Goal: Task Accomplishment & Management: Complete application form

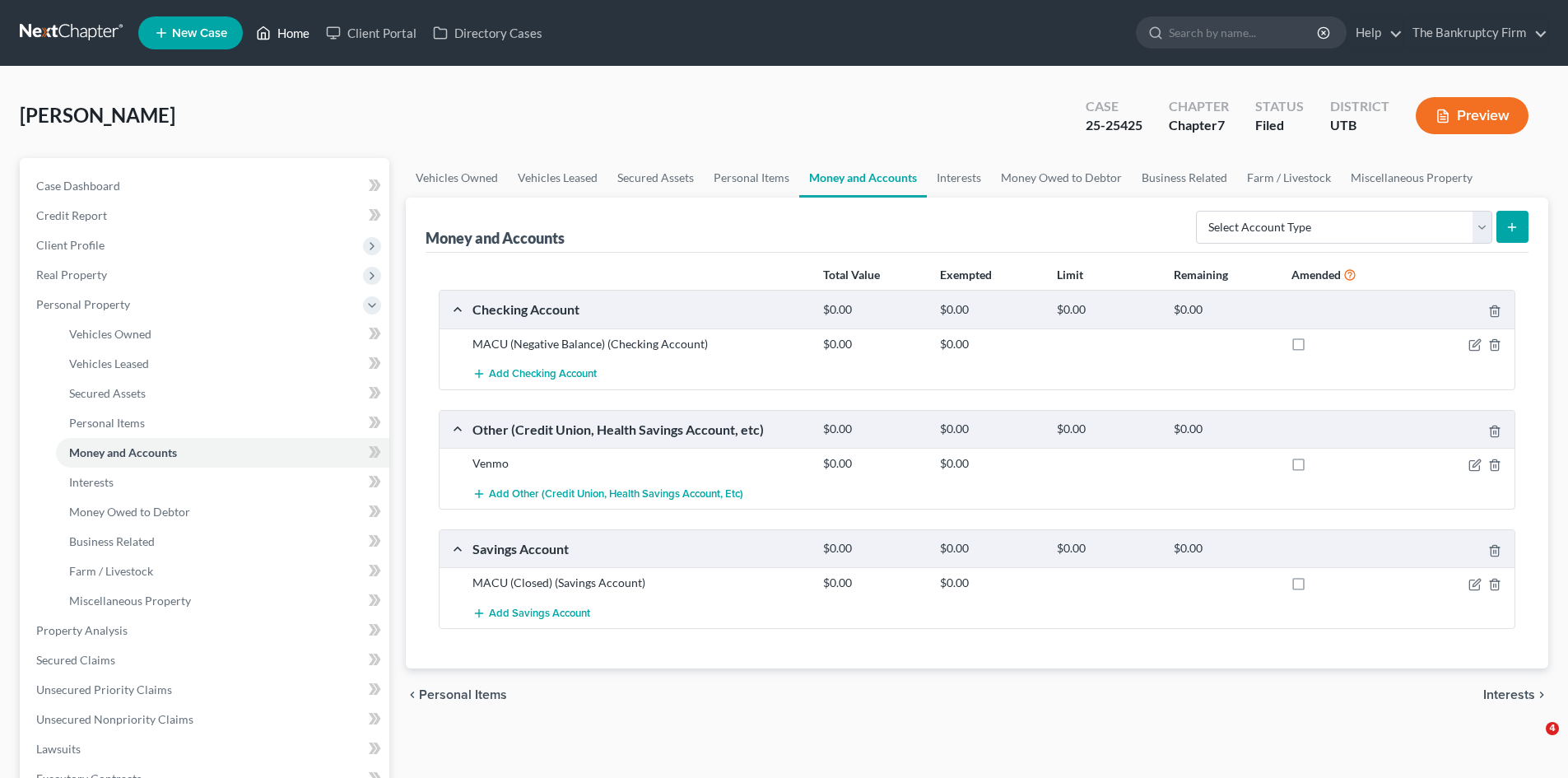
click at [292, 33] on link "Home" at bounding box center [283, 33] width 70 height 30
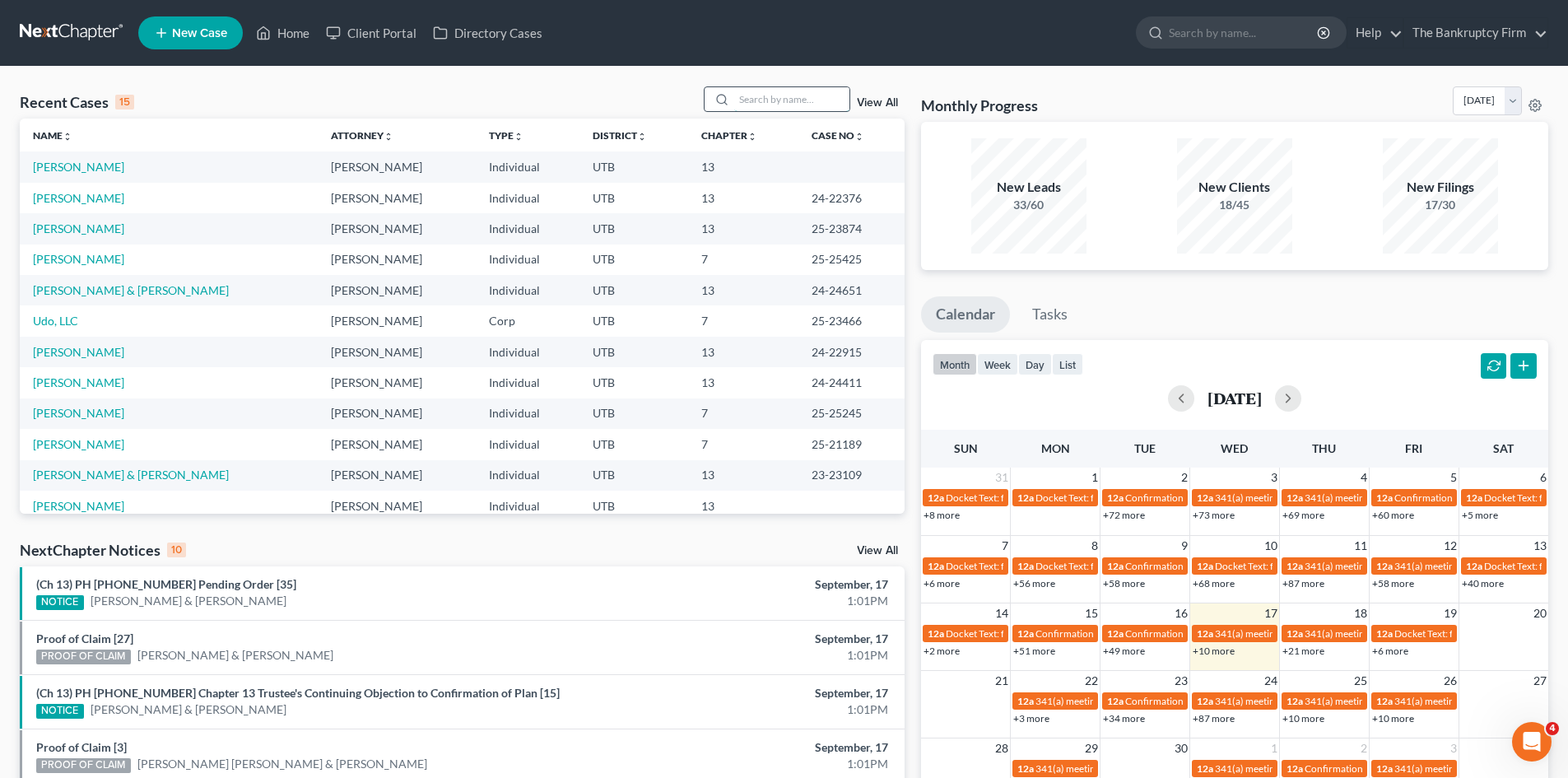
click at [778, 100] on input "search" at bounding box center [792, 99] width 115 height 24
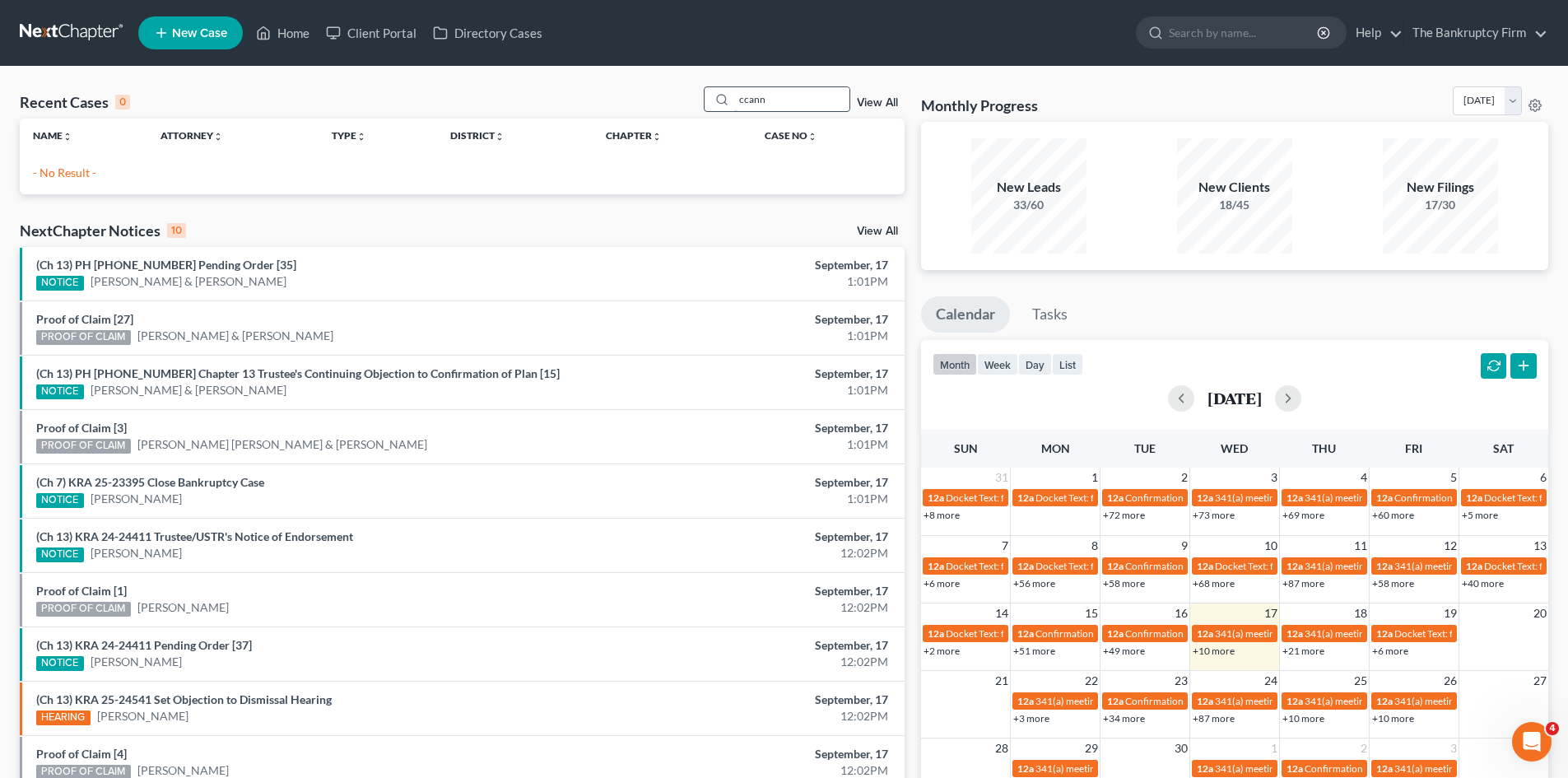
drag, startPoint x: 780, startPoint y: 99, endPoint x: 715, endPoint y: 90, distance: 65.6
click at [715, 90] on div "ccann" at bounding box center [777, 99] width 147 height 26
type input "[PERSON_NAME]"
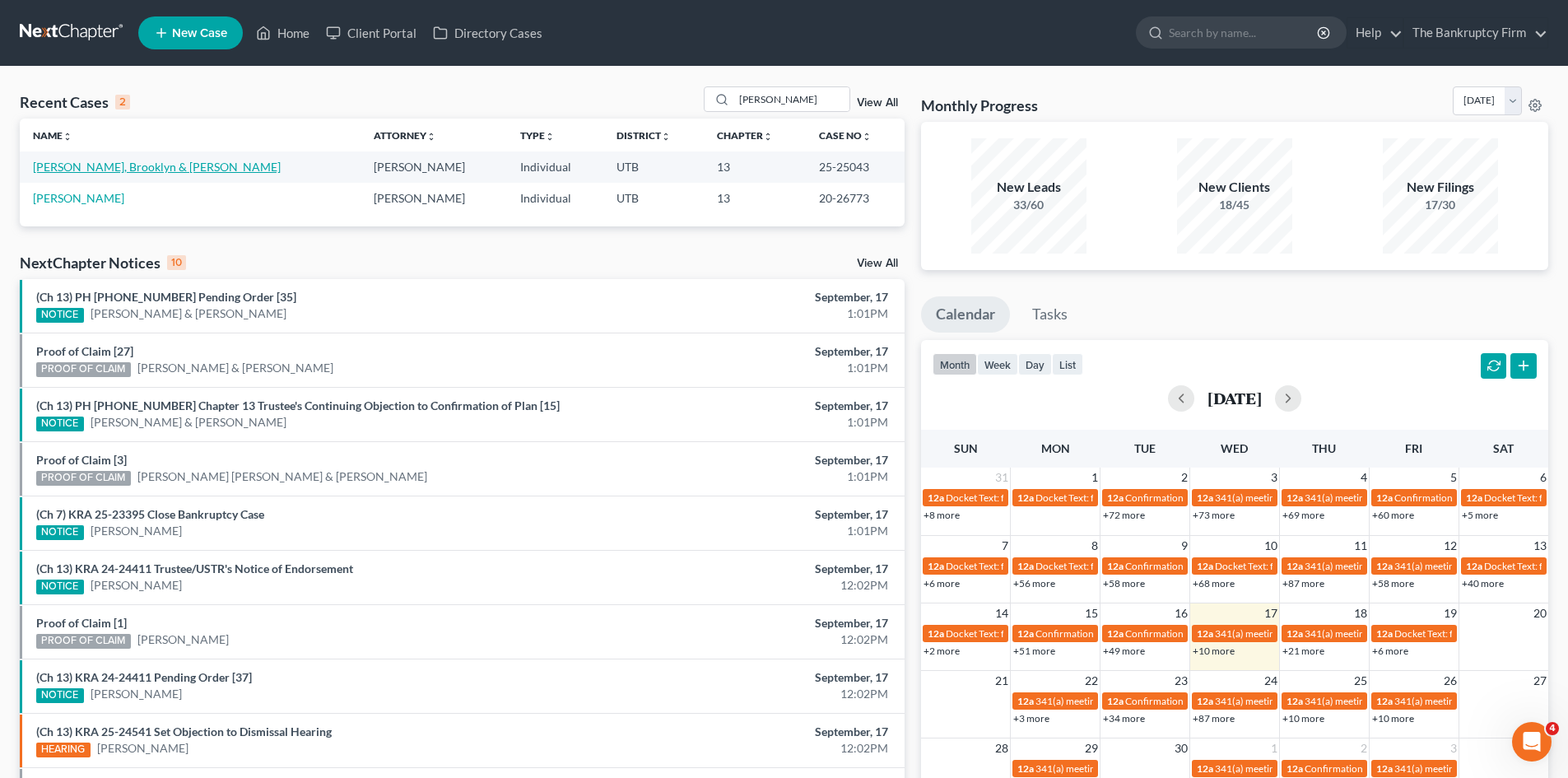
click at [71, 165] on link "[PERSON_NAME], Brooklyn & [PERSON_NAME]" at bounding box center [157, 167] width 248 height 14
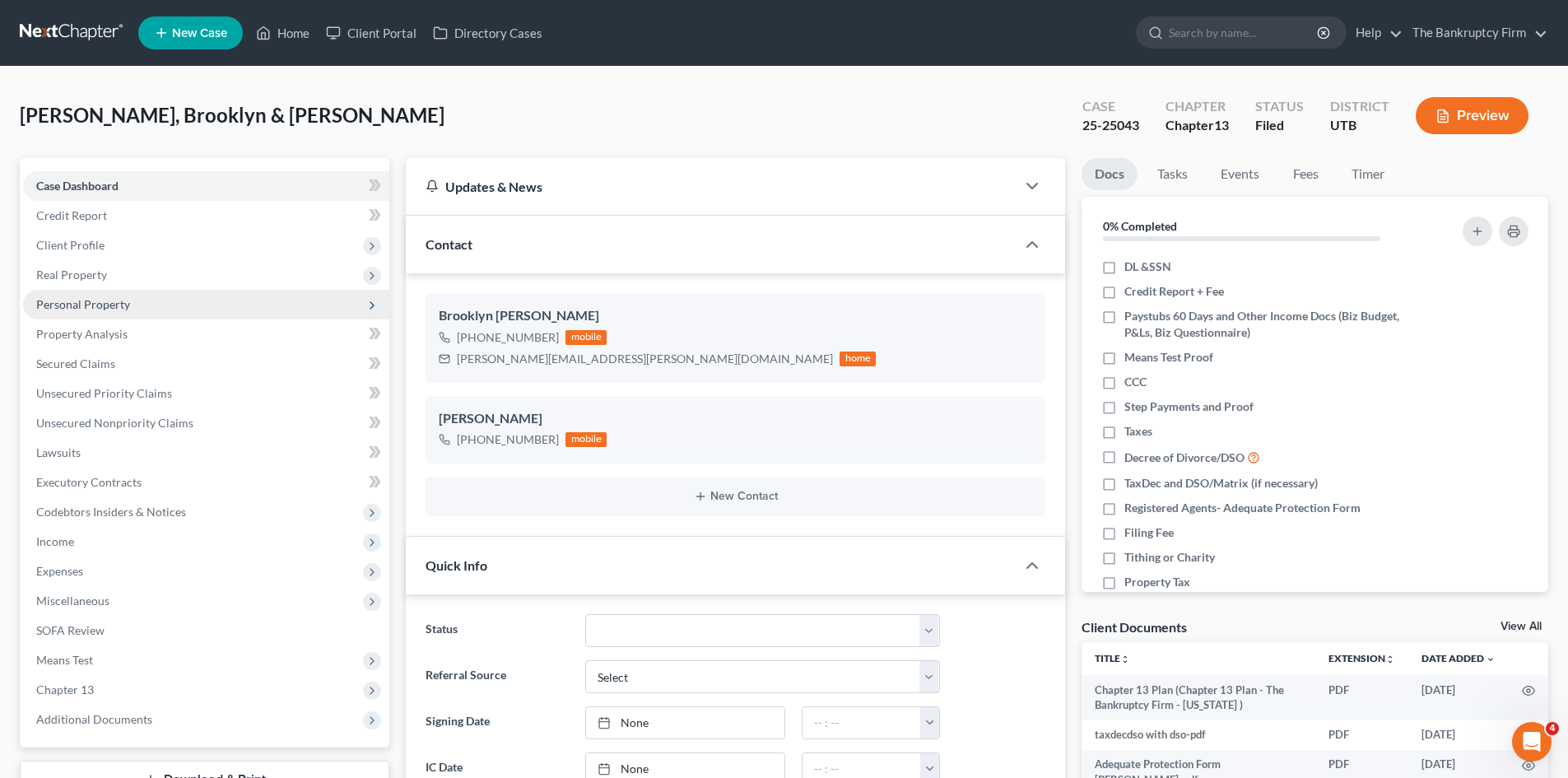
click at [74, 301] on span "Personal Property" at bounding box center [82, 304] width 94 height 14
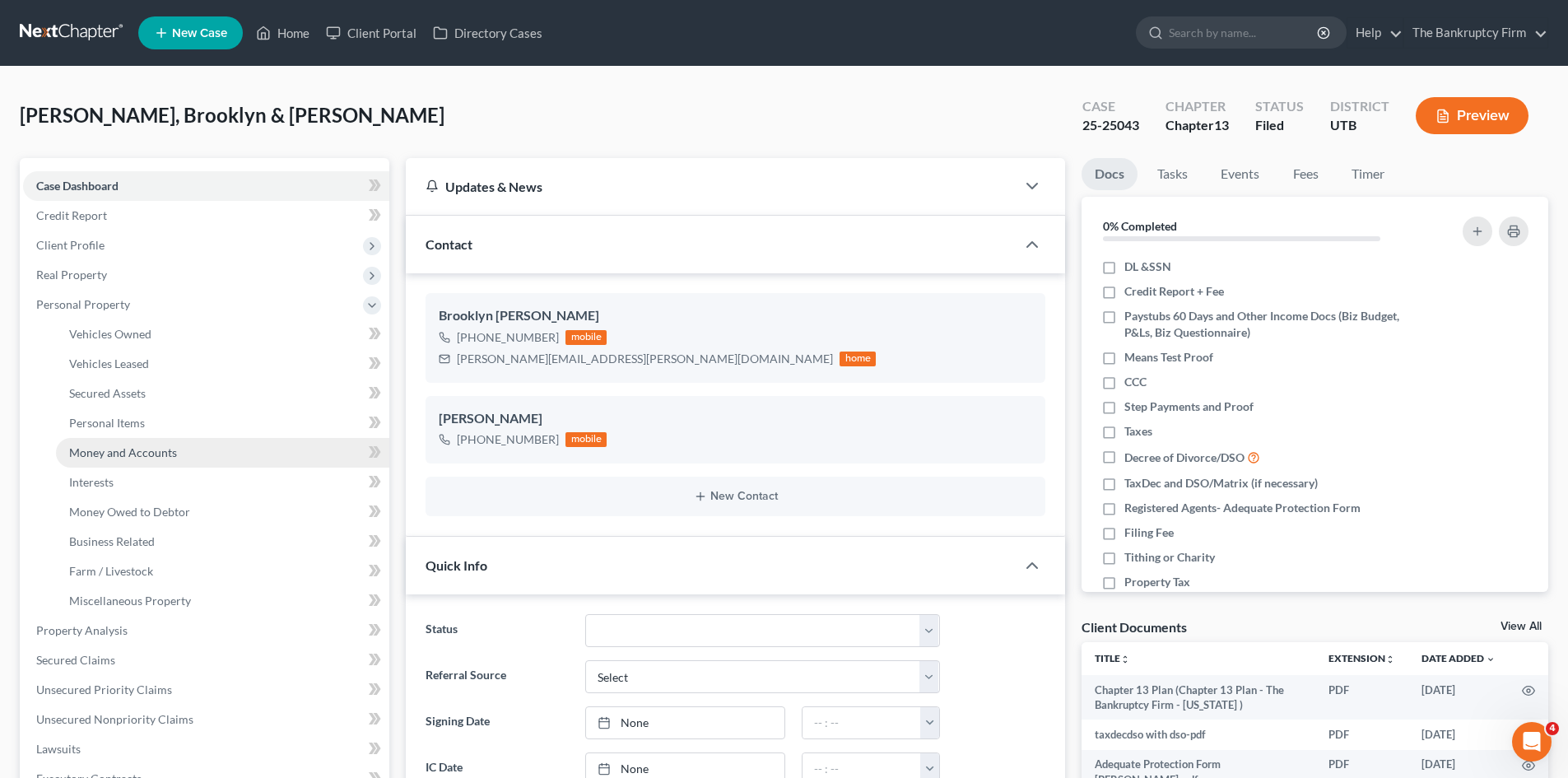
click at [157, 458] on span "Money and Accounts" at bounding box center [123, 453] width 108 height 14
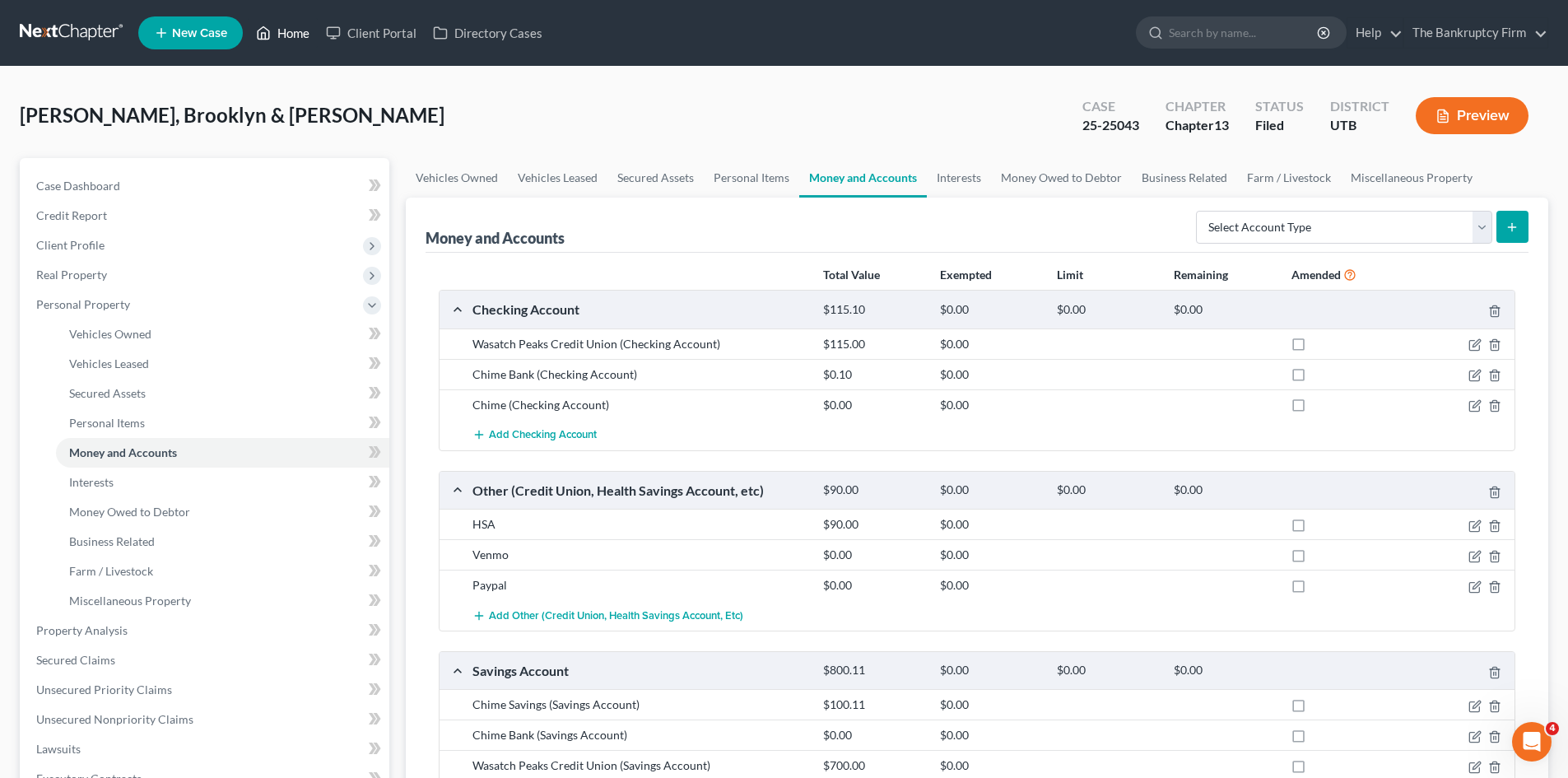
click at [307, 32] on link "Home" at bounding box center [283, 33] width 70 height 30
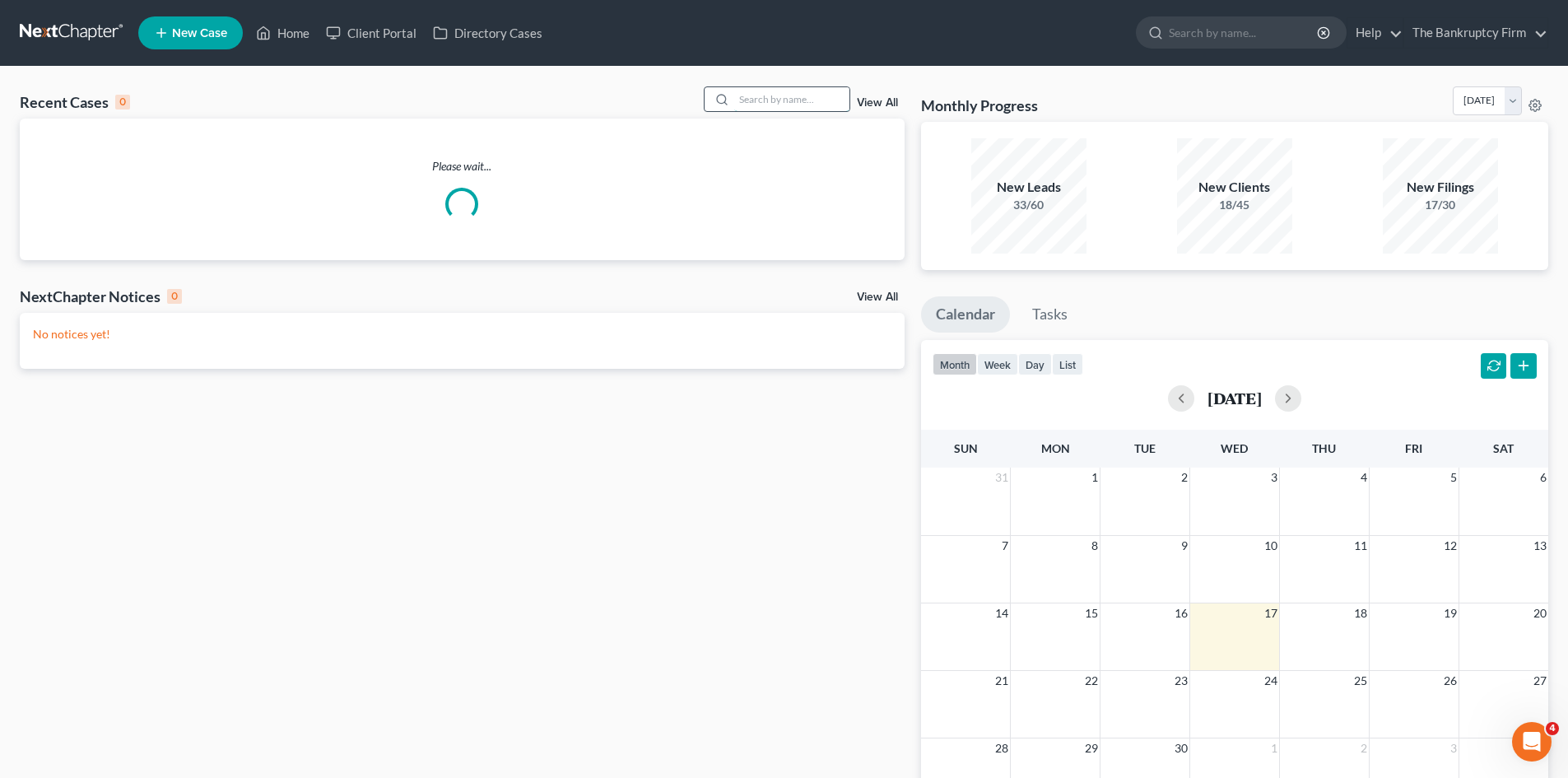
click at [763, 100] on input "search" at bounding box center [792, 99] width 115 height 24
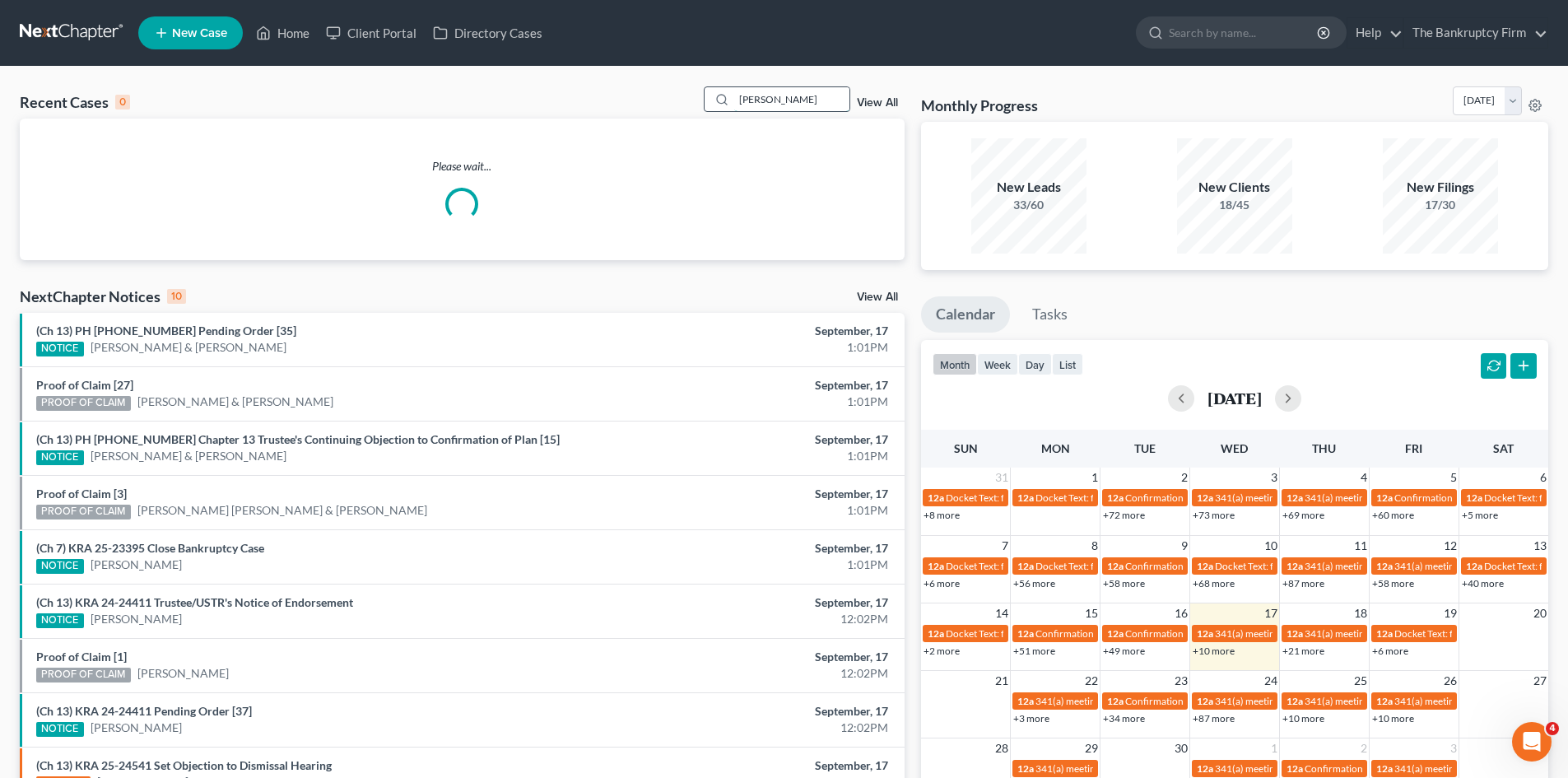
type input "[PERSON_NAME]"
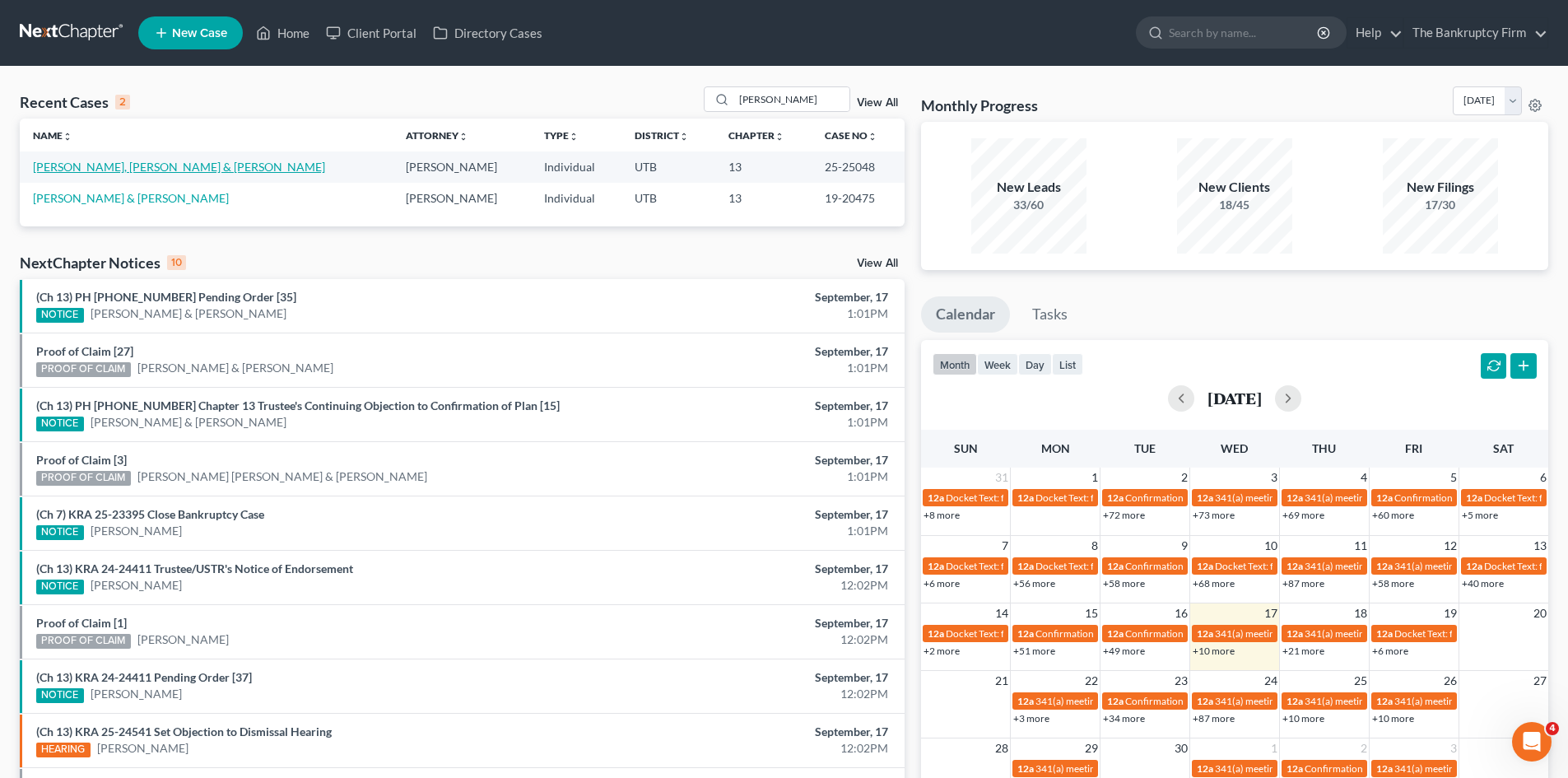
click at [118, 168] on link "[PERSON_NAME], [PERSON_NAME] & [PERSON_NAME]" at bounding box center [179, 167] width 292 height 14
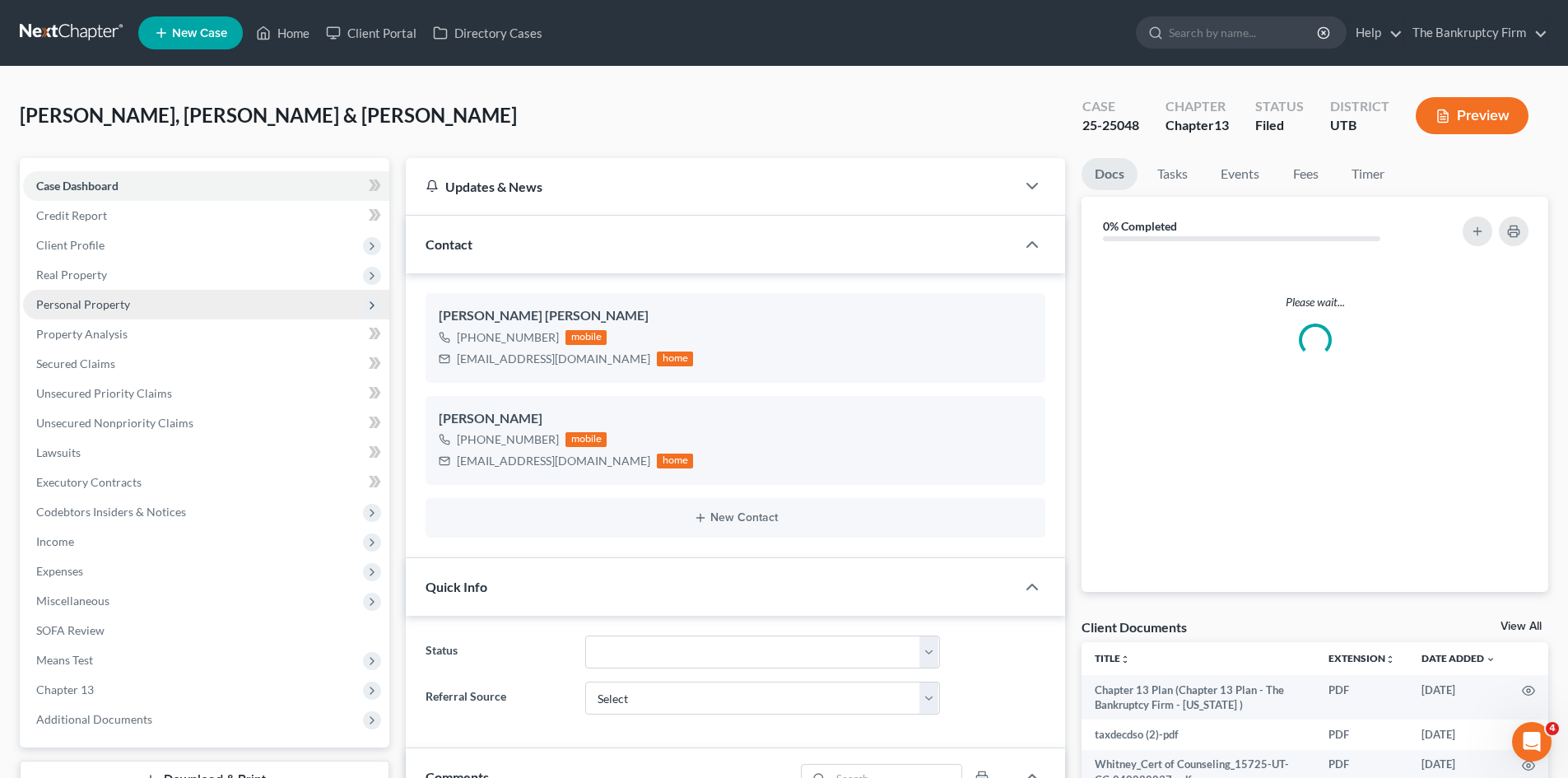
click at [63, 317] on span "Personal Property" at bounding box center [205, 305] width 366 height 30
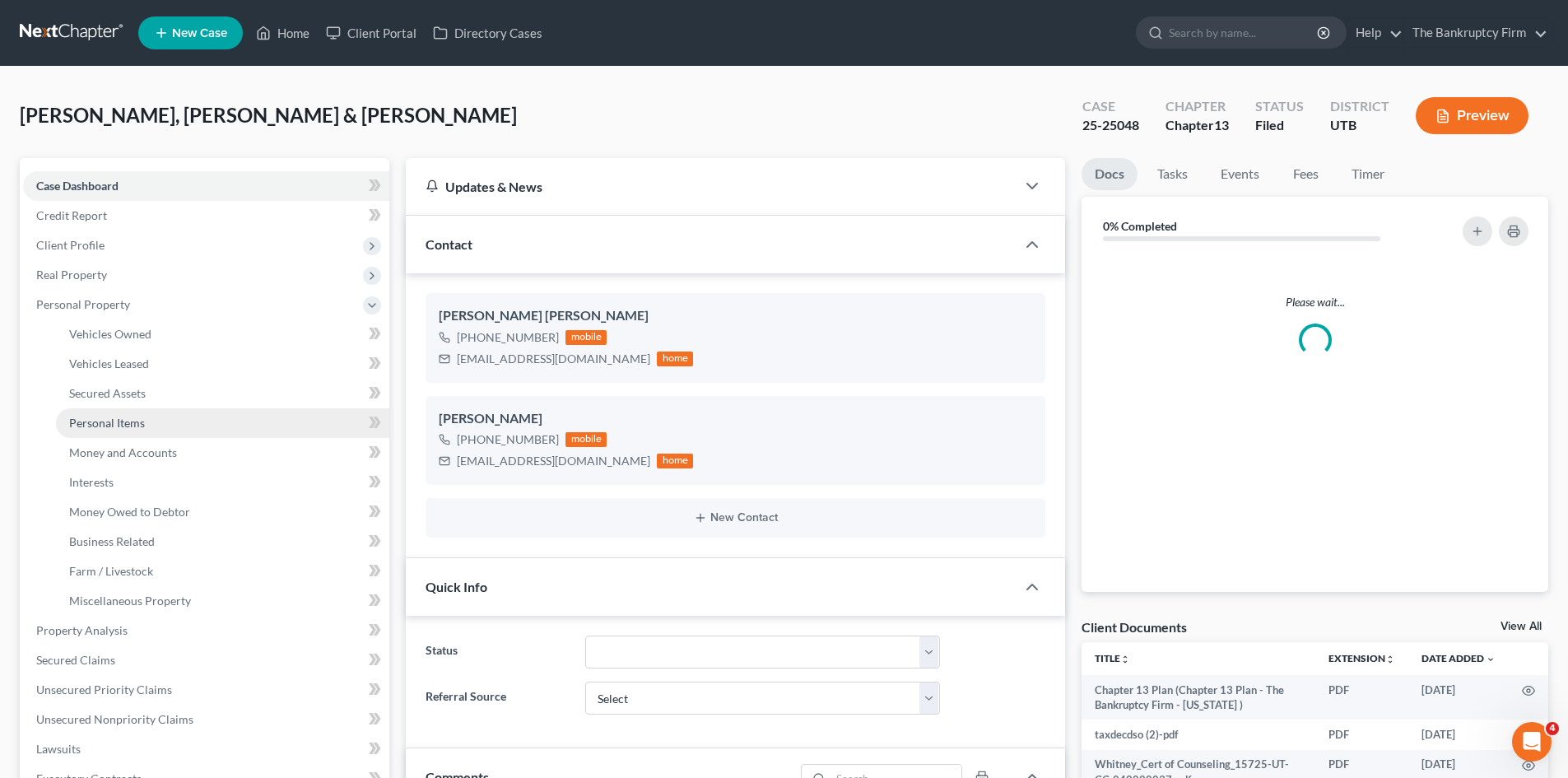
scroll to position [129, 0]
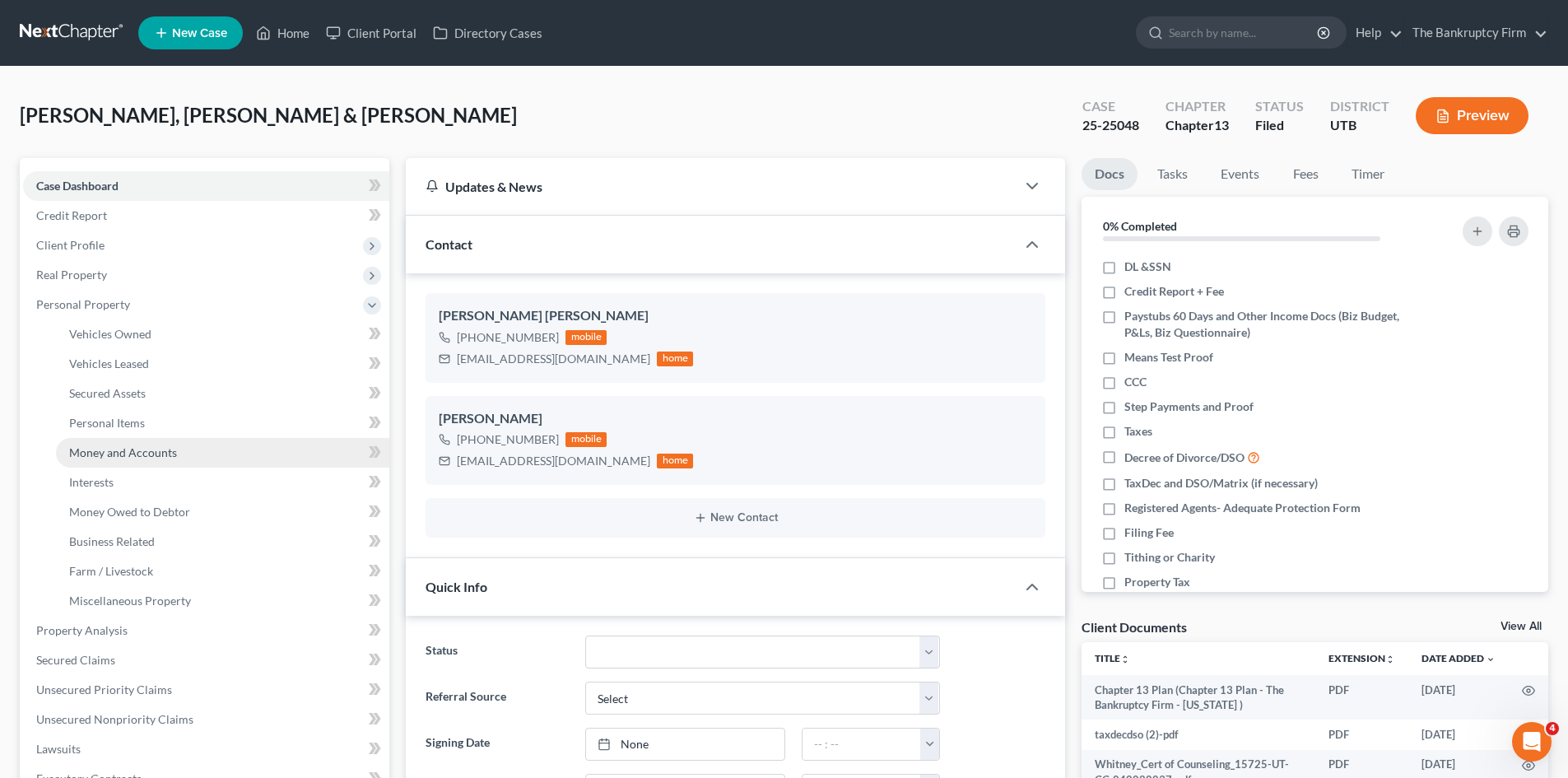
click at [124, 450] on span "Money and Accounts" at bounding box center [123, 453] width 108 height 14
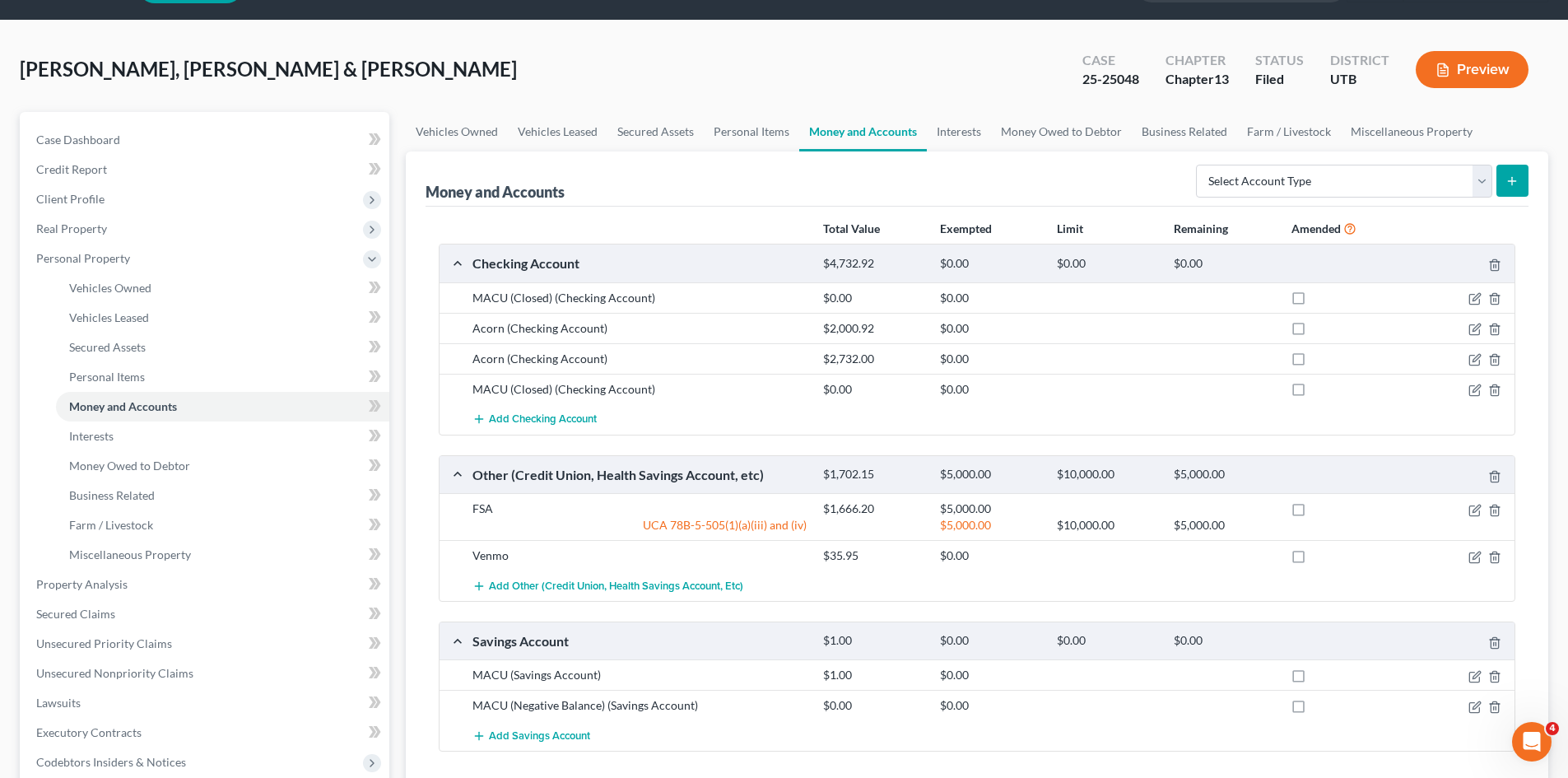
scroll to position [82, 0]
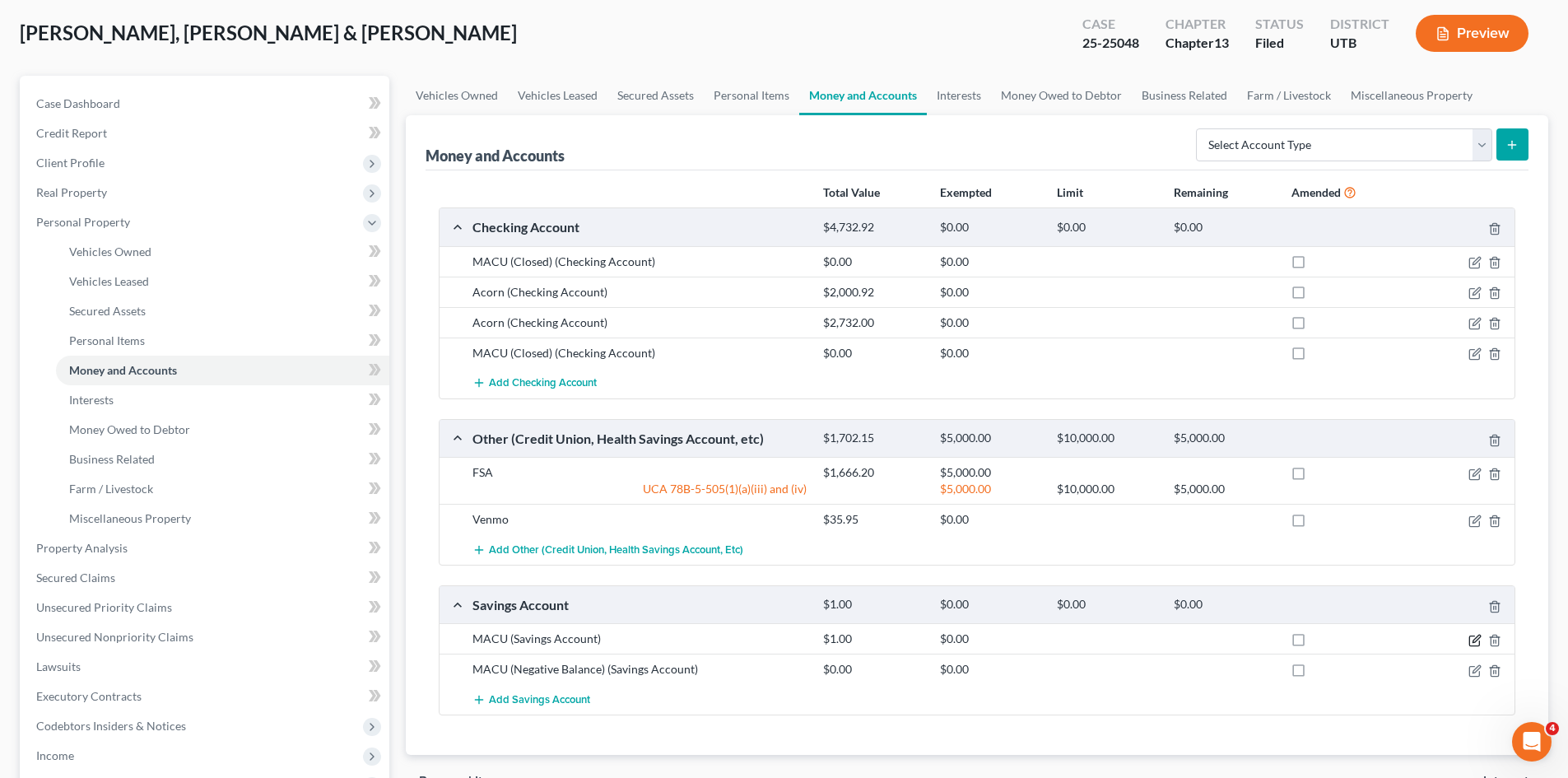
click at [1476, 639] on icon "button" at bounding box center [1475, 640] width 13 height 13
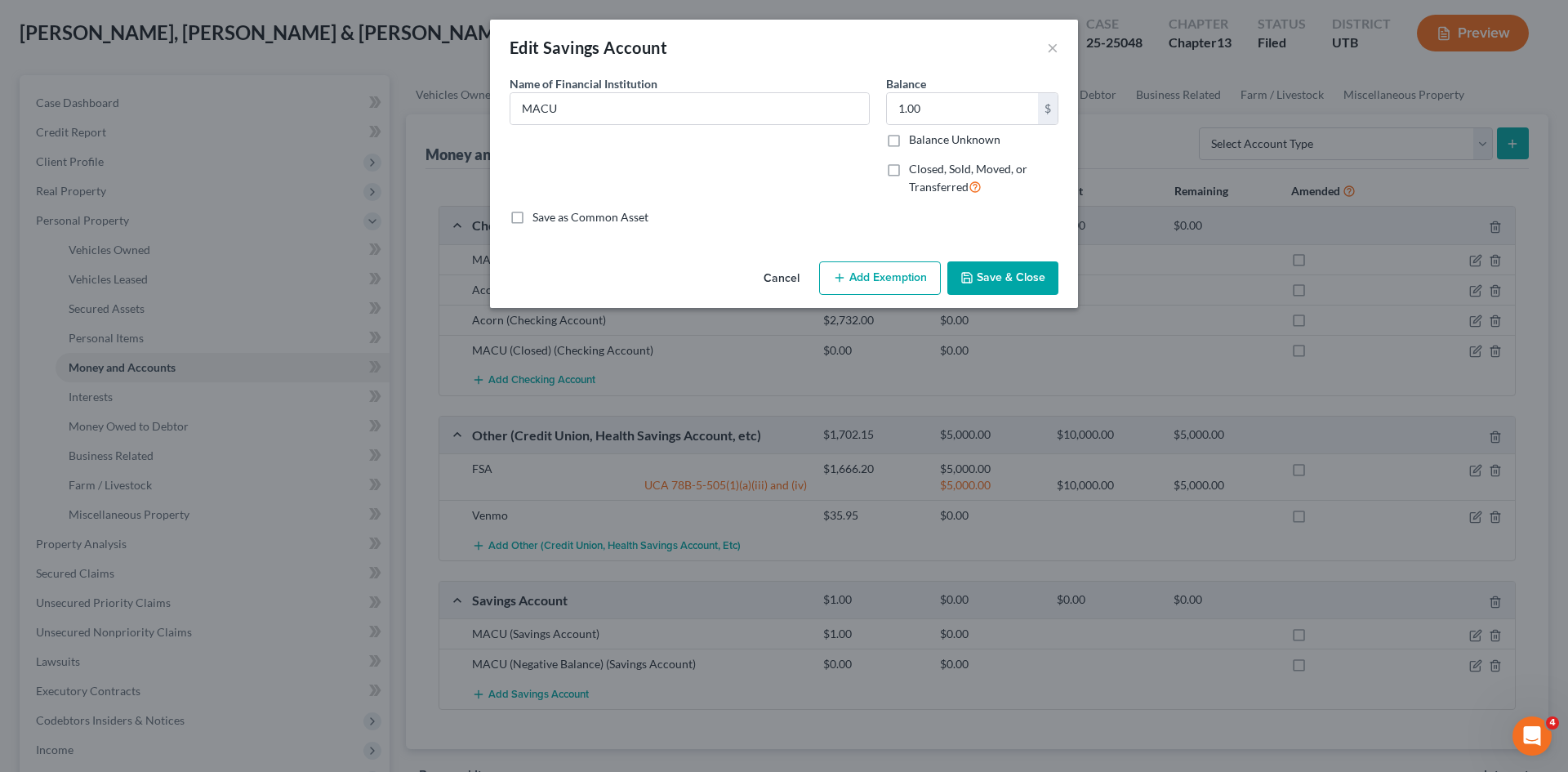
click at [790, 283] on button "Cancel" at bounding box center [781, 279] width 62 height 32
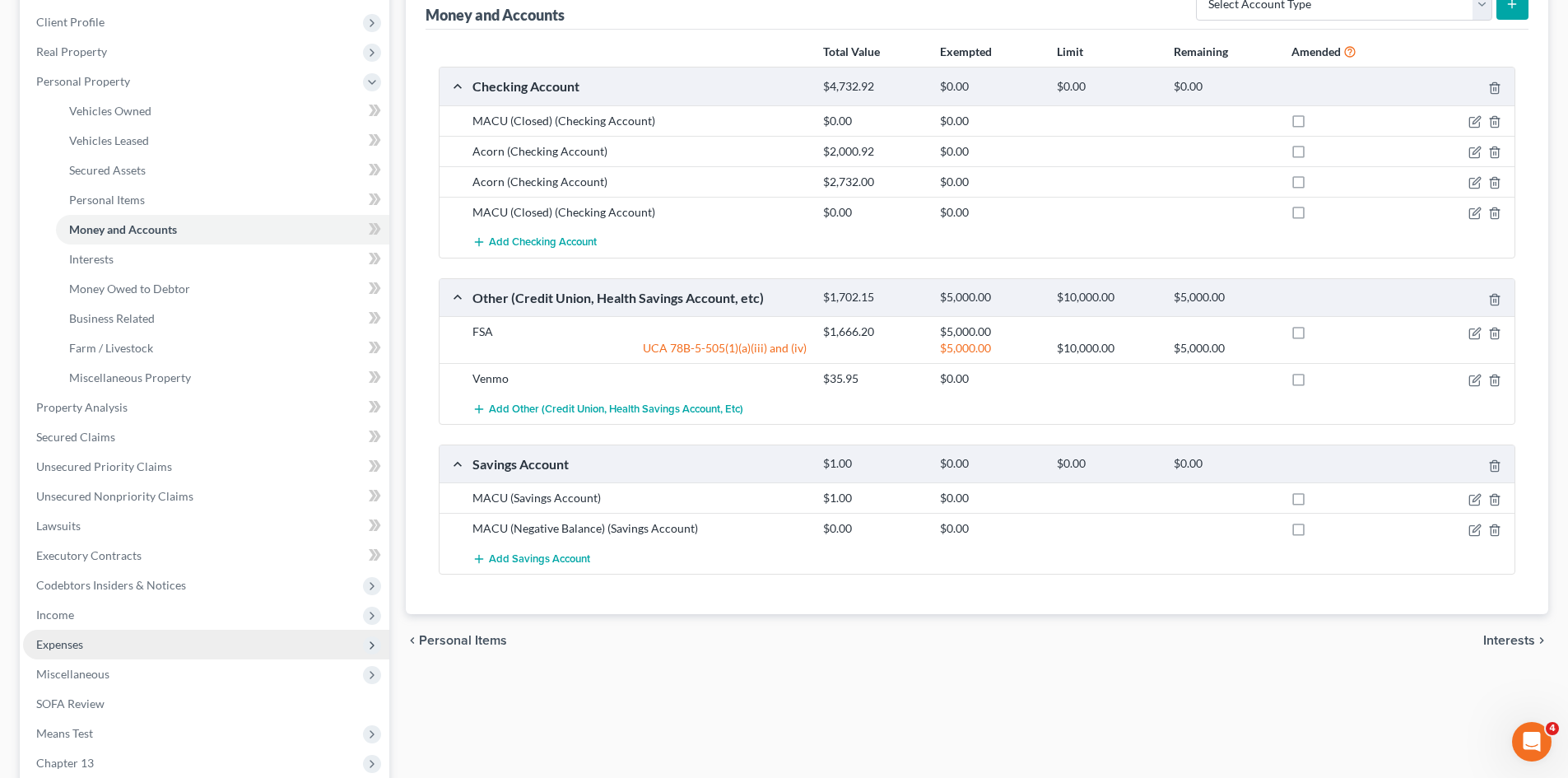
scroll to position [247, 0]
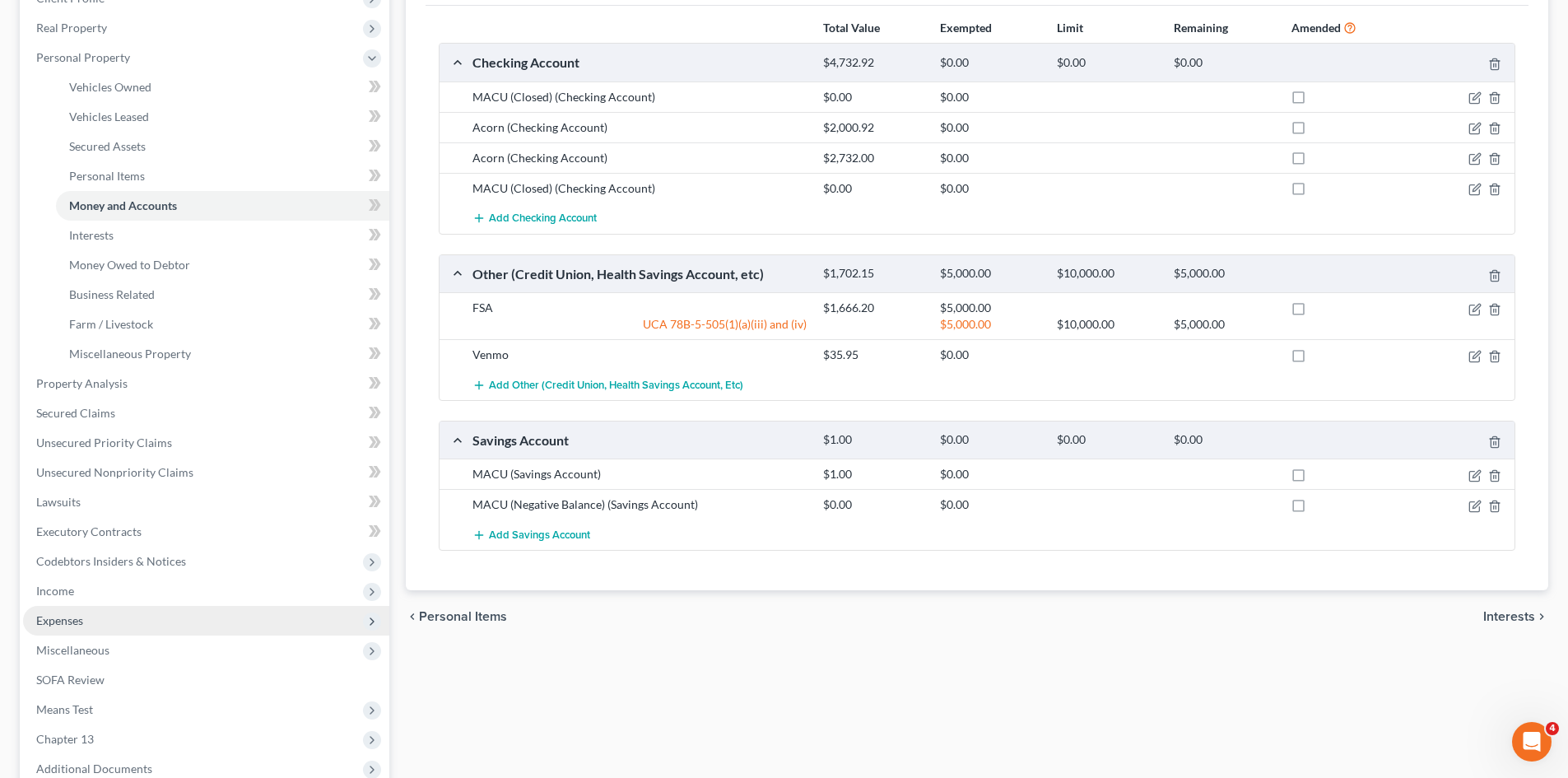
drag, startPoint x: 80, startPoint y: 590, endPoint x: 155, endPoint y: 607, distance: 76.9
click at [80, 590] on span "Income" at bounding box center [205, 591] width 366 height 30
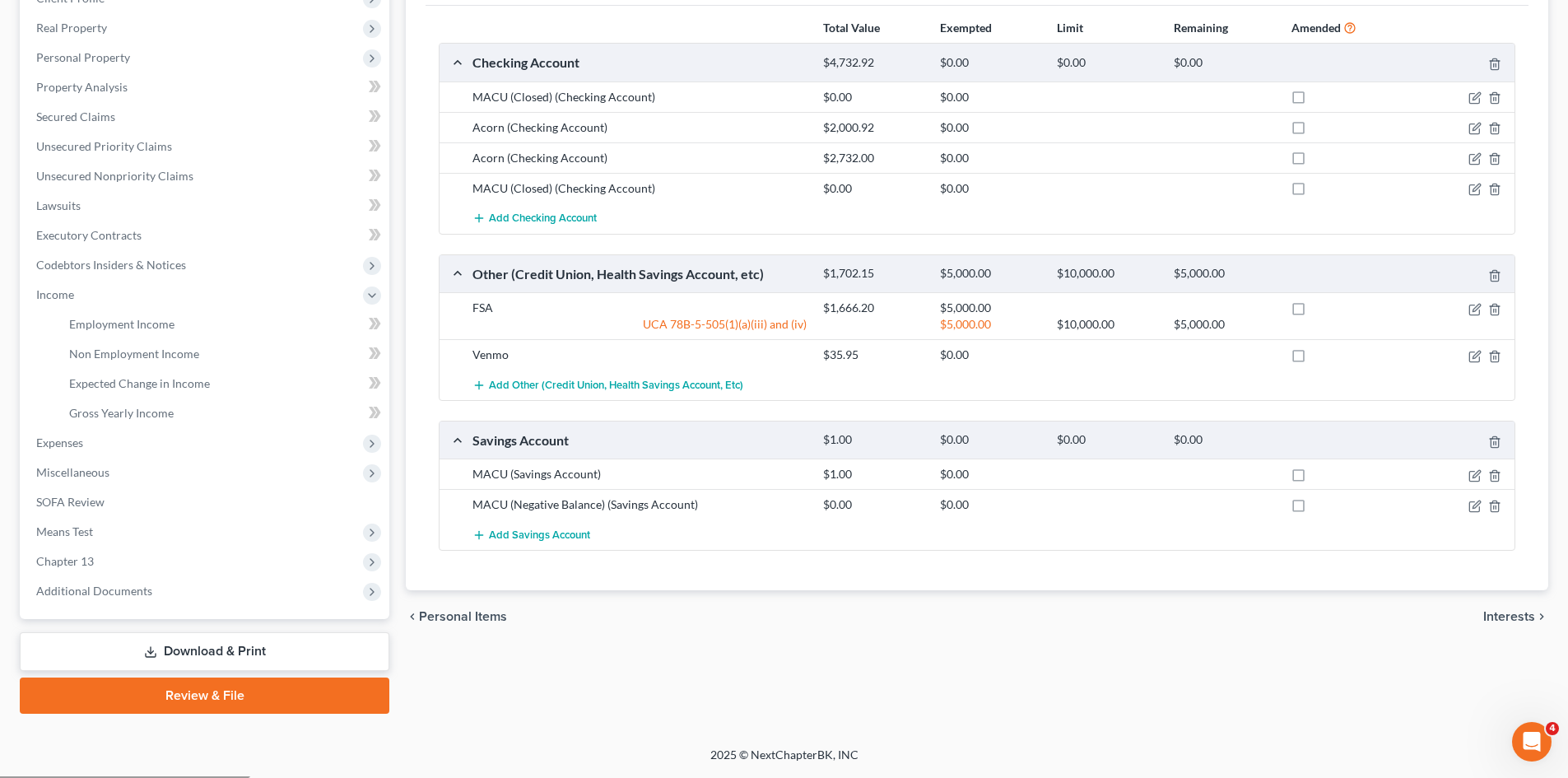
scroll to position [245, 0]
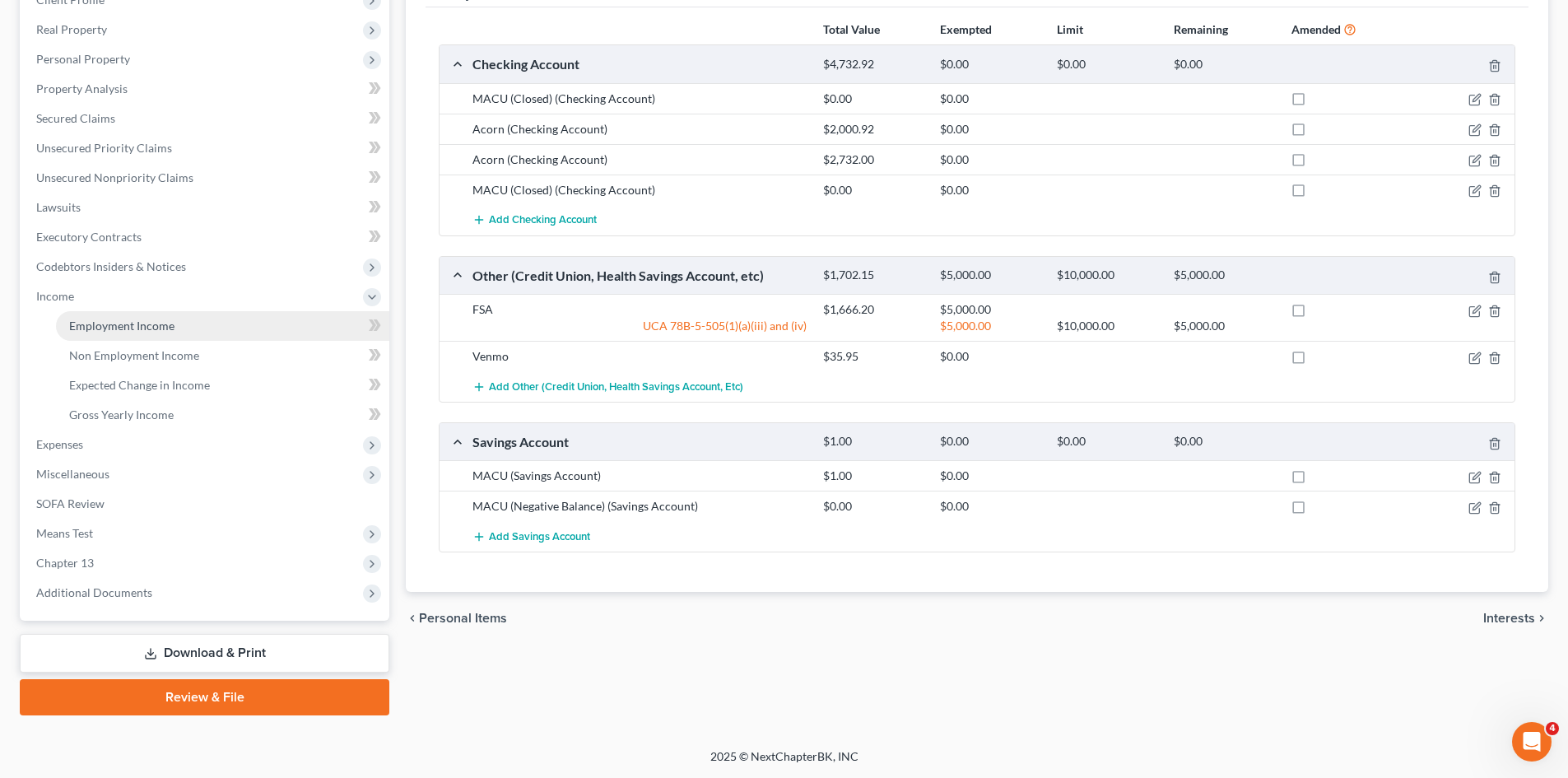
click at [151, 326] on span "Employment Income" at bounding box center [122, 325] width 105 height 14
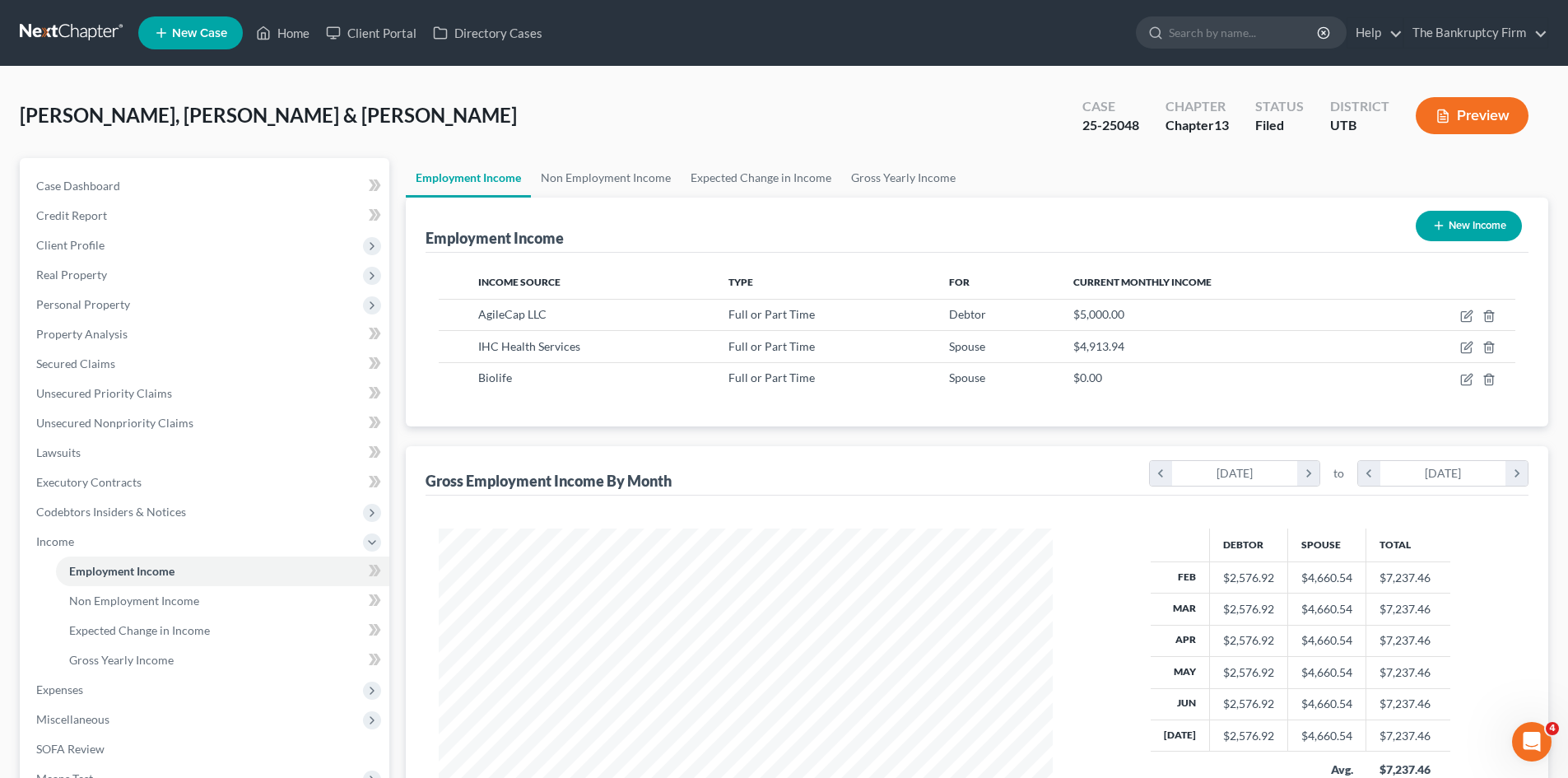
scroll to position [307, 647]
click at [302, 36] on link "Home" at bounding box center [283, 33] width 70 height 30
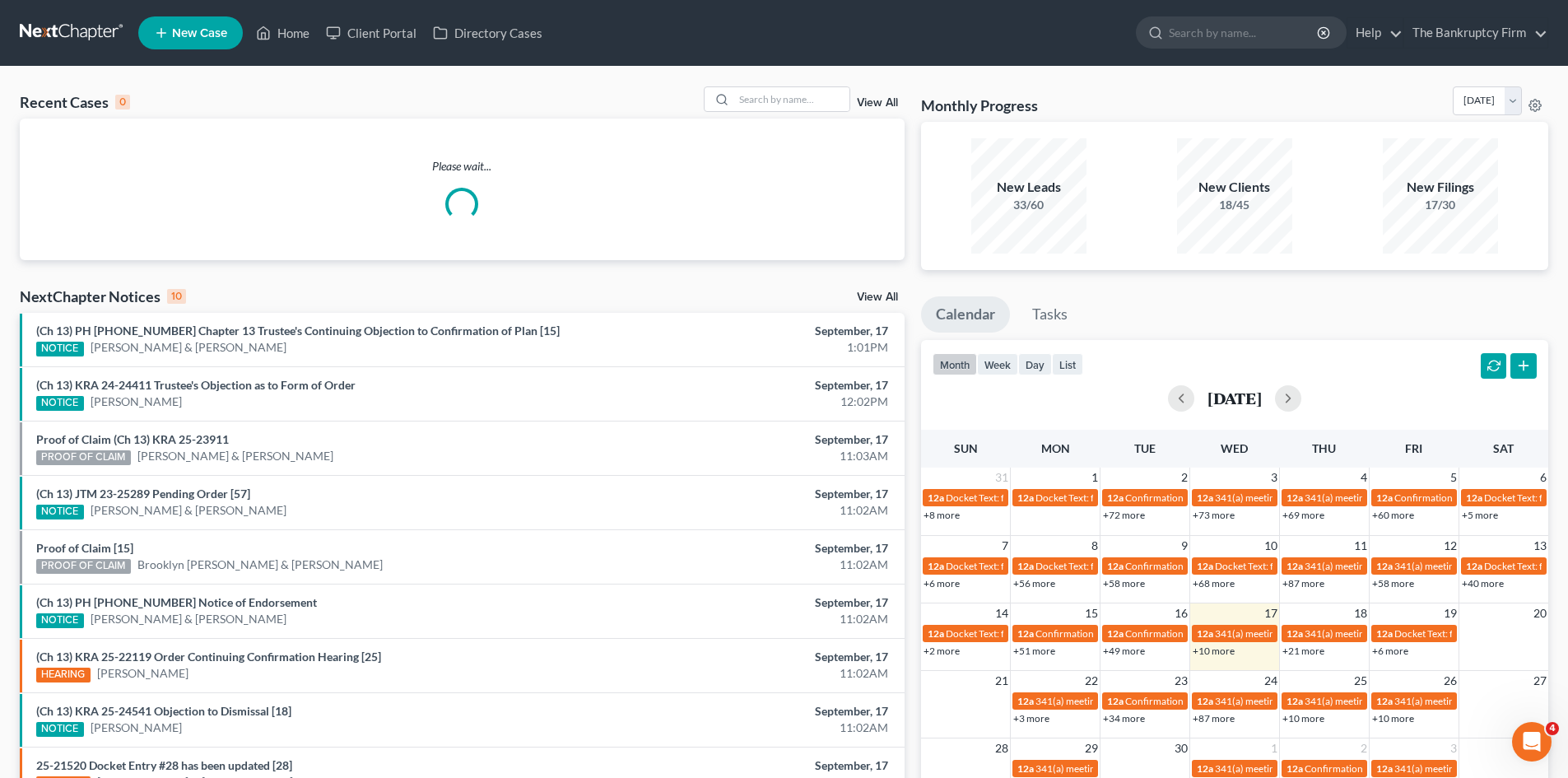
click at [869, 104] on link "View All" at bounding box center [876, 103] width 41 height 12
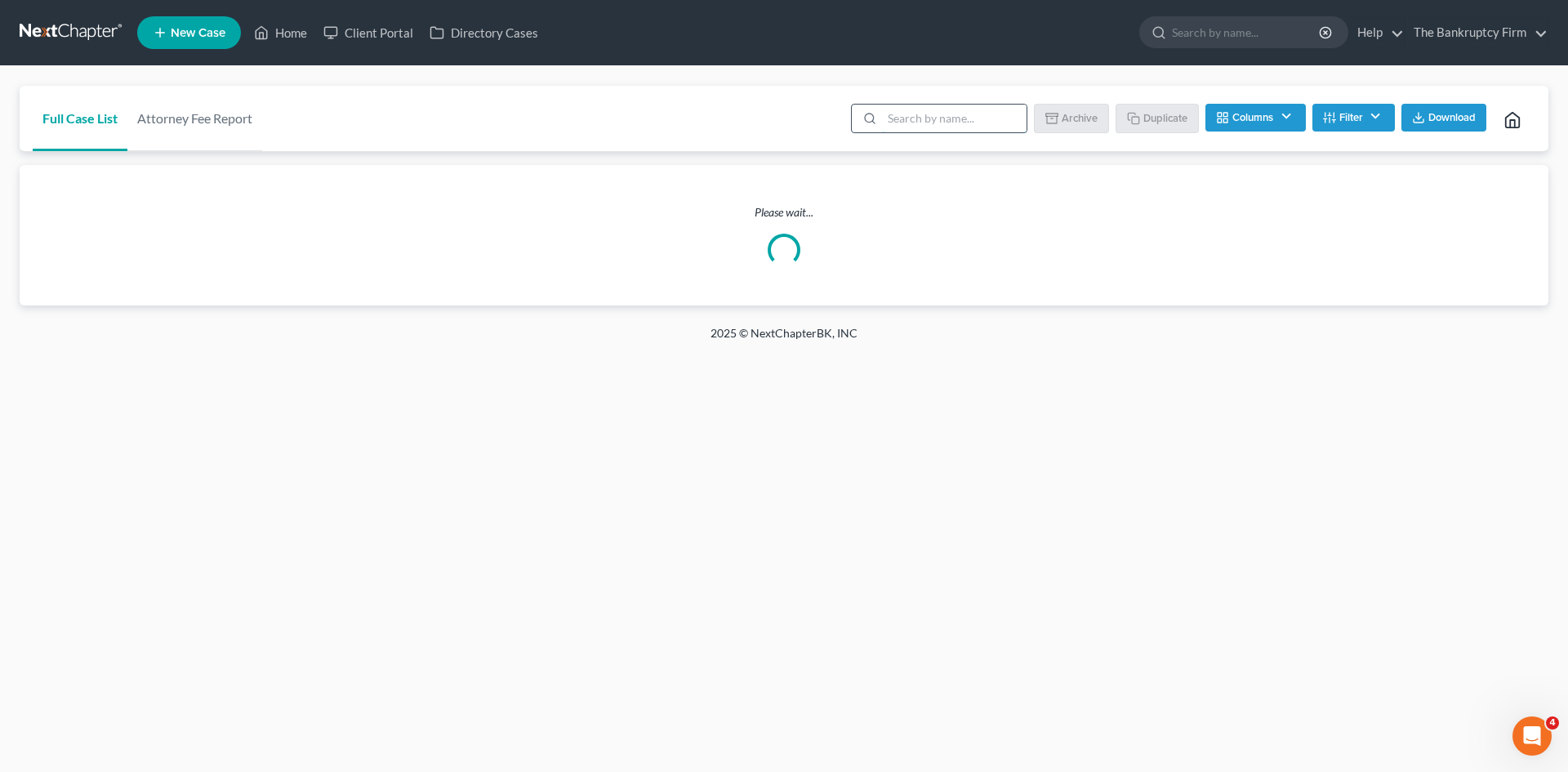
click at [887, 115] on input "search" at bounding box center [954, 118] width 145 height 28
type input "aaa"
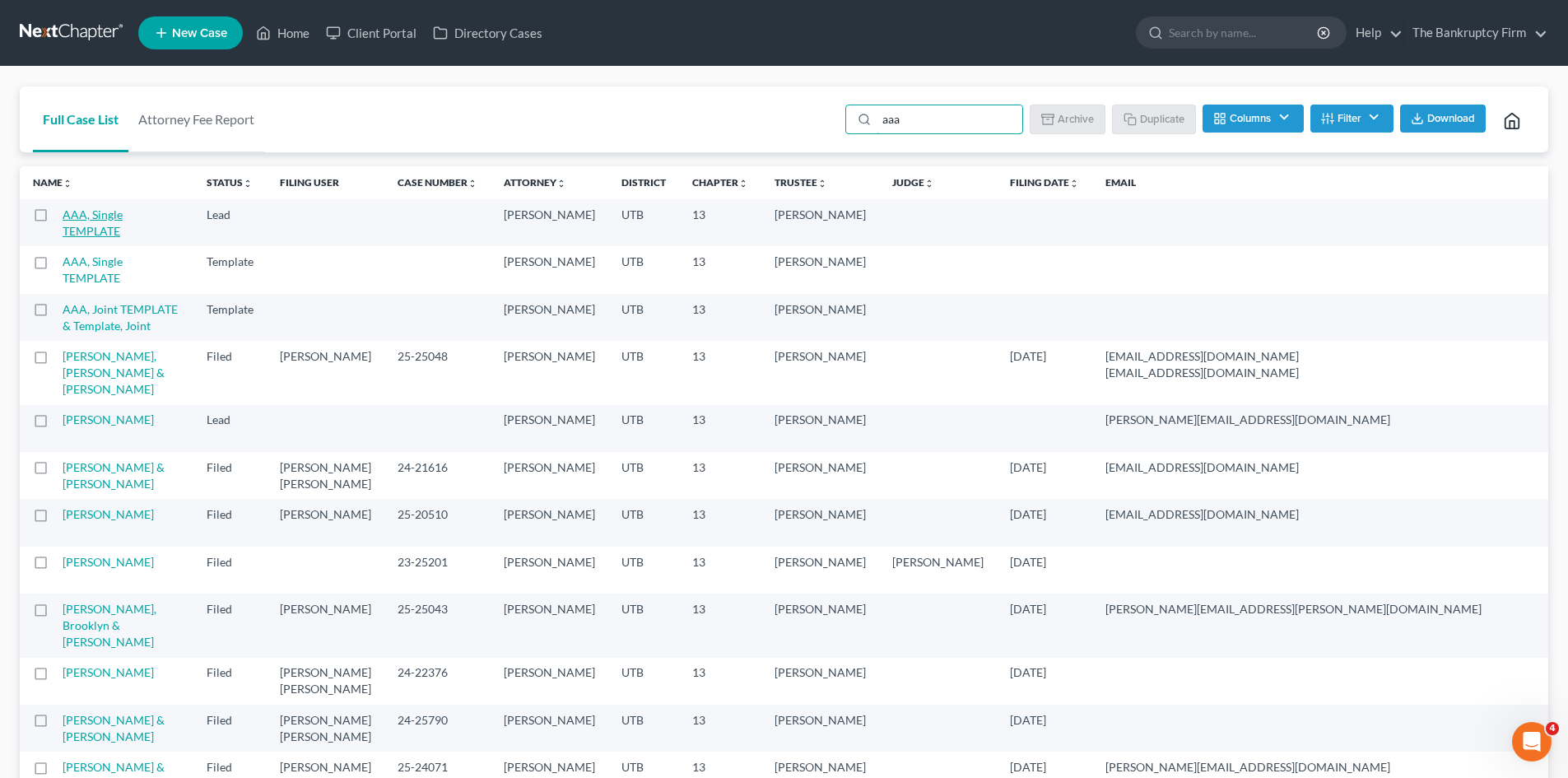
click at [89, 215] on link "AAA, Single TEMPLATE" at bounding box center [92, 222] width 61 height 31
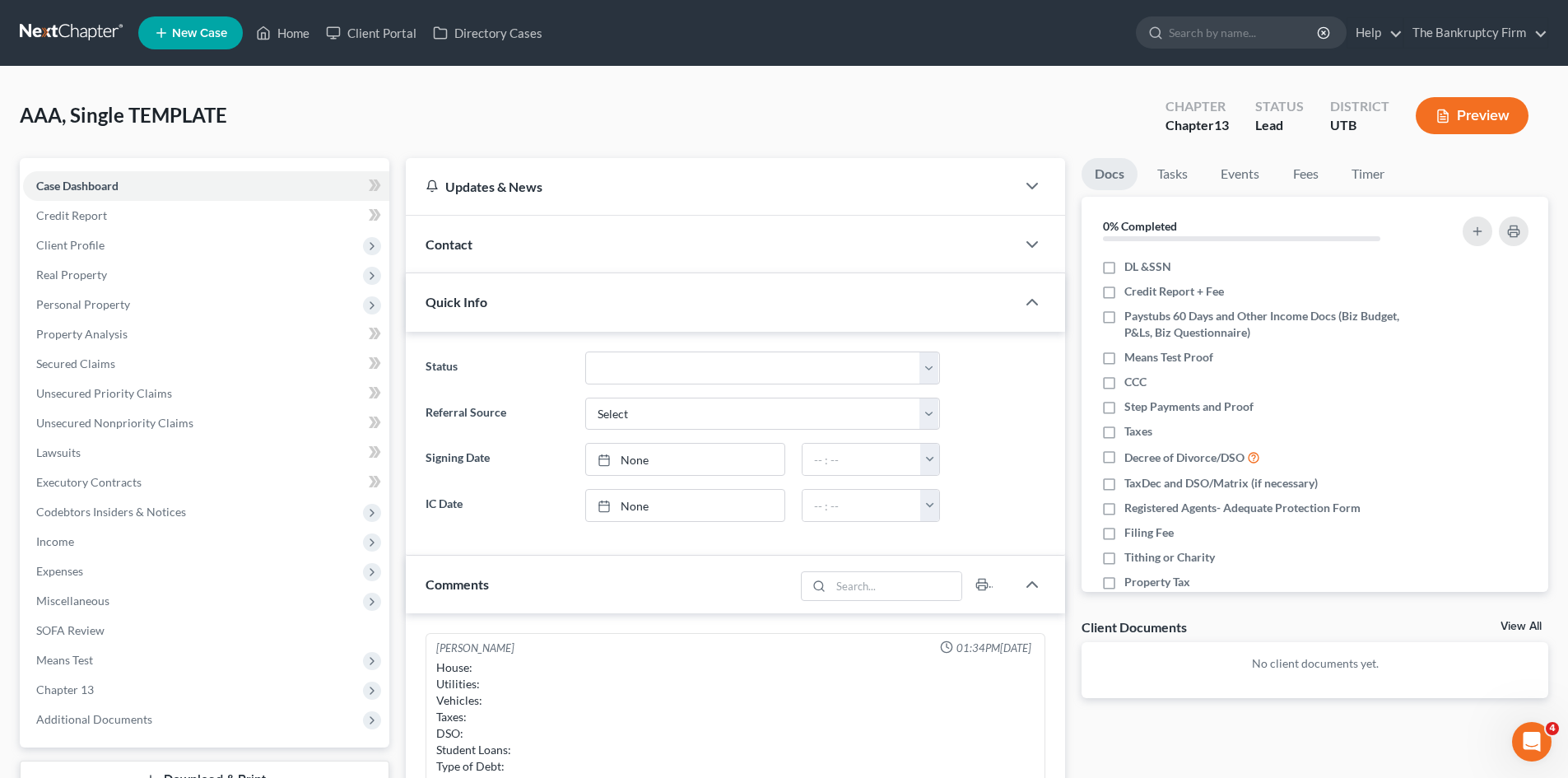
click at [571, 244] on div "Contact" at bounding box center [711, 243] width 610 height 57
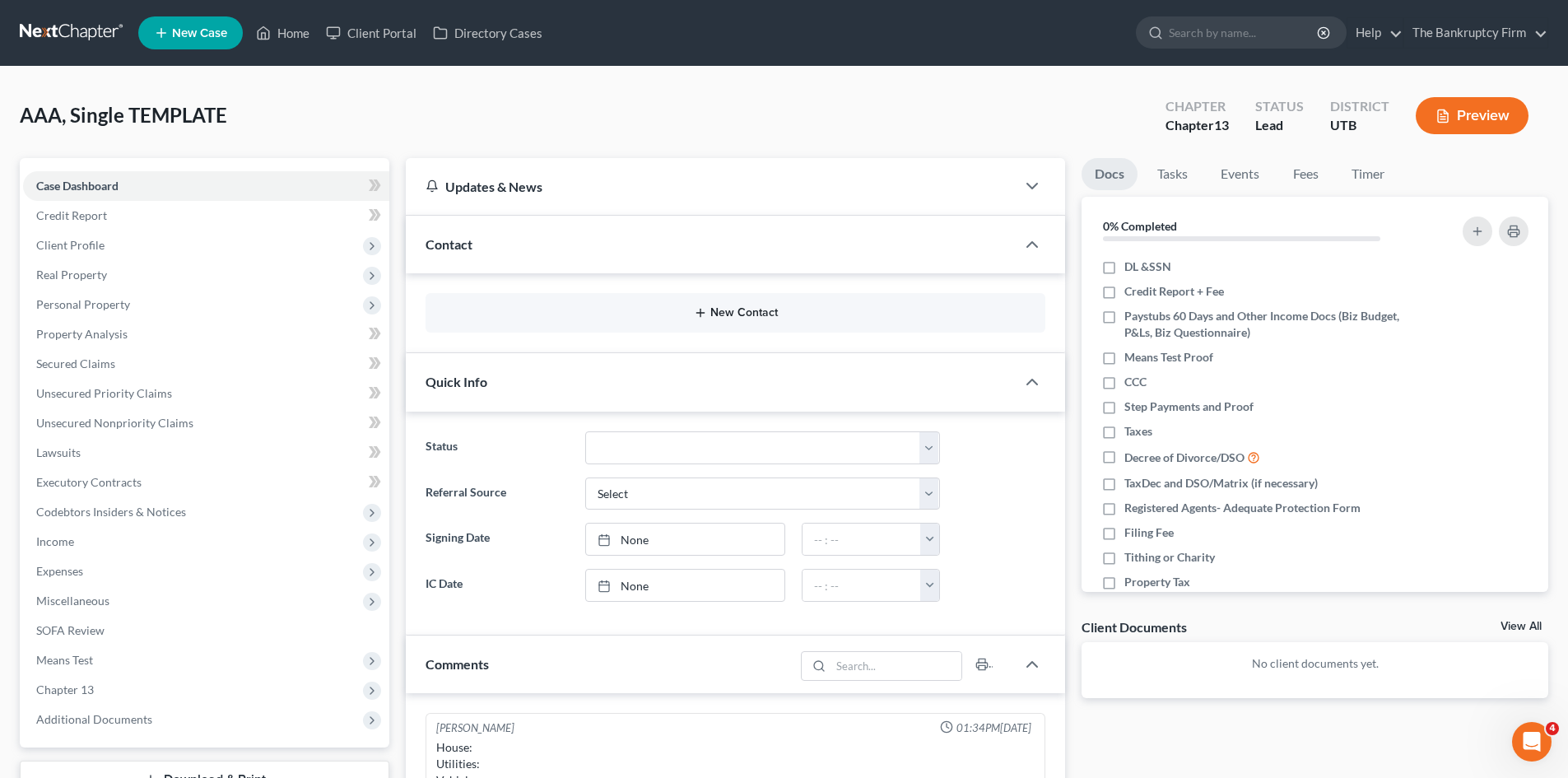
click at [730, 311] on button "New Contact" at bounding box center [735, 313] width 593 height 13
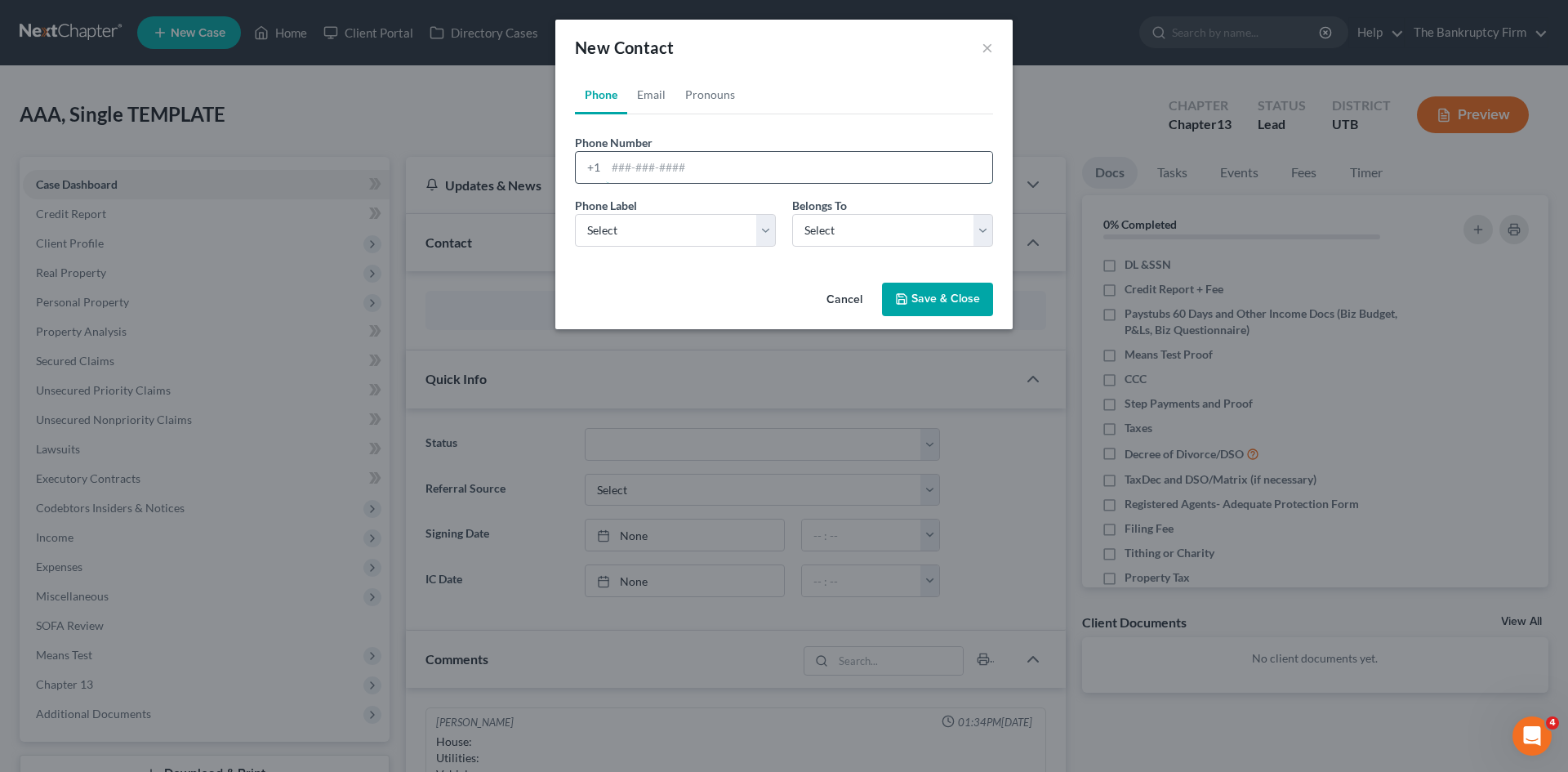
drag, startPoint x: 641, startPoint y: 166, endPoint x: 659, endPoint y: 182, distance: 24.1
click at [641, 166] on input "tel" at bounding box center [798, 167] width 386 height 32
paste input "[PHONE_NUMBER]"
type input "[PHONE_NUMBER]"
click at [677, 245] on select "Select Mobile Home Work Other" at bounding box center [675, 229] width 201 height 32
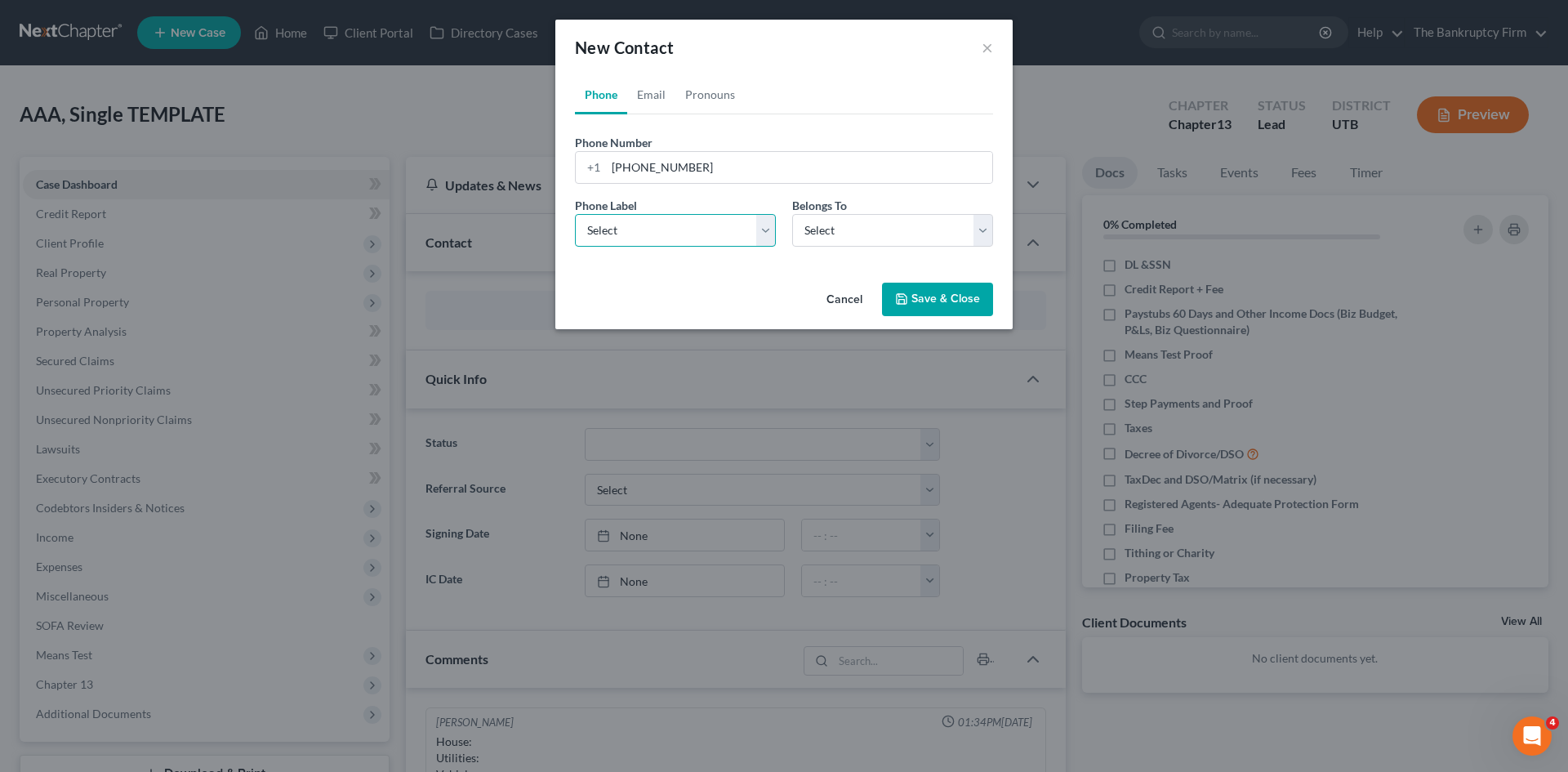
select select "0"
click at [575, 214] on select "Select Mobile Home Work Other" at bounding box center [675, 229] width 201 height 32
click at [854, 237] on select "Select Client Other" at bounding box center [893, 229] width 201 height 32
select select "0"
click at [792, 214] on select "Select Client Other" at bounding box center [893, 229] width 201 height 32
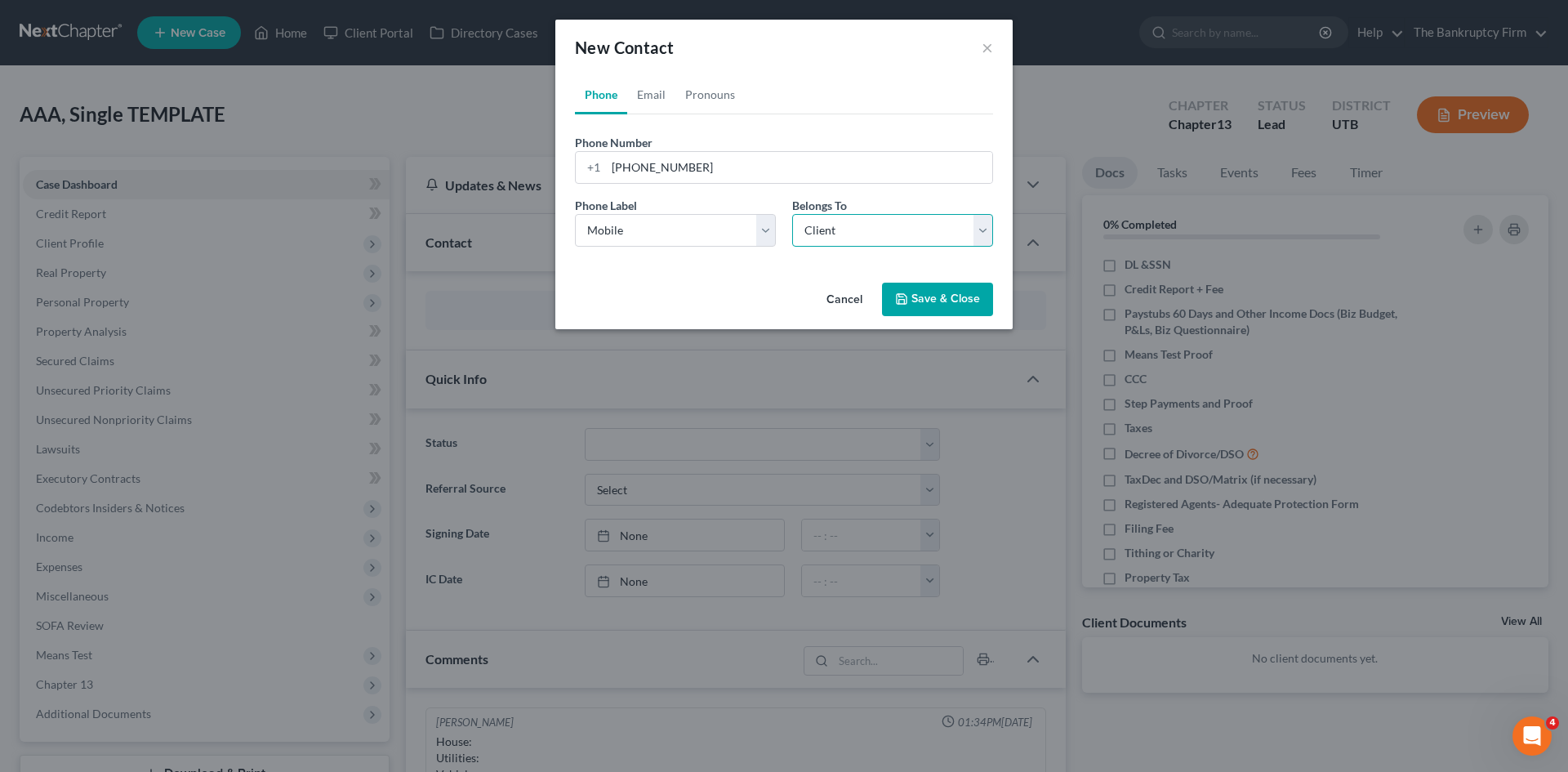
select select "0"
click at [664, 96] on link "Email" at bounding box center [651, 95] width 48 height 39
click at [640, 170] on input "email" at bounding box center [798, 167] width 386 height 32
type input "[EMAIL_ADDRESS][DOMAIN_NAME]"
drag, startPoint x: 639, startPoint y: 233, endPoint x: 636, endPoint y: 245, distance: 12.4
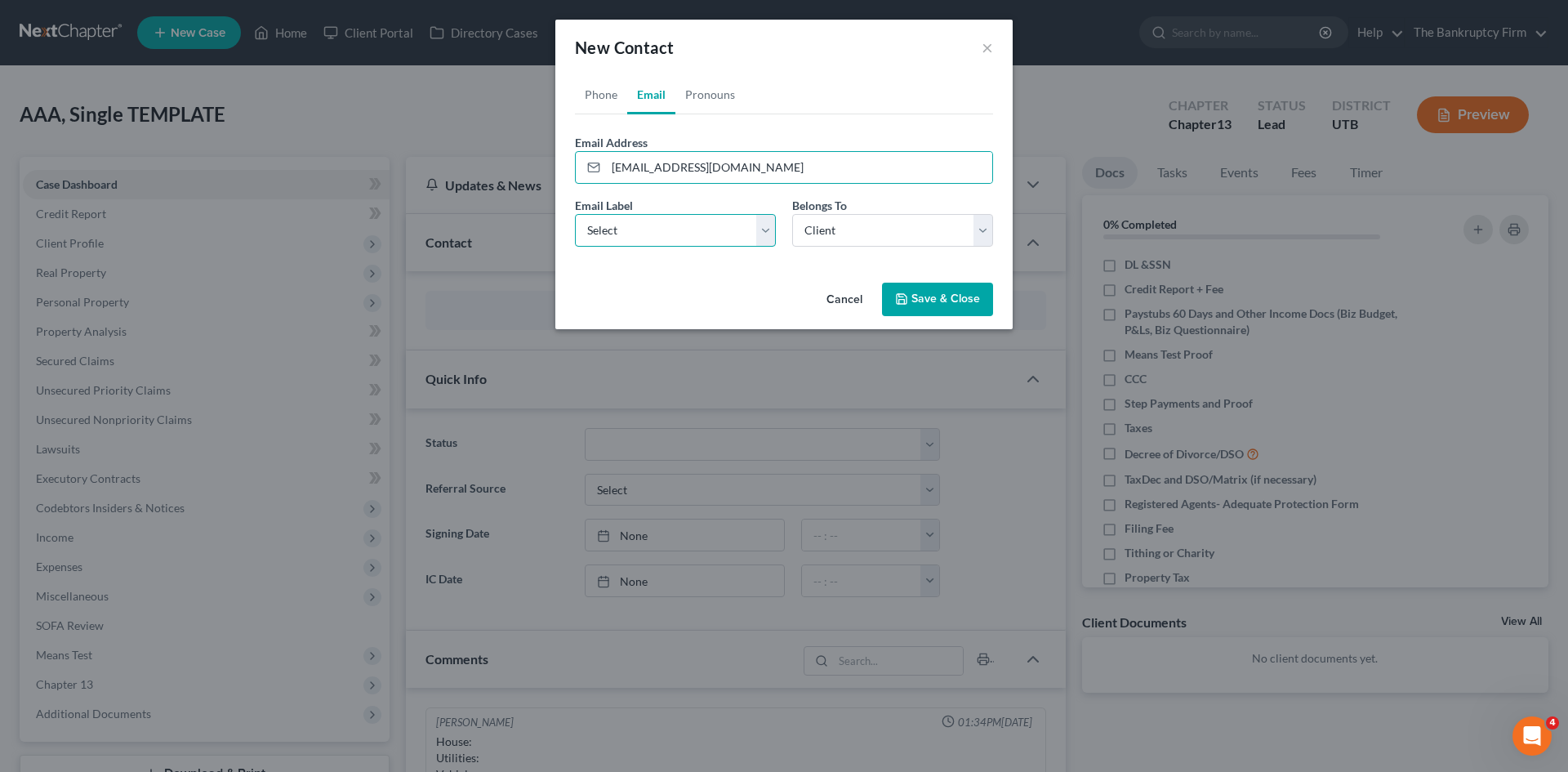
click at [639, 233] on select "Select Home Work Other" at bounding box center [675, 229] width 201 height 32
select select "0"
click at [575, 214] on select "Select Home Work Other" at bounding box center [675, 229] width 201 height 32
click at [915, 299] on button "Save & Close" at bounding box center [937, 299] width 111 height 34
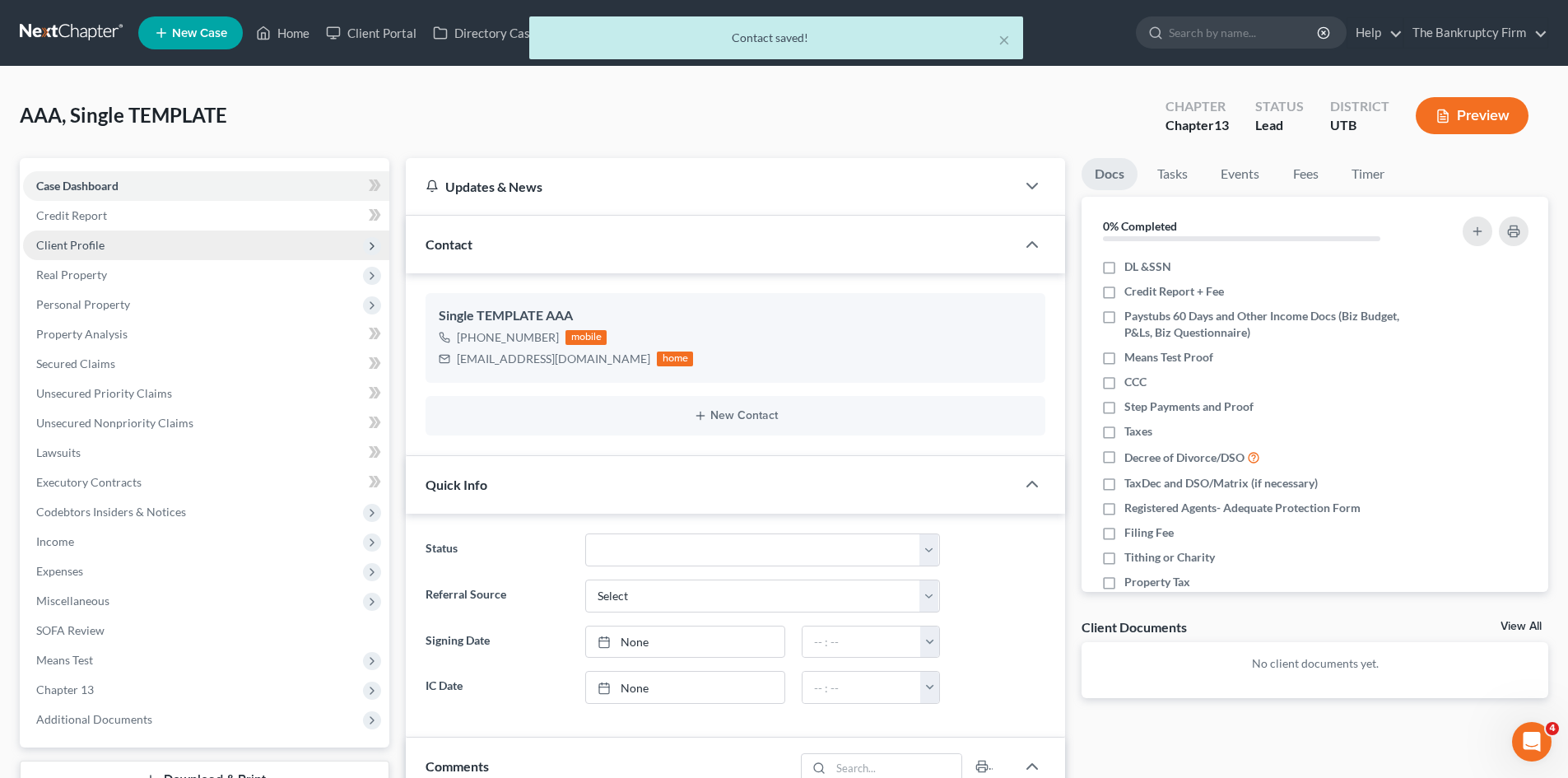
click at [64, 246] on span "Client Profile" at bounding box center [69, 245] width 68 height 14
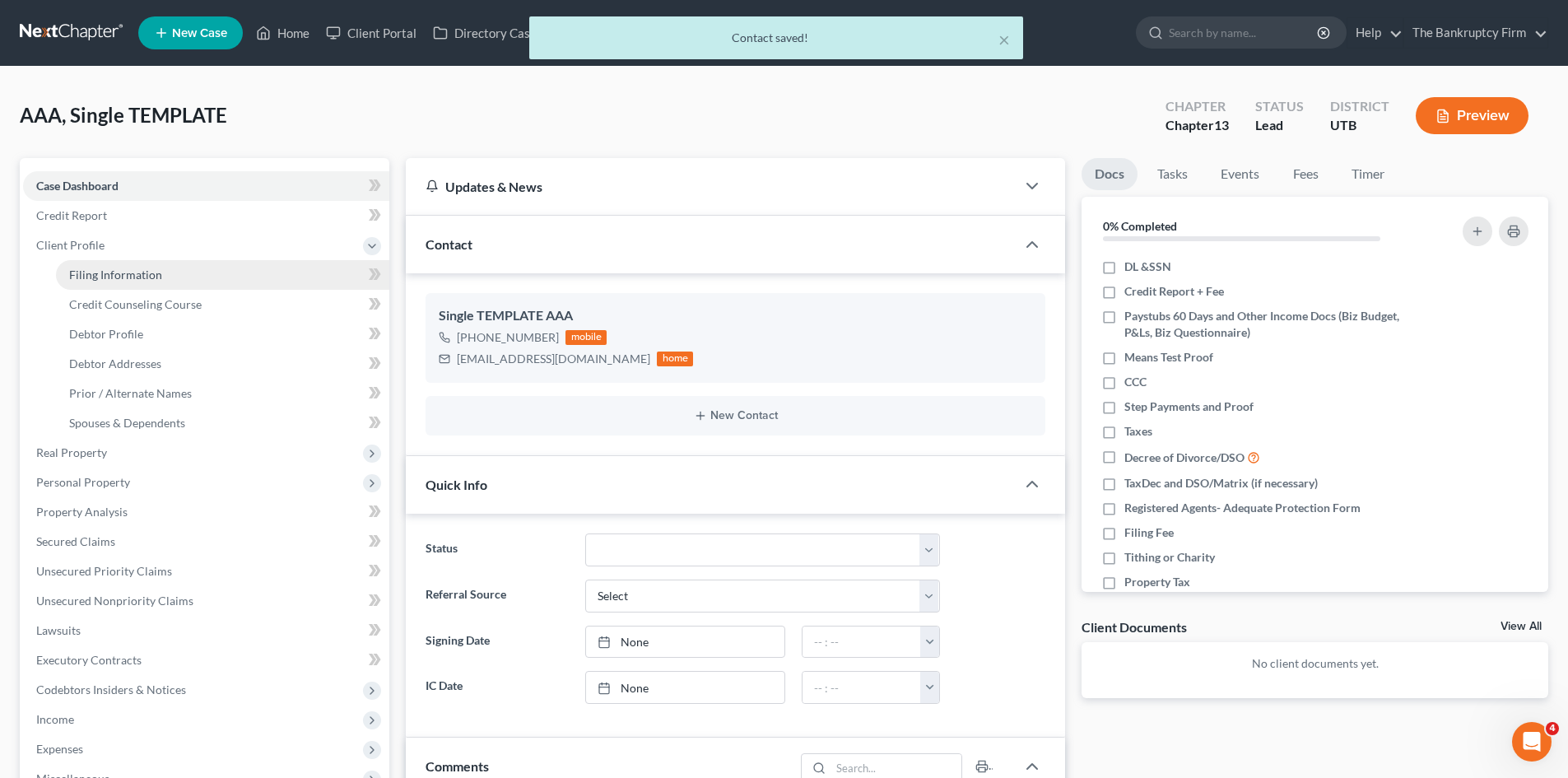
click at [122, 276] on span "Filing Information" at bounding box center [116, 275] width 93 height 14
select select "1"
select select "0"
select select "3"
select select "81"
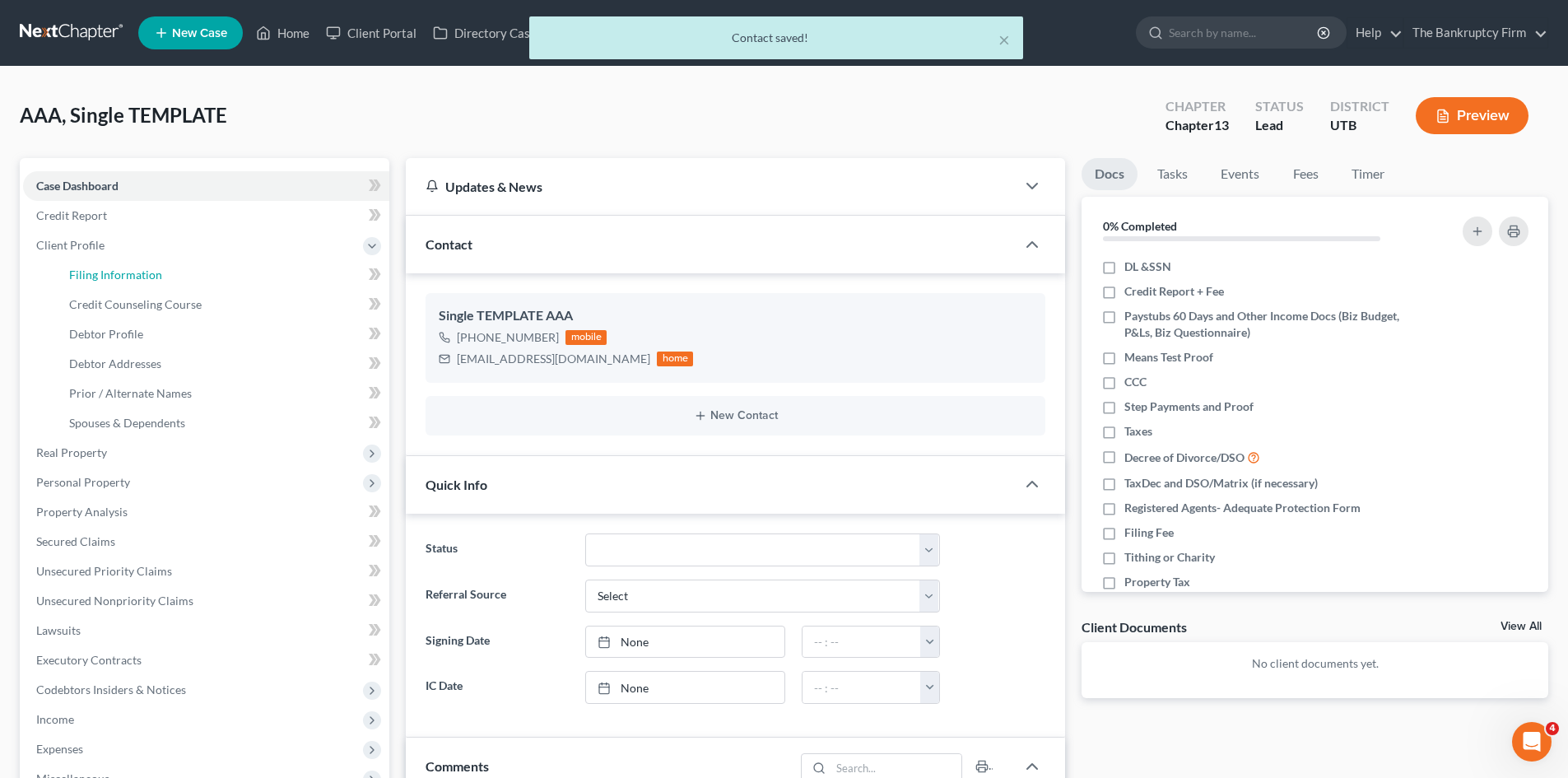
select select "0"
select select "46"
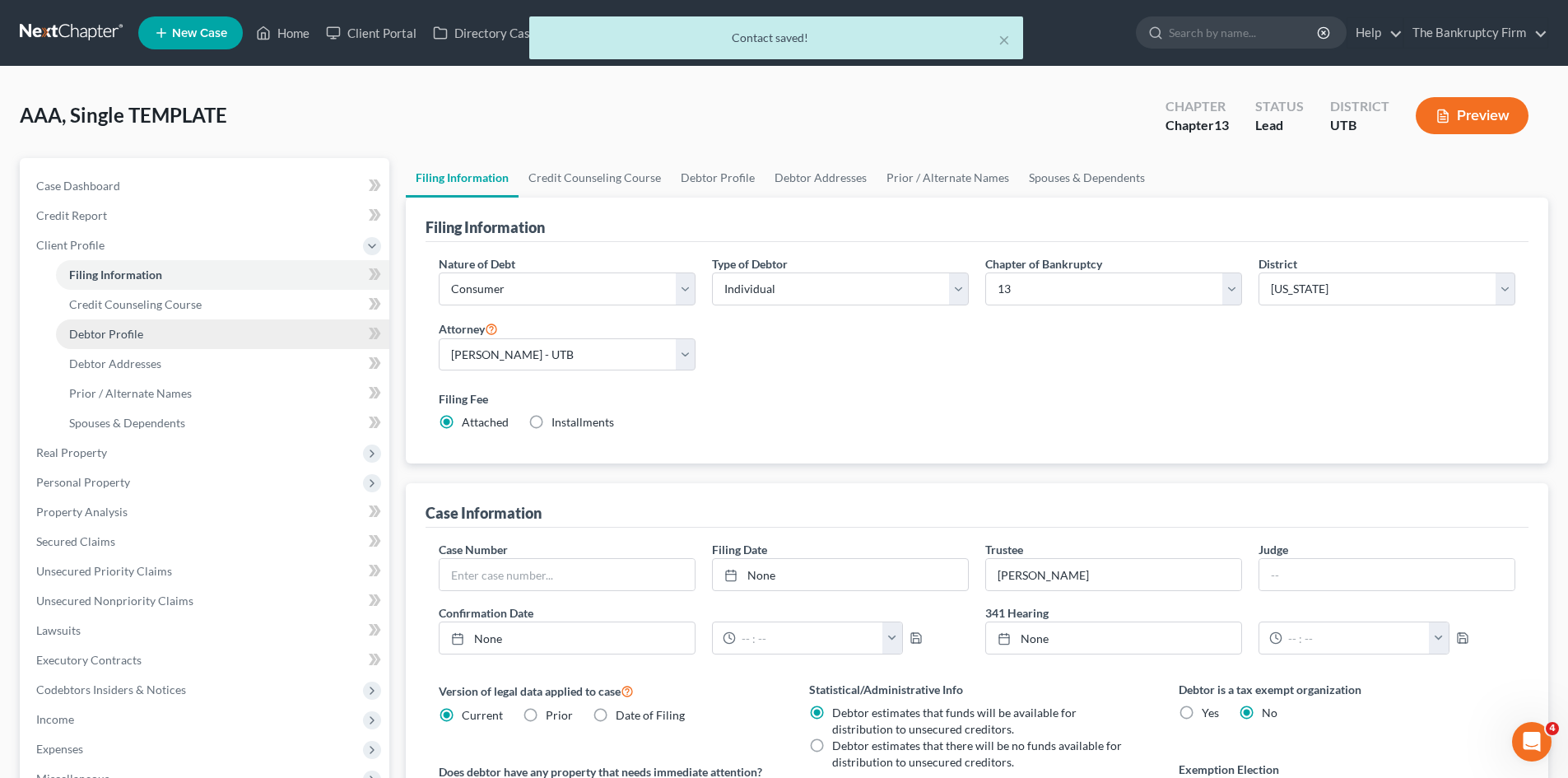
click at [98, 333] on span "Debtor Profile" at bounding box center [106, 333] width 74 height 14
select select "1"
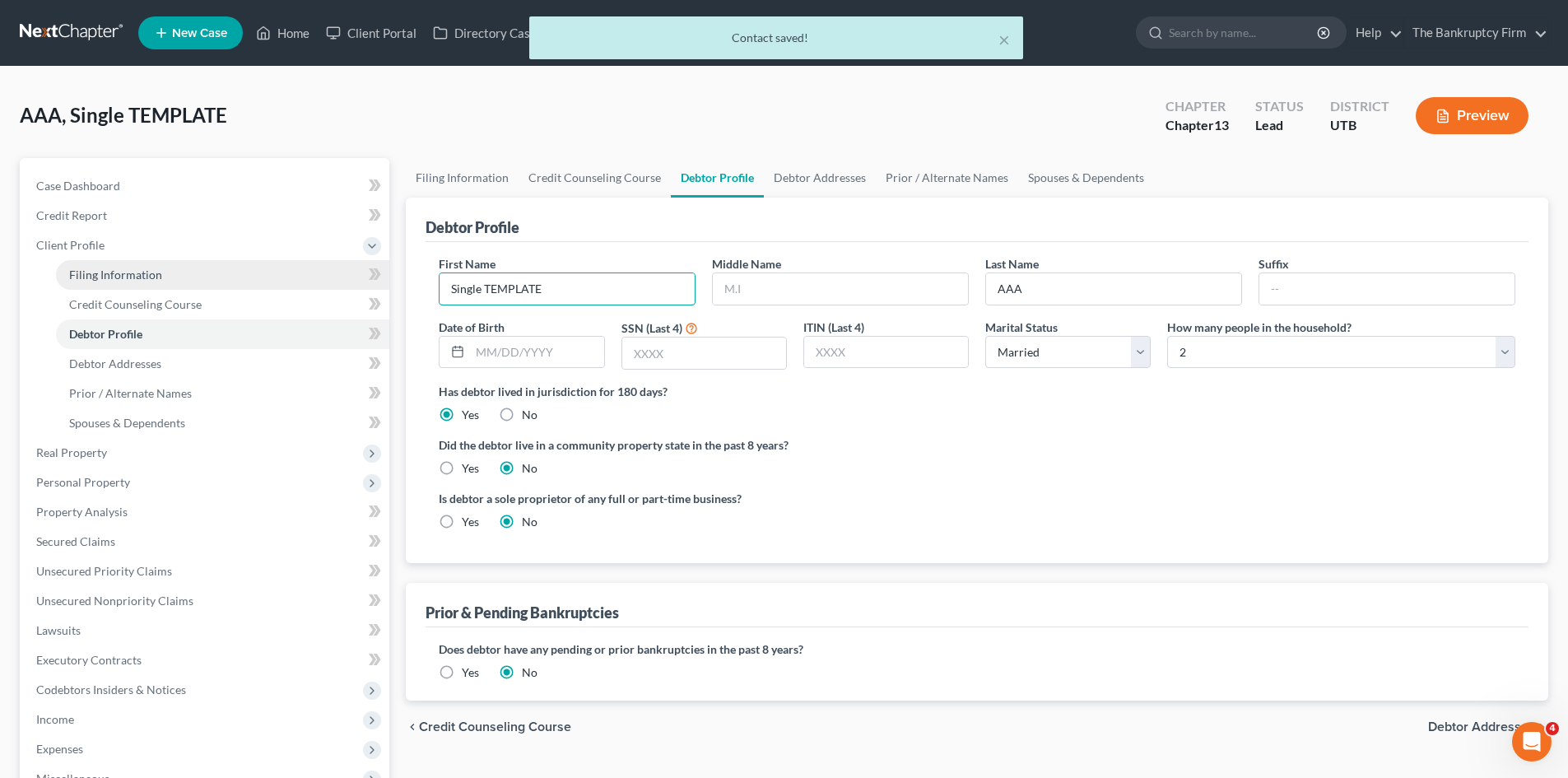
drag, startPoint x: 547, startPoint y: 296, endPoint x: 288, endPoint y: 273, distance: 260.0
click at [288, 273] on div "Petition Navigation Case Dashboard Payments Invoices Payments Payments Credit R…" at bounding box center [784, 588] width 1545 height 861
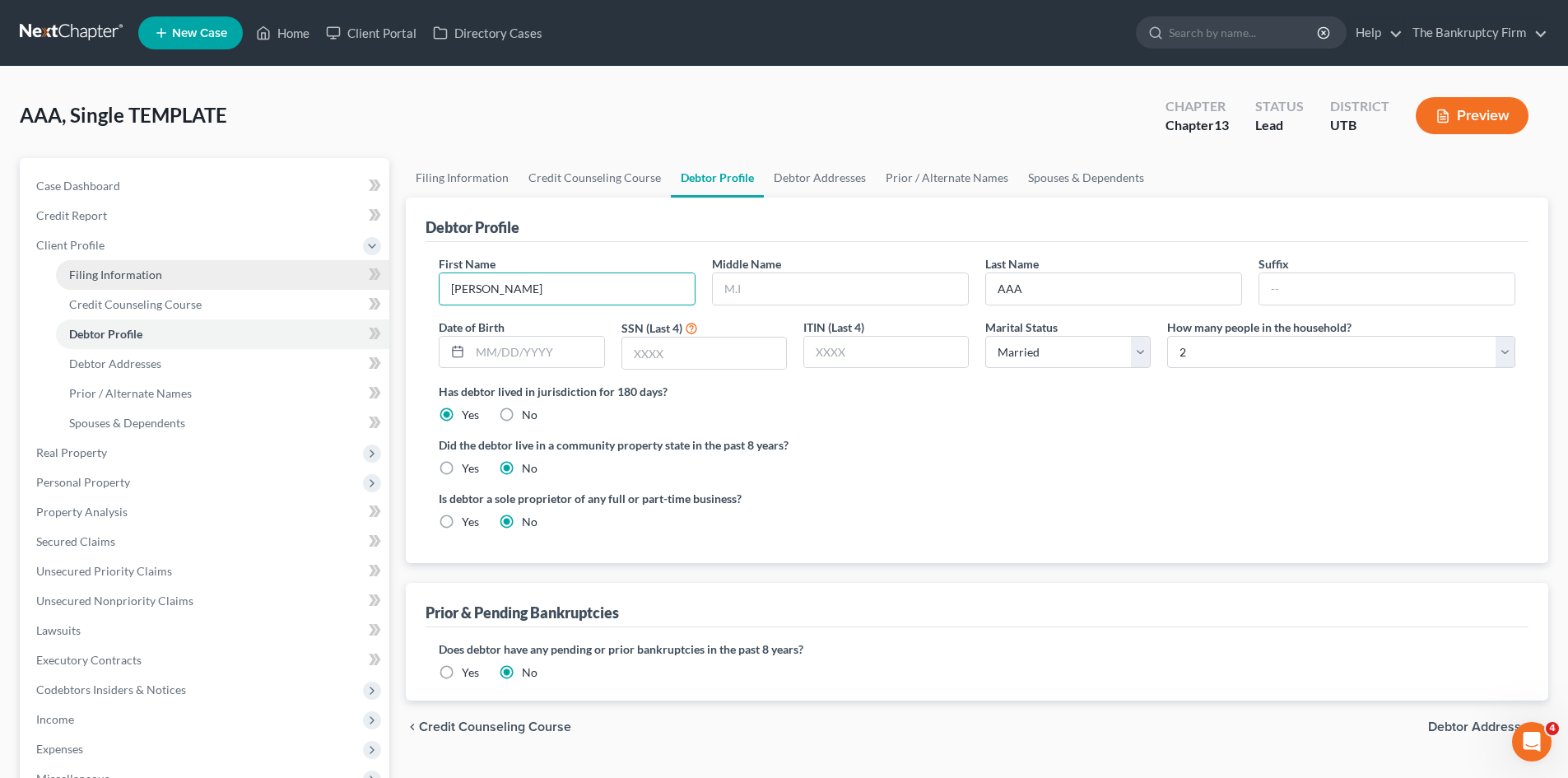
type input "[PERSON_NAME]"
click at [504, 353] on input "text" at bounding box center [537, 352] width 133 height 32
type input "[DATE]"
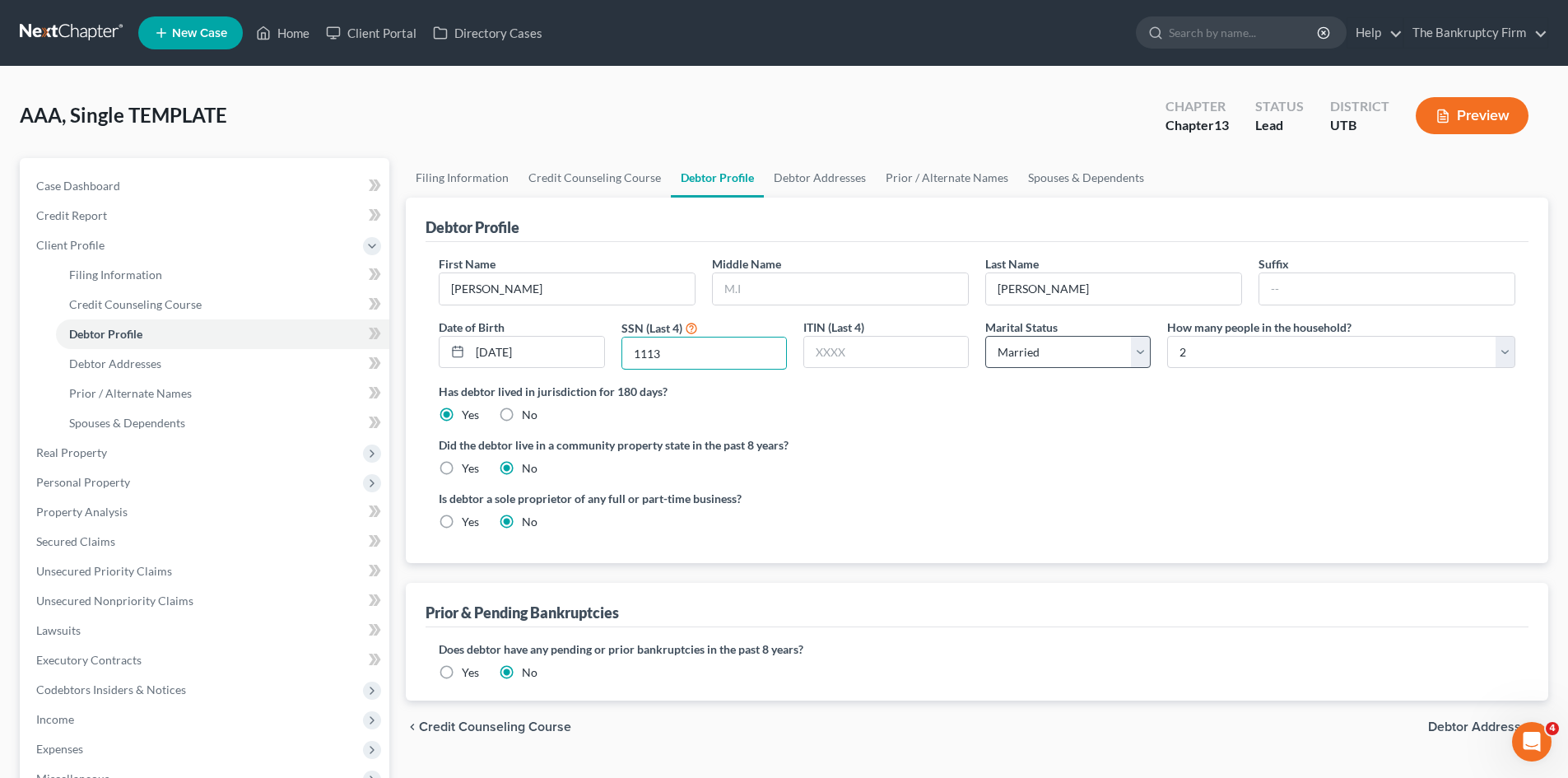
type input "1113"
click at [1142, 352] on select "Select Single Married Separated Divorced Widowed" at bounding box center [1068, 351] width 166 height 33
select select "0"
click at [985, 335] on select "Select Single Married Separated Divorced Widowed" at bounding box center [1068, 351] width 166 height 33
drag, startPoint x: 1219, startPoint y: 349, endPoint x: 1214, endPoint y: 364, distance: 15.8
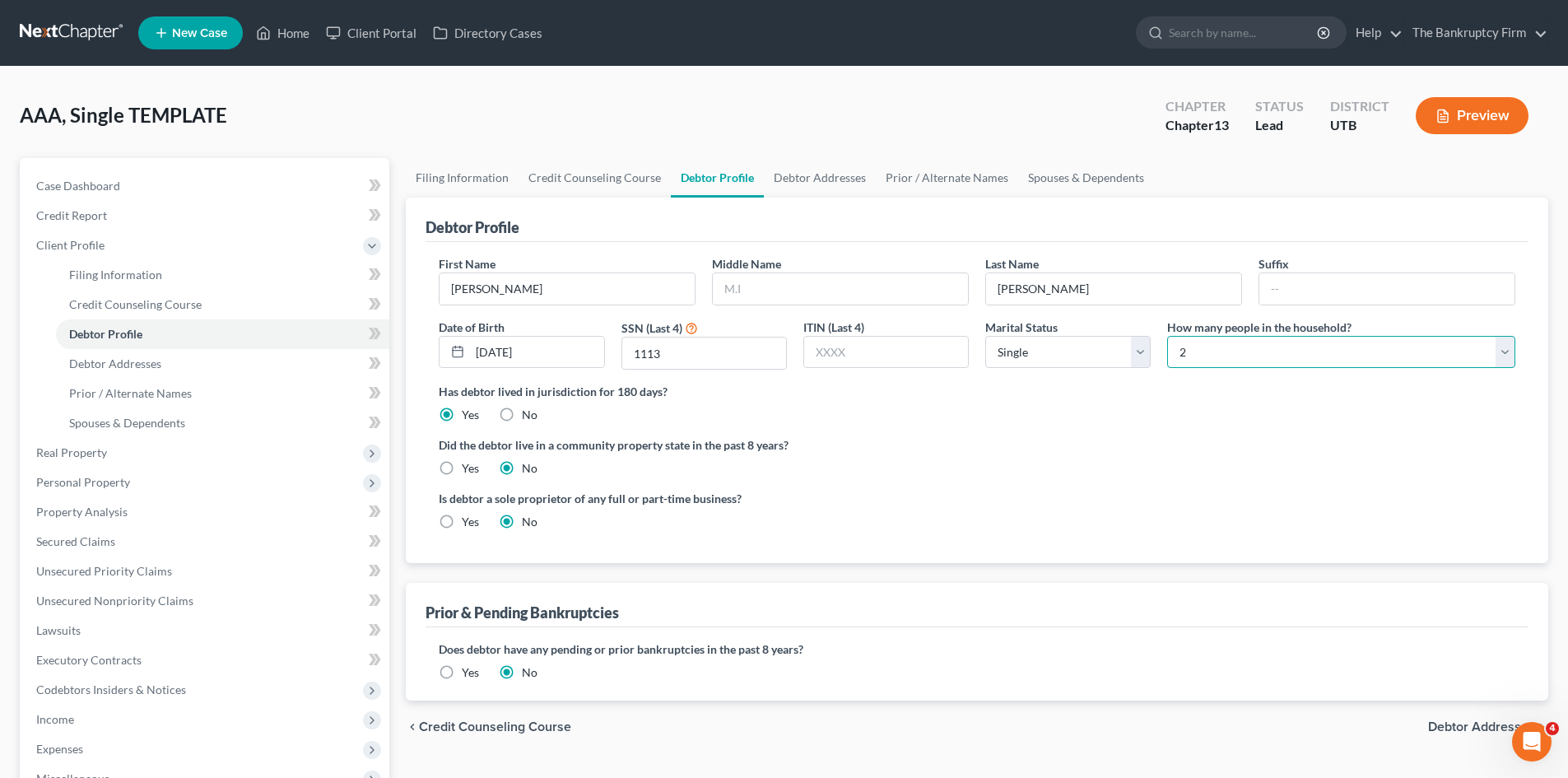
click at [1219, 349] on select "Select 1 2 3 4 5 6 7 8 9 10 11 12 13 14 15 16 17 18 19 20" at bounding box center [1341, 351] width 348 height 33
select select "0"
click at [1167, 335] on select "Select 1 2 3 4 5 6 7 8 9 10 11 12 13 14 15 16 17 18 19 20" at bounding box center [1341, 351] width 348 height 33
click at [1088, 351] on select "Select Single Married Separated Divorced Widowed" at bounding box center [1068, 351] width 166 height 33
select select "4"
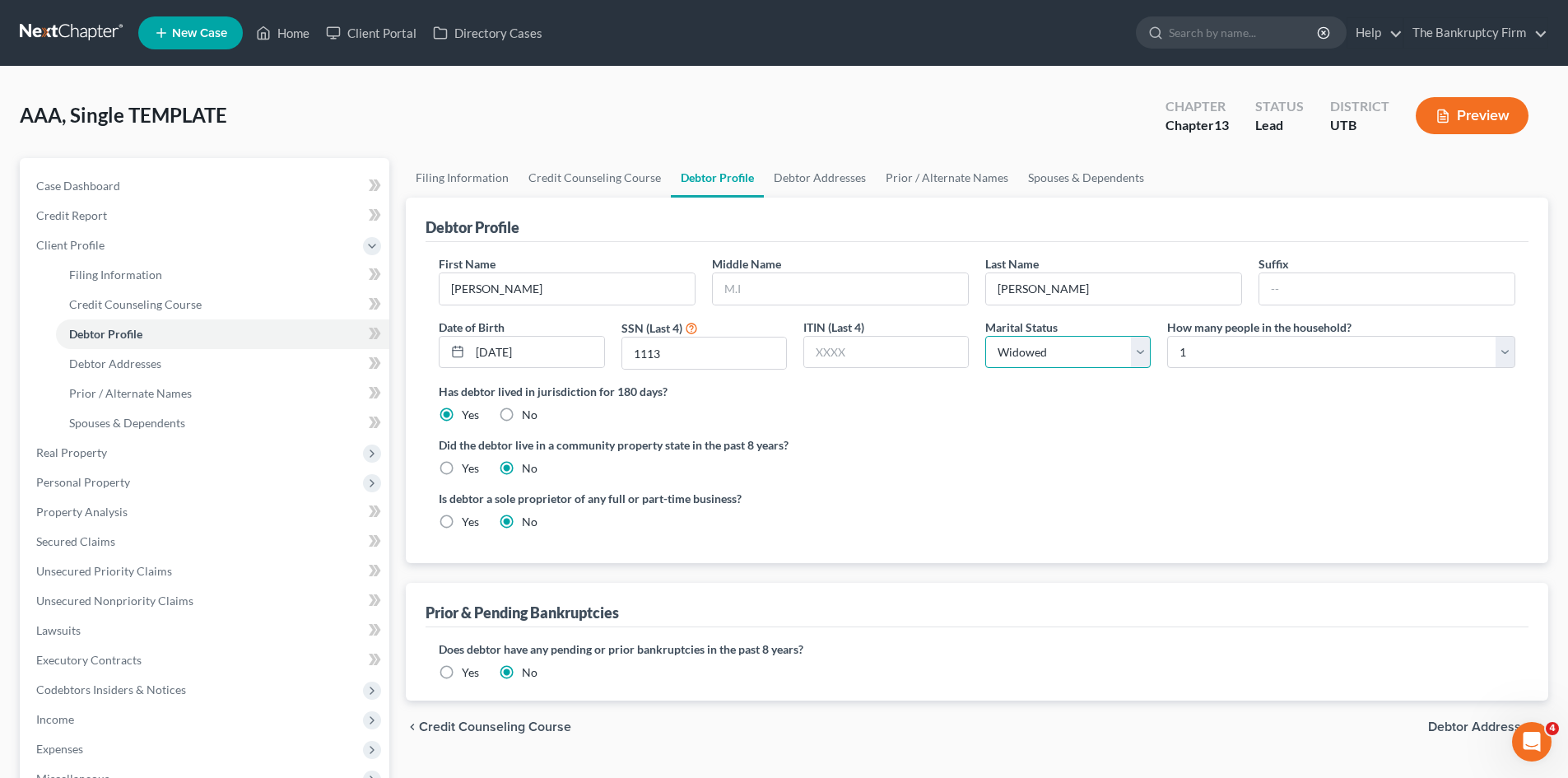
click at [985, 335] on select "Select Single Married Separated Divorced Widowed" at bounding box center [1068, 351] width 166 height 33
click at [144, 360] on span "Debtor Addresses" at bounding box center [115, 363] width 92 height 14
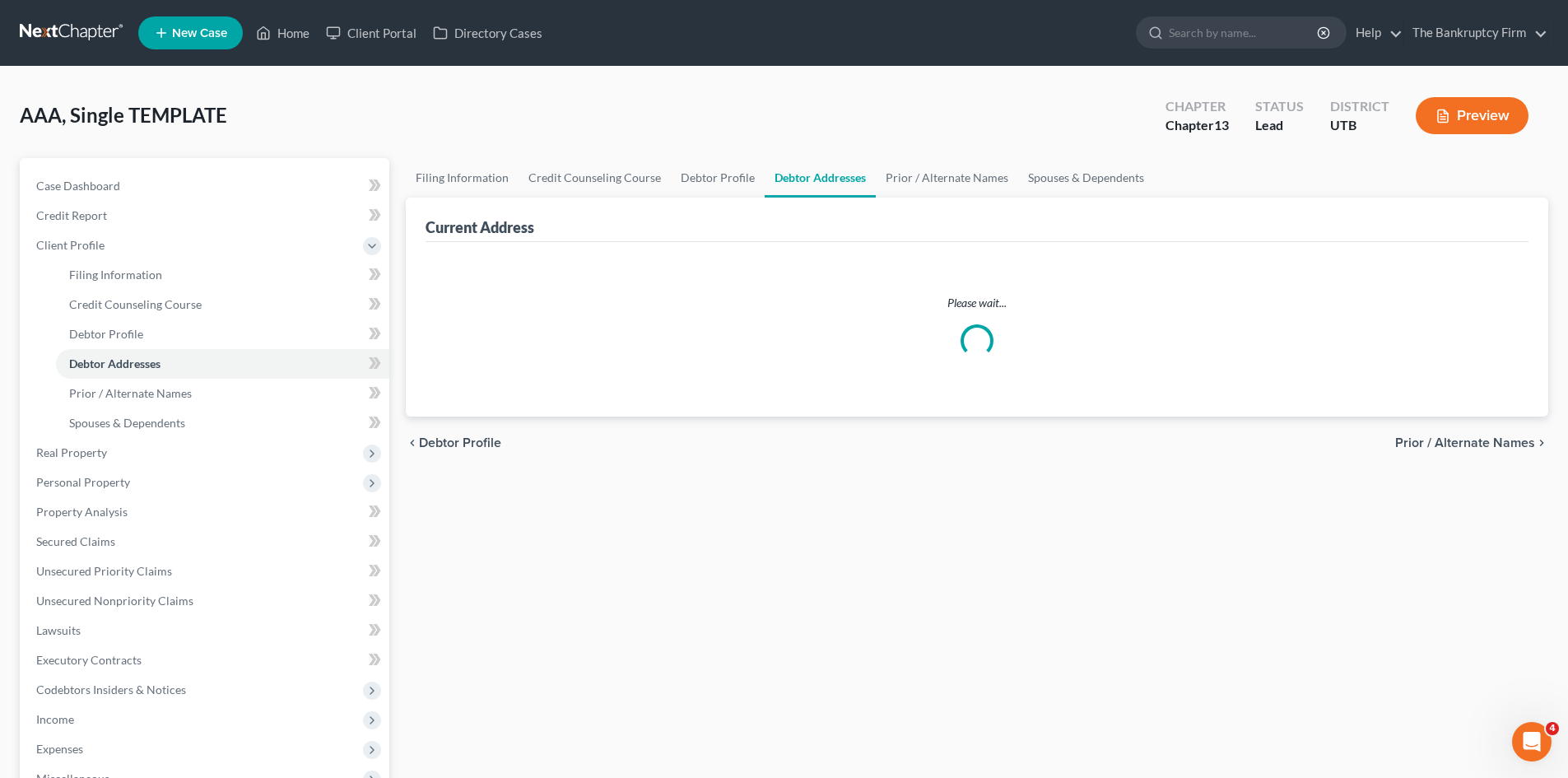
select select "0"
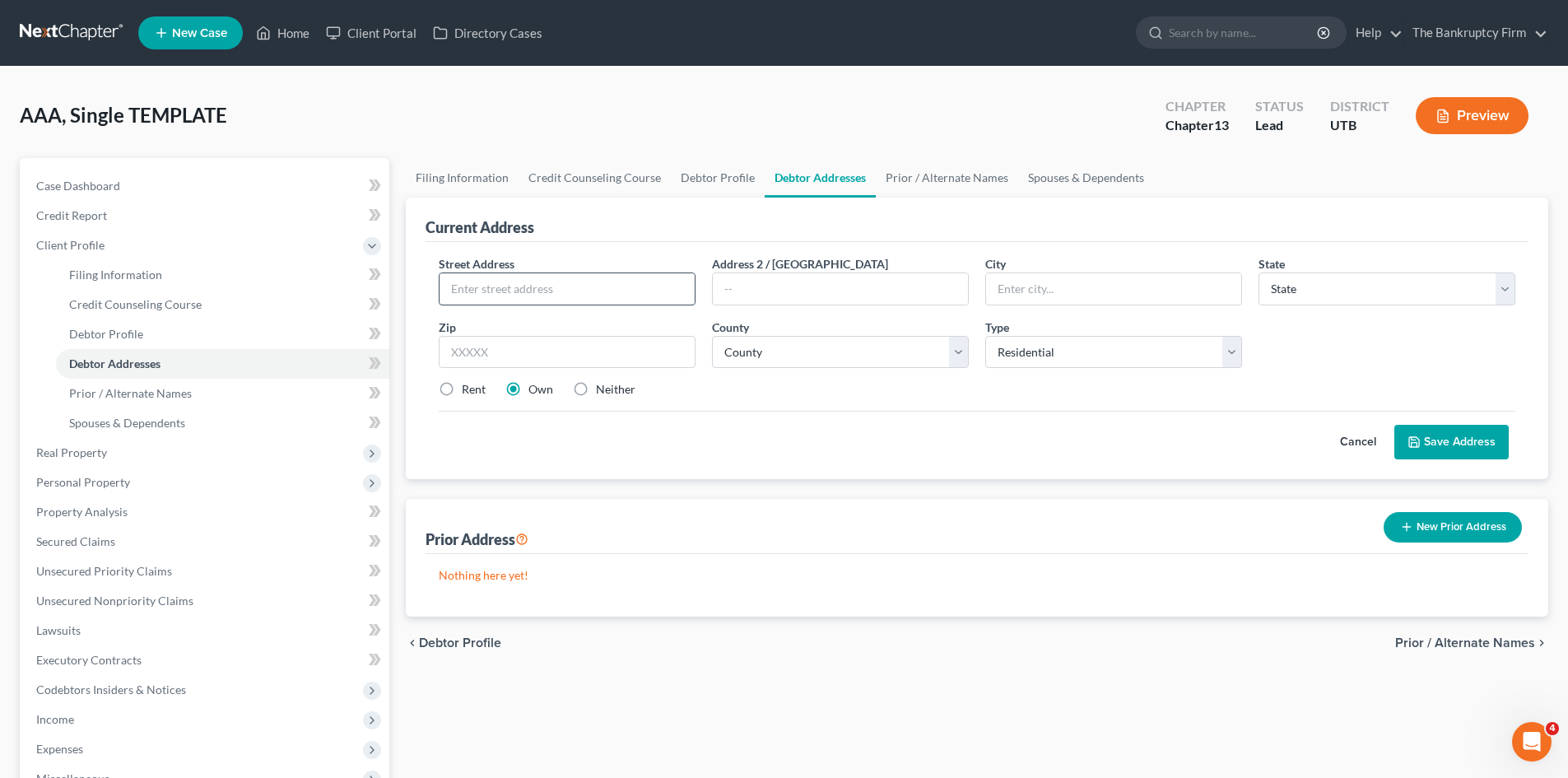
click at [515, 292] on input "text" at bounding box center [567, 289] width 255 height 32
type input "[STREET_ADDRESS][PERSON_NAME]"
type input "[PERSON_NAME]"
select select "46"
click at [792, 354] on select "County [GEOGRAPHIC_DATA] [GEOGRAPHIC_DATA] [GEOGRAPHIC_DATA] [GEOGRAPHIC_DATA] …" at bounding box center [841, 351] width 257 height 33
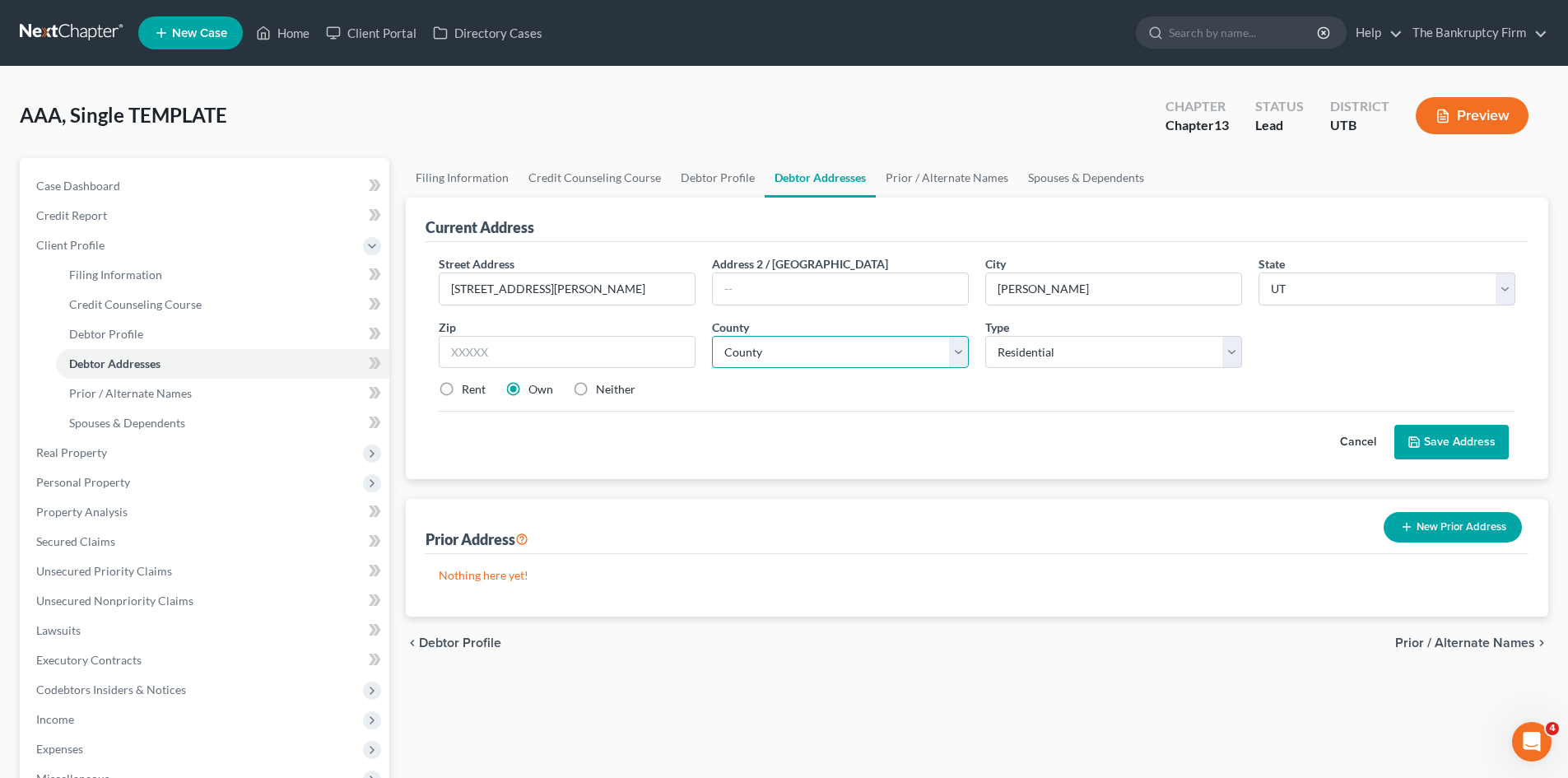
select select "28"
click at [713, 335] on select "County [GEOGRAPHIC_DATA] [GEOGRAPHIC_DATA] [GEOGRAPHIC_DATA] [GEOGRAPHIC_DATA] …" at bounding box center [841, 351] width 257 height 33
click at [596, 389] on label "Neither" at bounding box center [616, 389] width 40 height 17
click at [602, 389] on input "Neither" at bounding box center [607, 386] width 11 height 11
radio input "true"
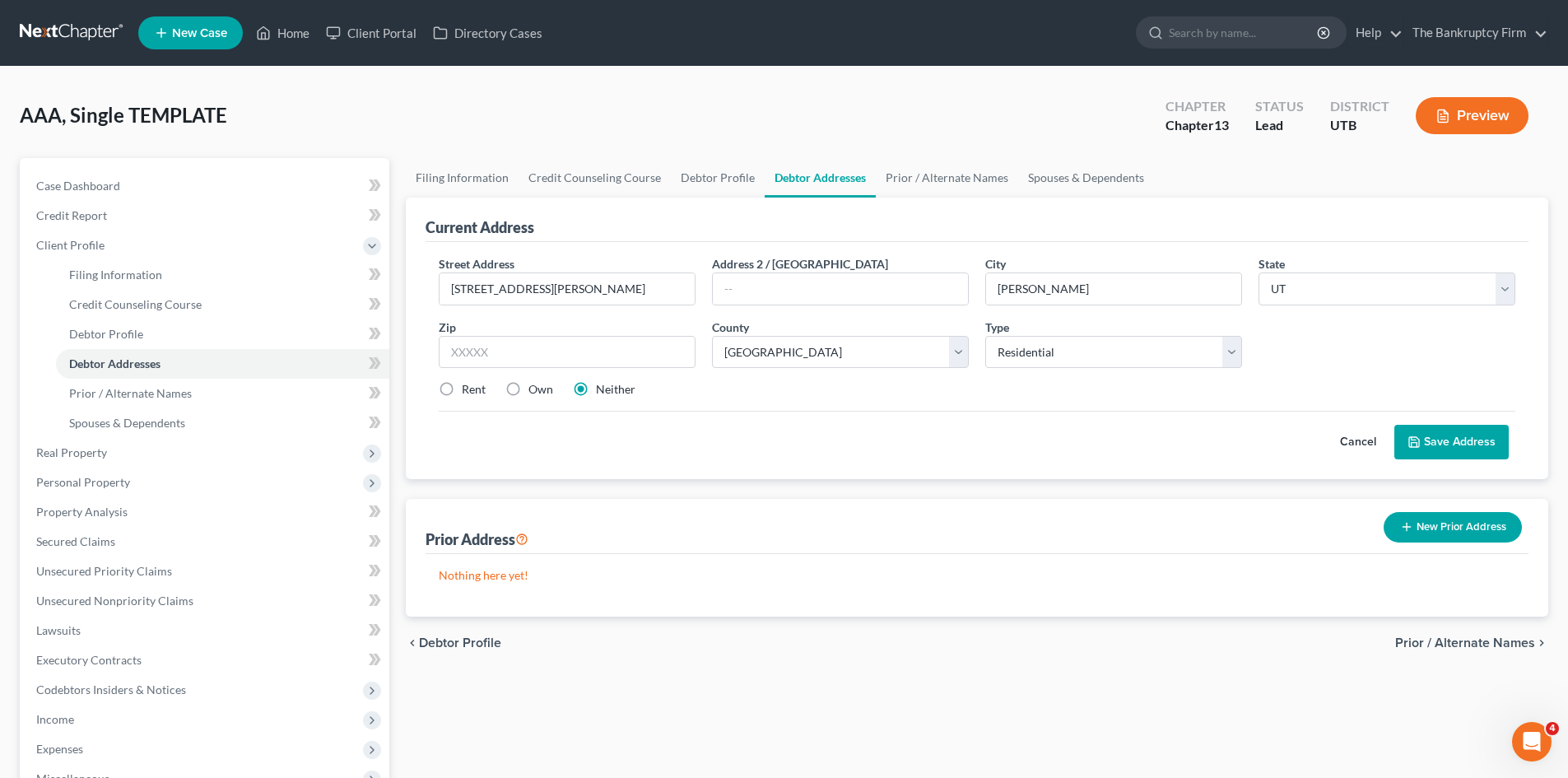
click at [1461, 445] on button "Save Address" at bounding box center [1451, 442] width 114 height 35
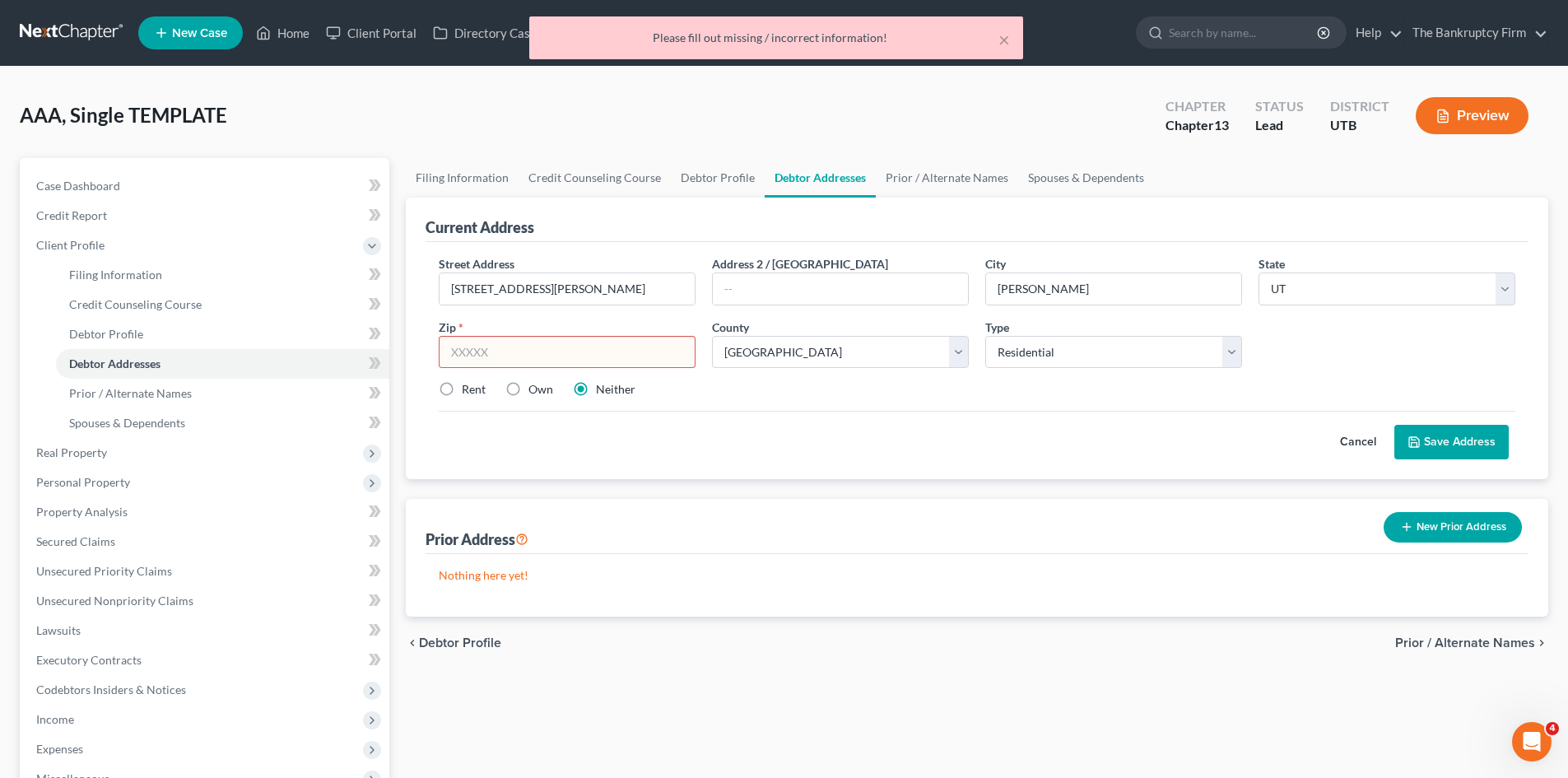
click at [511, 351] on input "text" at bounding box center [567, 351] width 257 height 33
type input "84040"
click at [1451, 441] on button "Save Address" at bounding box center [1451, 442] width 114 height 35
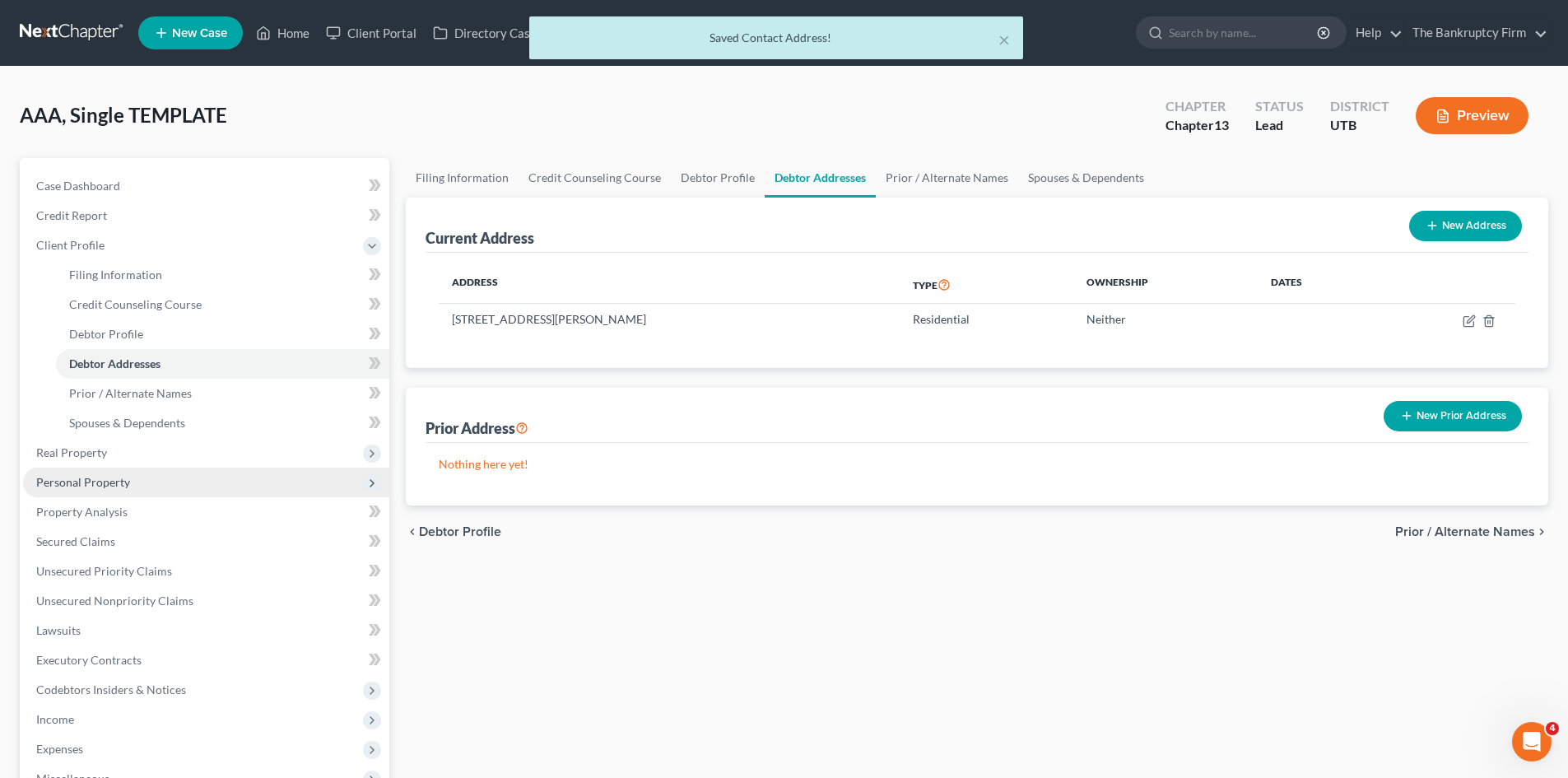
click at [80, 484] on span "Personal Property" at bounding box center [82, 482] width 94 height 14
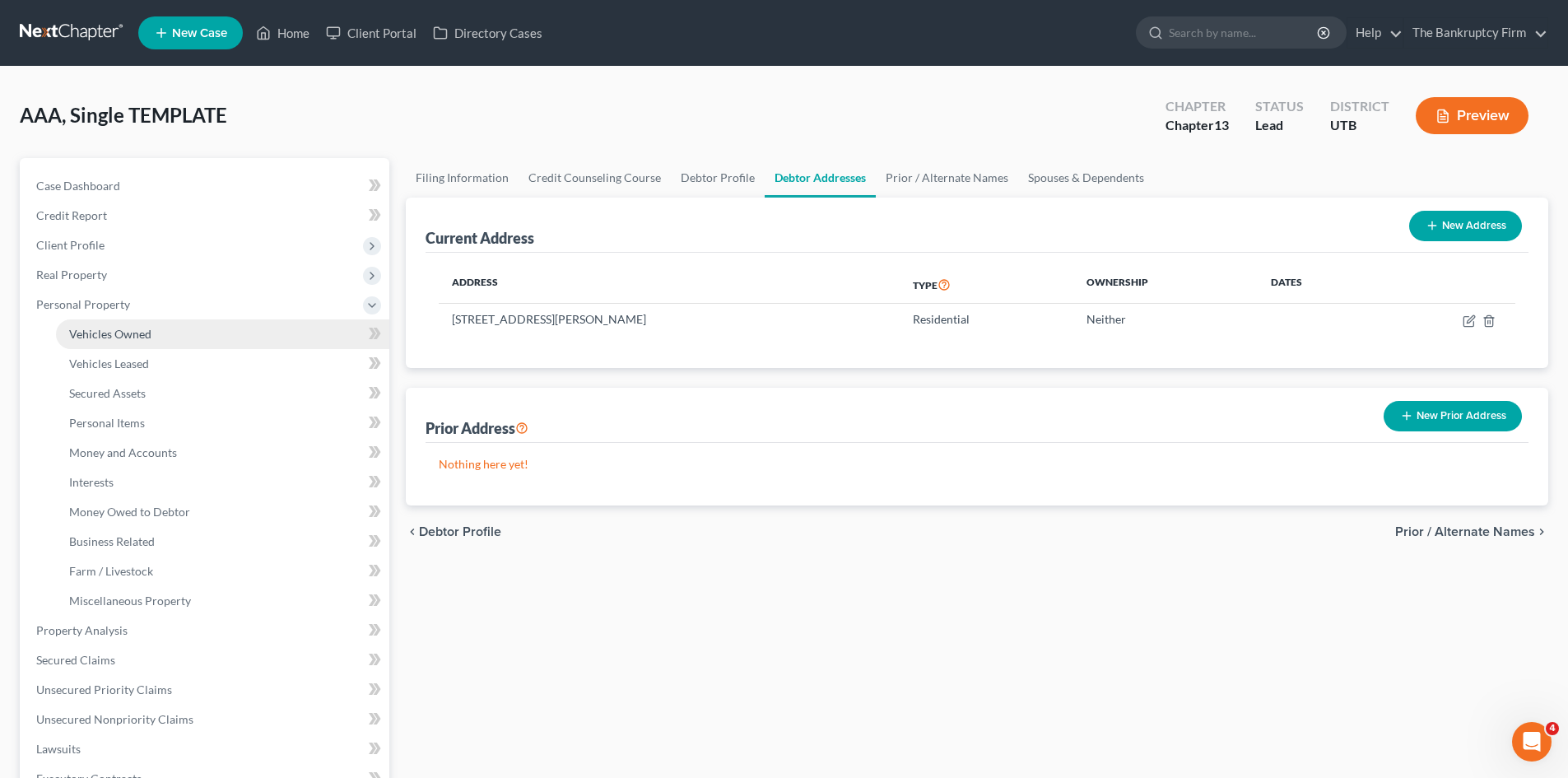
click at [118, 334] on span "Vehicles Owned" at bounding box center [110, 333] width 82 height 14
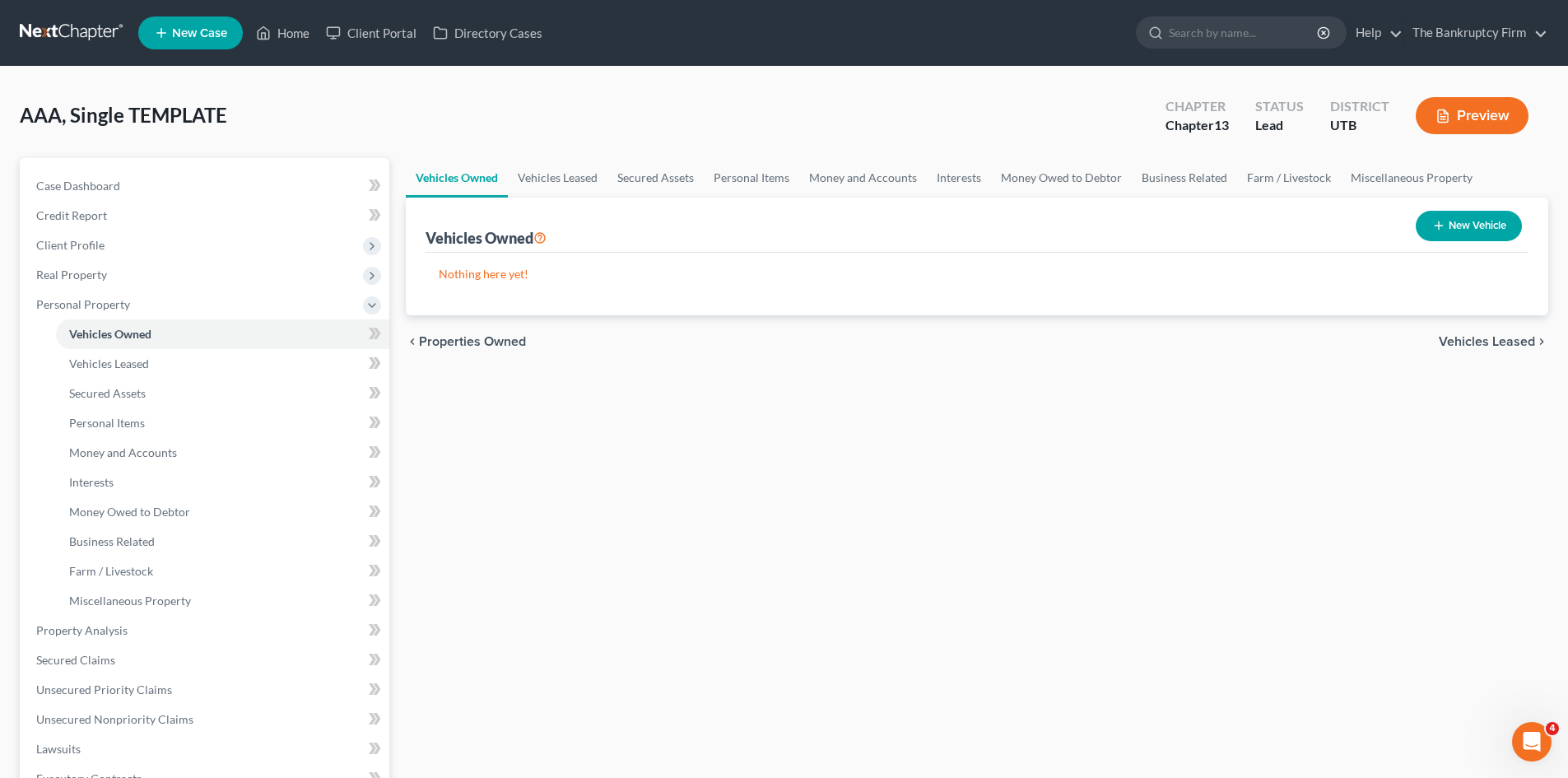
click at [1484, 229] on button "New Vehicle" at bounding box center [1469, 225] width 106 height 31
select select "0"
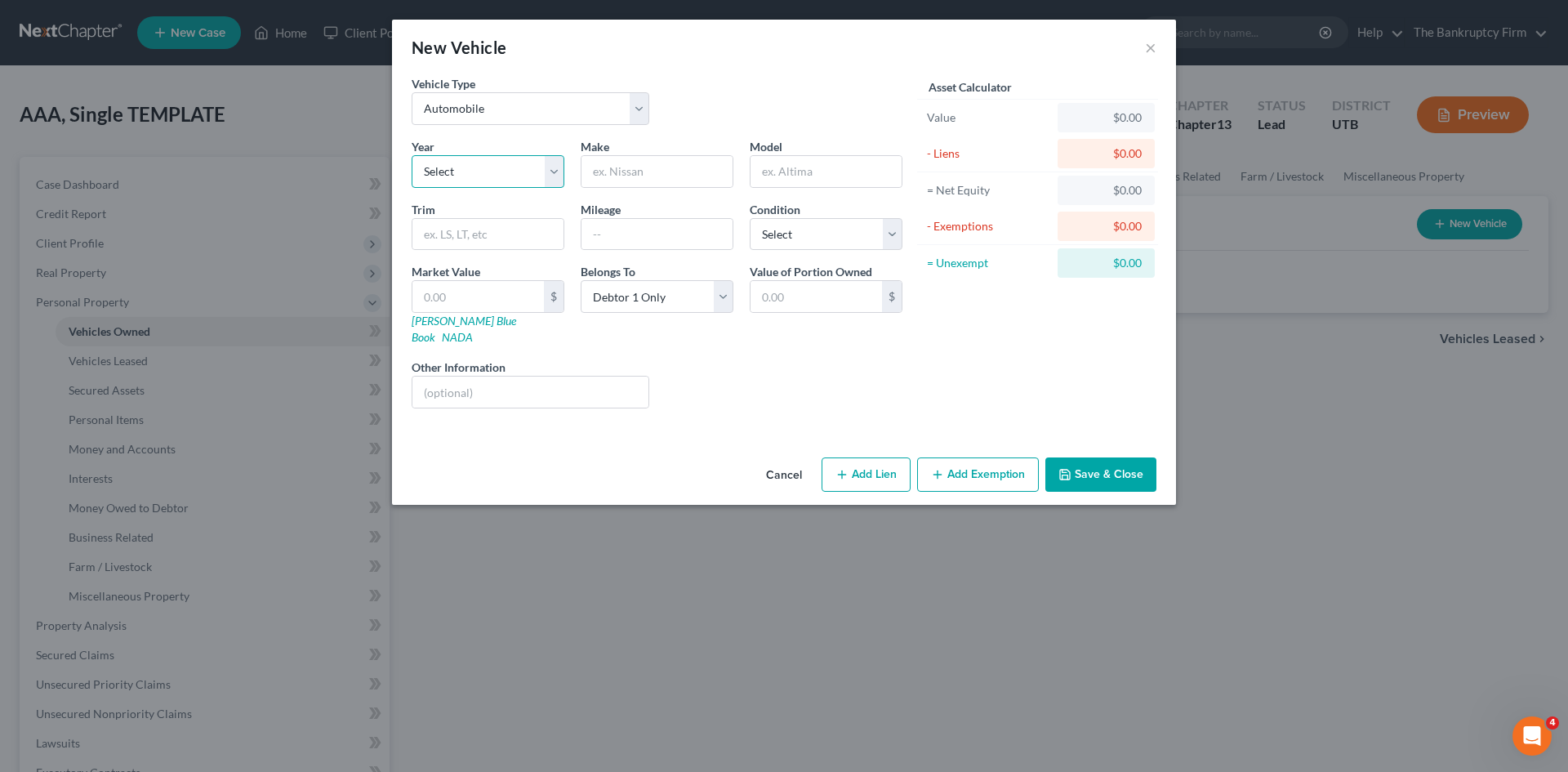
click at [554, 176] on select "Select 2026 2025 2024 2023 2022 2021 2020 2019 2018 2017 2016 2015 2014 2013 20…" at bounding box center [487, 171] width 153 height 32
select select "6"
click at [411, 156] on select "Select 2026 2025 2024 2023 2022 2021 2020 2019 2018 2017 2016 2015 2014 2013 20…" at bounding box center [487, 171] width 153 height 32
type input "VW"
type input "Jetta"
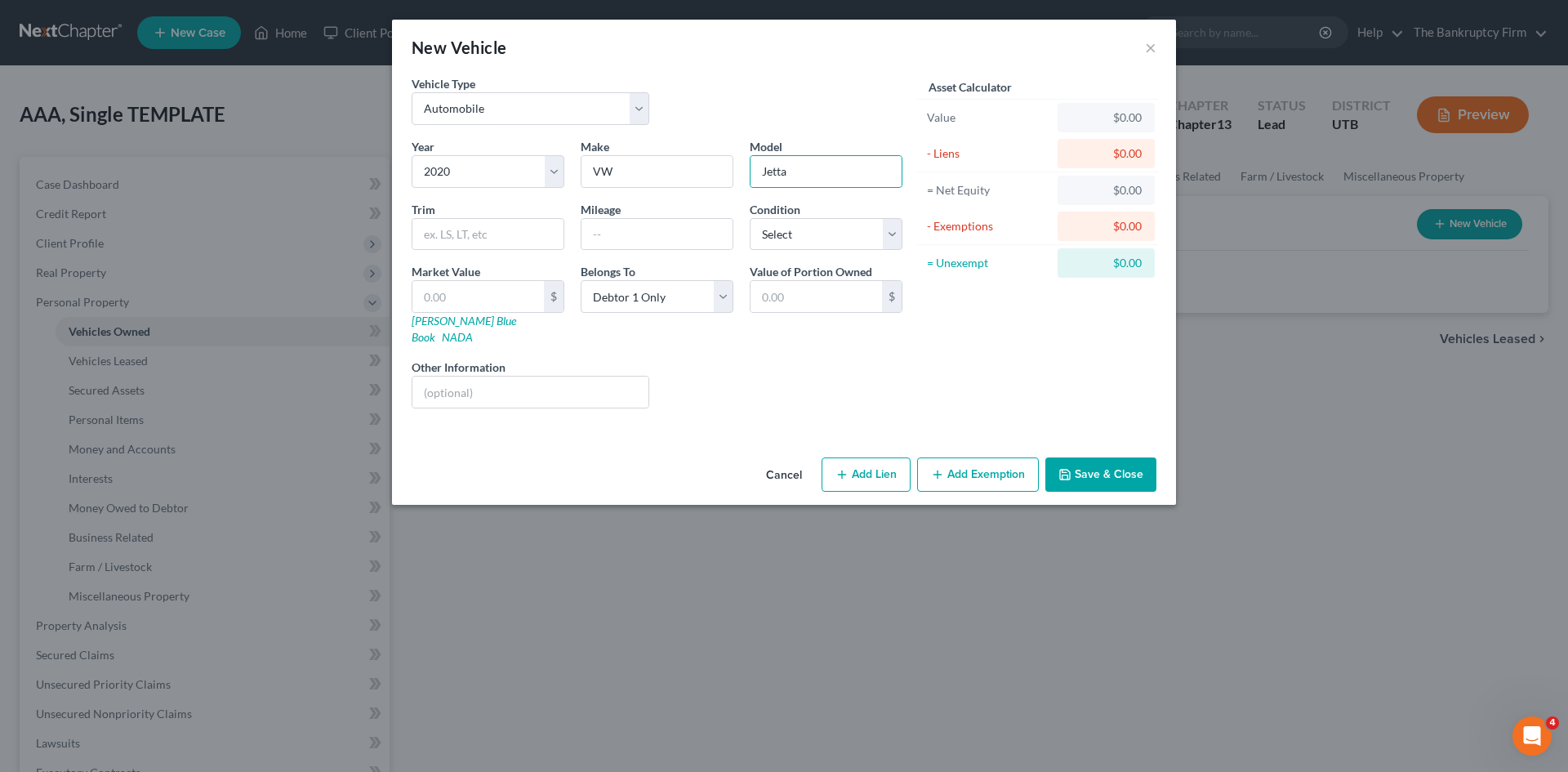
click at [1093, 459] on button "Save & Close" at bounding box center [1100, 475] width 111 height 34
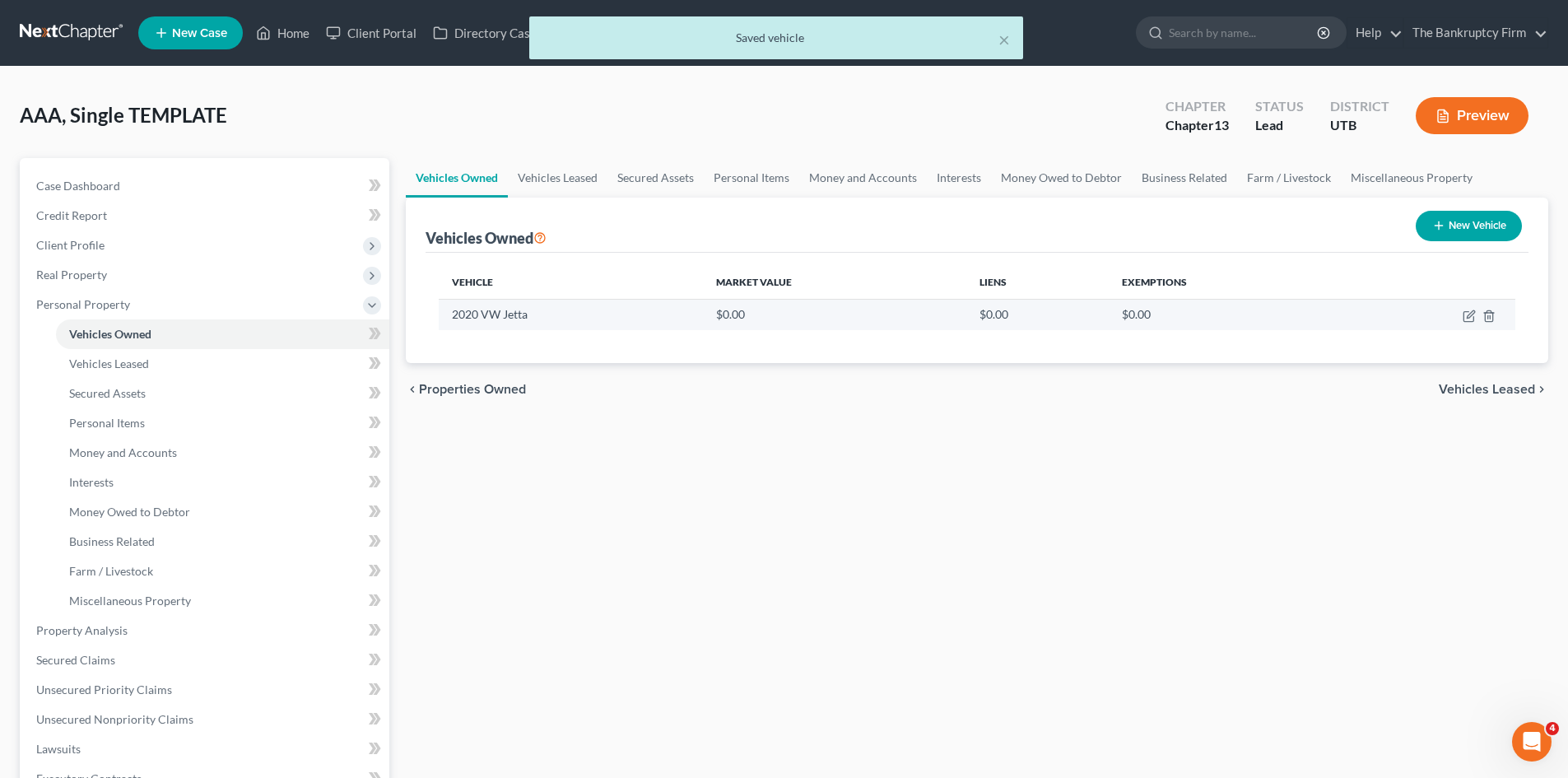
click at [1462, 317] on td at bounding box center [1430, 315] width 171 height 32
click at [1489, 317] on line "button" at bounding box center [1489, 317] width 0 height 3
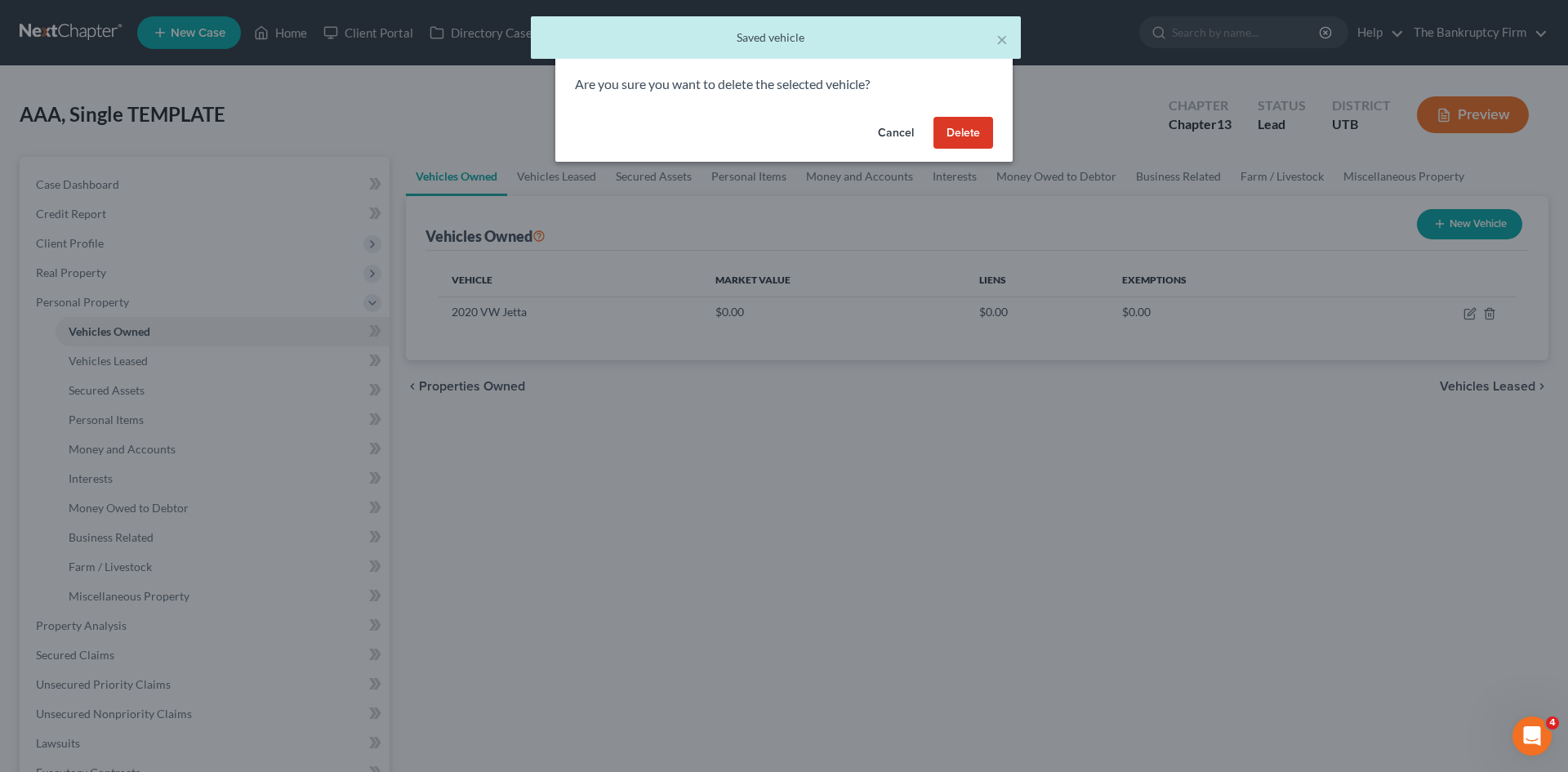
click at [971, 126] on button "Delete" at bounding box center [963, 133] width 60 height 32
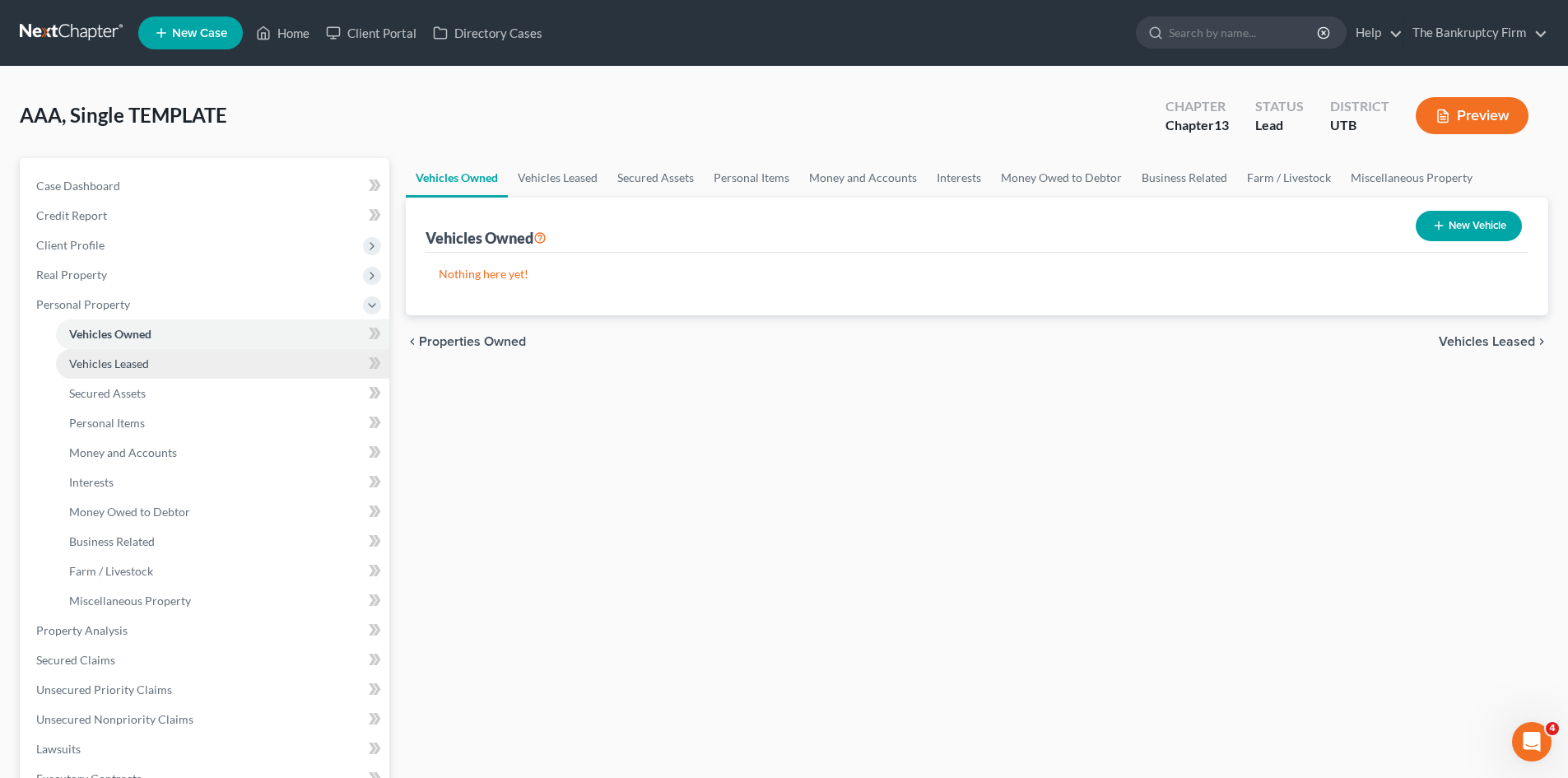
click at [124, 356] on span "Vehicles Leased" at bounding box center [109, 363] width 79 height 14
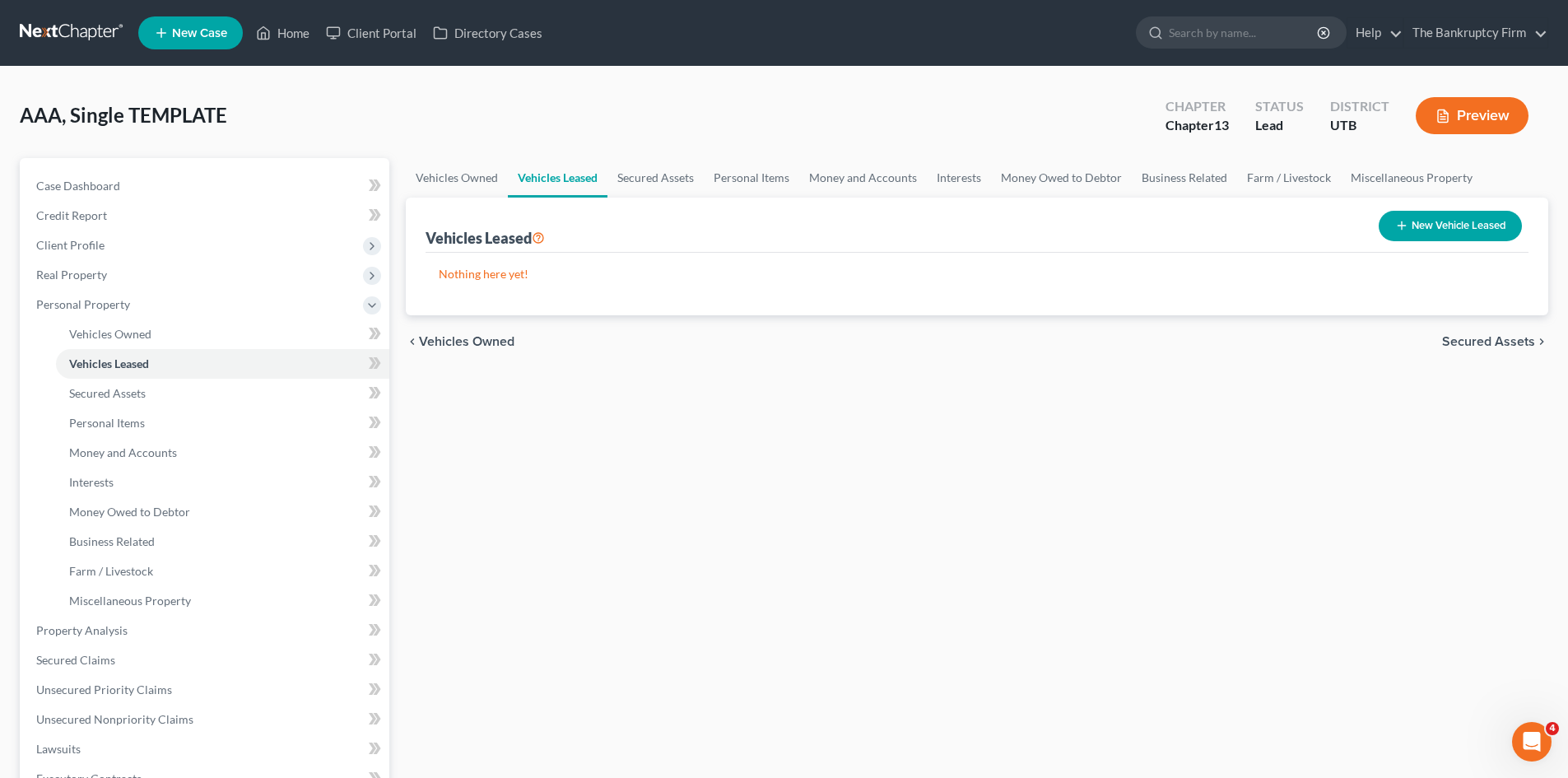
click at [1424, 226] on button "New Vehicle Leased" at bounding box center [1450, 225] width 143 height 31
select select "0"
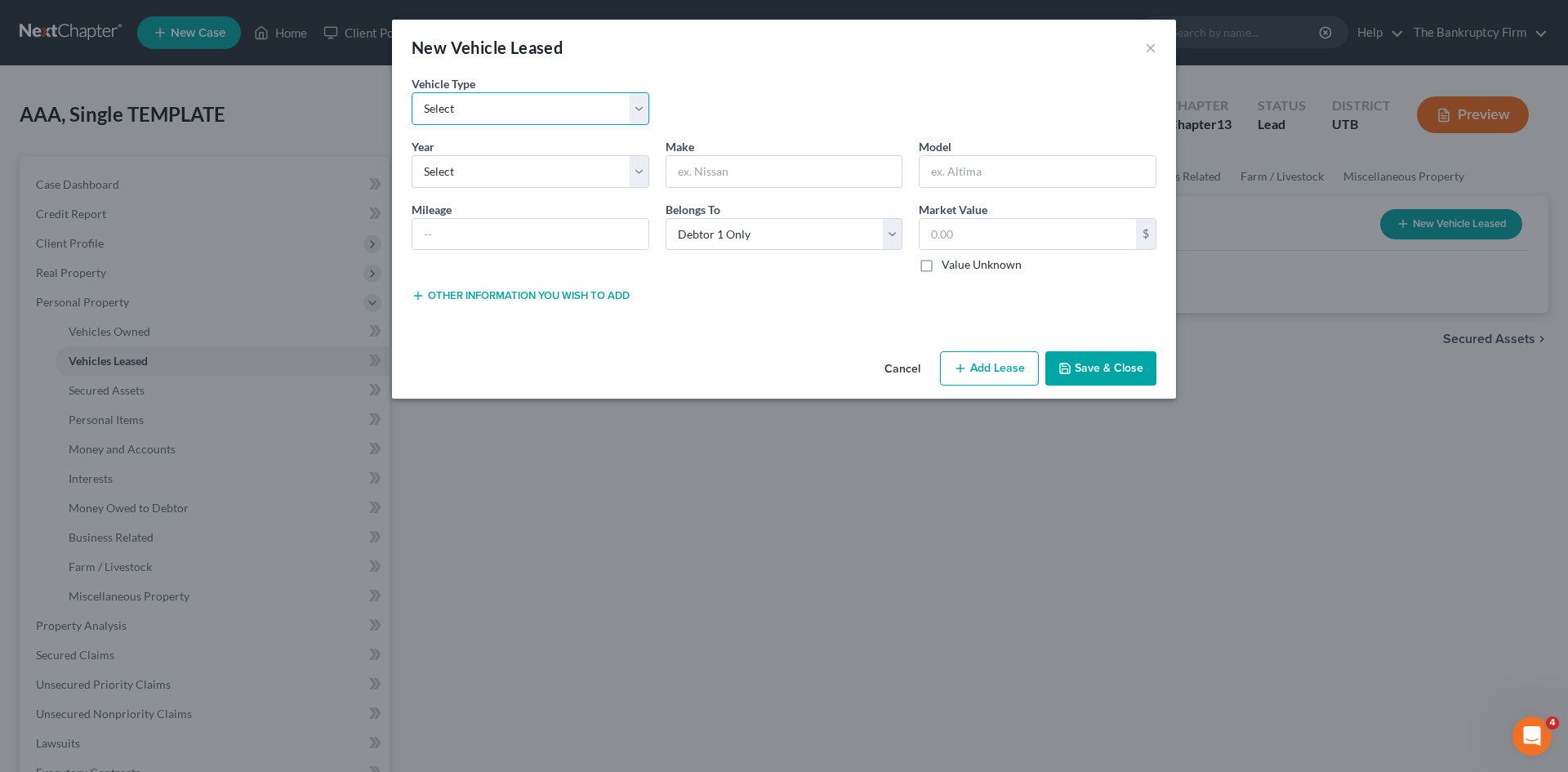
drag, startPoint x: 630, startPoint y: 101, endPoint x: 601, endPoint y: 124, distance: 37.0
click at [630, 101] on select "Select Automobile Truck Trailer Watercraft Aircraft Motor Home Atv Other Vehicle" at bounding box center [530, 108] width 237 height 32
select select "0"
click at [411, 93] on select "Select Automobile Truck Trailer Watercraft Aircraft Motor Home Atv Other Vehicle" at bounding box center [530, 108] width 237 height 32
click at [644, 164] on select "Select 2026 2025 2024 2023 2022 2021 2020 2019 2018 2017 2016 2015 2014 2013 20…" at bounding box center [530, 171] width 237 height 32
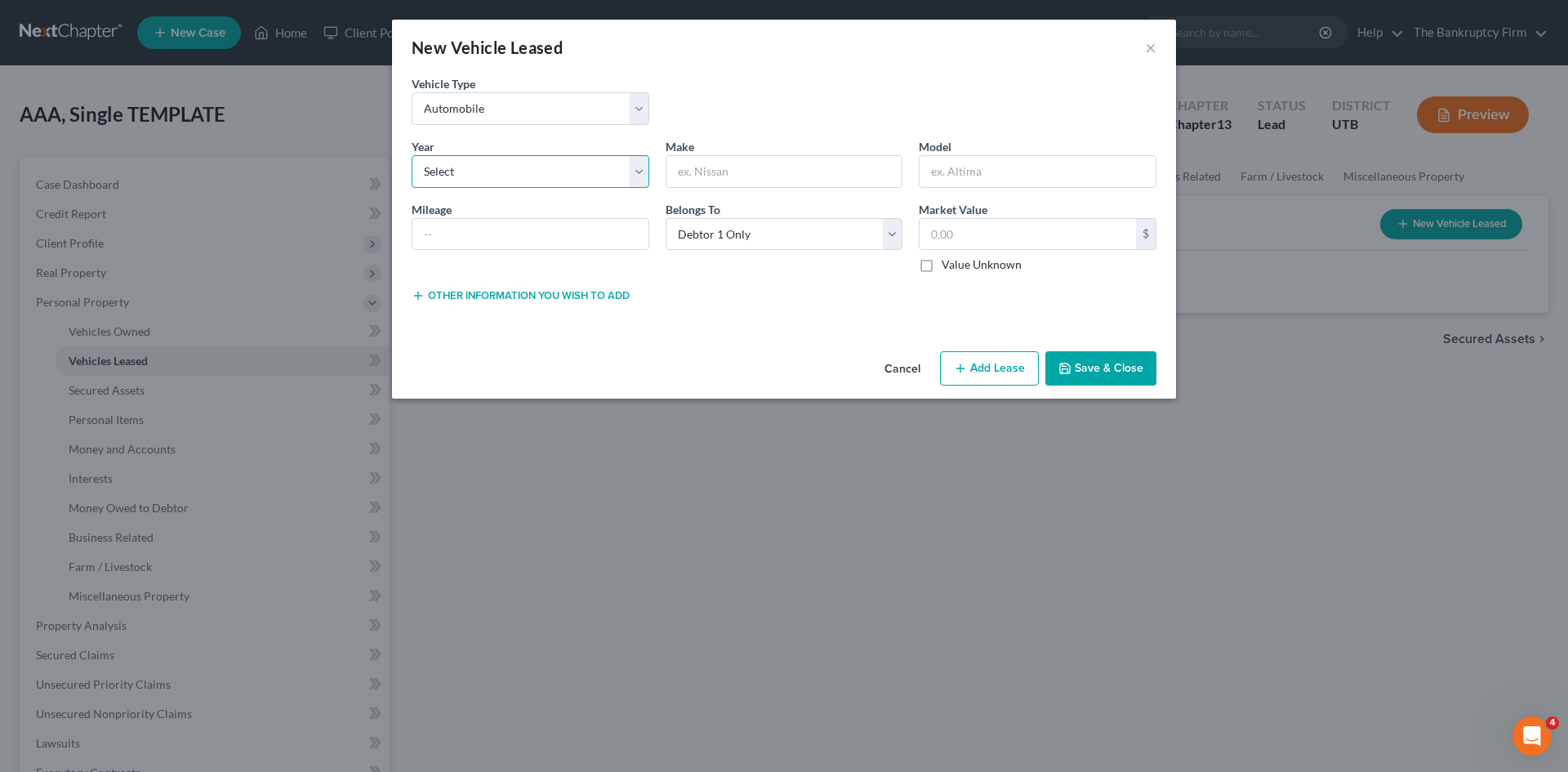
select select "6"
click at [411, 156] on select "Select 2026 2025 2024 2023 2022 2021 2020 2019 2018 2017 2016 2015 2014 2013 20…" at bounding box center [530, 171] width 237 height 32
type input "VW"
type input "Jetta"
click at [1079, 371] on button "Save & Close" at bounding box center [1100, 368] width 111 height 34
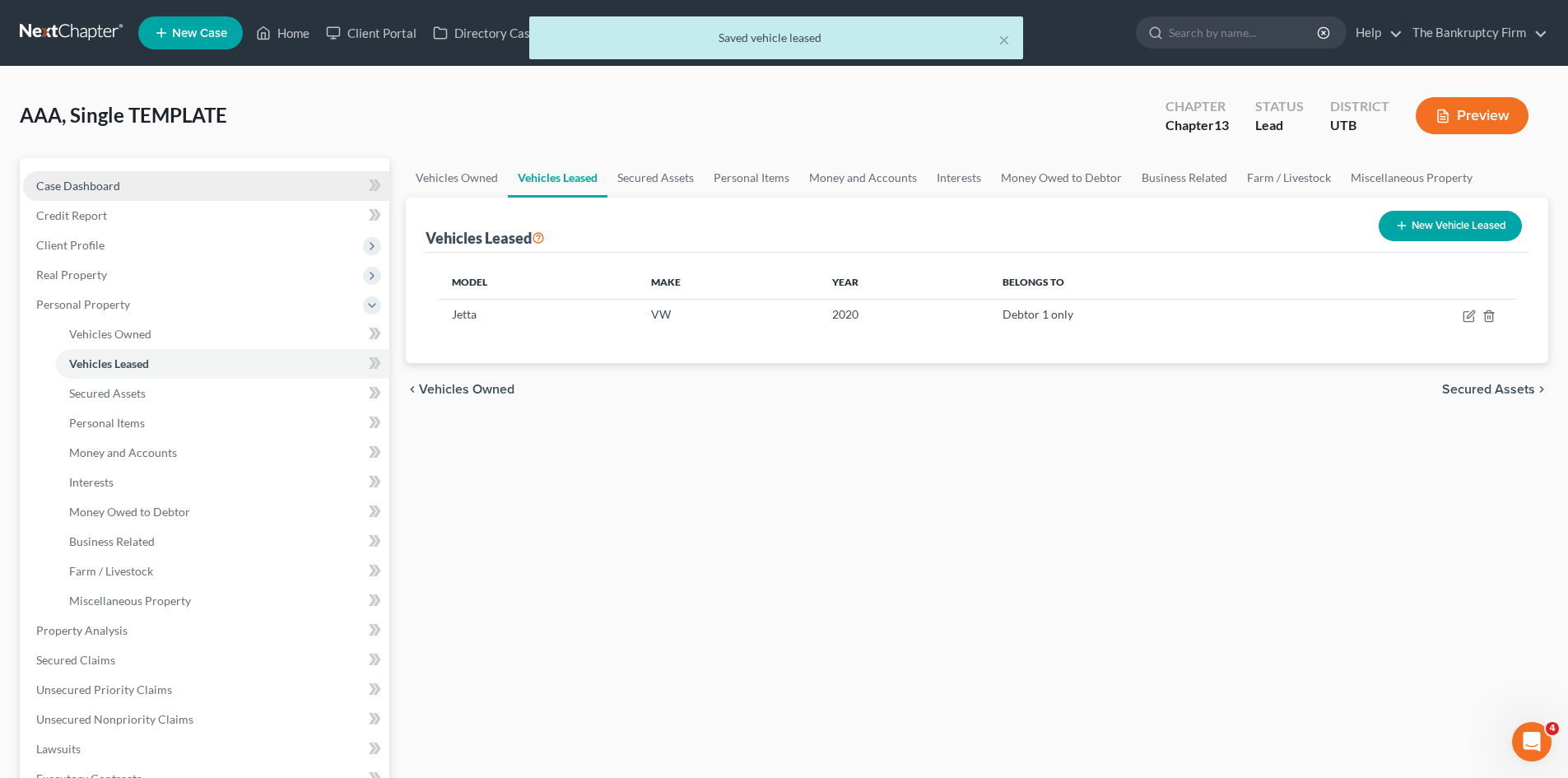
drag, startPoint x: 76, startPoint y: 184, endPoint x: 190, endPoint y: 192, distance: 114.3
click at [76, 184] on span "Case Dashboard" at bounding box center [77, 186] width 84 height 14
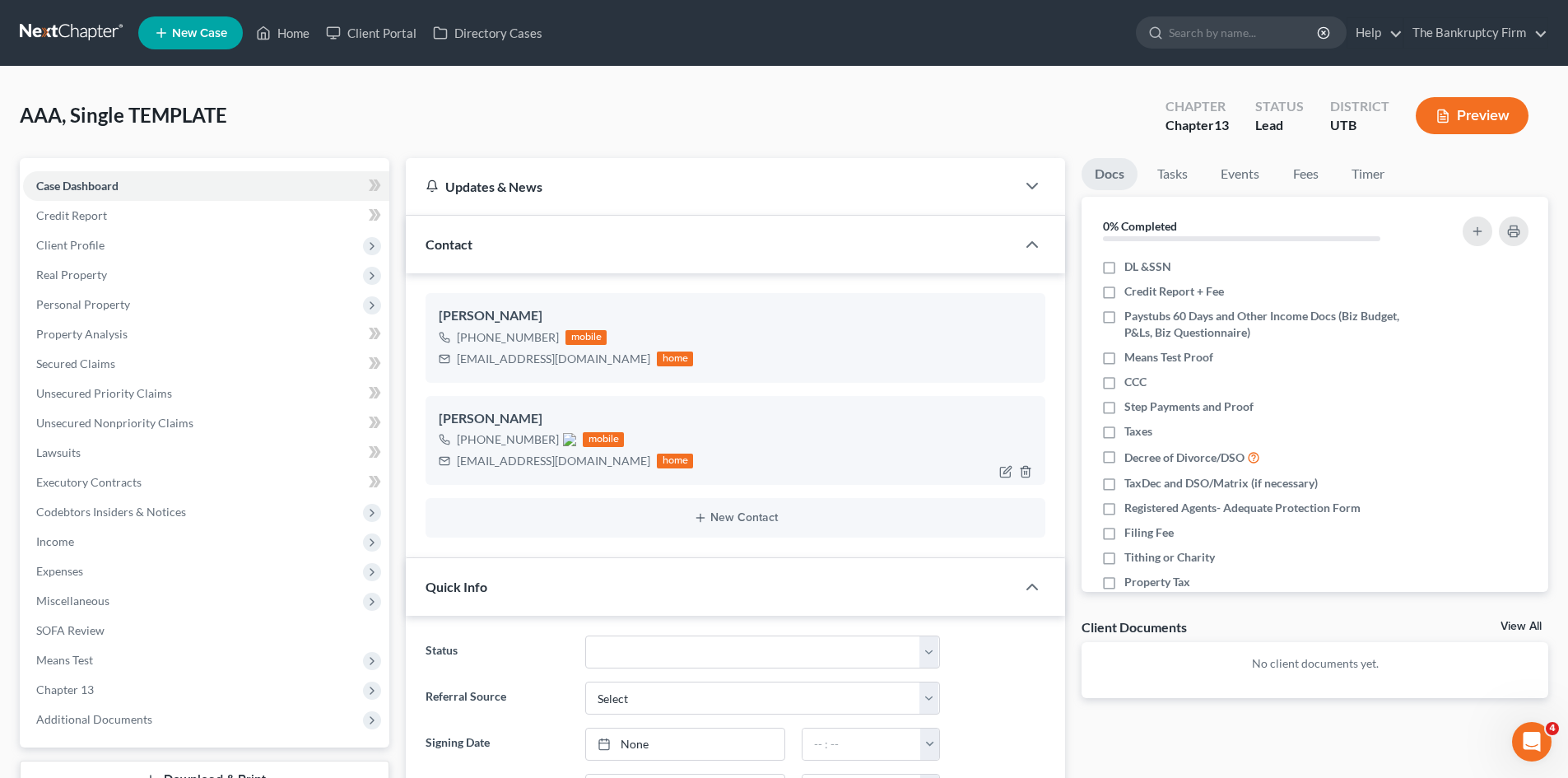
drag, startPoint x: 551, startPoint y: 440, endPoint x: 472, endPoint y: 442, distance: 79.0
click at [472, 442] on span "[PHONE_NUMBER]" at bounding box center [516, 439] width 119 height 14
copy span "[PHONE_NUMBER]"
copy div "[EMAIL_ADDRESS][DOMAIN_NAME]"
drag, startPoint x: 627, startPoint y: 359, endPoint x: 457, endPoint y: 364, distance: 170.1
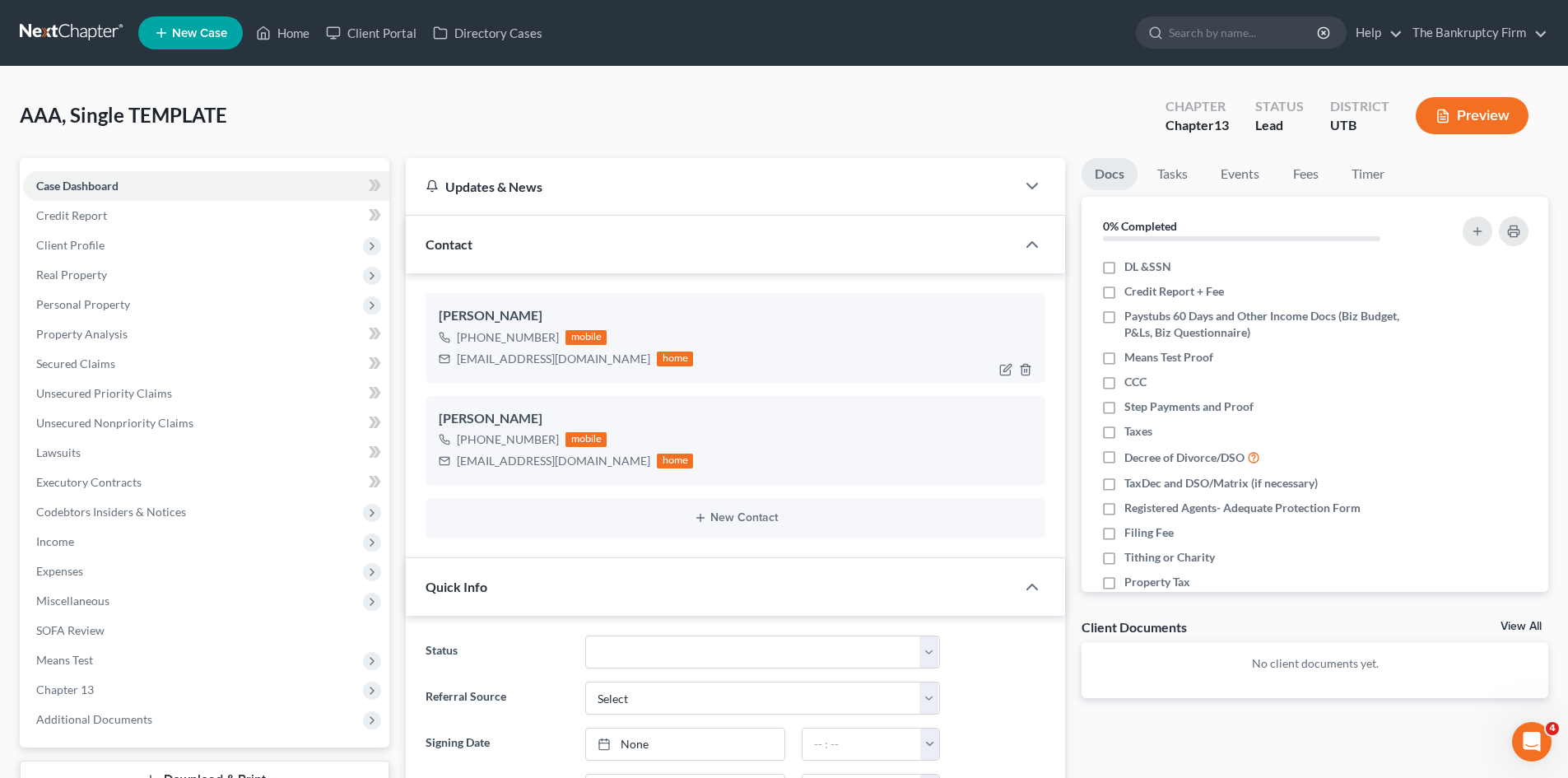
click at [457, 364] on div "[EMAIL_ADDRESS][DOMAIN_NAME] home" at bounding box center [566, 359] width 254 height 22
click at [282, 31] on link "Home" at bounding box center [283, 33] width 70 height 30
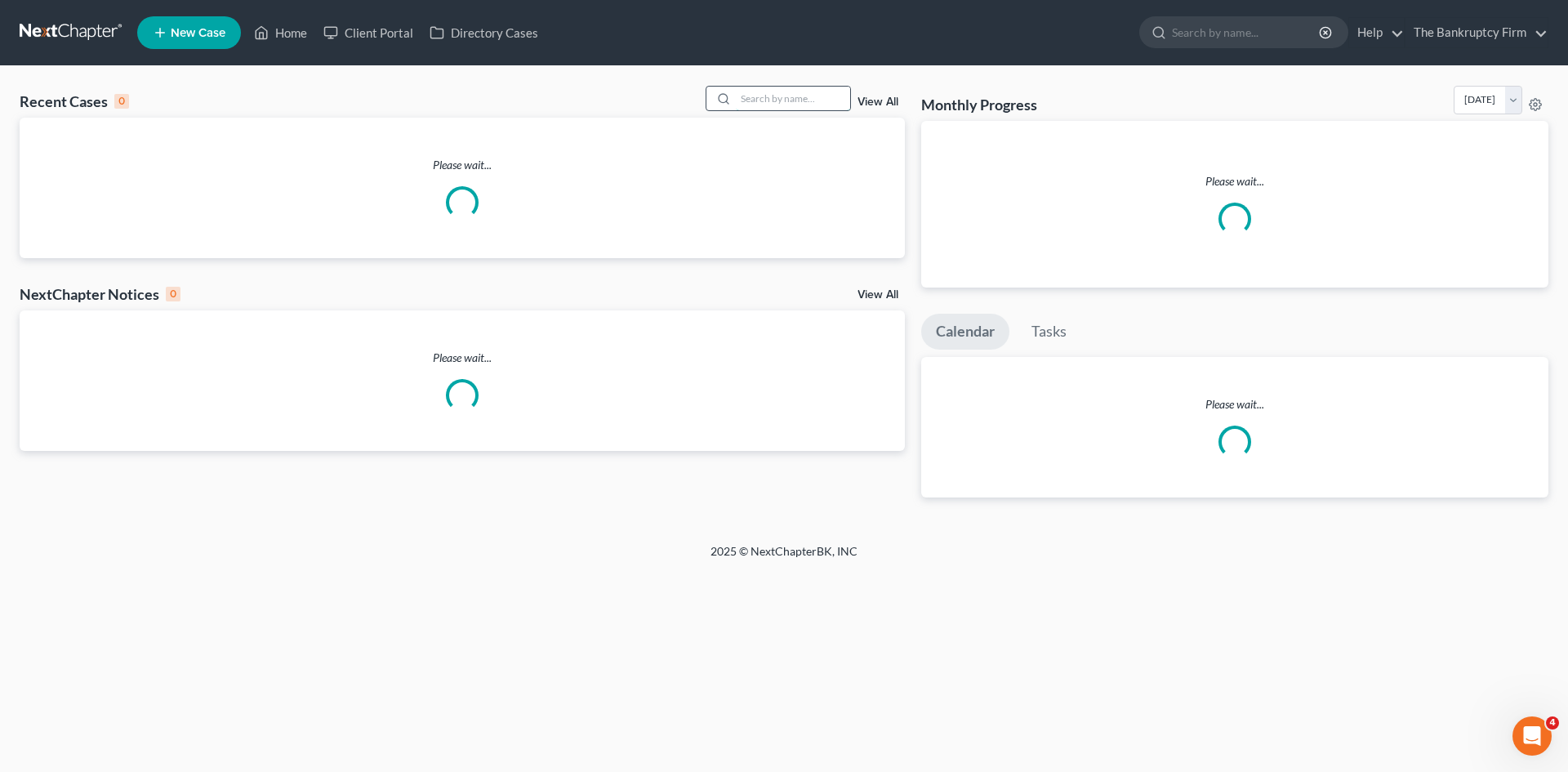
click at [753, 93] on input "search" at bounding box center [792, 98] width 114 height 24
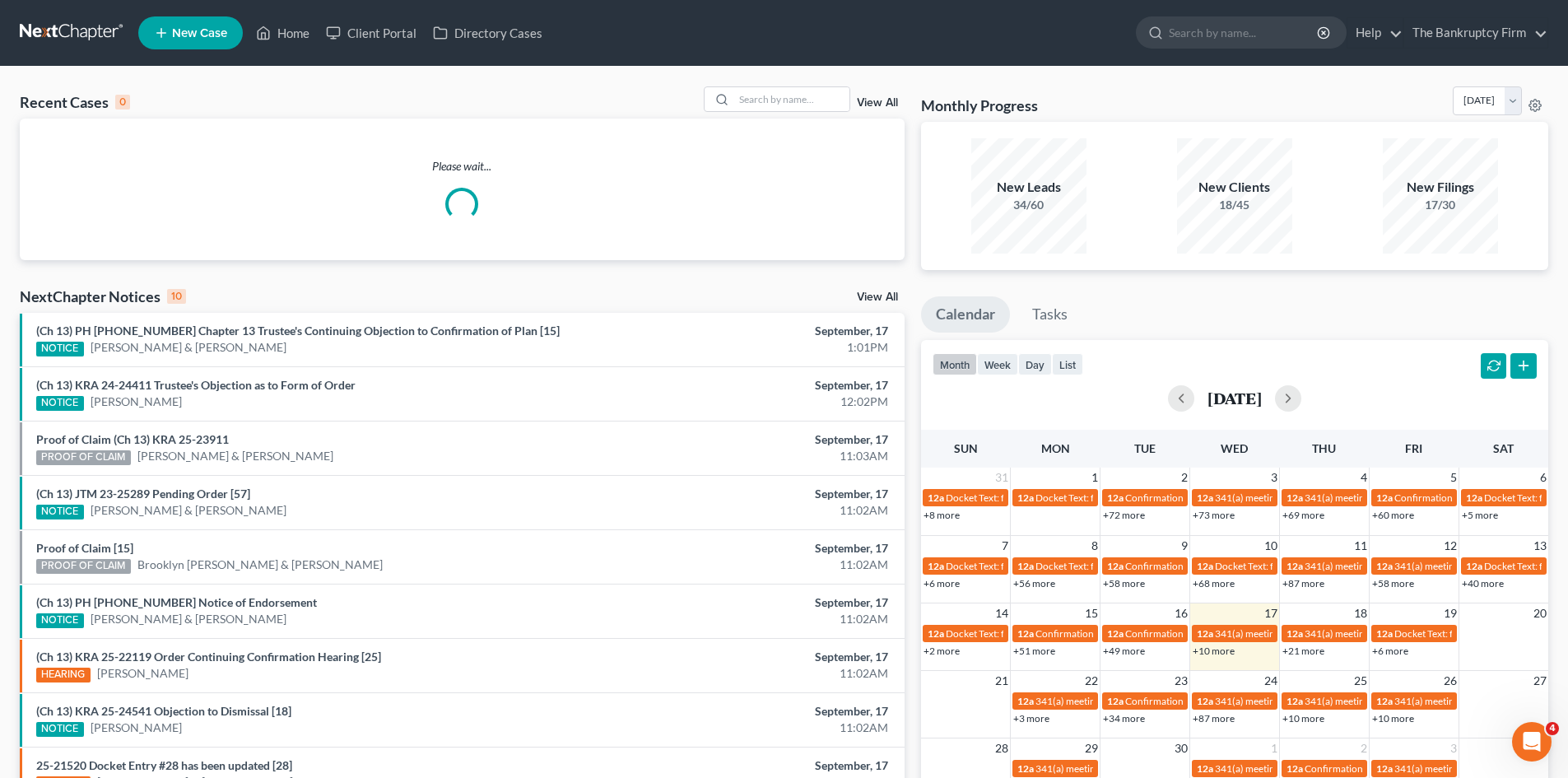
click at [871, 99] on link "View All" at bounding box center [876, 103] width 41 height 12
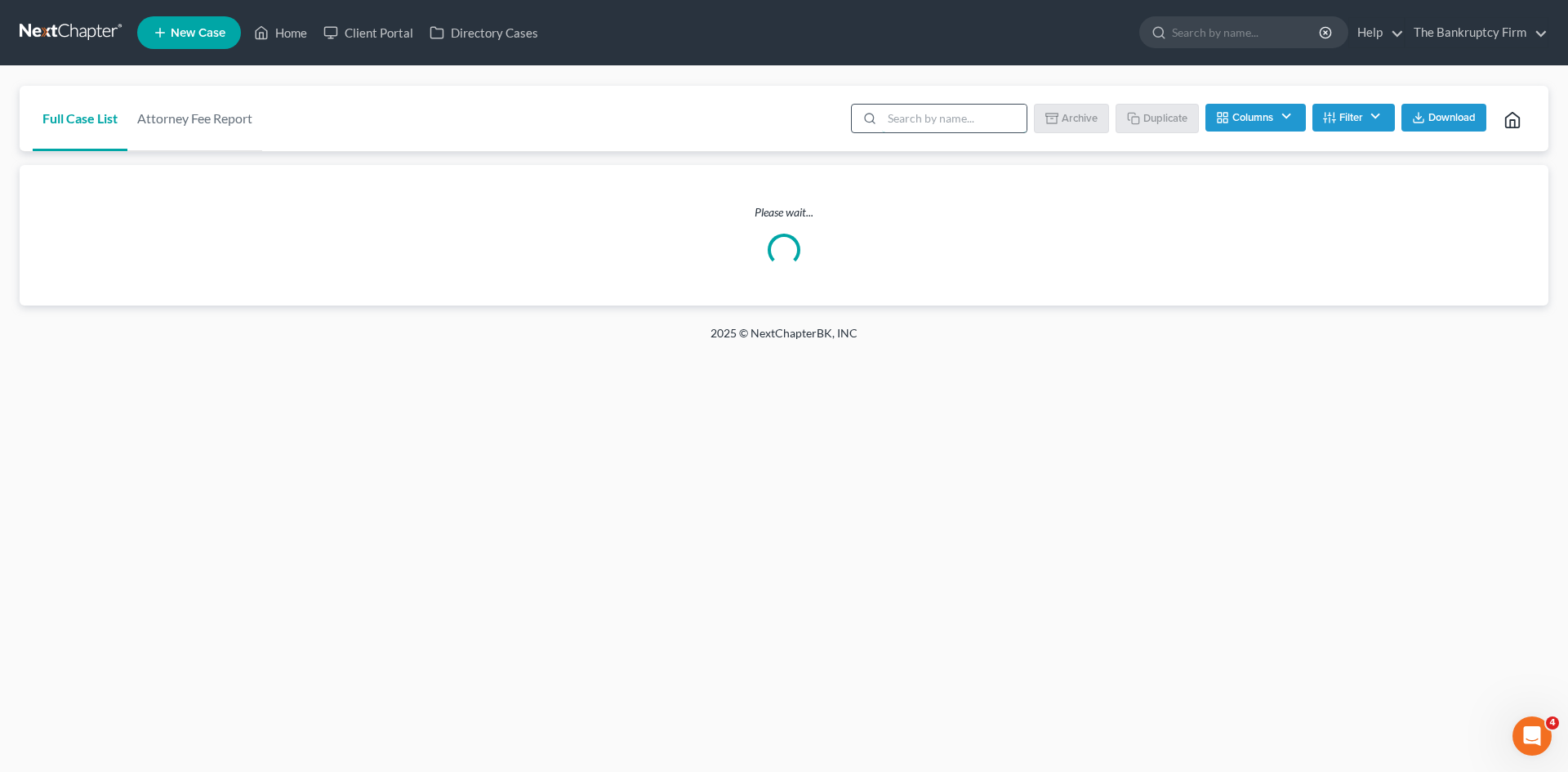
click at [906, 122] on input "search" at bounding box center [954, 118] width 145 height 28
type input "aaa"
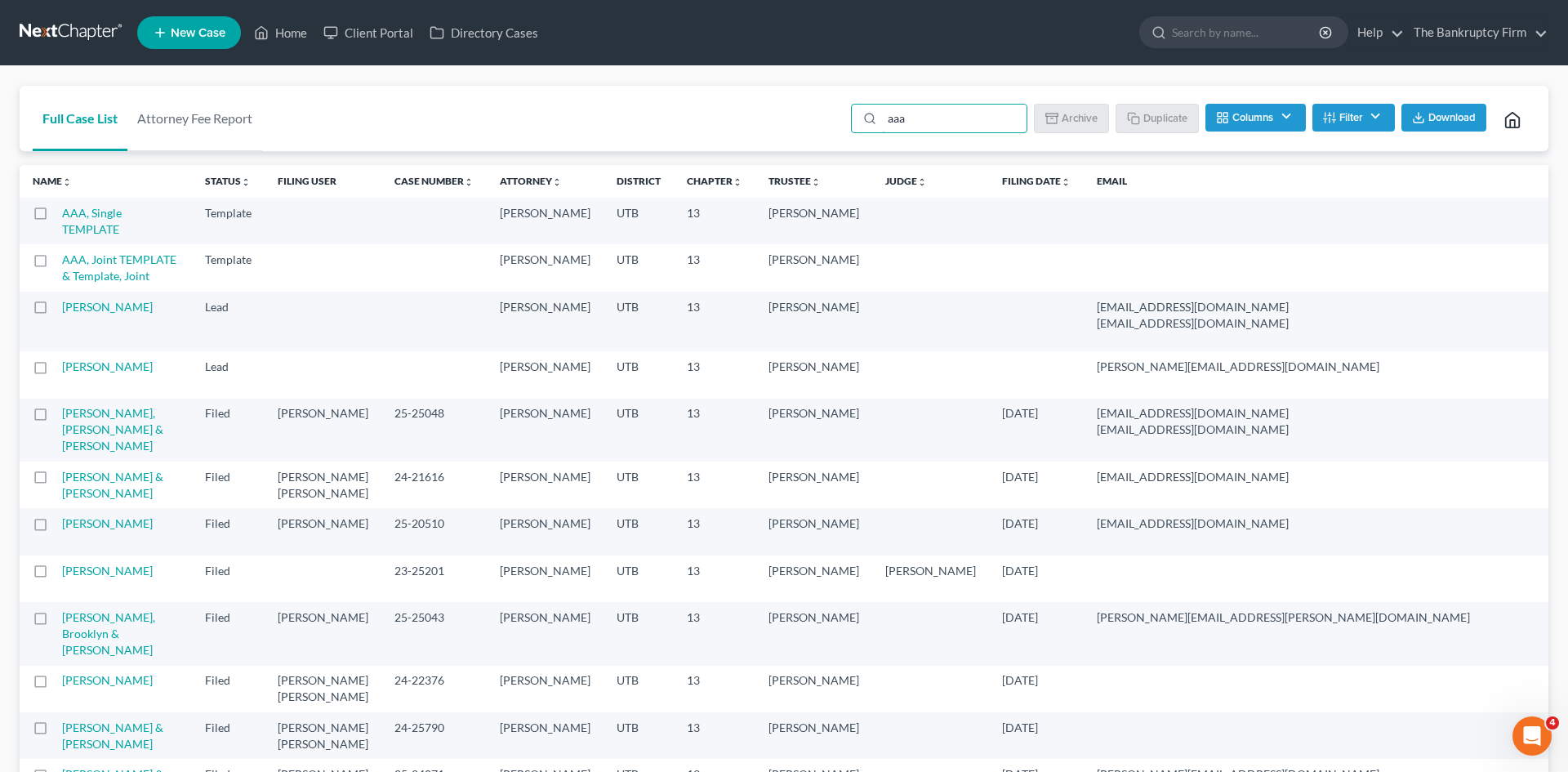
click at [55, 218] on label at bounding box center [55, 218] width 0 height 0
click at [62, 216] on input "checkbox" at bounding box center [67, 210] width 11 height 11
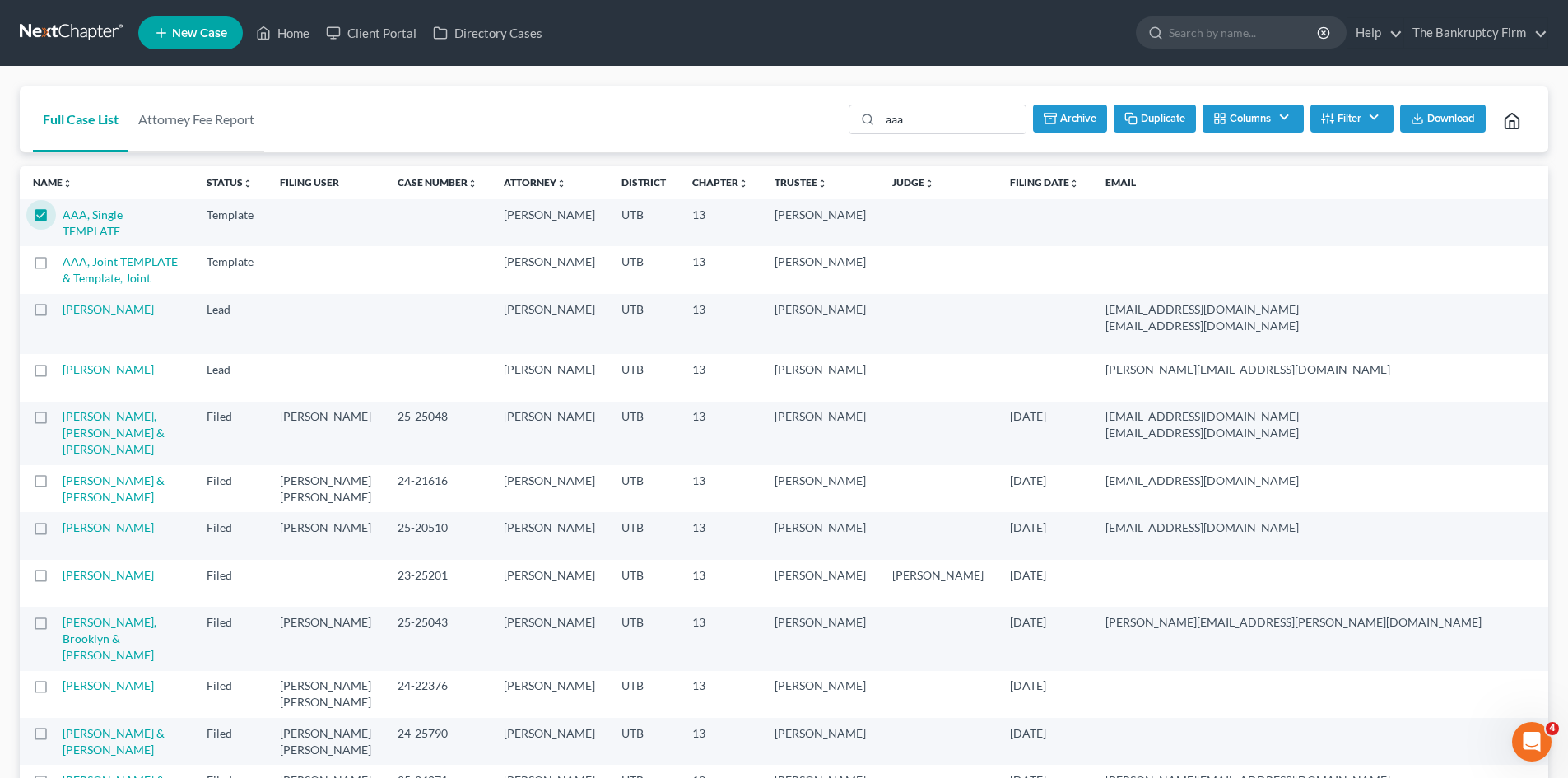
click at [1163, 118] on button "Duplicate" at bounding box center [1154, 118] width 82 height 28
checkbox input "false"
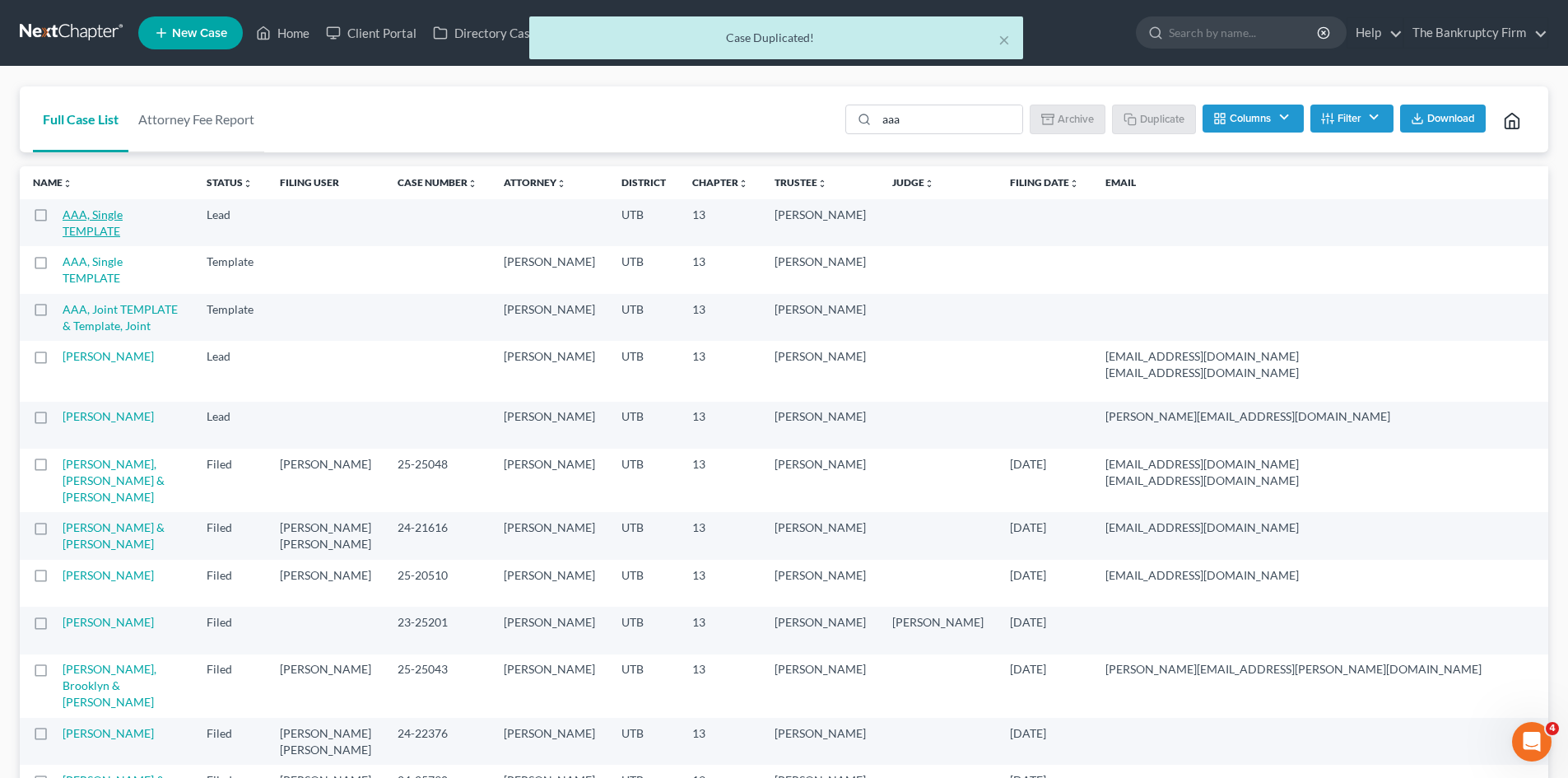
click at [109, 232] on link "AAA, Single TEMPLATE" at bounding box center [92, 222] width 61 height 31
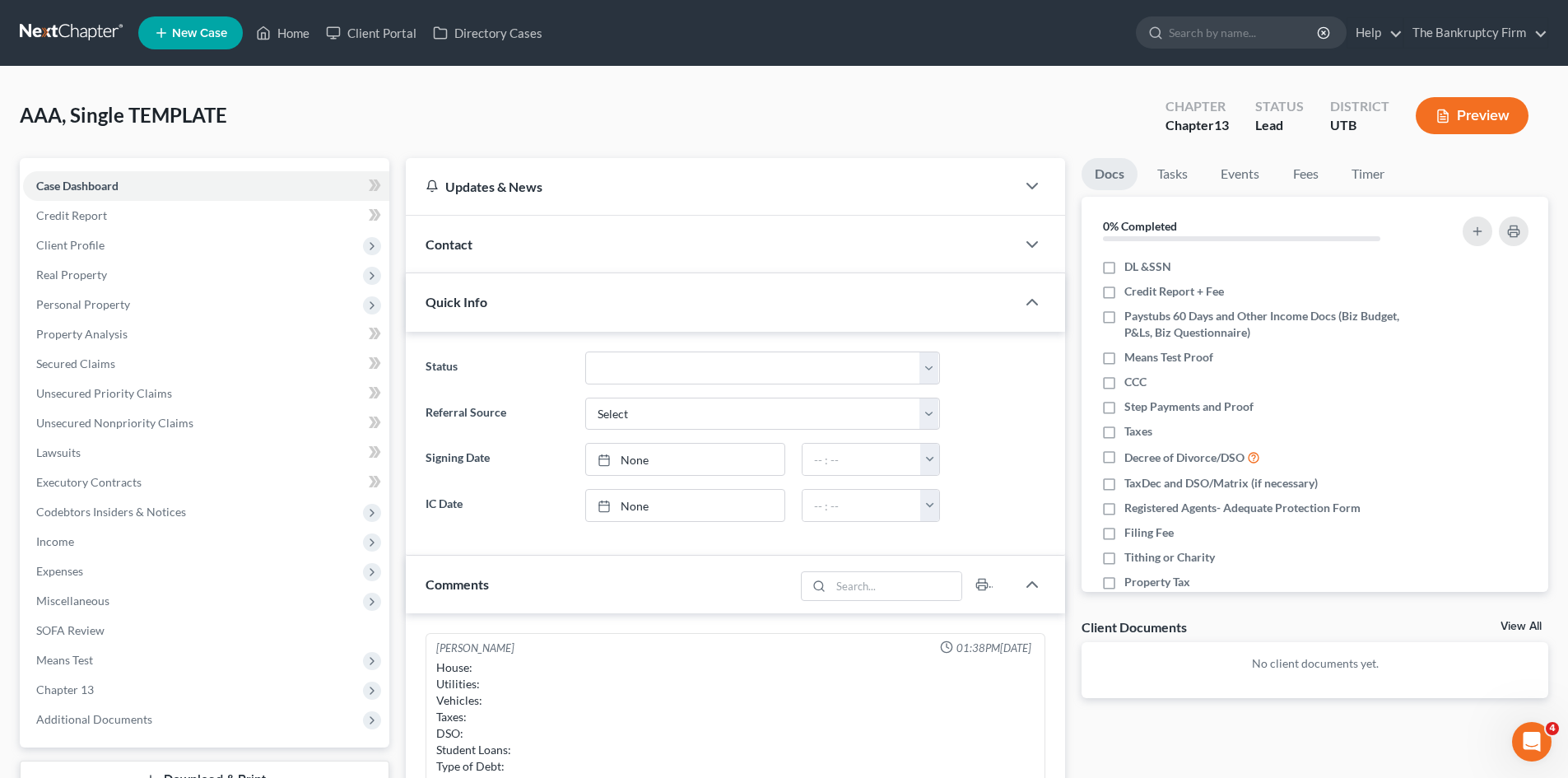
click at [814, 242] on div "Contact" at bounding box center [711, 243] width 610 height 57
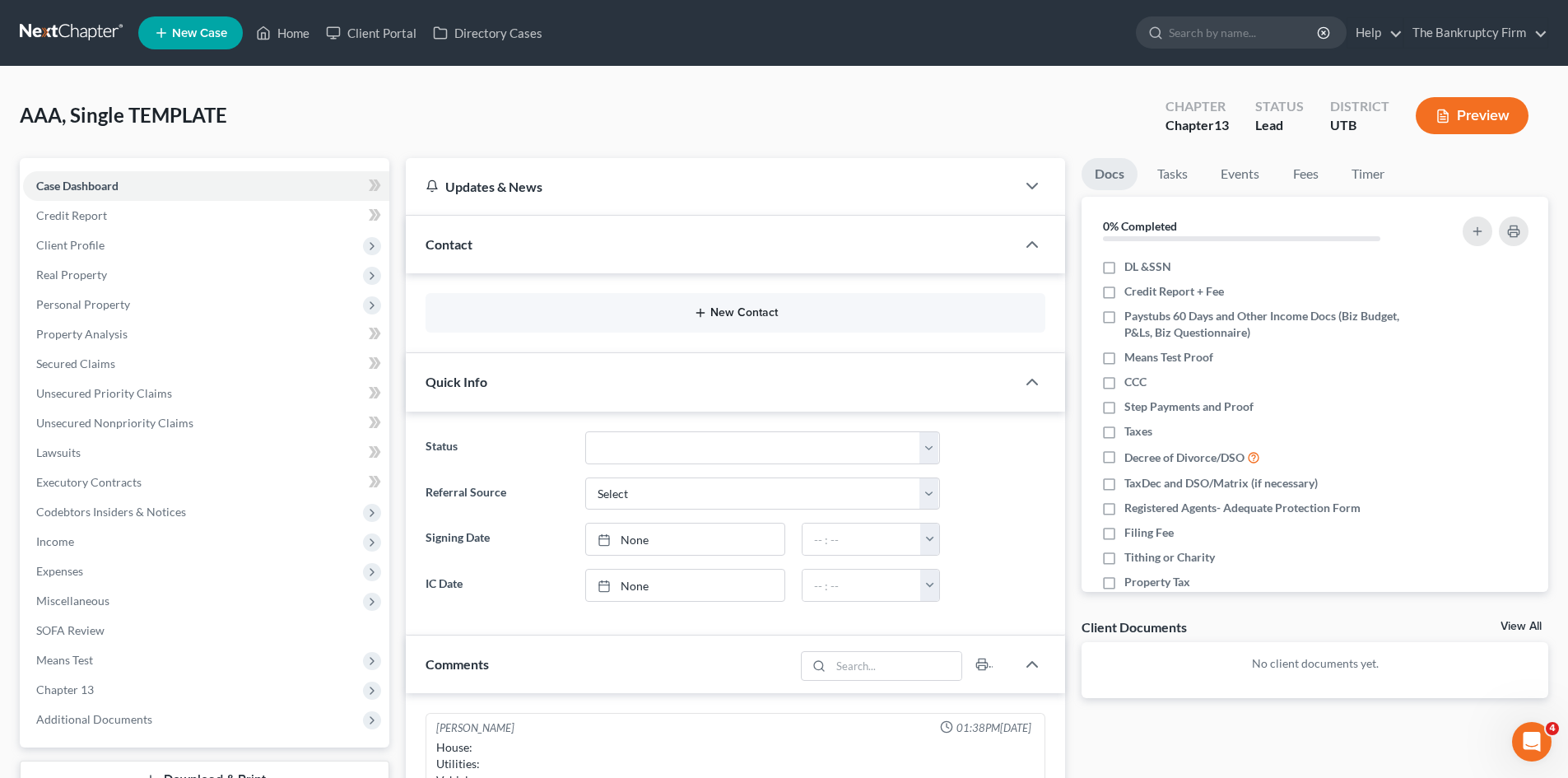
click at [752, 312] on button "New Contact" at bounding box center [735, 313] width 593 height 13
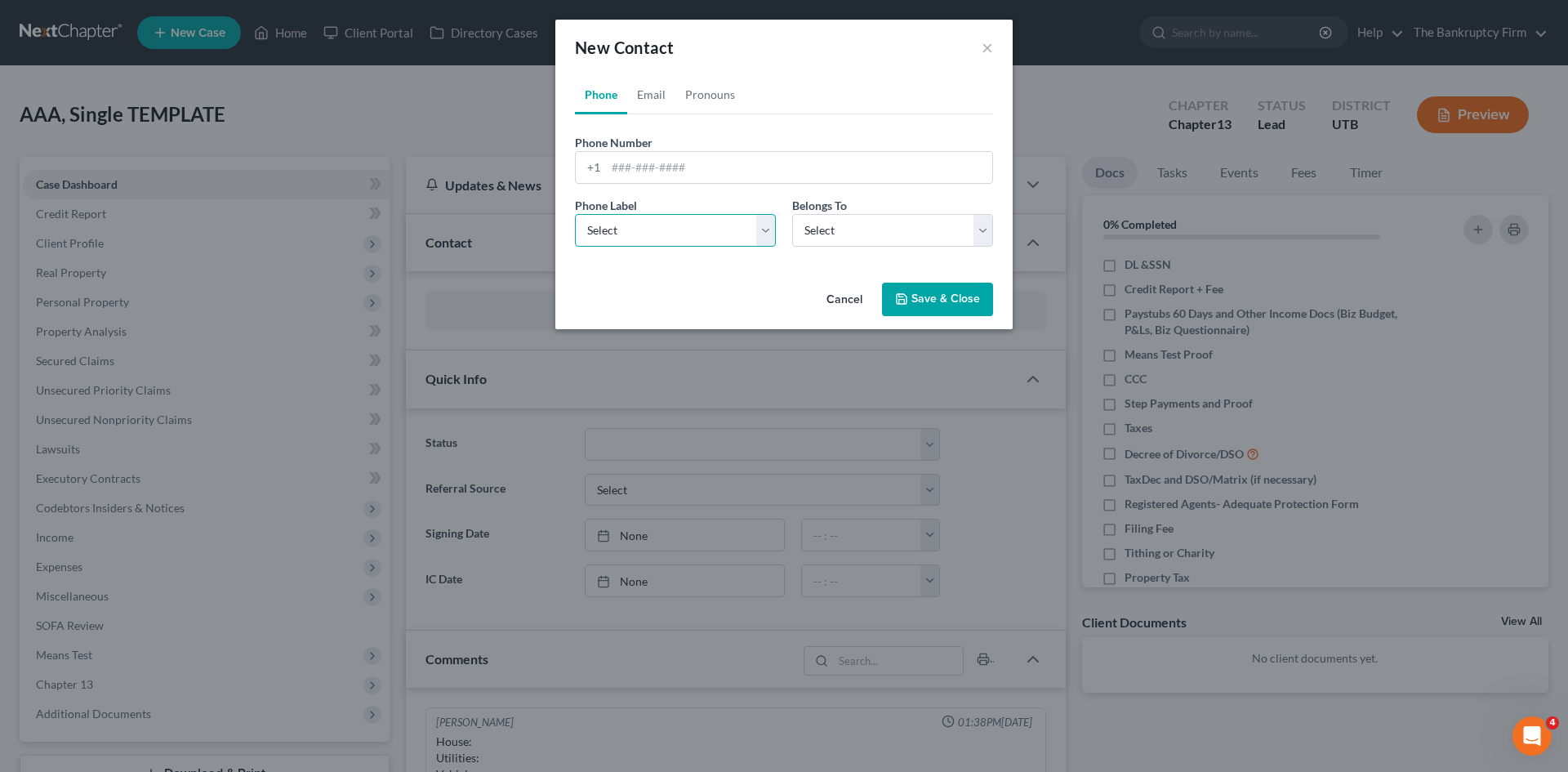
drag, startPoint x: 641, startPoint y: 237, endPoint x: 640, endPoint y: 245, distance: 8.1
click at [641, 237] on select "Select Mobile Home Work Other" at bounding box center [675, 229] width 201 height 32
select select "0"
click at [575, 214] on select "Select Mobile Home Work Other" at bounding box center [675, 229] width 201 height 32
drag, startPoint x: 809, startPoint y: 232, endPoint x: 811, endPoint y: 244, distance: 12.2
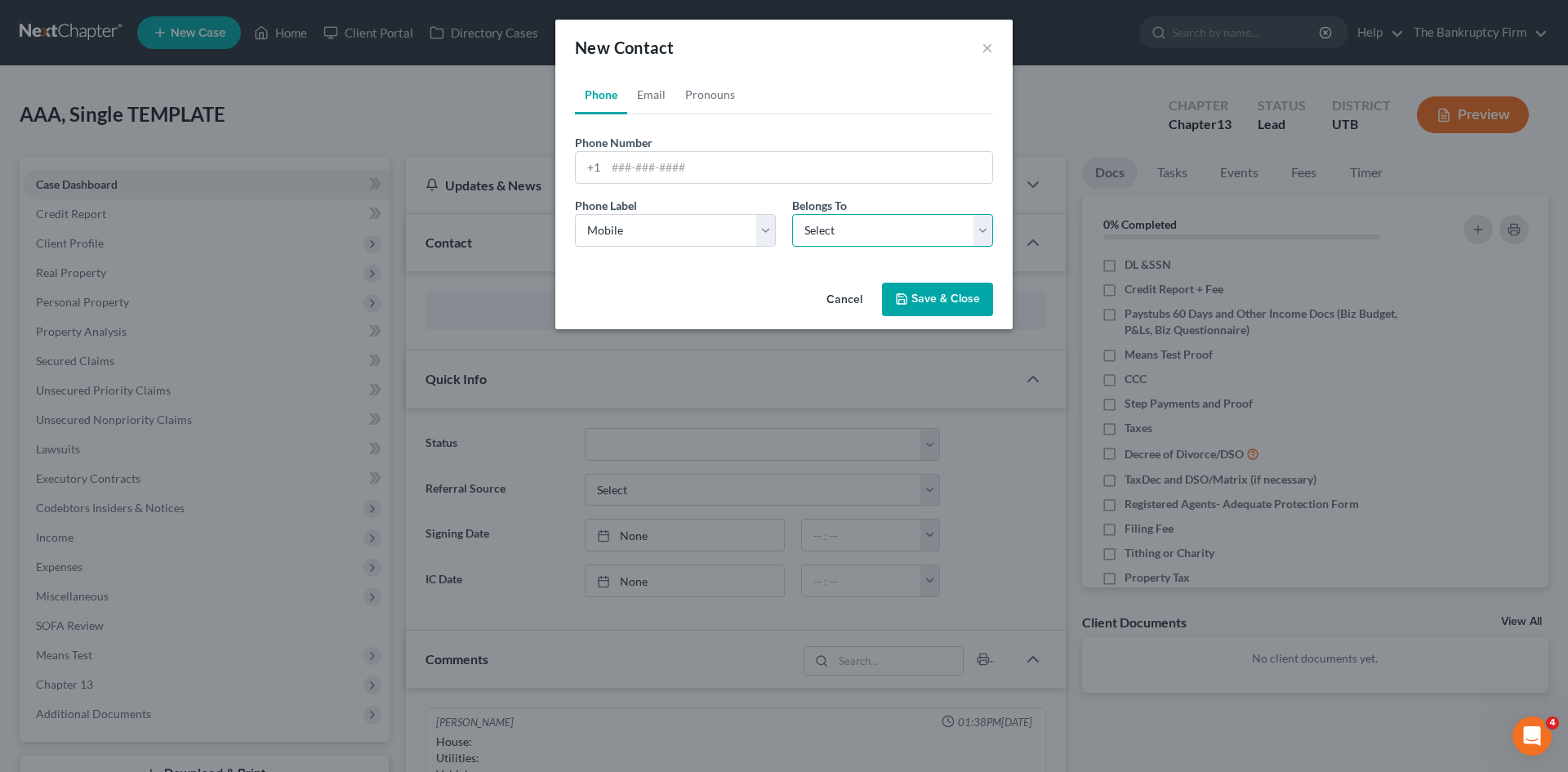
click at [809, 232] on select "Select Client Other" at bounding box center [893, 229] width 201 height 32
select select "0"
click at [792, 214] on select "Select Client Other" at bounding box center [893, 229] width 201 height 32
select select "0"
click at [650, 94] on link "Email" at bounding box center [651, 95] width 48 height 39
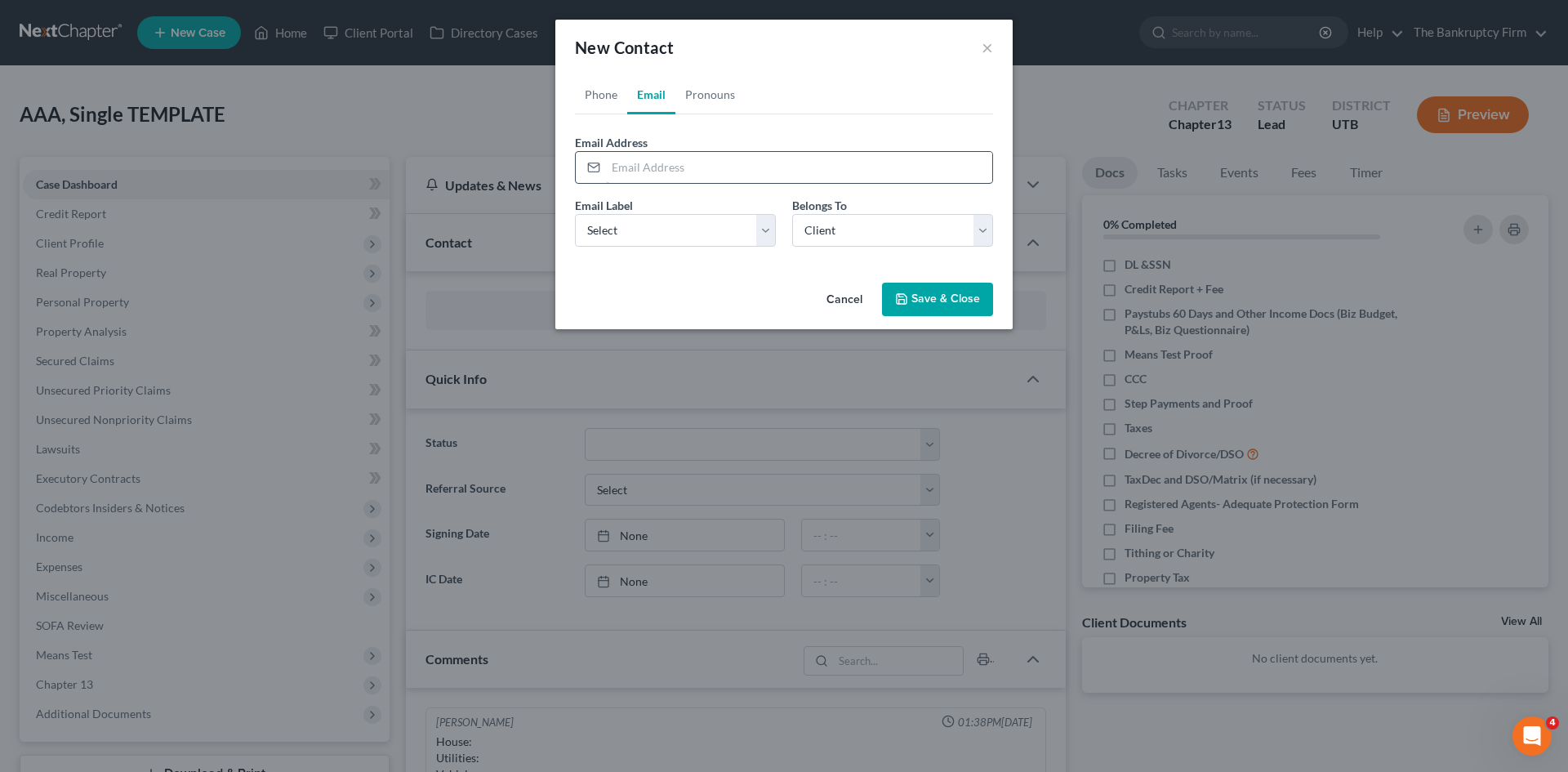
click at [629, 165] on input "email" at bounding box center [798, 167] width 386 height 32
paste input "[EMAIL_ADDRESS][DOMAIN_NAME]"
type input "[EMAIL_ADDRESS][DOMAIN_NAME]"
click at [662, 237] on select "Select Home Work Other" at bounding box center [675, 229] width 201 height 32
select select "0"
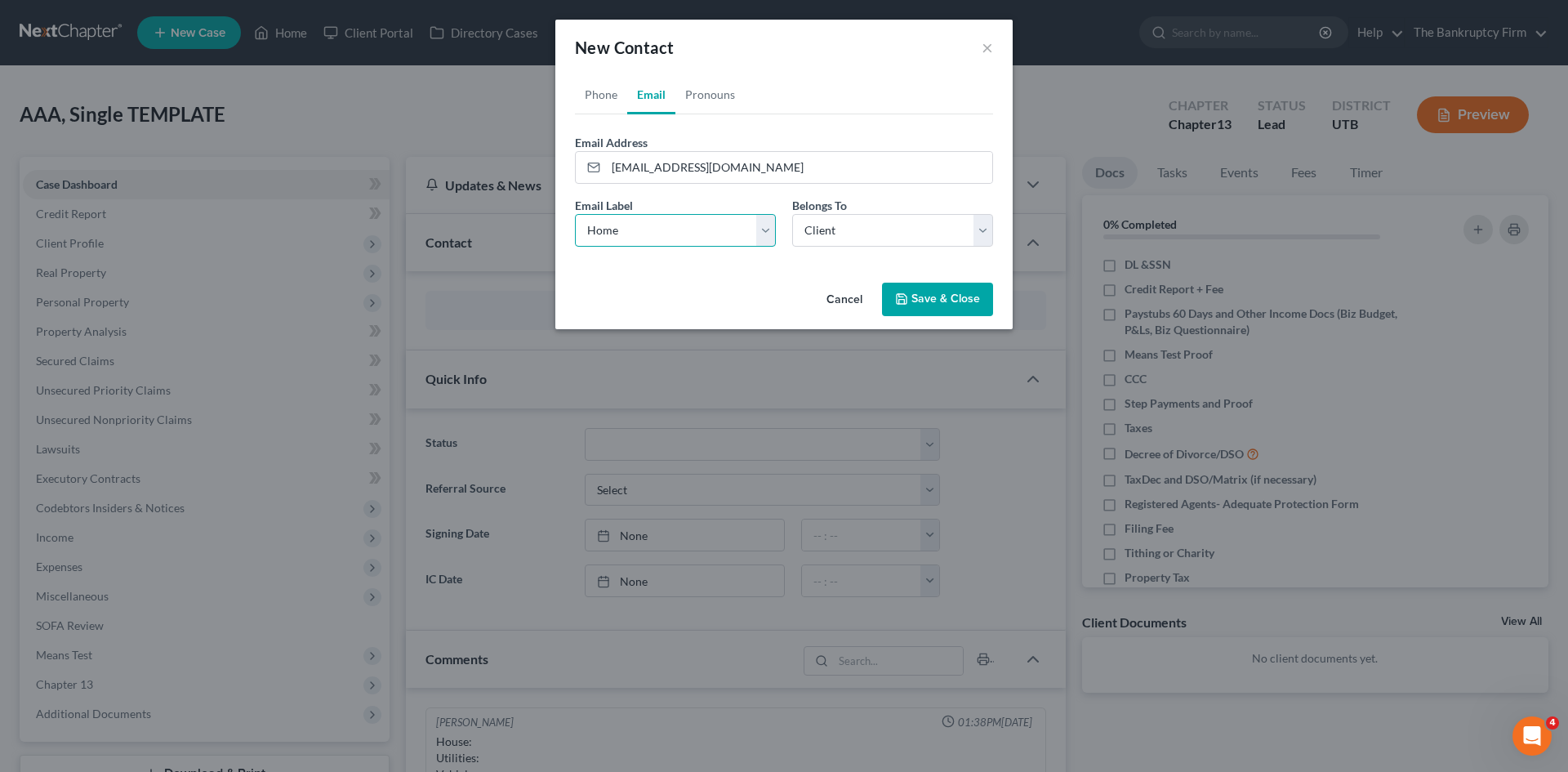
click at [575, 214] on select "Select Home Work Other" at bounding box center [675, 229] width 201 height 32
click at [904, 309] on button "Save & Close" at bounding box center [937, 299] width 111 height 34
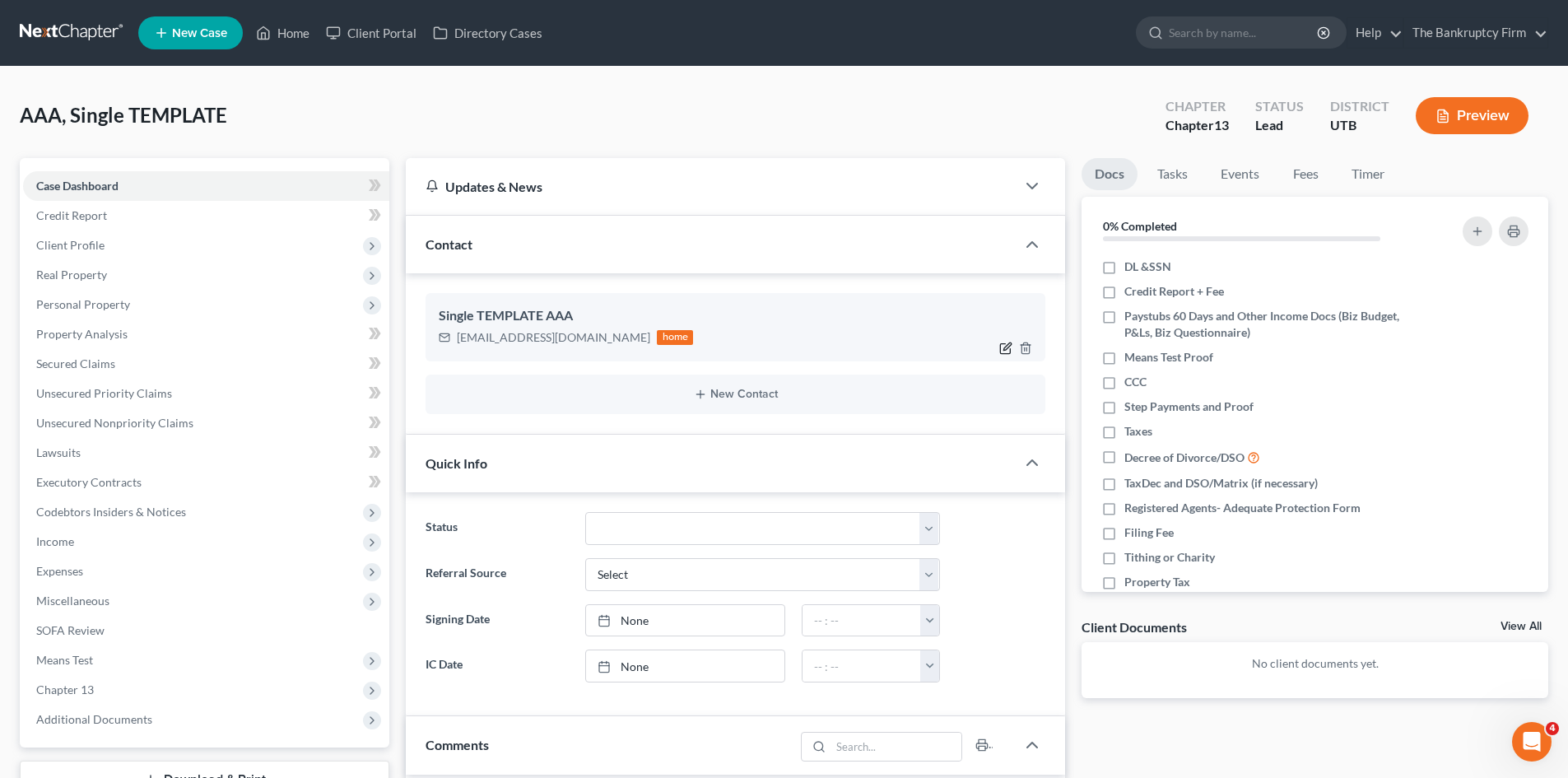
click at [1001, 350] on icon "button" at bounding box center [1006, 348] width 10 height 10
select select "0"
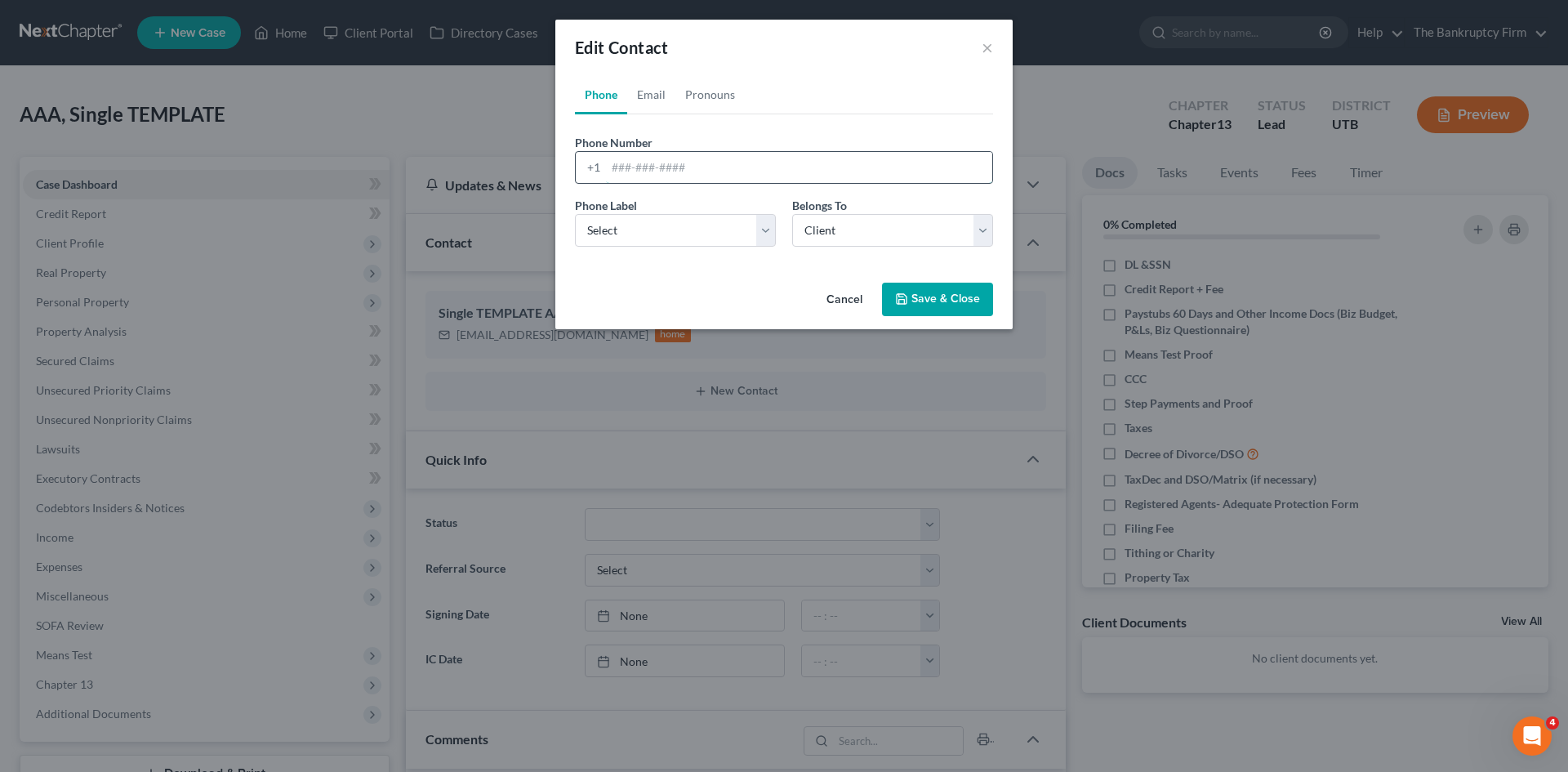
click at [648, 170] on input "tel" at bounding box center [798, 167] width 386 height 32
paste input "[PHONE_NUMBER]"
type input "[PHONE_NUMBER]"
click at [841, 296] on button "Cancel" at bounding box center [844, 300] width 62 height 32
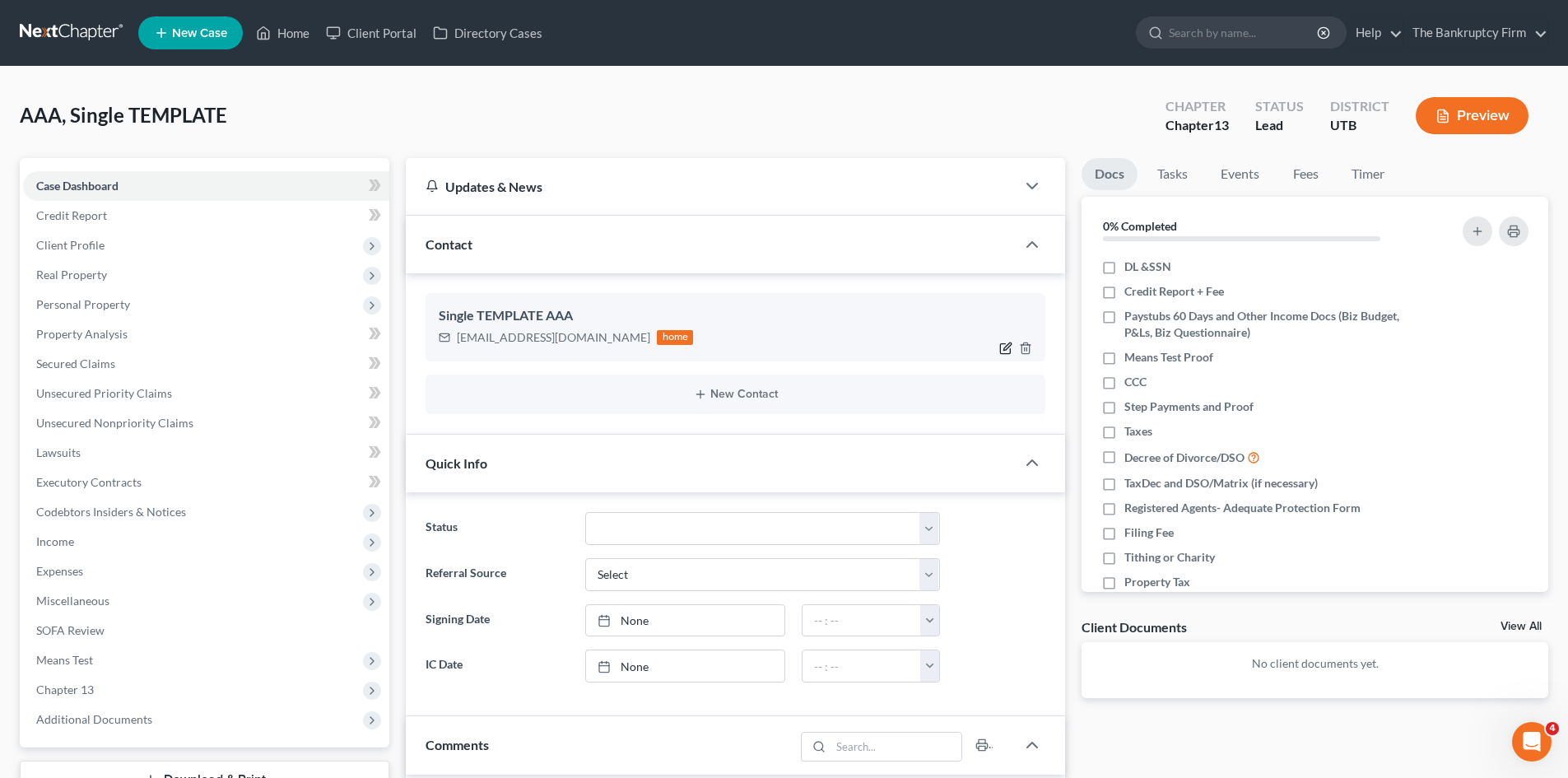
click at [1002, 347] on icon "button" at bounding box center [1005, 347] width 13 height 13
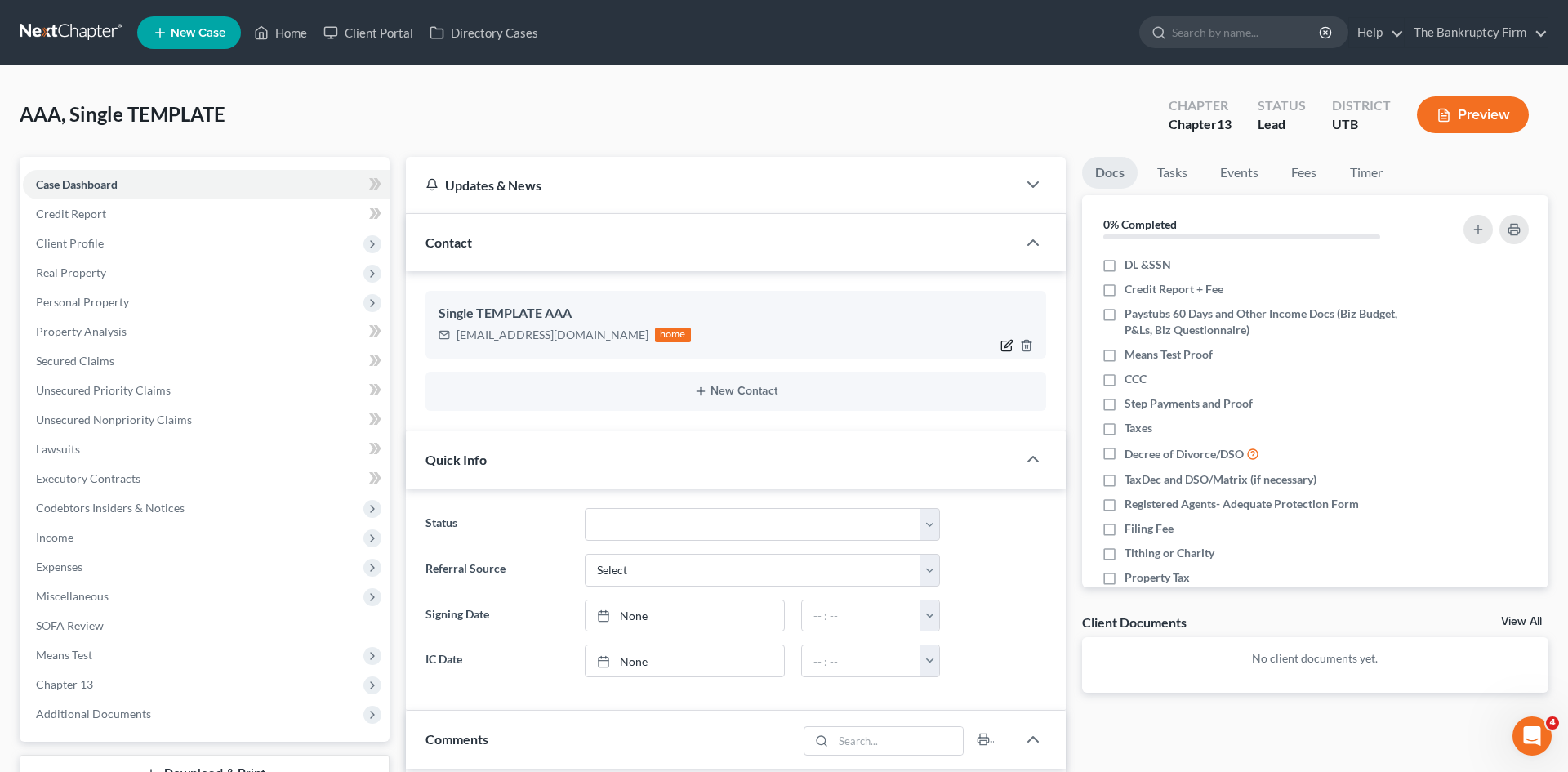
select select "0"
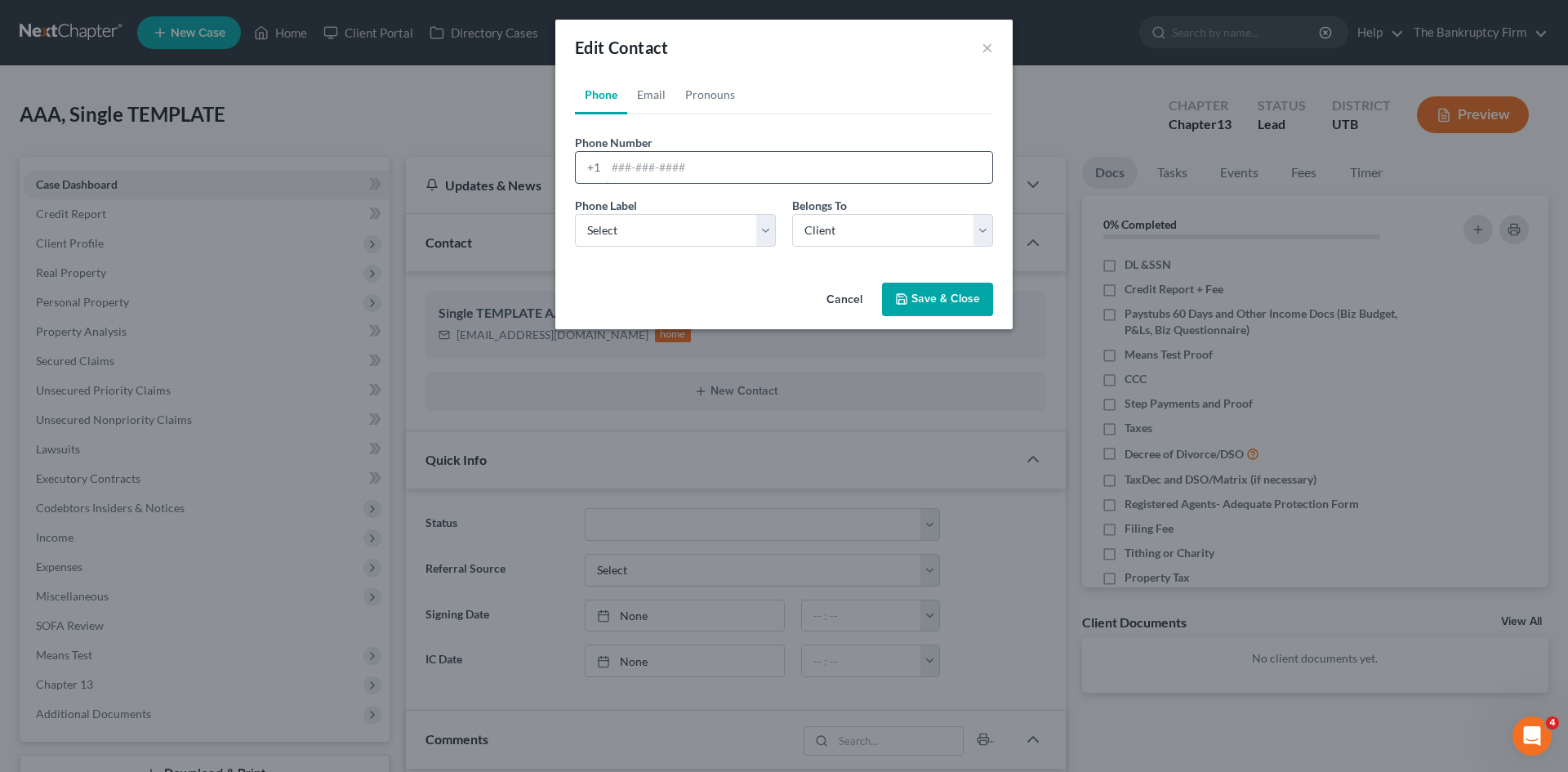
click at [671, 166] on input "tel" at bounding box center [798, 167] width 386 height 32
paste input "[PHONE_NUMBER]"
type input "[PHONE_NUMBER]"
click at [651, 239] on select "Select Mobile Home Work Other" at bounding box center [675, 229] width 201 height 32
select select "0"
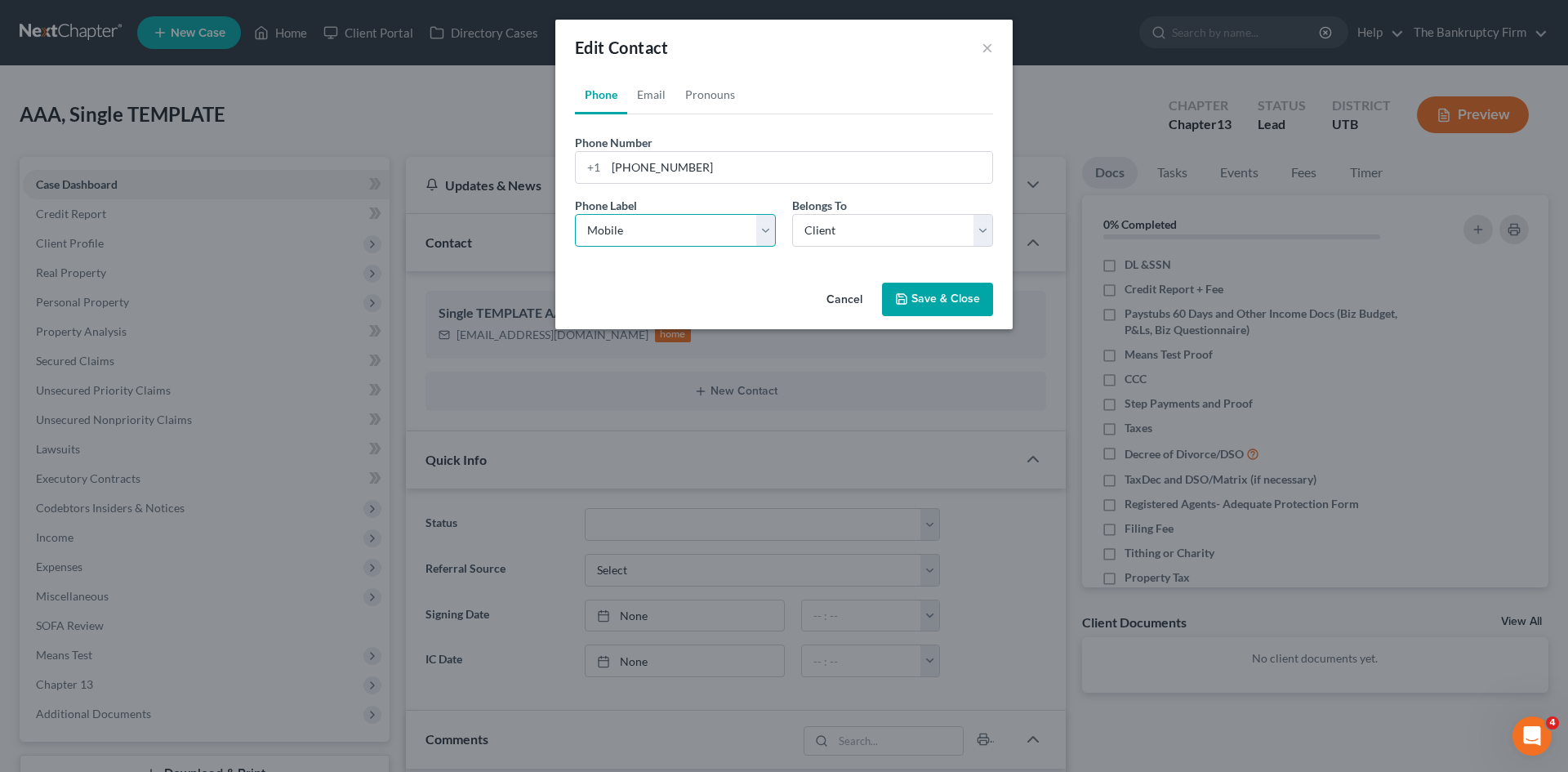
click at [575, 214] on select "Select Mobile Home Work Other" at bounding box center [675, 229] width 201 height 32
click at [936, 295] on button "Save & Close" at bounding box center [937, 299] width 111 height 34
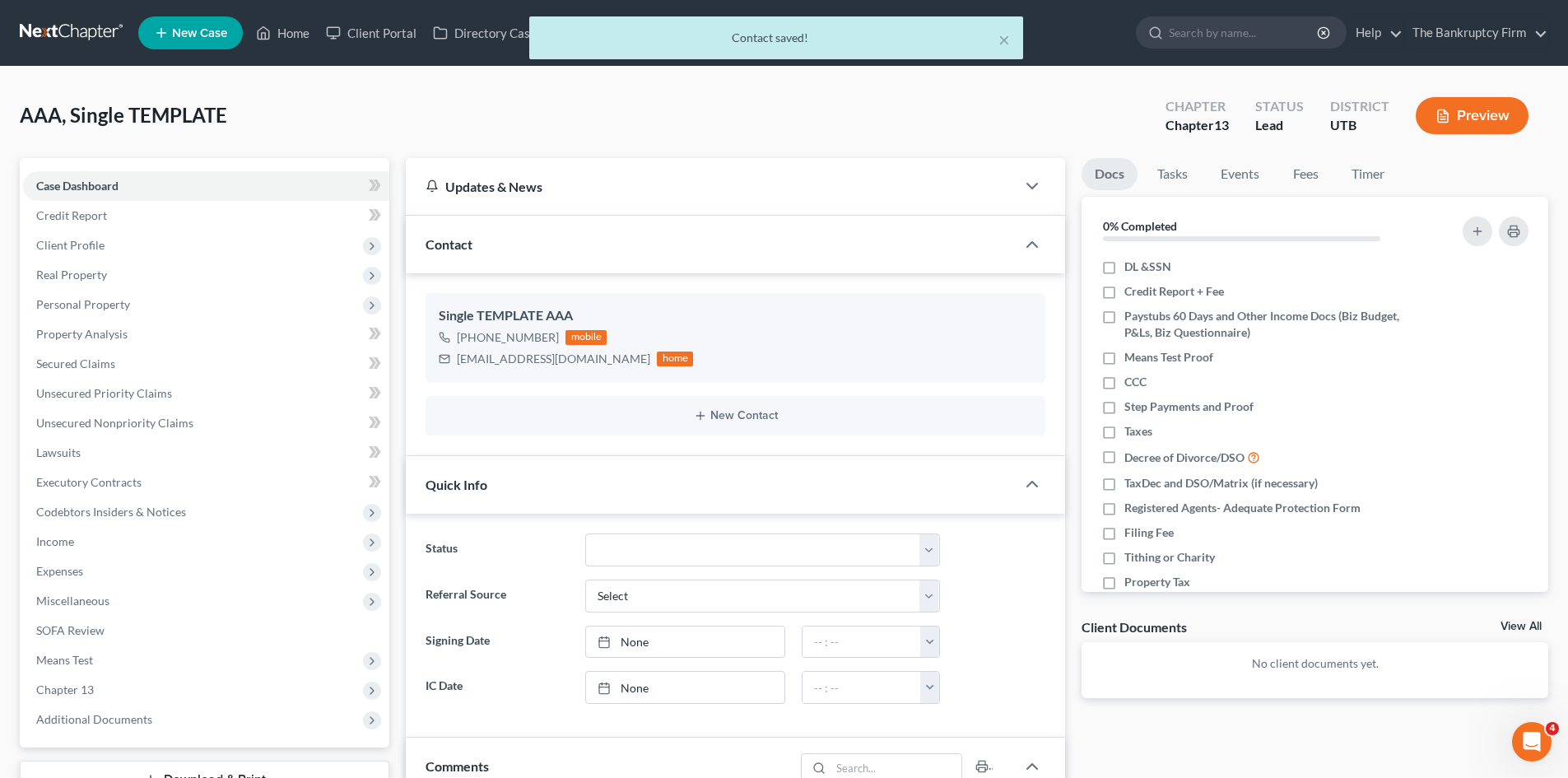
click at [73, 249] on span "Client Profile" at bounding box center [69, 245] width 68 height 14
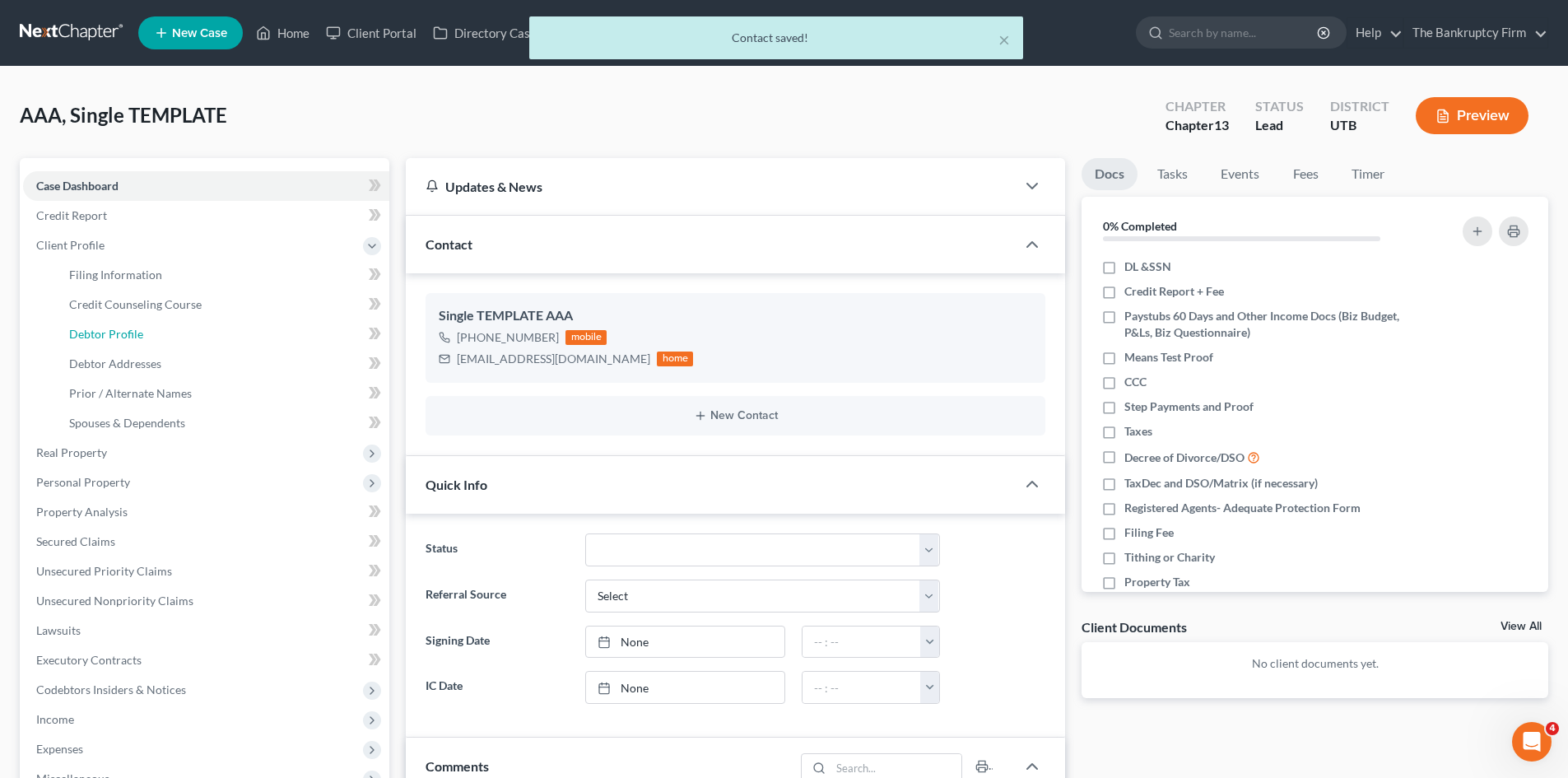
drag, startPoint x: 107, startPoint y: 330, endPoint x: 446, endPoint y: 267, distance: 344.8
click at [107, 330] on span "Debtor Profile" at bounding box center [106, 333] width 74 height 14
select select "1"
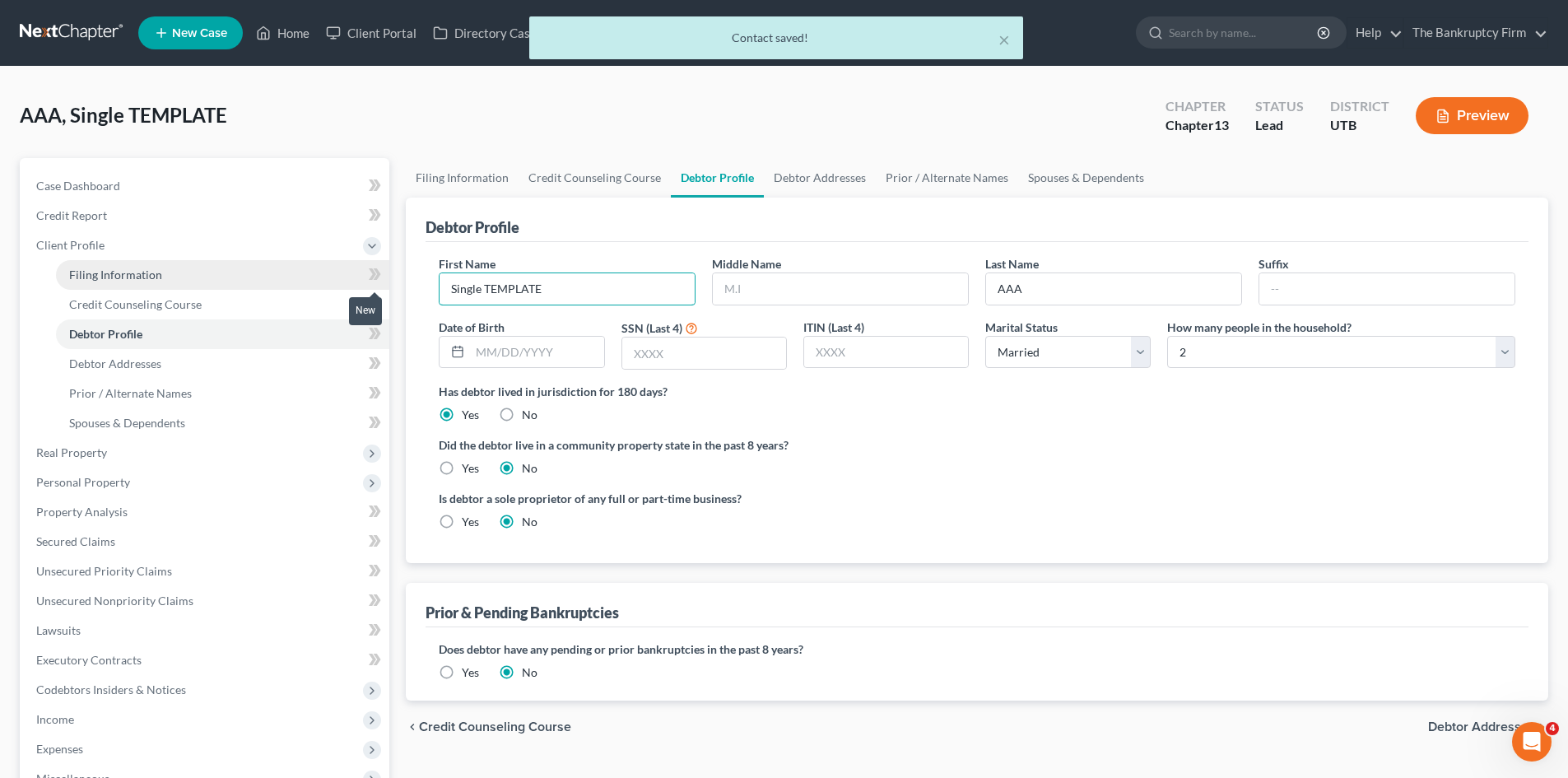
drag, startPoint x: 545, startPoint y: 286, endPoint x: 220, endPoint y: 284, distance: 325.0
click at [220, 284] on div "Petition Navigation Case Dashboard Payments Invoices Payments Payments Credit R…" at bounding box center [784, 588] width 1545 height 861
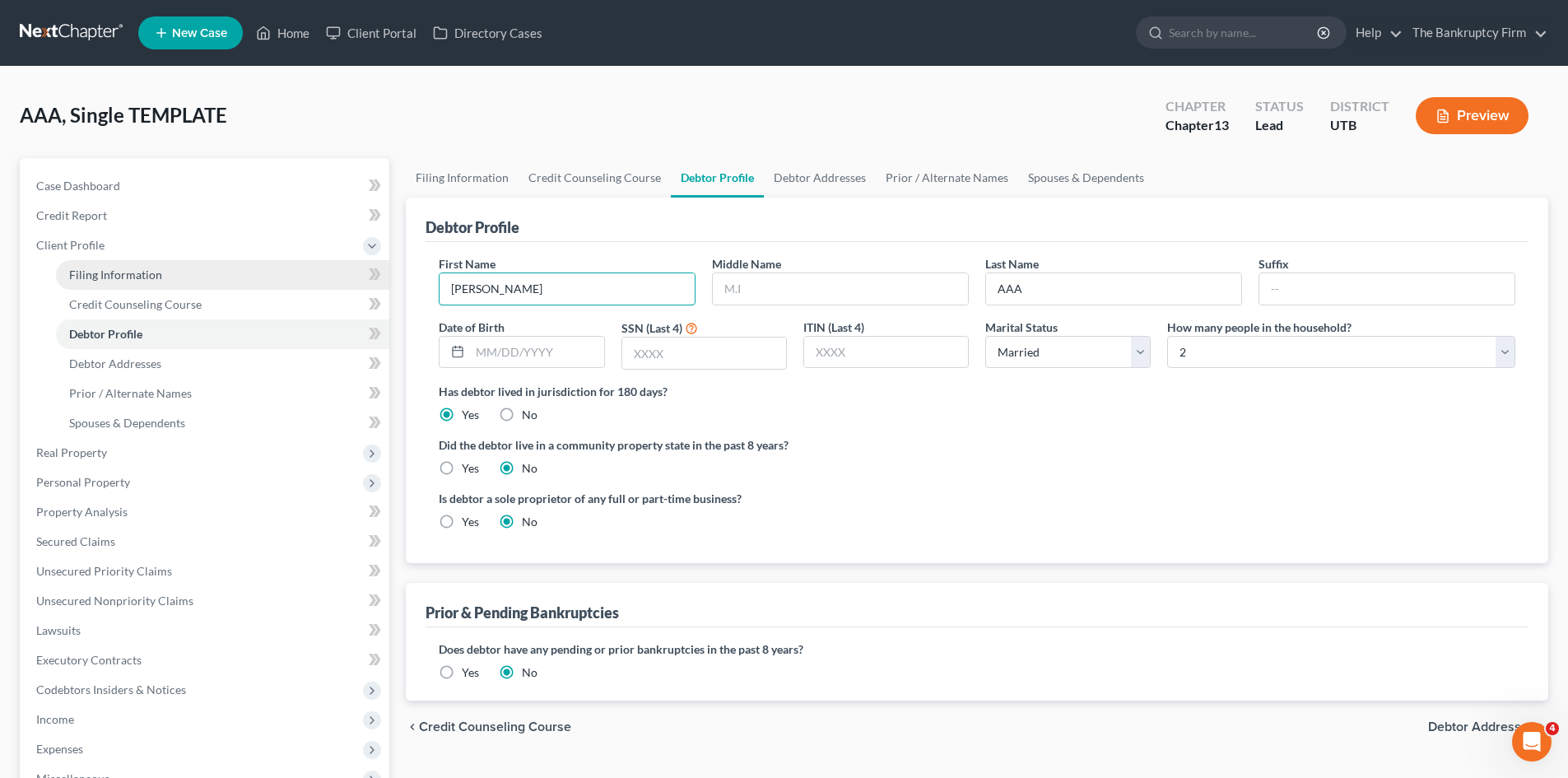
type input "[PERSON_NAME]"
click at [726, 285] on input "text" at bounding box center [840, 289] width 255 height 32
type input "E"
click at [480, 358] on input "text" at bounding box center [537, 352] width 133 height 32
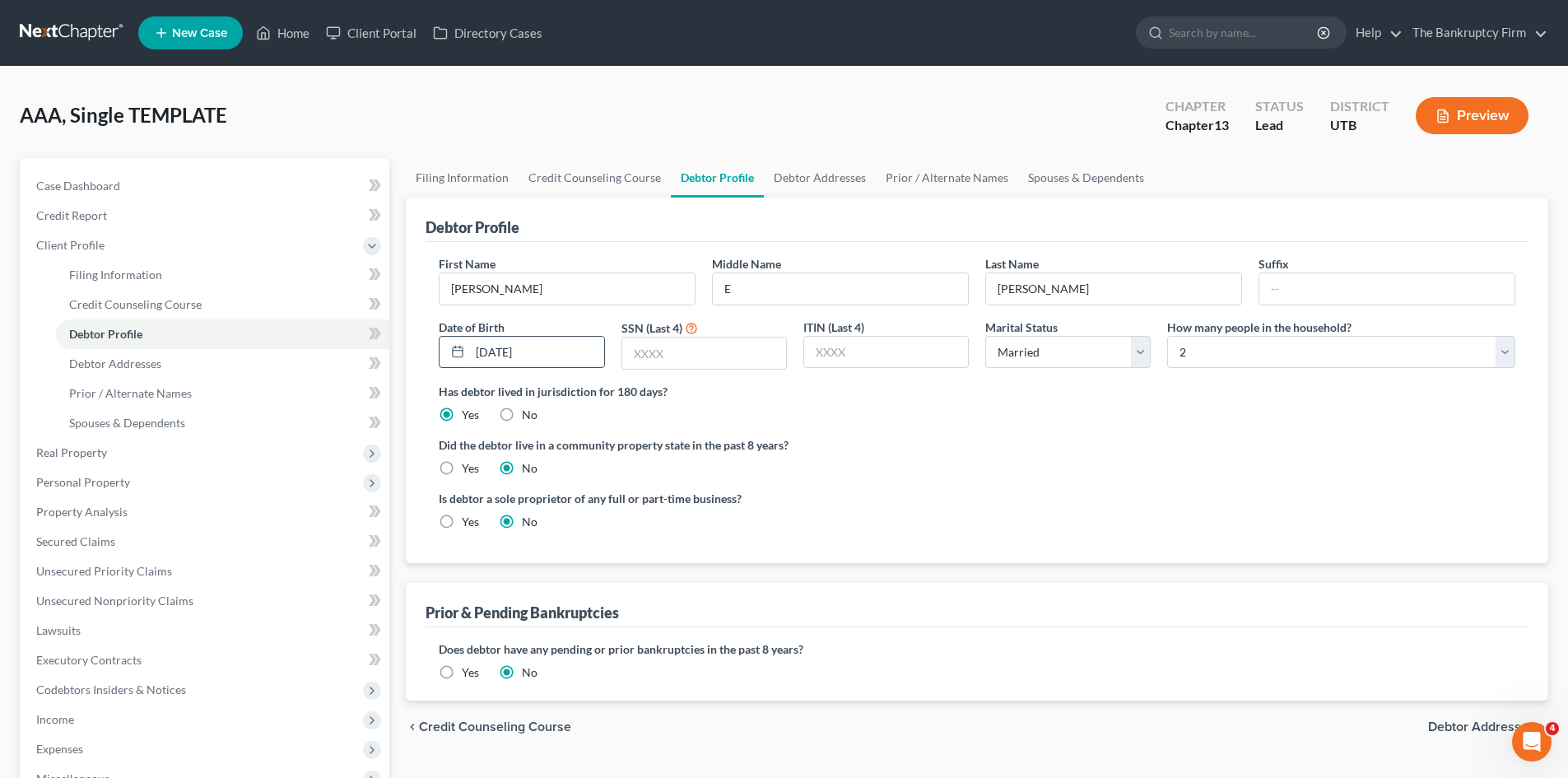
type input "[DATE]"
type input "1113"
drag, startPoint x: 1143, startPoint y: 350, endPoint x: 1130, endPoint y: 367, distance: 21.4
click at [1143, 350] on select "Select Single Married Separated Divorced Widowed" at bounding box center [1068, 351] width 166 height 33
select select "4"
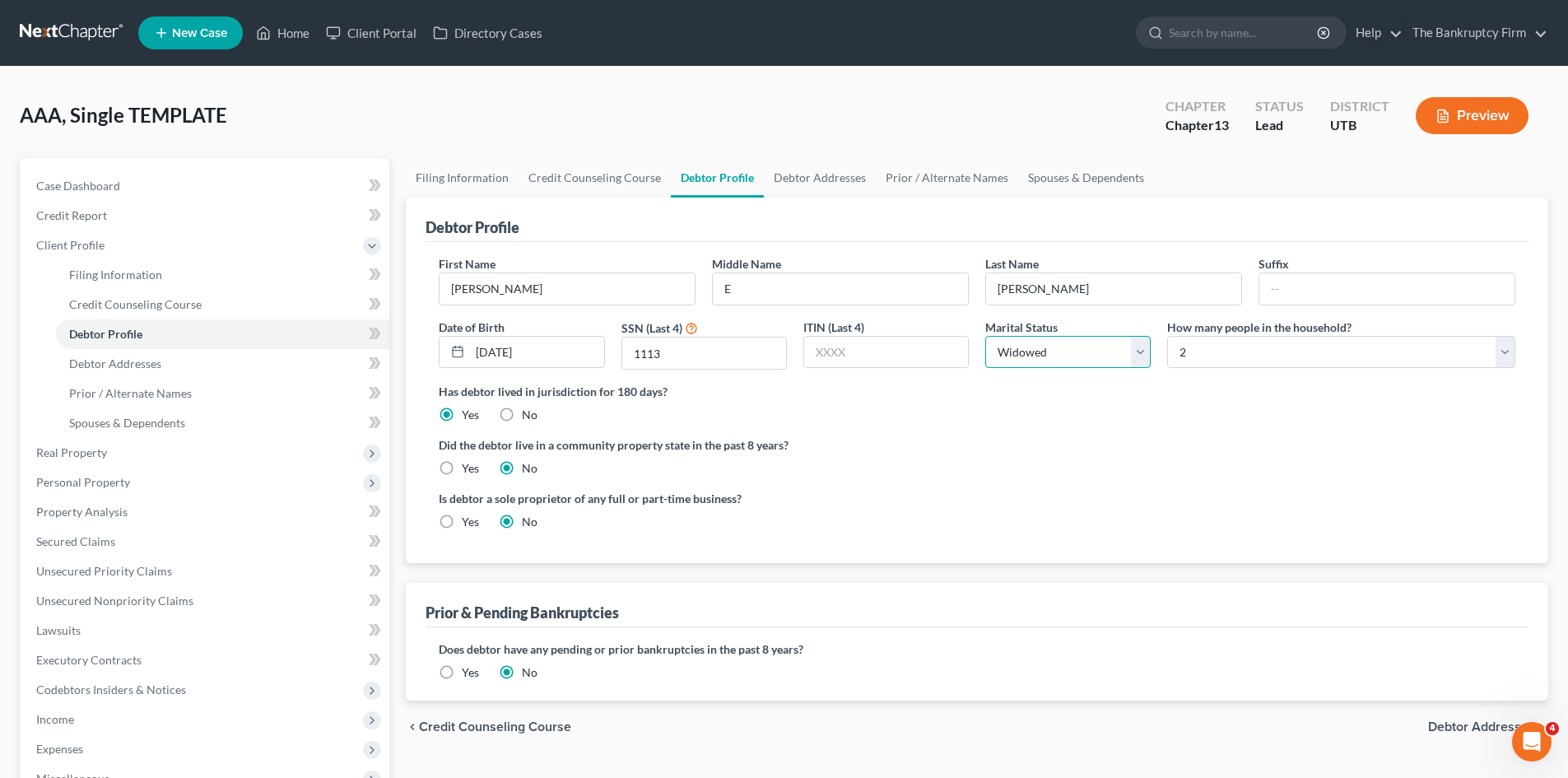
click at [985, 335] on select "Select Single Married Separated Divorced Widowed" at bounding box center [1068, 351] width 166 height 33
click at [1205, 343] on select "Select 1 2 3 4 5 6 7 8 9 10 11 12 13 14 15 16 17 18 19 20" at bounding box center [1341, 351] width 348 height 33
select select "0"
click at [1167, 335] on select "Select 1 2 3 4 5 6 7 8 9 10 11 12 13 14 15 16 17 18 19 20" at bounding box center [1341, 351] width 348 height 33
click at [99, 364] on span "Debtor Addresses" at bounding box center [115, 363] width 92 height 14
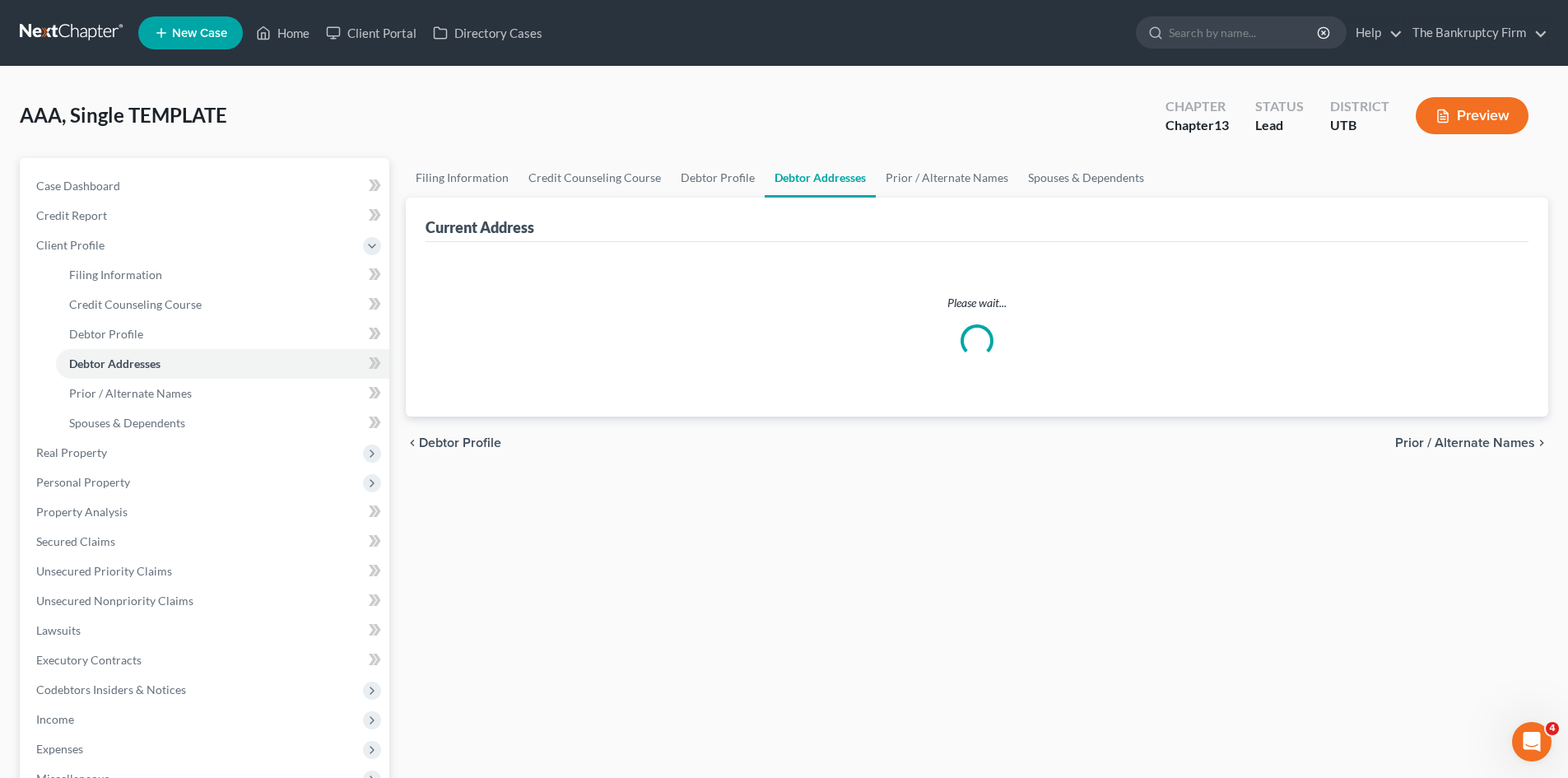
select select "0"
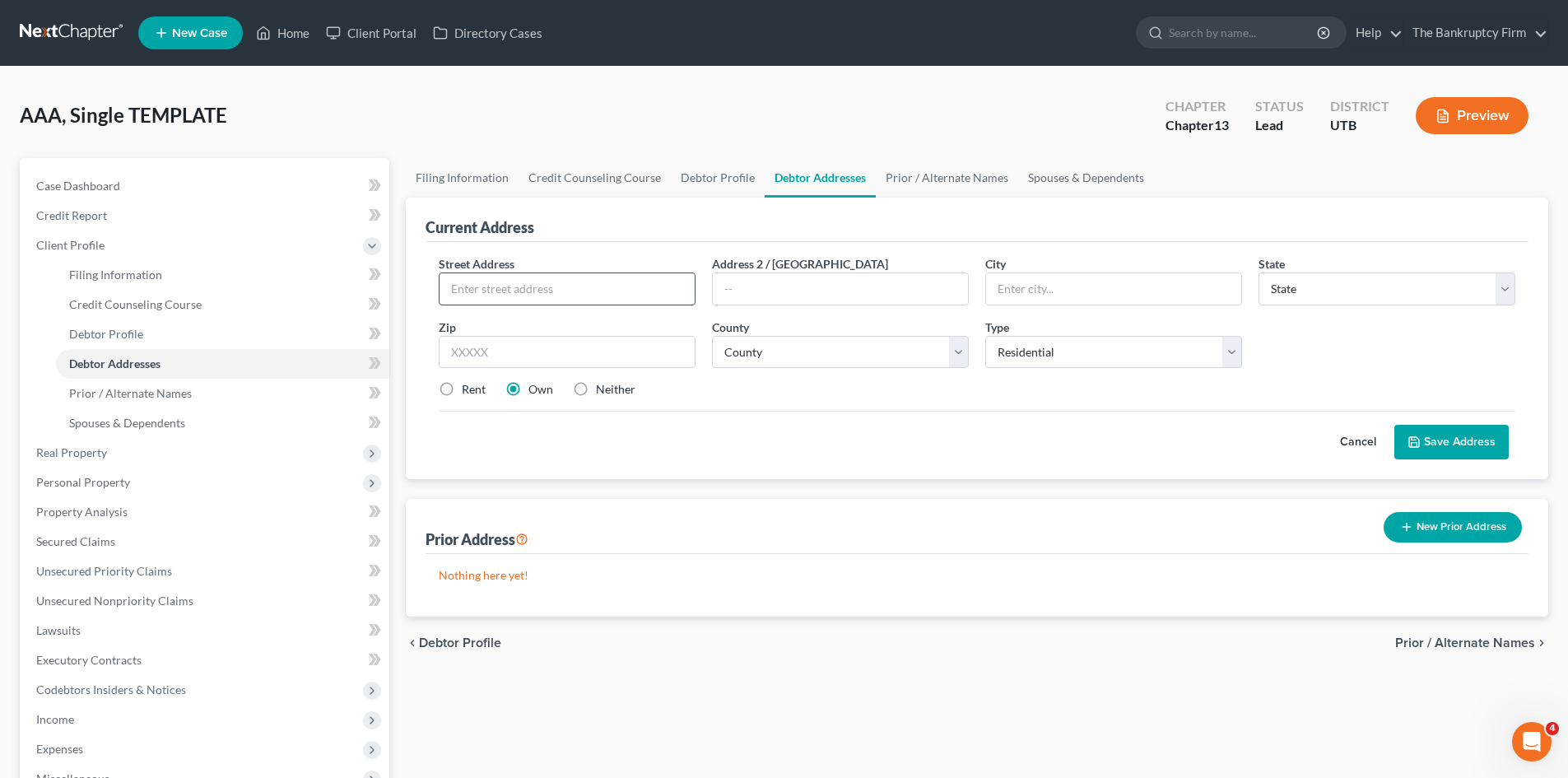
click at [523, 289] on input "text" at bounding box center [567, 289] width 255 height 32
type input "[STREET_ADDRESS][PERSON_NAME]"
click at [1071, 287] on input "text" at bounding box center [1113, 289] width 255 height 32
type input "[PERSON_NAME]"
select select "46"
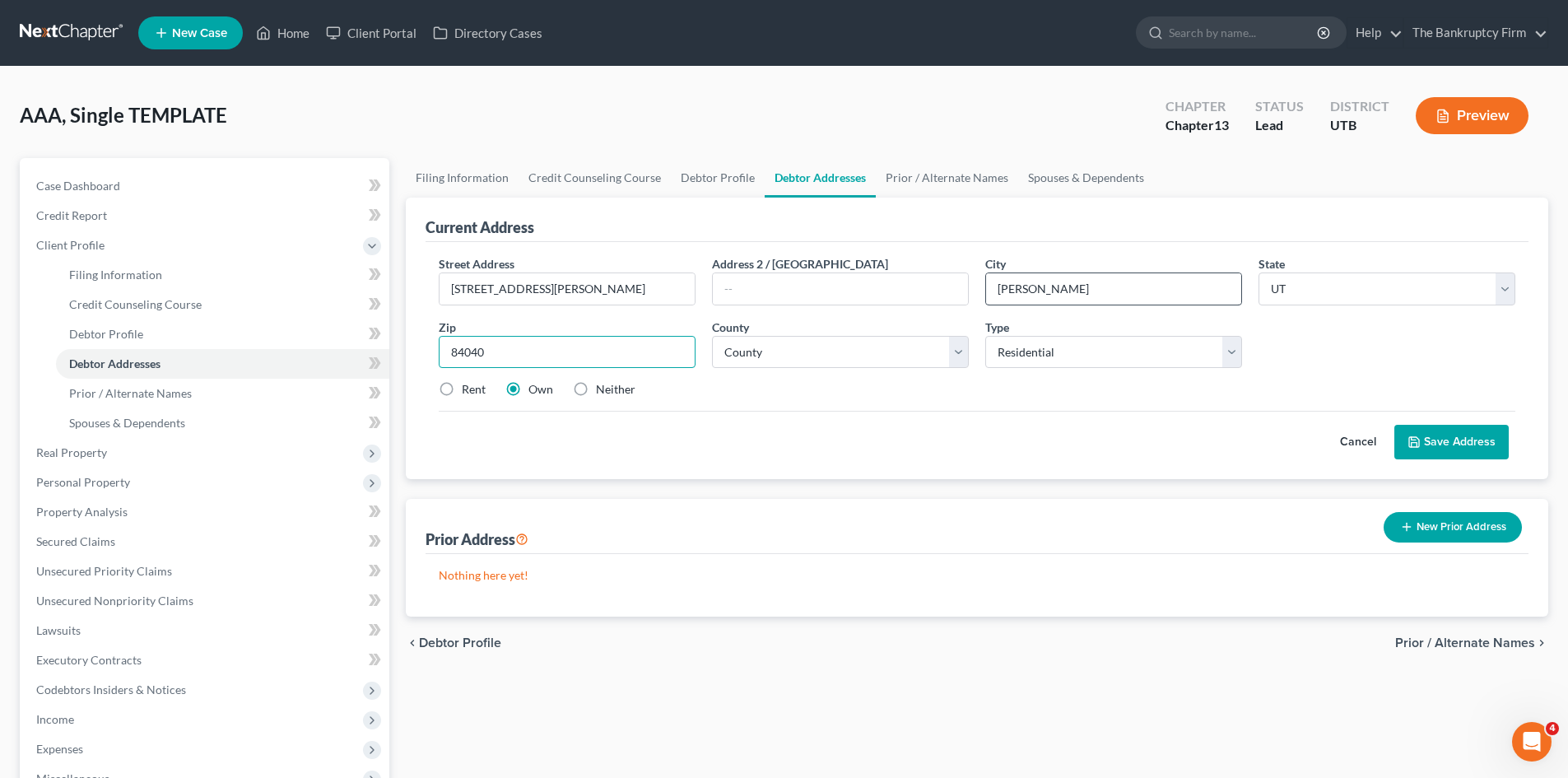
type input "84040"
type input "[PERSON_NAME]"
select select "28"
click at [596, 390] on label "Neither" at bounding box center [616, 389] width 40 height 17
click at [602, 390] on input "Neither" at bounding box center [607, 386] width 11 height 11
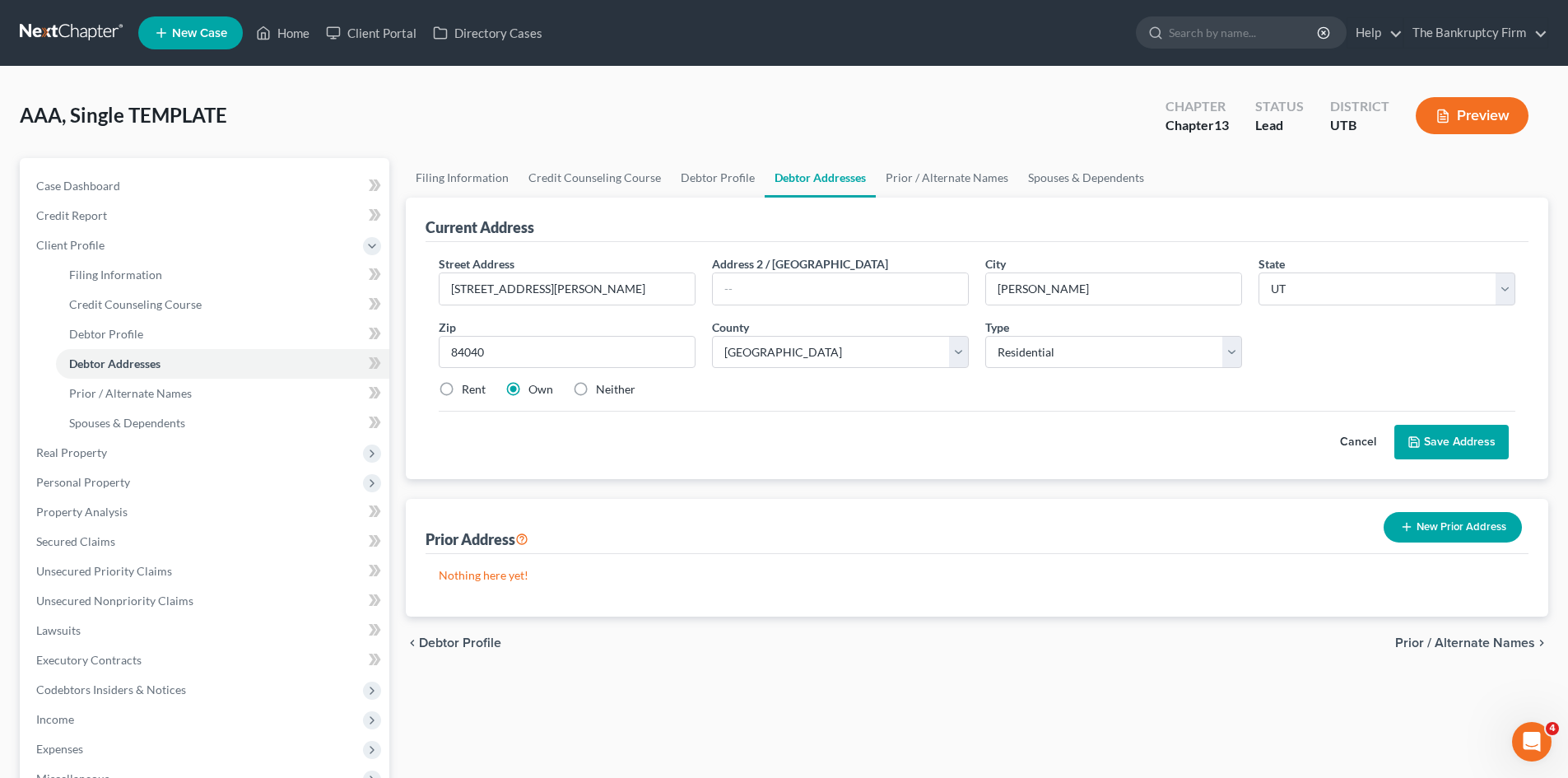
radio input "true"
click at [1428, 445] on button "Save Address" at bounding box center [1451, 442] width 114 height 35
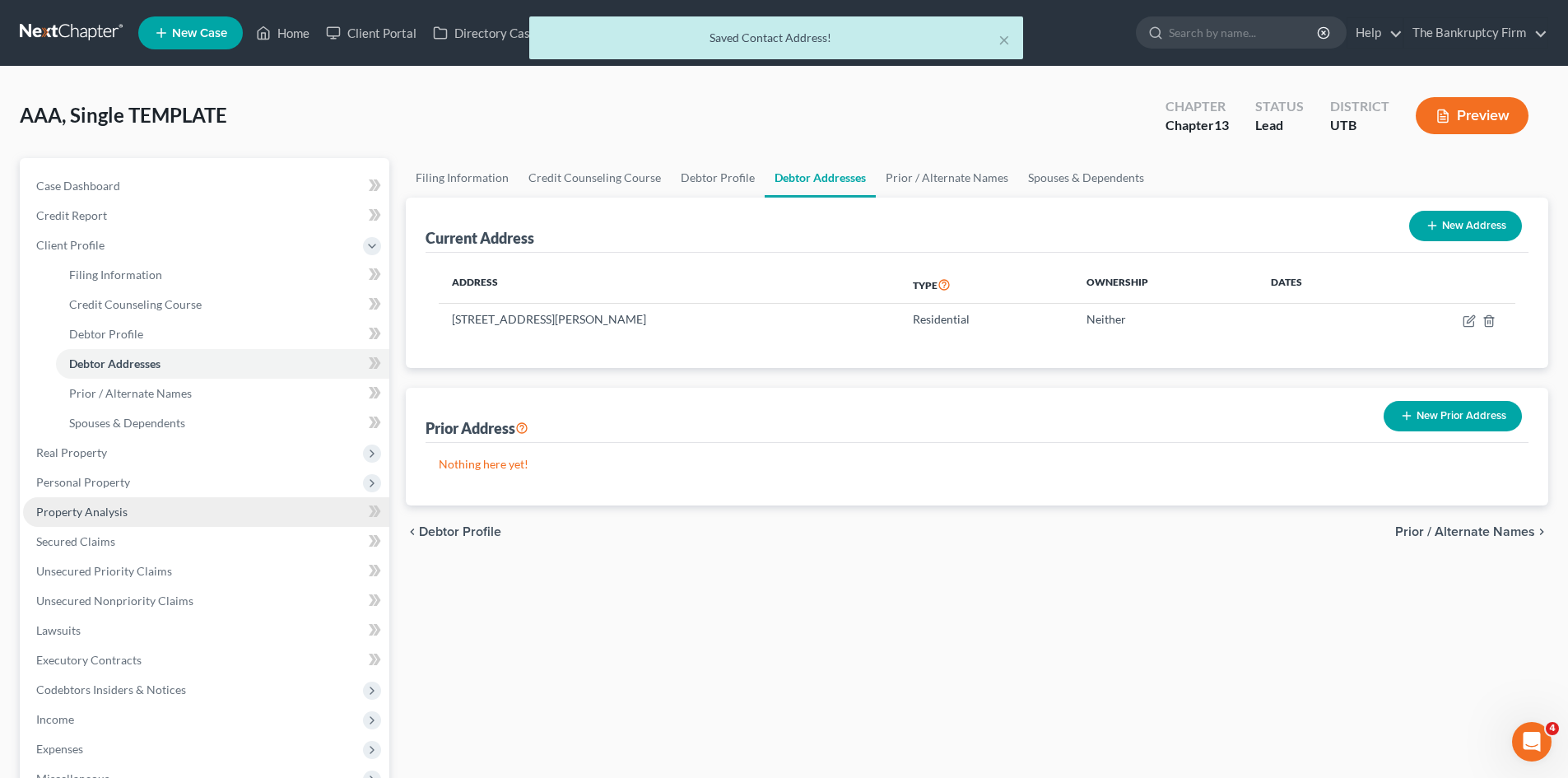
drag, startPoint x: 69, startPoint y: 477, endPoint x: 122, endPoint y: 517, distance: 66.4
click at [69, 477] on span "Personal Property" at bounding box center [82, 482] width 94 height 14
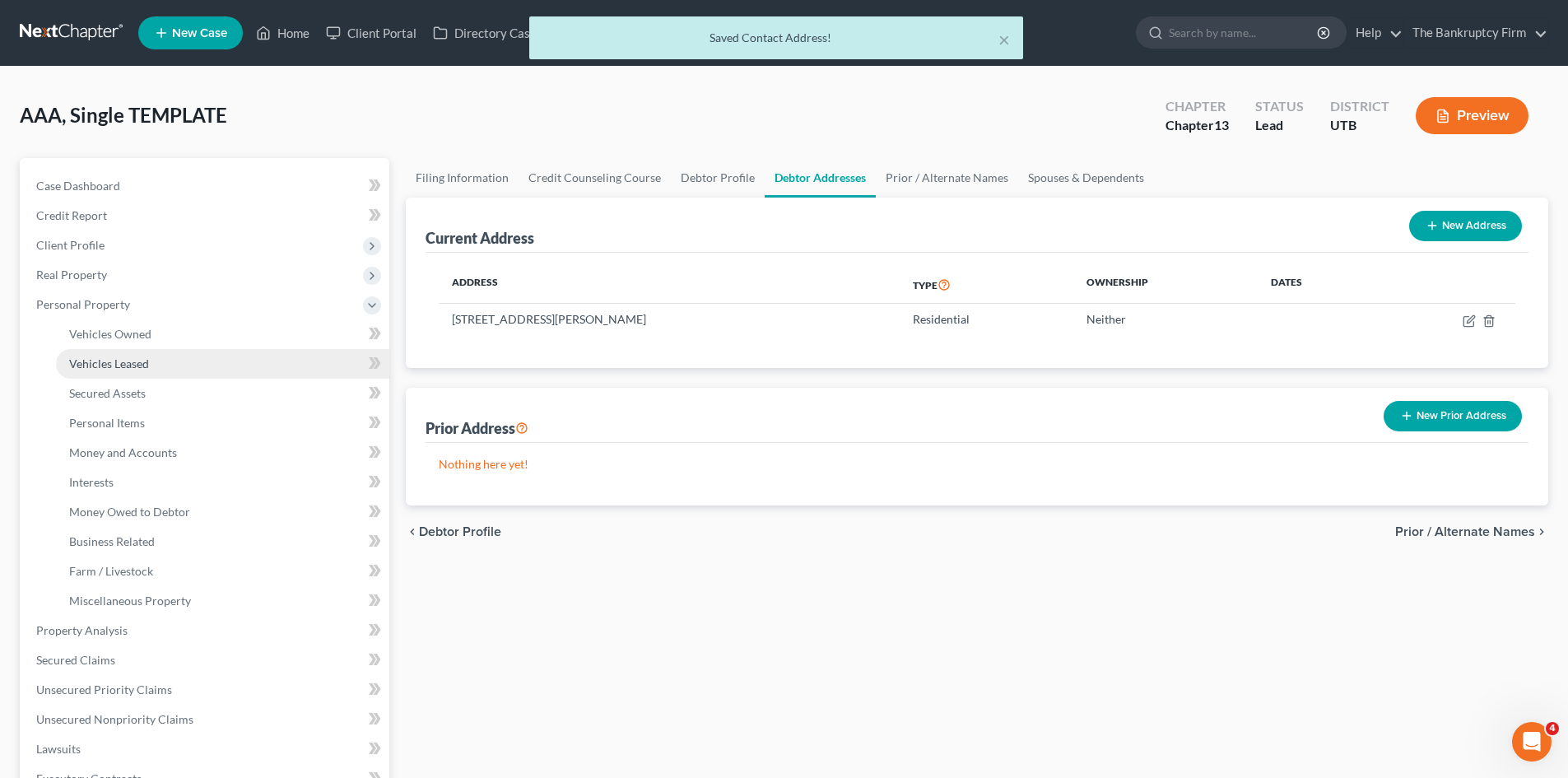
click at [109, 360] on span "Vehicles Leased" at bounding box center [109, 363] width 79 height 14
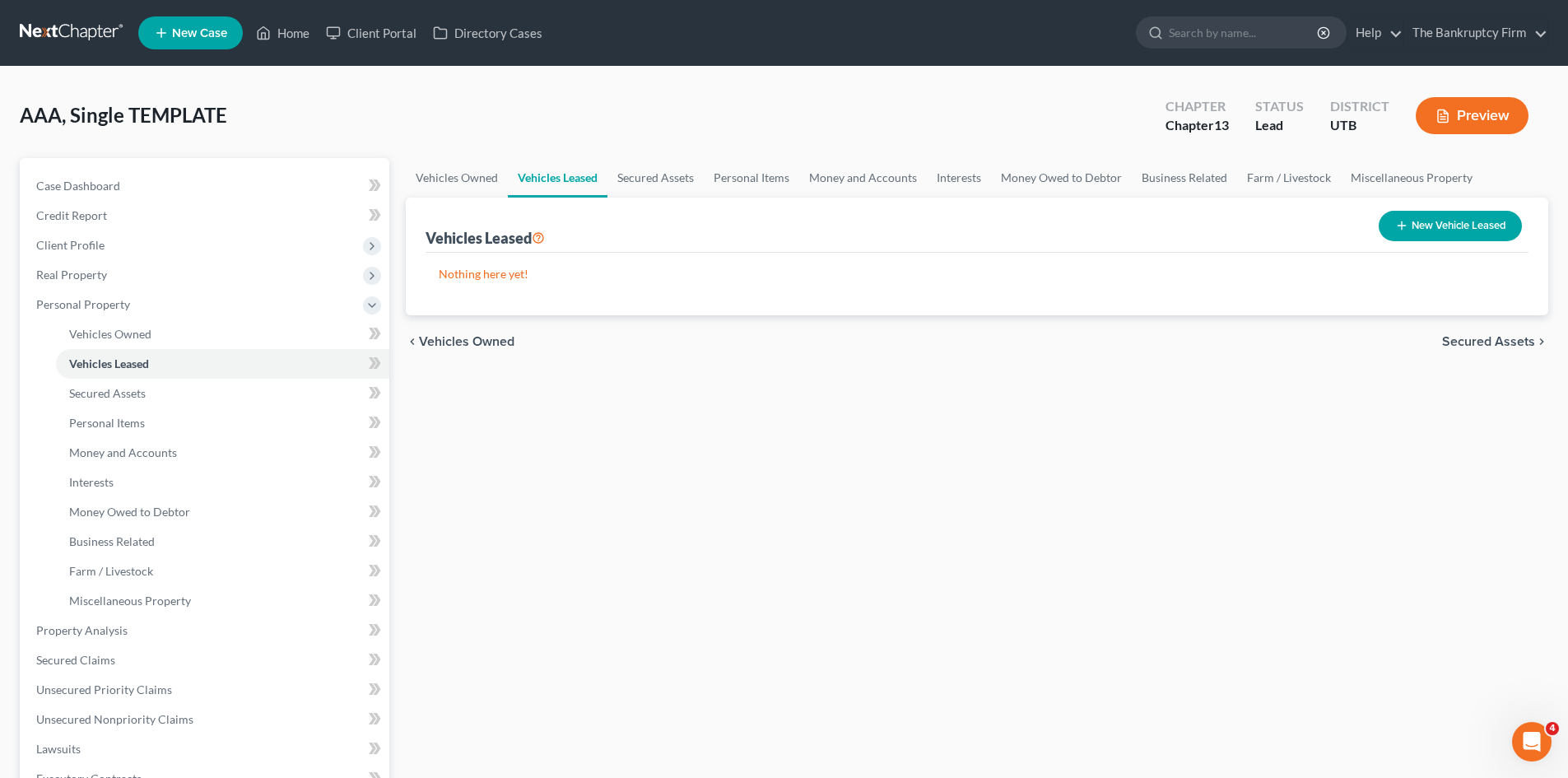
click at [1431, 235] on button "New Vehicle Leased" at bounding box center [1450, 225] width 143 height 31
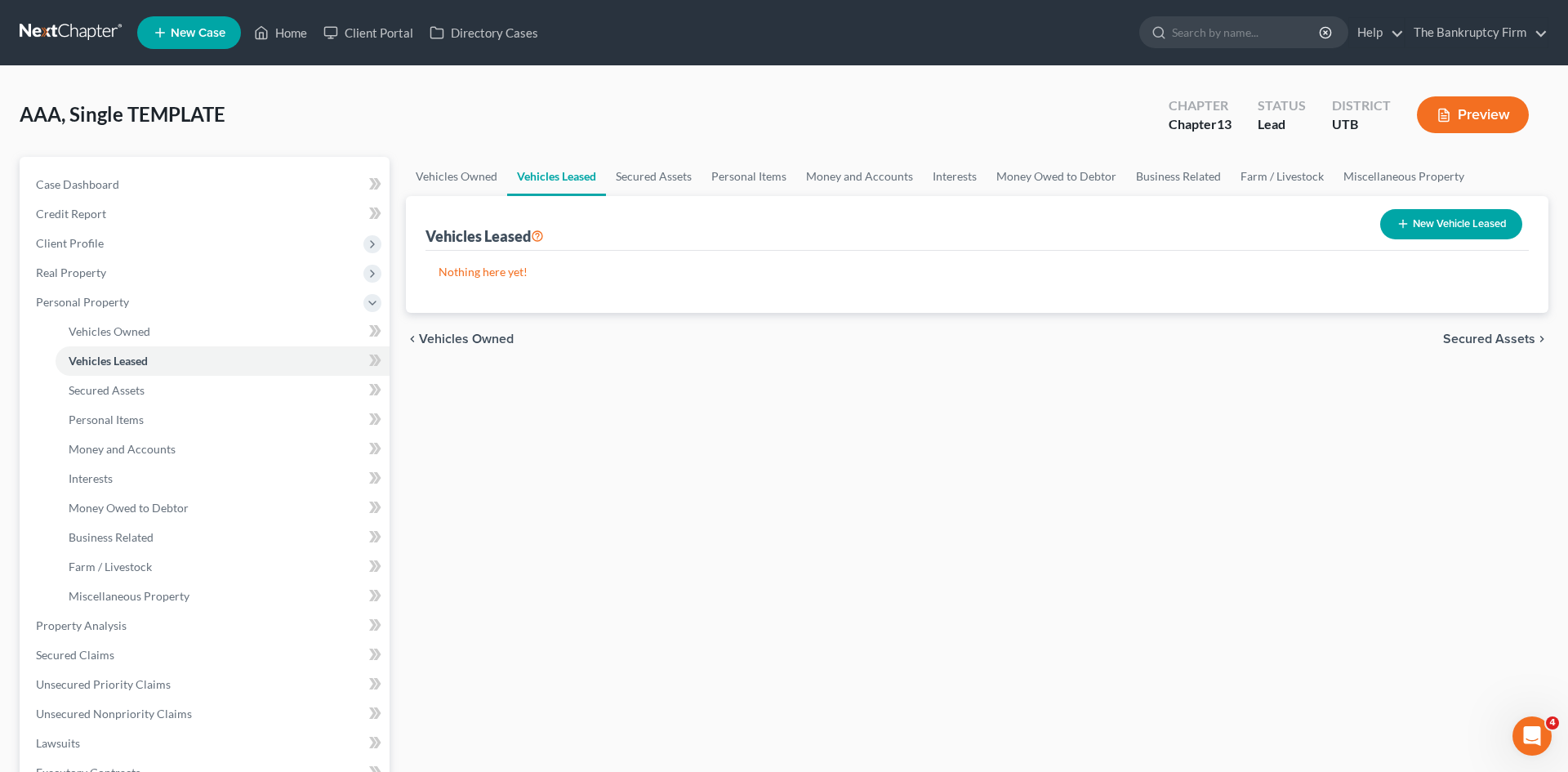
select select "0"
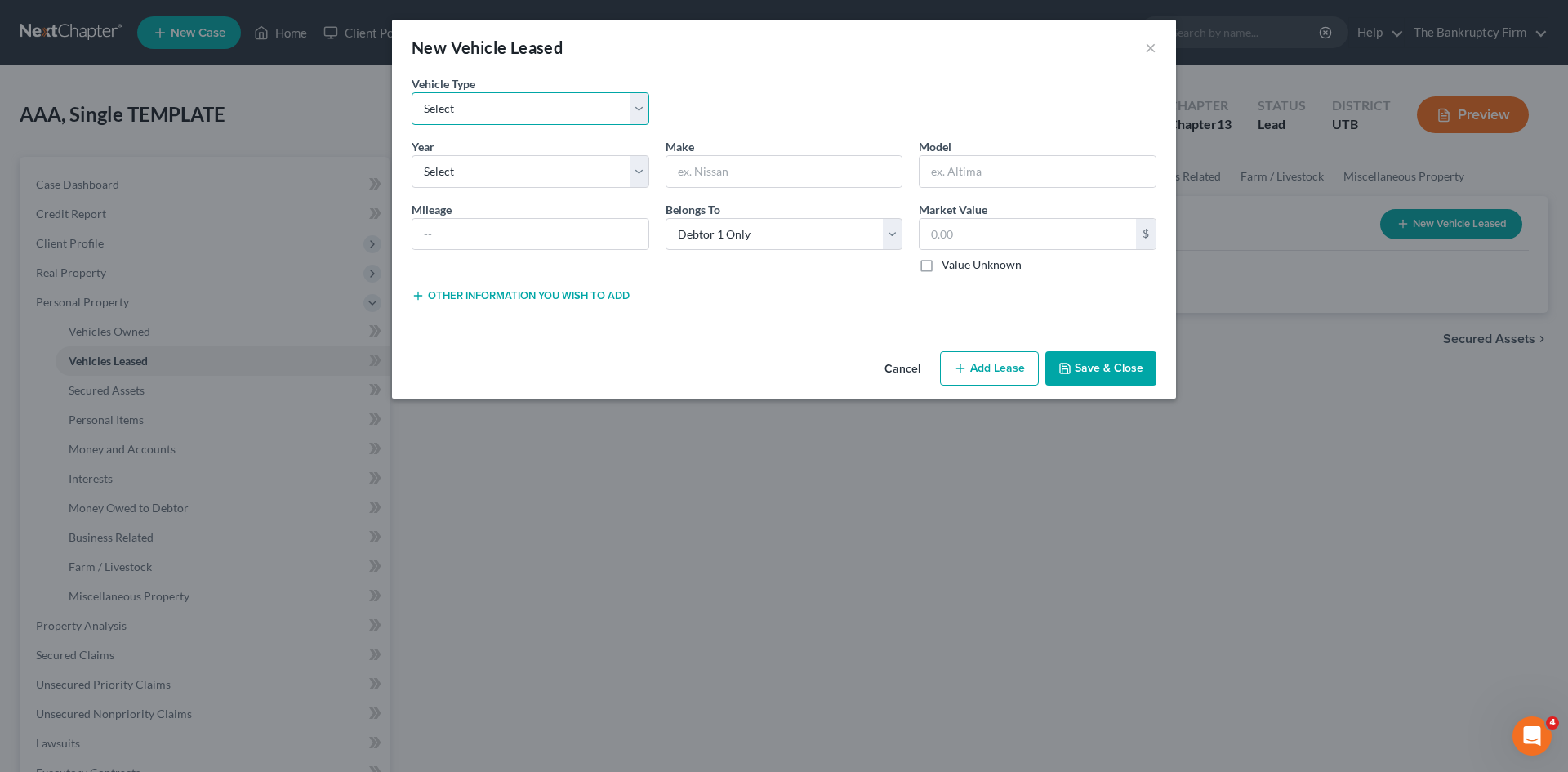
drag, startPoint x: 639, startPoint y: 112, endPoint x: 654, endPoint y: 106, distance: 16.2
click at [639, 112] on select "Select Automobile Truck Trailer Watercraft Aircraft Motor Home Atv Other Vehicle" at bounding box center [530, 108] width 237 height 32
select select "0"
click at [411, 93] on select "Select Automobile Truck Trailer Watercraft Aircraft Motor Home Atv Other Vehicle" at bounding box center [530, 108] width 237 height 32
click at [645, 179] on select "Select 2026 2025 2024 2023 2022 2021 2020 2019 2018 2017 2016 2015 2014 2013 20…" at bounding box center [530, 171] width 237 height 32
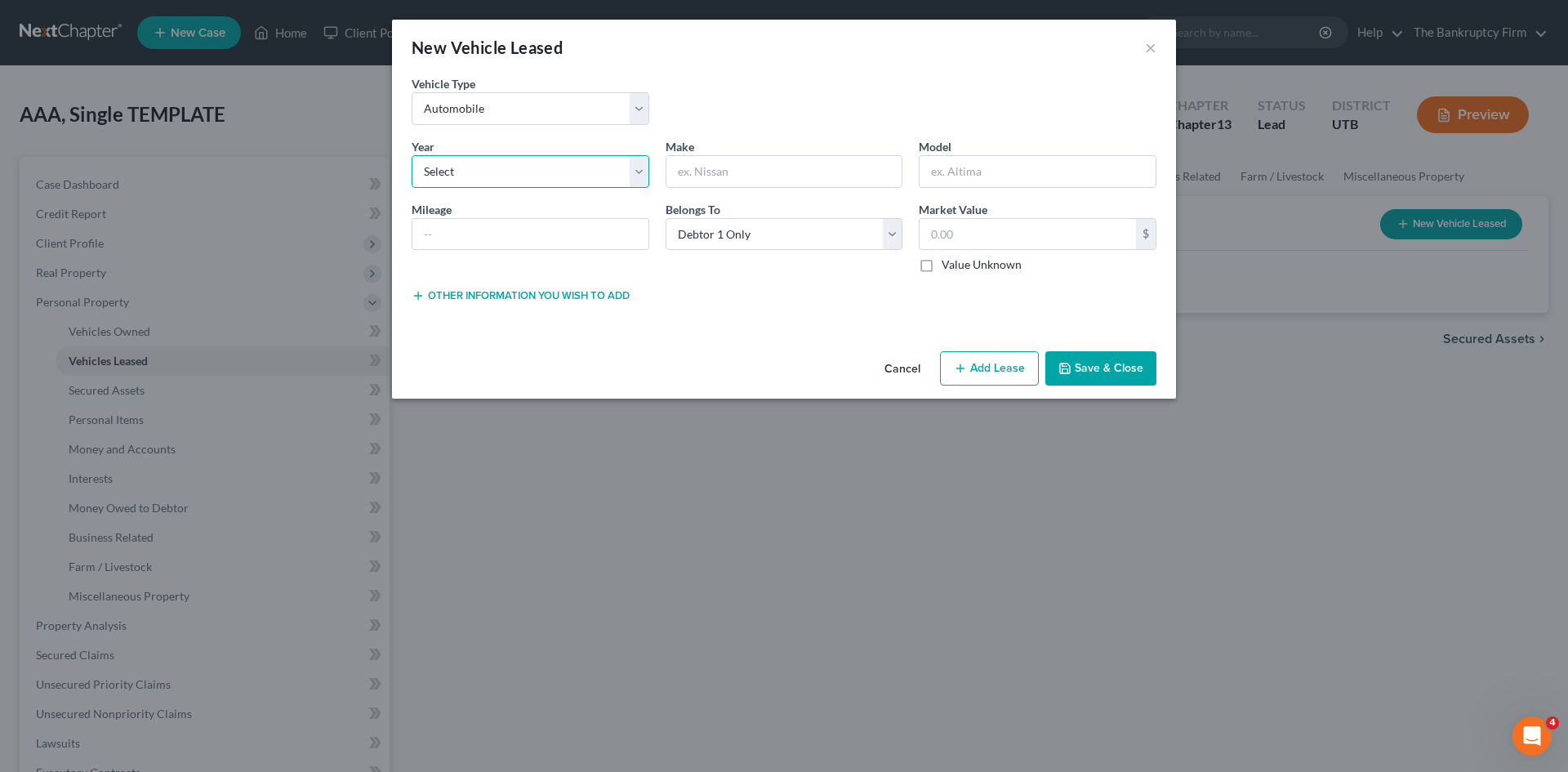
select select "6"
click at [411, 156] on select "Select 2026 2025 2024 2023 2022 2021 2020 2019 2018 2017 2016 2015 2014 2013 20…" at bounding box center [530, 171] width 237 height 32
type input "VW"
type input "Jetta"
click at [1068, 376] on button "Save & Close" at bounding box center [1100, 368] width 111 height 34
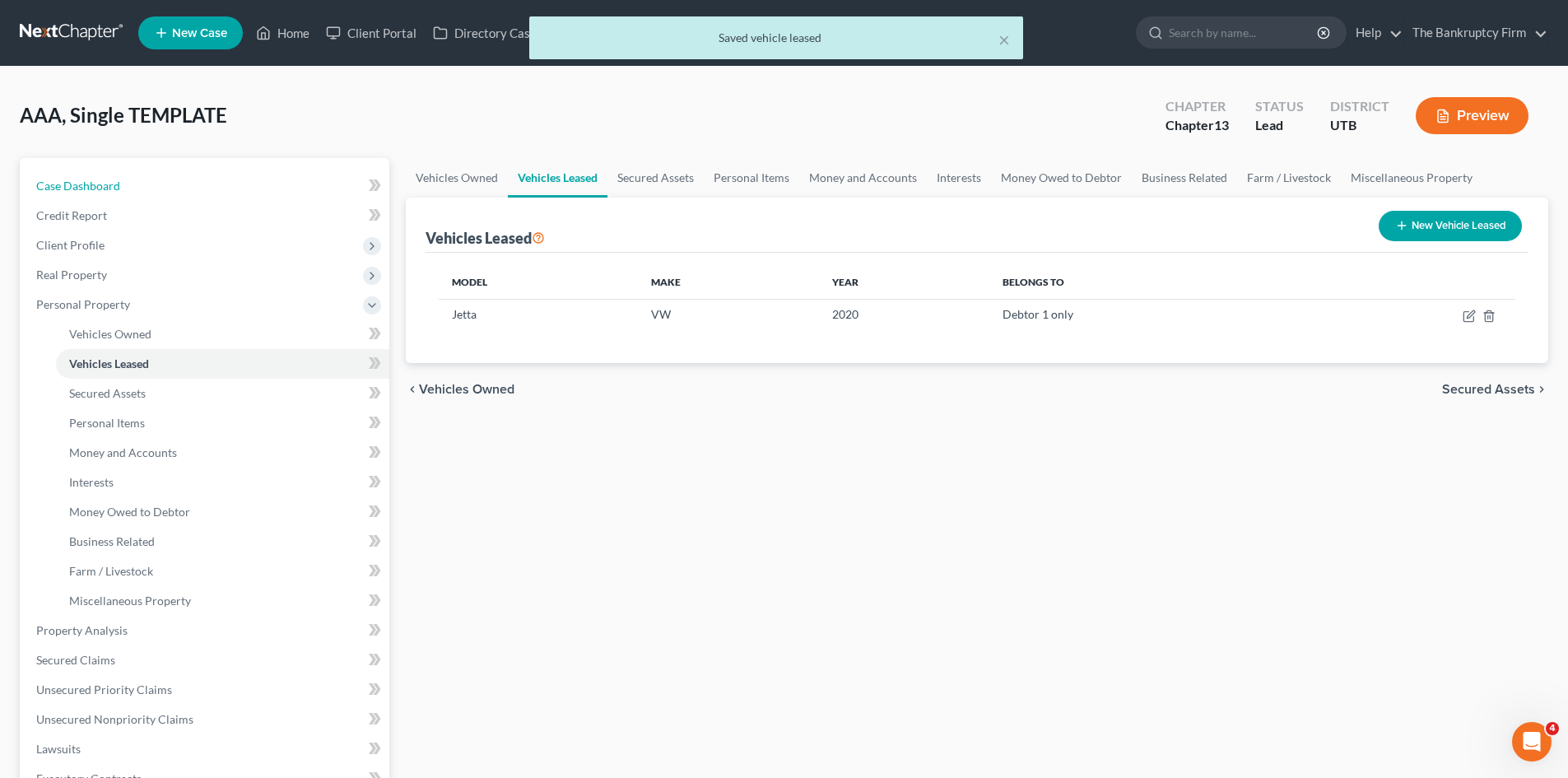
drag, startPoint x: 89, startPoint y: 179, endPoint x: 408, endPoint y: 214, distance: 320.9
click at [89, 179] on span "Case Dashboard" at bounding box center [77, 186] width 84 height 14
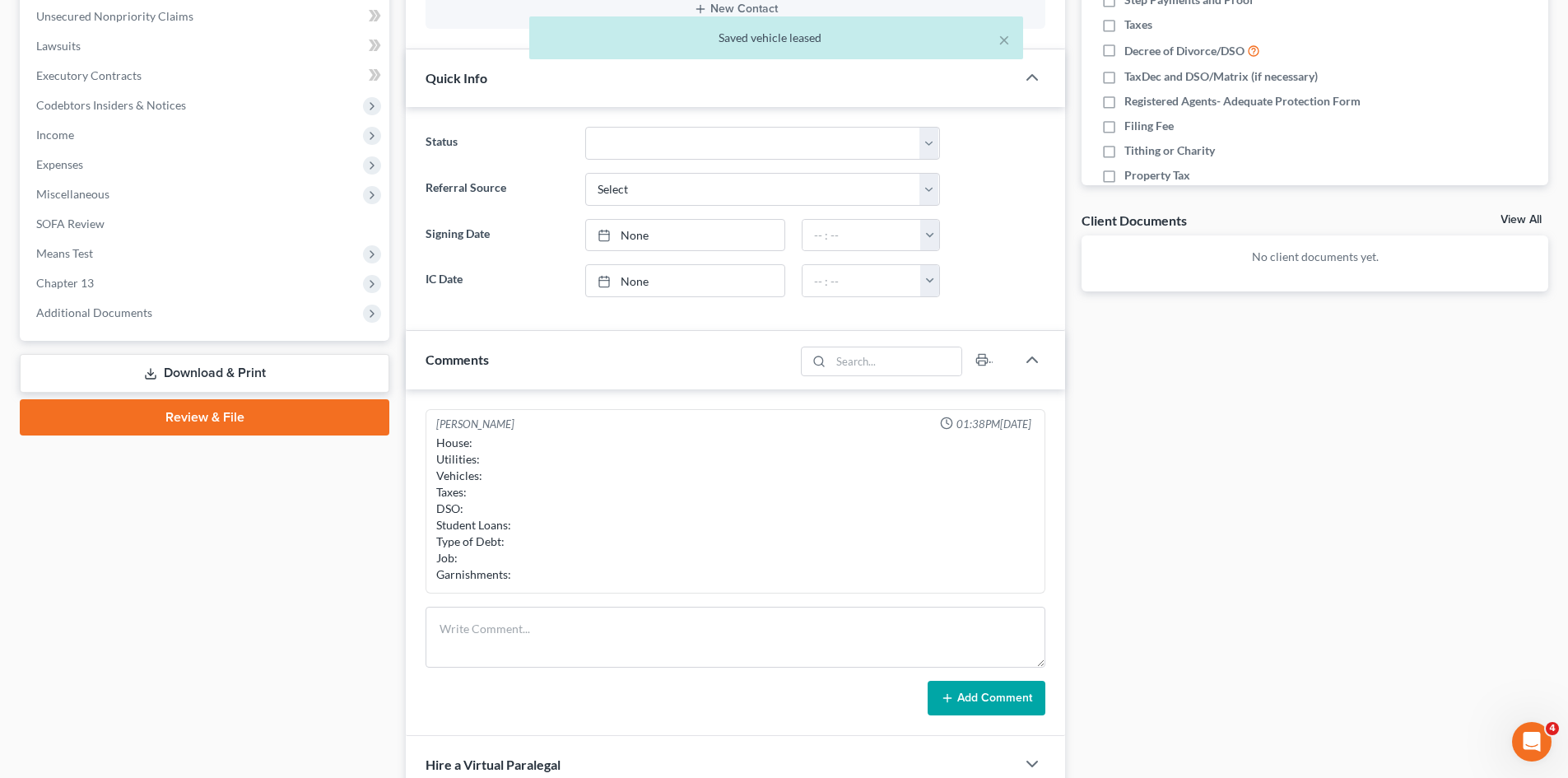
scroll to position [494, 0]
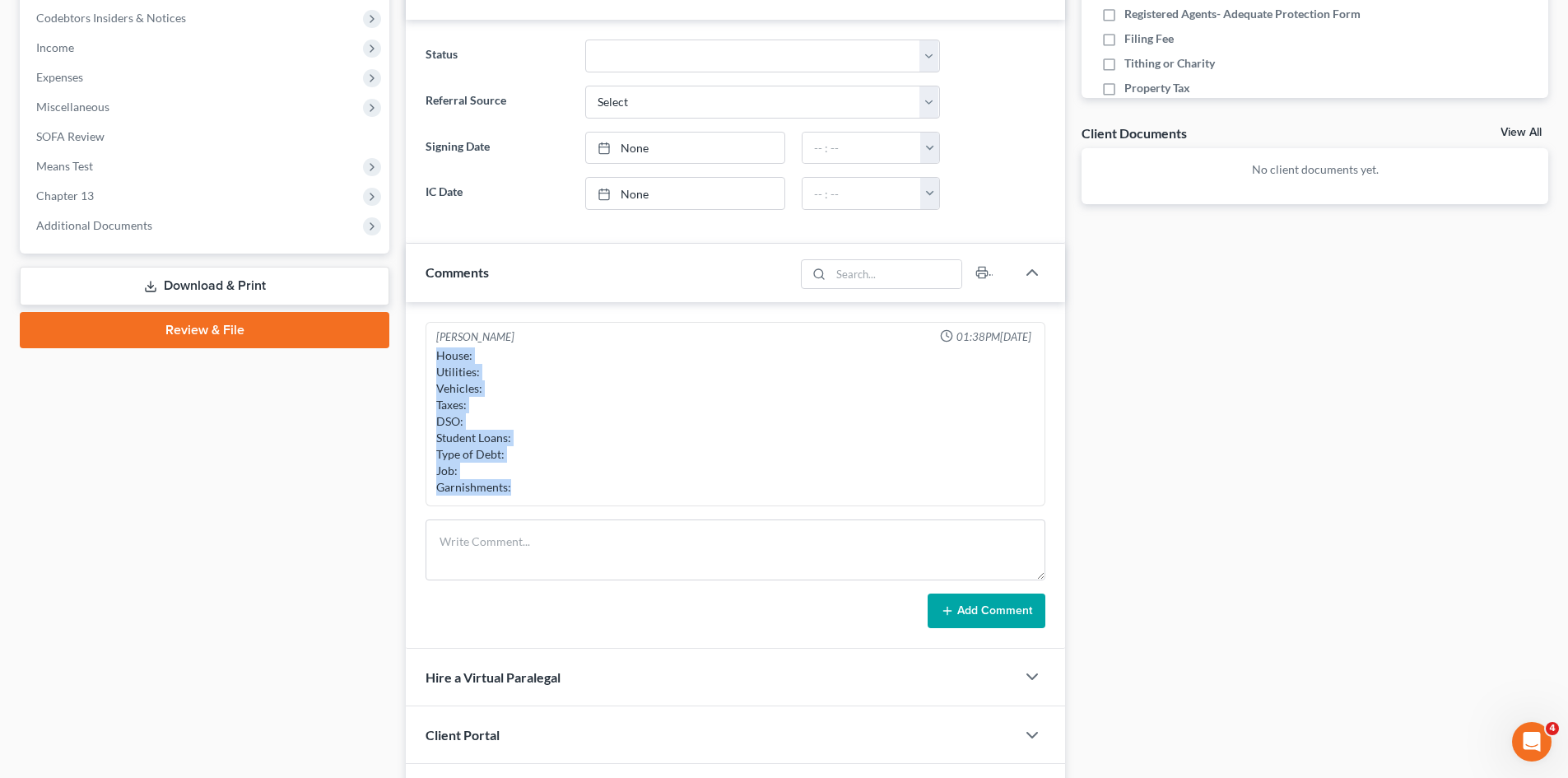
drag, startPoint x: 519, startPoint y: 488, endPoint x: 428, endPoint y: 359, distance: 157.9
click at [428, 359] on div "[PERSON_NAME] 01:38PM[DATE] House: Utilities: Vehicles: Taxes: DSO: Student Loa…" at bounding box center [735, 414] width 620 height 186
copy div "House: Utilities: Vehicles: Taxes: DSO: Student Loans: Type of Debt: Job: Garni…"
click at [458, 534] on textarea at bounding box center [735, 549] width 620 height 61
paste textarea "House: Utilities: Vehicles: Taxes: DSO: Student Loans: Type of Debt: Job: Garni…"
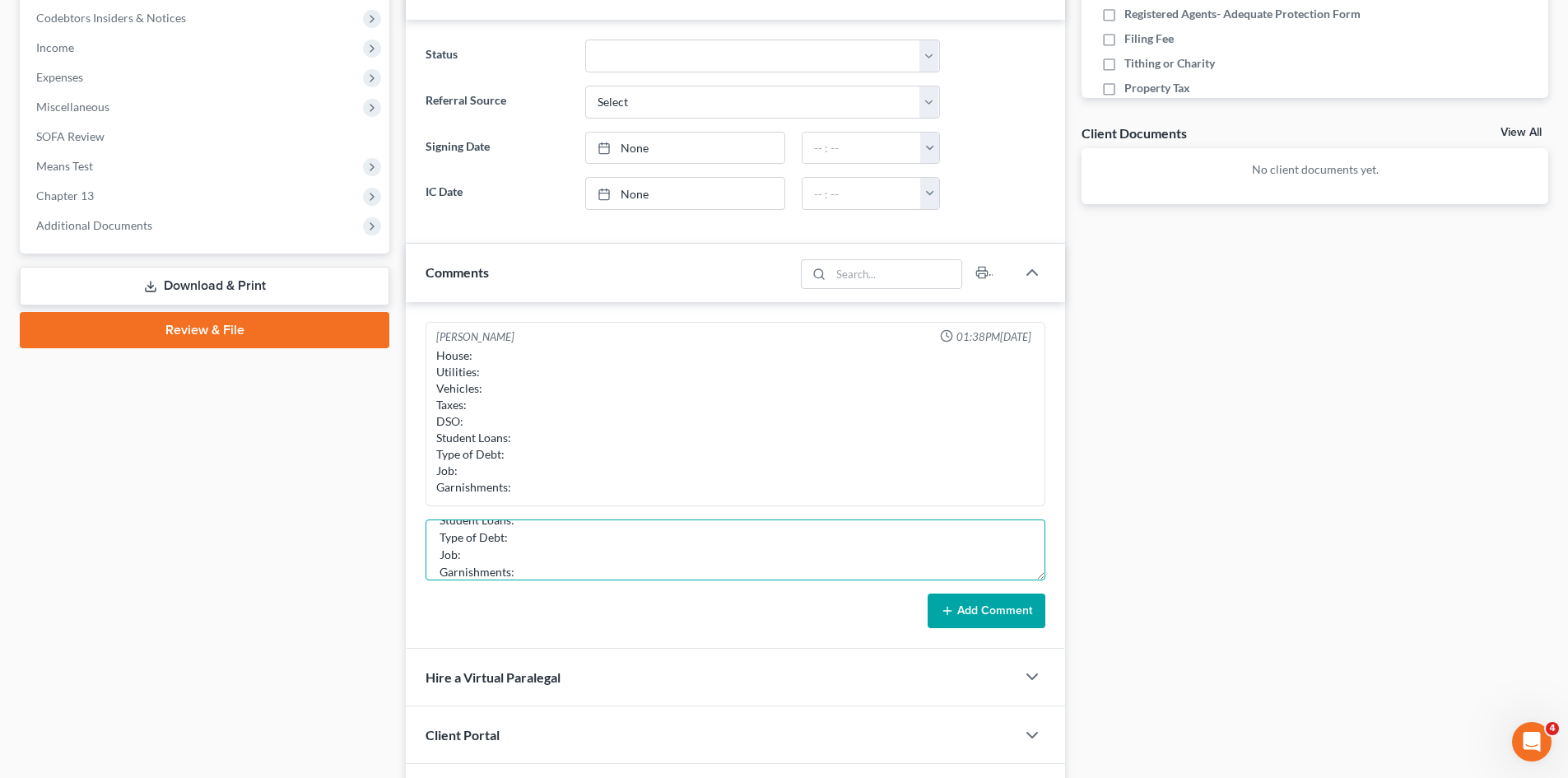
scroll to position [0, 0]
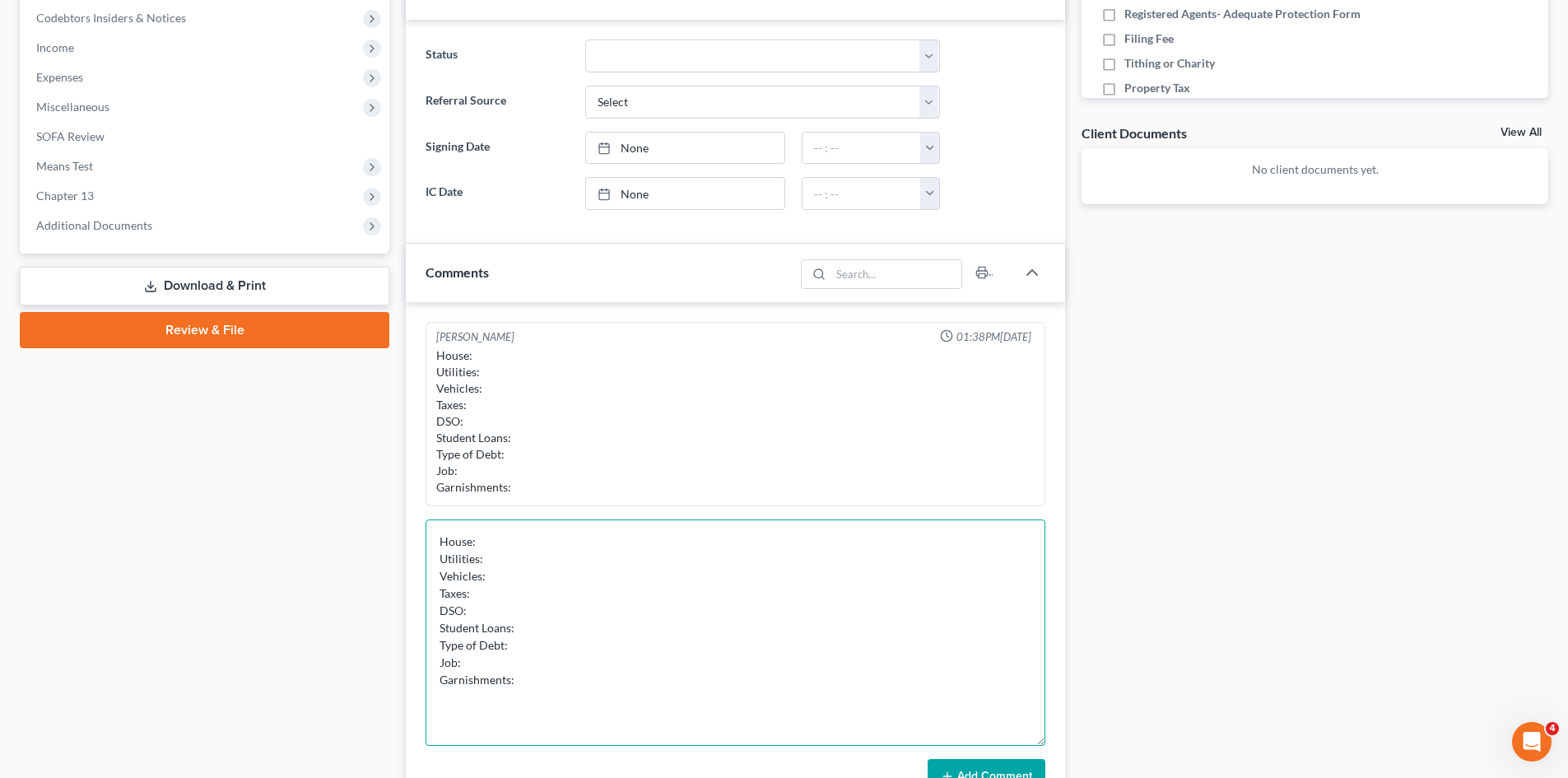
drag, startPoint x: 1042, startPoint y: 572, endPoint x: 596, endPoint y: 611, distance: 447.7
click at [1027, 742] on textarea "House: Utilities: Vehicles: Taxes: DSO: Student Loans: Type of Debt: Job: Garni…" at bounding box center [735, 632] width 620 height 226
click at [529, 577] on textarea "House: Utilities: Vehicles: Taxes: DSO: Student Loans: Type of Debt: Job: Garni…" at bounding box center [735, 634] width 620 height 231
click at [486, 606] on textarea "House: Utilities: Vehicles: lease is current Taxes: Need to file [DATE]- [DATE]…" at bounding box center [735, 634] width 620 height 231
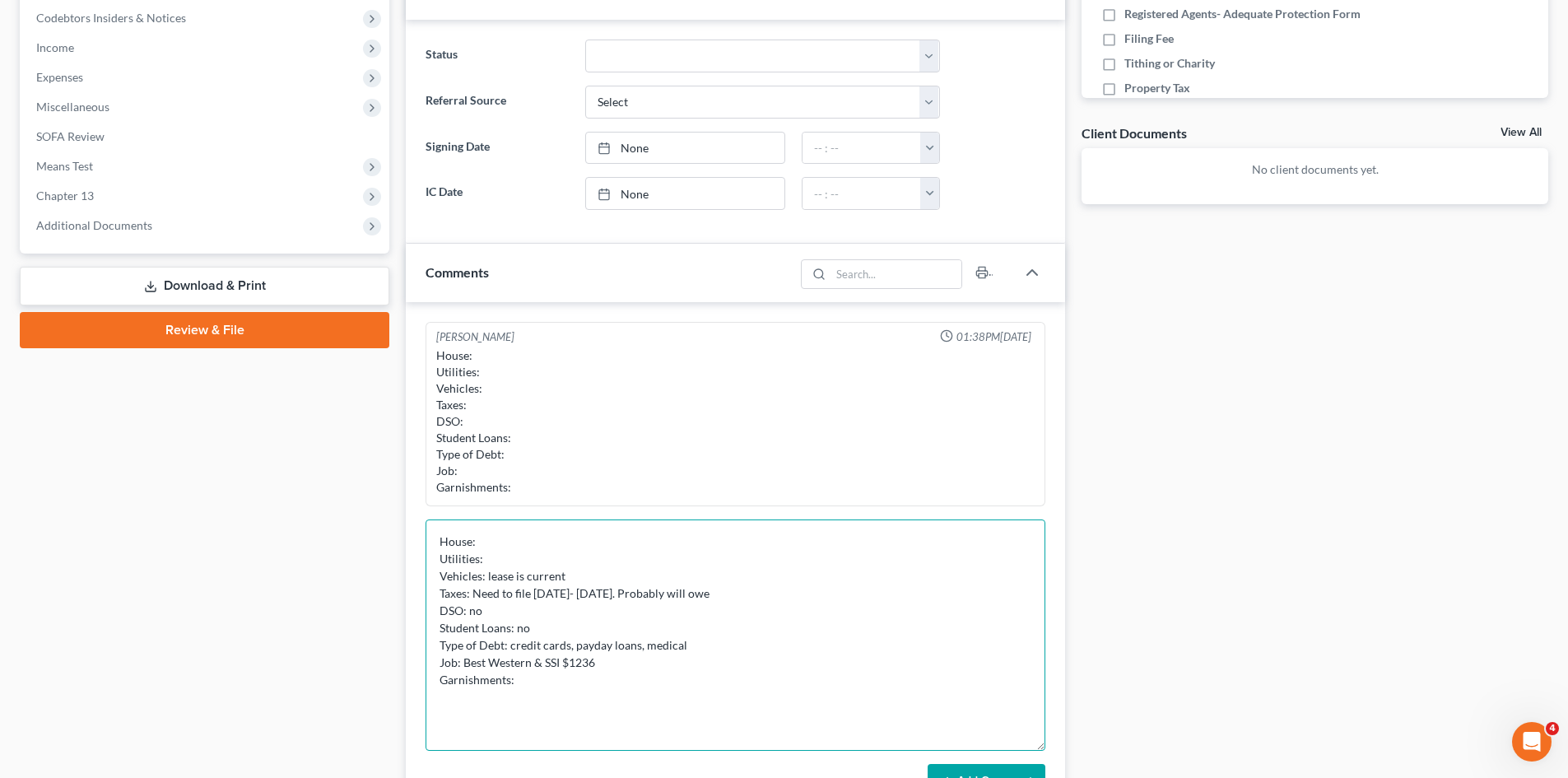
click at [539, 682] on textarea "House: Utilities: Vehicles: lease is current Taxes: Need to file [DATE]- [DATE]…" at bounding box center [735, 634] width 620 height 231
click at [508, 536] on textarea "House: Utilities: Vehicles: lease is current Taxes: Need to file [DATE]- [DATE]…" at bounding box center [735, 634] width 620 height 231
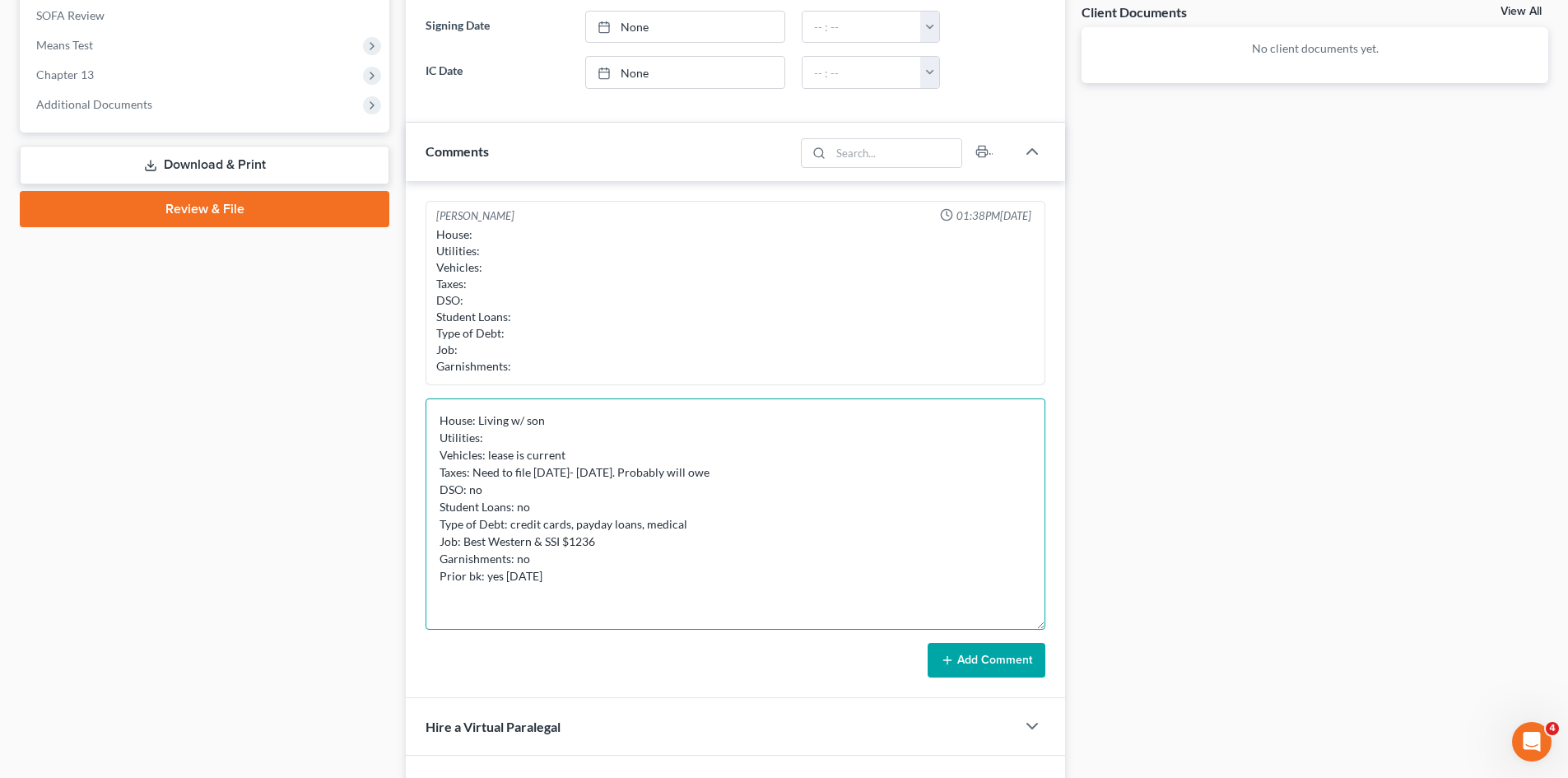
scroll to position [741, 0]
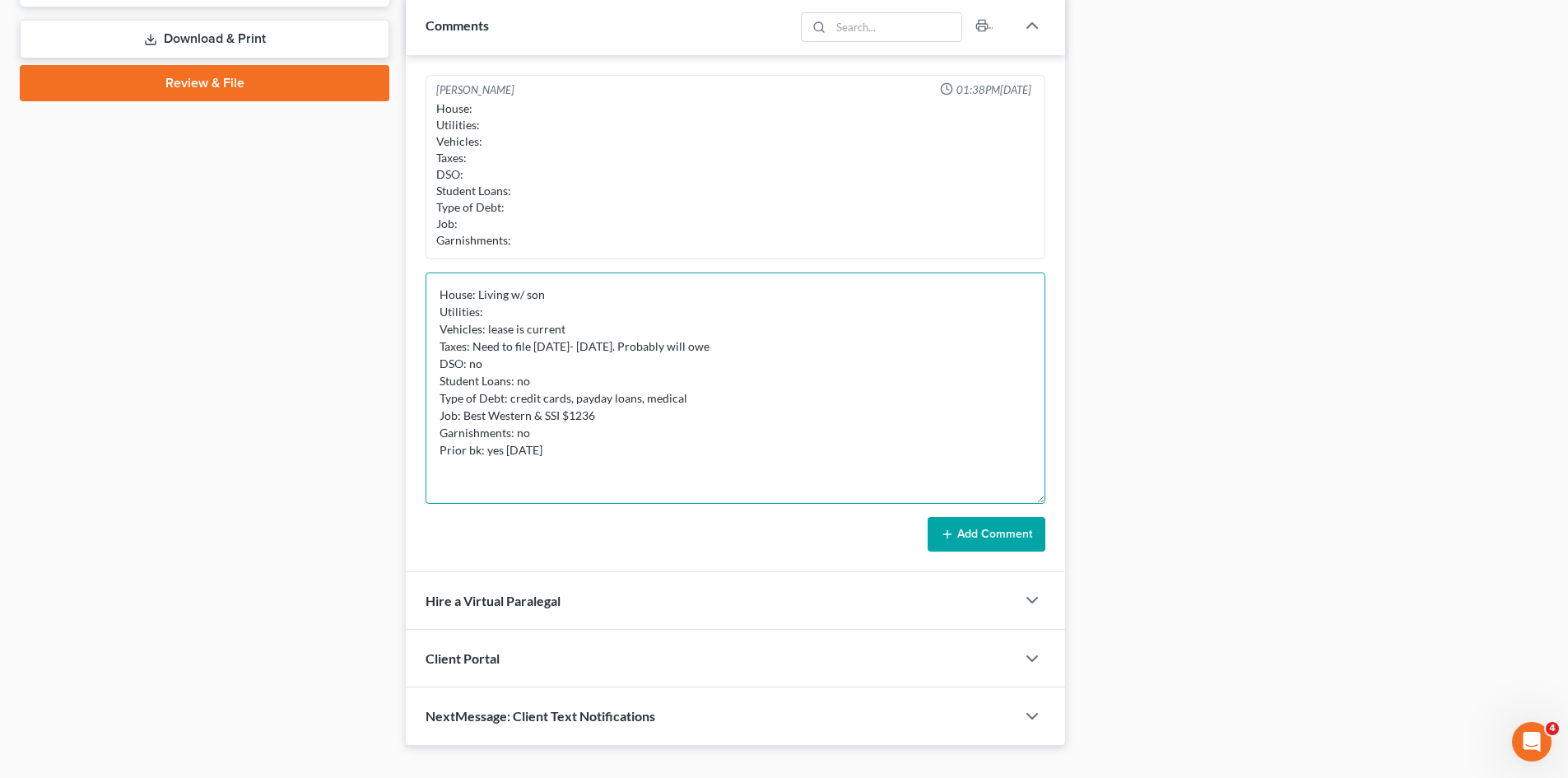
type textarea "House: Living w/ son Utilities: Vehicles: lease is current Taxes: Need to file …"
click at [964, 538] on button "Add Comment" at bounding box center [986, 534] width 118 height 35
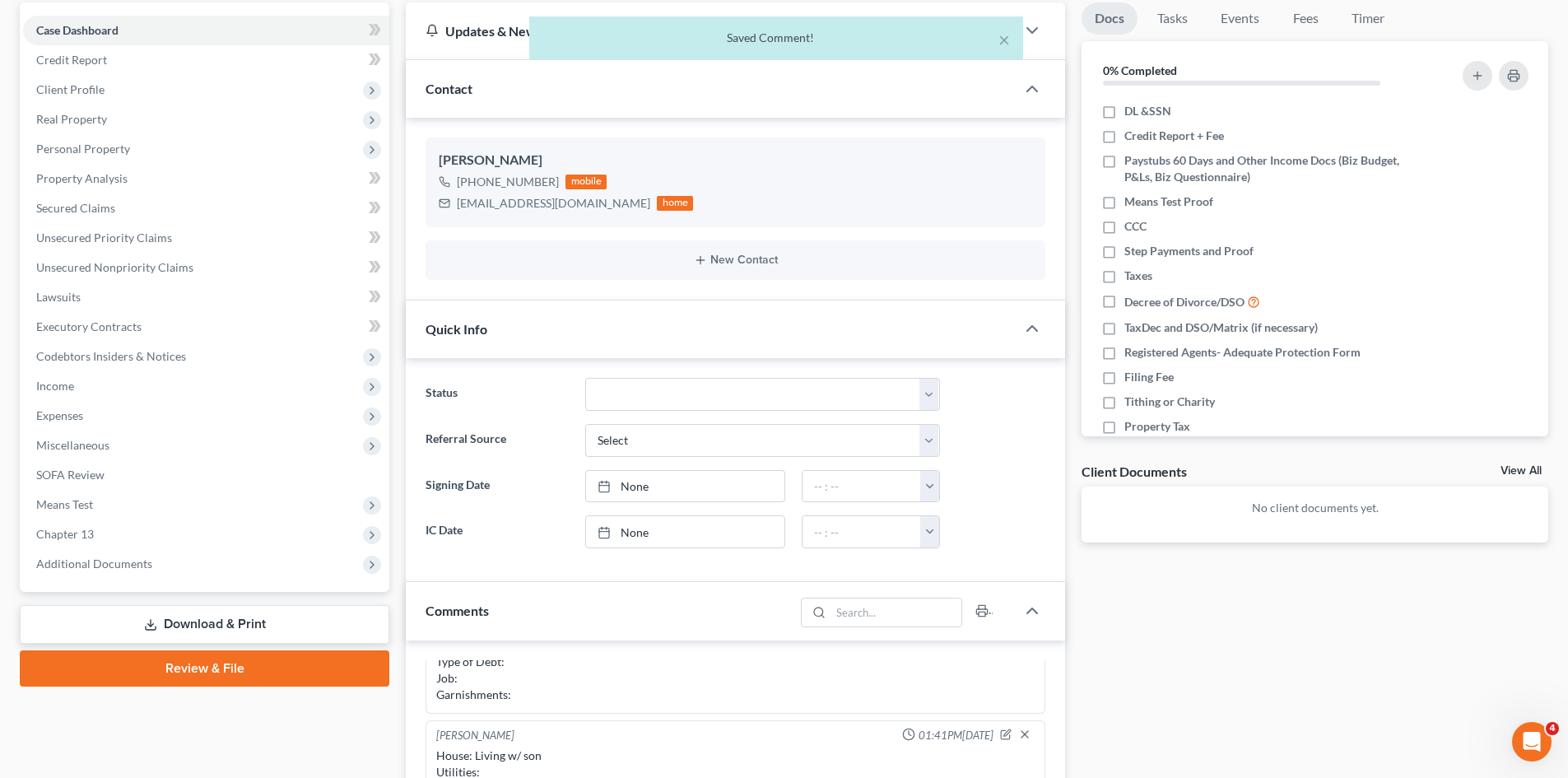
scroll to position [0, 0]
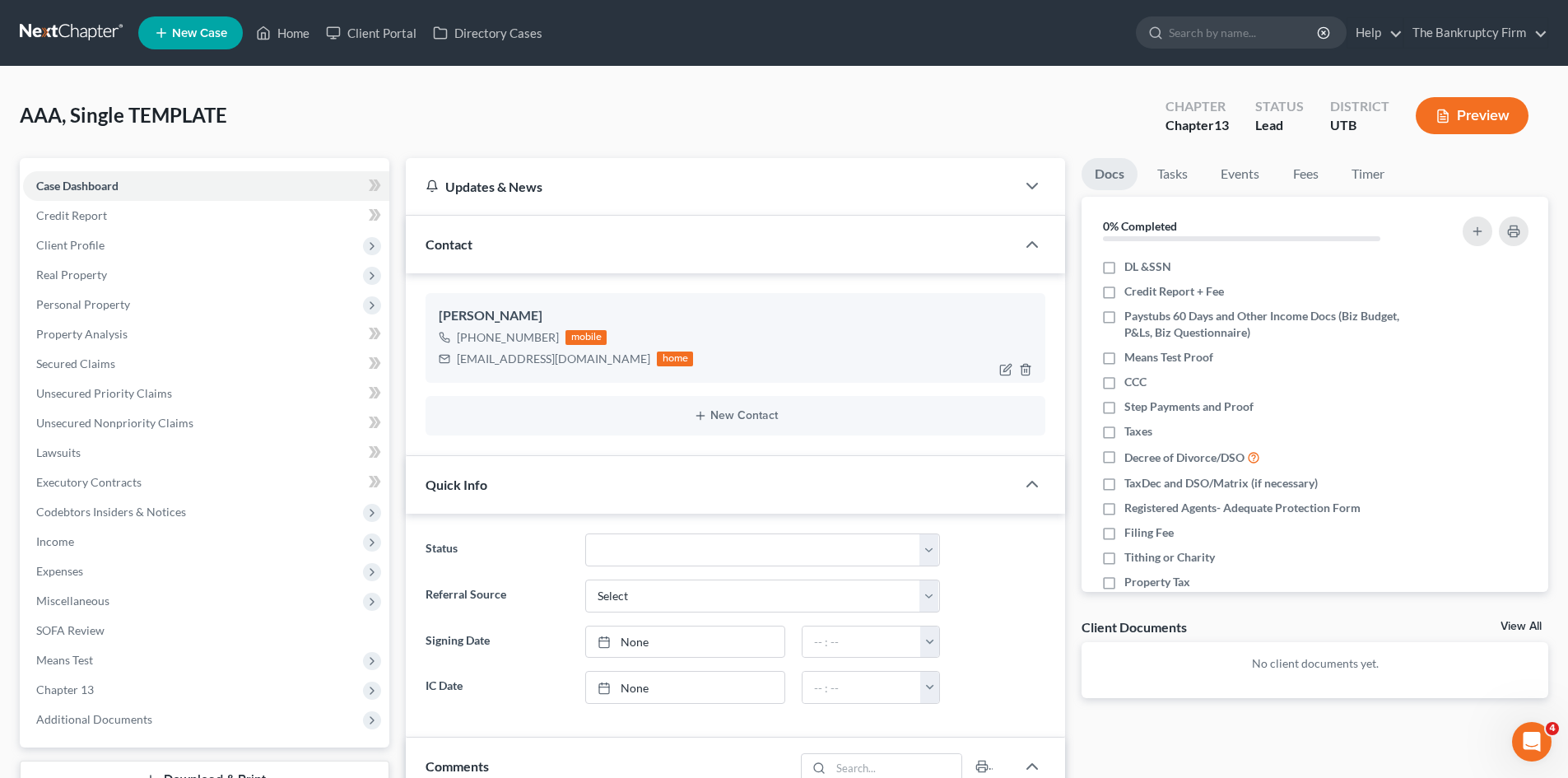
drag, startPoint x: 625, startPoint y: 359, endPoint x: 457, endPoint y: 367, distance: 168.2
click at [457, 367] on div "[EMAIL_ADDRESS][DOMAIN_NAME] home" at bounding box center [566, 359] width 254 height 22
copy div "[EMAIL_ADDRESS][DOMAIN_NAME]"
drag, startPoint x: 557, startPoint y: 332, endPoint x: 473, endPoint y: 330, distance: 84.0
click at [473, 330] on div "[PHONE_NUMBER] mobile" at bounding box center [566, 337] width 254 height 22
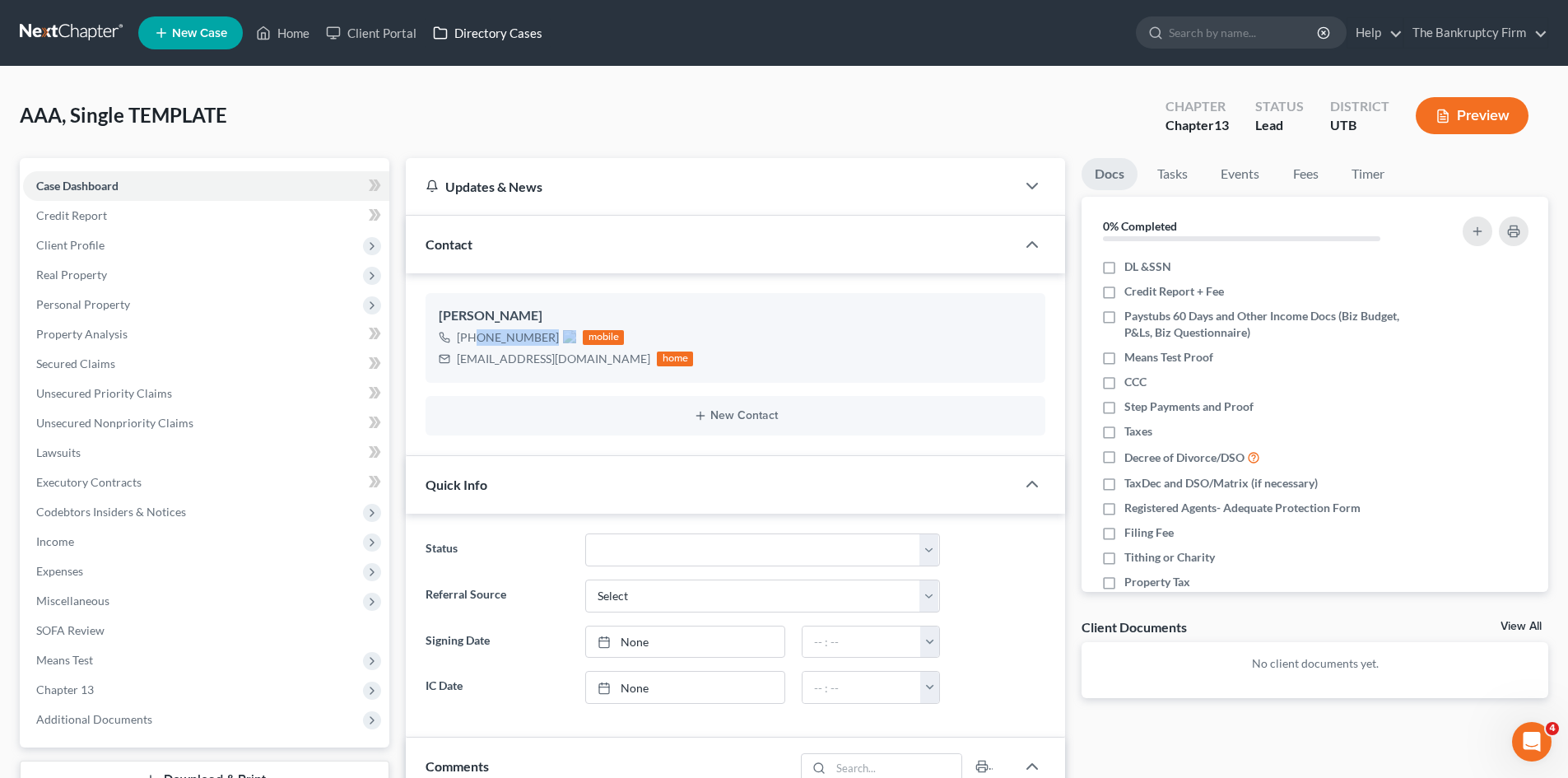
copy span "[PHONE_NUMBER]"
drag, startPoint x: 97, startPoint y: 249, endPoint x: 129, endPoint y: 330, distance: 87.1
click at [97, 249] on span "Client Profile" at bounding box center [69, 245] width 68 height 14
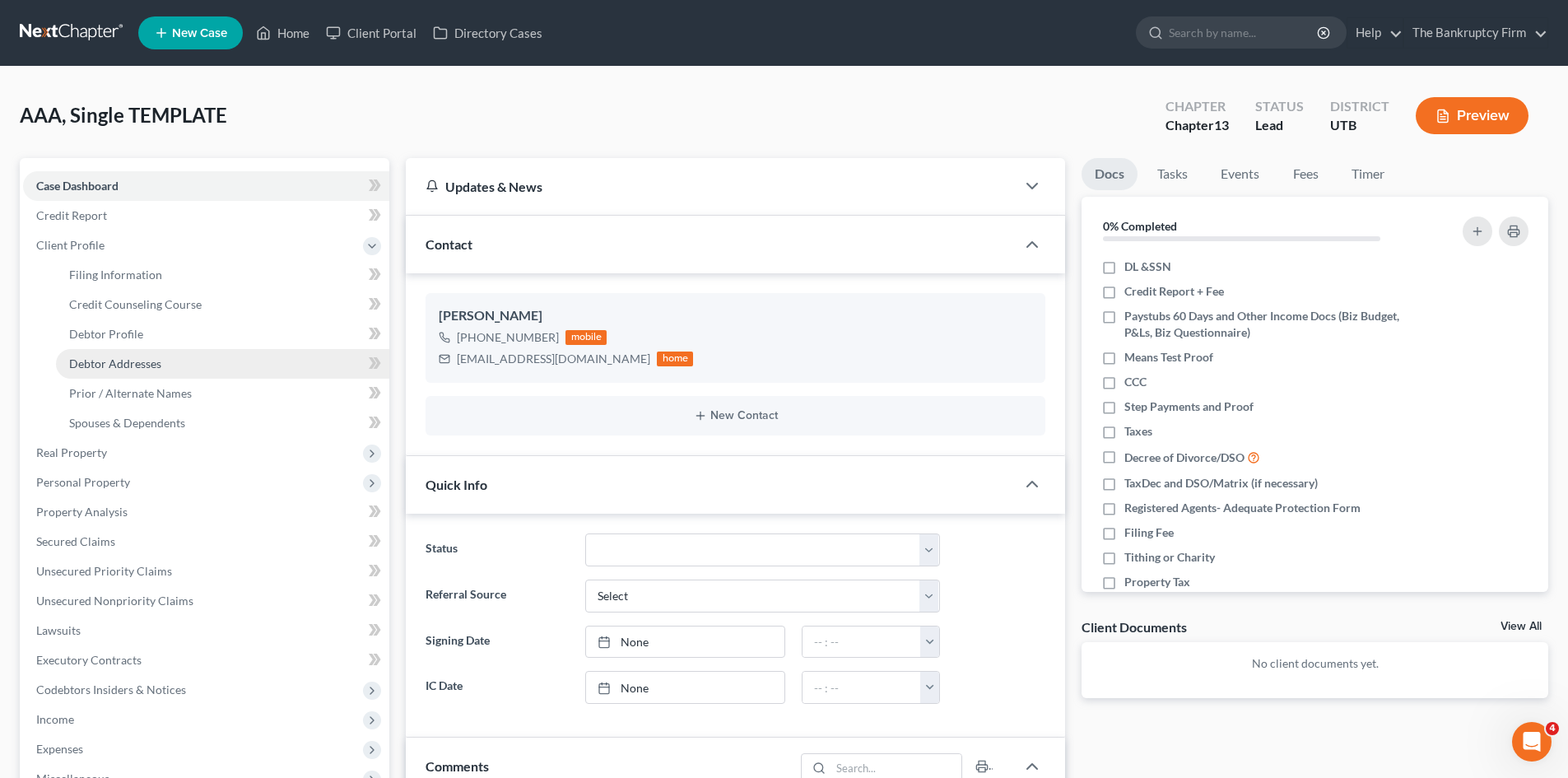
click at [112, 369] on span "Debtor Addresses" at bounding box center [115, 363] width 92 height 14
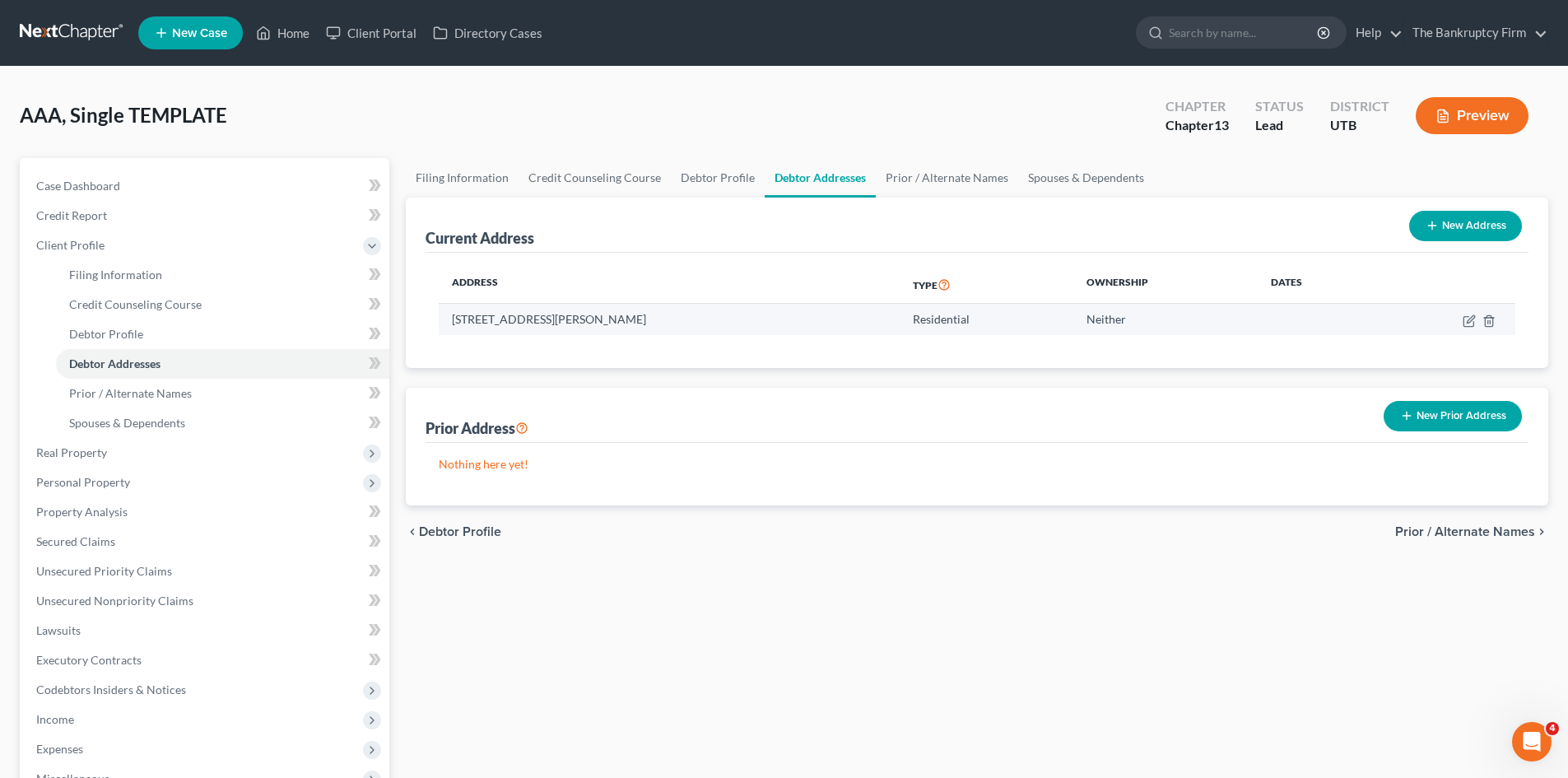
drag, startPoint x: 693, startPoint y: 322, endPoint x: 452, endPoint y: 324, distance: 241.0
click at [452, 324] on td "[STREET_ADDRESS][PERSON_NAME]" at bounding box center [669, 320] width 461 height 32
copy td "[STREET_ADDRESS][PERSON_NAME]"
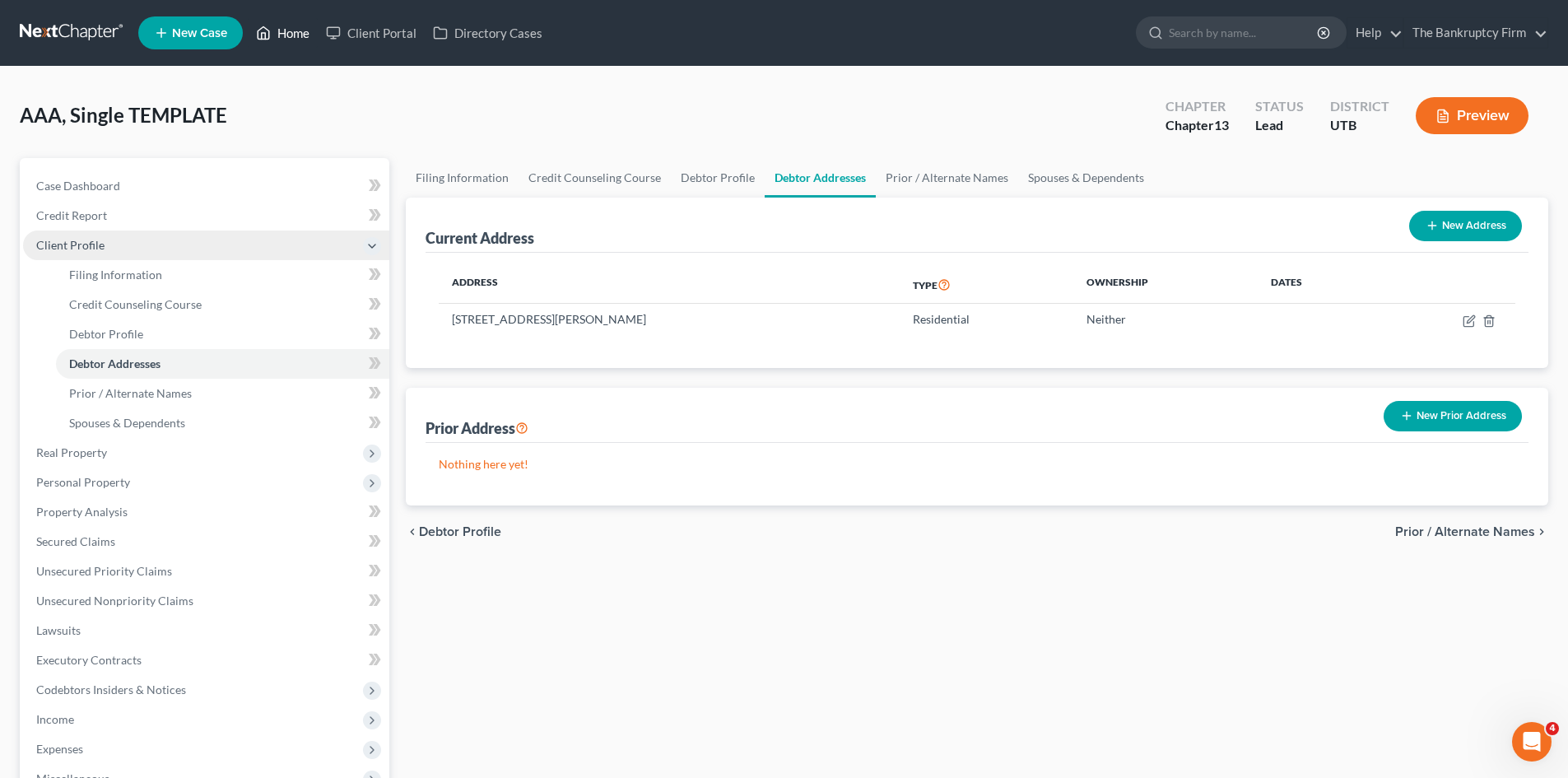
drag, startPoint x: 288, startPoint y: 34, endPoint x: 370, endPoint y: 242, distance: 223.6
click at [288, 34] on link "Home" at bounding box center [283, 33] width 70 height 30
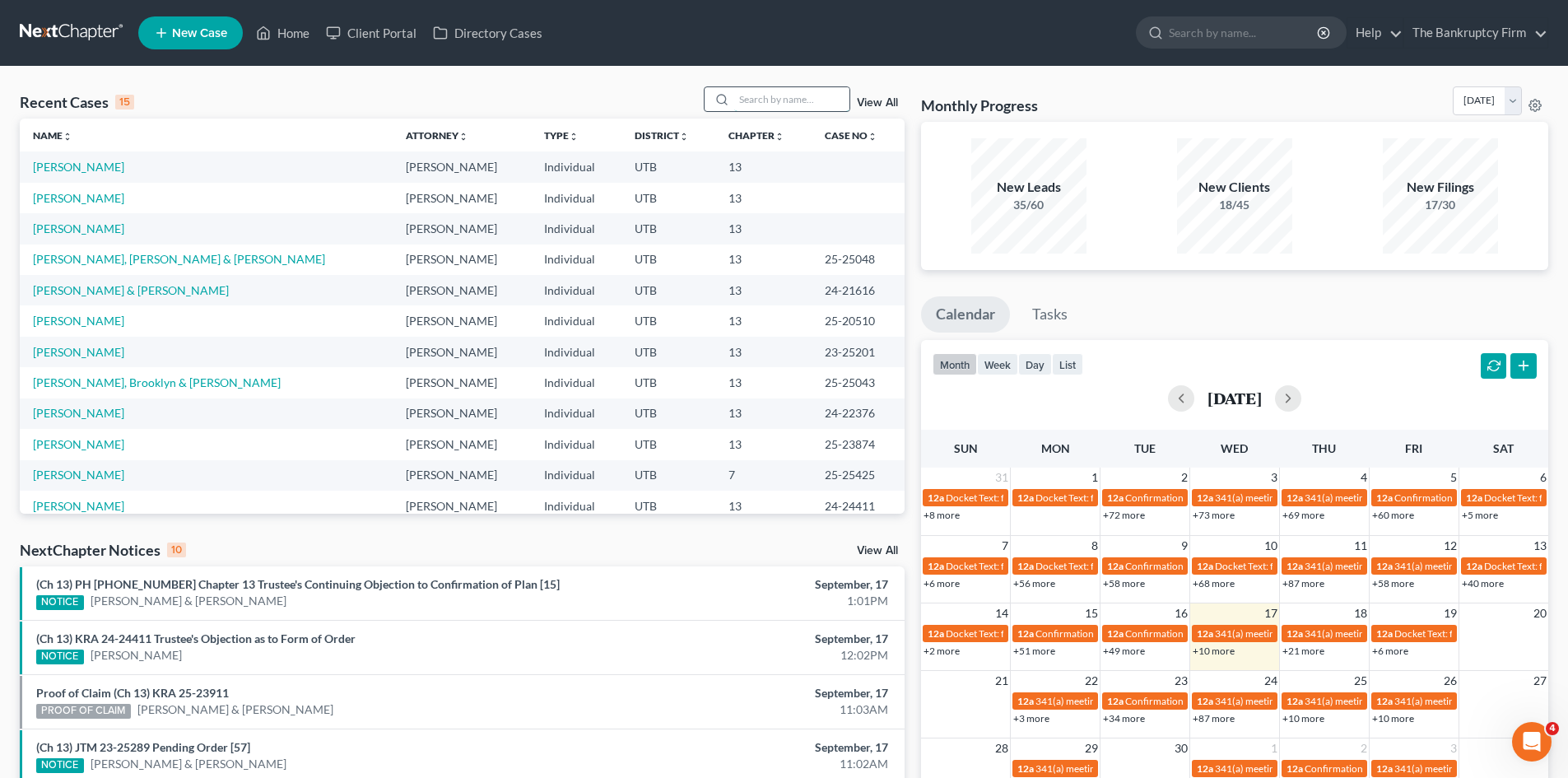
click at [794, 106] on input "search" at bounding box center [792, 99] width 115 height 24
type input "[PERSON_NAME]"
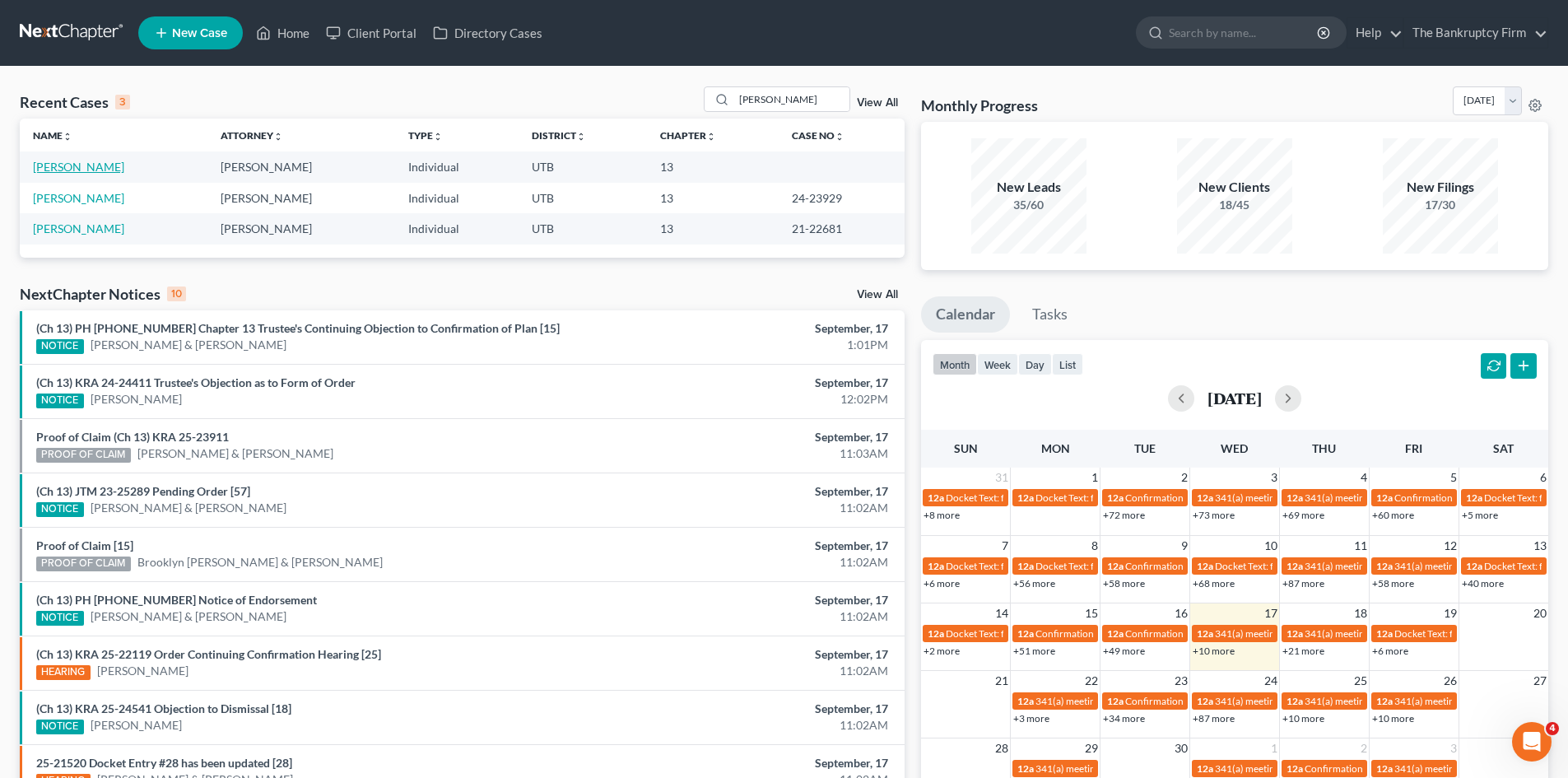
click at [65, 170] on link "[PERSON_NAME]" at bounding box center [78, 167] width 91 height 14
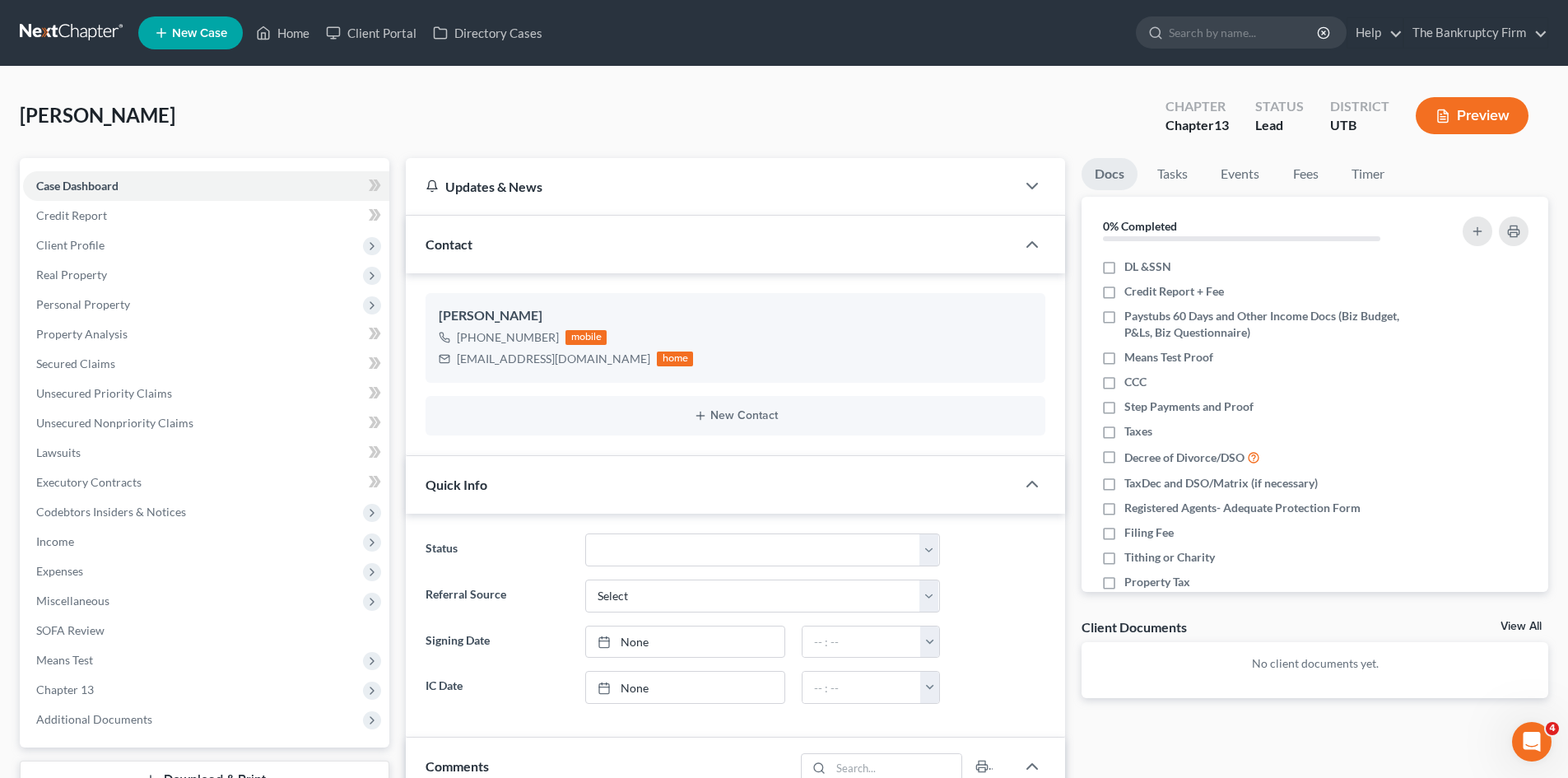
scroll to position [131, 0]
drag, startPoint x: 77, startPoint y: 242, endPoint x: 158, endPoint y: 253, distance: 81.7
click at [77, 242] on span "Client Profile" at bounding box center [69, 245] width 68 height 14
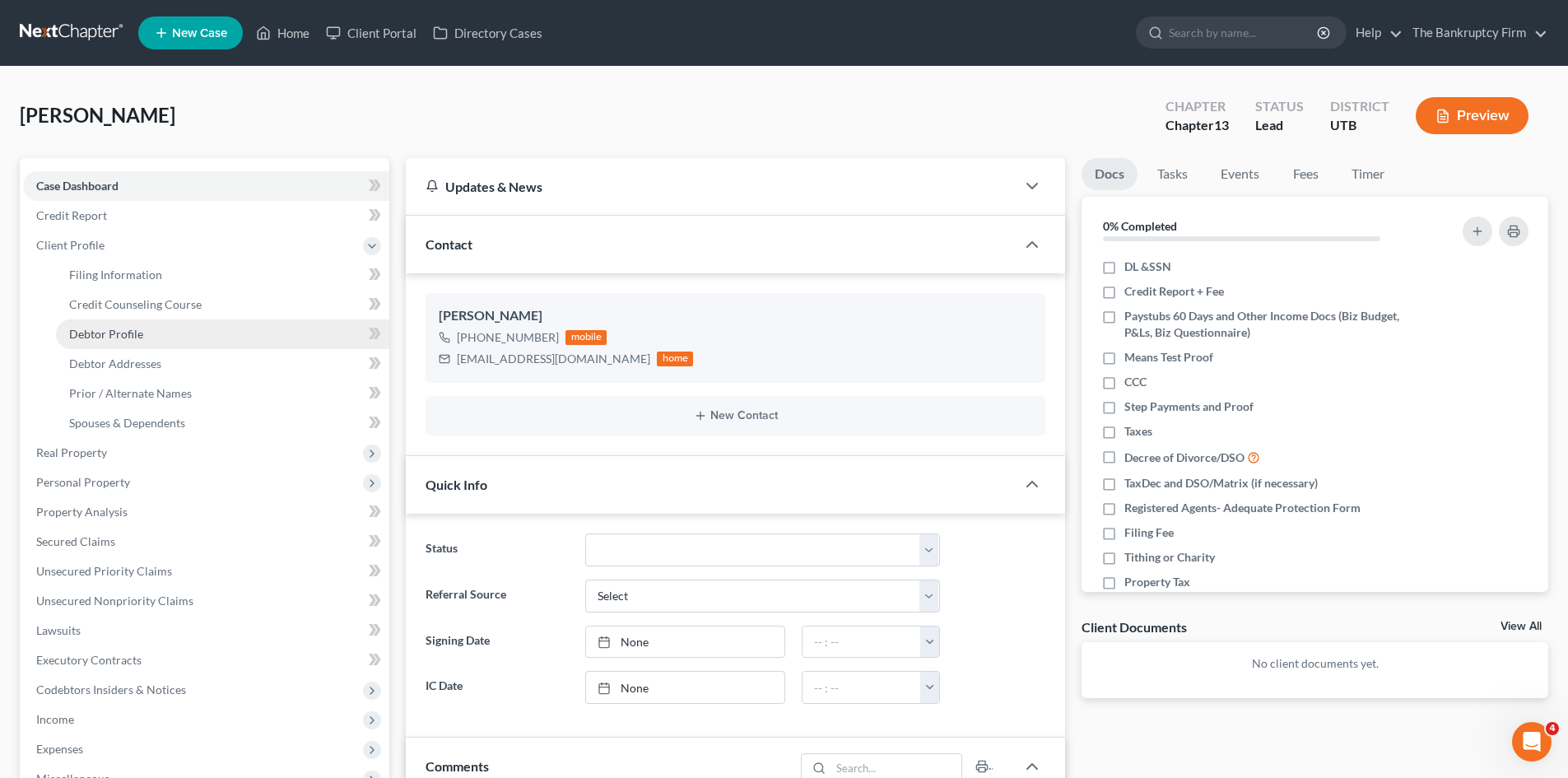
click at [117, 340] on link "Debtor Profile" at bounding box center [222, 334] width 333 height 30
select select "4"
select select "0"
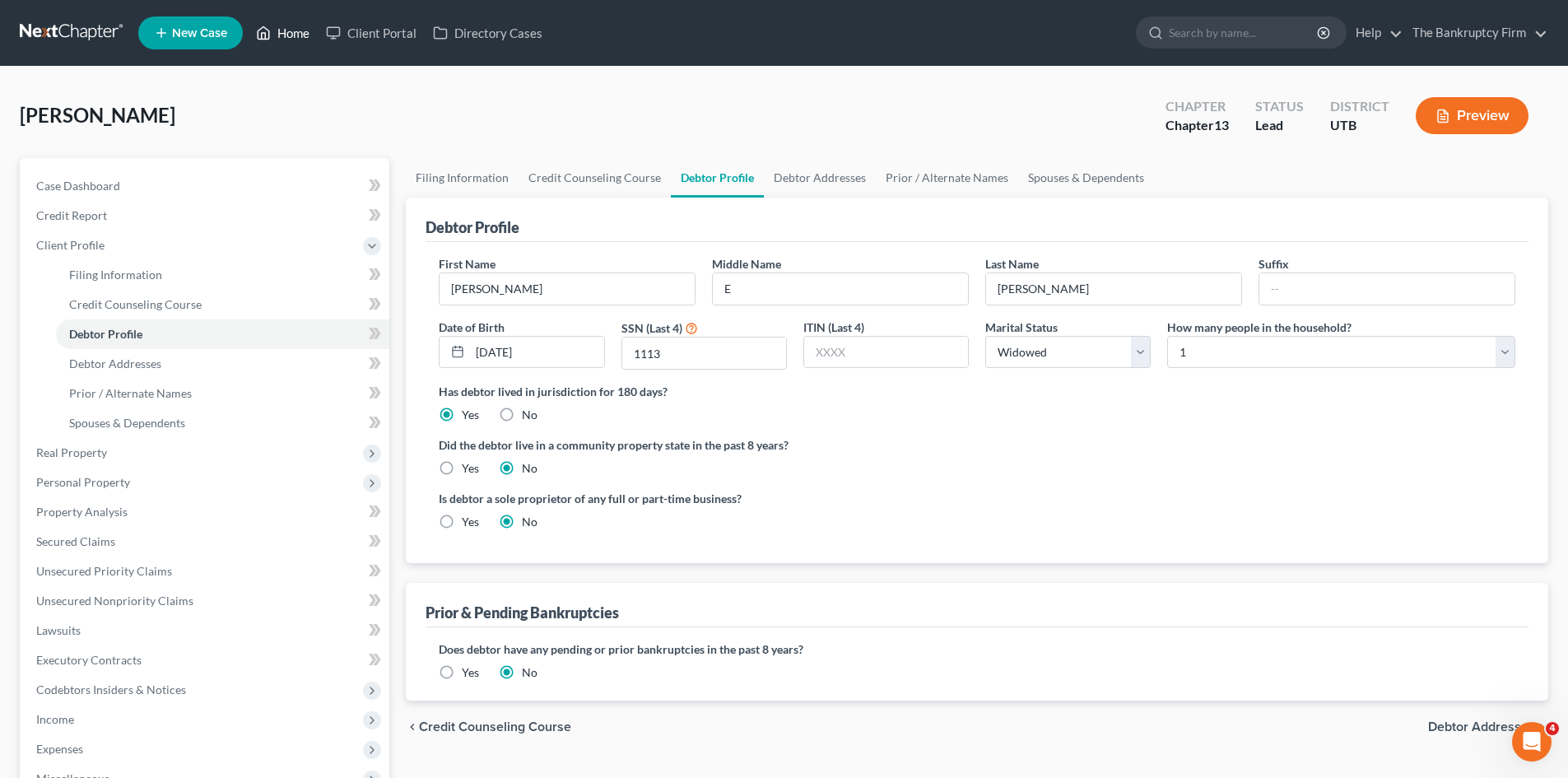
click at [287, 30] on link "Home" at bounding box center [283, 33] width 70 height 30
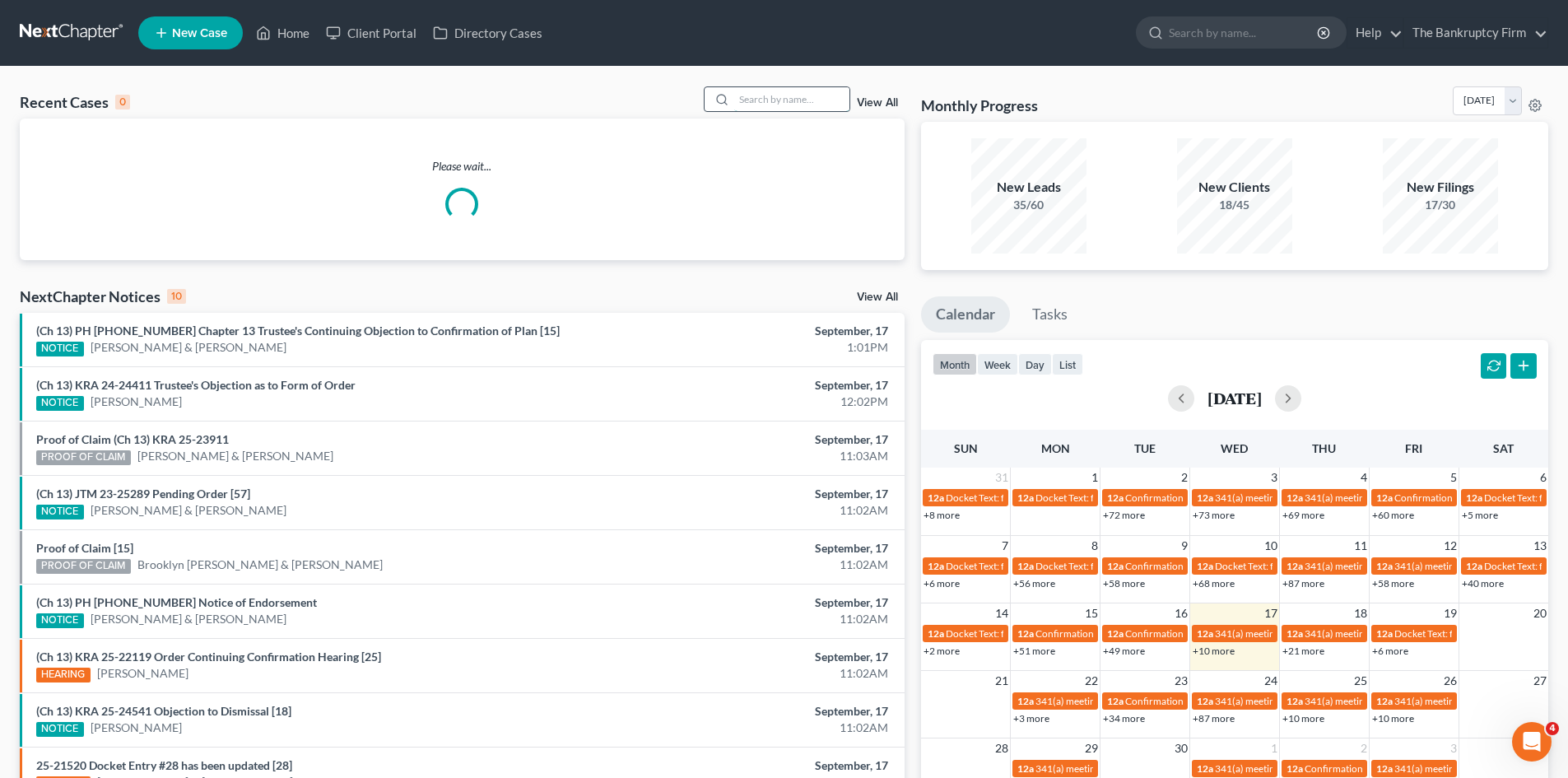
click at [745, 104] on input "search" at bounding box center [792, 99] width 115 height 24
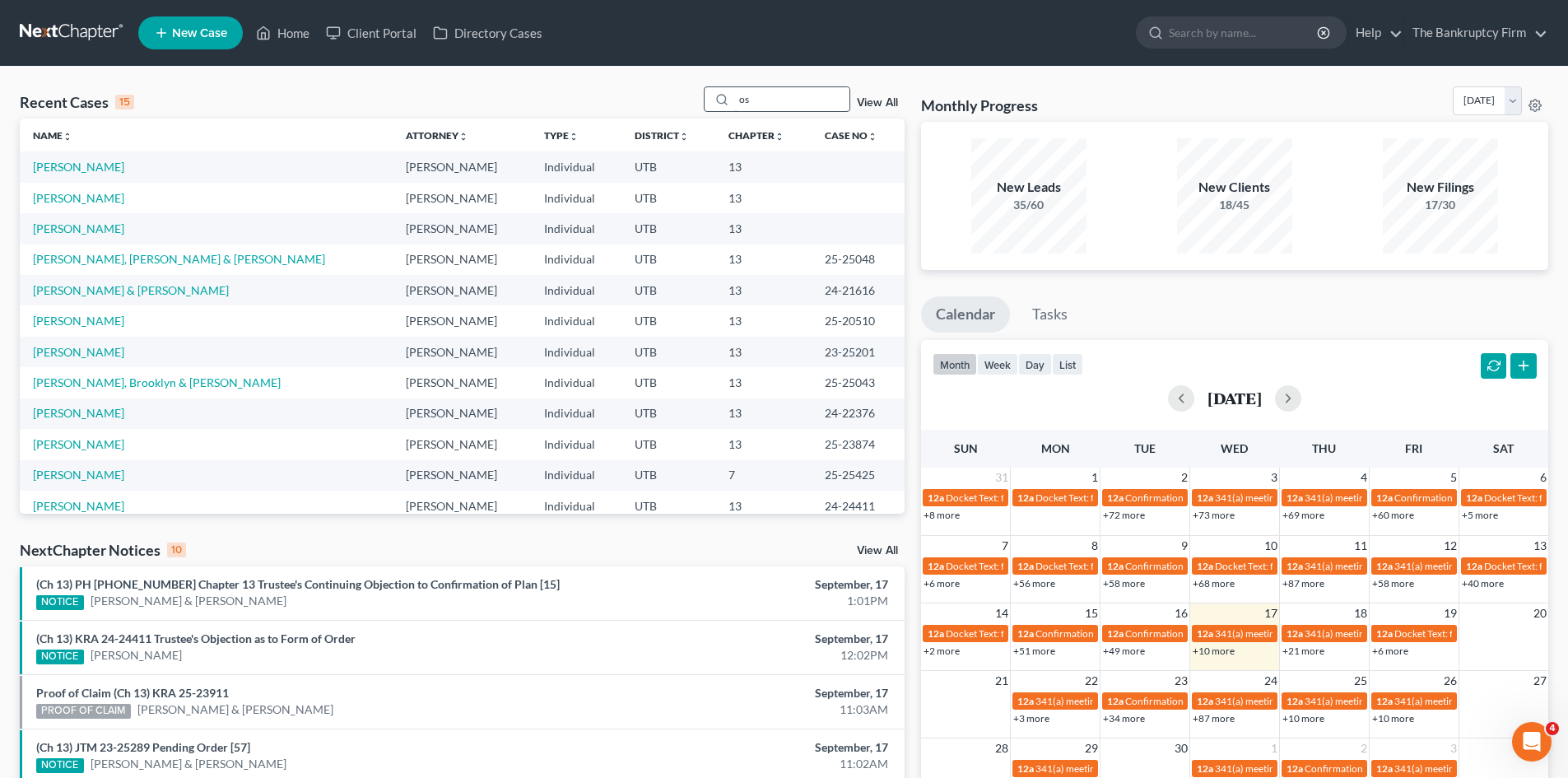
type input "o"
click at [106, 259] on link "[PERSON_NAME], [PERSON_NAME] & [PERSON_NAME]" at bounding box center [179, 259] width 292 height 14
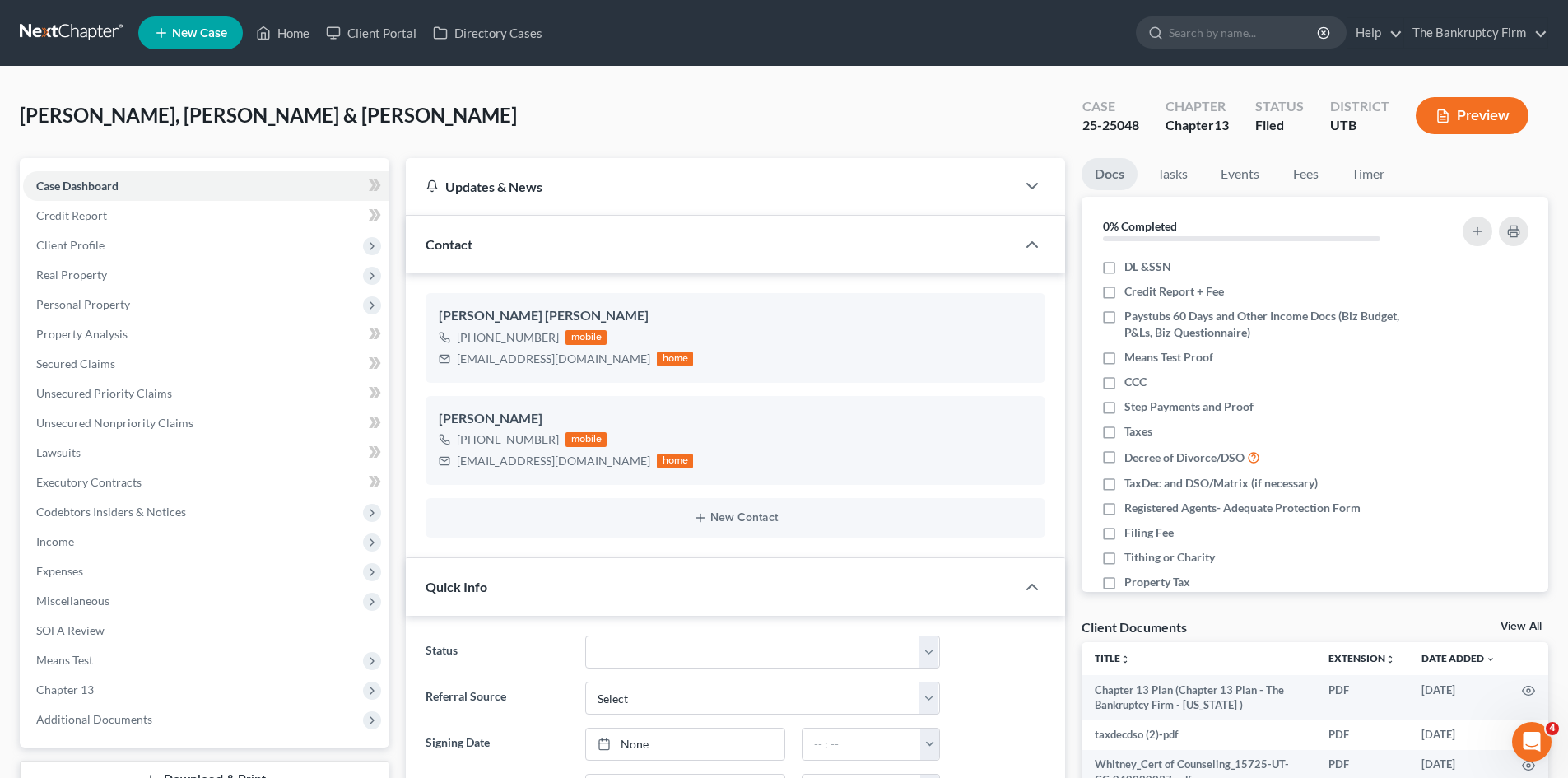
click at [106, 260] on span "Real Property" at bounding box center [205, 275] width 366 height 30
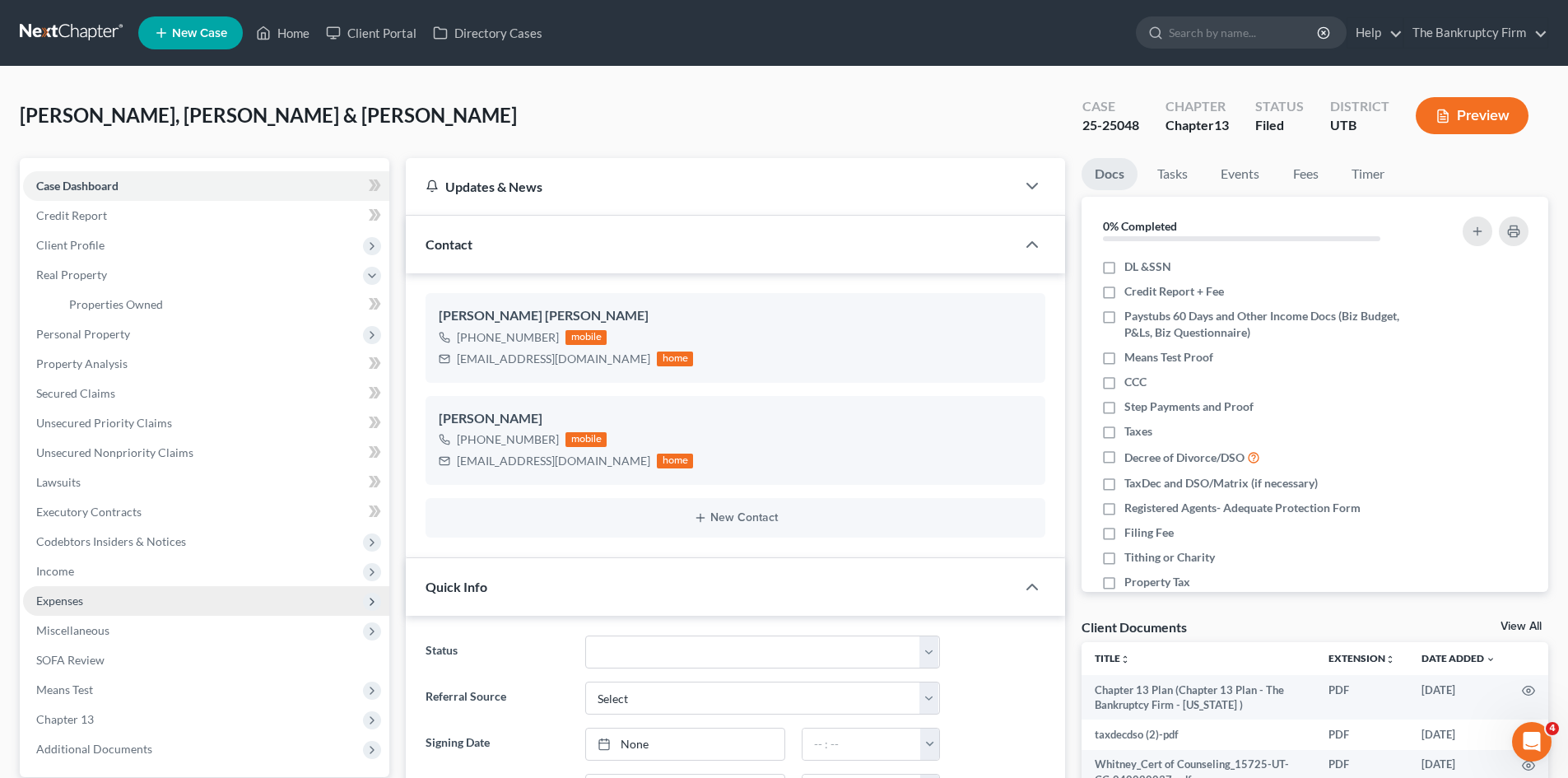
scroll to position [129, 0]
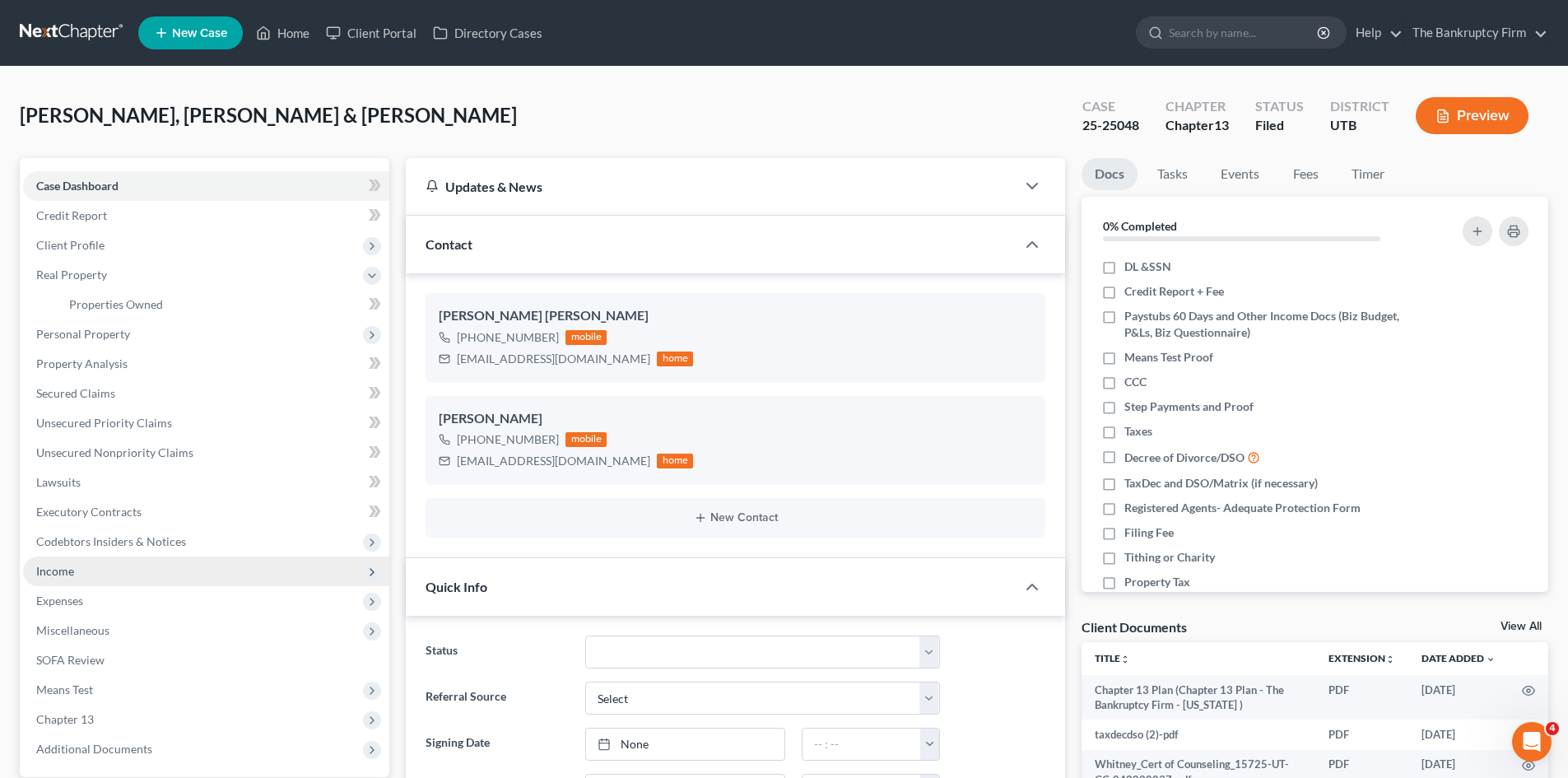
click at [56, 574] on span "Income" at bounding box center [55, 571] width 38 height 14
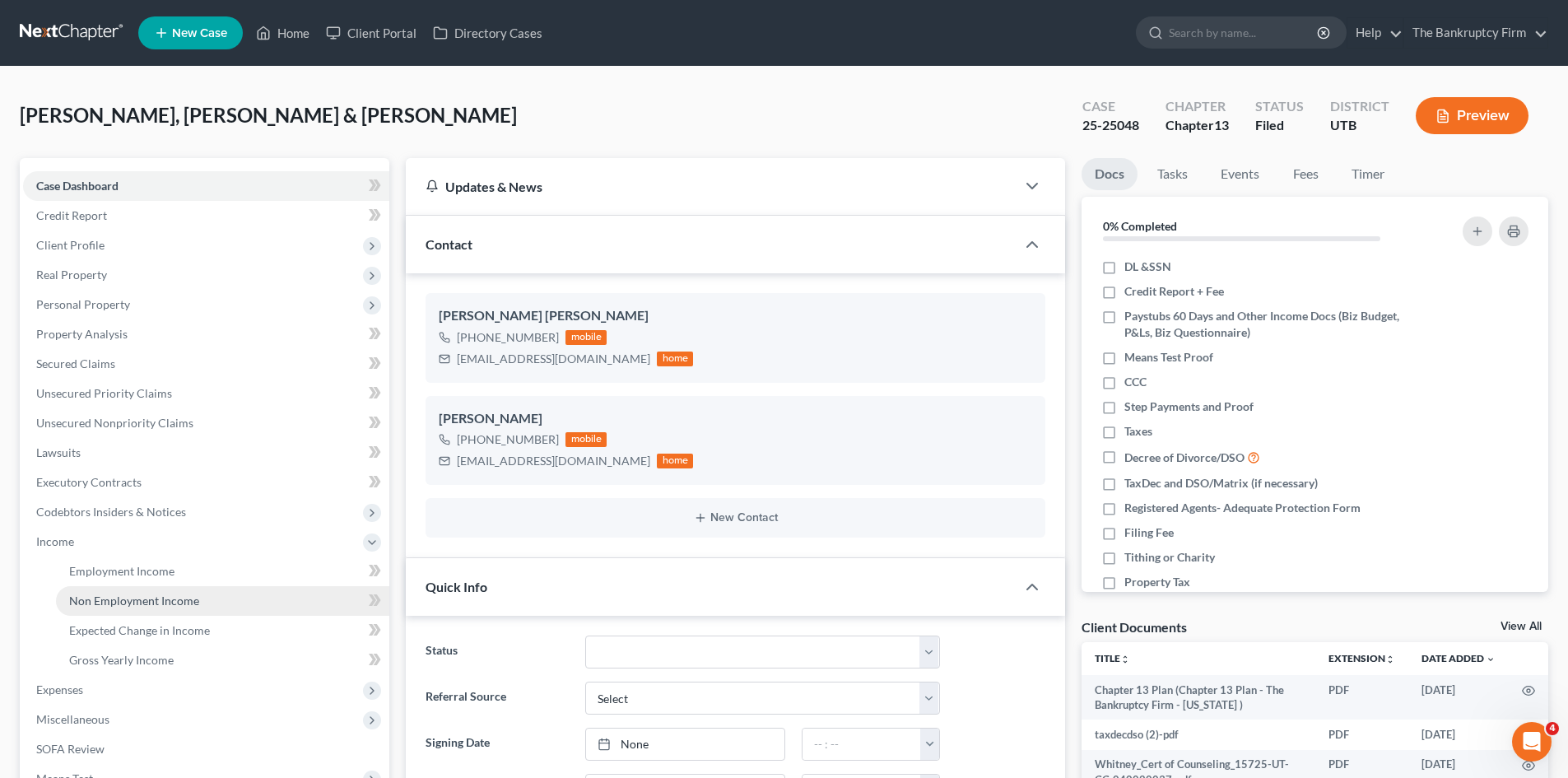
click at [130, 608] on link "Non Employment Income" at bounding box center [222, 601] width 333 height 30
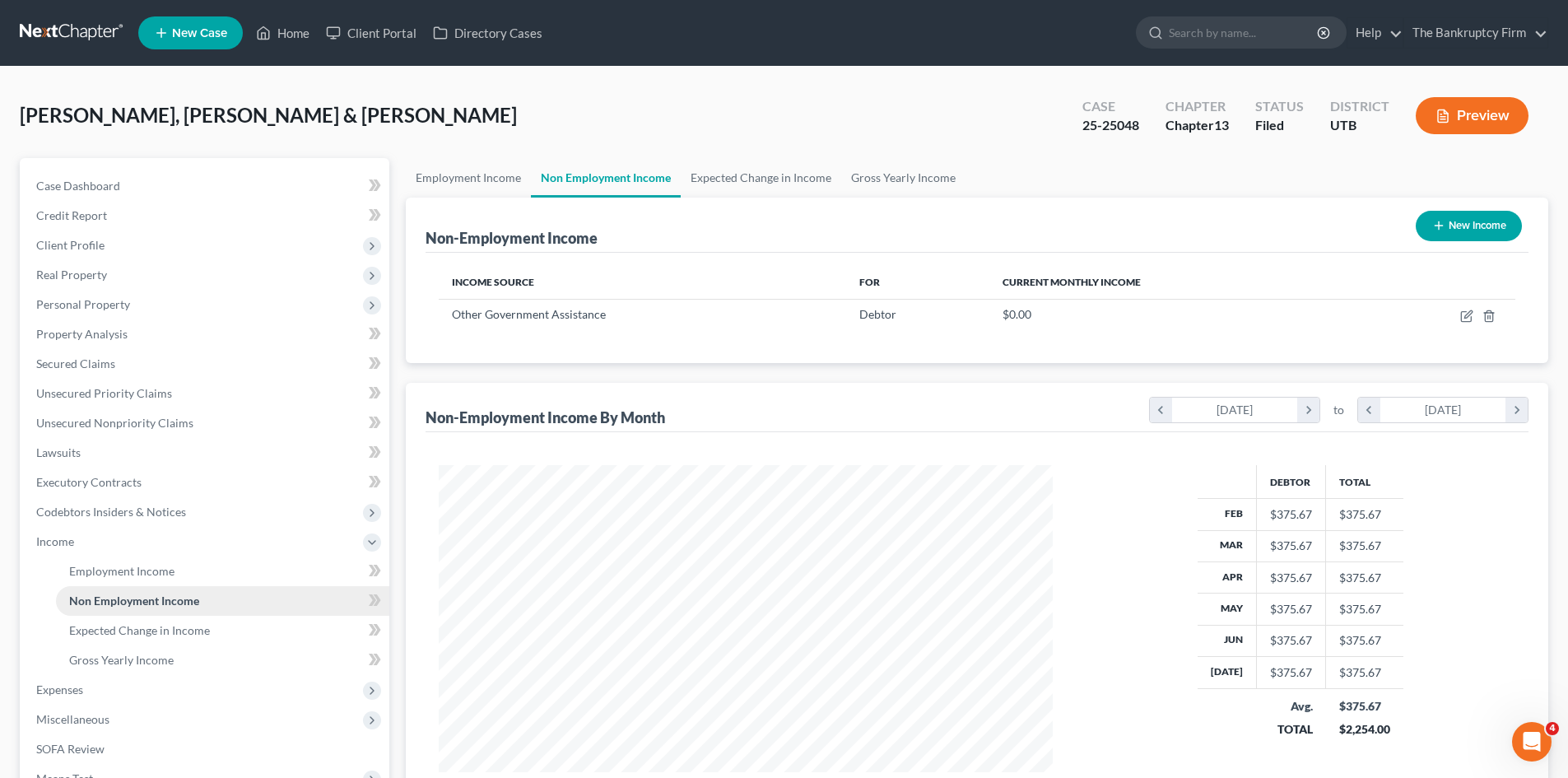
scroll to position [307, 647]
click at [120, 634] on span "Expected Change in Income" at bounding box center [140, 630] width 141 height 14
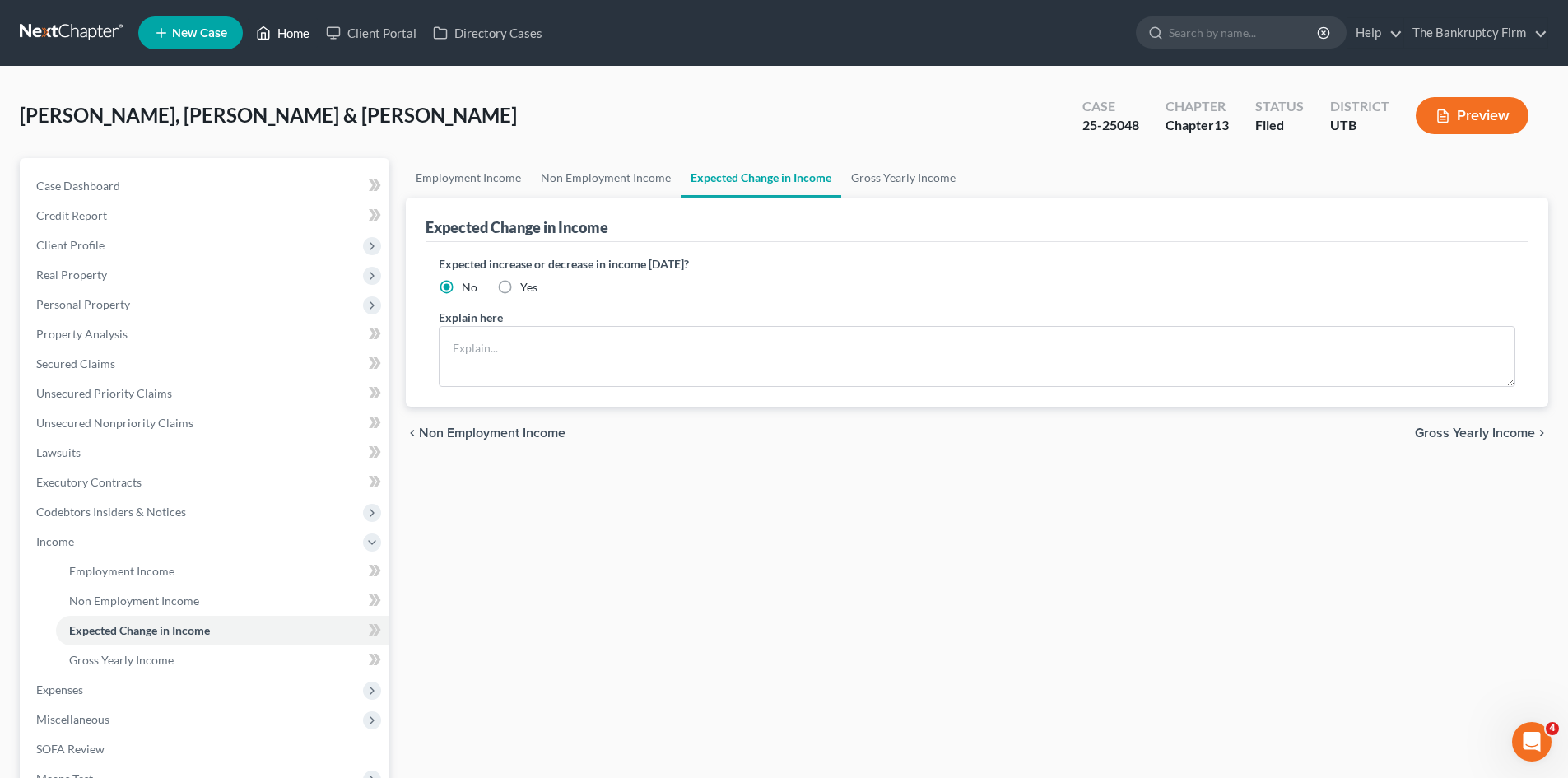
click at [296, 27] on link "Home" at bounding box center [283, 33] width 70 height 30
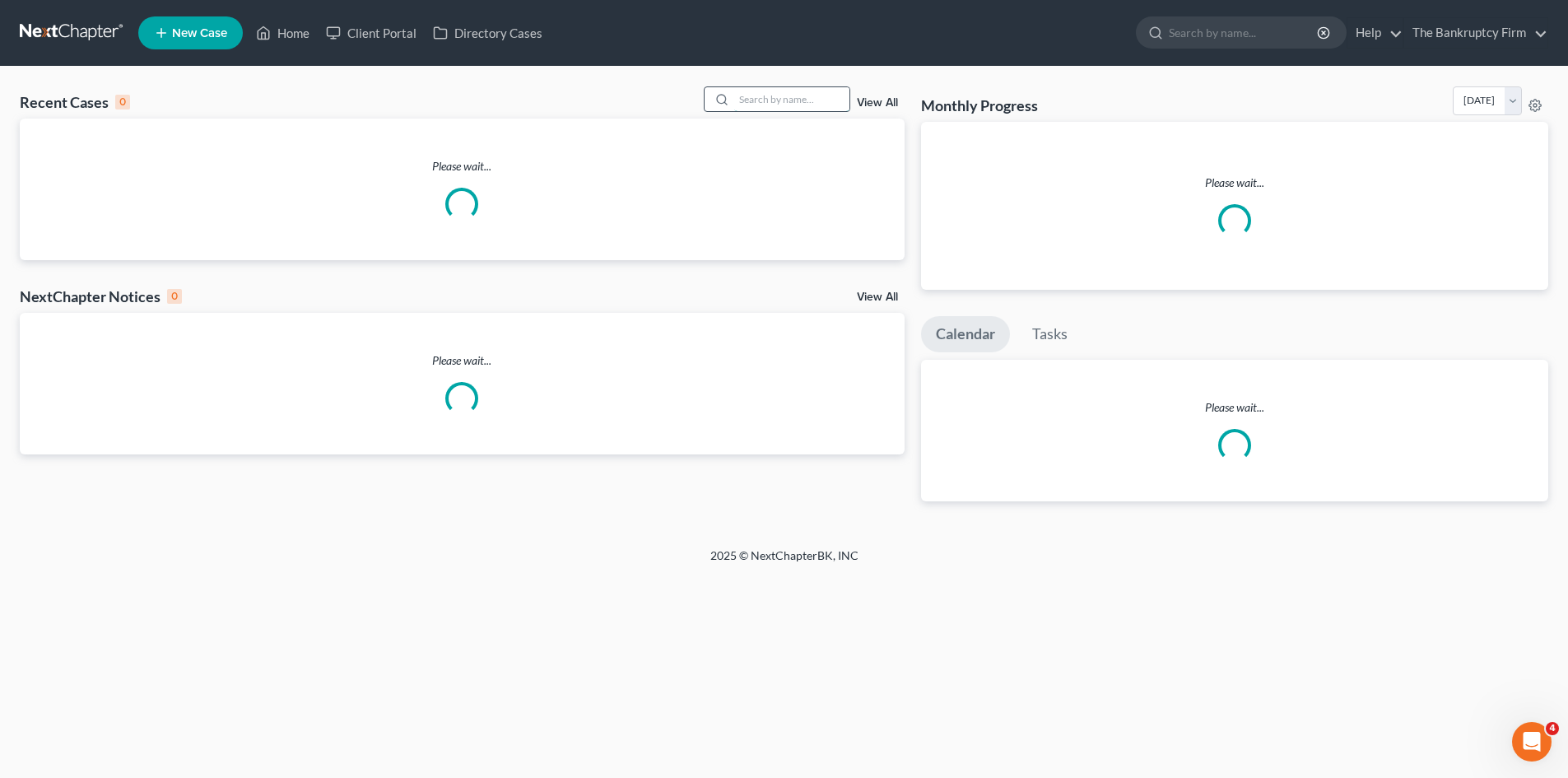
click at [788, 107] on input "search" at bounding box center [792, 99] width 115 height 24
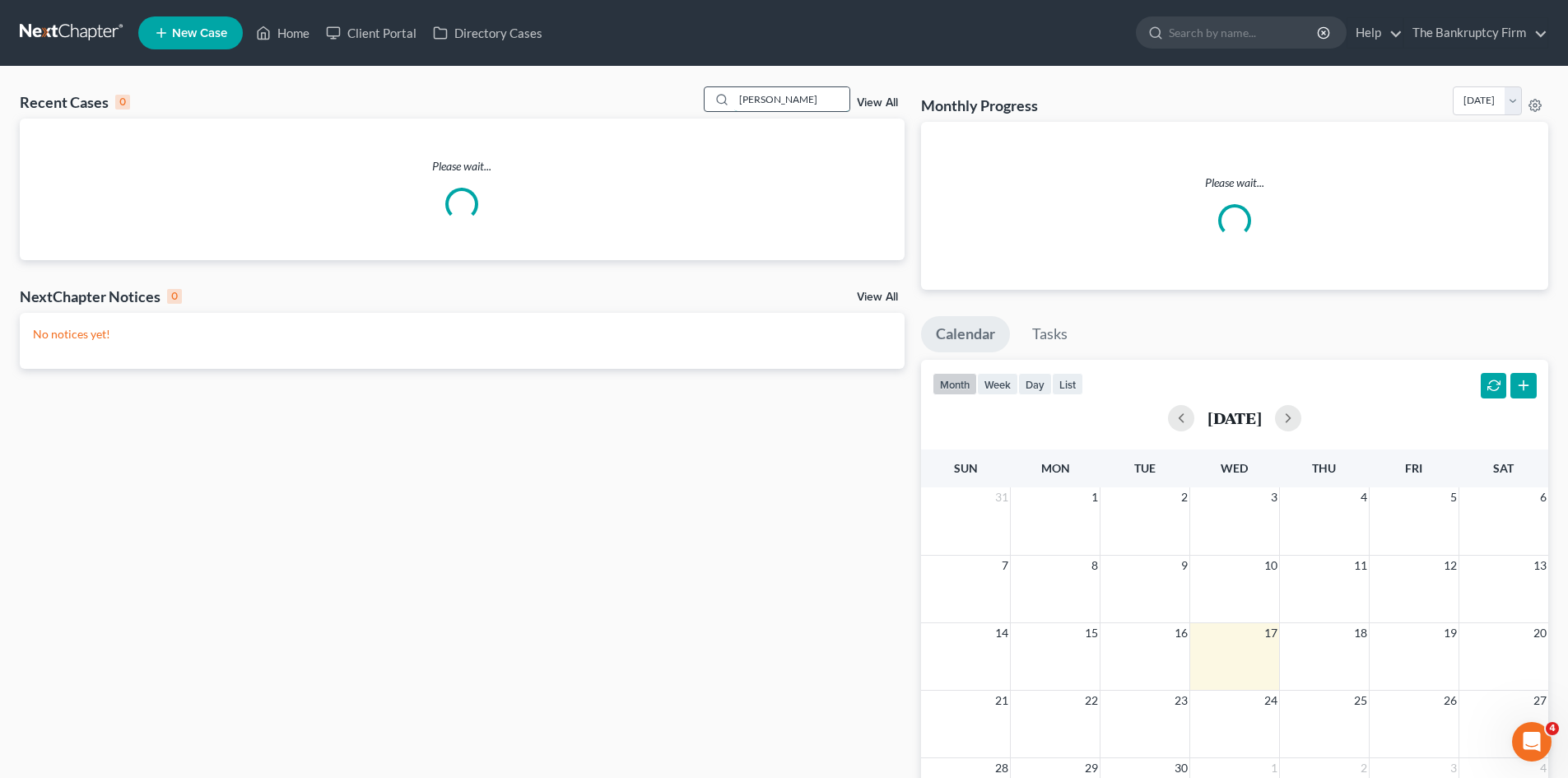
type input "[PERSON_NAME]"
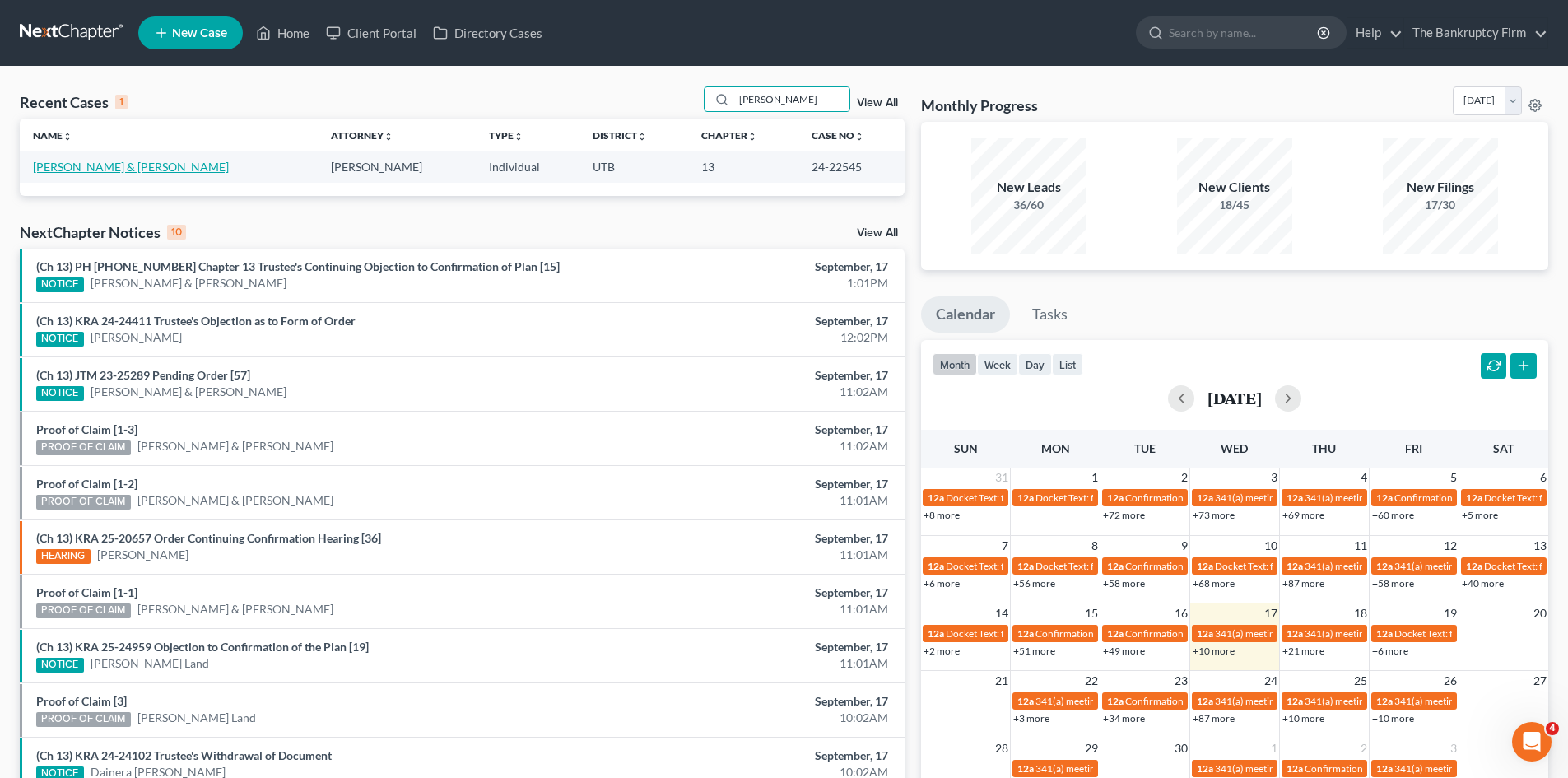
click at [65, 167] on link "[PERSON_NAME] & [PERSON_NAME]" at bounding box center [130, 167] width 196 height 14
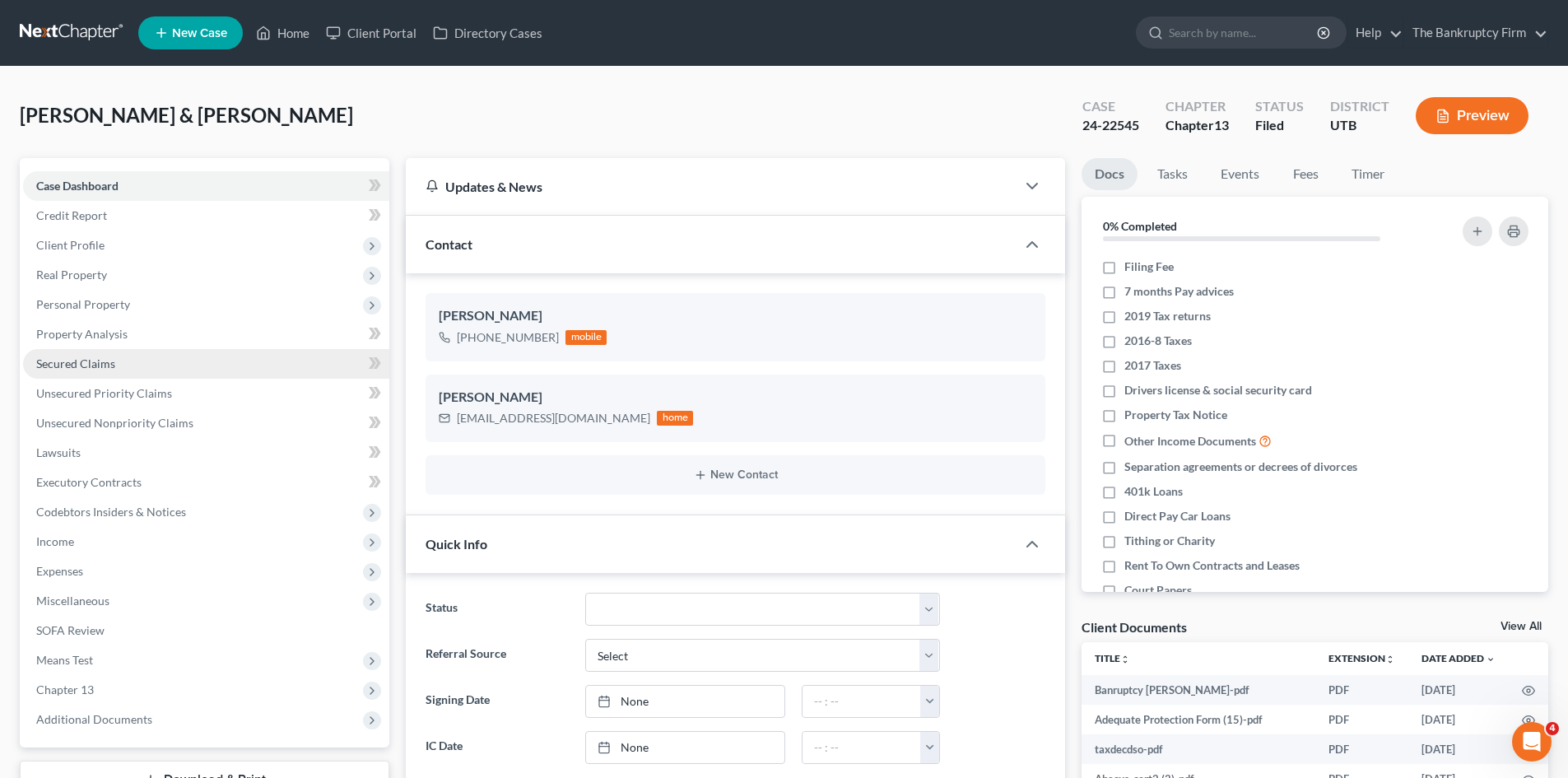
click at [87, 363] on span "Secured Claims" at bounding box center [75, 363] width 79 height 14
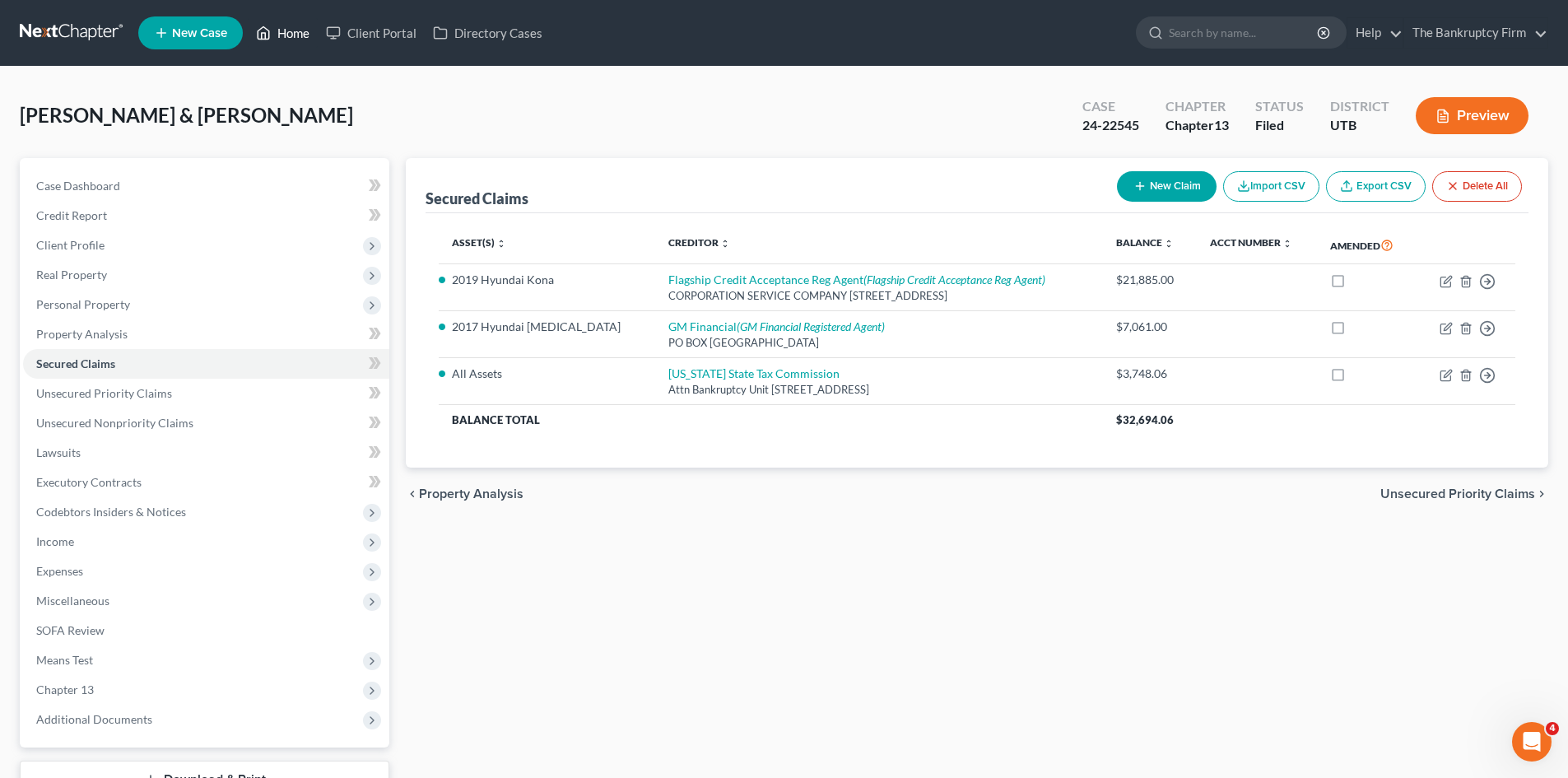
click at [284, 32] on link "Home" at bounding box center [283, 33] width 70 height 30
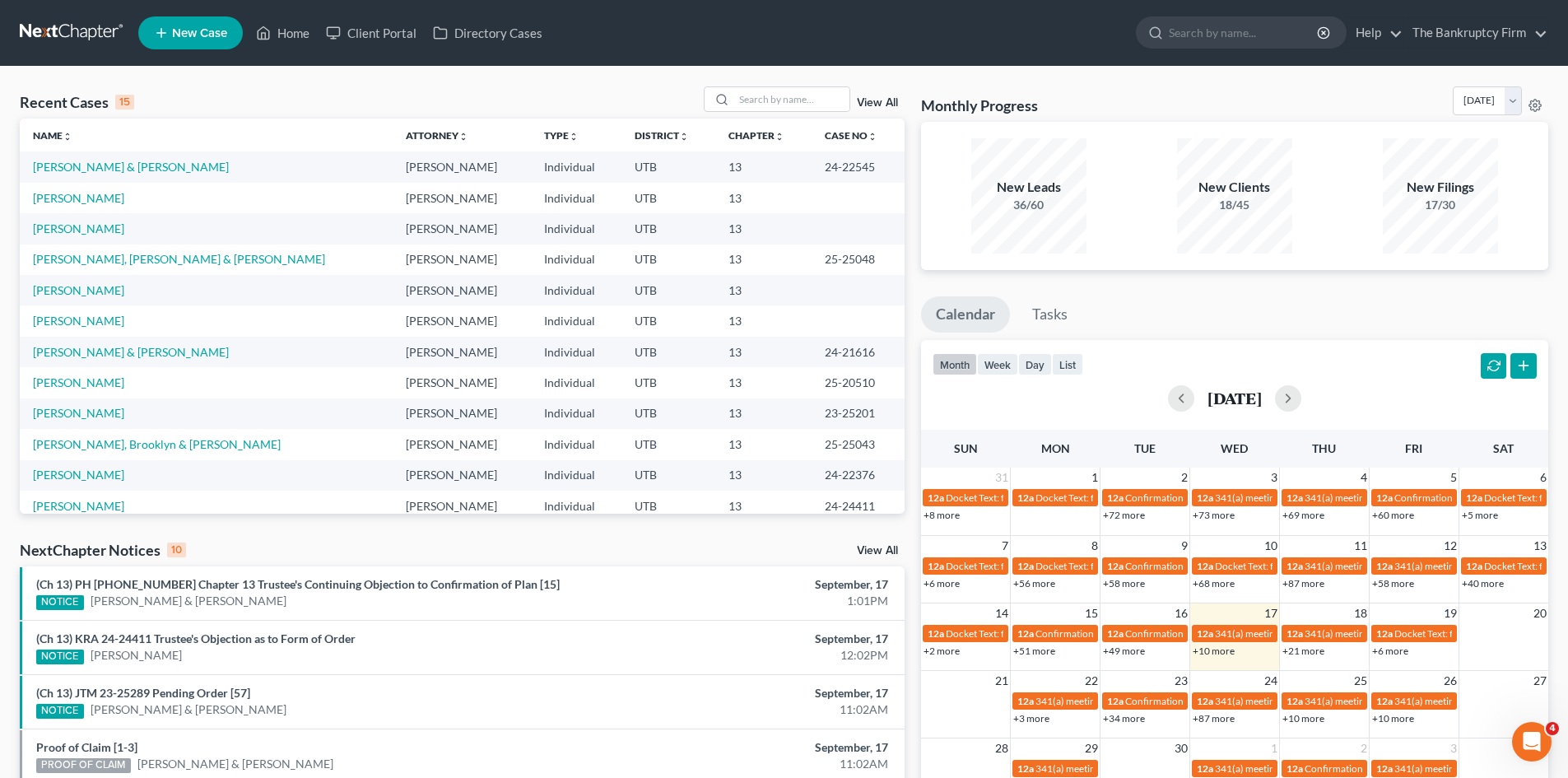
click at [873, 102] on link "View All" at bounding box center [876, 103] width 41 height 12
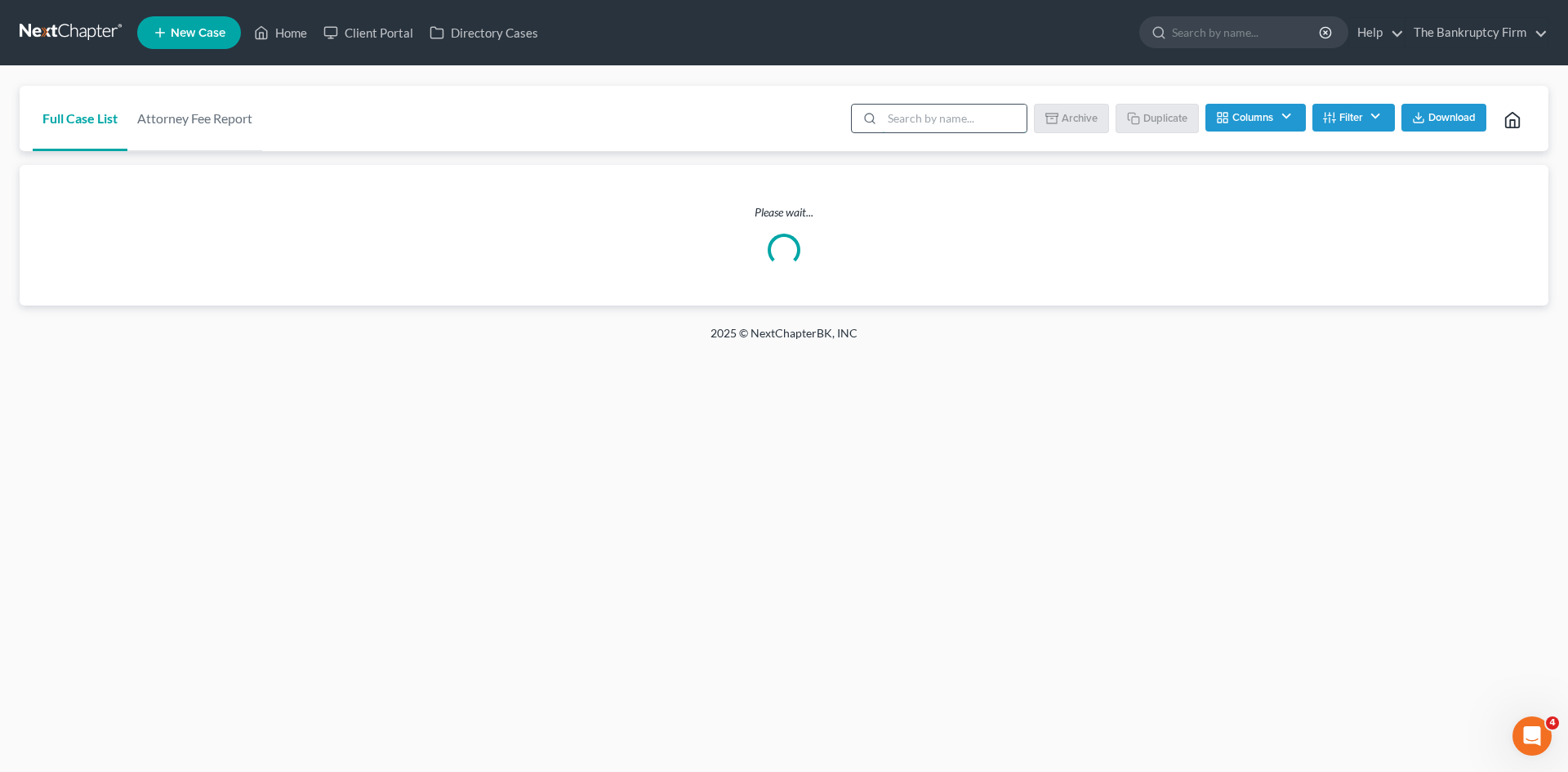
click at [899, 122] on input "search" at bounding box center [954, 118] width 145 height 28
type input "AAA"
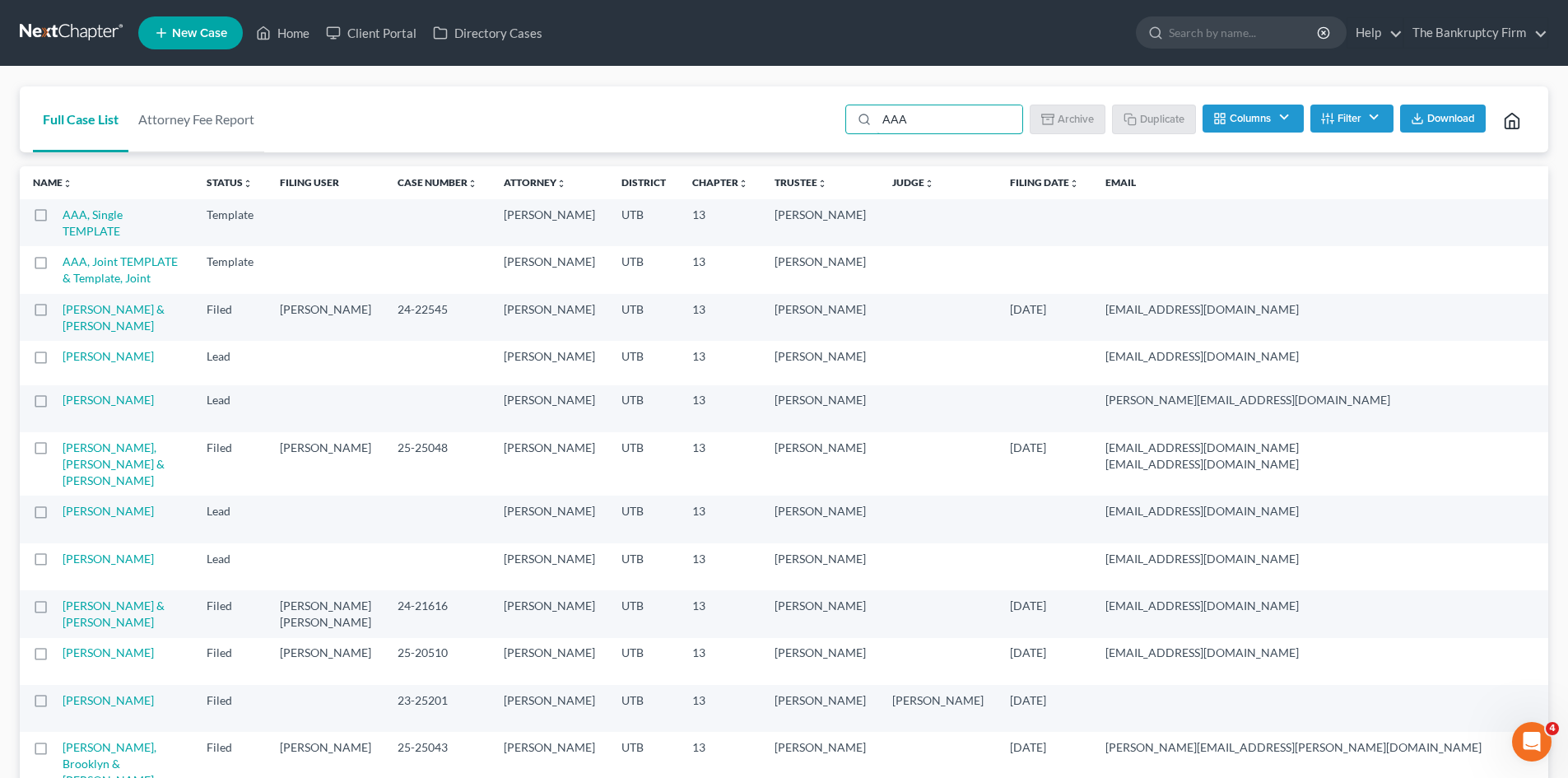
click at [56, 219] on label at bounding box center [56, 219] width 0 height 0
click at [63, 215] on input "checkbox" at bounding box center [67, 211] width 11 height 11
click at [1161, 112] on button "Duplicate" at bounding box center [1154, 118] width 82 height 28
checkbox input "false"
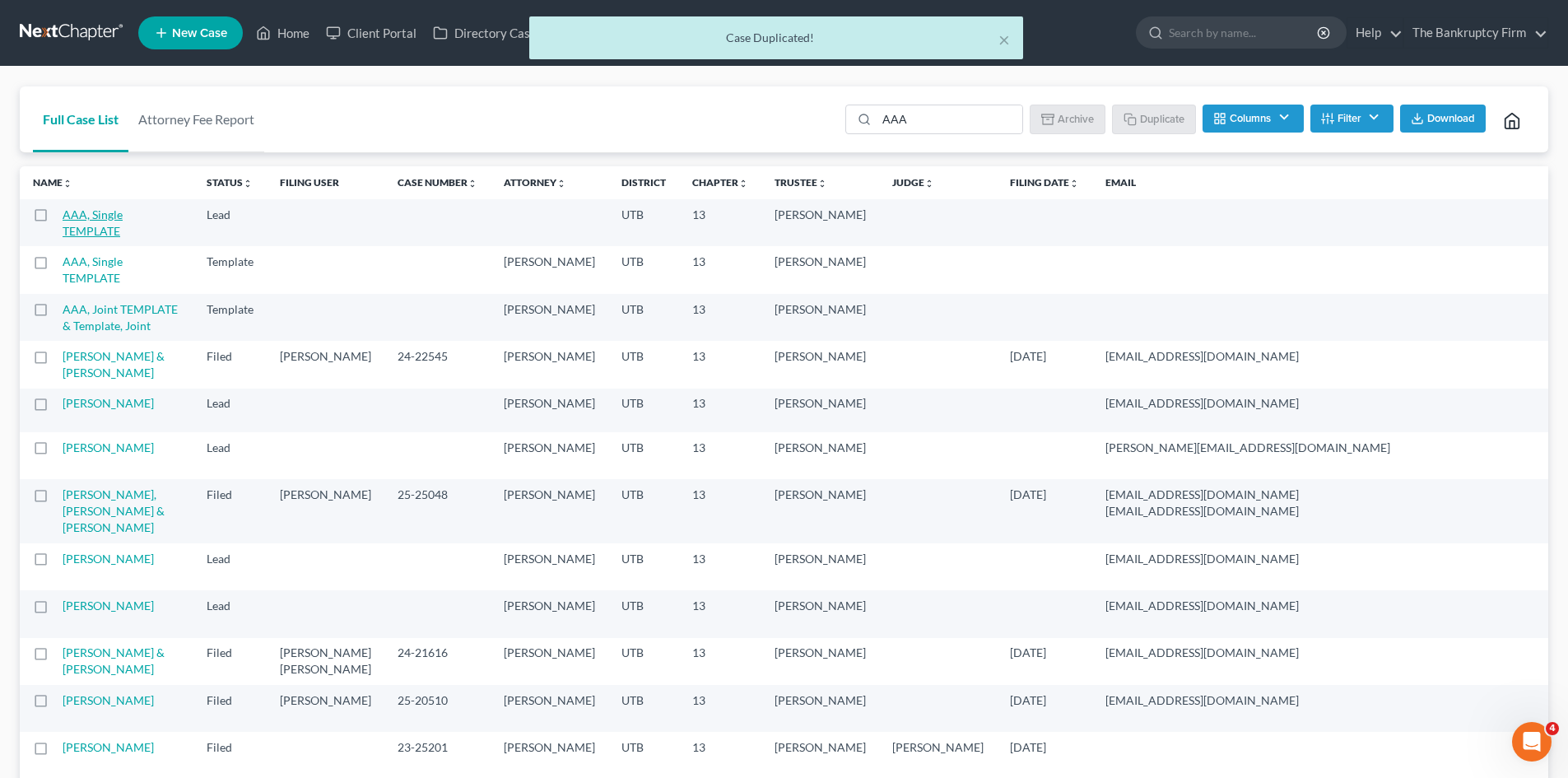
click at [94, 228] on link "AAA, Single TEMPLATE" at bounding box center [92, 222] width 61 height 31
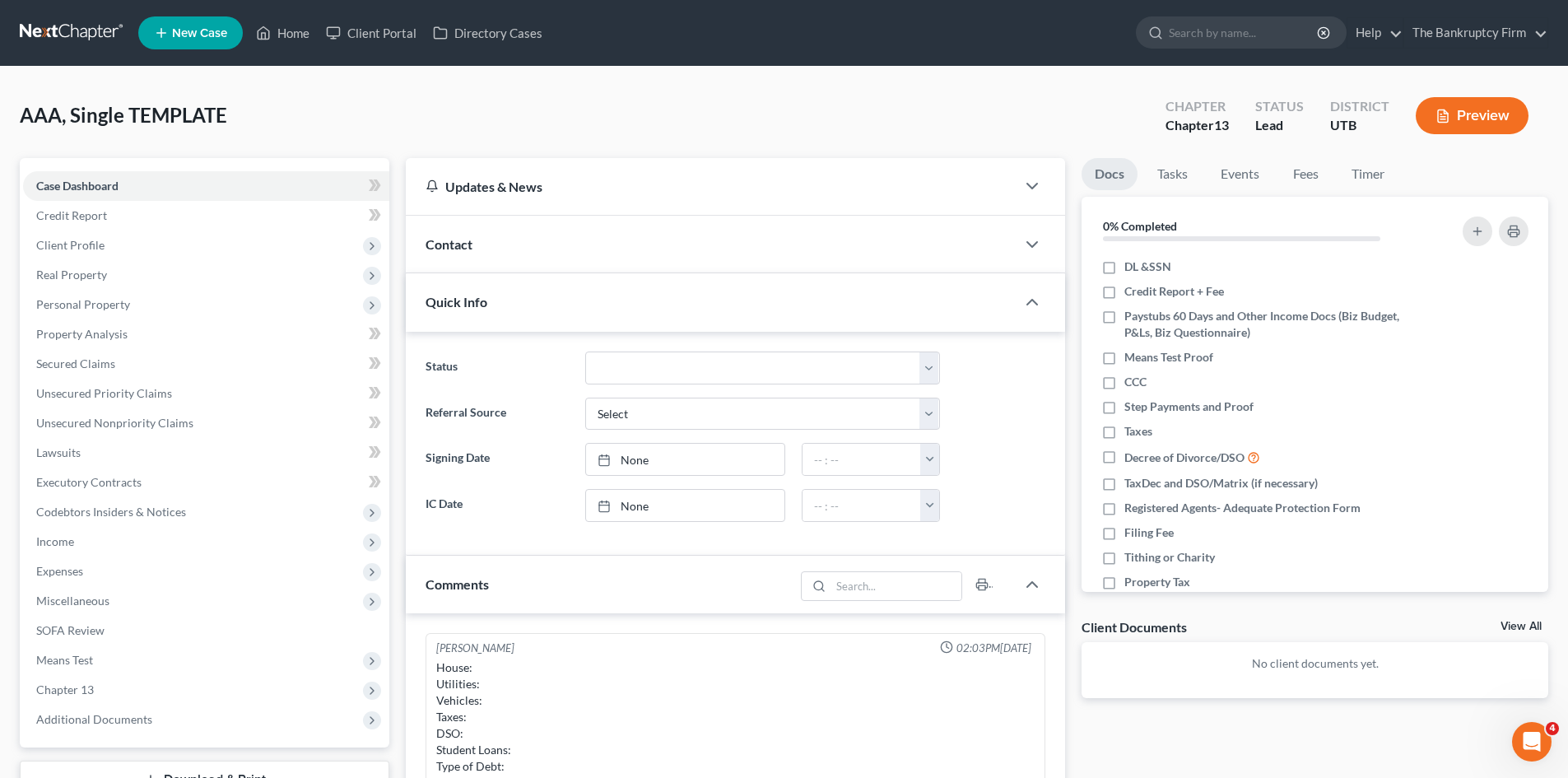
click at [601, 247] on div "Contact" at bounding box center [711, 243] width 610 height 57
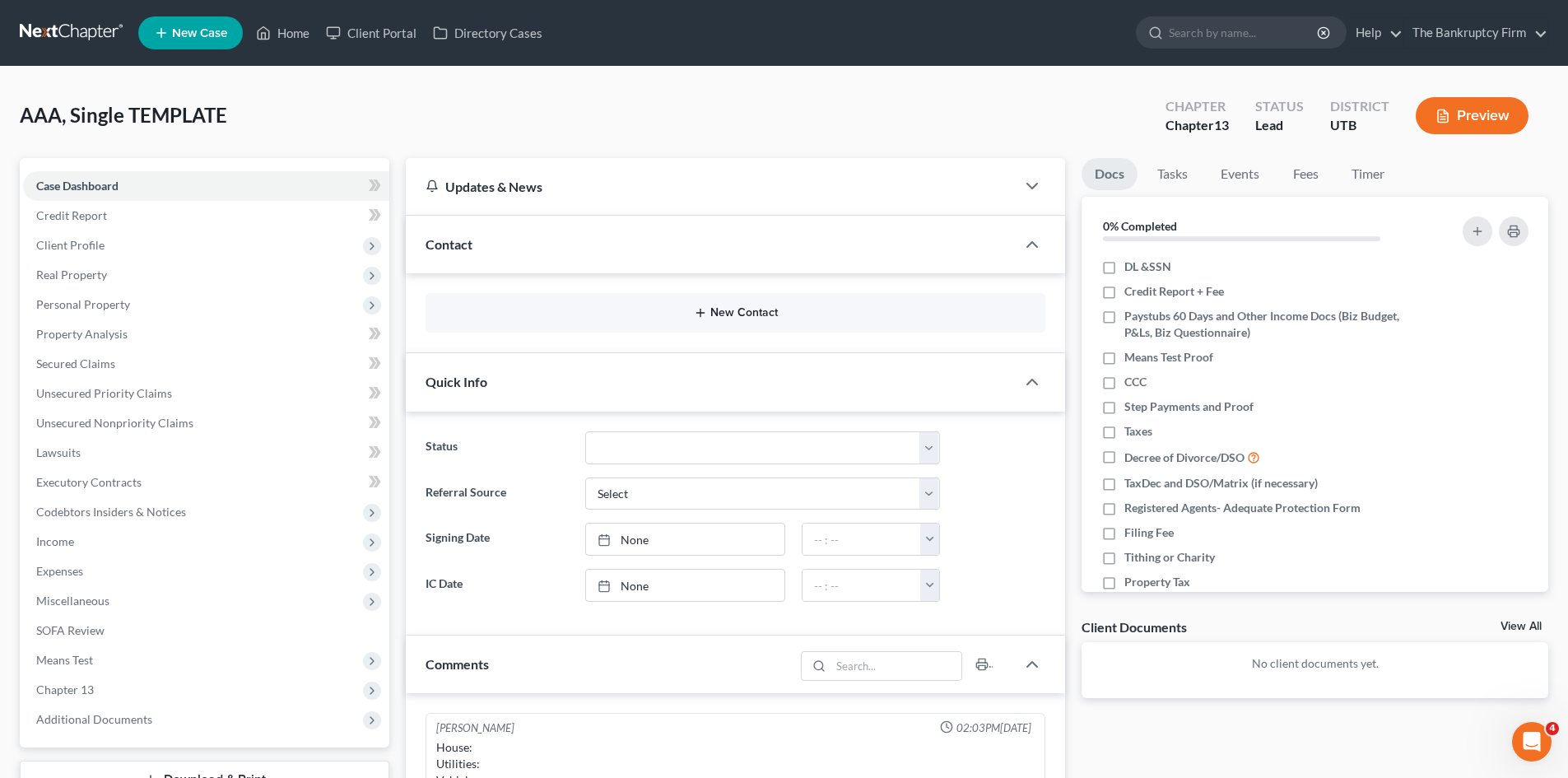
click at [708, 307] on button "New Contact" at bounding box center [735, 313] width 593 height 13
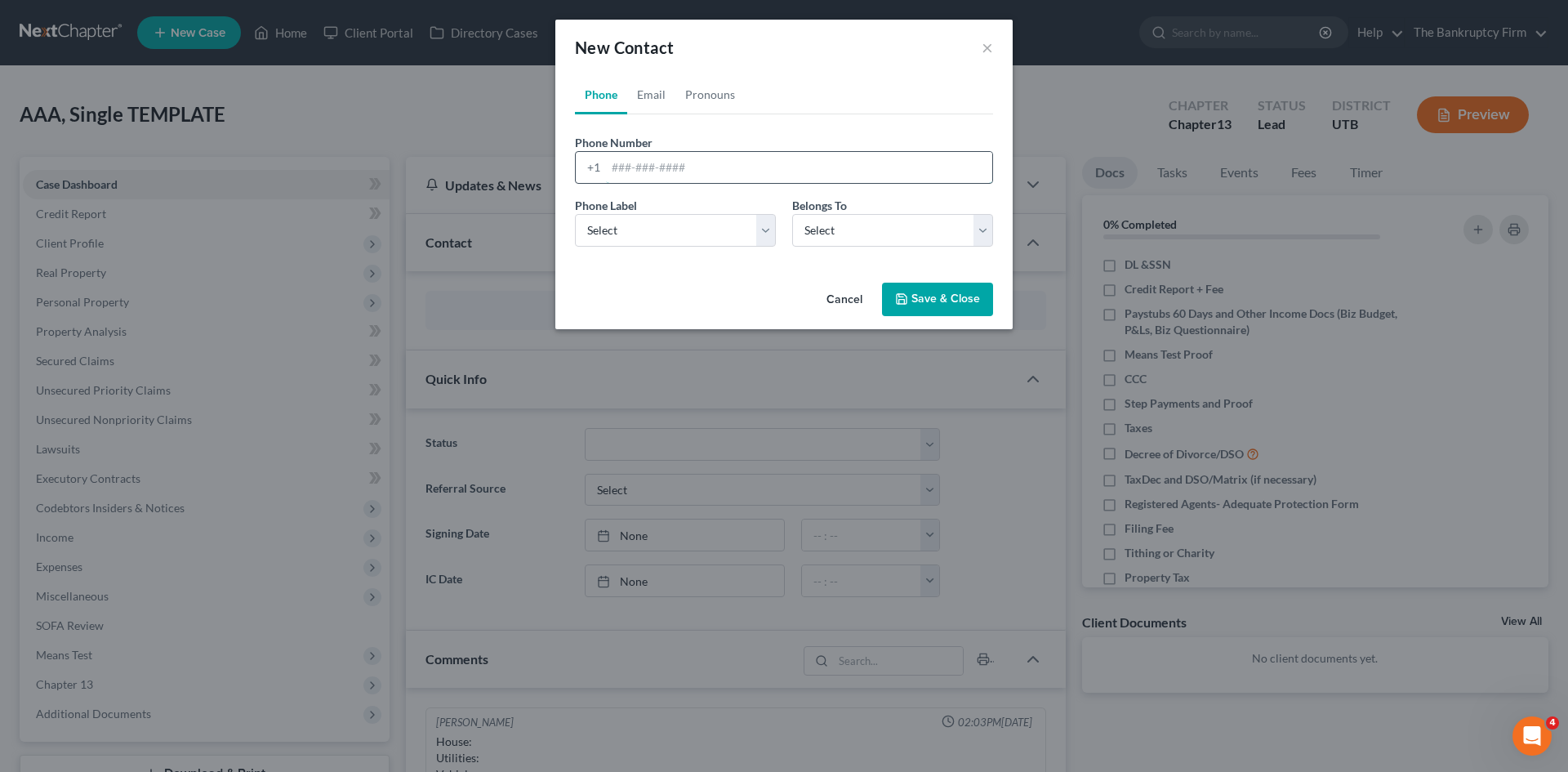
click at [622, 167] on input "tel" at bounding box center [798, 167] width 386 height 32
paste input "[PHONE_NUMBER]"
type input "[PHONE_NUMBER]"
click at [651, 242] on select "Select Mobile Home Work Other" at bounding box center [675, 229] width 201 height 32
select select "0"
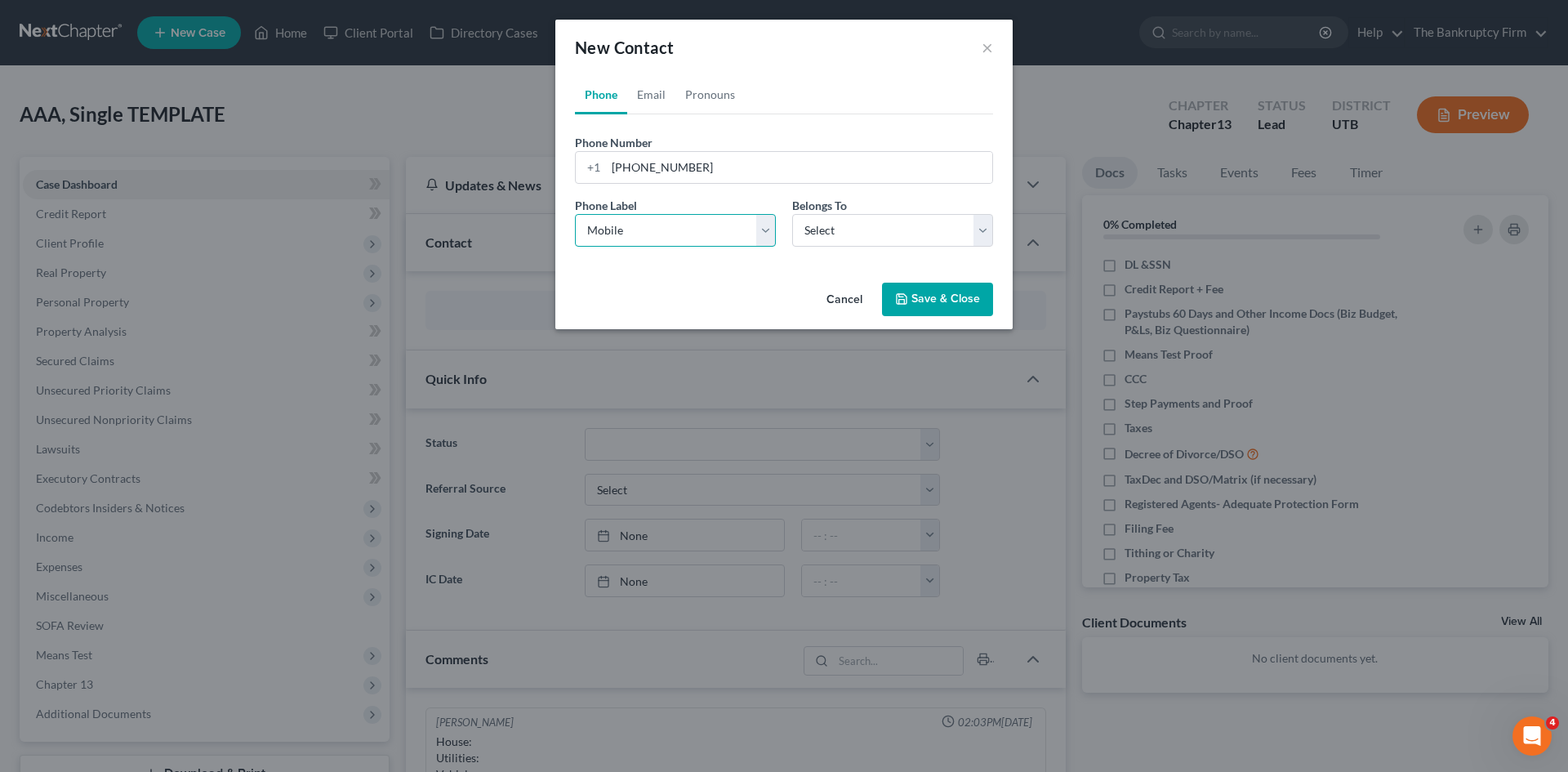
click at [575, 214] on select "Select Mobile Home Work Other" at bounding box center [675, 229] width 201 height 32
click at [825, 227] on select "Select Client Other" at bounding box center [893, 229] width 201 height 32
select select "0"
click at [792, 214] on select "Select Client Other" at bounding box center [893, 229] width 201 height 32
select select "0"
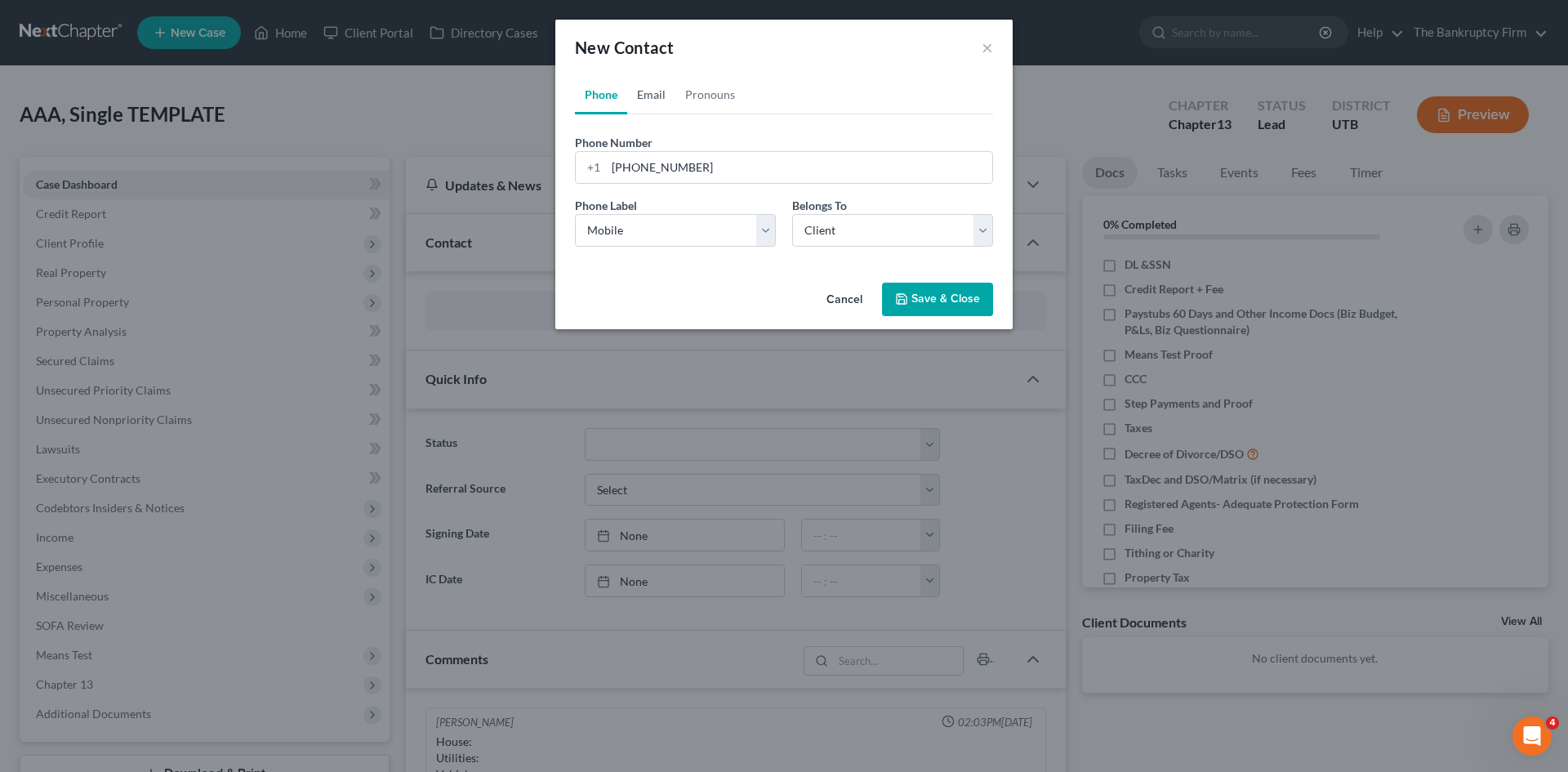
click at [657, 99] on link "Email" at bounding box center [651, 95] width 48 height 39
click at [631, 170] on input "email" at bounding box center [798, 167] width 386 height 32
type input "A"
type input "[EMAIL_ADDRESS][DOMAIN_NAME]"
drag, startPoint x: 644, startPoint y: 226, endPoint x: 646, endPoint y: 246, distance: 20.1
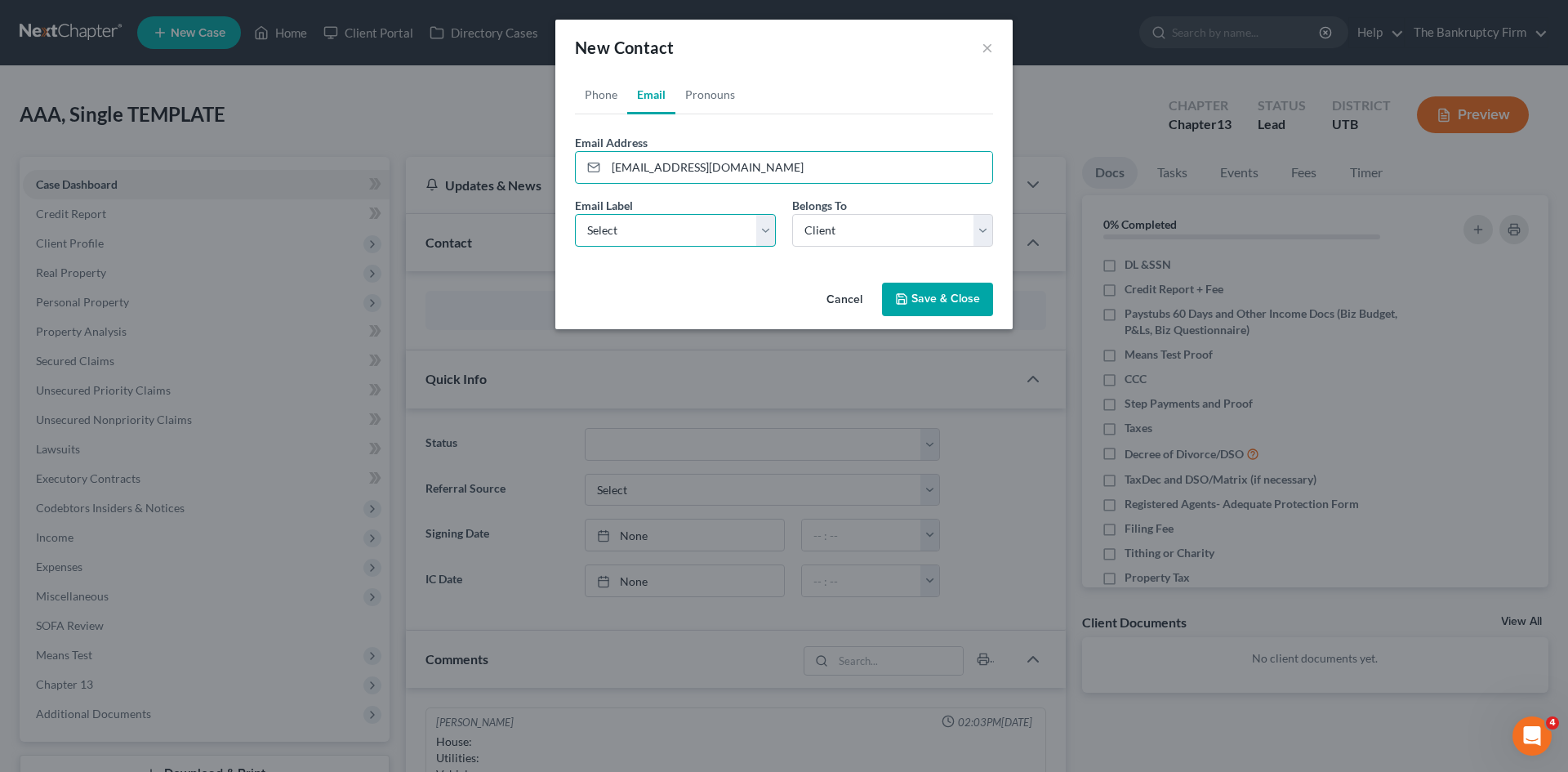
click at [648, 227] on select "Select Home Work Other" at bounding box center [675, 229] width 201 height 32
select select "0"
click at [575, 214] on select "Select Home Work Other" at bounding box center [675, 229] width 201 height 32
drag, startPoint x: 934, startPoint y: 298, endPoint x: 78, endPoint y: 237, distance: 858.2
click at [935, 298] on button "Save & Close" at bounding box center [937, 299] width 111 height 34
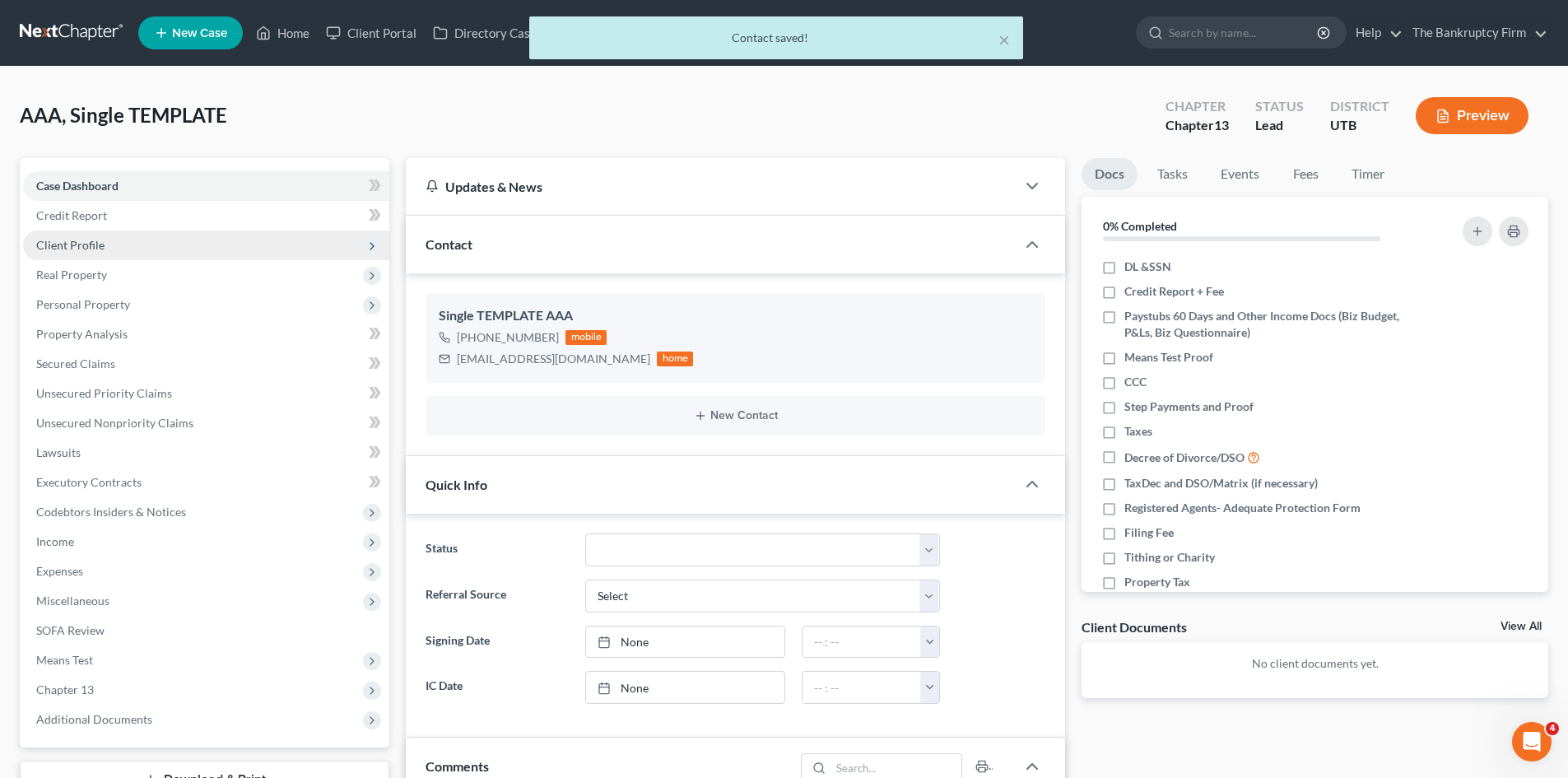
click at [76, 244] on span "Client Profile" at bounding box center [69, 245] width 68 height 14
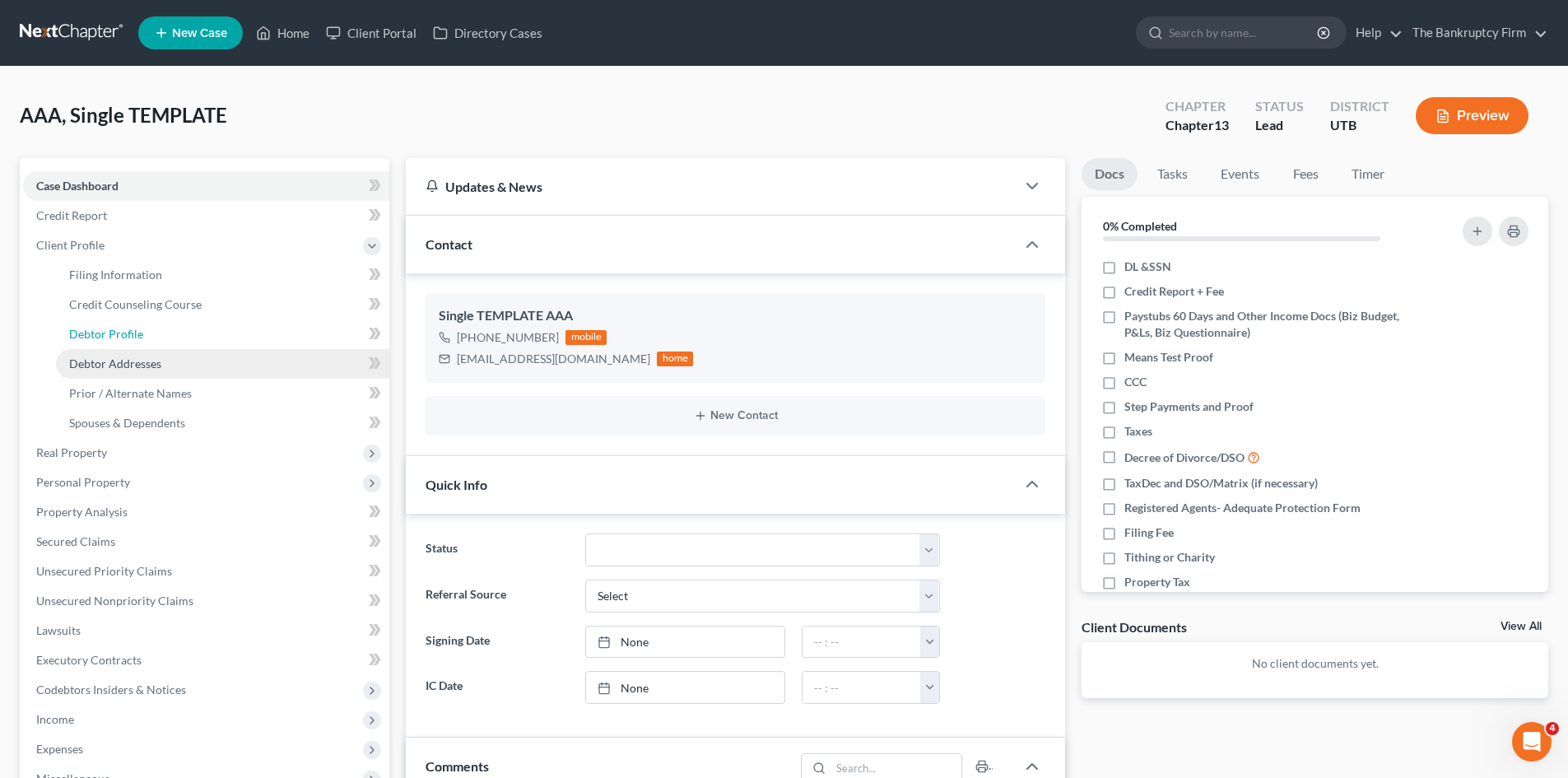
drag, startPoint x: 104, startPoint y: 330, endPoint x: 234, endPoint y: 355, distance: 132.4
click at [104, 330] on span "Debtor Profile" at bounding box center [106, 333] width 74 height 14
select select "1"
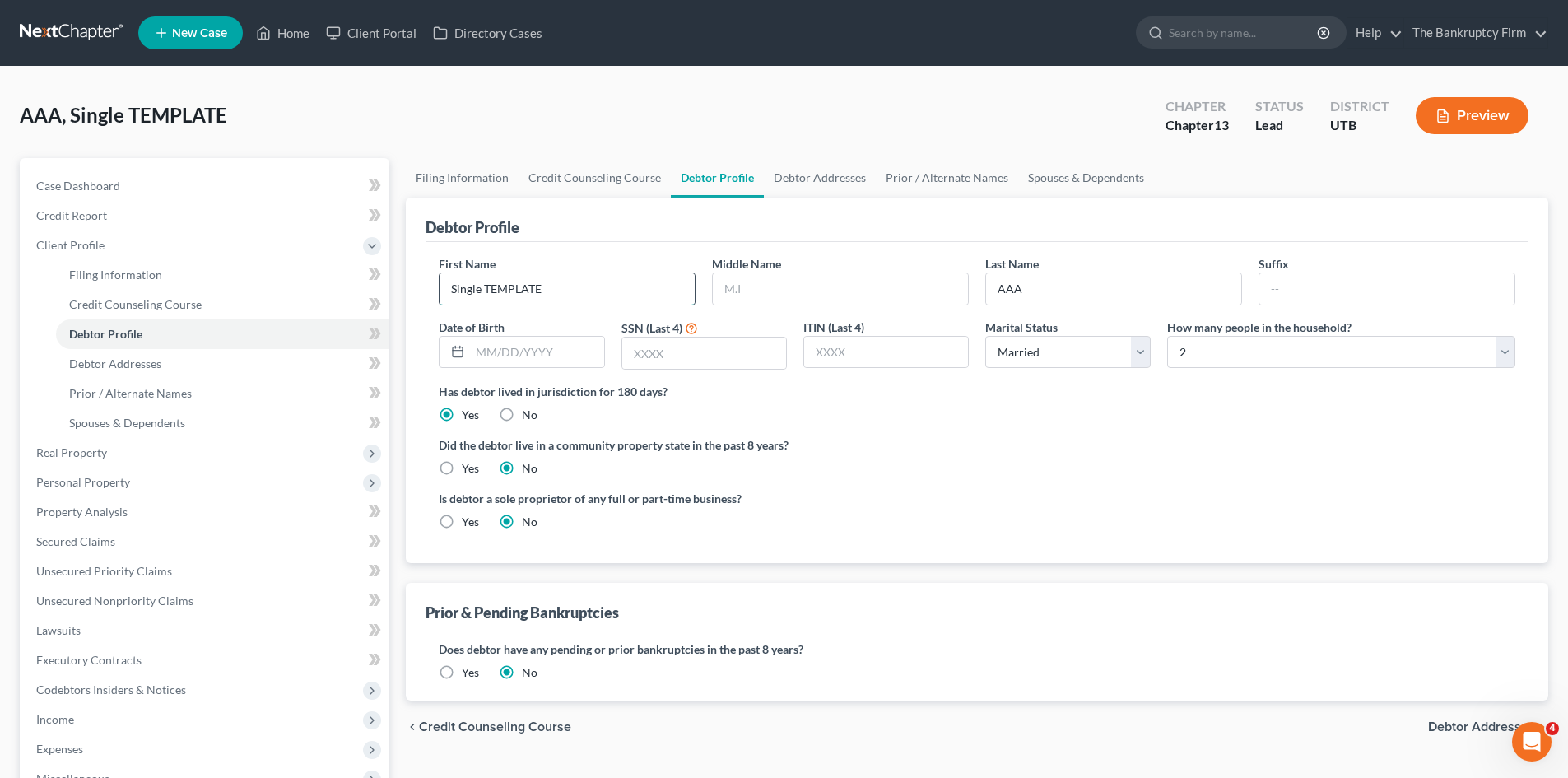
drag, startPoint x: 563, startPoint y: 297, endPoint x: 447, endPoint y: 287, distance: 116.4
click at [447, 287] on input "Single TEMPLATE" at bounding box center [567, 289] width 255 height 32
type input "[PERSON_NAME]"
click at [1285, 286] on input "text" at bounding box center [1386, 289] width 255 height 32
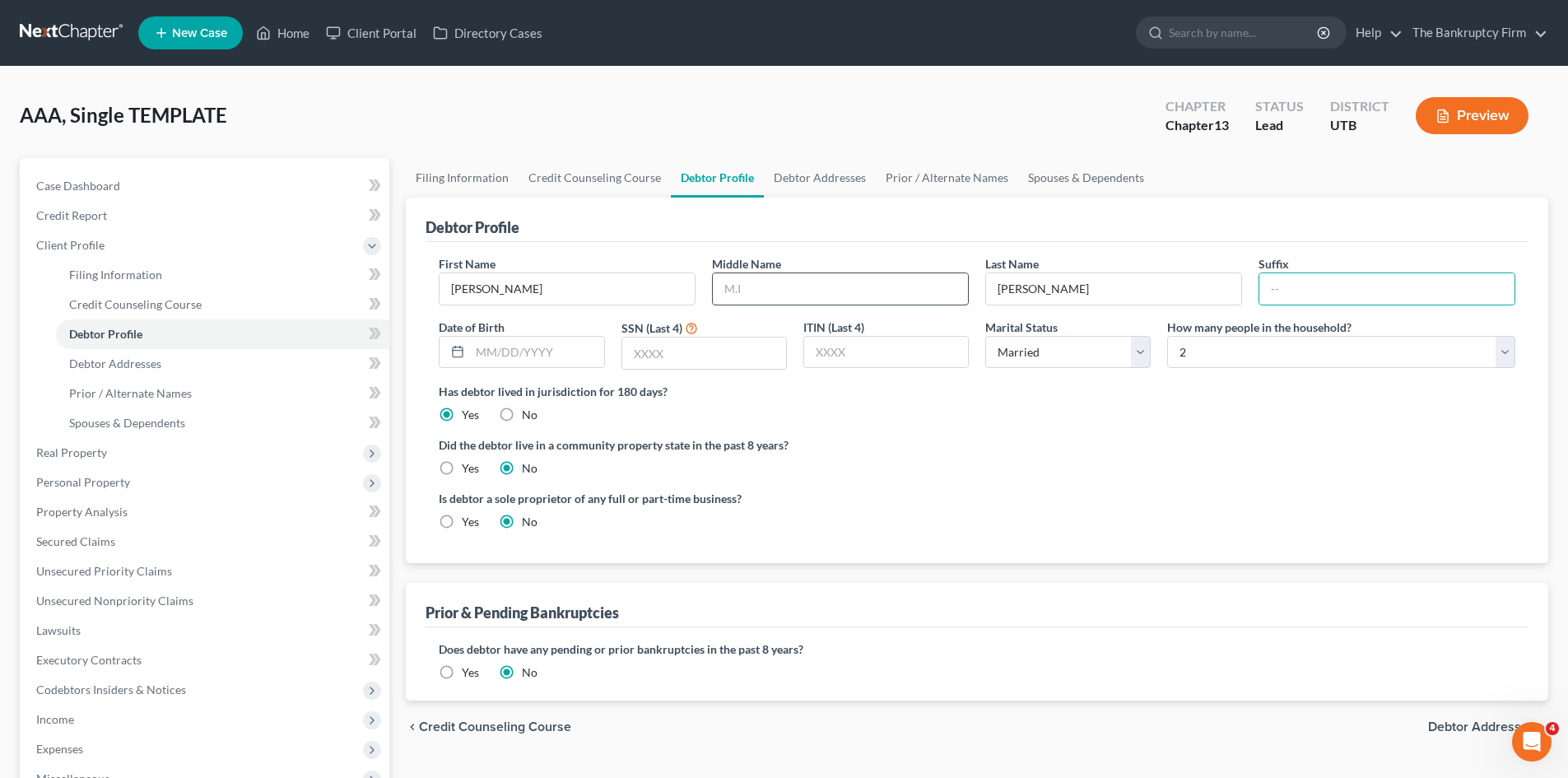
click at [766, 287] on input "text" at bounding box center [840, 289] width 255 height 32
type input "A"
click at [499, 350] on input "text" at bounding box center [537, 352] width 133 height 32
drag, startPoint x: 737, startPoint y: 289, endPoint x: 723, endPoint y: 292, distance: 14.3
click at [723, 292] on input "A" at bounding box center [840, 289] width 255 height 32
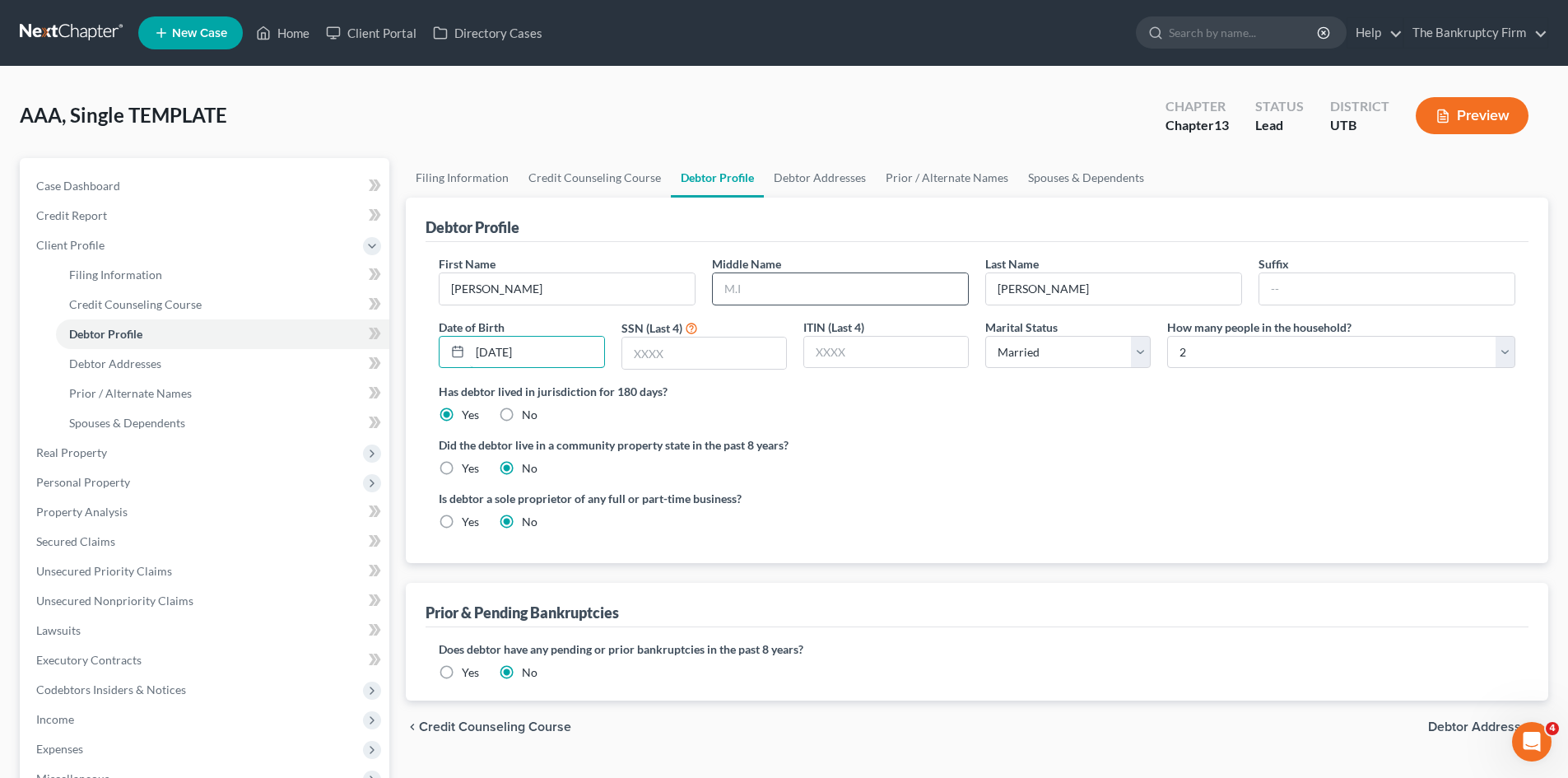
type input "[DATE]"
type input "7478"
drag, startPoint x: 1138, startPoint y: 350, endPoint x: 1127, endPoint y: 367, distance: 20.2
click at [1138, 350] on select "Select Single Married Separated Divorced Widowed" at bounding box center [1068, 351] width 166 height 33
select select "4"
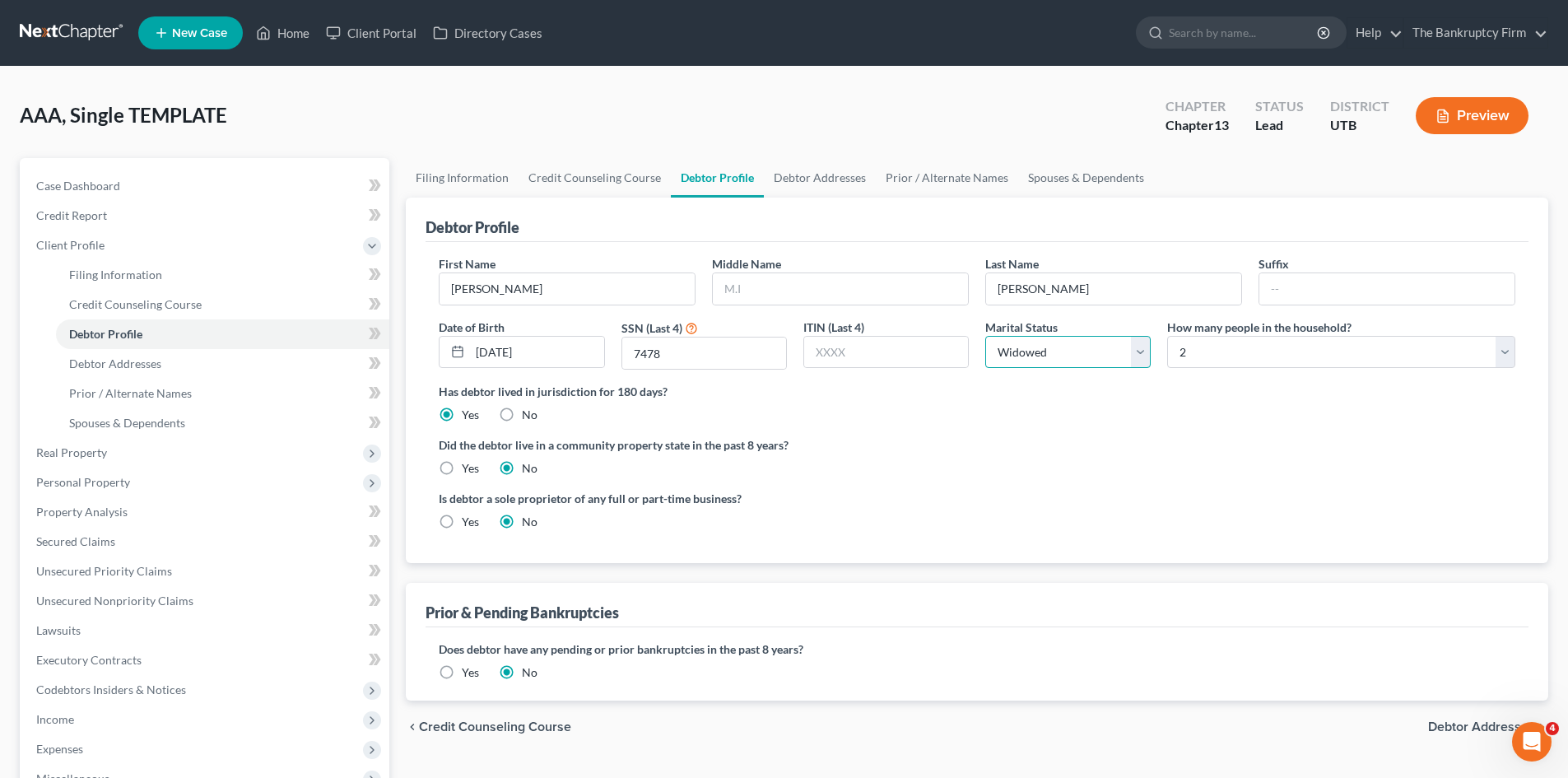
click at [985, 335] on select "Select Single Married Separated Divorced Widowed" at bounding box center [1068, 351] width 166 height 33
drag, startPoint x: 1202, startPoint y: 355, endPoint x: 1202, endPoint y: 366, distance: 11.0
click at [1202, 355] on select "Select 1 2 3 4 5 6 7 8 9 10 11 12 13 14 15 16 17 18 19 20" at bounding box center [1341, 351] width 348 height 33
click at [1167, 335] on select "Select 1 2 3 4 5 6 7 8 9 10 11 12 13 14 15 16 17 18 19 20" at bounding box center [1341, 351] width 348 height 33
click at [130, 368] on span "Debtor Addresses" at bounding box center [115, 363] width 92 height 14
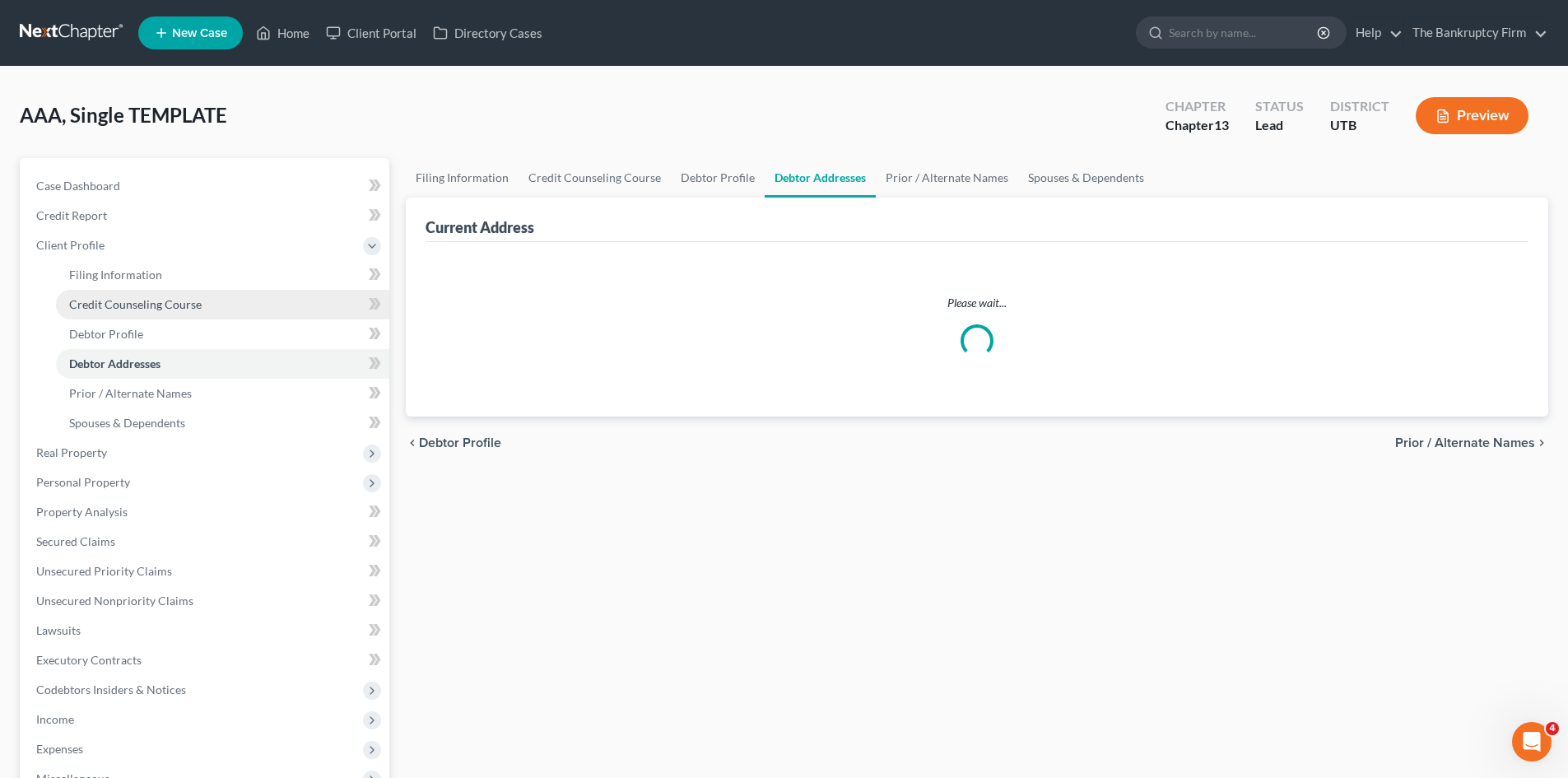
select select "0"
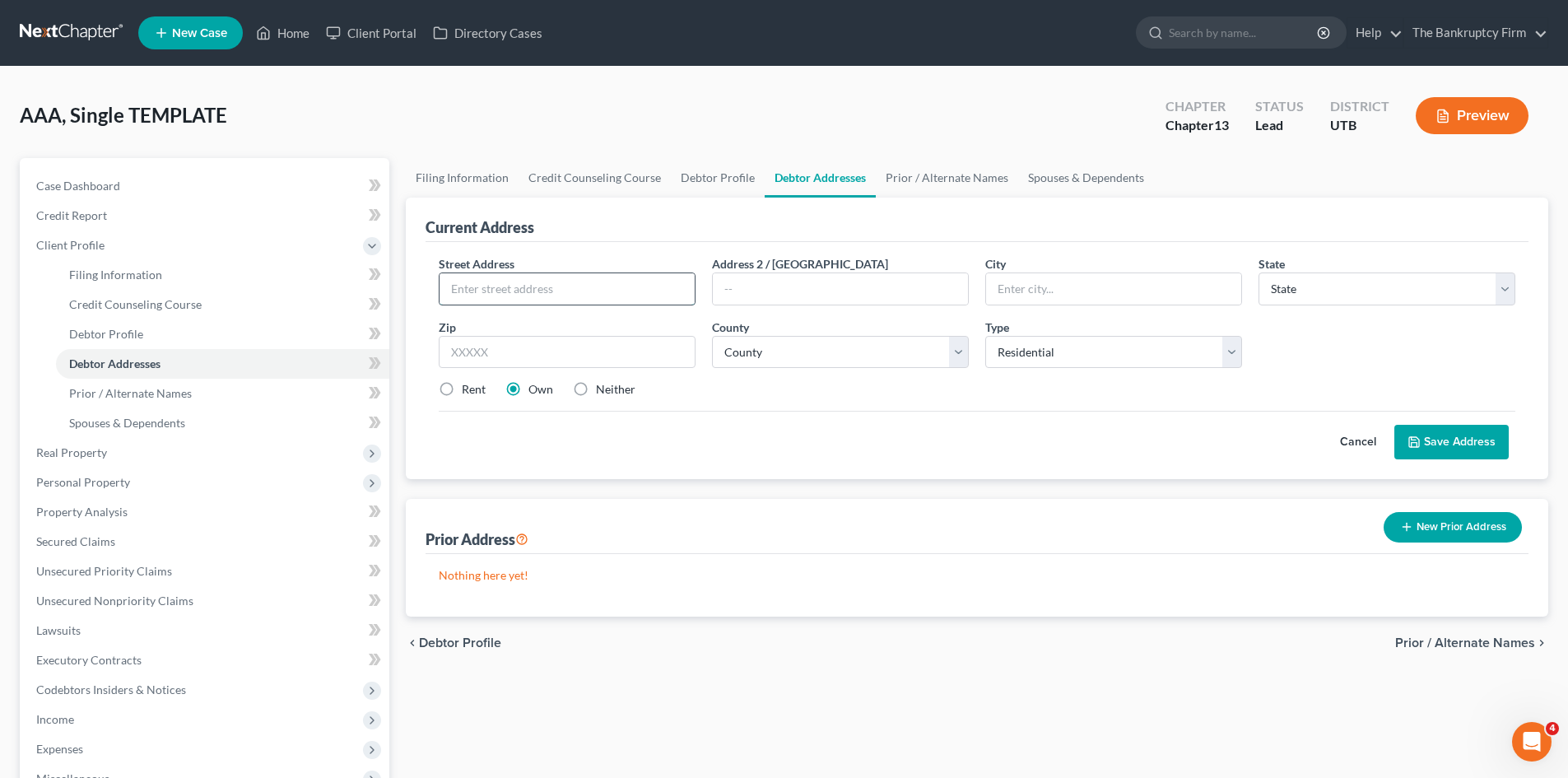
click at [485, 292] on input "text" at bounding box center [567, 289] width 255 height 32
type input "8227 S 2700 W"
type input "West Jordan"
select select "46"
type input "84088"
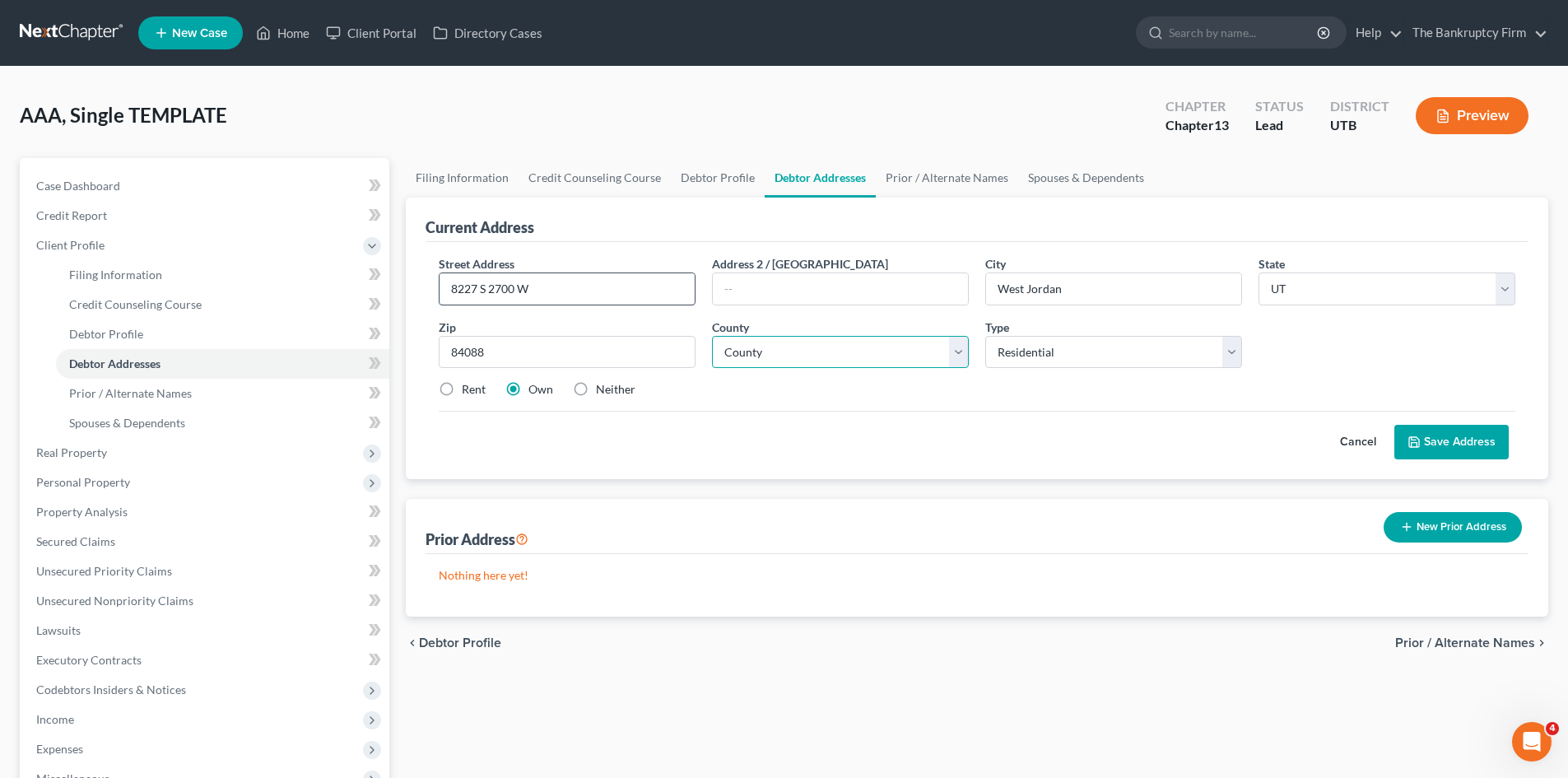
select select "17"
drag, startPoint x: 834, startPoint y: 348, endPoint x: 801, endPoint y: 365, distance: 37.1
click at [834, 348] on select "County [GEOGRAPHIC_DATA] [GEOGRAPHIC_DATA] [GEOGRAPHIC_DATA] [GEOGRAPHIC_DATA] …" at bounding box center [841, 351] width 257 height 33
click at [1462, 443] on button "Save Address" at bounding box center [1451, 442] width 114 height 35
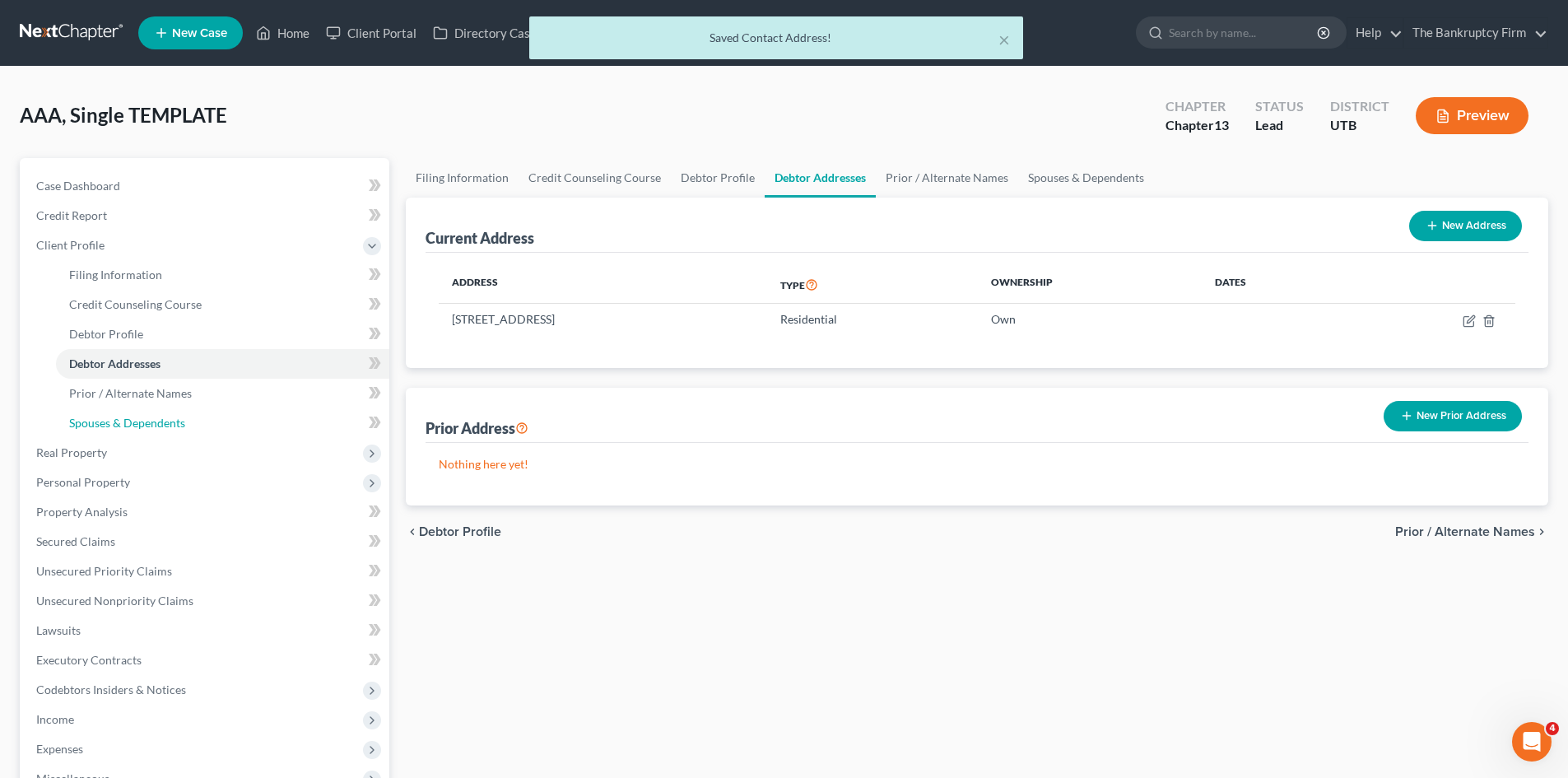
drag, startPoint x: 99, startPoint y: 423, endPoint x: 519, endPoint y: 350, distance: 426.3
click at [99, 423] on span "Spouses & Dependents" at bounding box center [127, 423] width 116 height 14
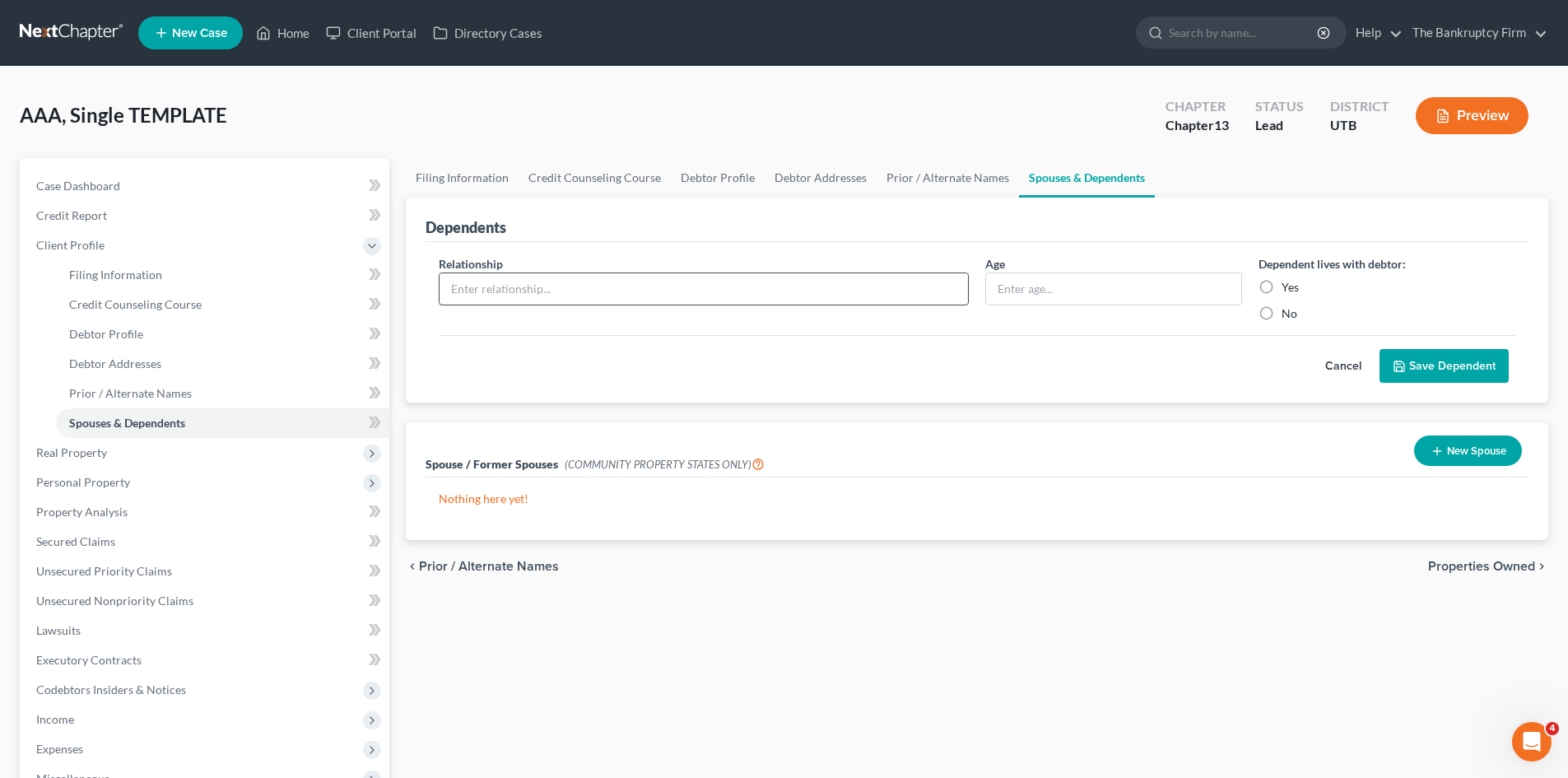
drag, startPoint x: 1267, startPoint y: 285, endPoint x: 949, endPoint y: 285, distance: 318.0
click at [1282, 285] on label "Yes" at bounding box center [1290, 287] width 17 height 17
click at [1288, 285] on input "Yes" at bounding box center [1293, 284] width 11 height 11
radio input "true"
click at [1015, 286] on input "text" at bounding box center [1113, 289] width 255 height 32
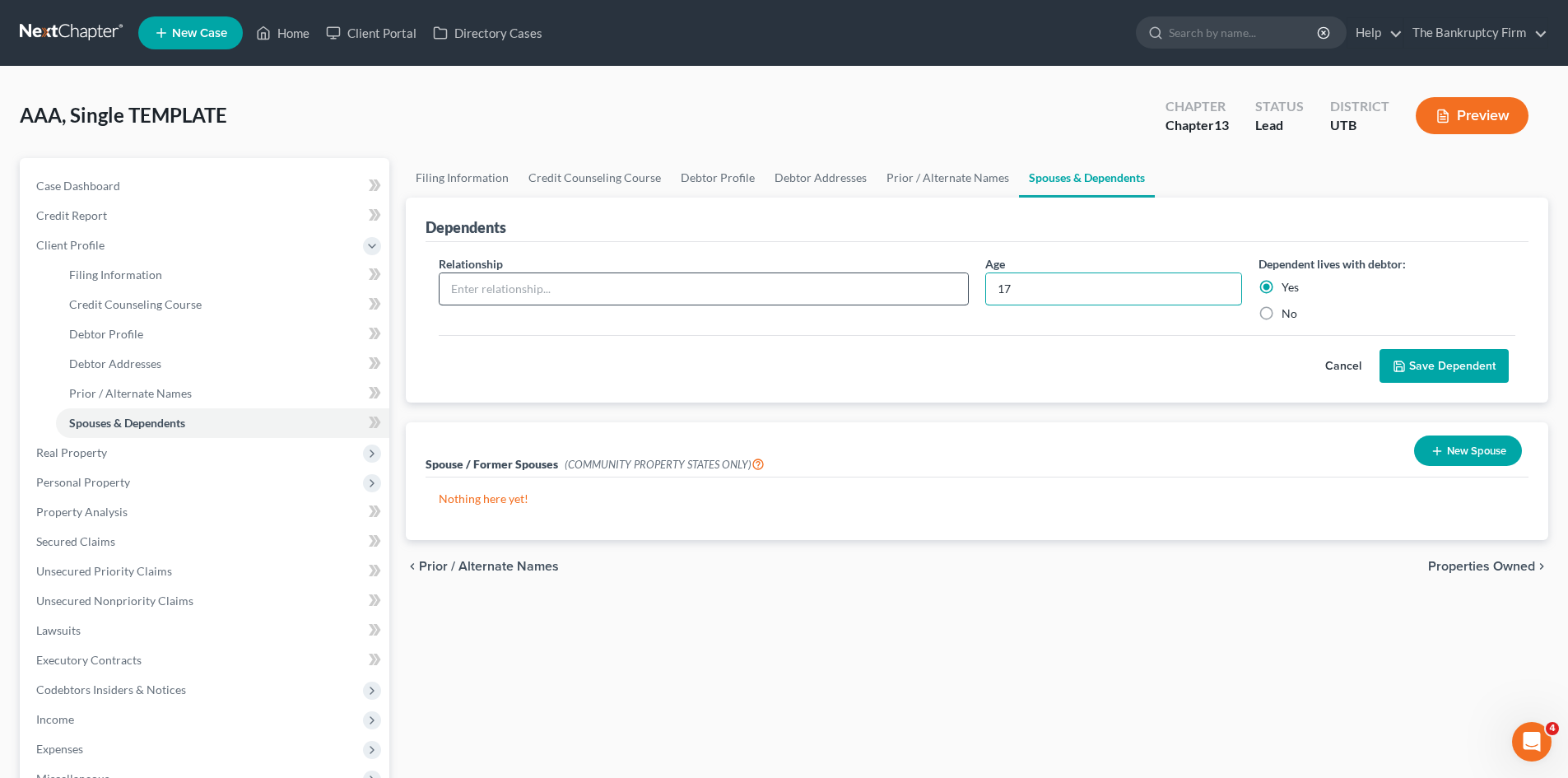
type input "17"
click at [545, 293] on input "text" at bounding box center [704, 289] width 529 height 32
type input "Granddaughter"
click at [1447, 371] on button "Save Dependent" at bounding box center [1444, 366] width 129 height 35
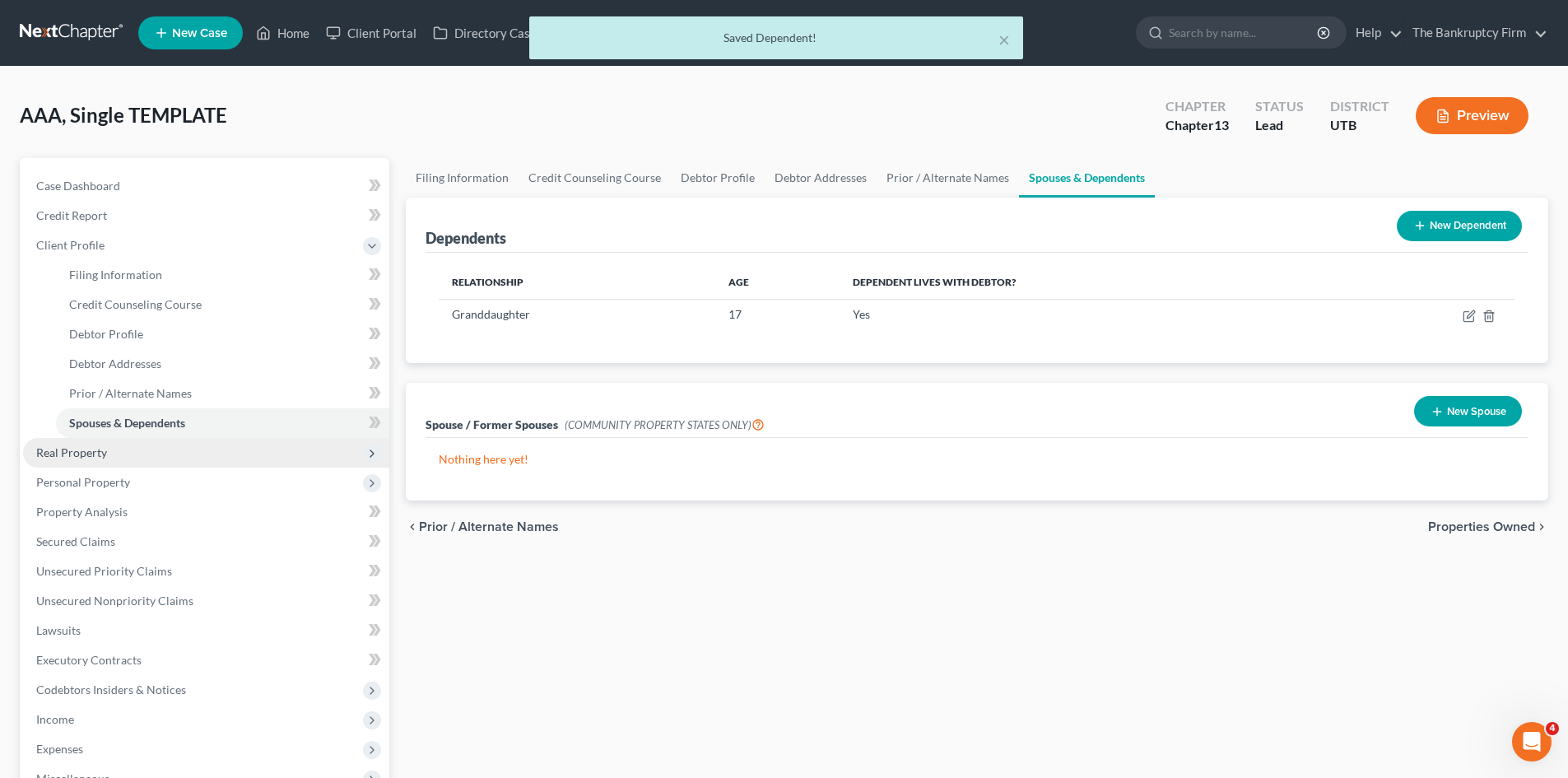
click at [81, 449] on span "Real Property" at bounding box center [70, 453] width 70 height 14
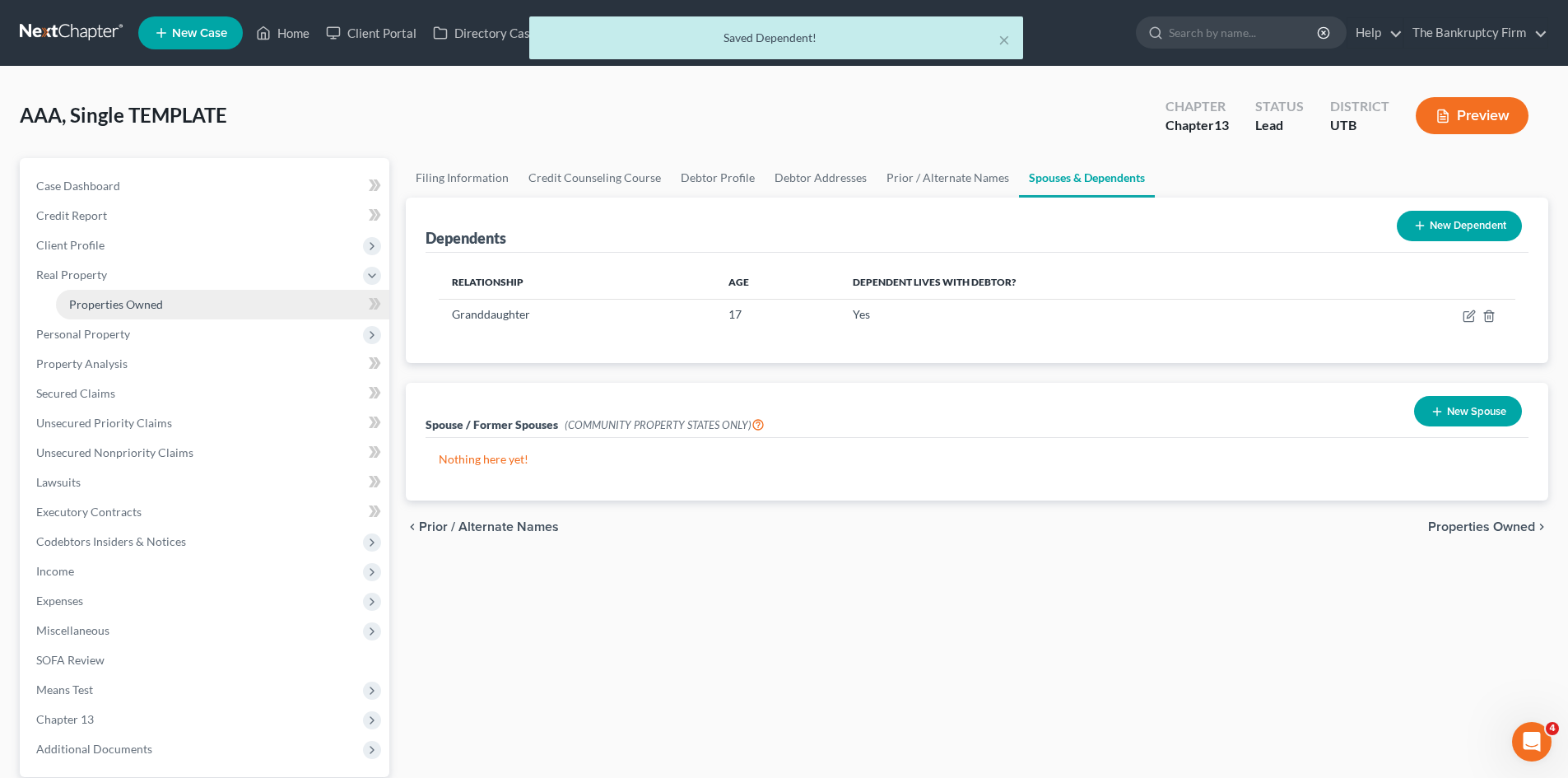
click at [113, 307] on span "Properties Owned" at bounding box center [116, 304] width 94 height 14
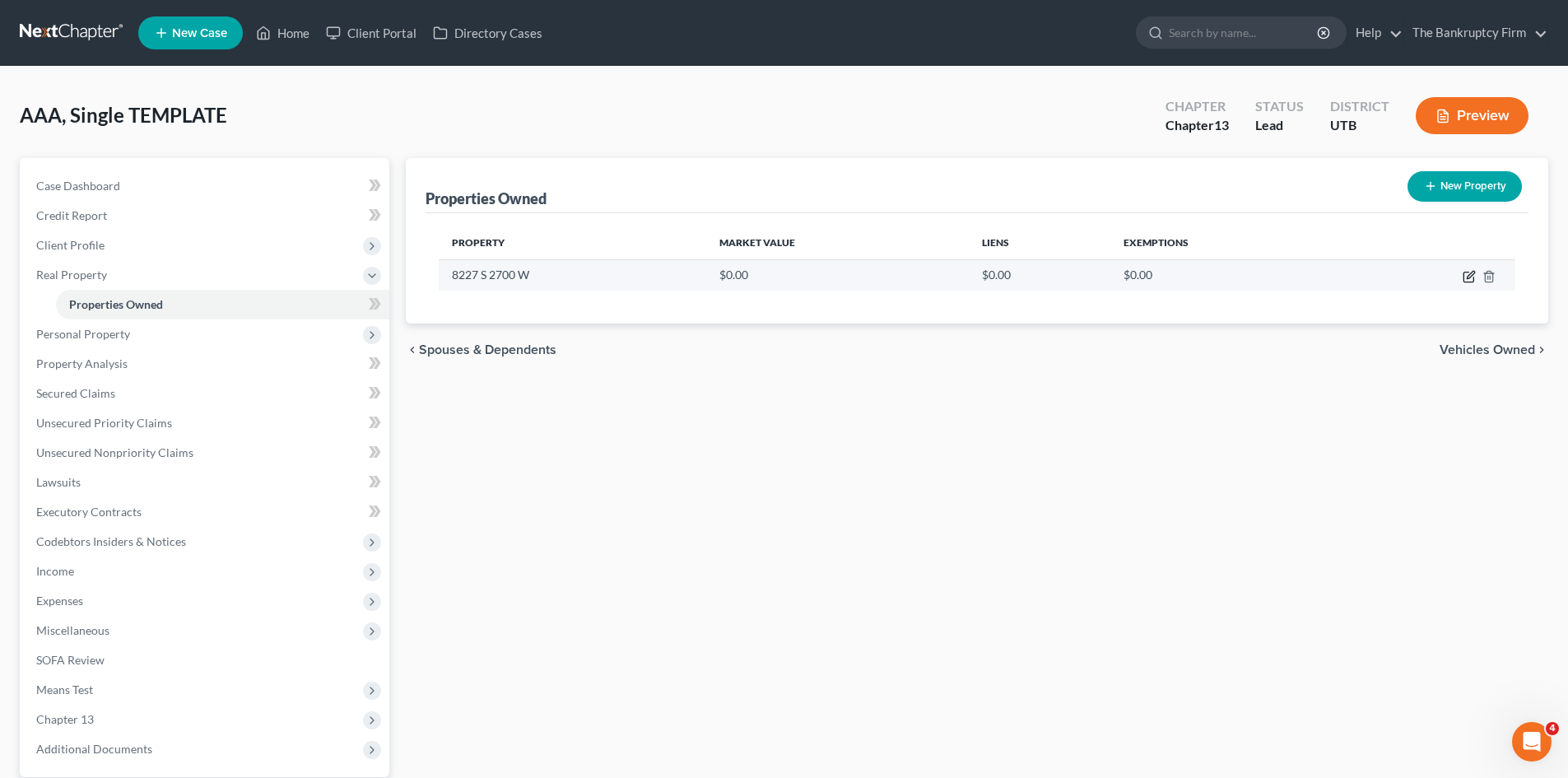
click at [1464, 274] on icon "button" at bounding box center [1469, 278] width 10 height 10
select select "46"
select select "17"
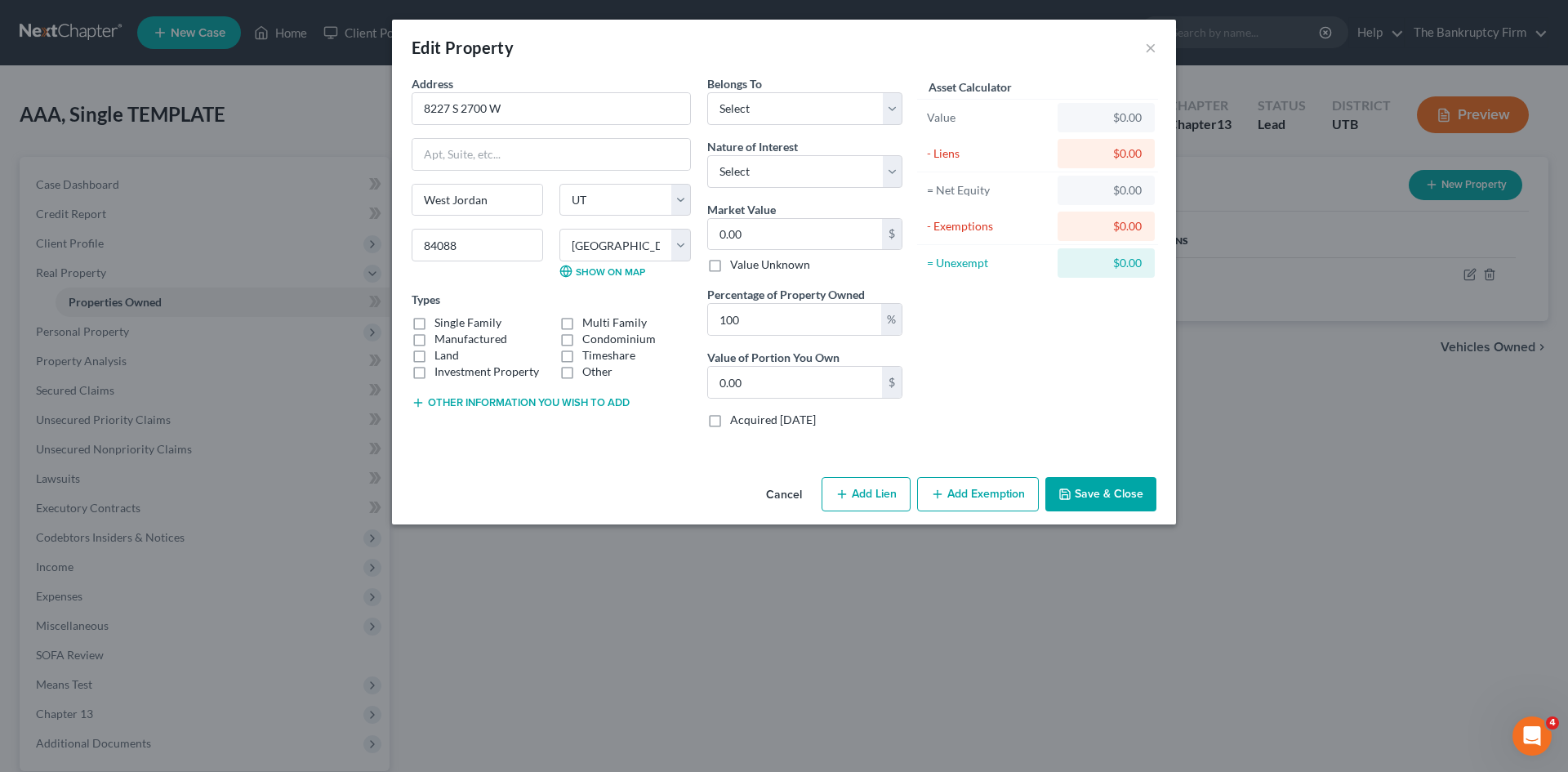
click at [434, 322] on label "Single Family" at bounding box center [468, 322] width 67 height 17
click at [441, 322] on input "Single Family" at bounding box center [446, 319] width 11 height 11
checkbox input "true"
click at [744, 115] on select "Select Debtor 1 Only Debtor 2 Only Debtor 1 And Debtor 2 Only At Least One Of T…" at bounding box center [804, 108] width 195 height 32
select select "0"
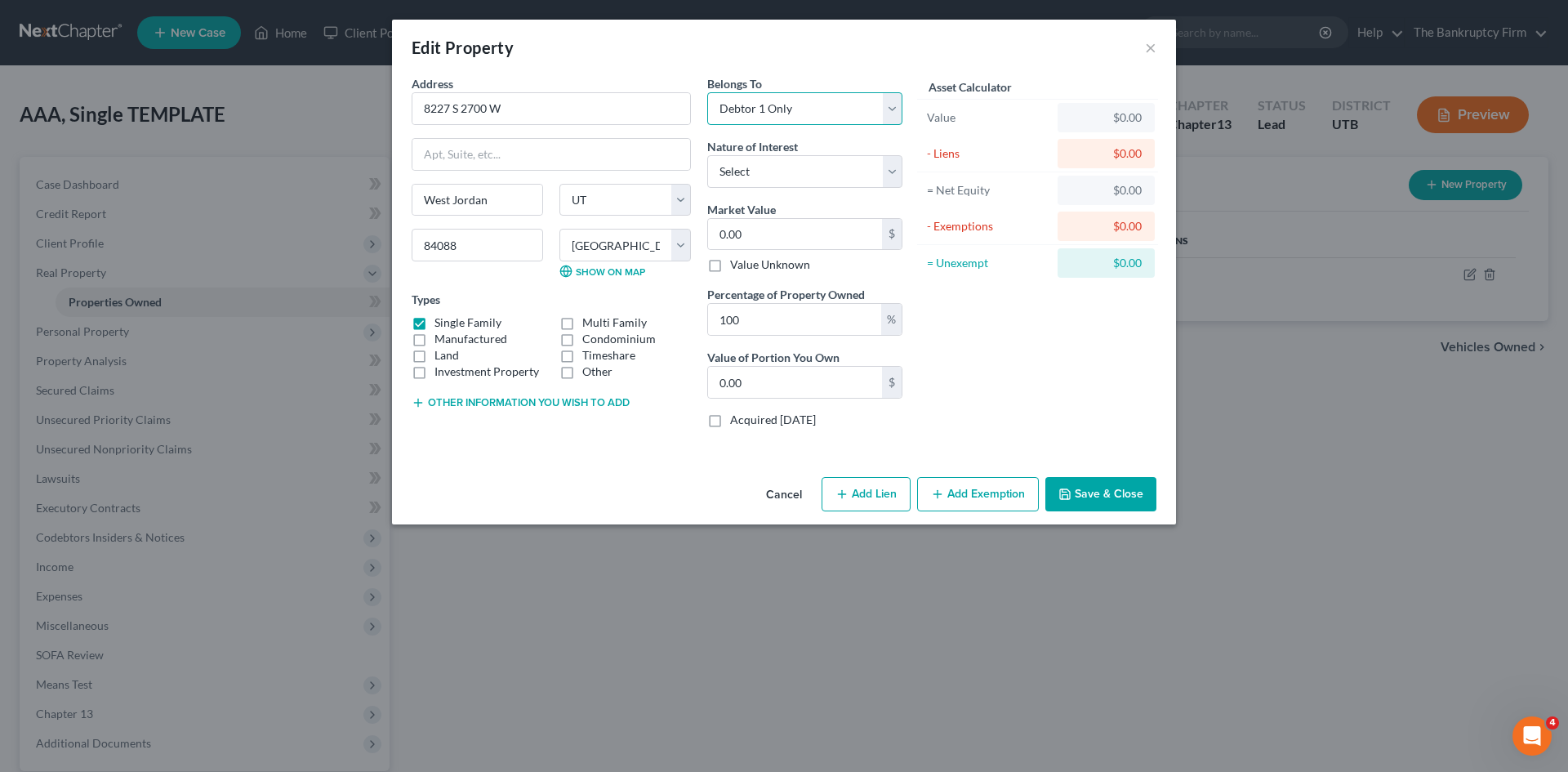
click at [707, 93] on select "Select Debtor 1 Only Debtor 2 Only Debtor 1 And Debtor 2 Only At Least One Of T…" at bounding box center [804, 108] width 195 height 32
drag, startPoint x: 742, startPoint y: 170, endPoint x: 743, endPoint y: 187, distance: 17.0
click at [742, 170] on select "Select Fee Simple Joint Tenant Life Estate Equitable Interest Future Interest T…" at bounding box center [804, 171] width 195 height 32
select select "0"
click at [707, 156] on select "Select Fee Simple Joint Tenant Life Estate Equitable Interest Future Interest T…" at bounding box center [804, 171] width 195 height 32
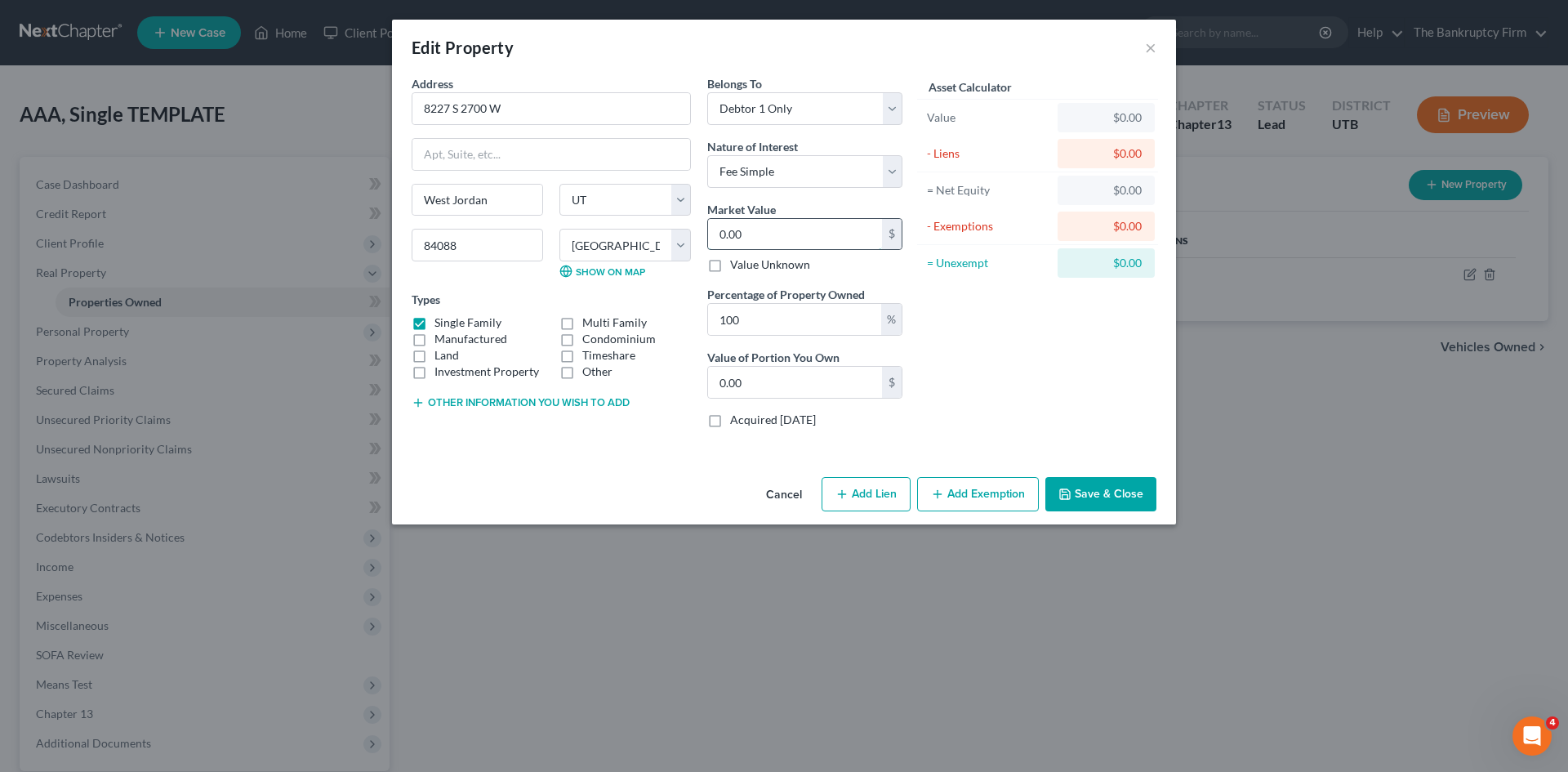
type input "6"
type input "6.00"
type input "60"
type input "60.00"
type input "600"
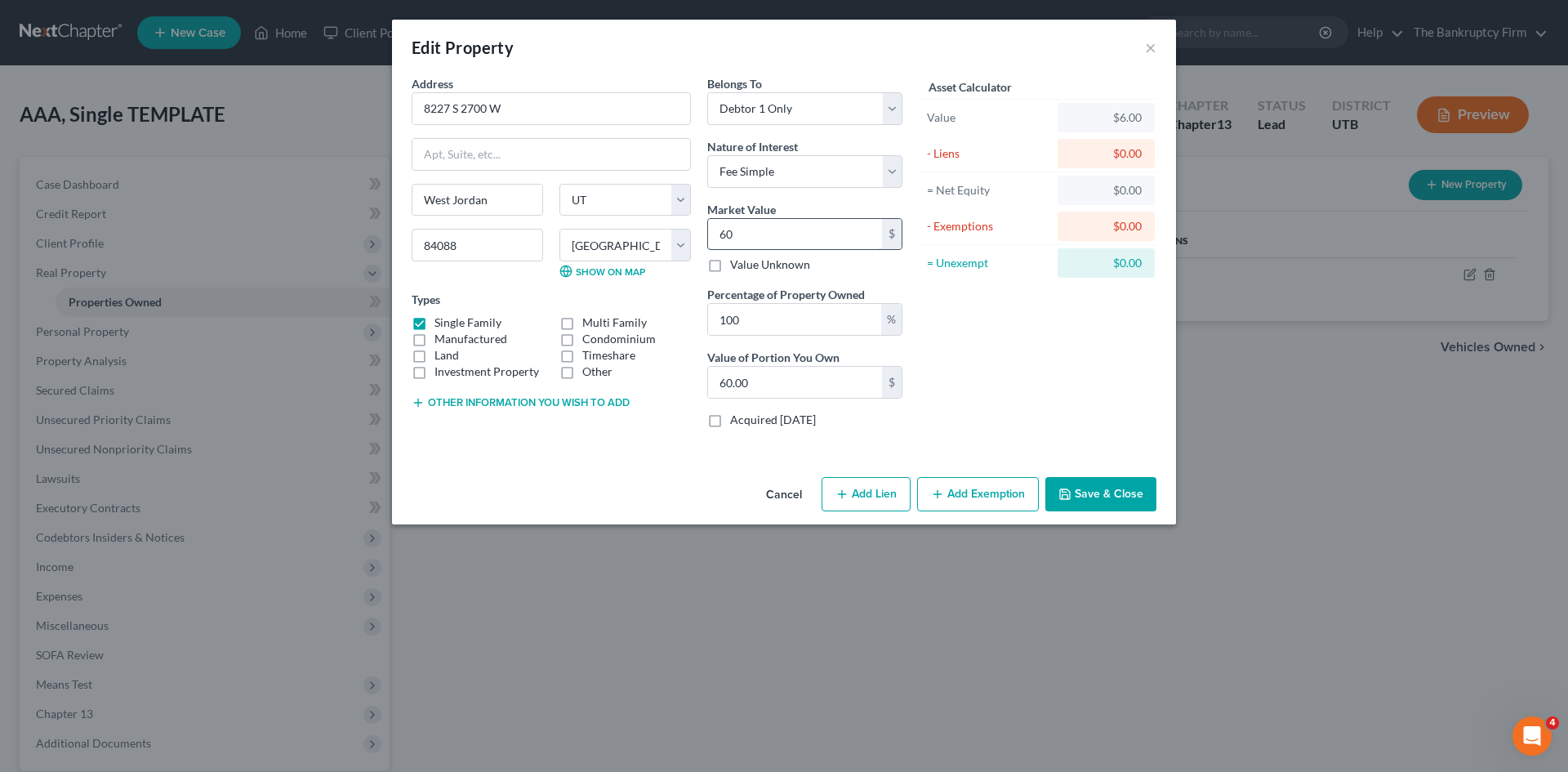
type input "600.00"
type input "6000"
type input "6,000.00"
type input "6,0000"
type input "60,000.00"
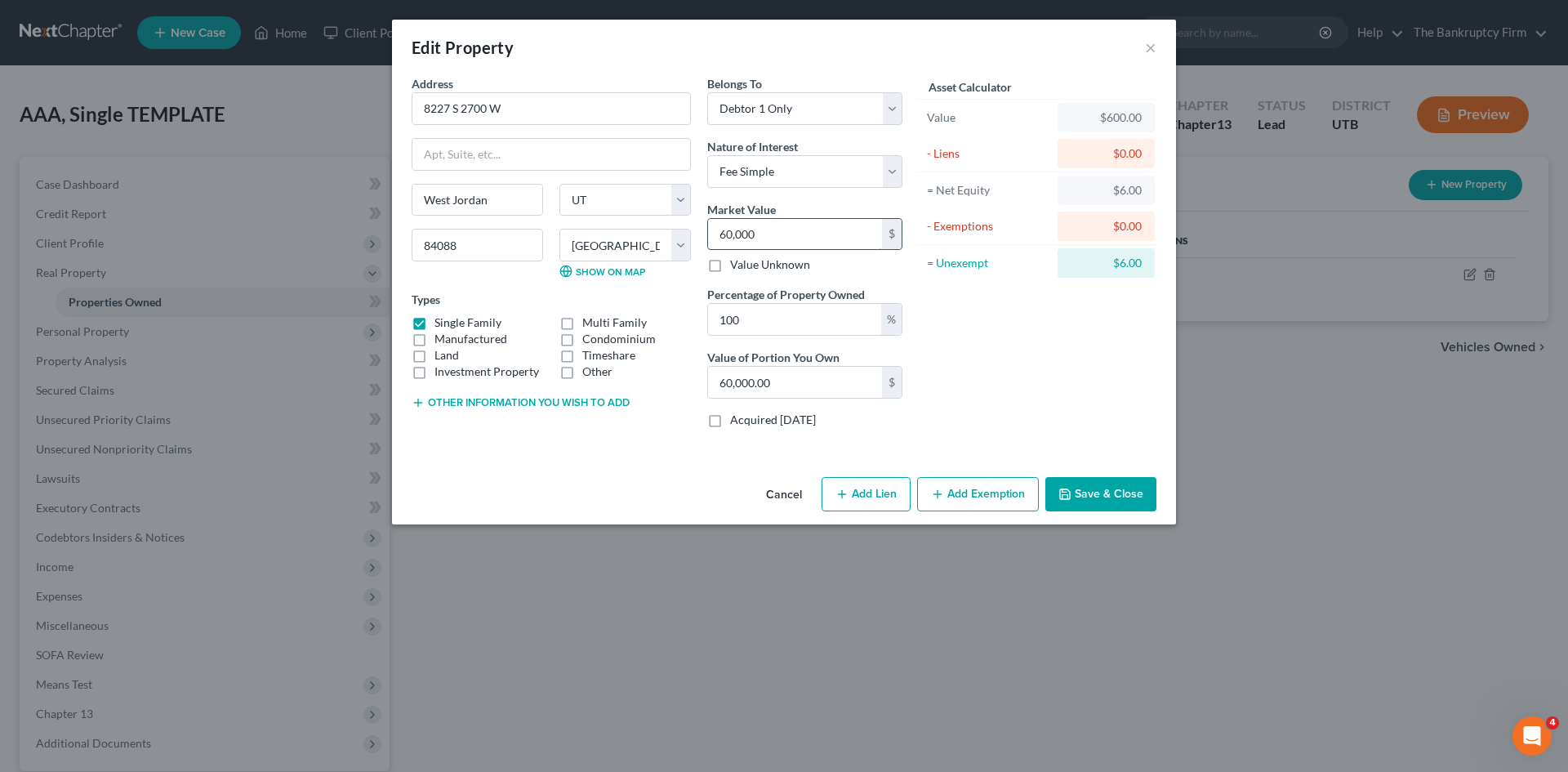
type input "60,0000"
type input "600,000.00"
type input "600,000"
click at [1119, 497] on button "Save & Close" at bounding box center [1100, 493] width 111 height 34
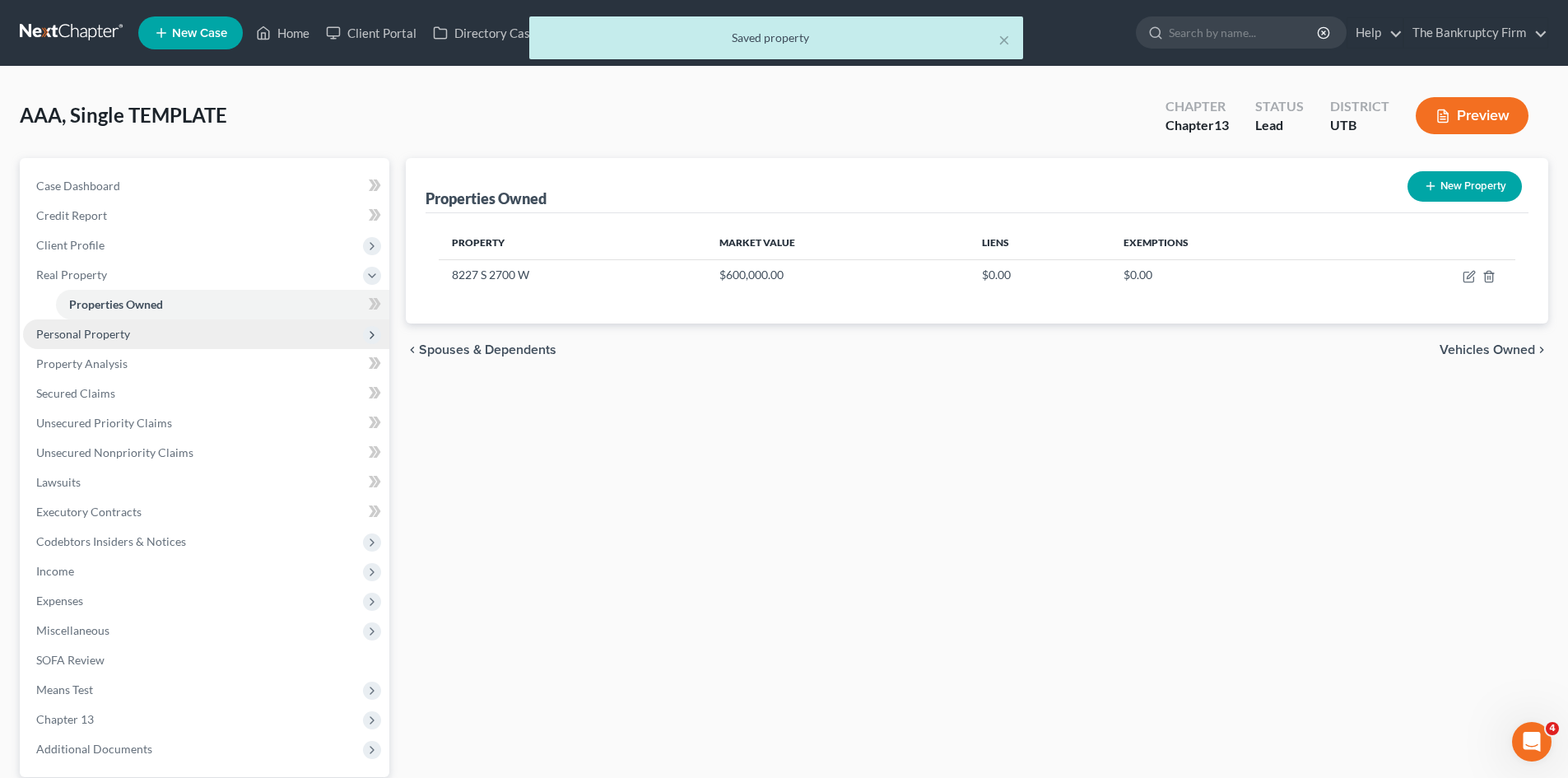
click at [88, 341] on span "Personal Property" at bounding box center [205, 334] width 366 height 30
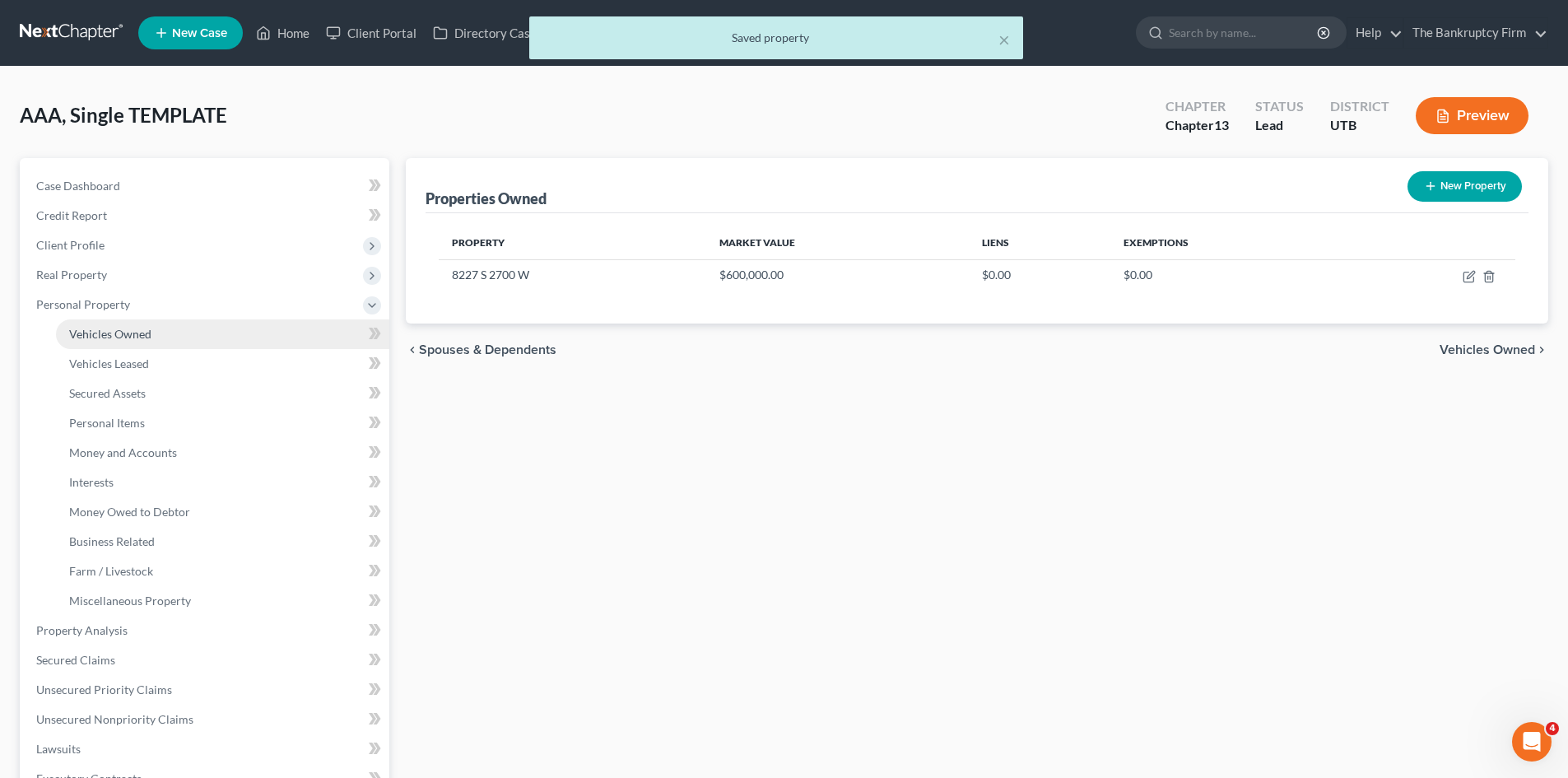
click at [117, 340] on span "Vehicles Owned" at bounding box center [110, 333] width 82 height 14
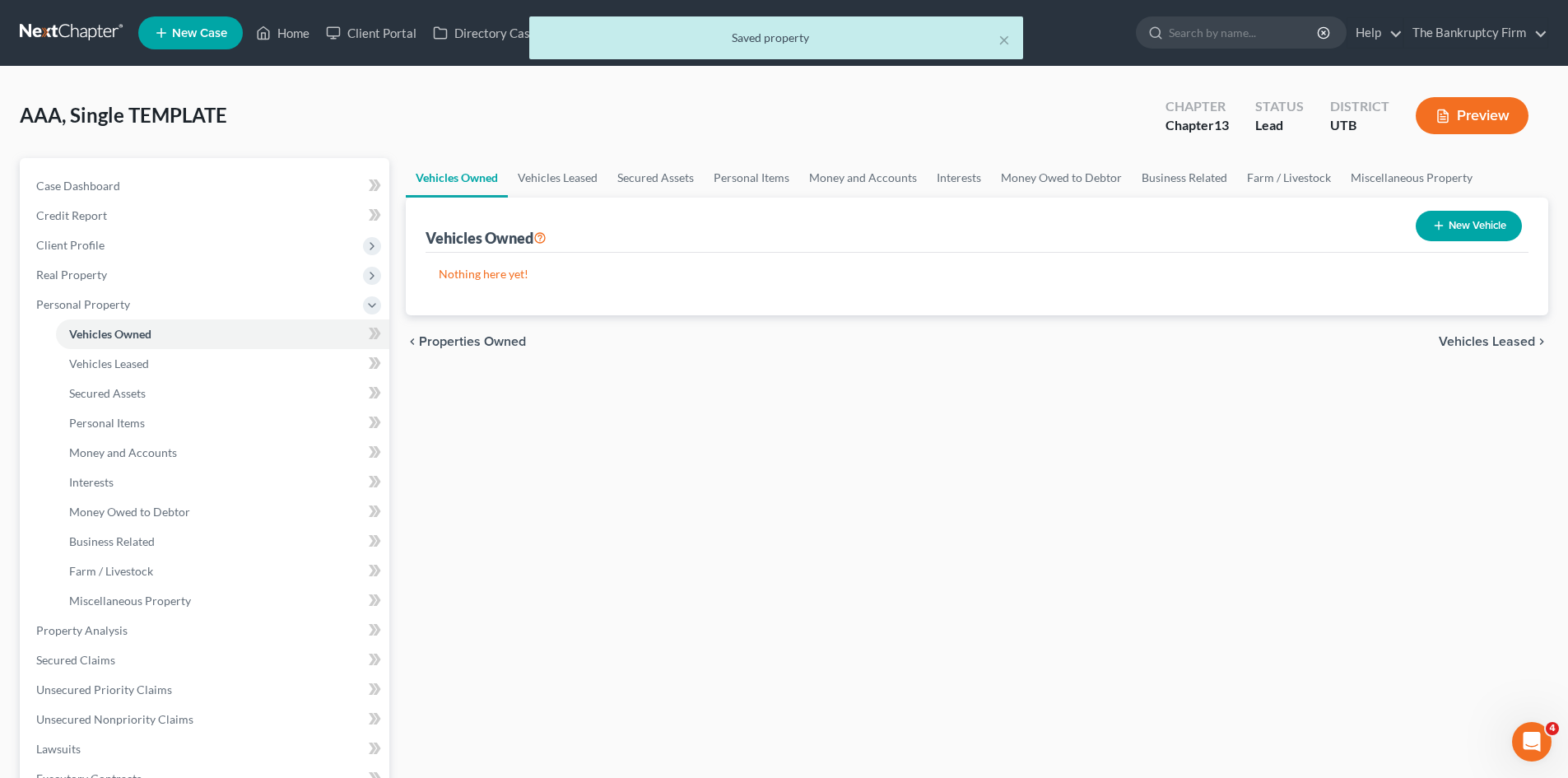
click at [1485, 225] on button "New Vehicle" at bounding box center [1469, 225] width 106 height 31
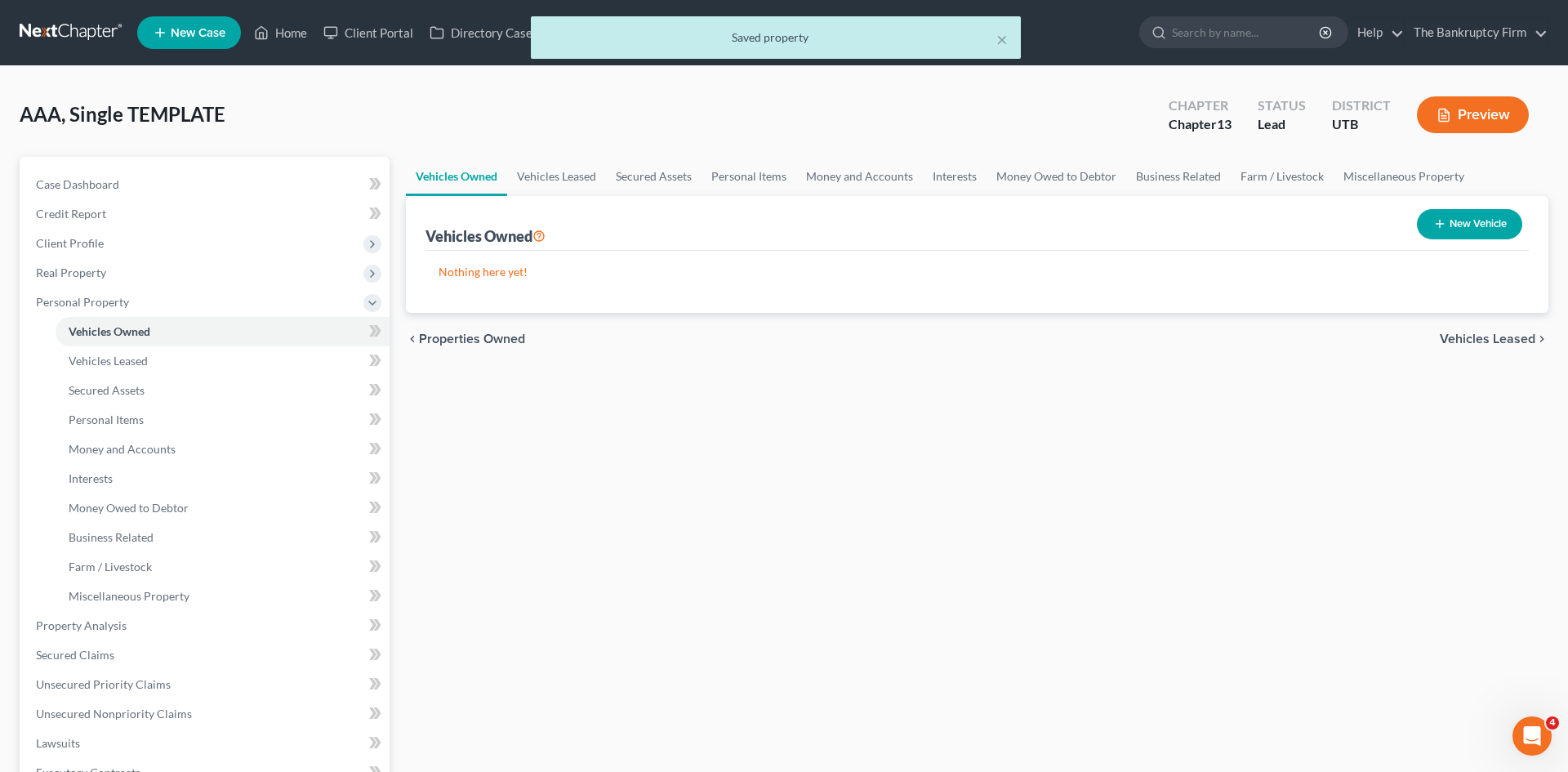
select select "0"
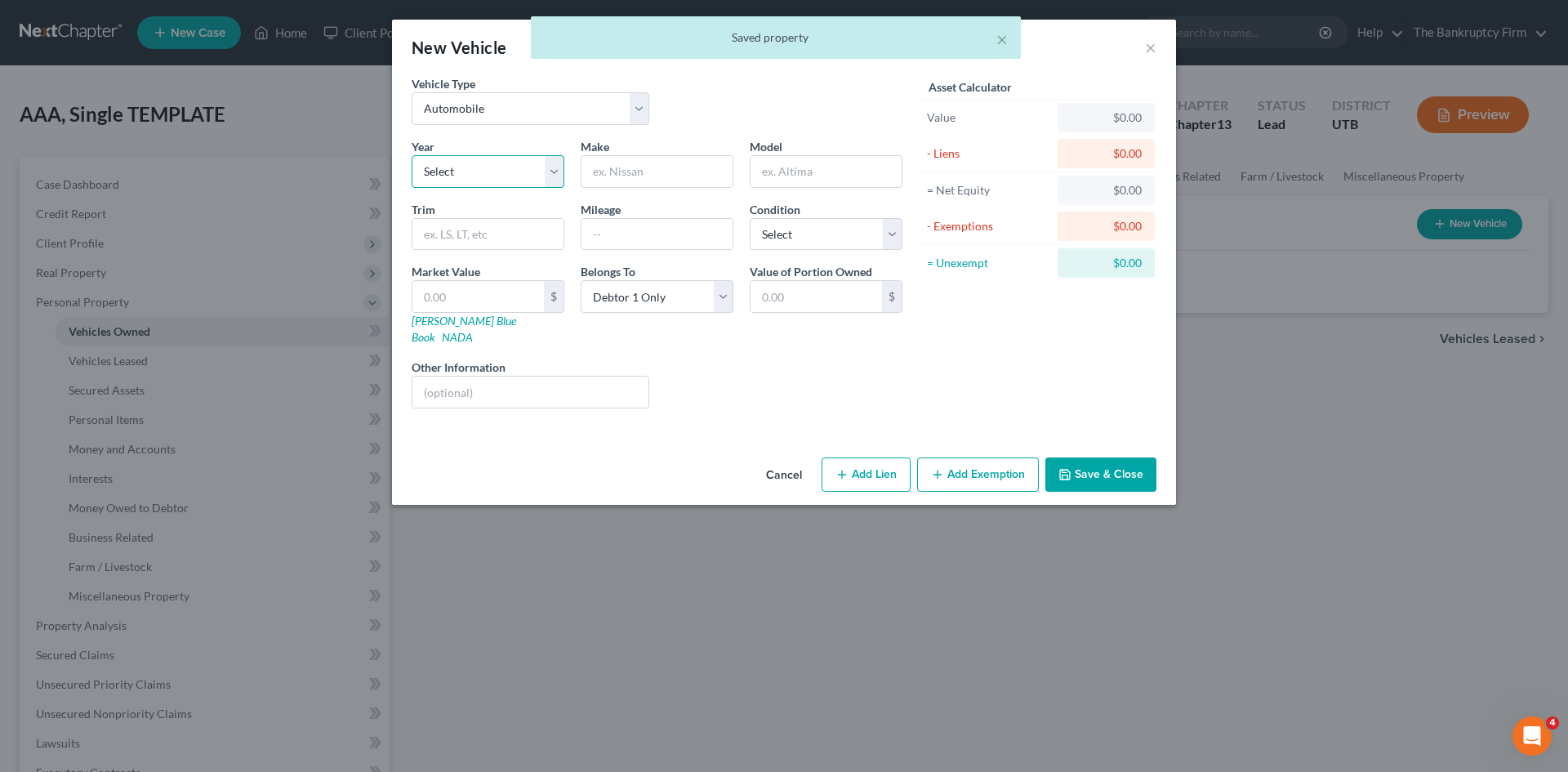
click at [551, 170] on select "Select 2026 2025 2024 2023 2022 2021 2020 2019 2018 2017 2016 2015 2014 2013 20…" at bounding box center [487, 171] width 153 height 32
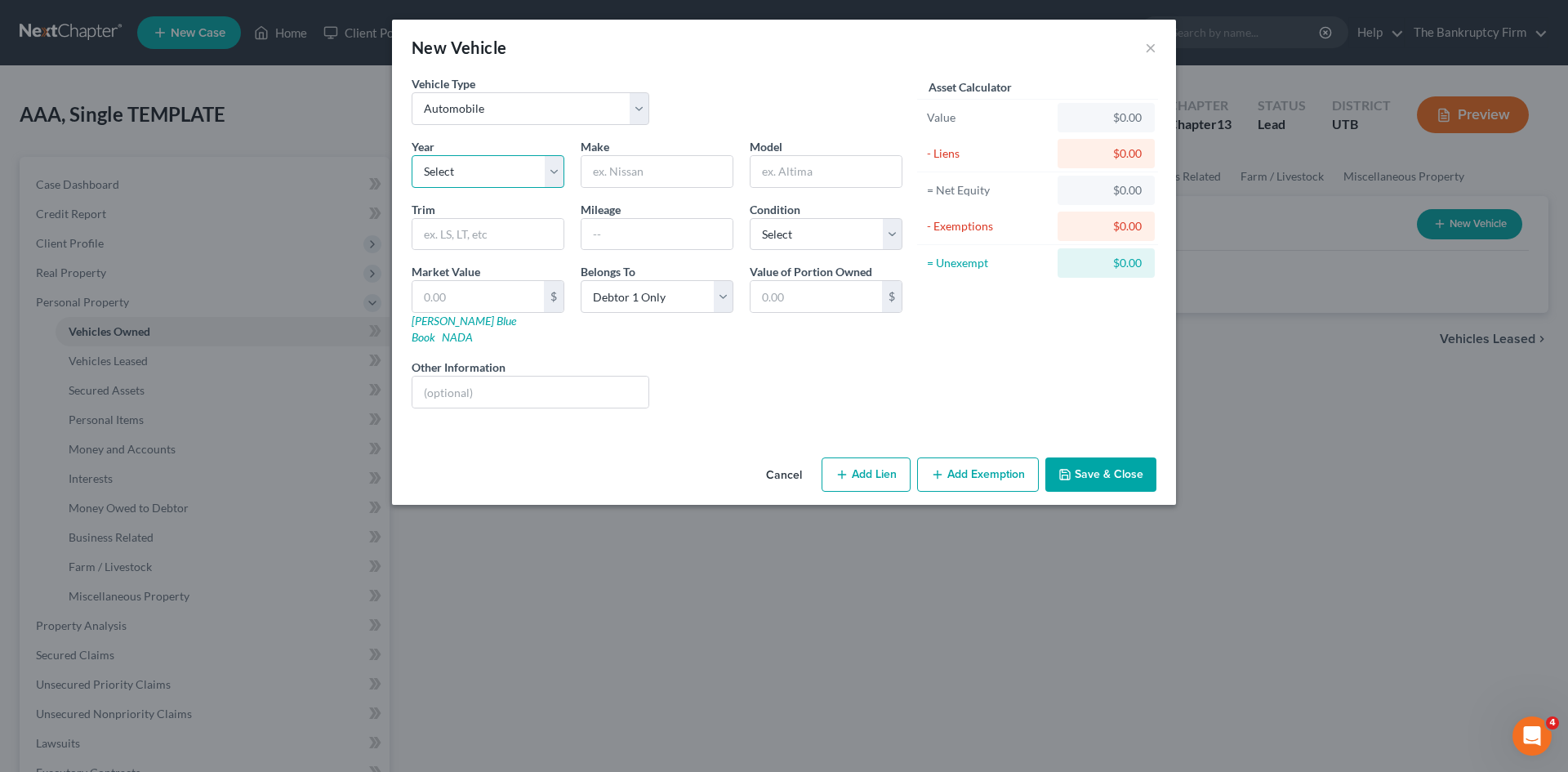
select select "19"
click at [411, 156] on select "Select 2026 2025 2024 2023 2022 2021 2020 2019 2018 2017 2016 2015 2014 2013 20…" at bounding box center [487, 171] width 153 height 32
type input "Ford"
type input "F350"
drag, startPoint x: 417, startPoint y: 300, endPoint x: 491, endPoint y: 302, distance: 74.0
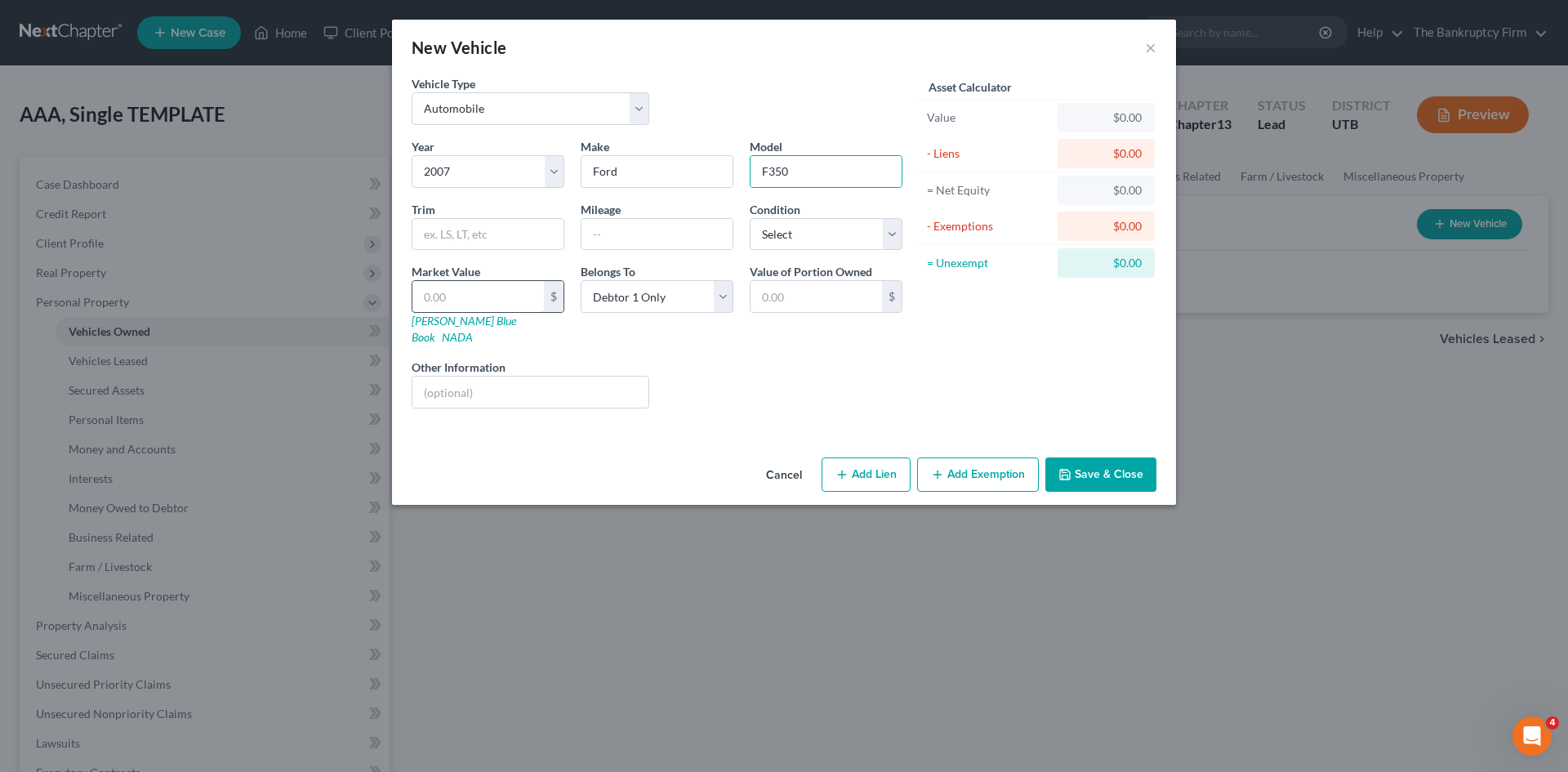
click at [417, 300] on input "text" at bounding box center [478, 296] width 132 height 32
type input "8"
type input "8.00"
type input "80"
type input "80.00"
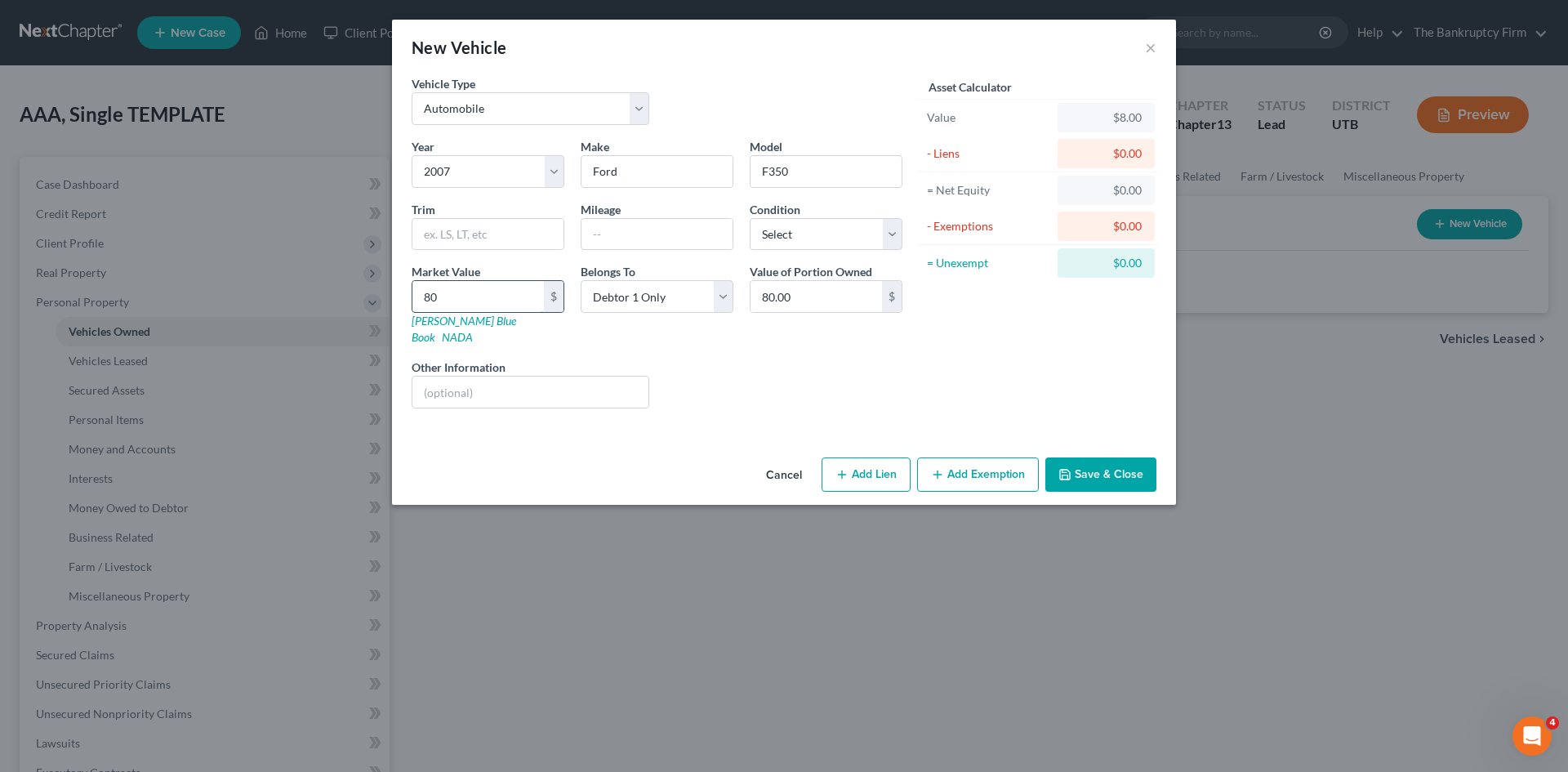
type input "800"
type input "800.00"
type input "8000"
type input "8,000.00"
type input "8,000"
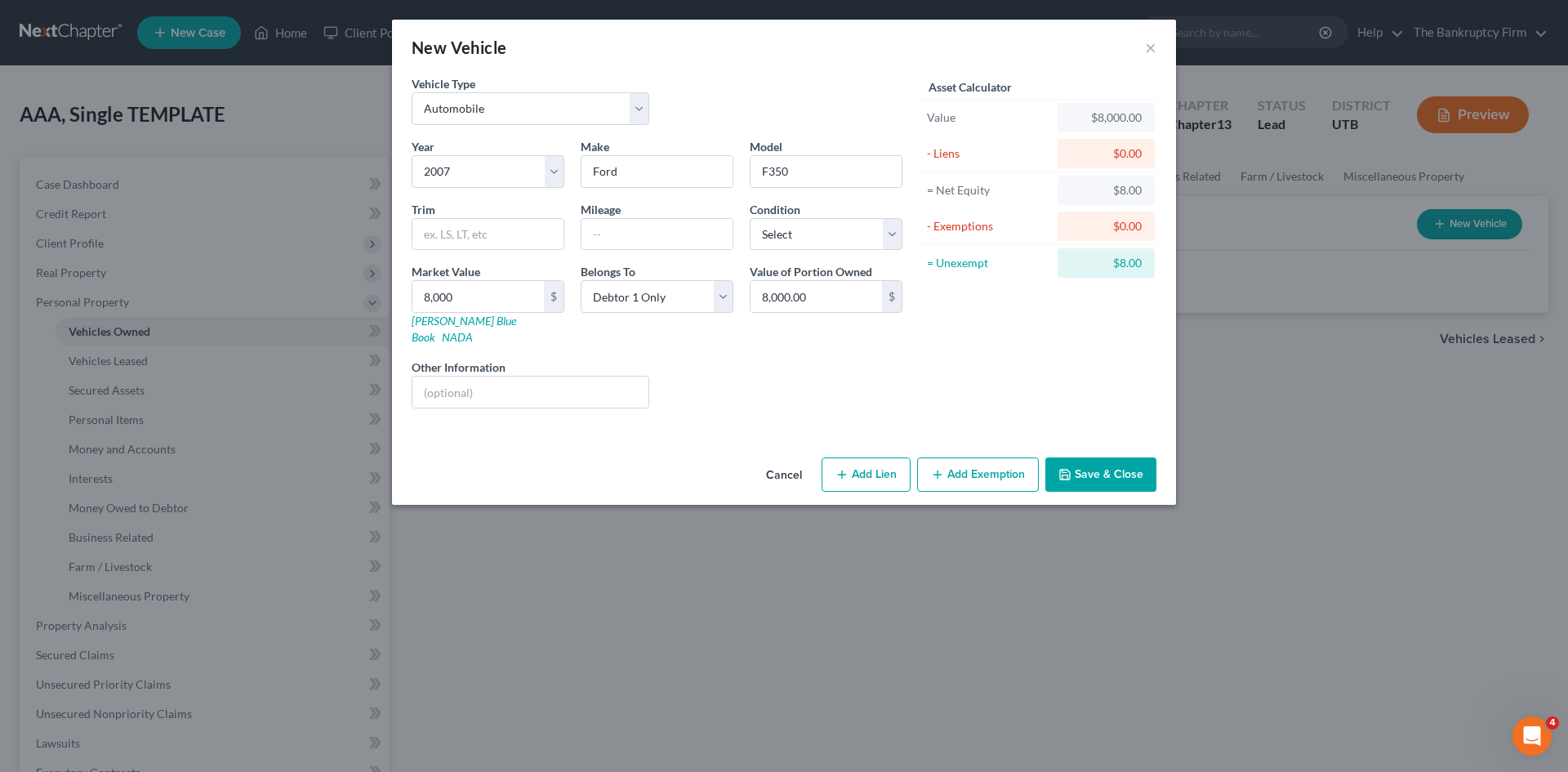
click at [1075, 458] on button "Save & Close" at bounding box center [1100, 475] width 111 height 34
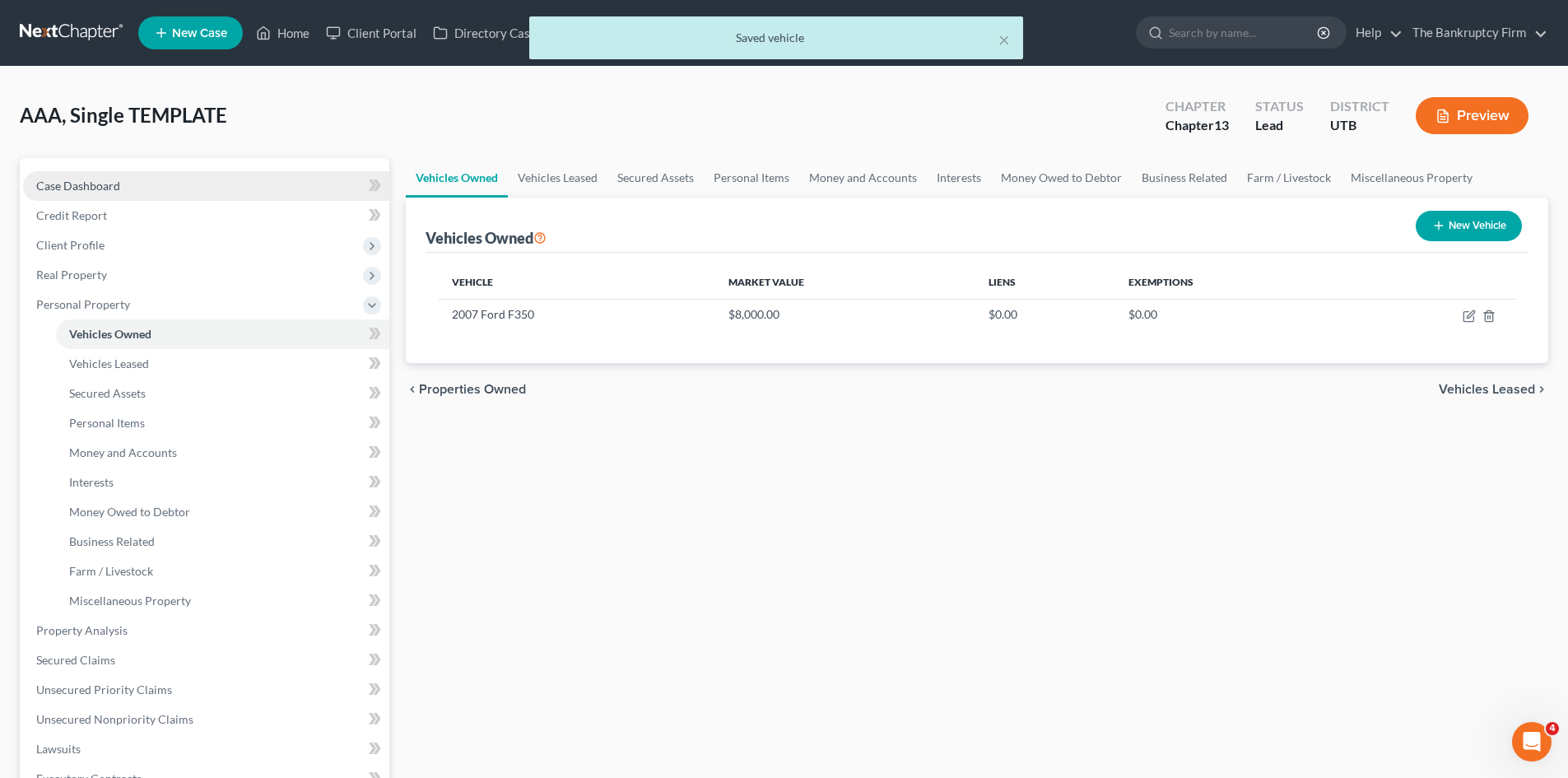
click at [79, 176] on link "Case Dashboard" at bounding box center [205, 187] width 366 height 30
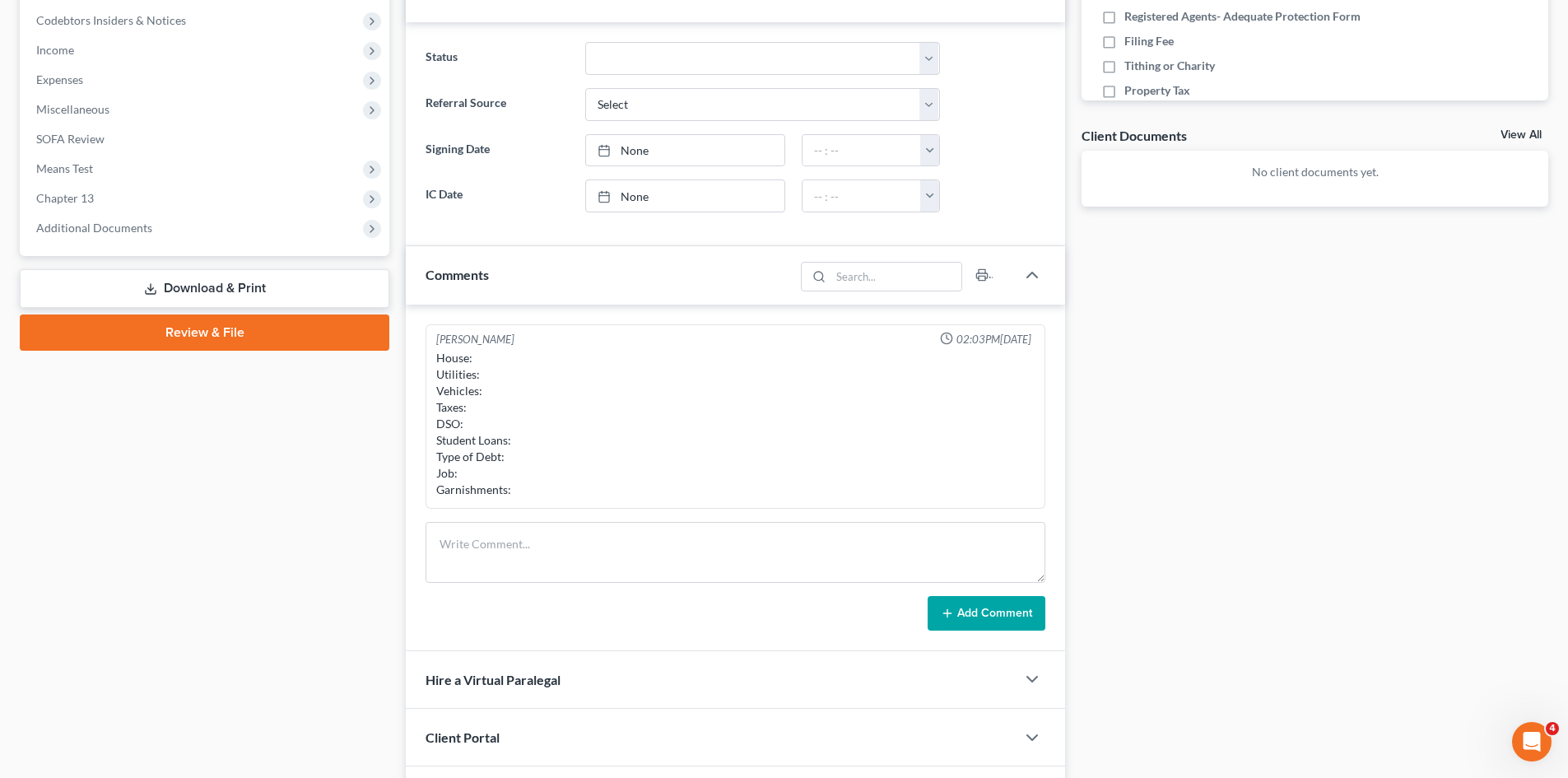
scroll to position [494, 0]
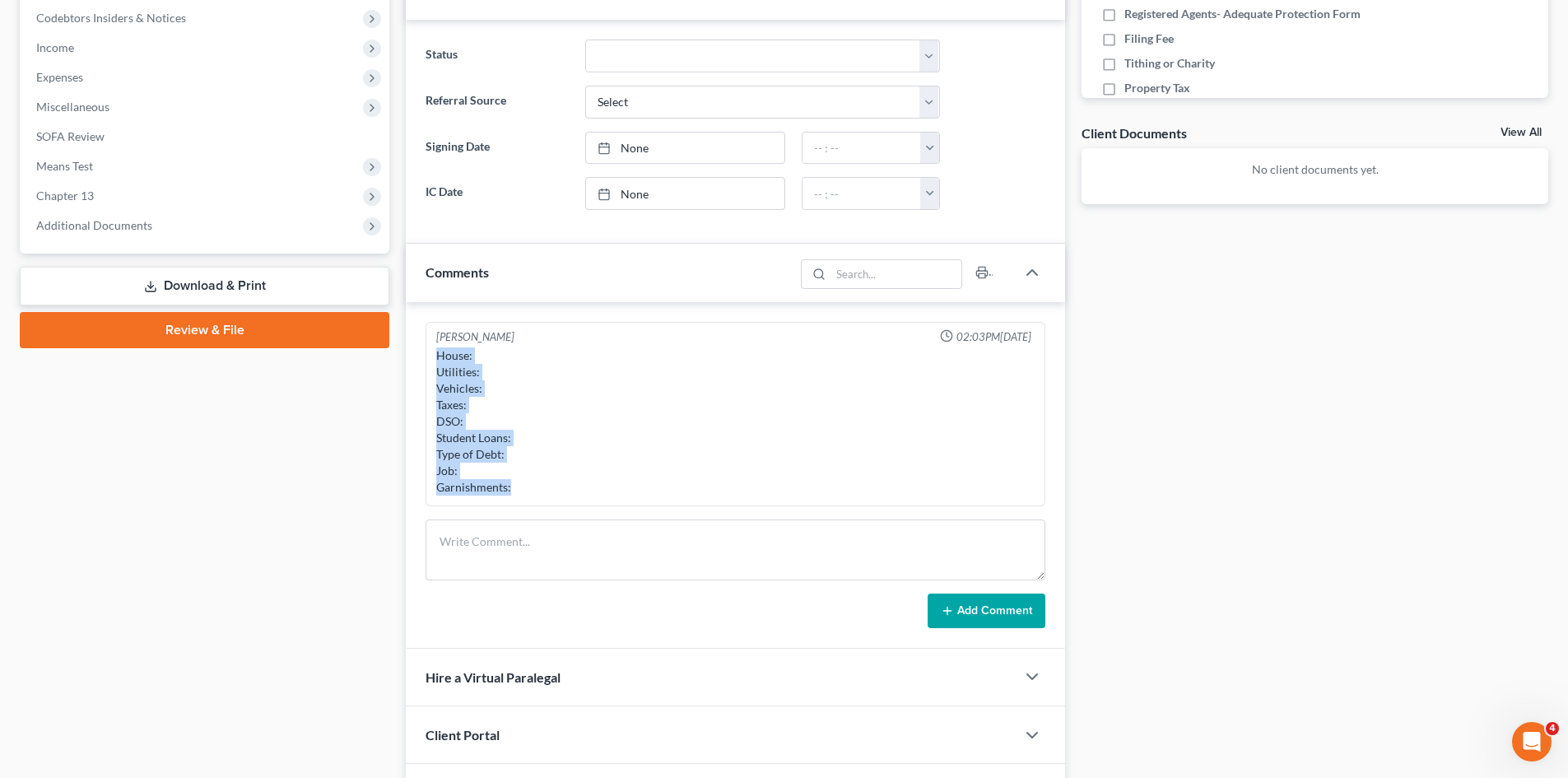
drag, startPoint x: 526, startPoint y: 491, endPoint x: 434, endPoint y: 363, distance: 157.6
click at [434, 363] on div "House: Utilities: Vehicles: Taxes: DSO: Student Loans: Type of Debt: Job: Garni…" at bounding box center [735, 422] width 605 height 155
copy div "House: Utilities: Vehicles: Taxes: DSO: Student Loans: Type of Debt: Job: Garni…"
click at [452, 531] on textarea at bounding box center [735, 549] width 620 height 61
paste textarea "House: Utilities: Vehicles: Taxes: DSO: Student Loans: Type of Debt: Job: Garni…"
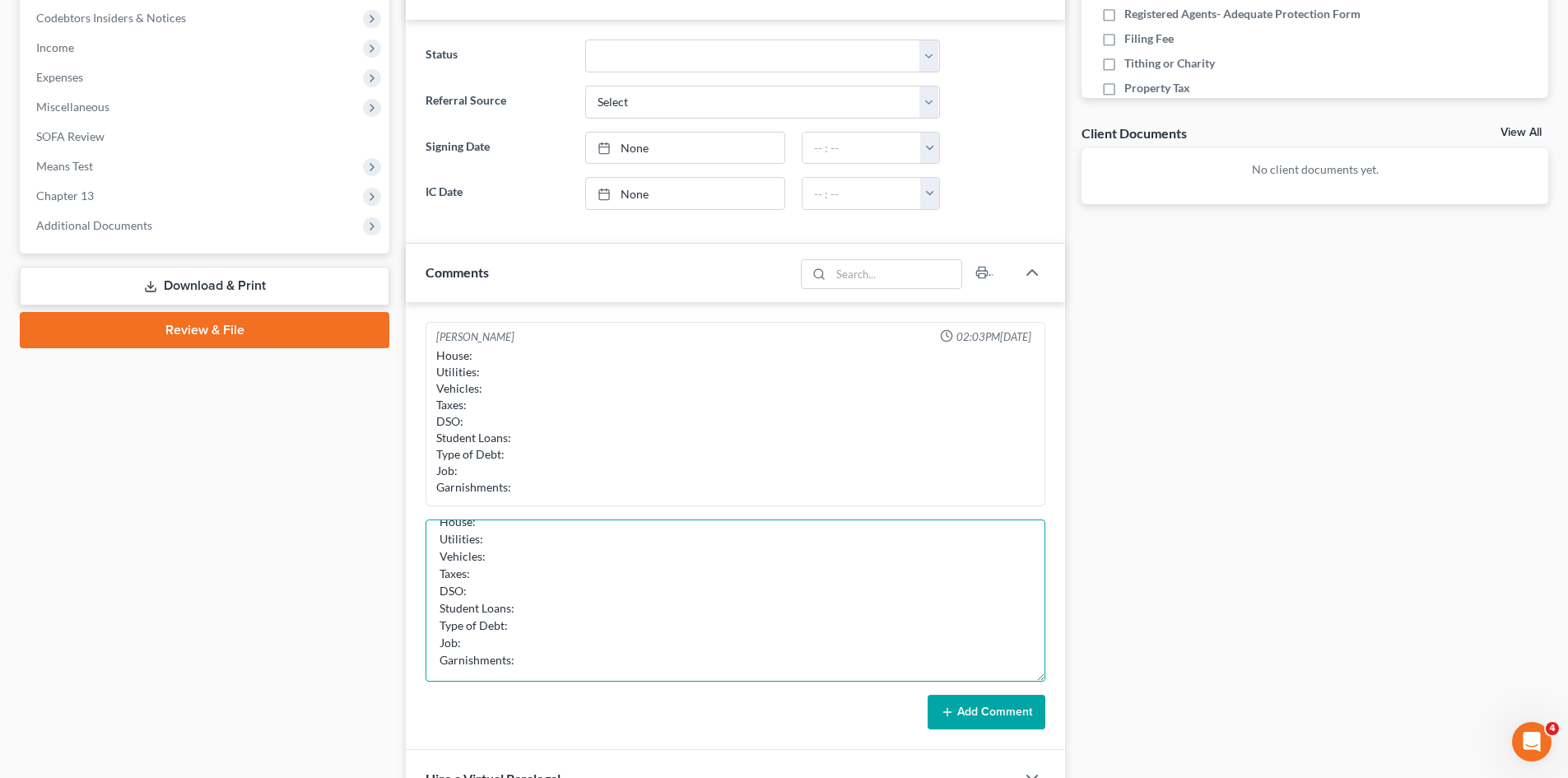
scroll to position [0, 0]
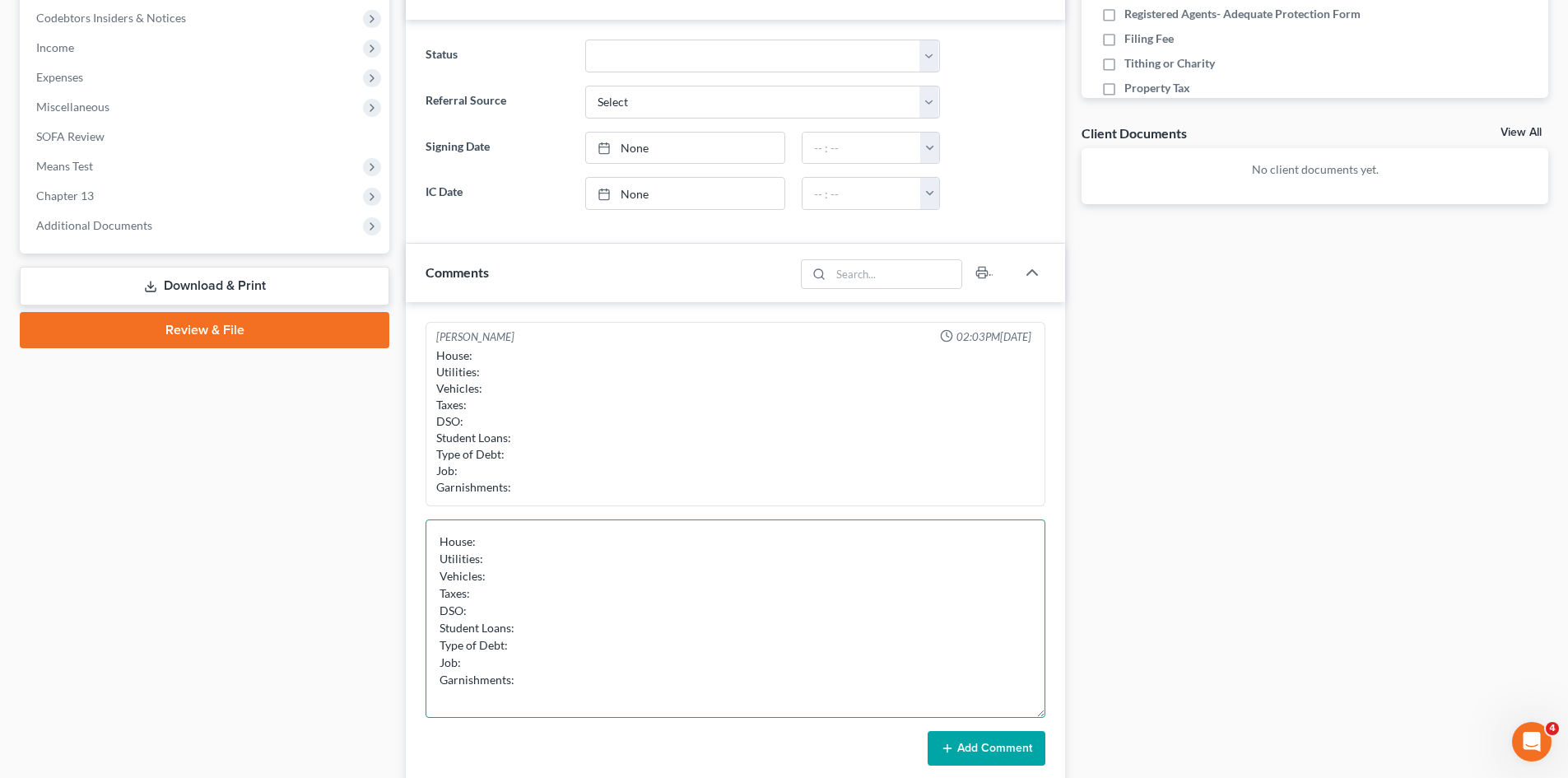
drag, startPoint x: 1038, startPoint y: 573, endPoint x: 1063, endPoint y: 711, distance: 140.2
click at [1063, 711] on div "[PERSON_NAME] 02:03PM[DATE] House: Utilities: Vehicles: Taxes: DSO: Student Loa…" at bounding box center [735, 544] width 659 height 484
click at [499, 545] on textarea "House: Utilities: Vehicles: Taxes: DSO: Student Loans: Type of Debt: Job: Garni…" at bounding box center [735, 618] width 620 height 198
click at [548, 540] on textarea "House: 1st mortgage behind 1 year. HELOC behind 2 months Utilities: Vehicles: T…" at bounding box center [735, 618] width 620 height 198
click at [698, 540] on textarea "House: 1st mortgage $286k/ behind 1 year. HELOC behind 2 months Utilities: Vehi…" at bounding box center [735, 618] width 620 height 198
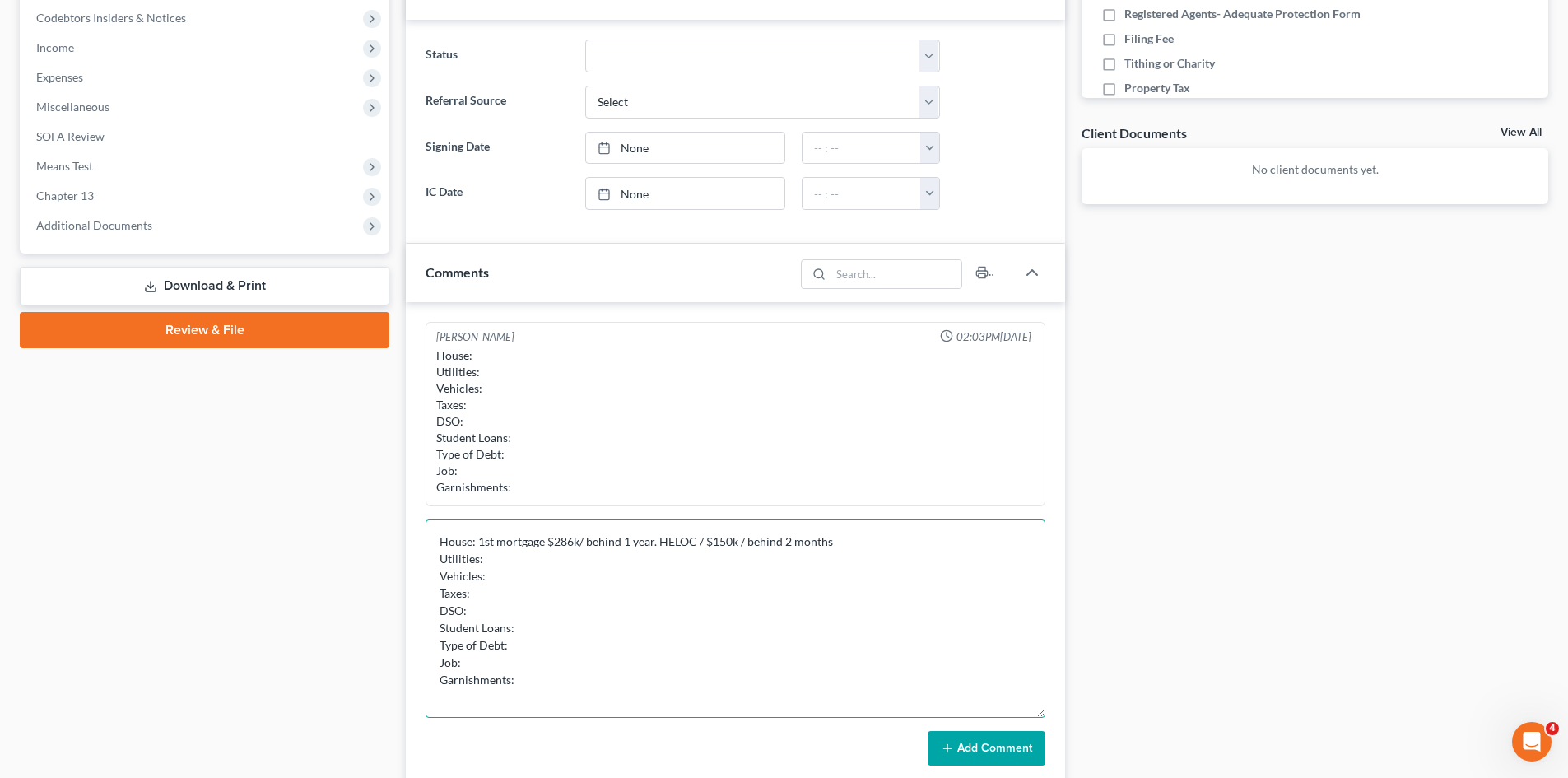
click at [501, 561] on textarea "House: 1st mortgage $286k/ behind 1 year. HELOC / $150k / behind 2 months Utili…" at bounding box center [735, 618] width 620 height 198
click at [509, 575] on textarea "House: 1st mortgage $286k/ behind 1 year. HELOC / $150k / behind 2 months Utili…" at bounding box center [735, 618] width 620 height 198
click at [482, 588] on textarea "House: 1st mortgage $286k/ behind 1 year. HELOC / $150k / behind 2 months Utili…" at bounding box center [735, 618] width 620 height 198
click at [482, 614] on textarea "House: 1st mortgage $286k/ behind 1 year. HELOC / $150k / behind 2 months Utili…" at bounding box center [735, 618] width 620 height 198
click at [548, 627] on textarea "House: 1st mortgage $286k/ behind 1 year. HELOC / $150k / behind 2 months Utili…" at bounding box center [735, 618] width 620 height 198
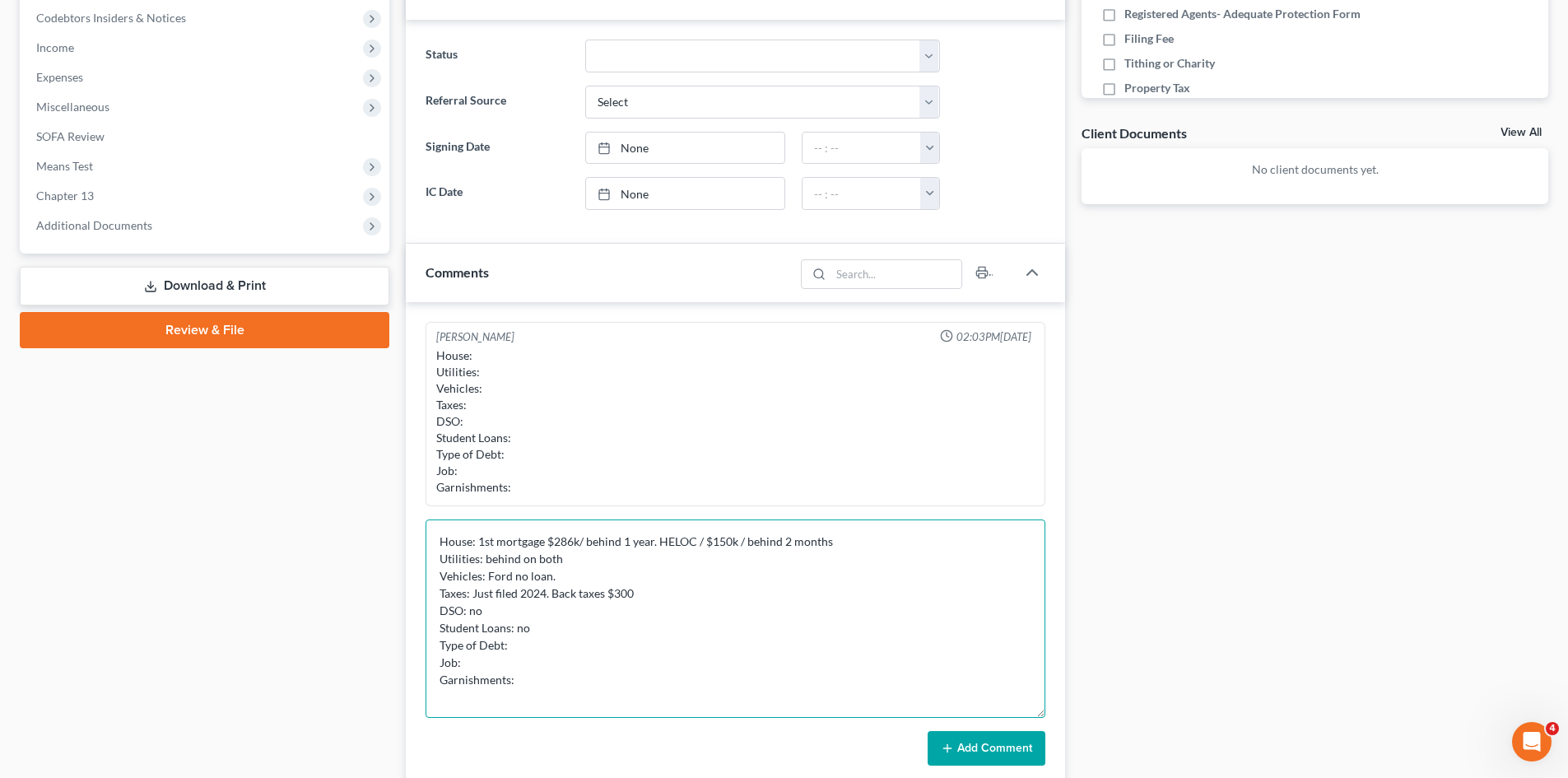
click at [514, 645] on textarea "House: 1st mortgage $286k/ behind 1 year. HELOC / $150k / behind 2 months Utili…" at bounding box center [735, 618] width 620 height 198
click at [482, 662] on textarea "House: 1st mortgage $286k/ behind 1 year. HELOC / $150k / behind 2 months Utili…" at bounding box center [735, 618] width 620 height 198
click at [542, 683] on textarea "House: 1st mortgage $286k/ behind 1 year. HELOC / $150k / behind 2 months Utili…" at bounding box center [735, 618] width 620 height 198
type textarea "House: 1st mortgage $286k/ behind 1 year. HELOC / $150k / behind 2 months Utili…"
click at [1014, 752] on button "Add Comment" at bounding box center [986, 748] width 118 height 35
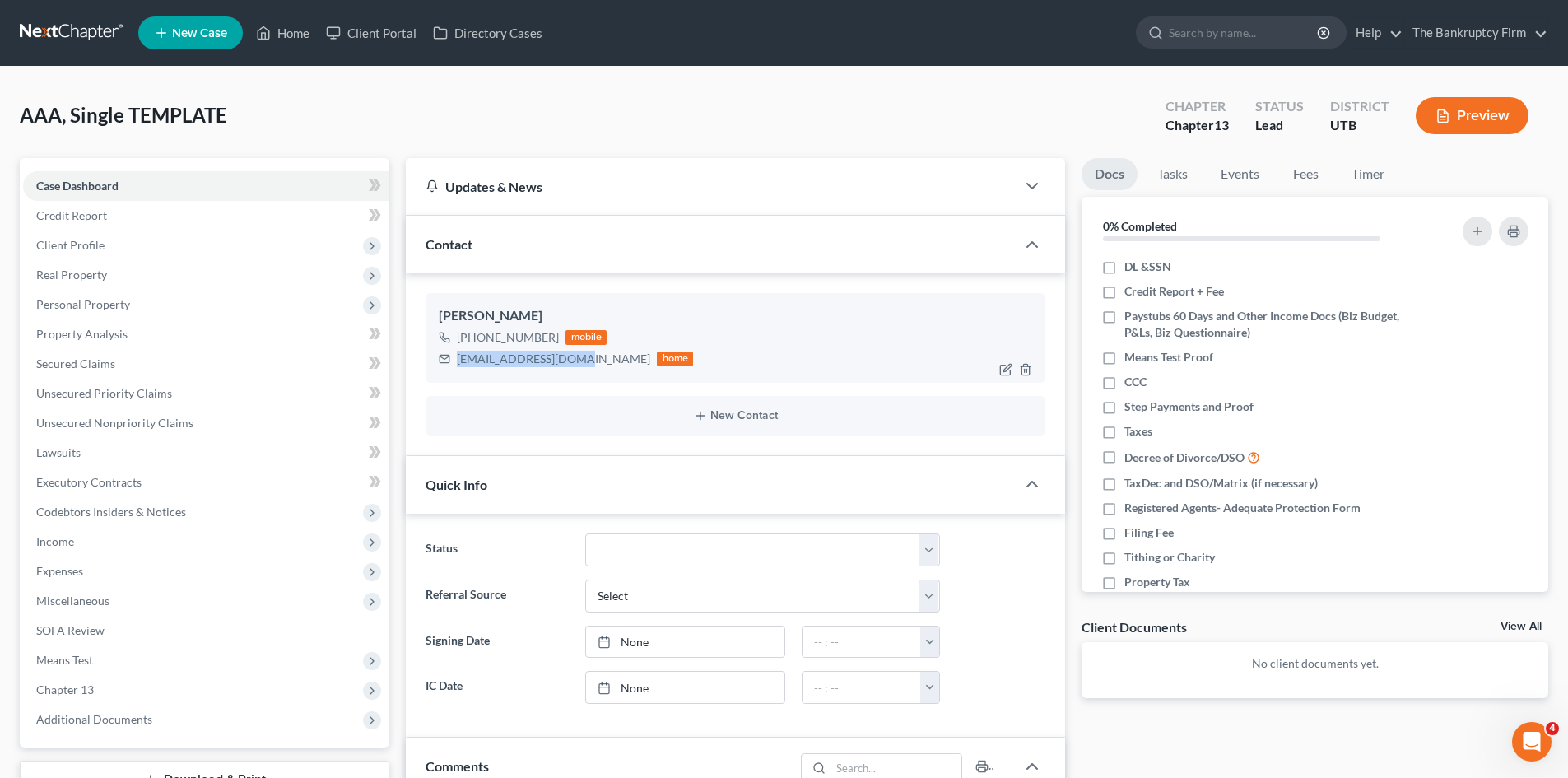
drag, startPoint x: 572, startPoint y: 359, endPoint x: 459, endPoint y: 364, distance: 113.1
click at [459, 364] on div "[EMAIL_ADDRESS][DOMAIN_NAME] home" at bounding box center [566, 359] width 254 height 22
copy div "[EMAIL_ADDRESS][DOMAIN_NAME]"
drag, startPoint x: 552, startPoint y: 335, endPoint x: 472, endPoint y: 339, distance: 80.1
click at [472, 339] on span "[PHONE_NUMBER]" at bounding box center [516, 337] width 119 height 14
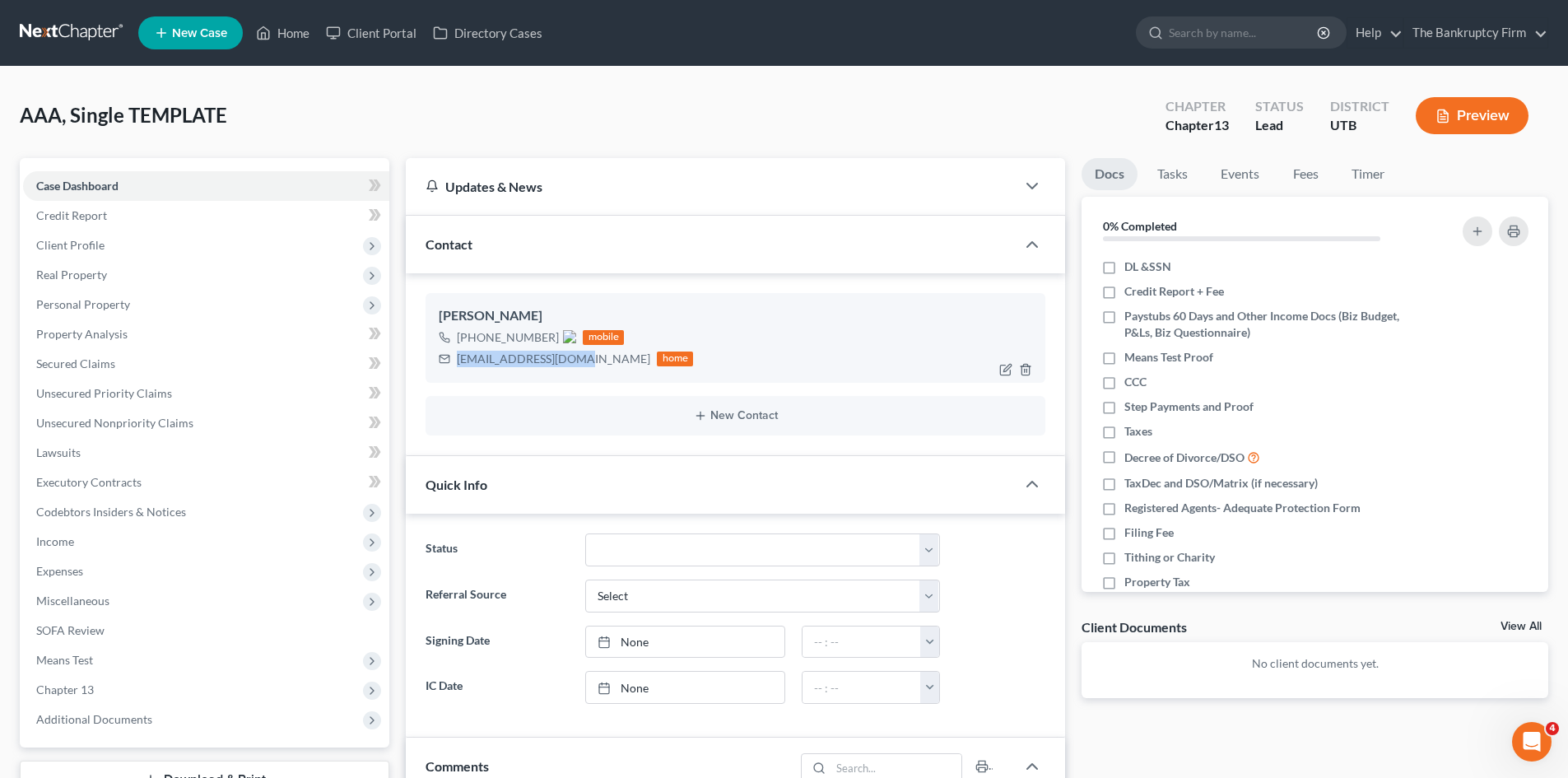
copy span "[PHONE_NUMBER]"
click at [74, 234] on span "Client Profile" at bounding box center [205, 245] width 366 height 30
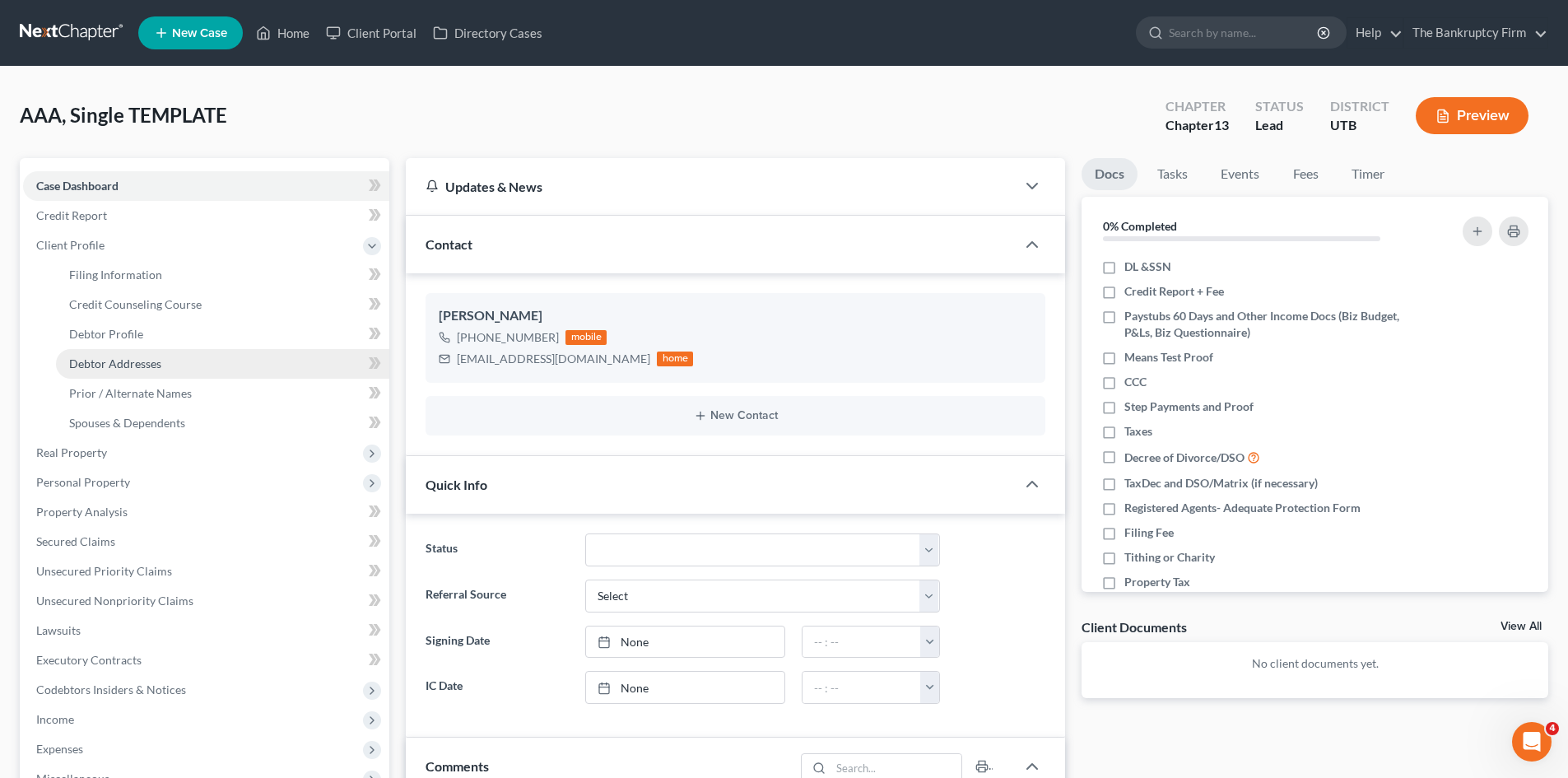
click at [123, 364] on span "Debtor Addresses" at bounding box center [115, 363] width 92 height 14
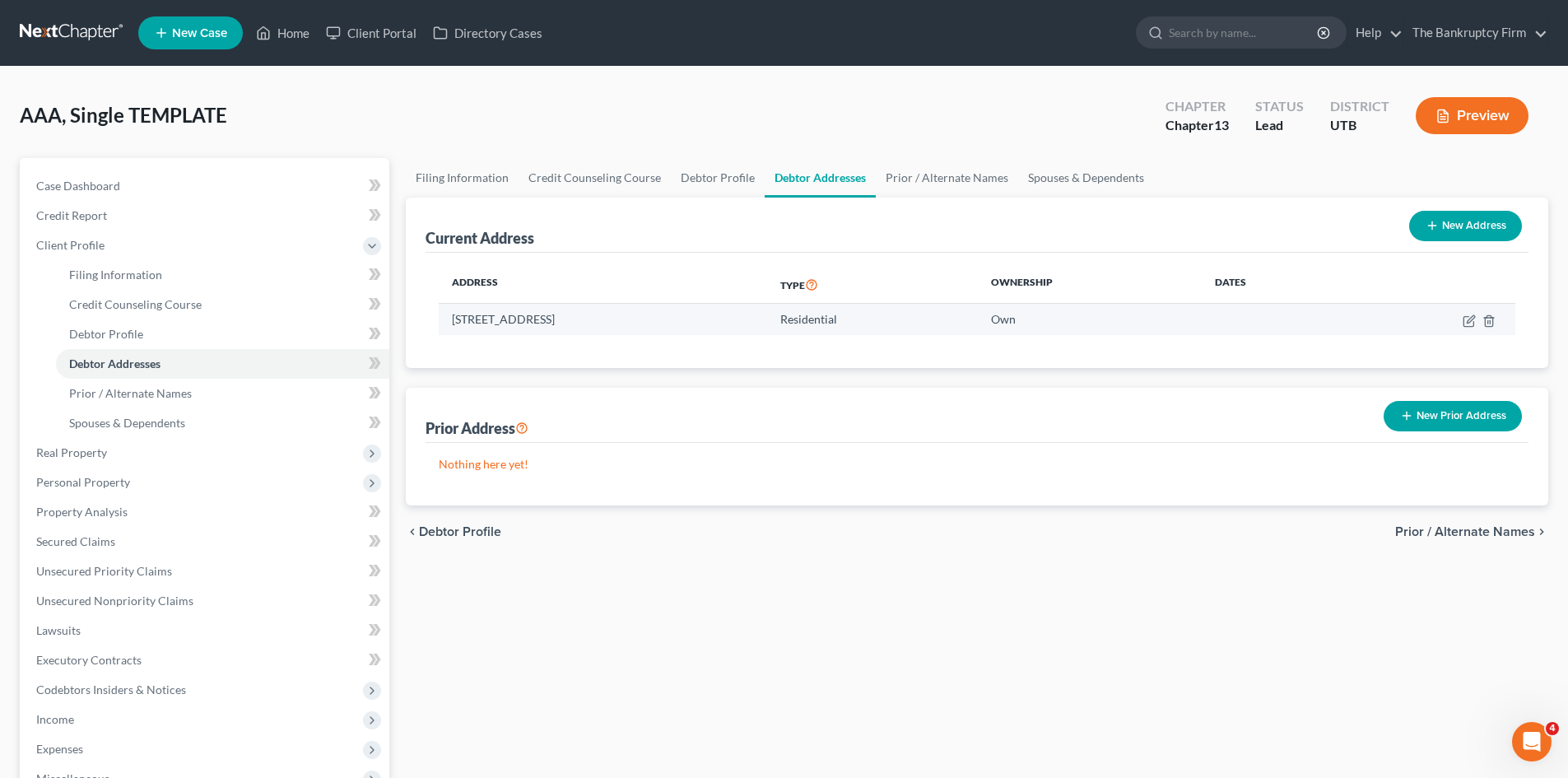
drag, startPoint x: 657, startPoint y: 325, endPoint x: 444, endPoint y: 333, distance: 213.2
click at [444, 333] on td "[STREET_ADDRESS]" at bounding box center [602, 320] width 328 height 32
copy td "[STREET_ADDRESS]"
click at [292, 33] on link "Home" at bounding box center [283, 33] width 70 height 30
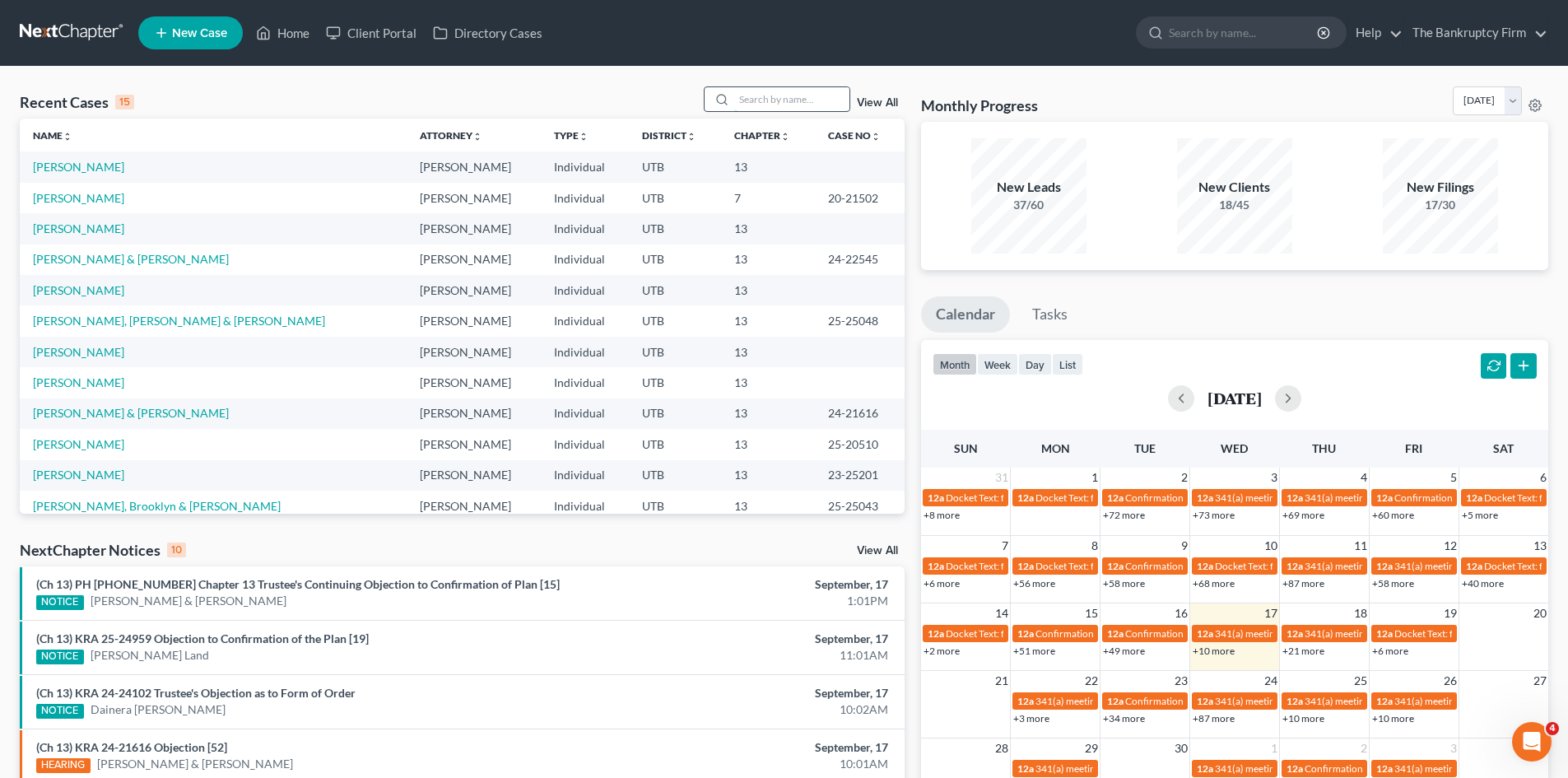
click at [777, 94] on input "search" at bounding box center [792, 99] width 115 height 24
type input "[PERSON_NAME]"
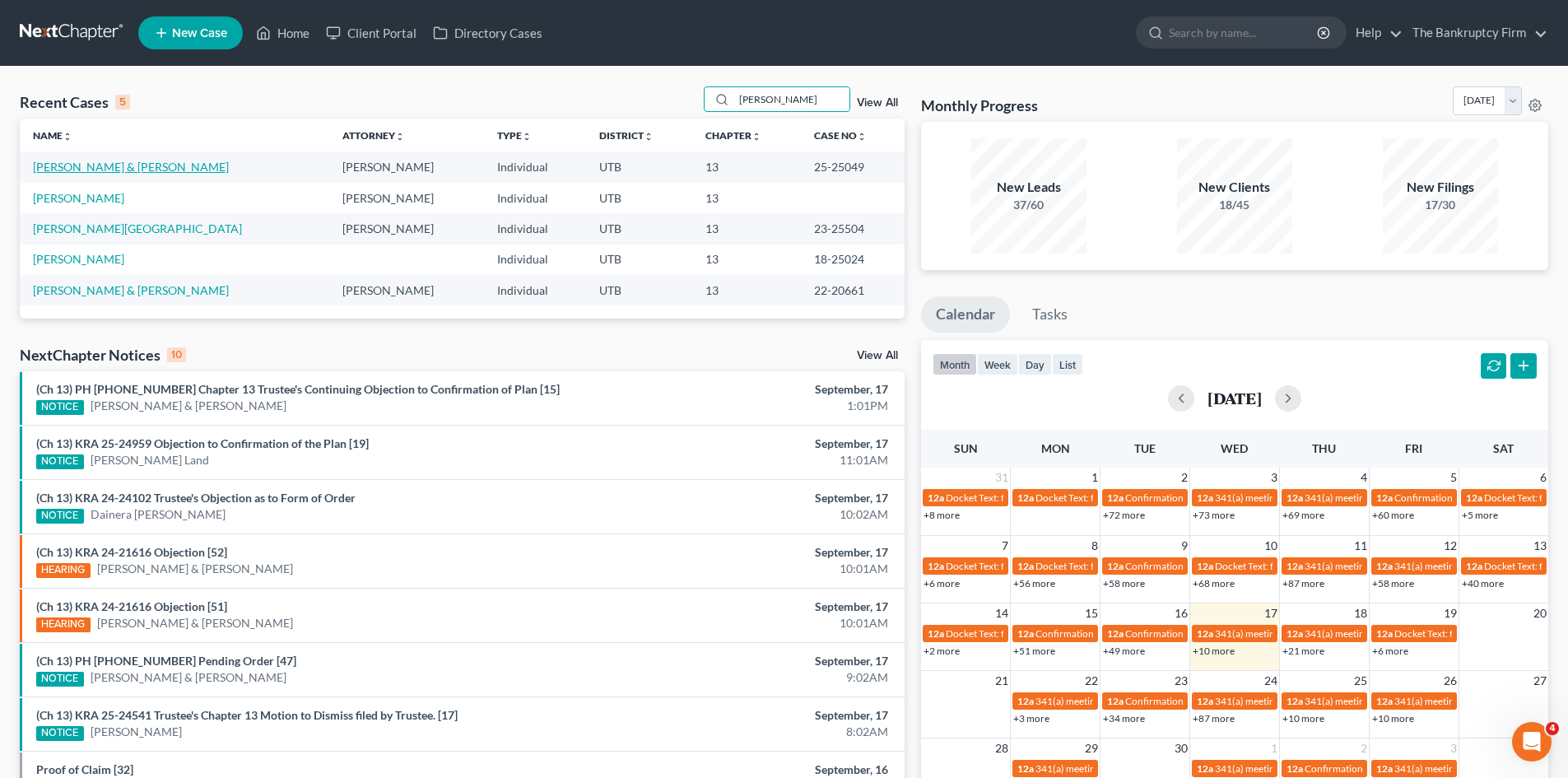
click at [79, 168] on link "[PERSON_NAME] & [PERSON_NAME]" at bounding box center [130, 167] width 196 height 14
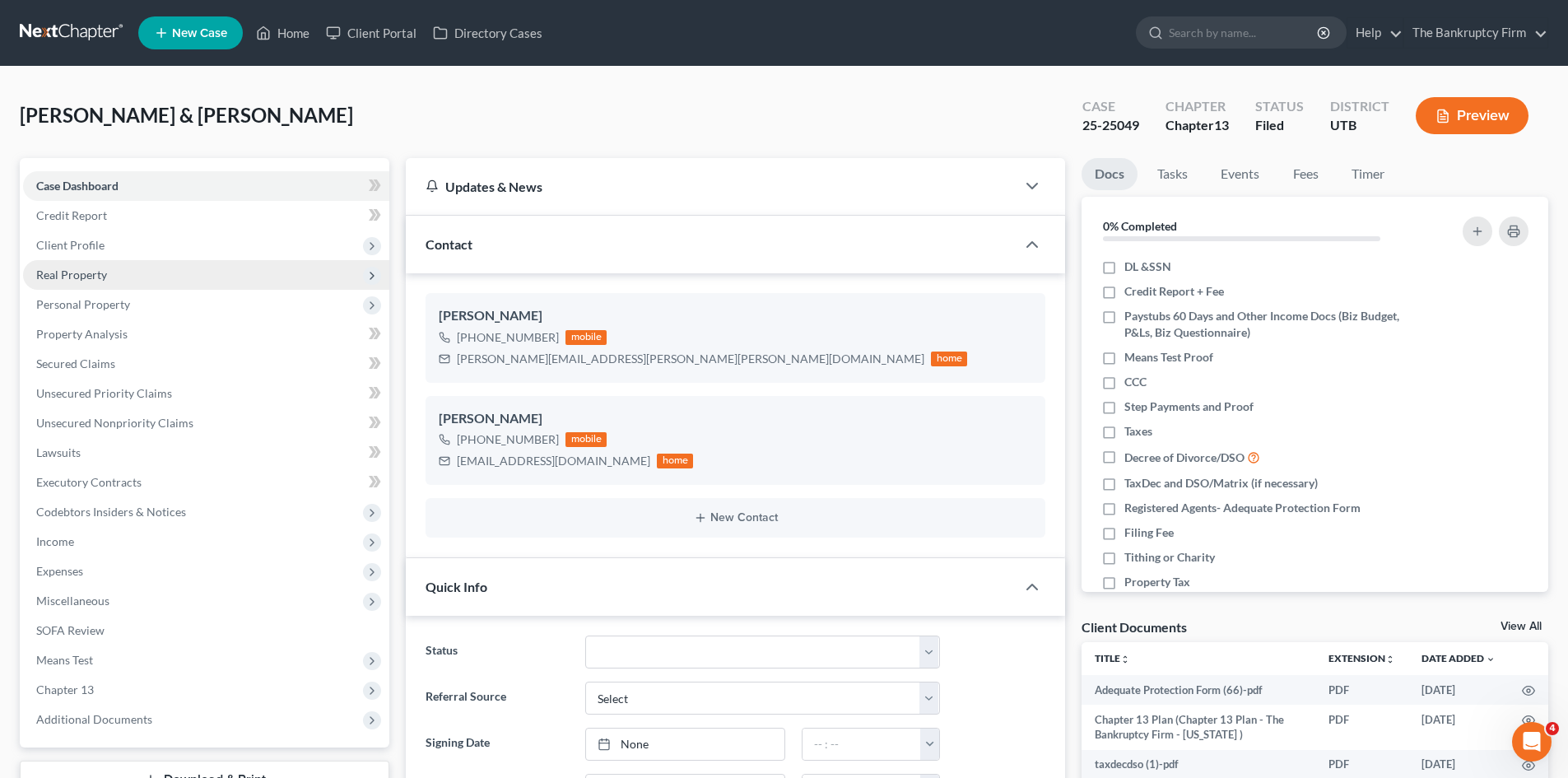
scroll to position [64, 0]
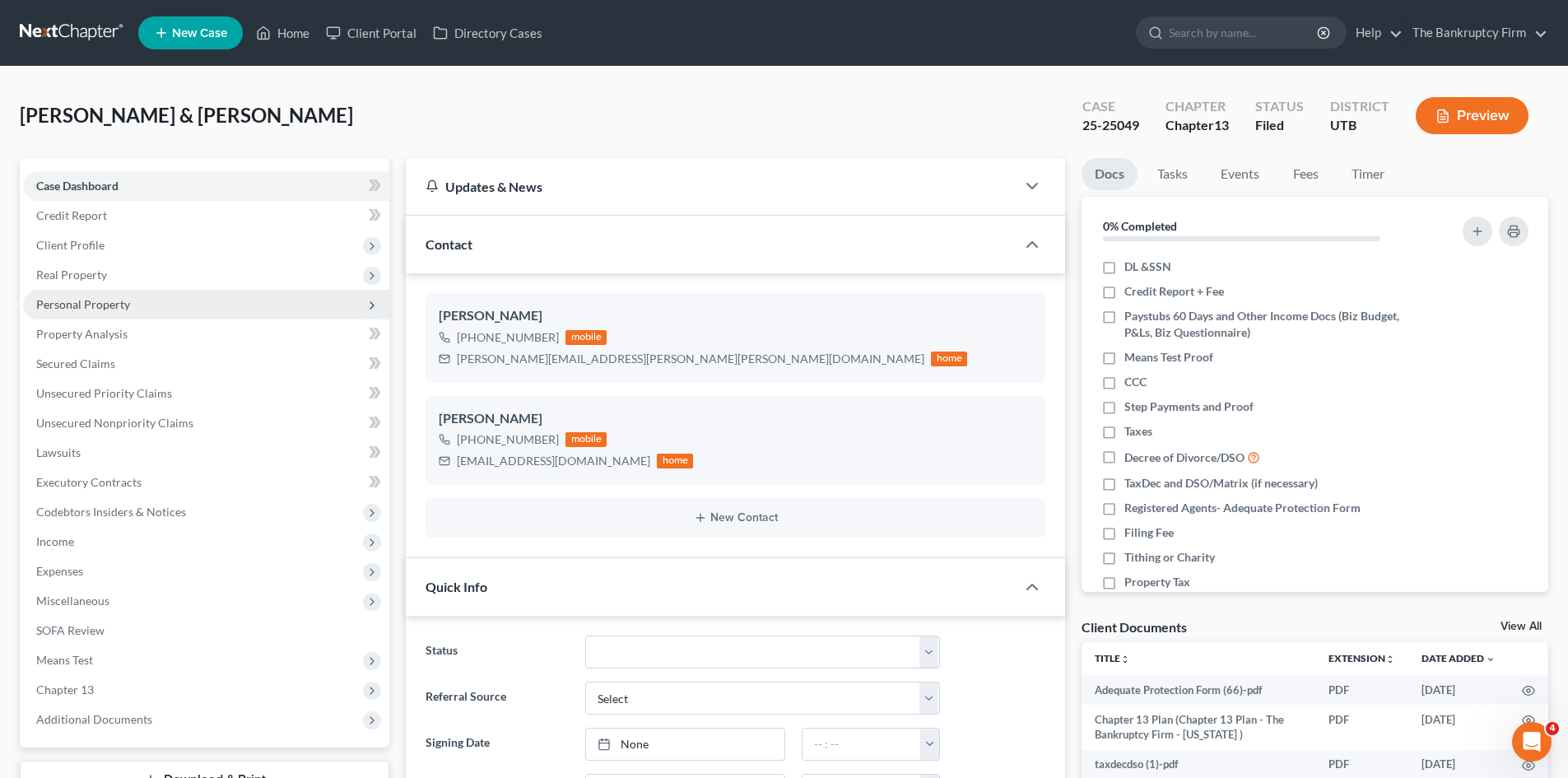
click at [61, 301] on span "Personal Property" at bounding box center [82, 304] width 94 height 14
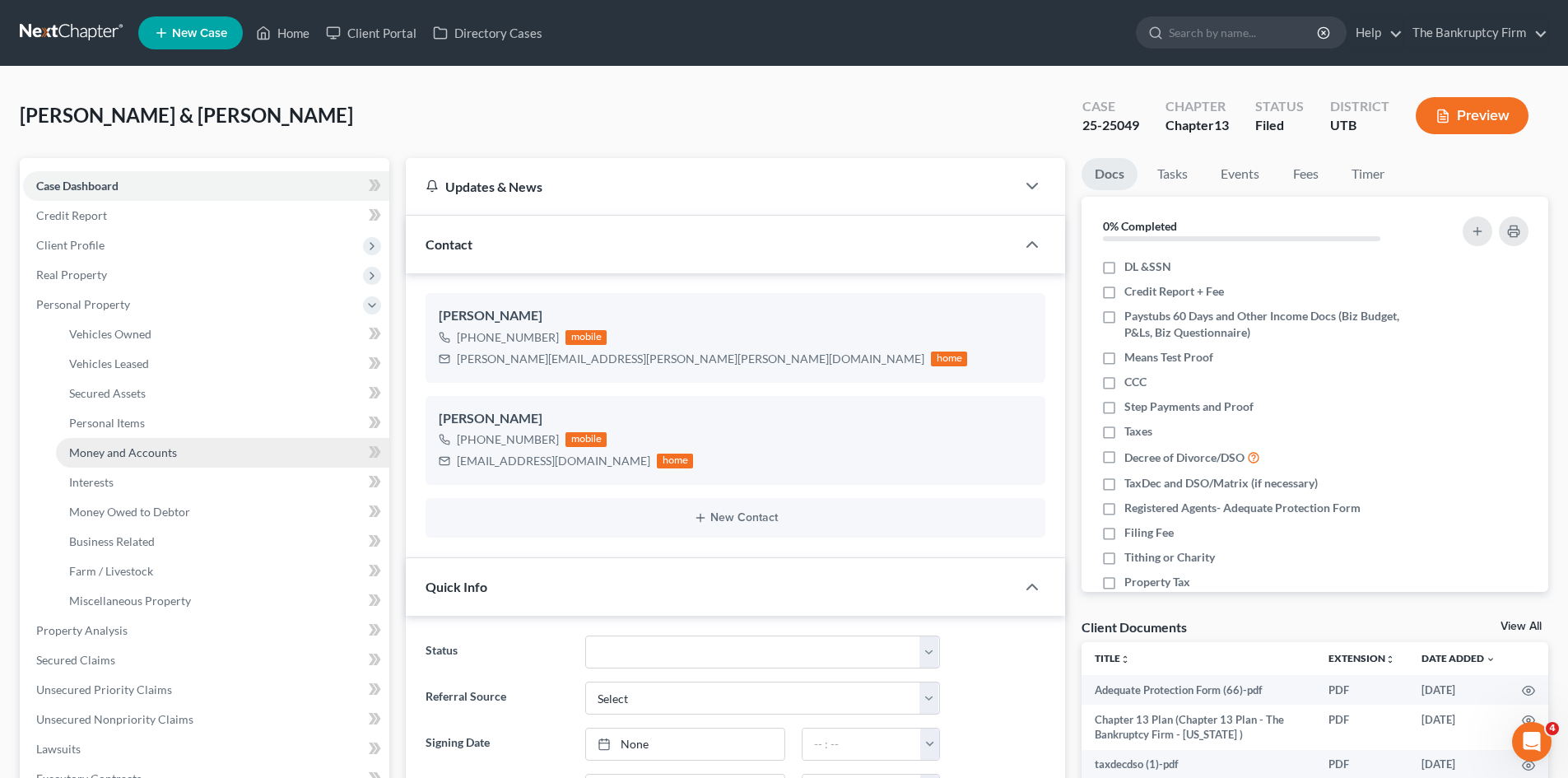
click at [155, 459] on link "Money and Accounts" at bounding box center [222, 453] width 333 height 30
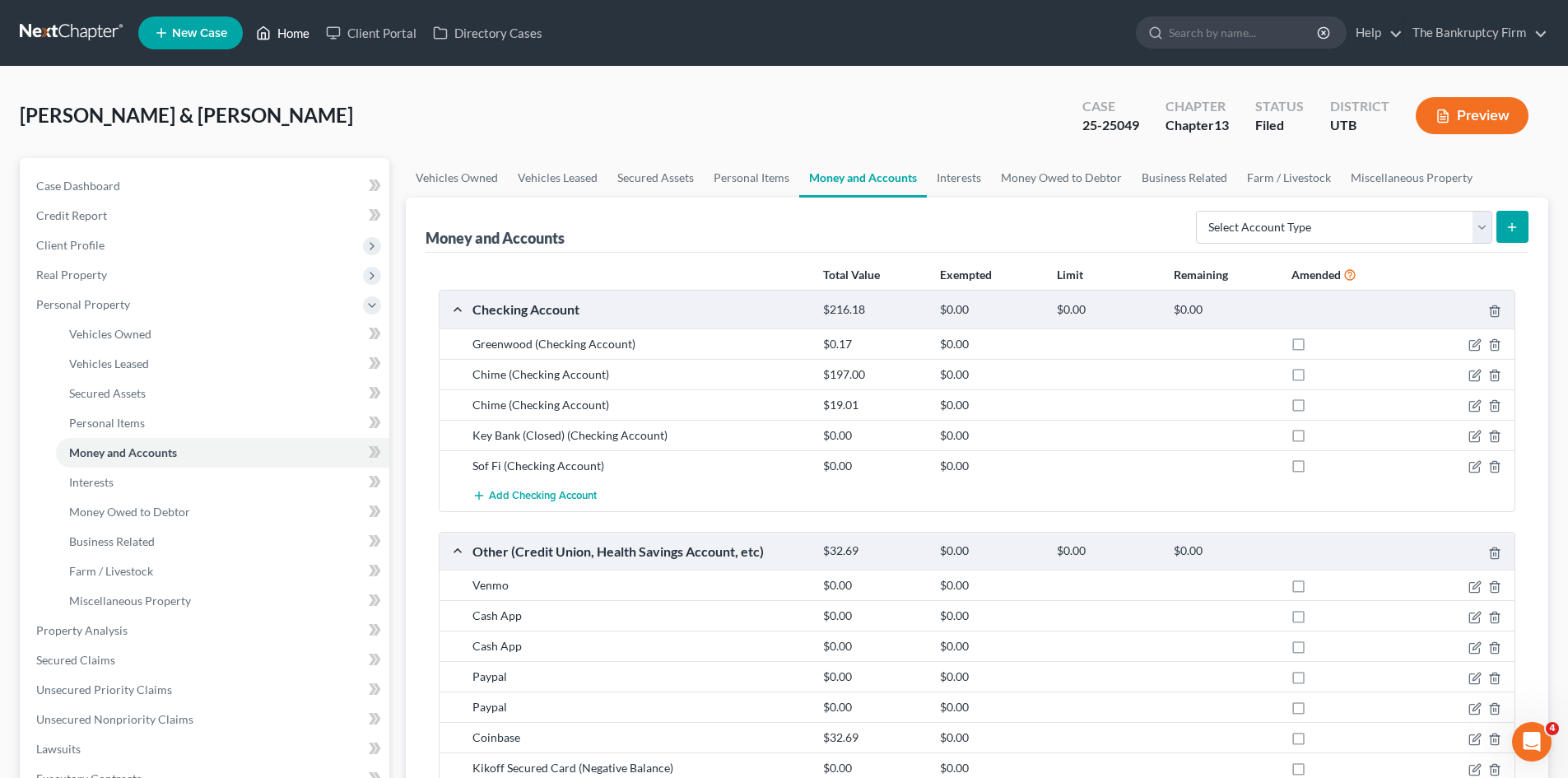
click at [276, 30] on link "Home" at bounding box center [283, 33] width 70 height 30
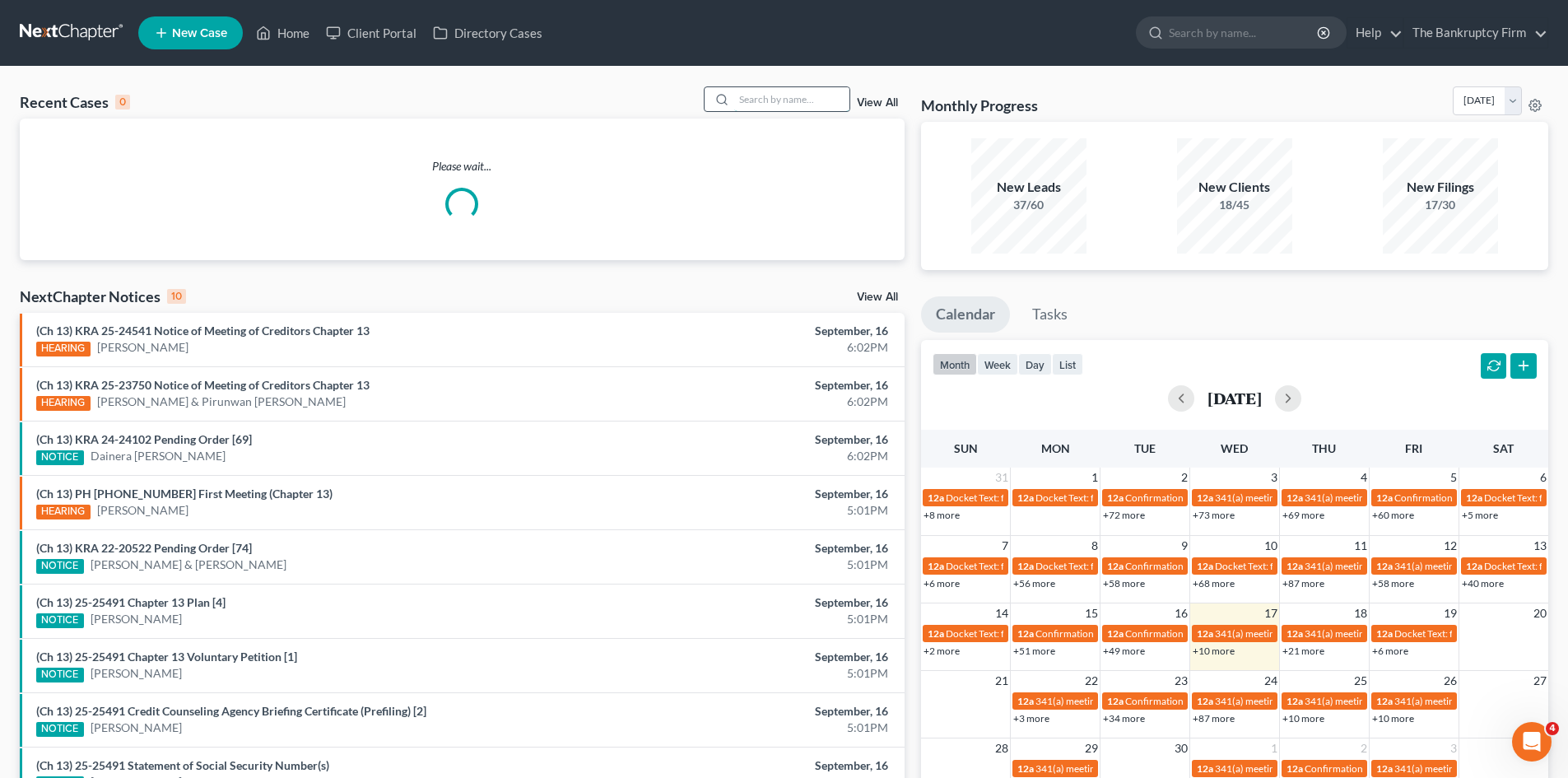
click at [772, 92] on input "search" at bounding box center [792, 99] width 115 height 24
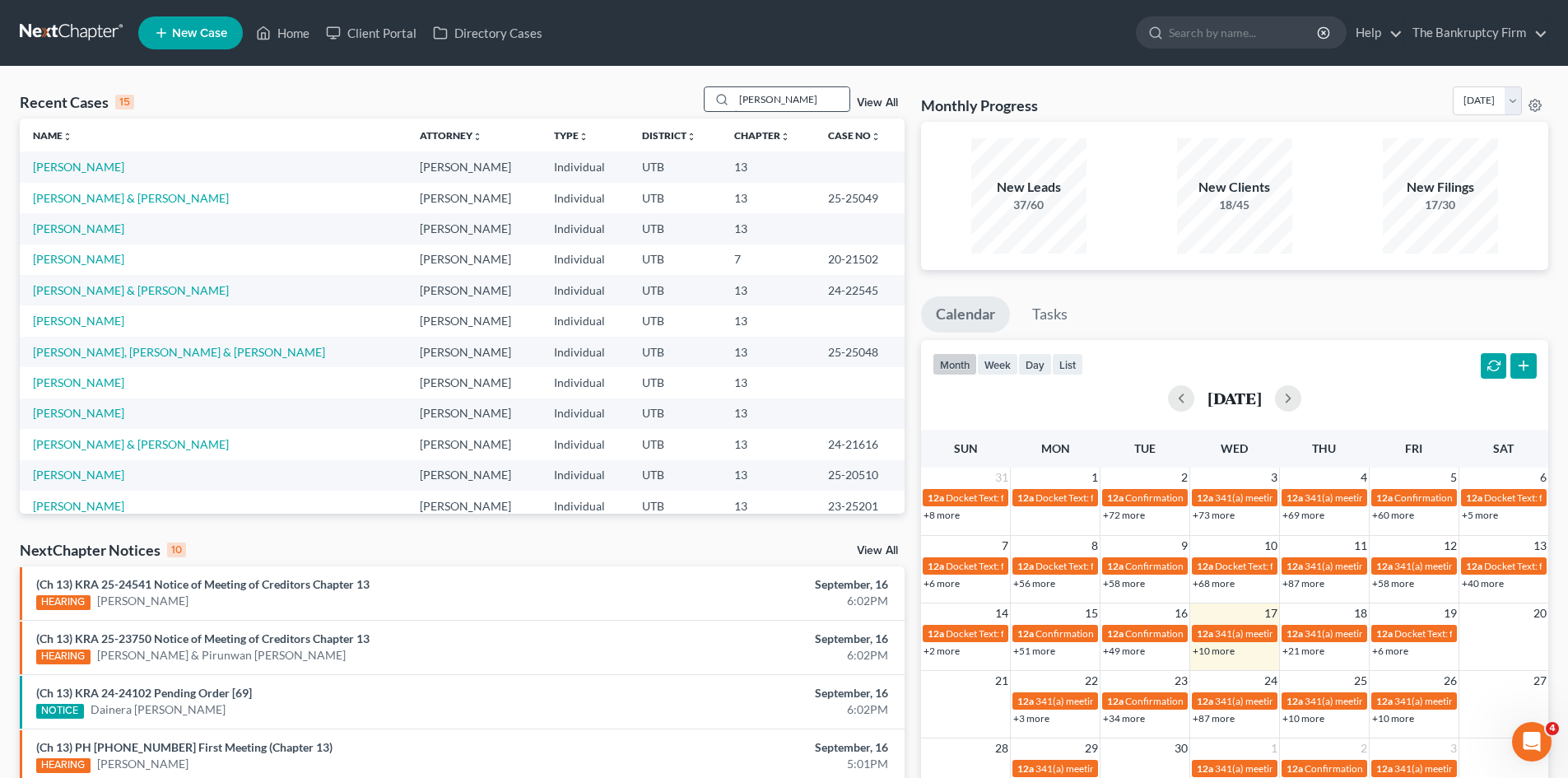
type input "[PERSON_NAME]"
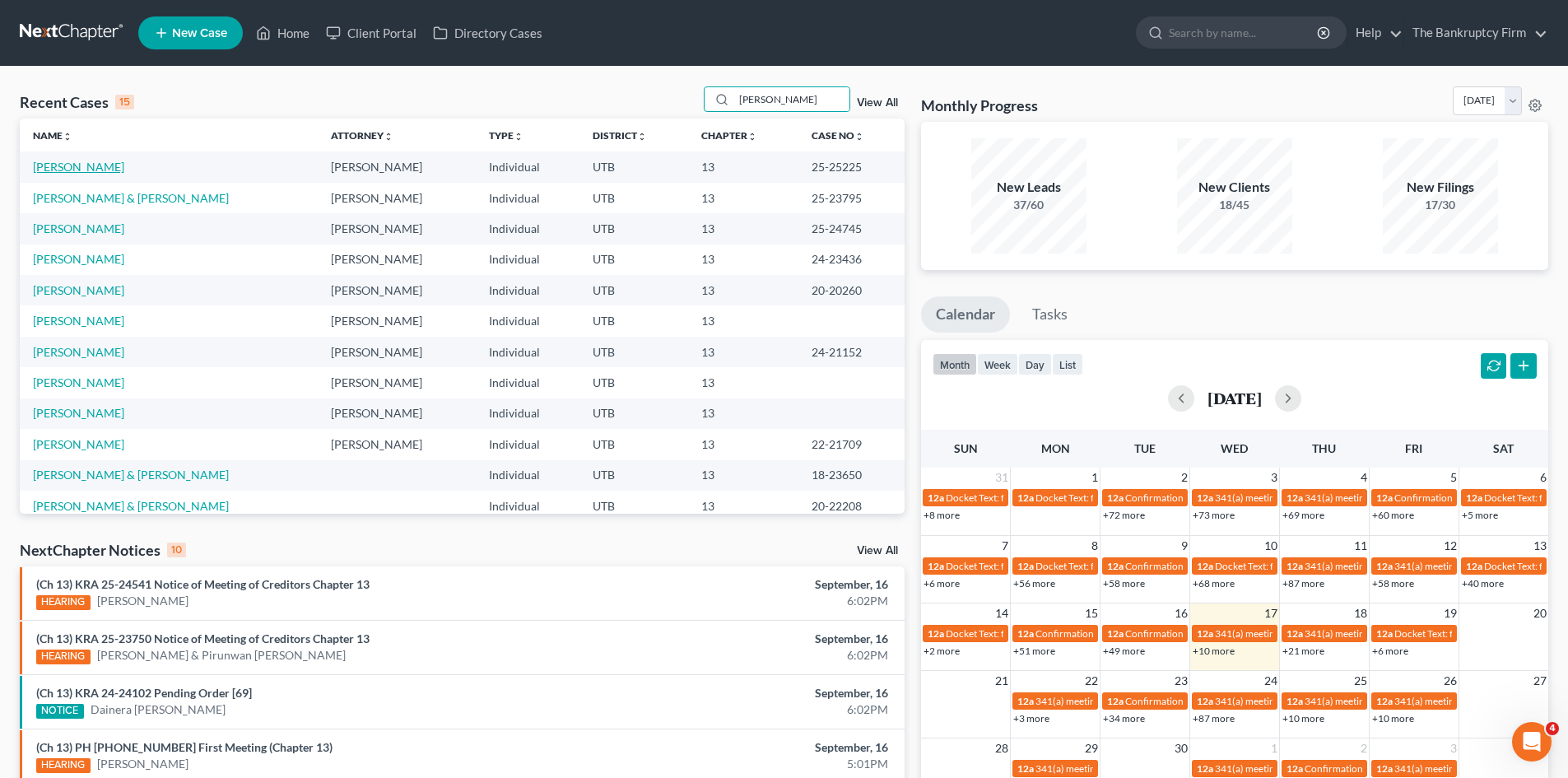
click at [72, 167] on link "[PERSON_NAME]" at bounding box center [78, 167] width 91 height 14
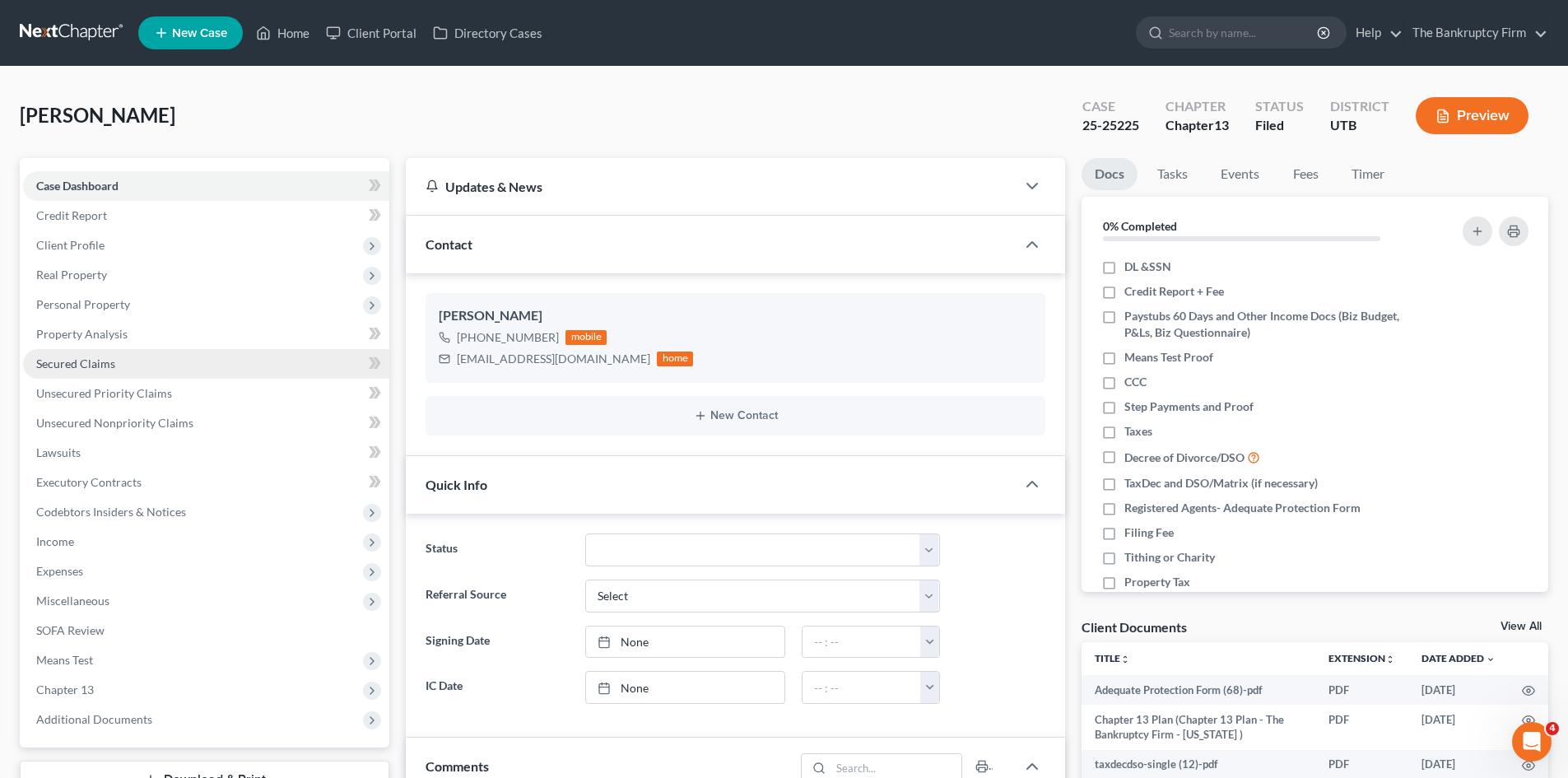
scroll to position [129, 0]
click at [84, 304] on span "Personal Property" at bounding box center [82, 304] width 94 height 14
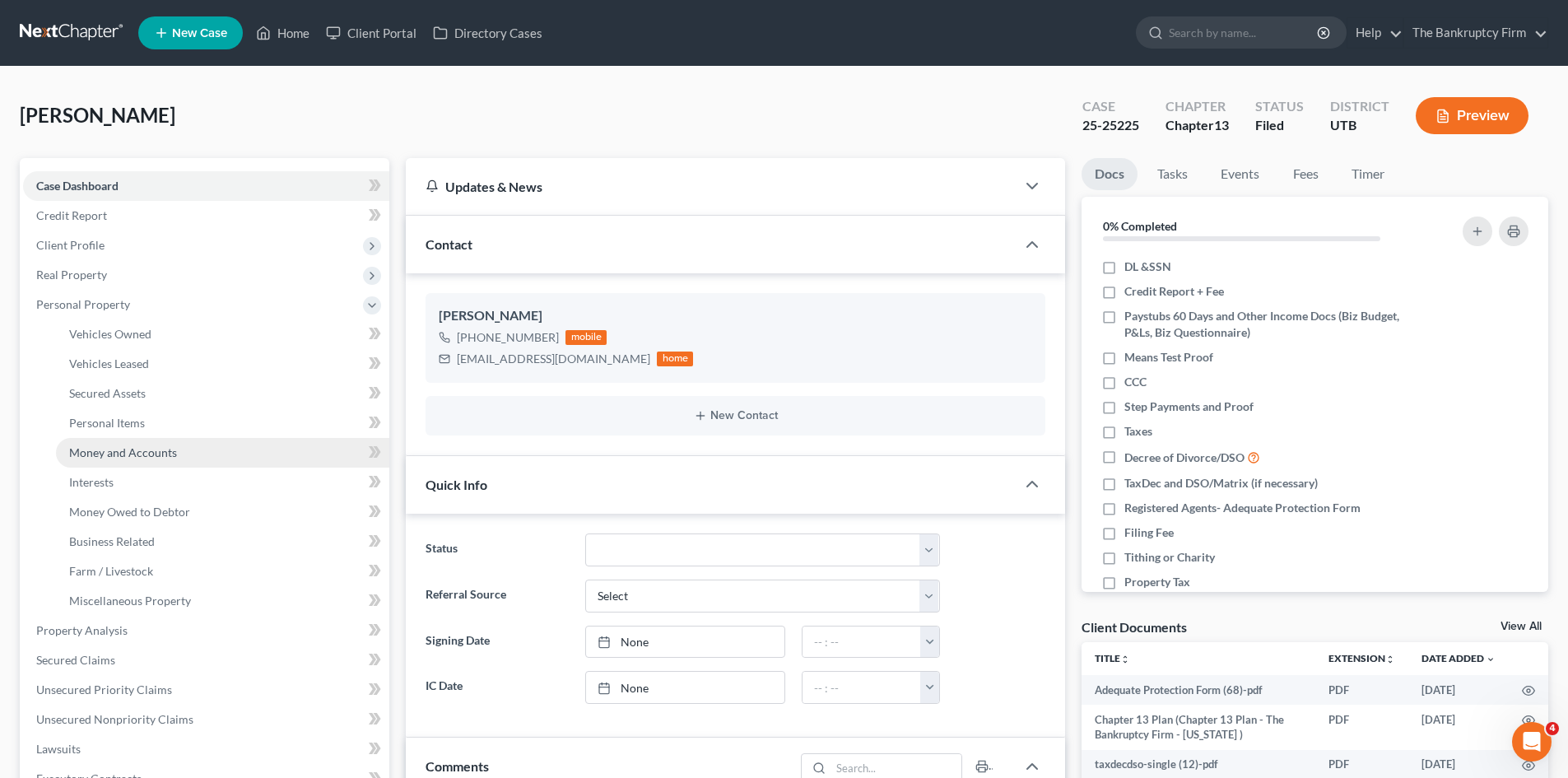
click at [148, 449] on span "Money and Accounts" at bounding box center [123, 453] width 108 height 14
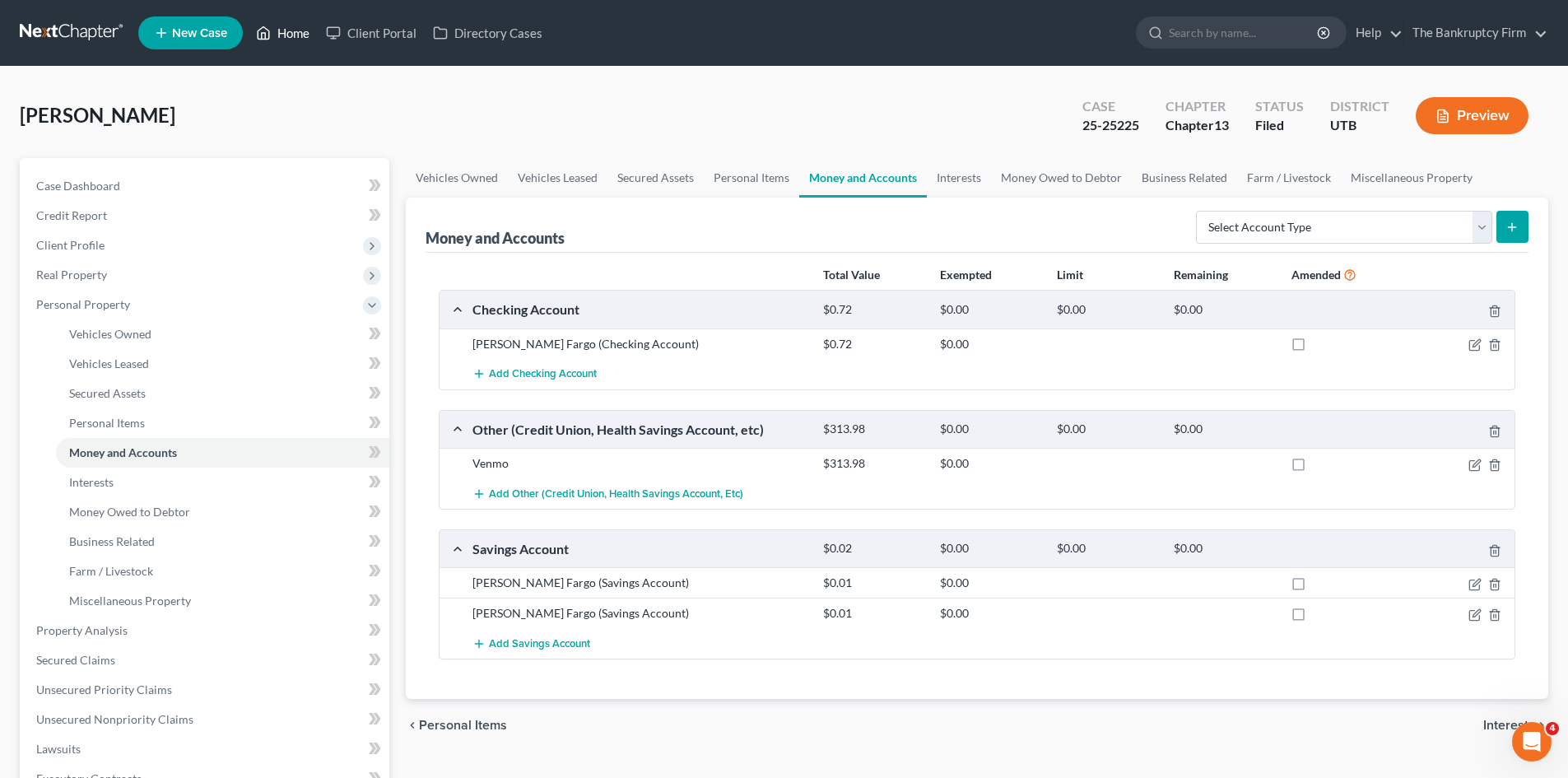
click at [276, 36] on link "Home" at bounding box center [283, 33] width 70 height 30
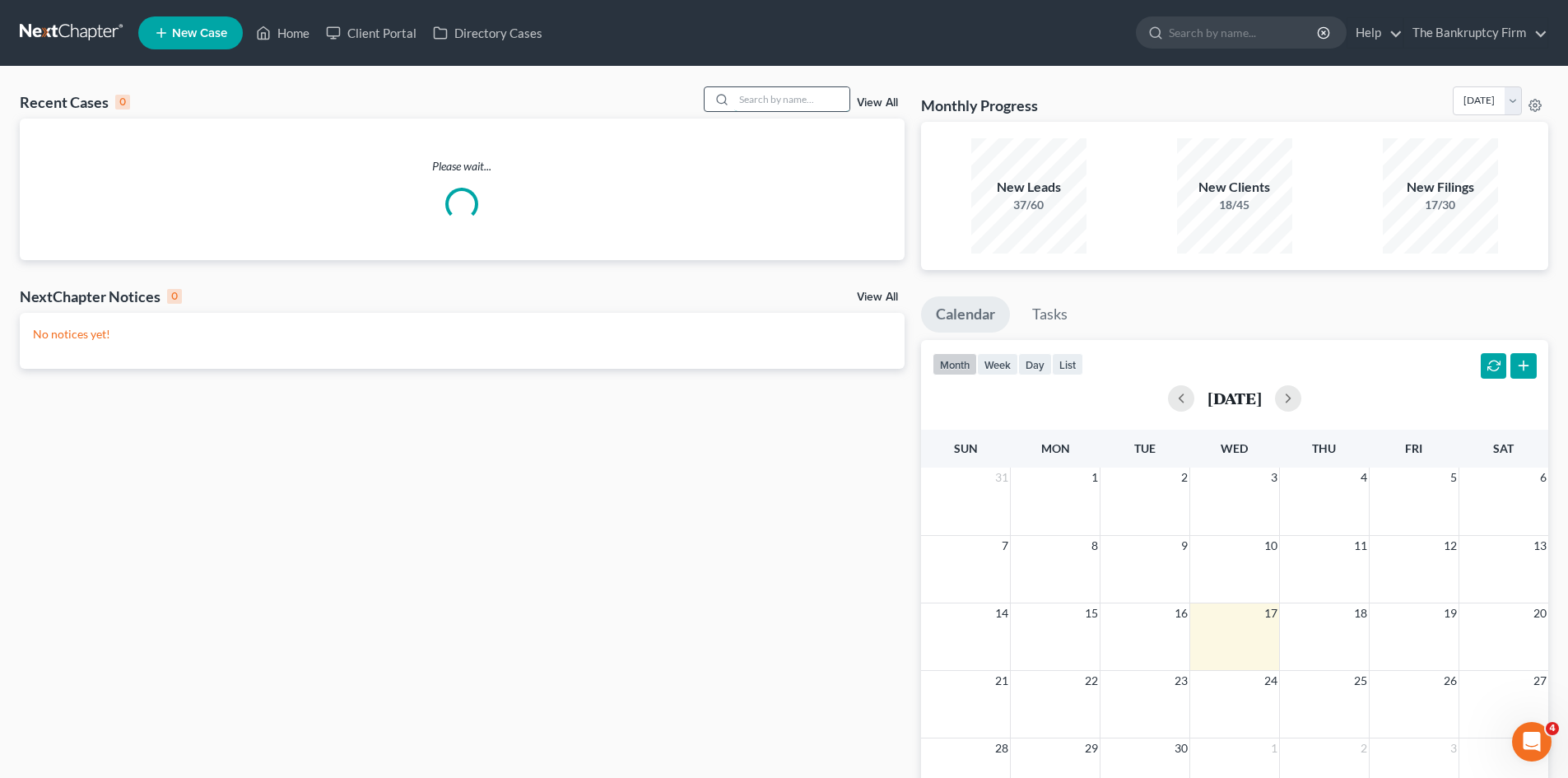
click at [780, 96] on input "search" at bounding box center [792, 99] width 115 height 24
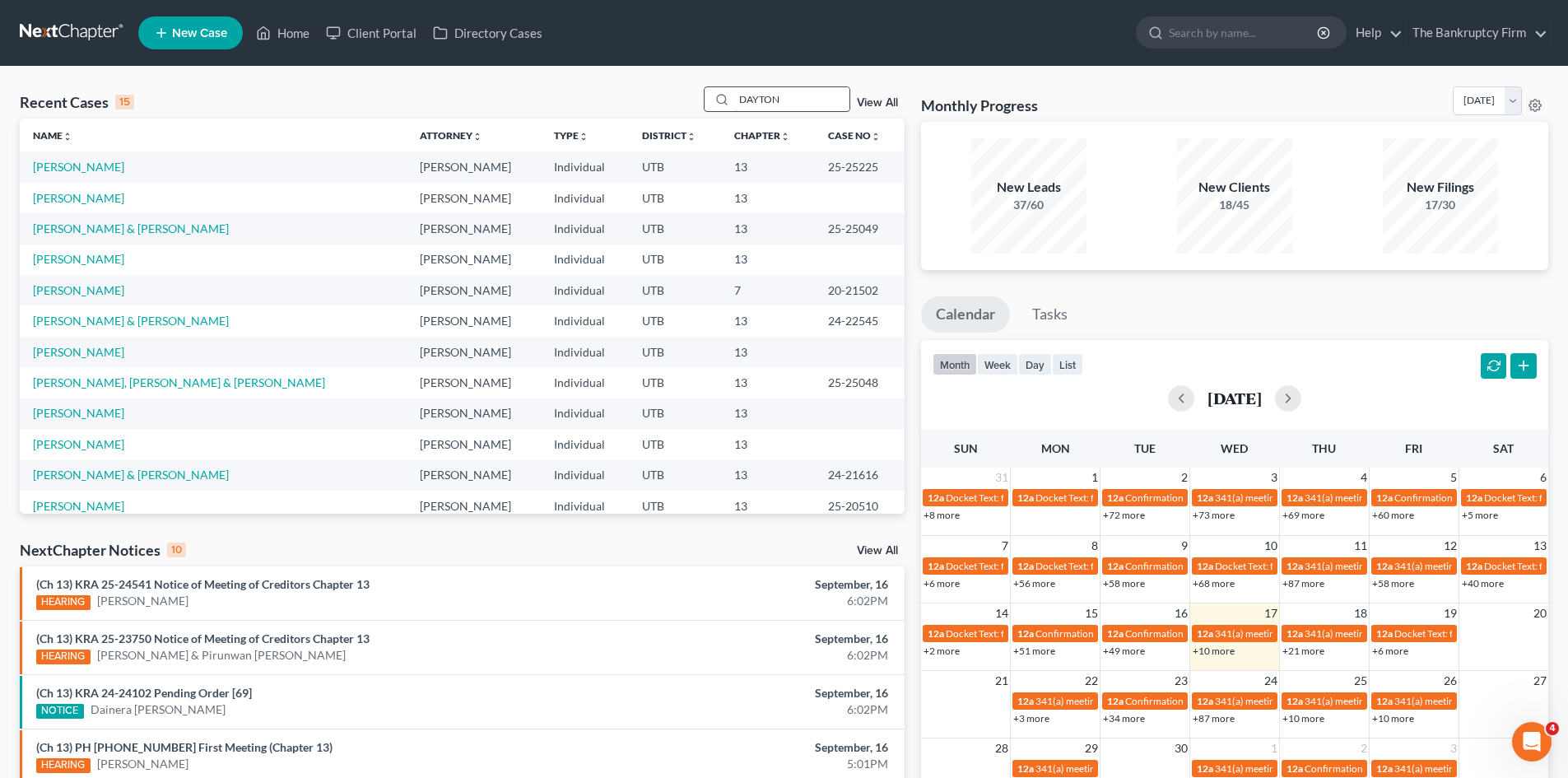
type input "DAYTON"
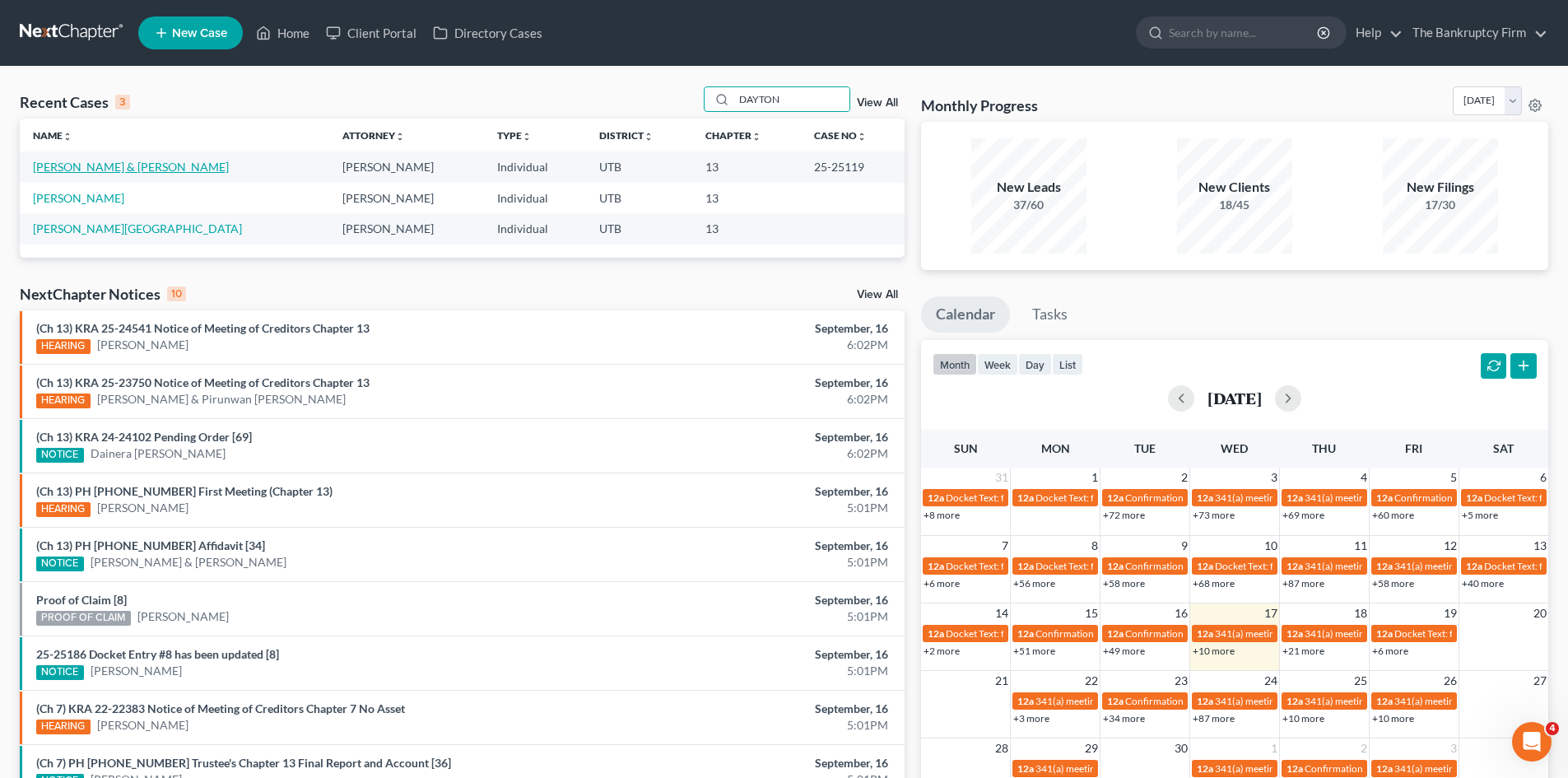
click at [75, 160] on link "[PERSON_NAME] & [PERSON_NAME]" at bounding box center [130, 167] width 196 height 14
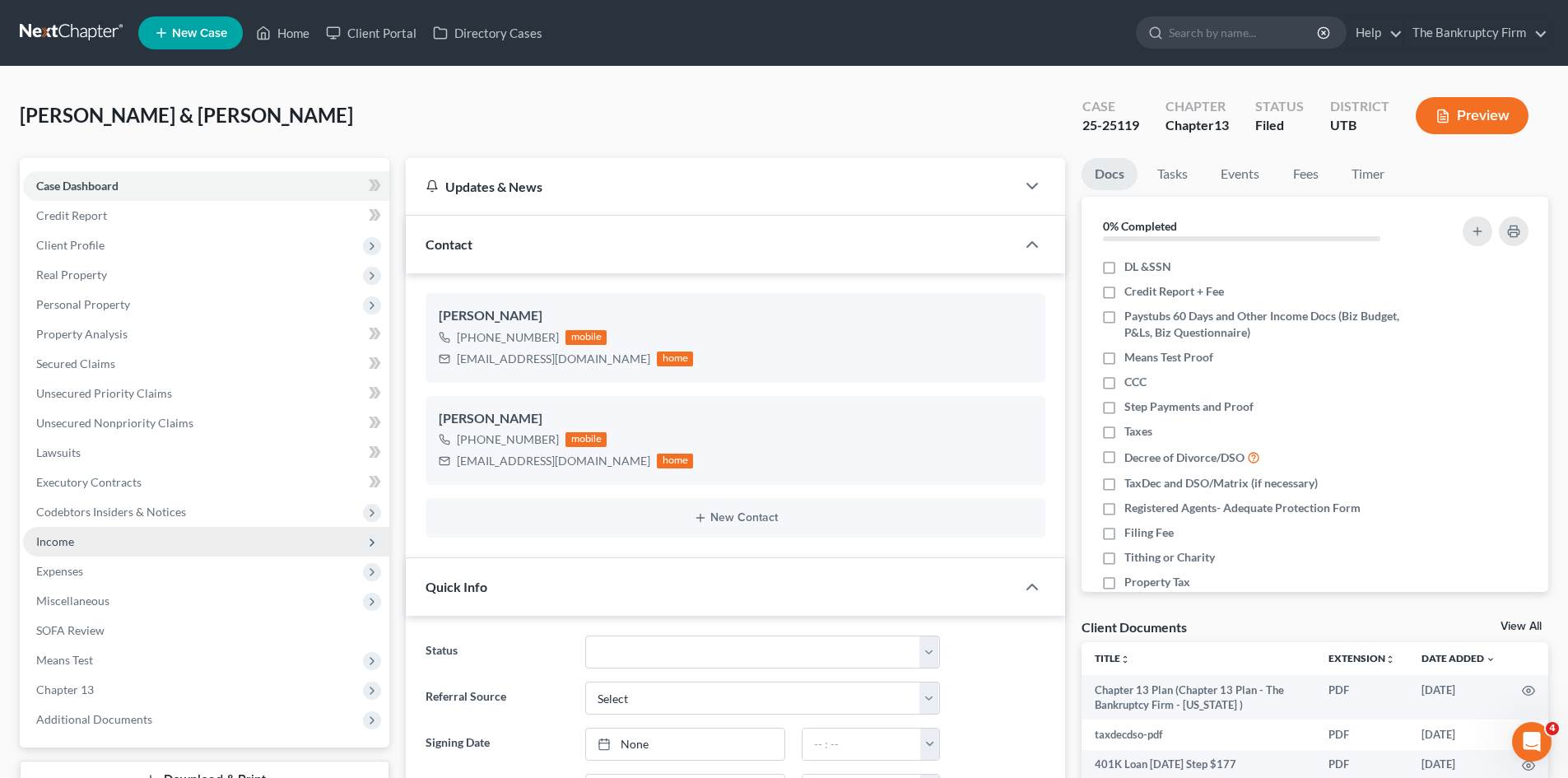
scroll to position [190, 0]
click at [57, 538] on span "Income" at bounding box center [55, 541] width 38 height 14
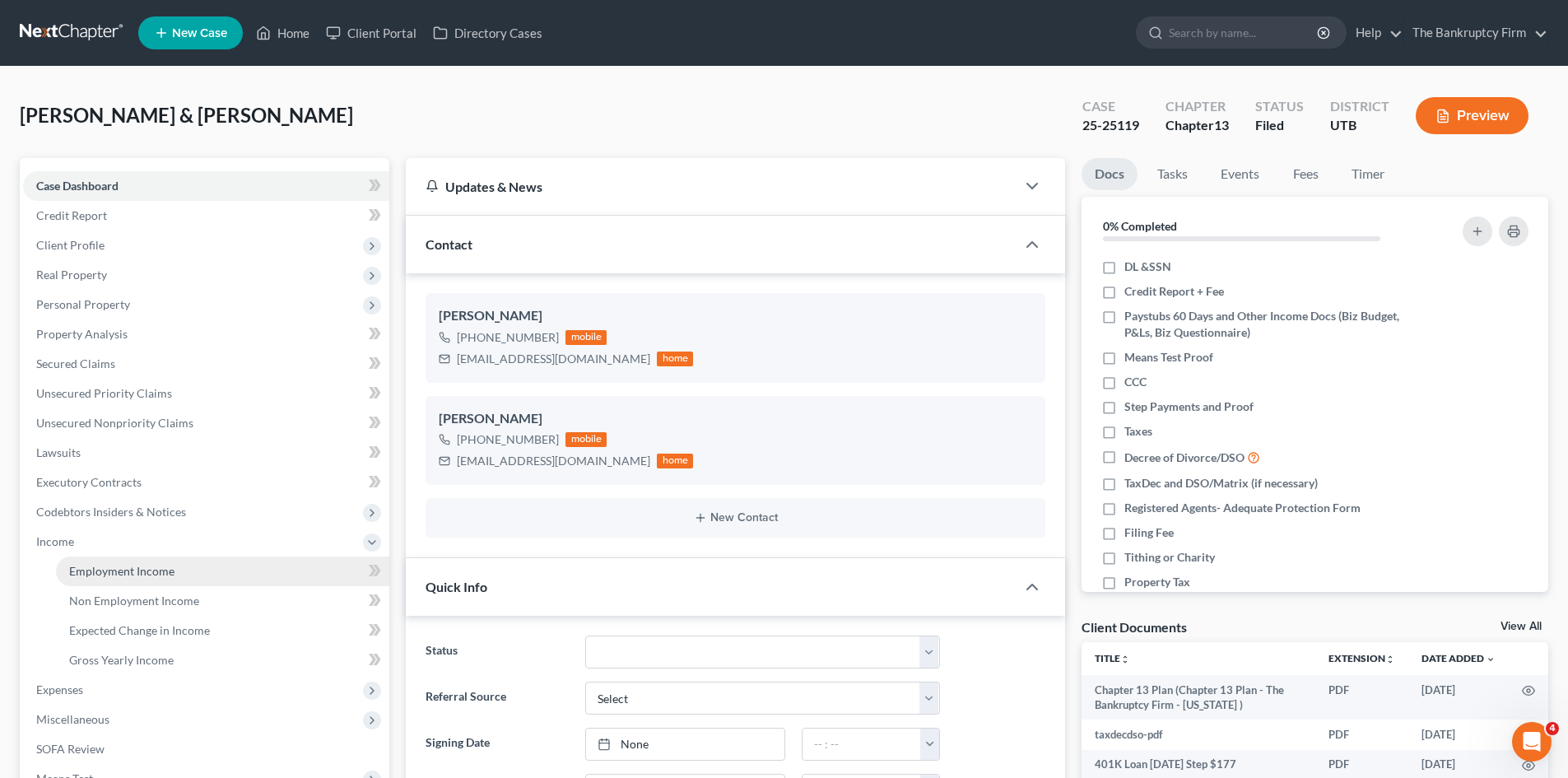
click at [89, 576] on span "Employment Income" at bounding box center [122, 571] width 105 height 14
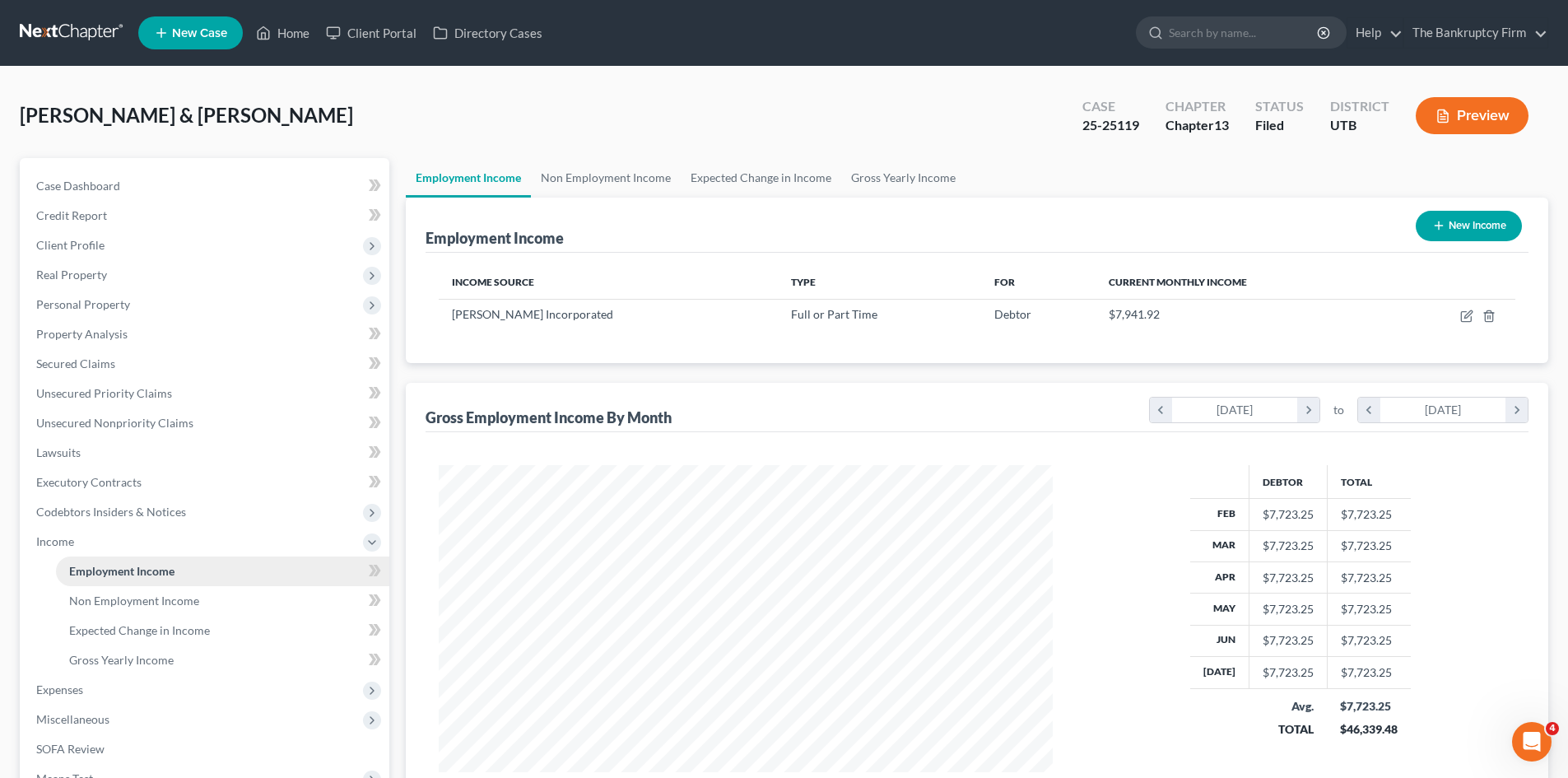
scroll to position [307, 647]
click at [161, 599] on span "Non Employment Income" at bounding box center [134, 600] width 130 height 14
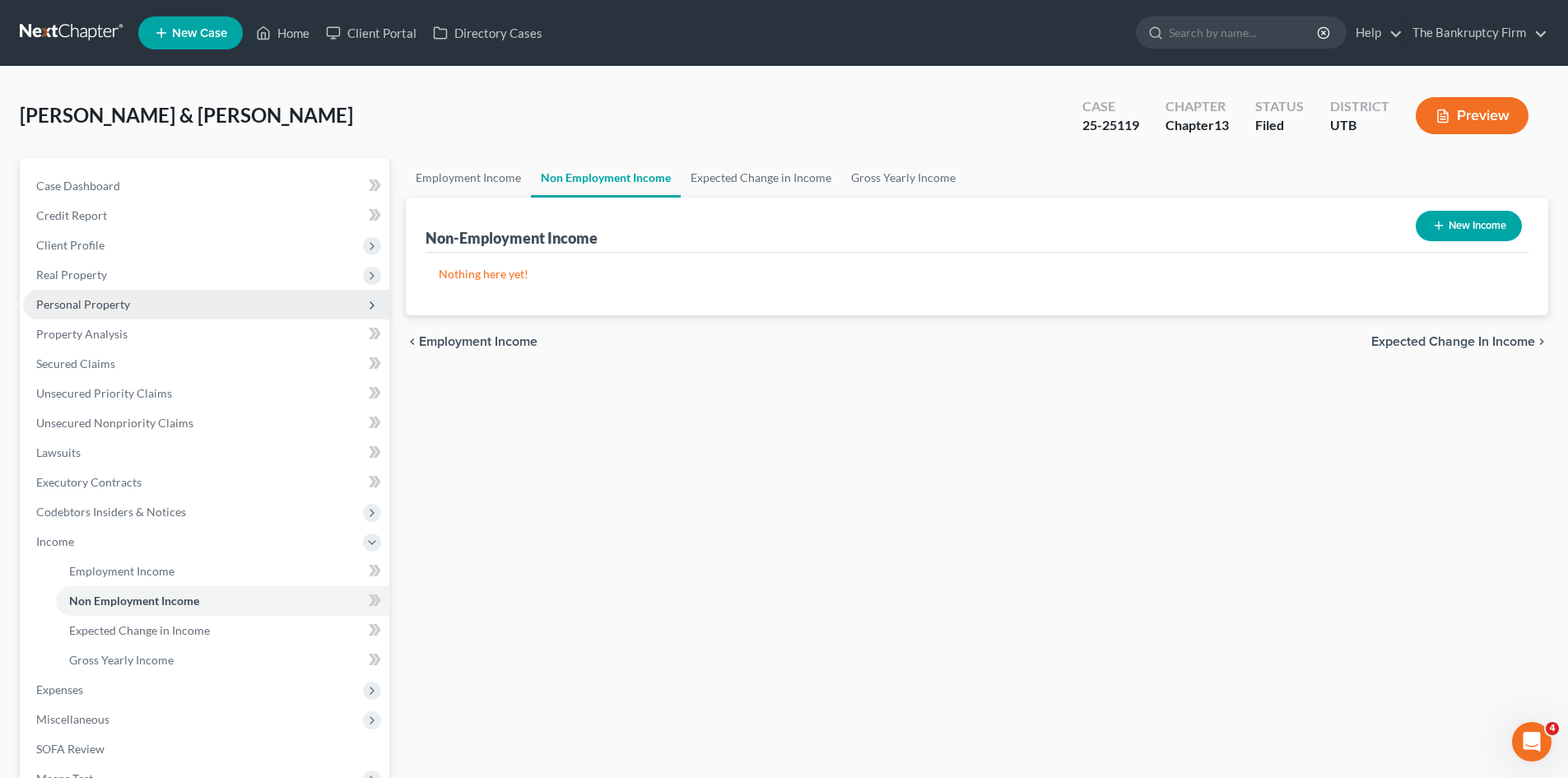
click at [95, 302] on span "Personal Property" at bounding box center [82, 304] width 94 height 14
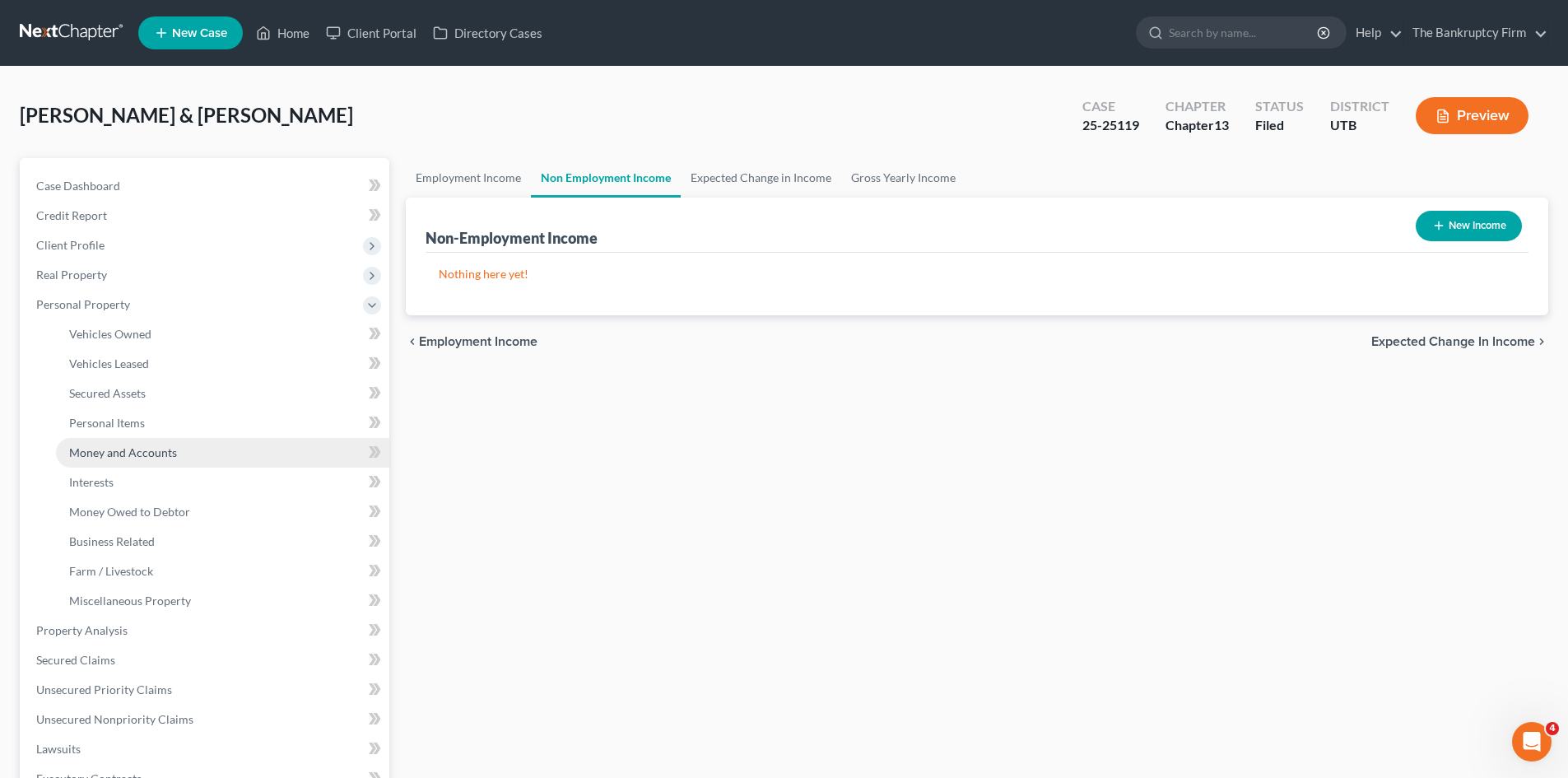
click at [130, 446] on span "Money and Accounts" at bounding box center [123, 453] width 108 height 14
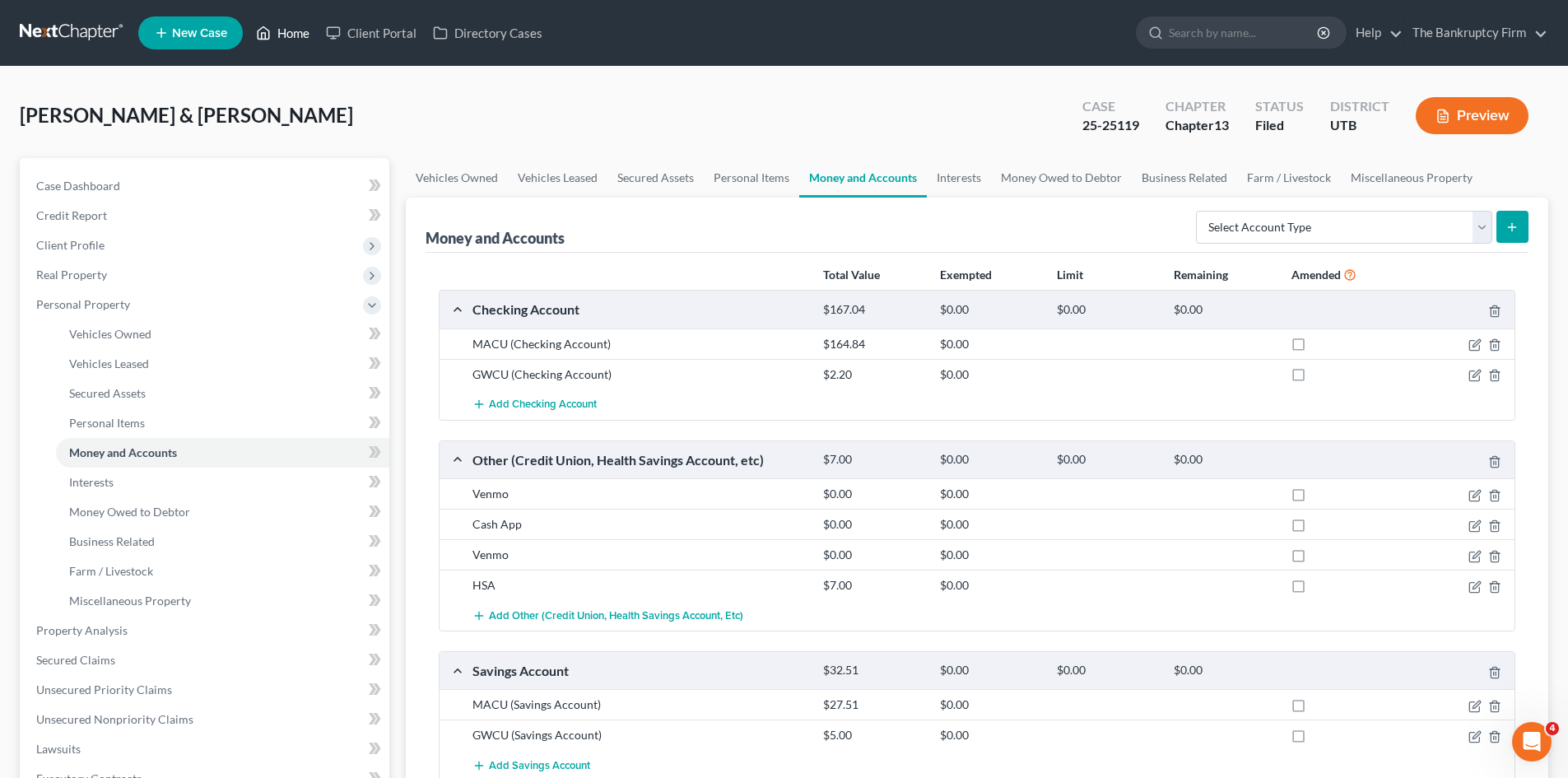
click at [287, 32] on link "Home" at bounding box center [283, 33] width 70 height 30
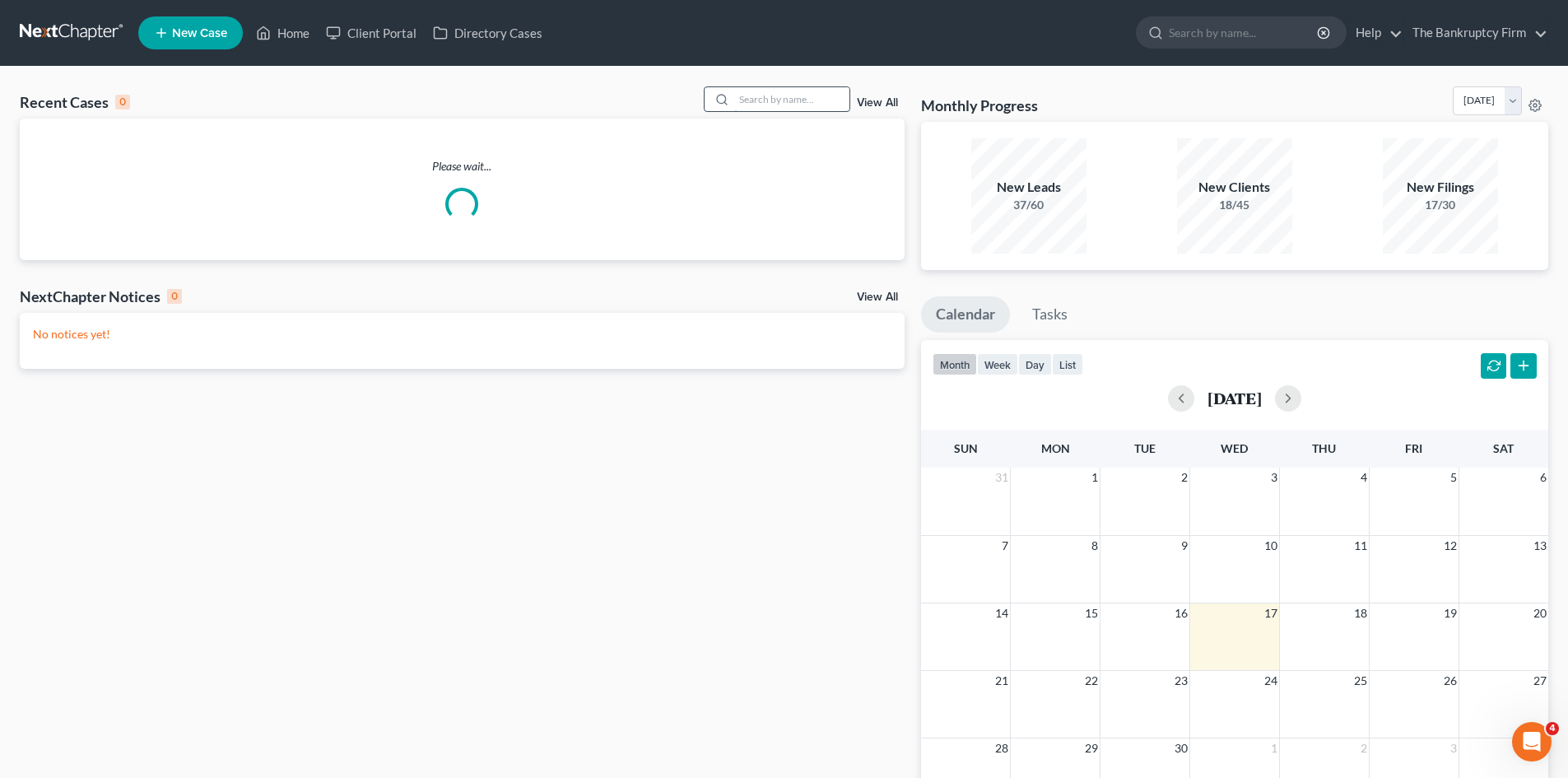
click at [775, 99] on input "search" at bounding box center [792, 99] width 115 height 24
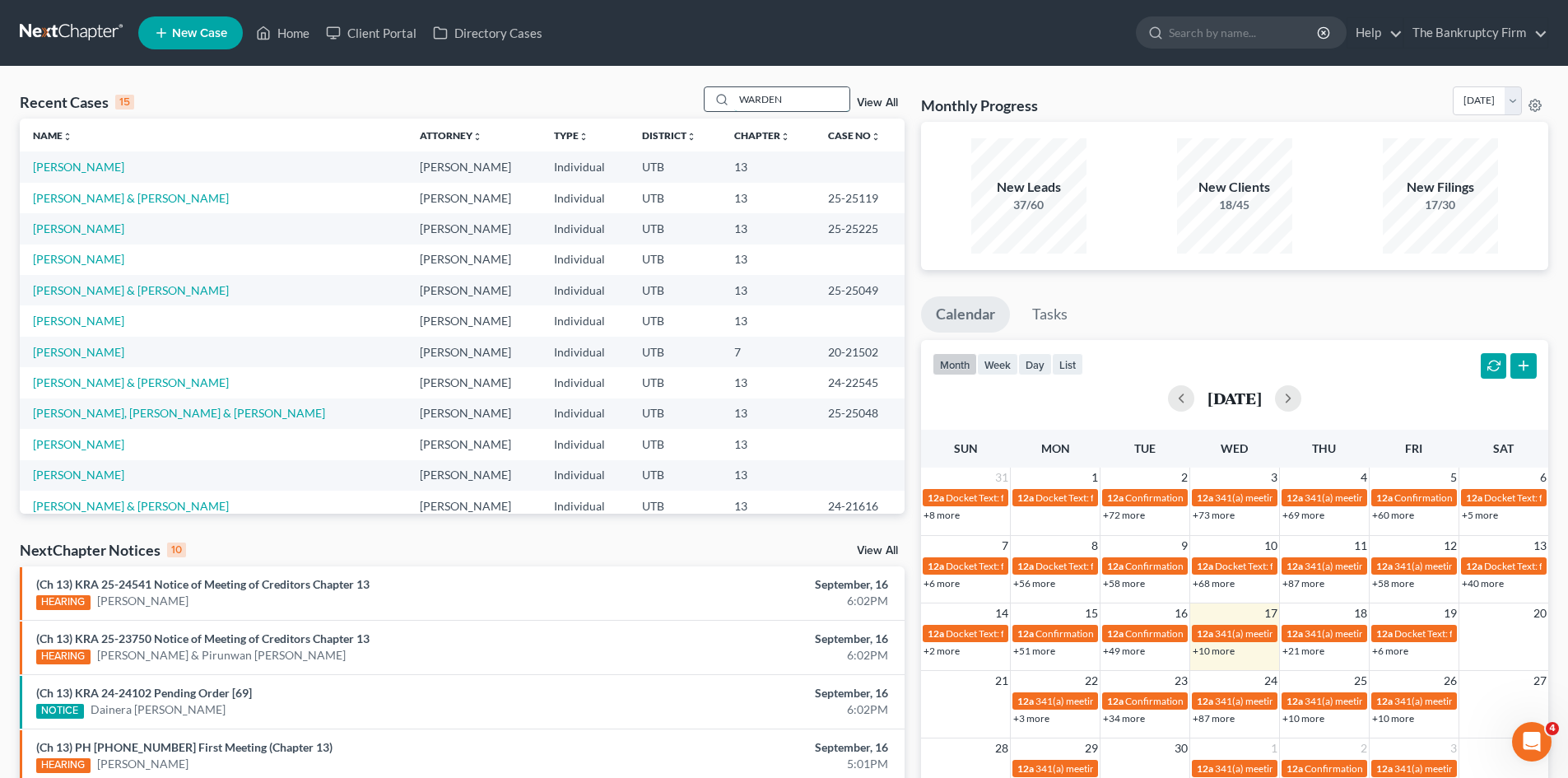
type input "WARDEN"
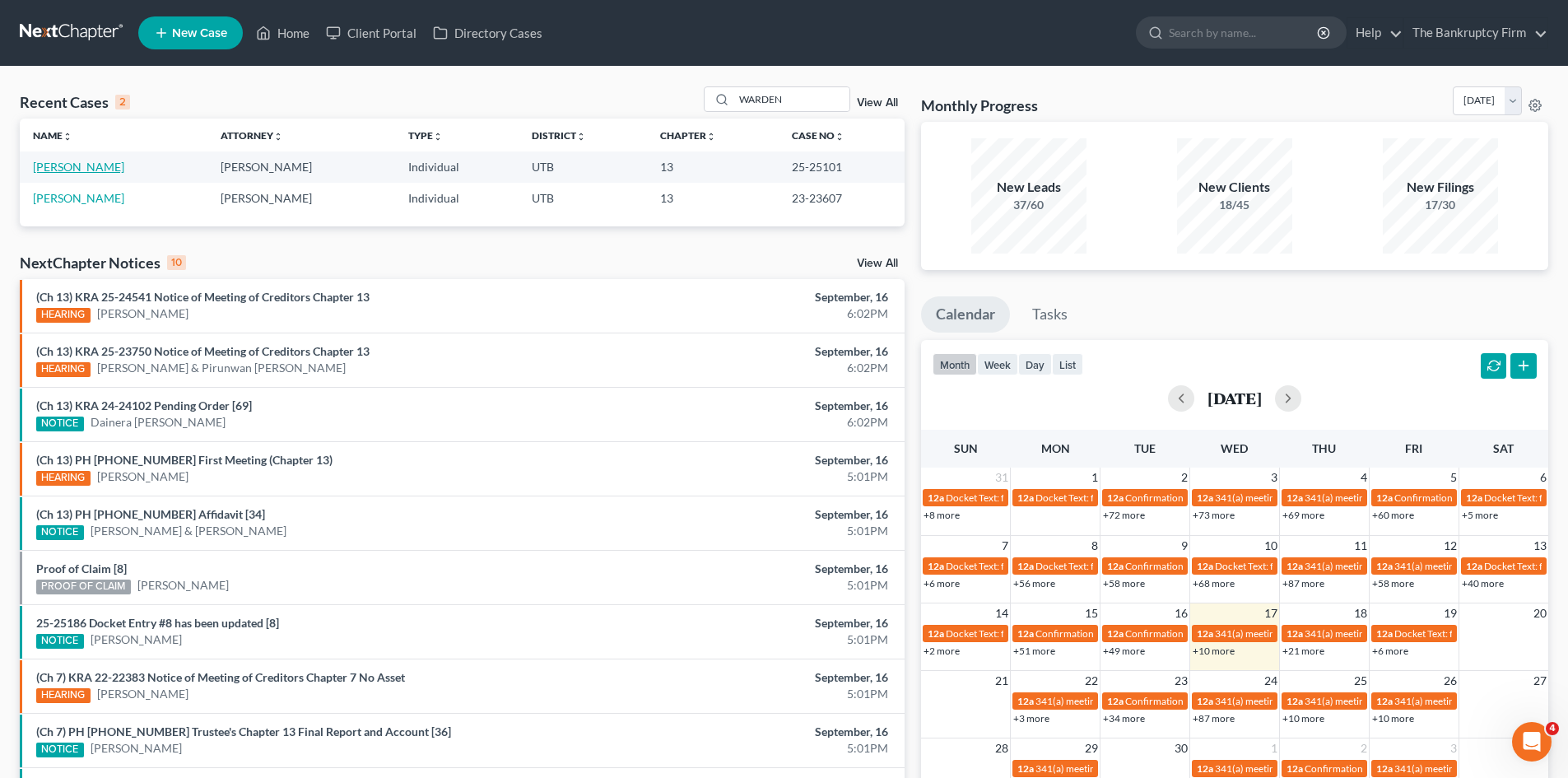
click at [51, 162] on link "[PERSON_NAME]" at bounding box center [78, 167] width 91 height 14
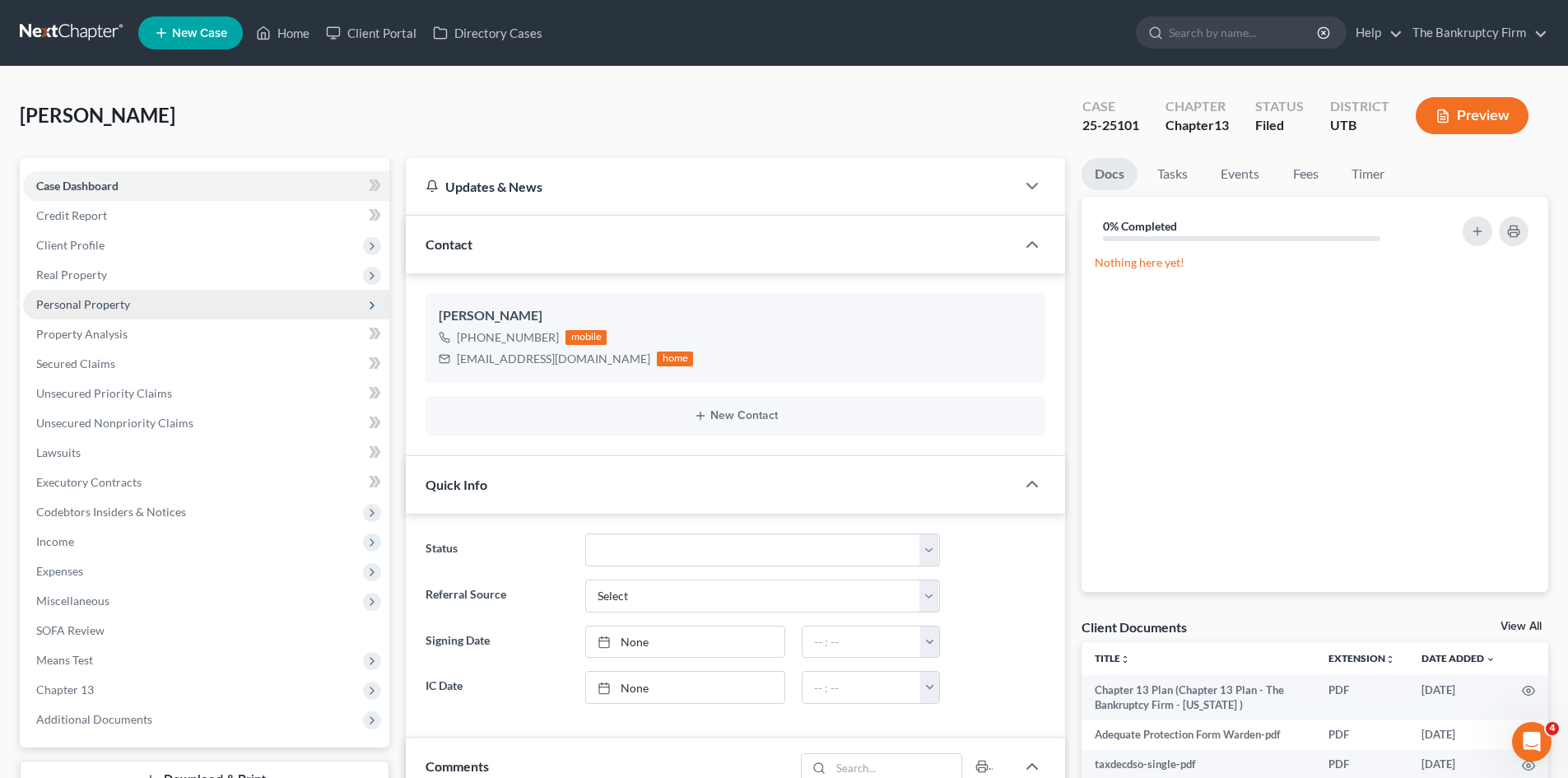
scroll to position [174, 0]
click at [56, 302] on span "Personal Property" at bounding box center [82, 304] width 94 height 14
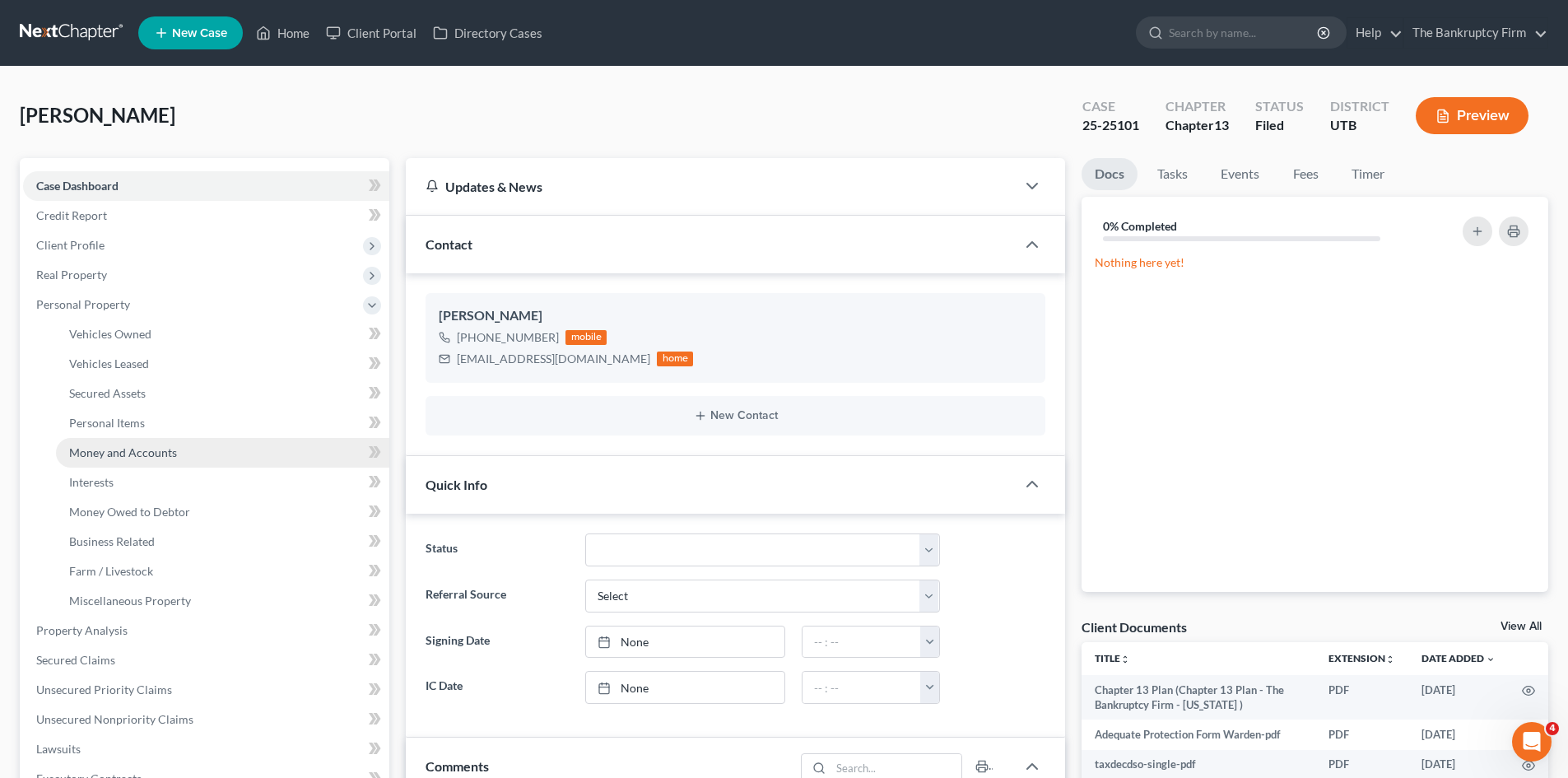
click at [130, 452] on span "Money and Accounts" at bounding box center [123, 453] width 108 height 14
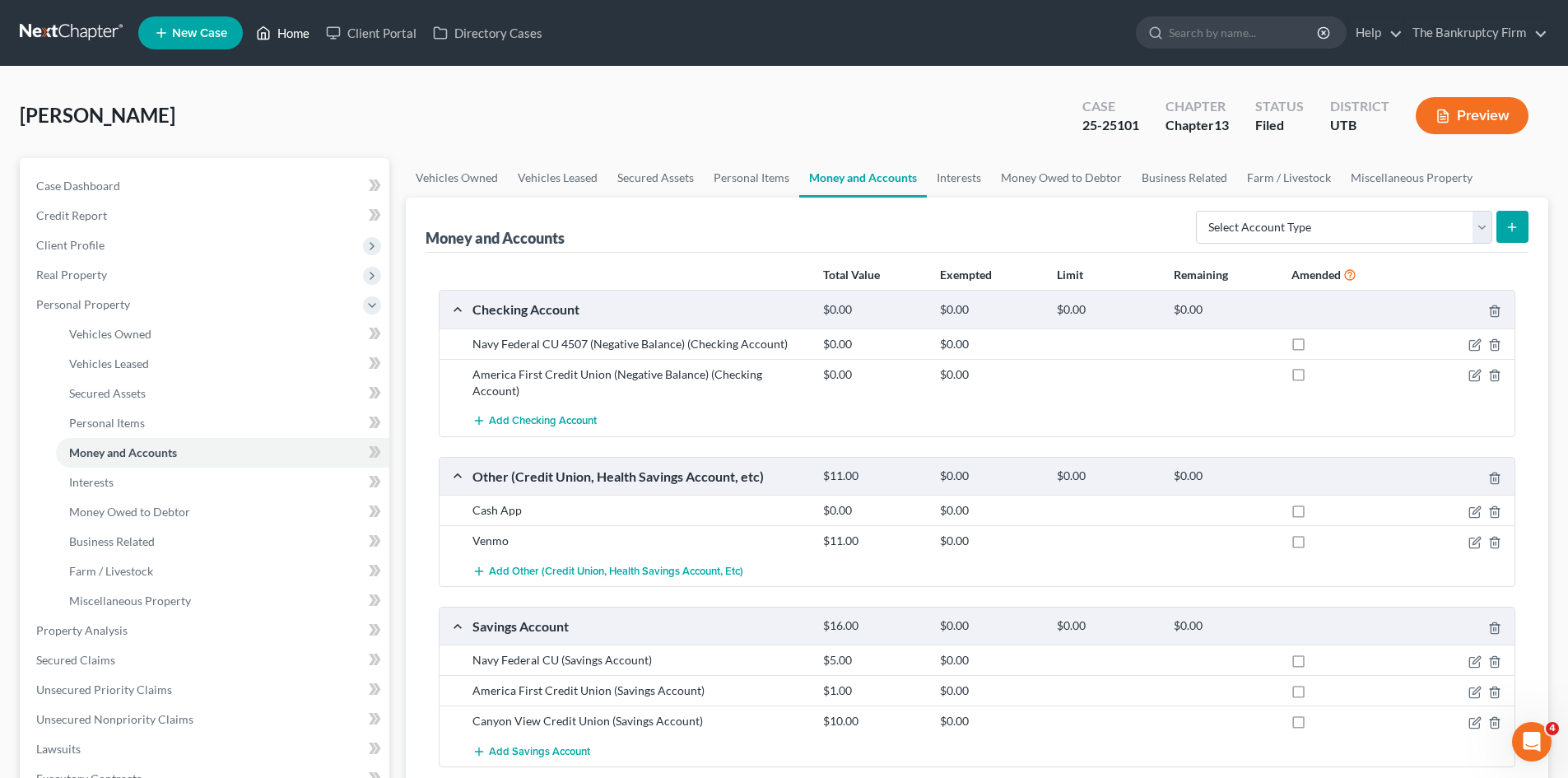
drag, startPoint x: 290, startPoint y: 35, endPoint x: 857, endPoint y: 123, distance: 573.8
click at [290, 35] on link "Home" at bounding box center [283, 33] width 70 height 30
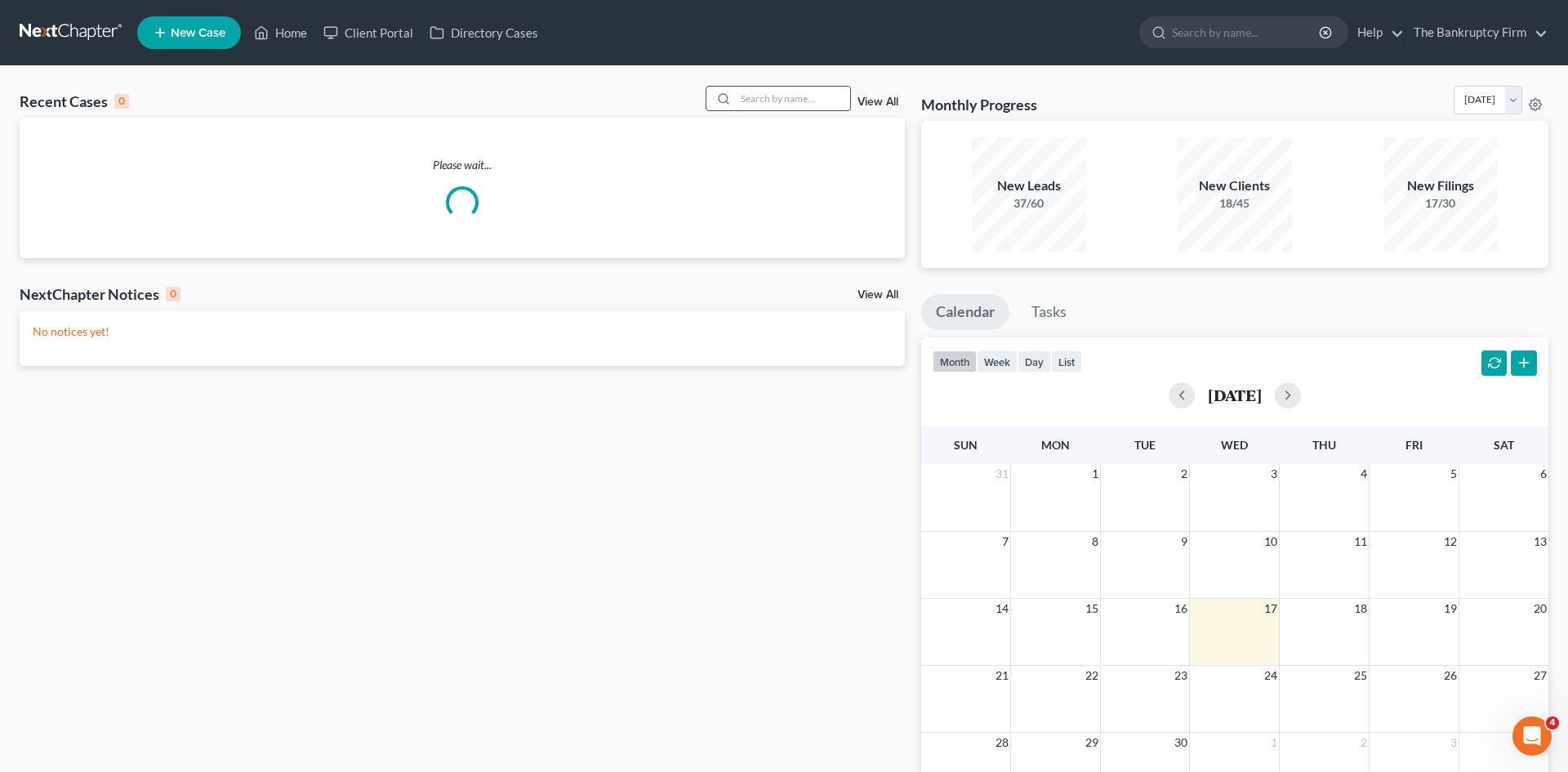
click at [778, 99] on input "search" at bounding box center [792, 98] width 114 height 24
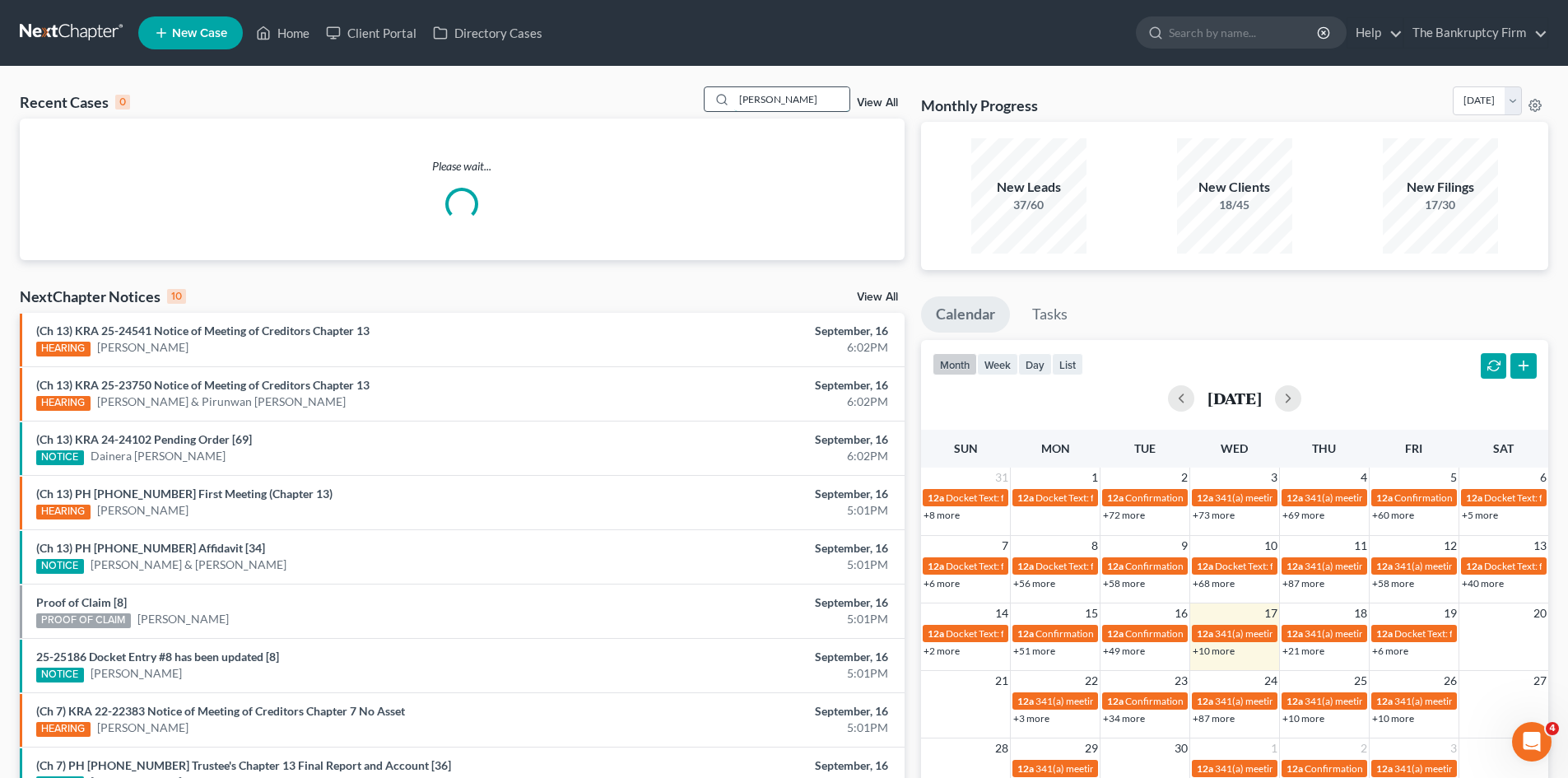
type input "[PERSON_NAME]"
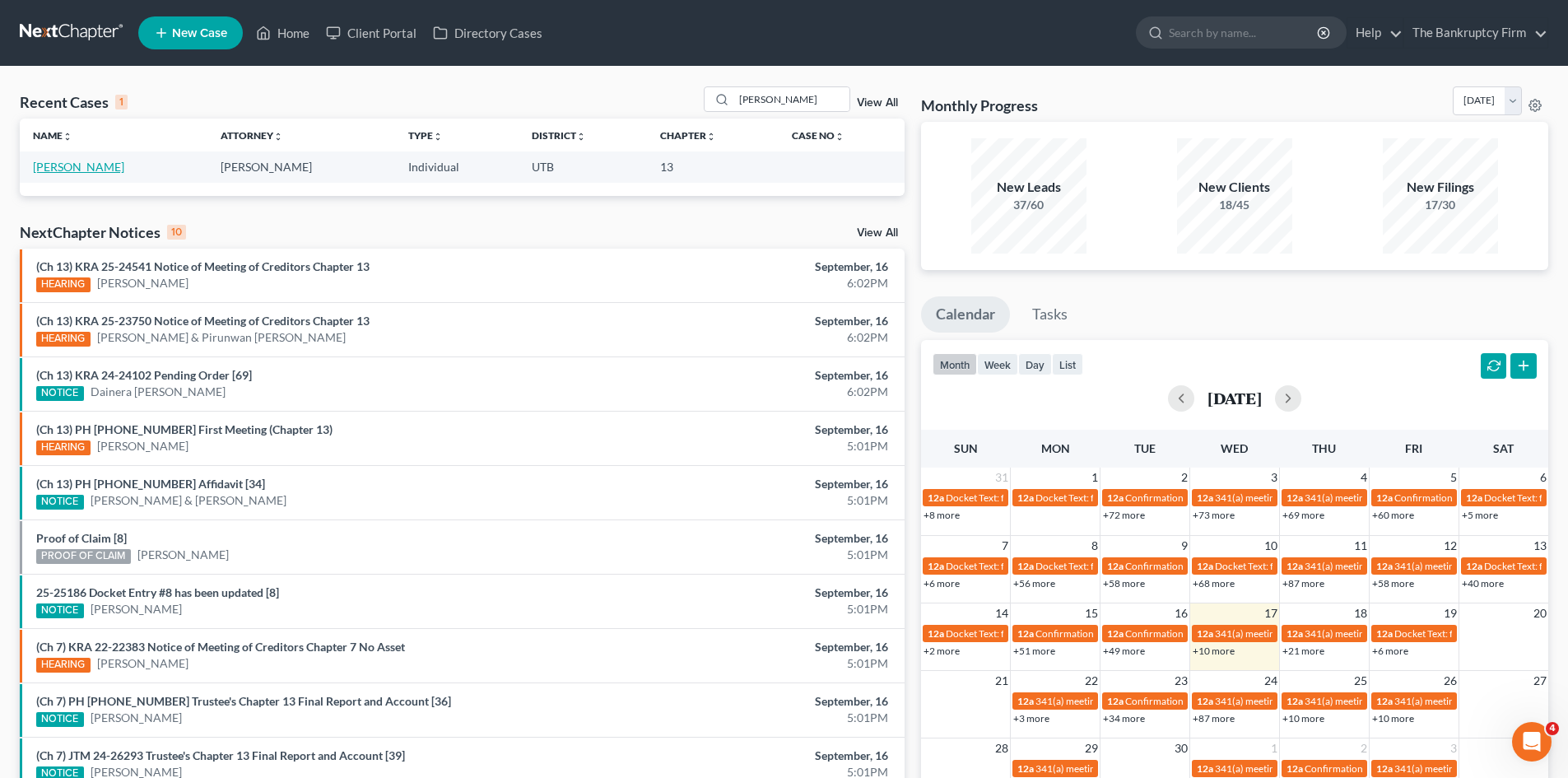
click at [69, 169] on link "[PERSON_NAME]" at bounding box center [78, 167] width 91 height 14
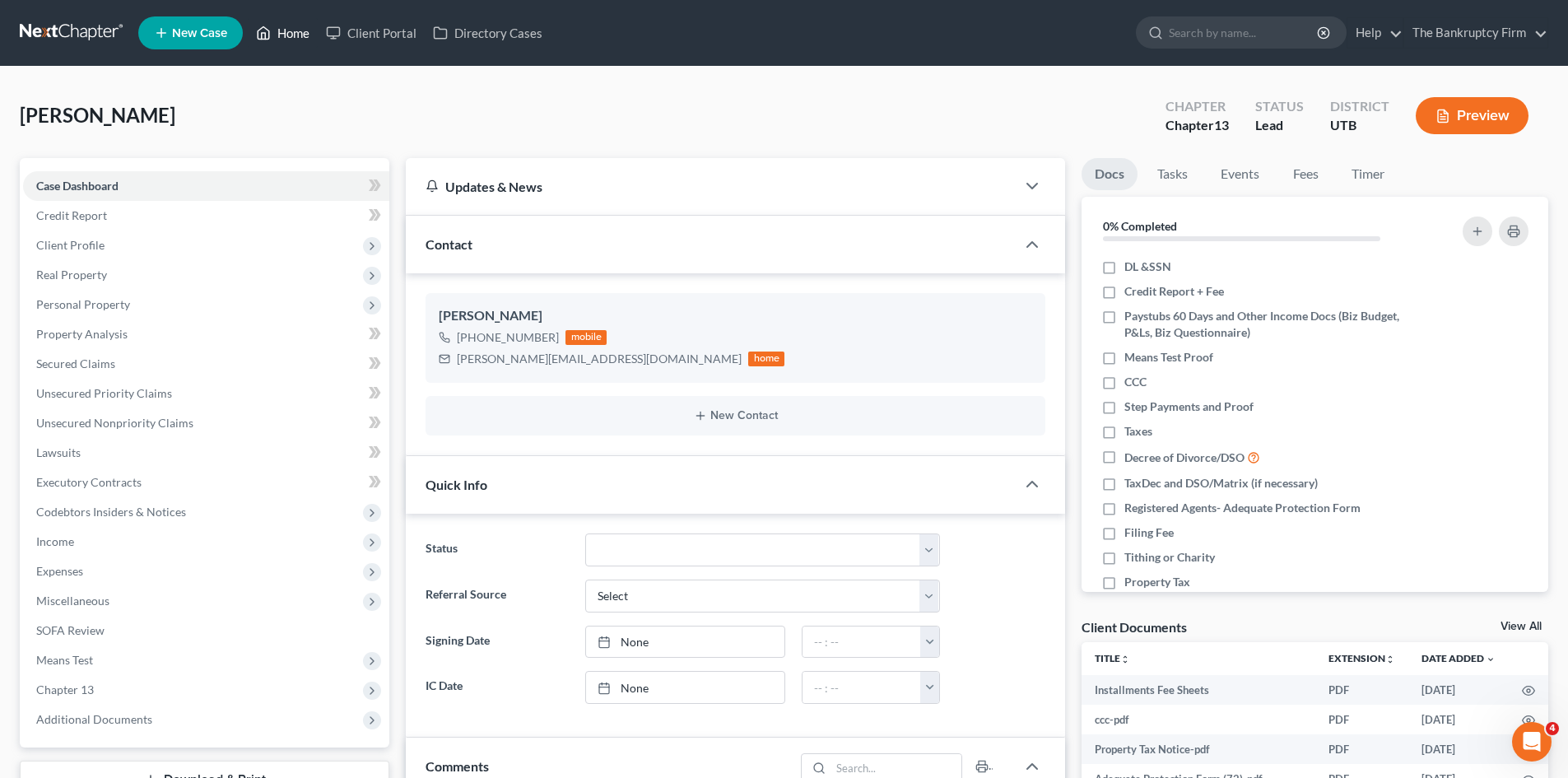
drag, startPoint x: 278, startPoint y: 38, endPoint x: 578, endPoint y: 51, distance: 300.3
click at [278, 38] on link "Home" at bounding box center [283, 33] width 70 height 30
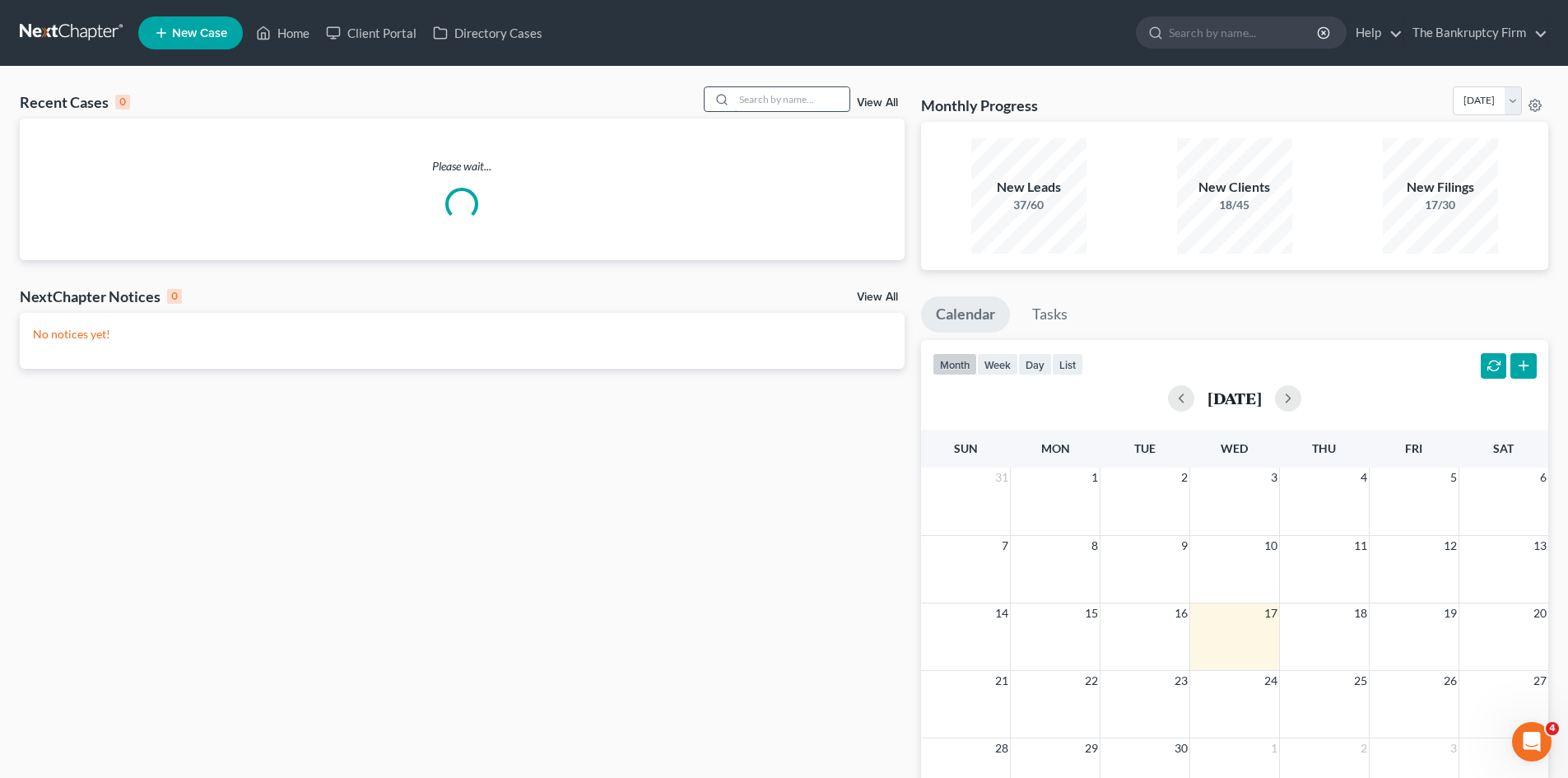
click at [772, 100] on input "search" at bounding box center [792, 99] width 115 height 24
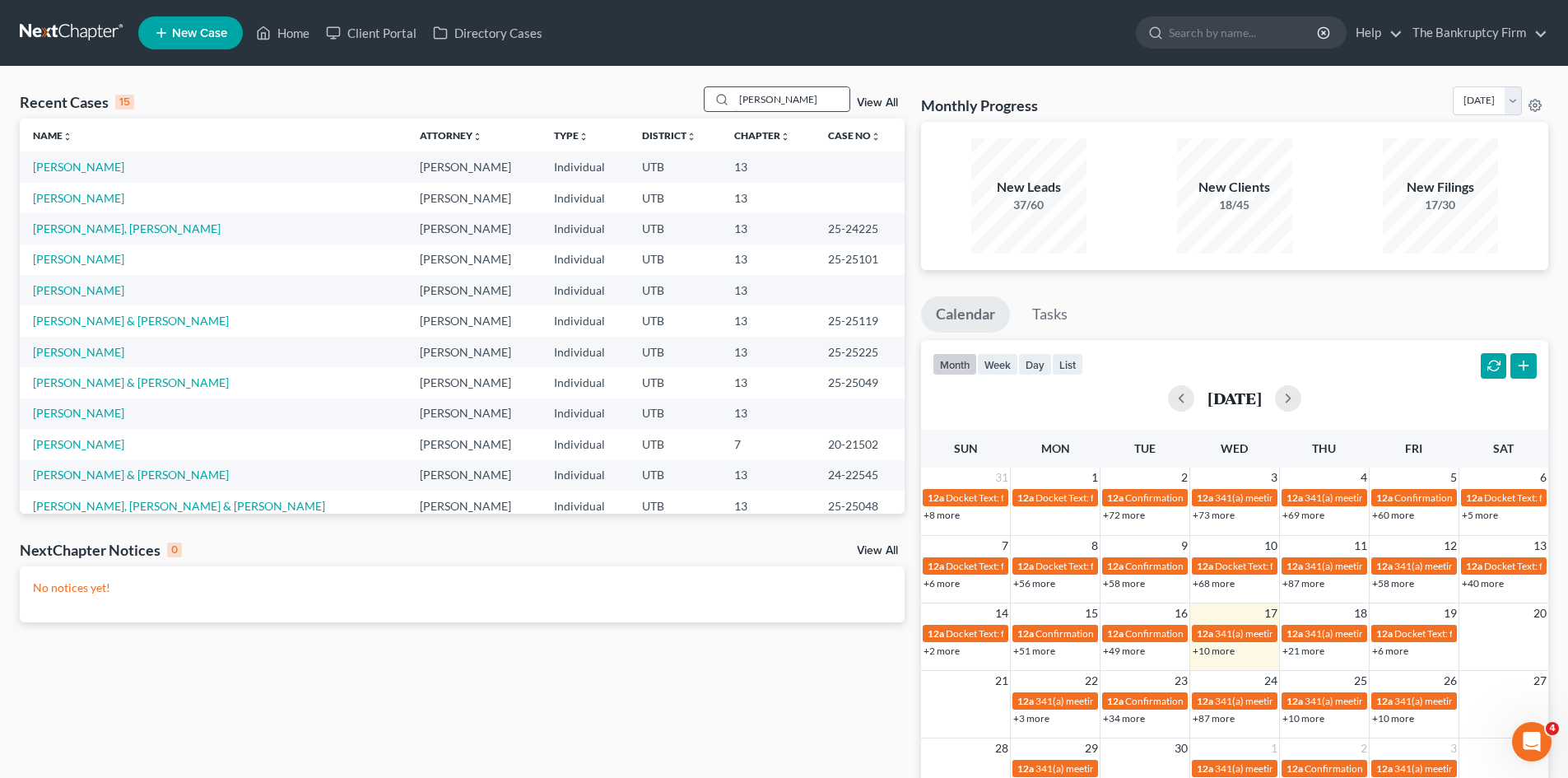
type input "[PERSON_NAME]"
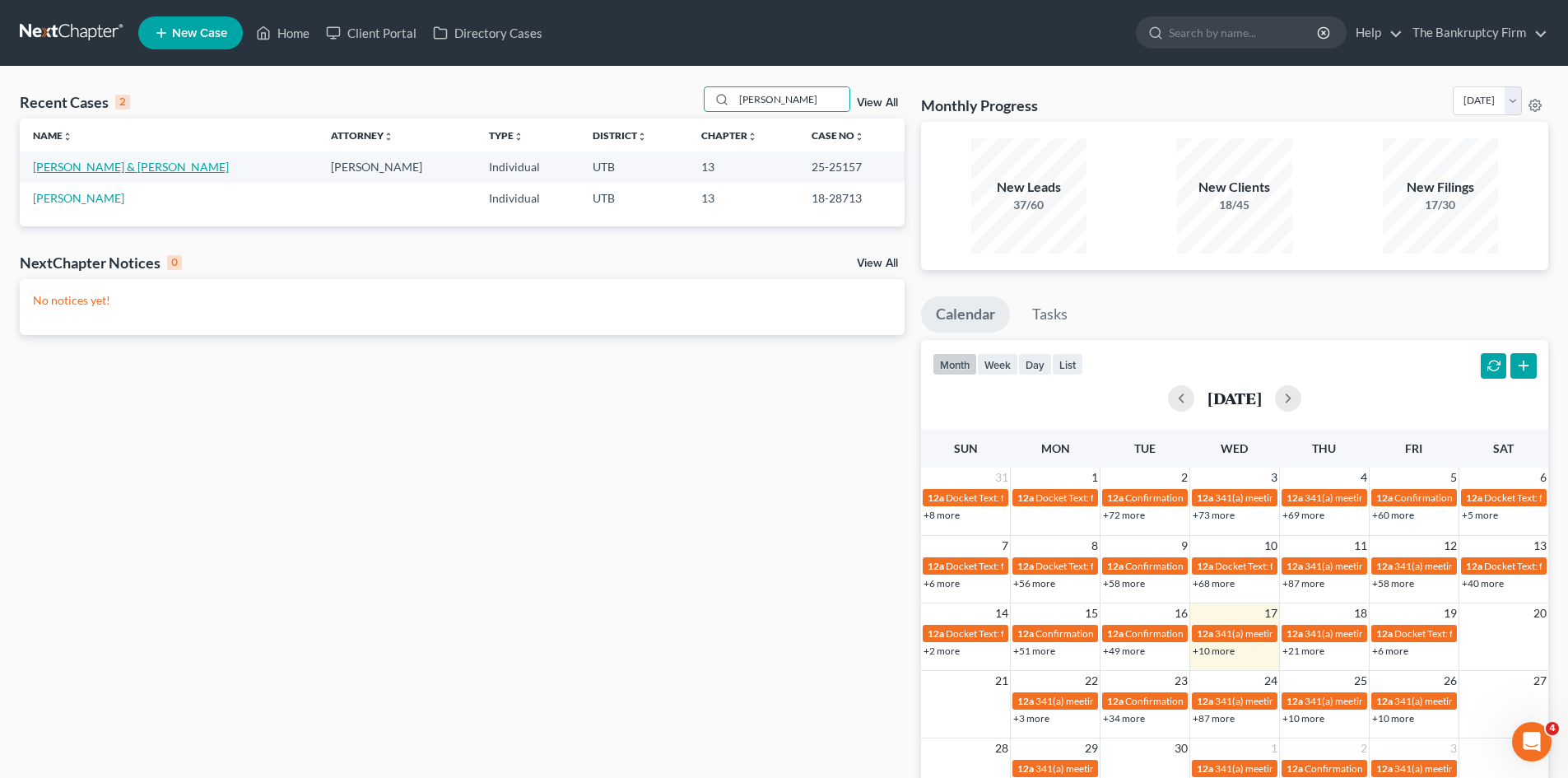
click at [46, 169] on link "[PERSON_NAME] & [PERSON_NAME]" at bounding box center [130, 167] width 196 height 14
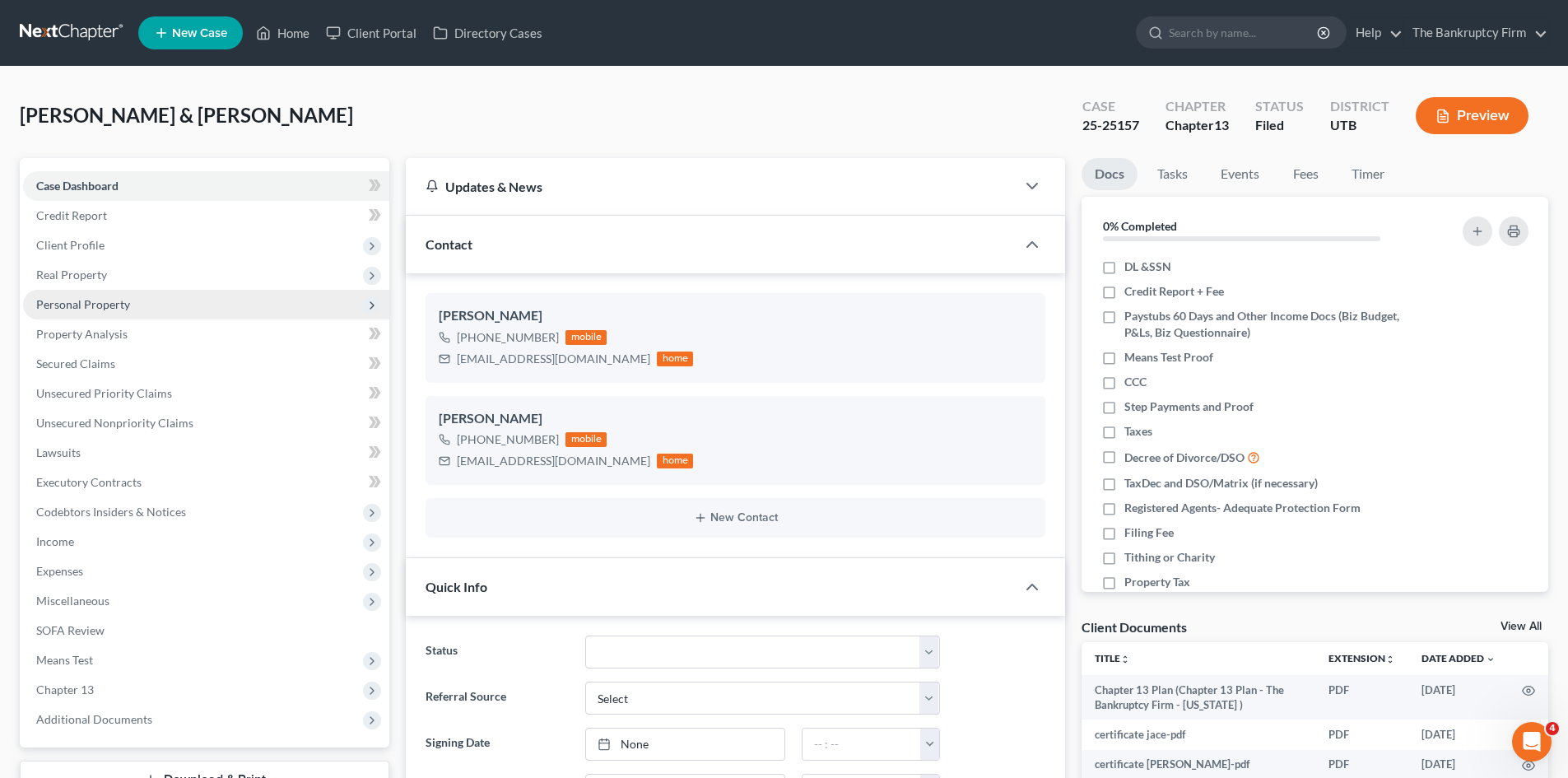
scroll to position [317, 0]
click at [72, 312] on span "Personal Property" at bounding box center [205, 305] width 366 height 30
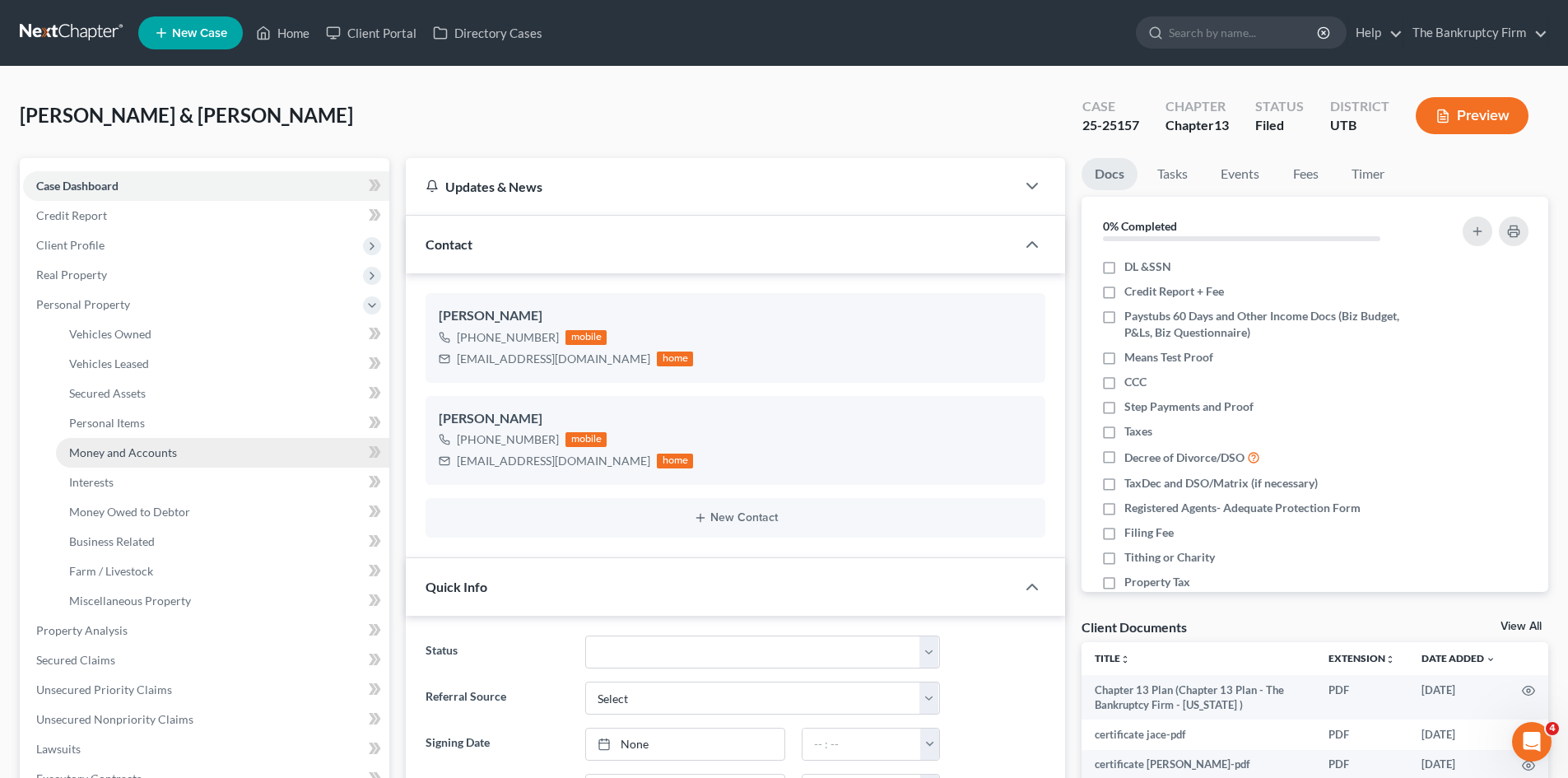
click at [172, 455] on span "Money and Accounts" at bounding box center [123, 453] width 108 height 14
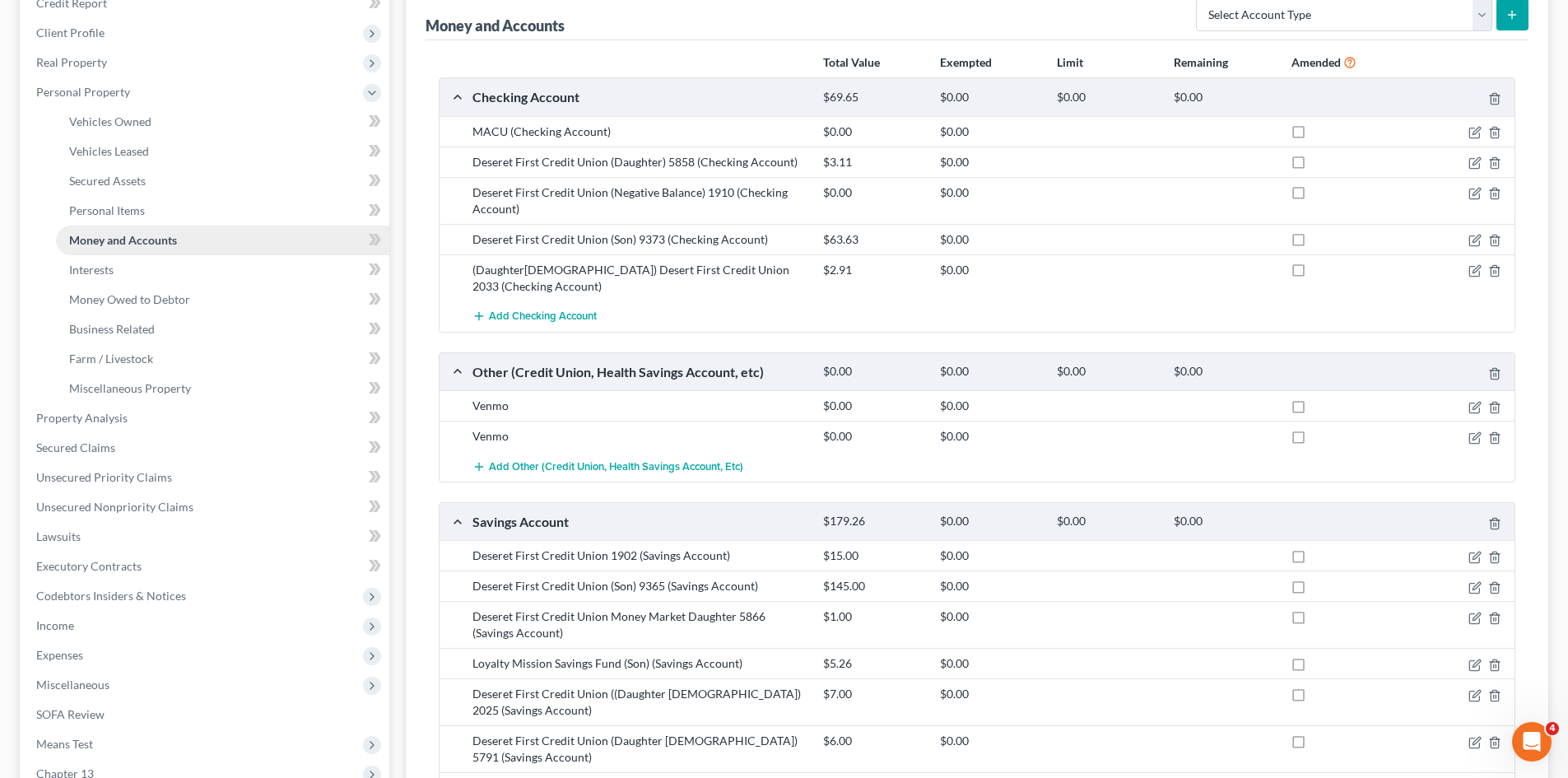
scroll to position [247, 0]
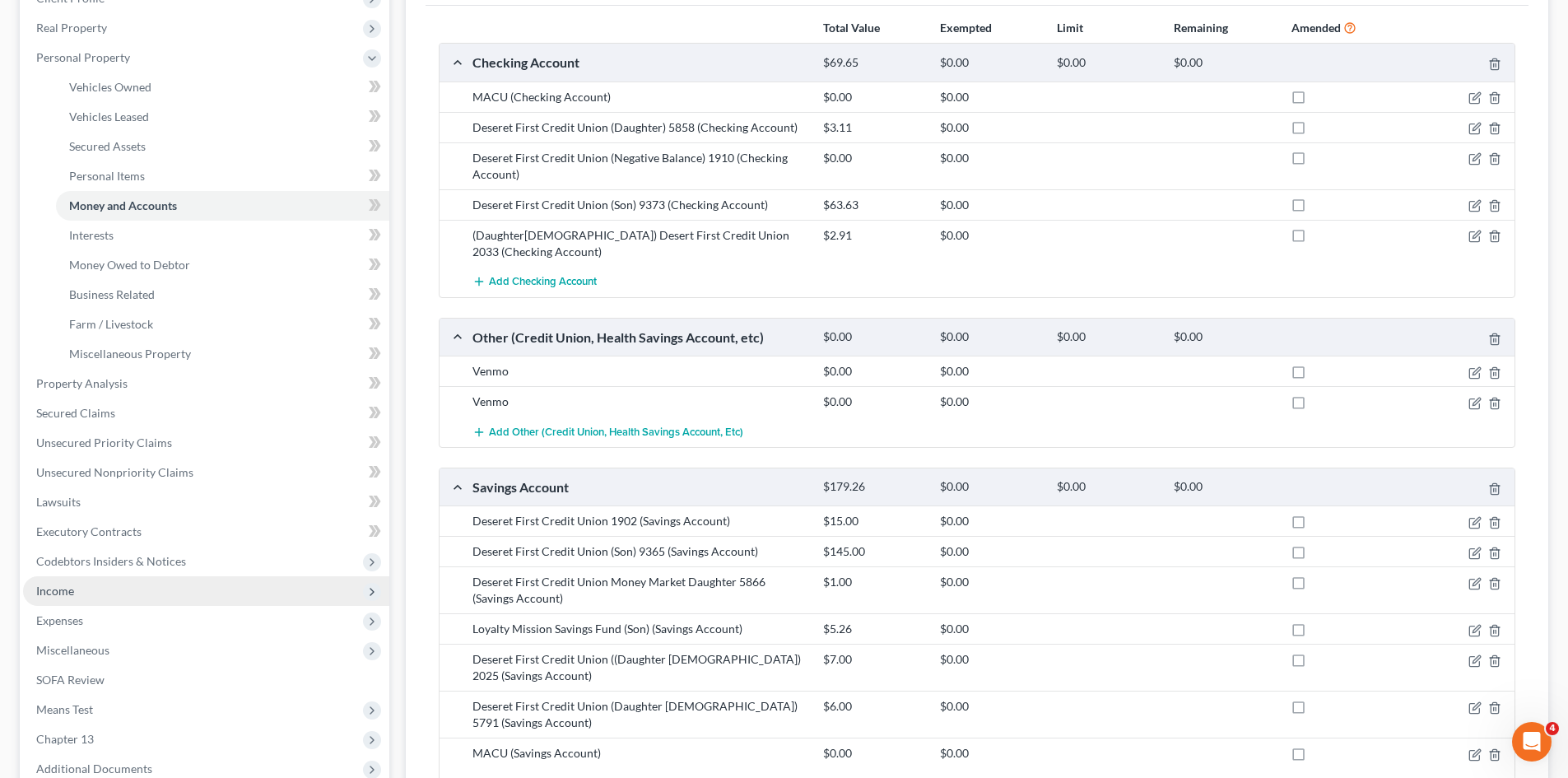
click at [61, 591] on span "Income" at bounding box center [55, 590] width 38 height 14
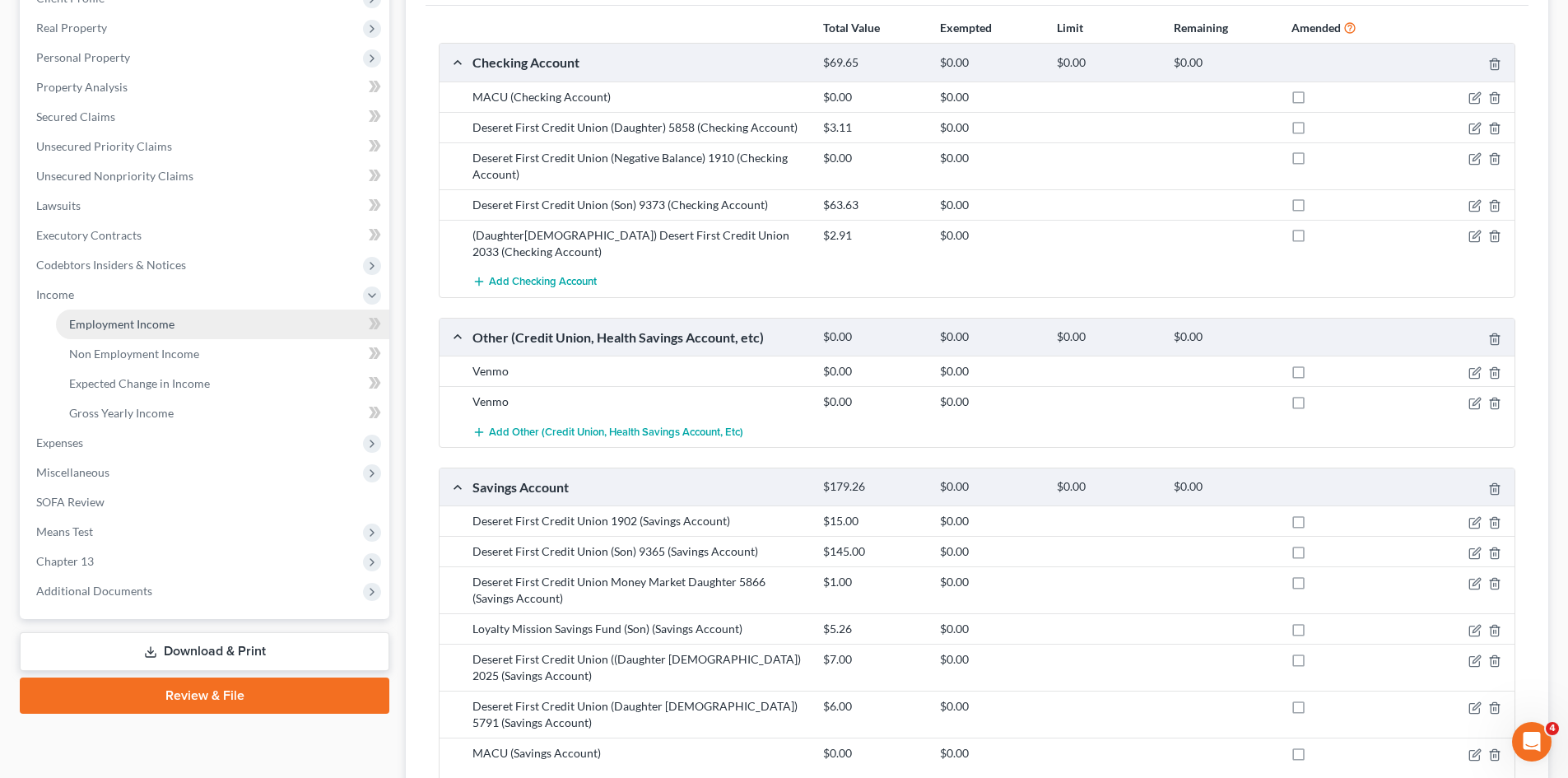
click at [112, 322] on span "Employment Income" at bounding box center [122, 324] width 105 height 14
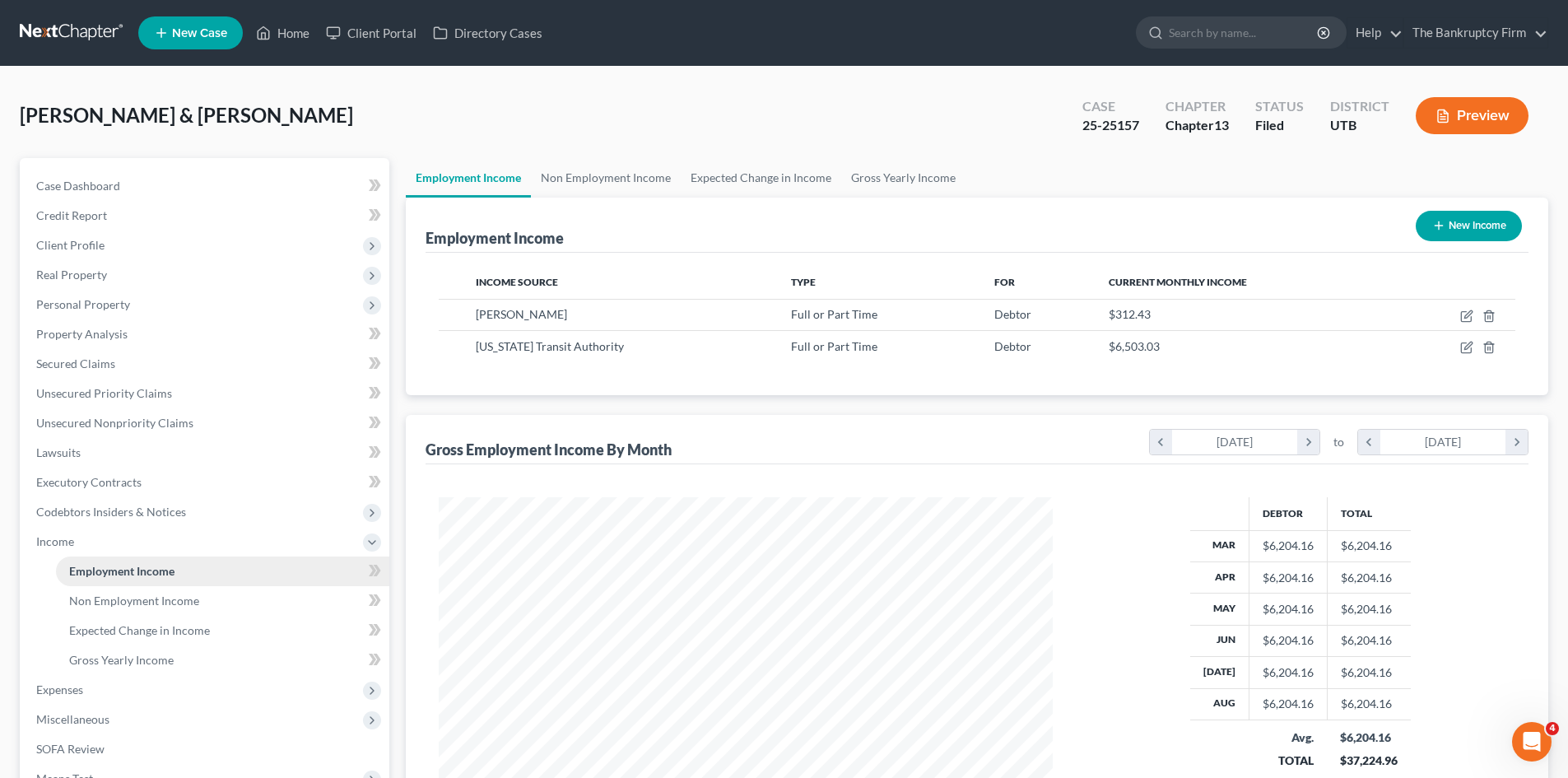
scroll to position [307, 647]
click at [291, 32] on link "Home" at bounding box center [283, 33] width 70 height 30
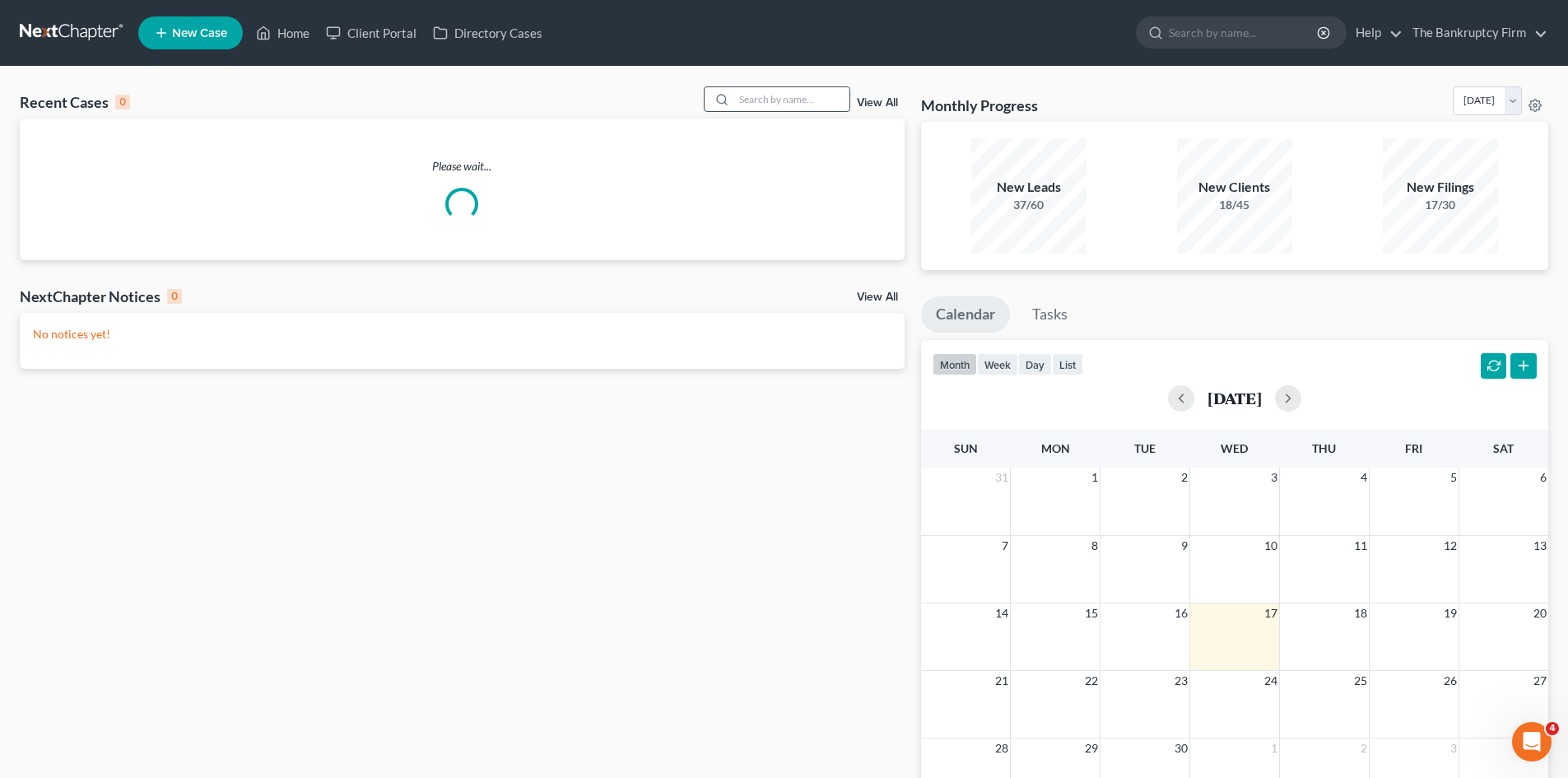
click at [802, 95] on input "search" at bounding box center [792, 99] width 115 height 24
type input "[PERSON_NAME]"
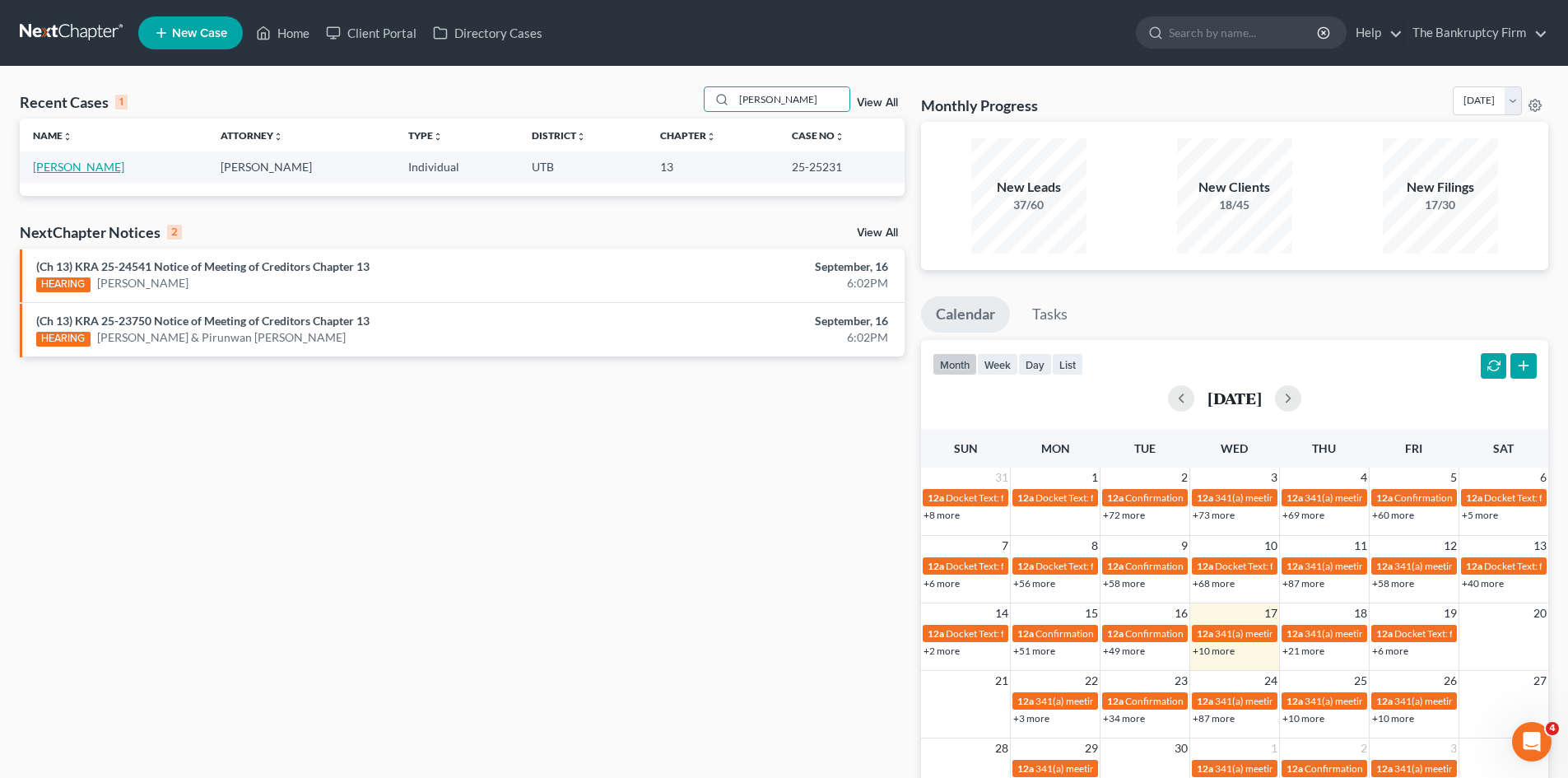
click at [62, 163] on link "[PERSON_NAME]" at bounding box center [78, 167] width 91 height 14
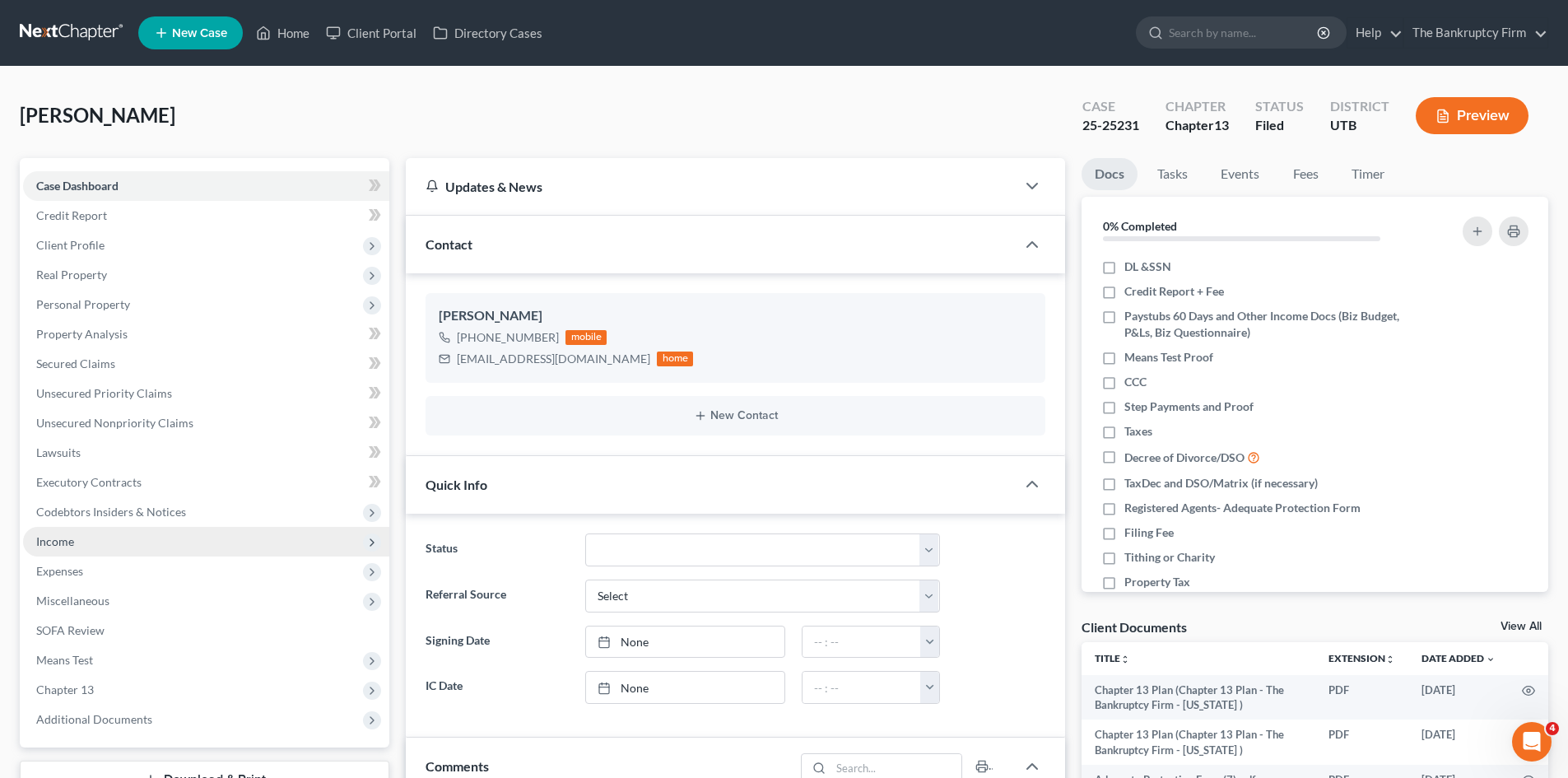
scroll to position [129, 0]
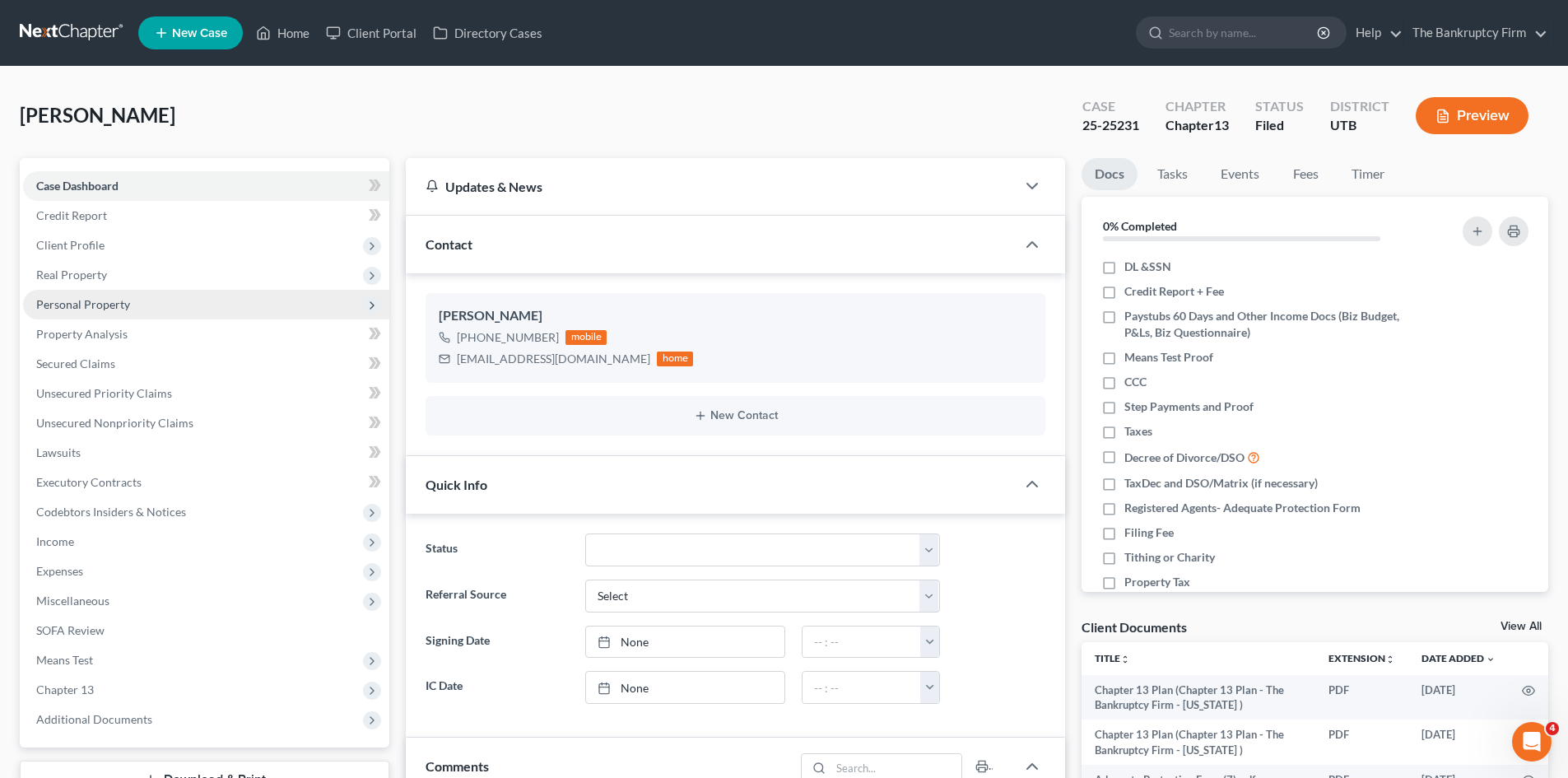
click at [88, 302] on span "Personal Property" at bounding box center [82, 304] width 94 height 14
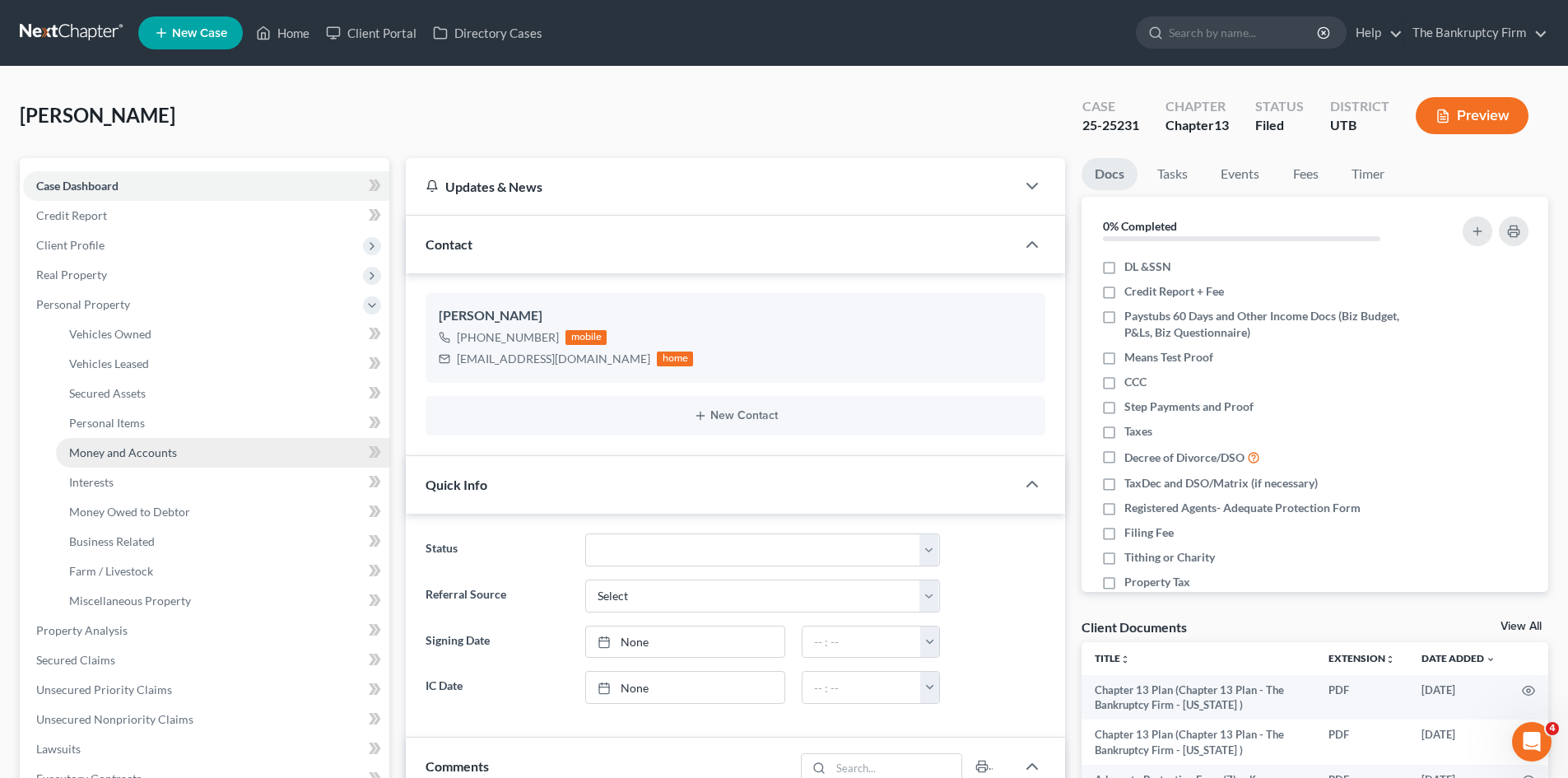
click at [155, 450] on span "Money and Accounts" at bounding box center [123, 453] width 108 height 14
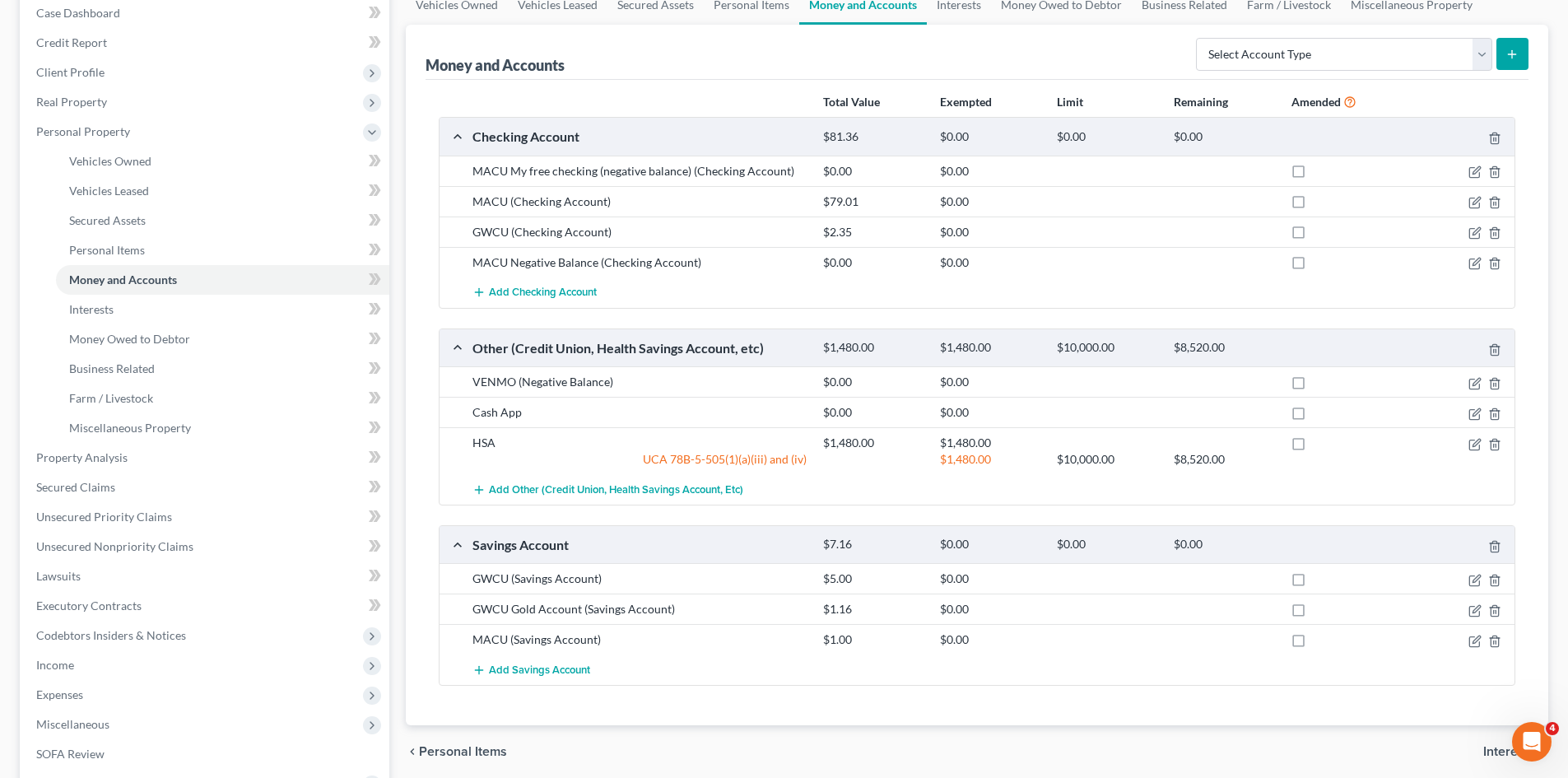
scroll to position [247, 0]
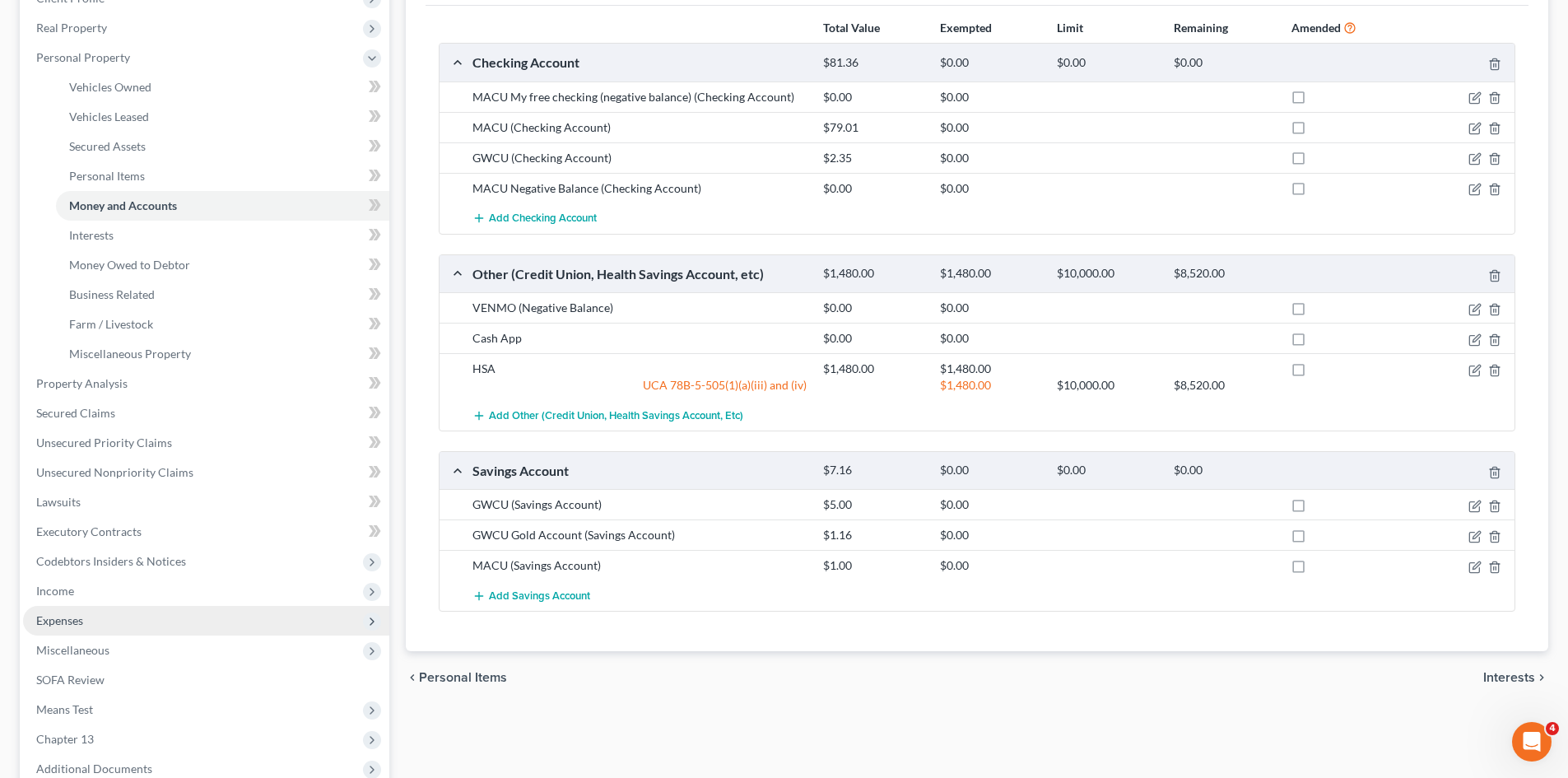
drag, startPoint x: 59, startPoint y: 593, endPoint x: 127, endPoint y: 615, distance: 71.5
click at [59, 593] on span "Income" at bounding box center [55, 590] width 38 height 14
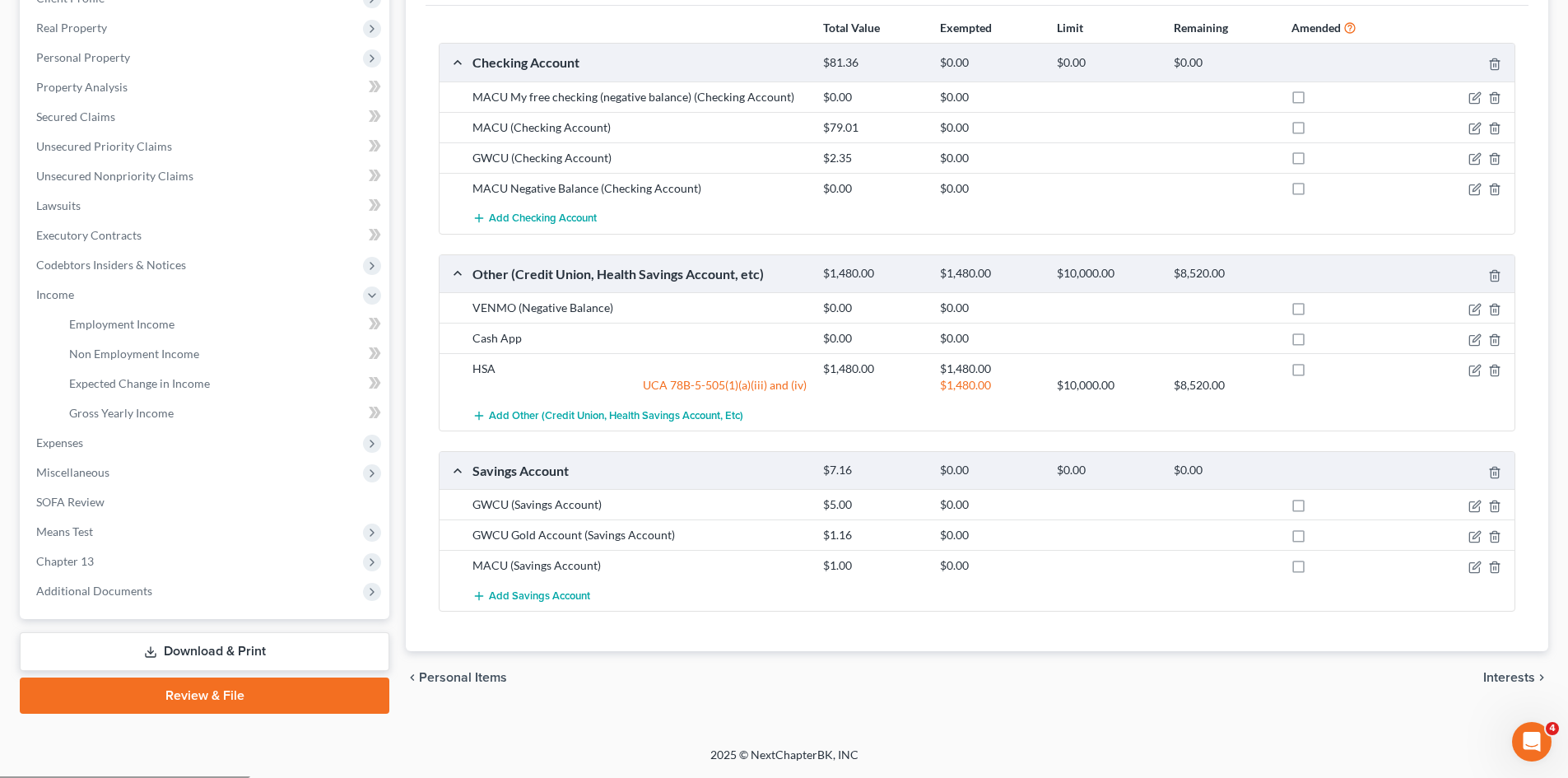
scroll to position [245, 0]
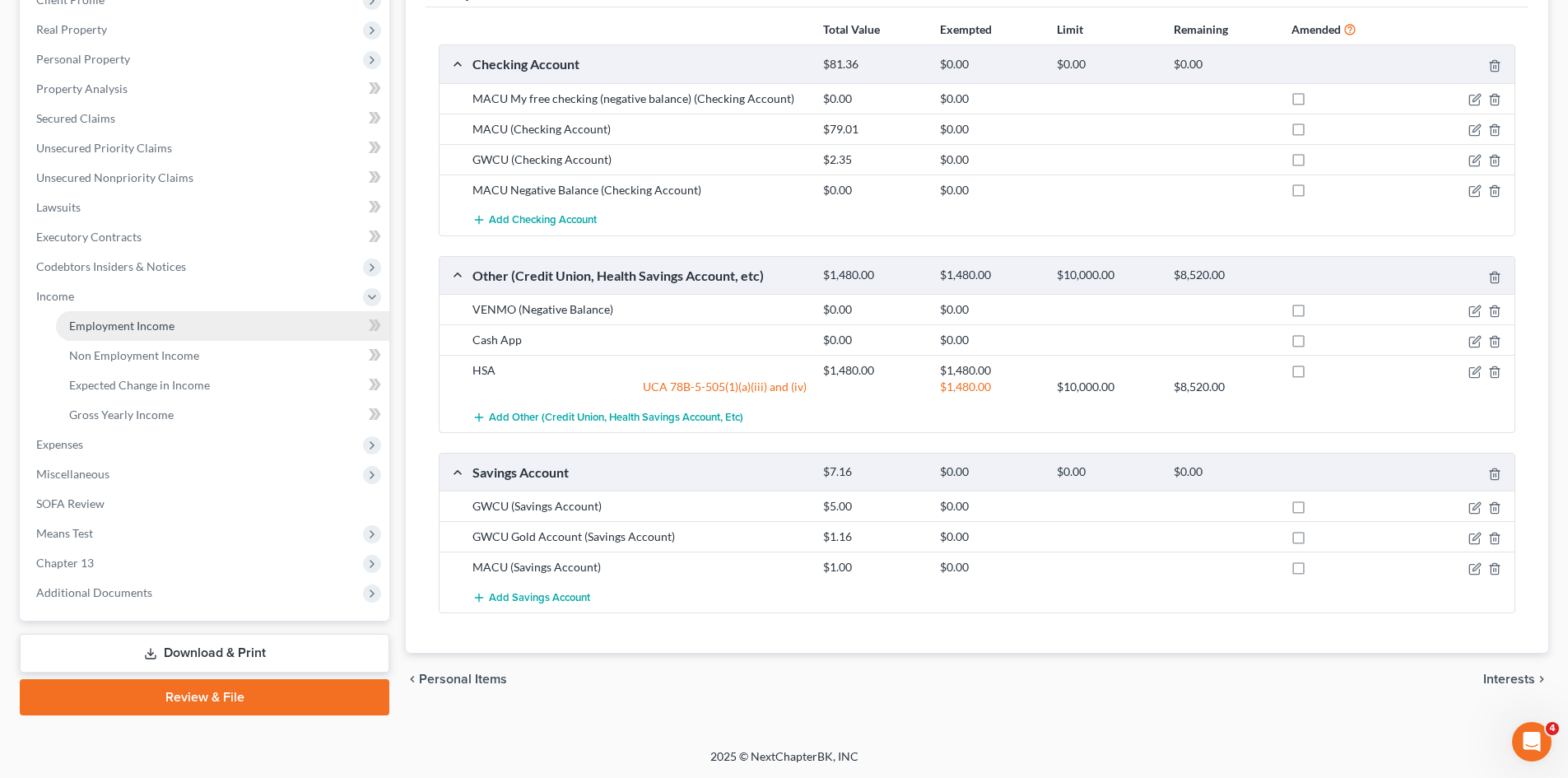
click at [106, 330] on span "Employment Income" at bounding box center [122, 325] width 105 height 14
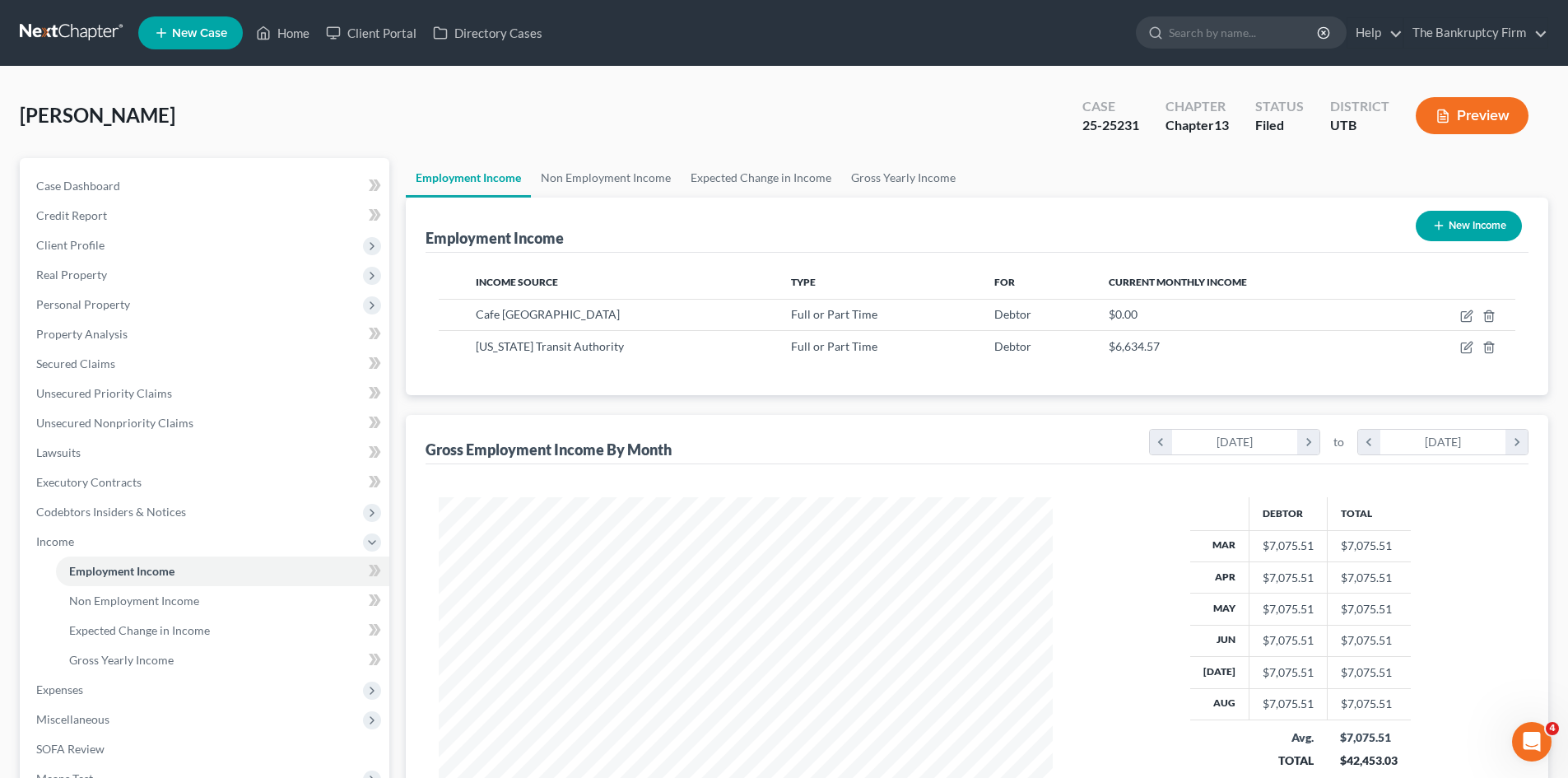
scroll to position [307, 647]
drag, startPoint x: 289, startPoint y: 34, endPoint x: 721, endPoint y: 84, distance: 434.9
click at [289, 34] on link "Home" at bounding box center [283, 33] width 70 height 30
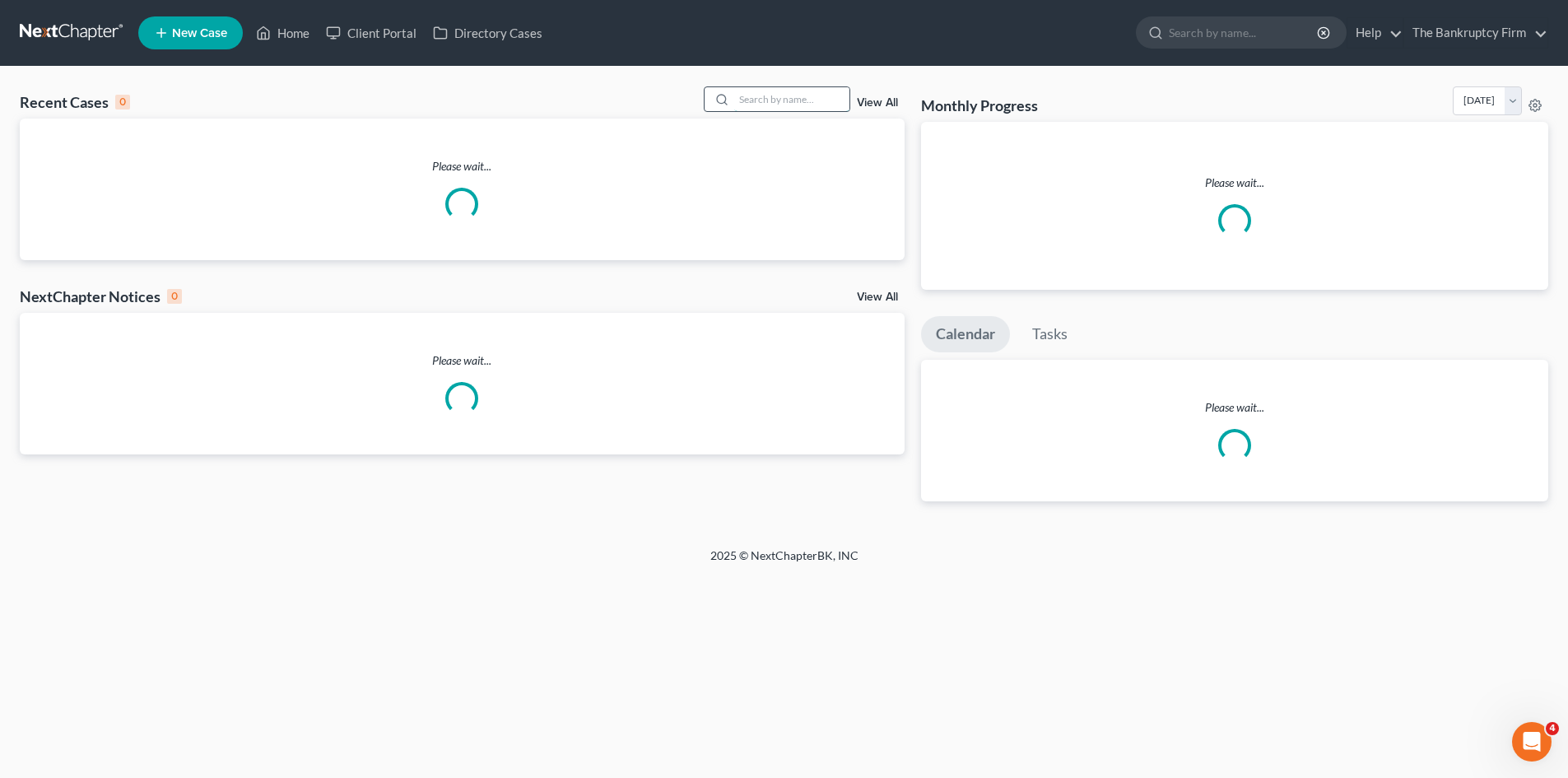
click at [782, 99] on input "search" at bounding box center [792, 99] width 115 height 24
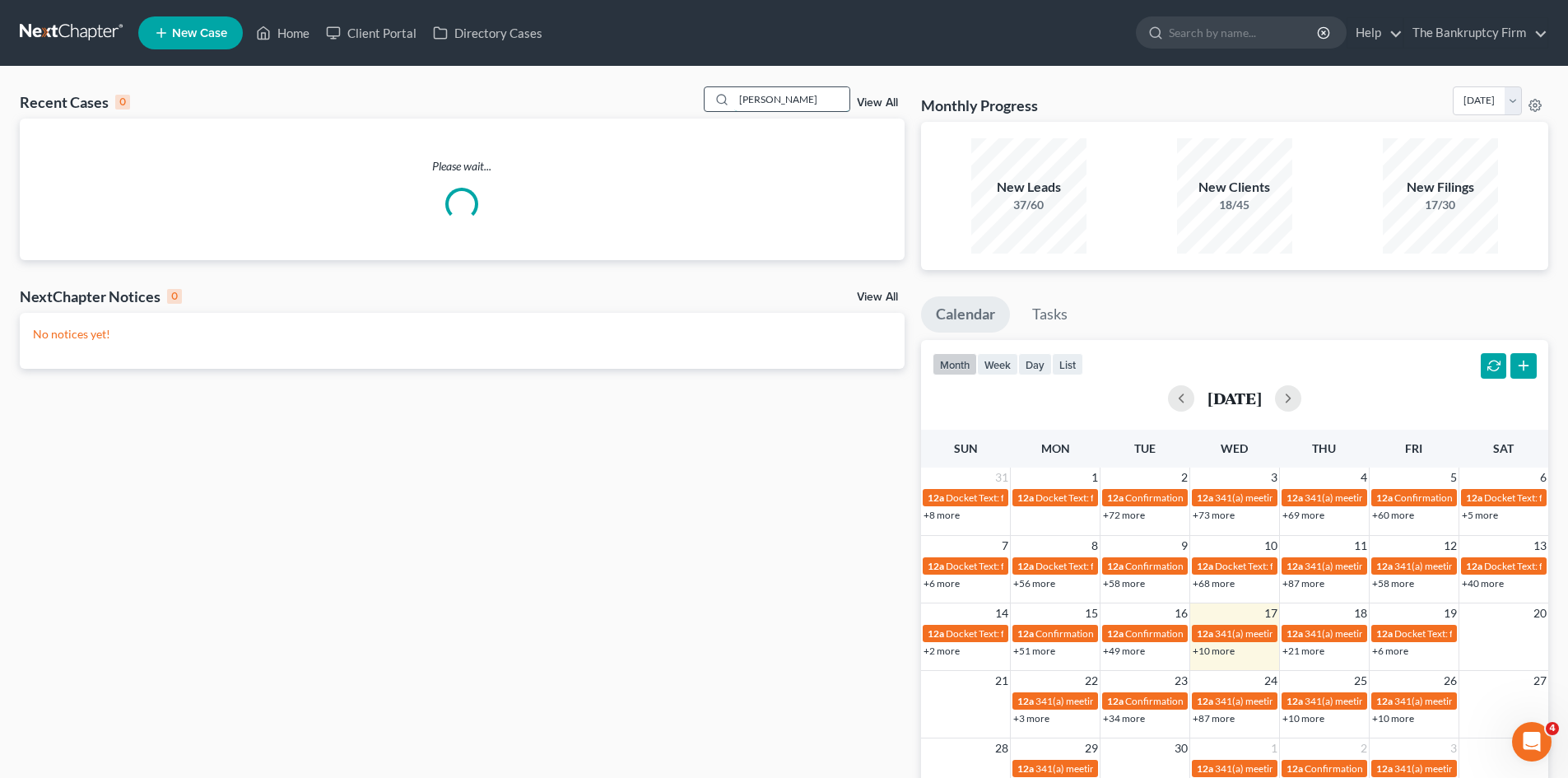
type input "[PERSON_NAME]"
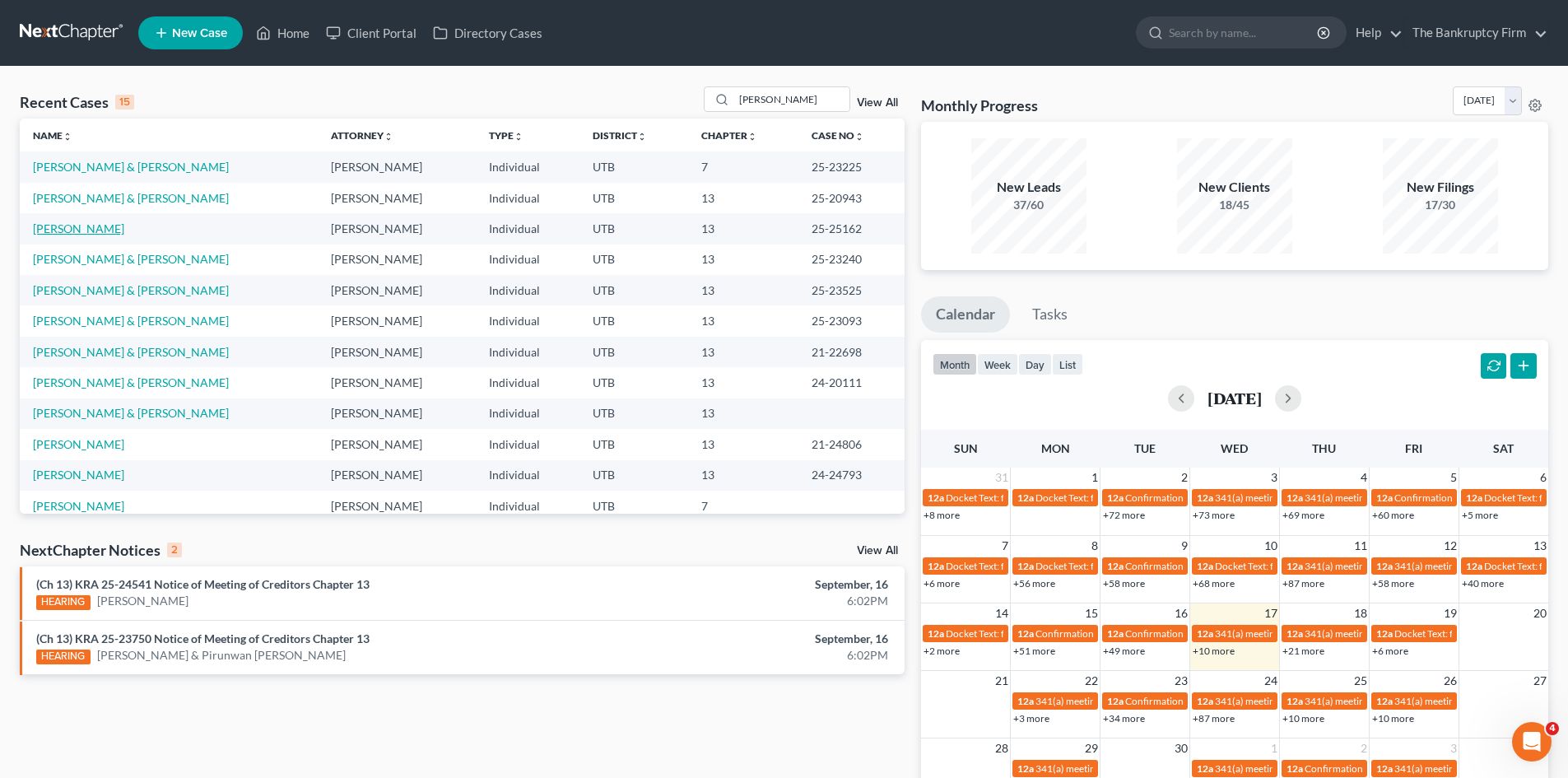
click at [98, 225] on link "[PERSON_NAME]" at bounding box center [78, 228] width 91 height 14
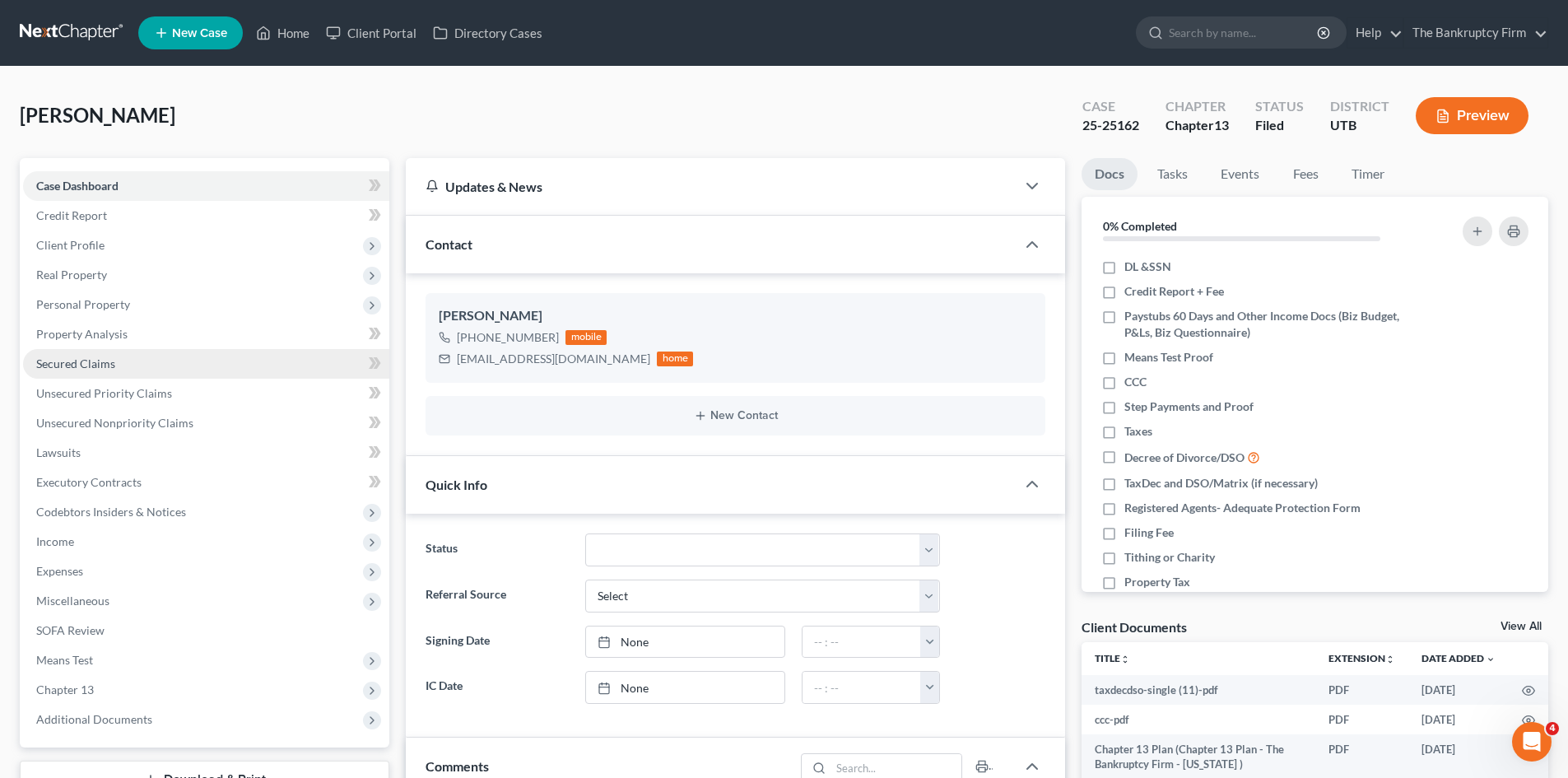
scroll to position [14, 0]
click at [86, 307] on span "Personal Property" at bounding box center [82, 304] width 94 height 14
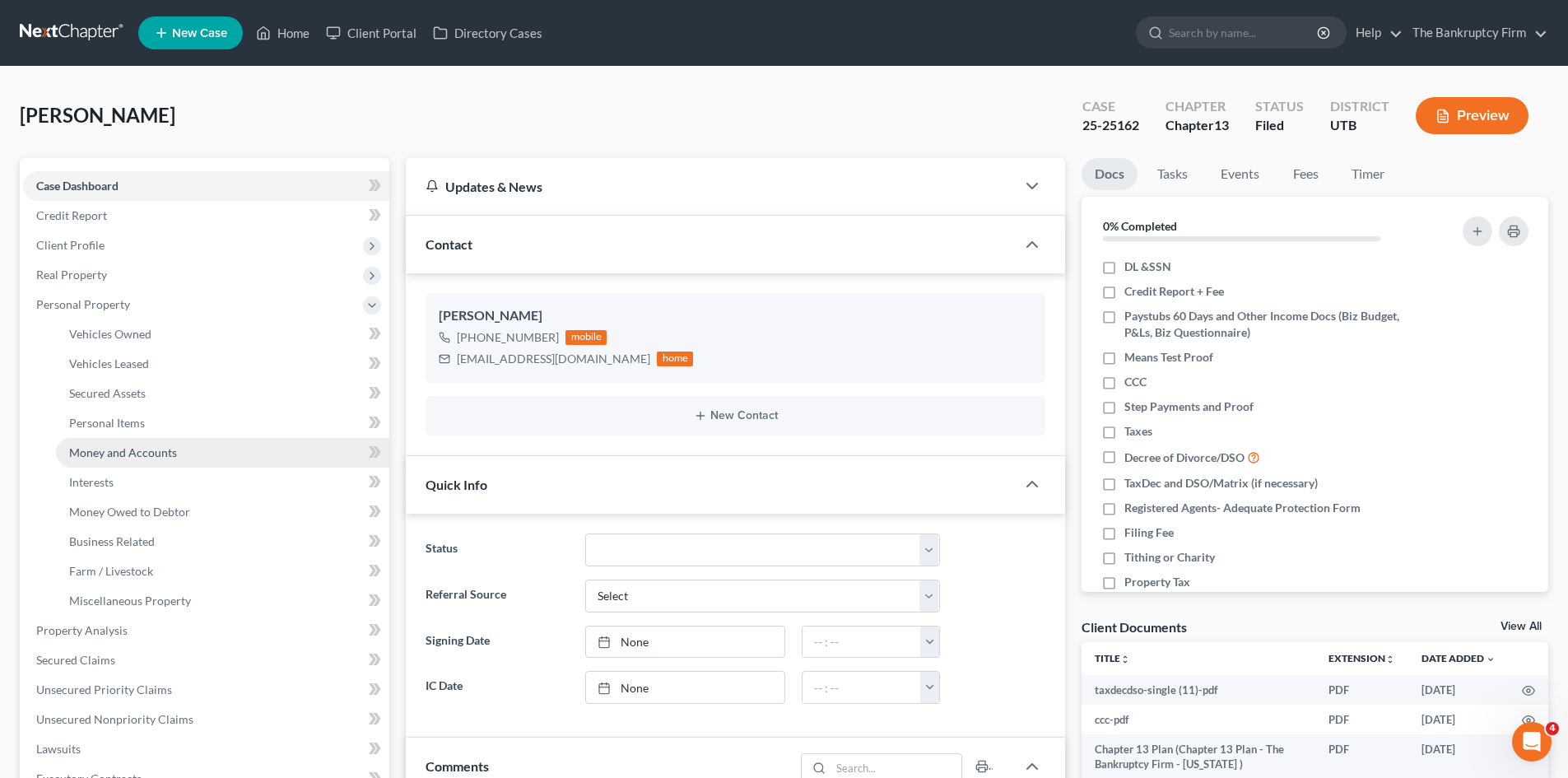
click at [166, 448] on span "Money and Accounts" at bounding box center [123, 453] width 108 height 14
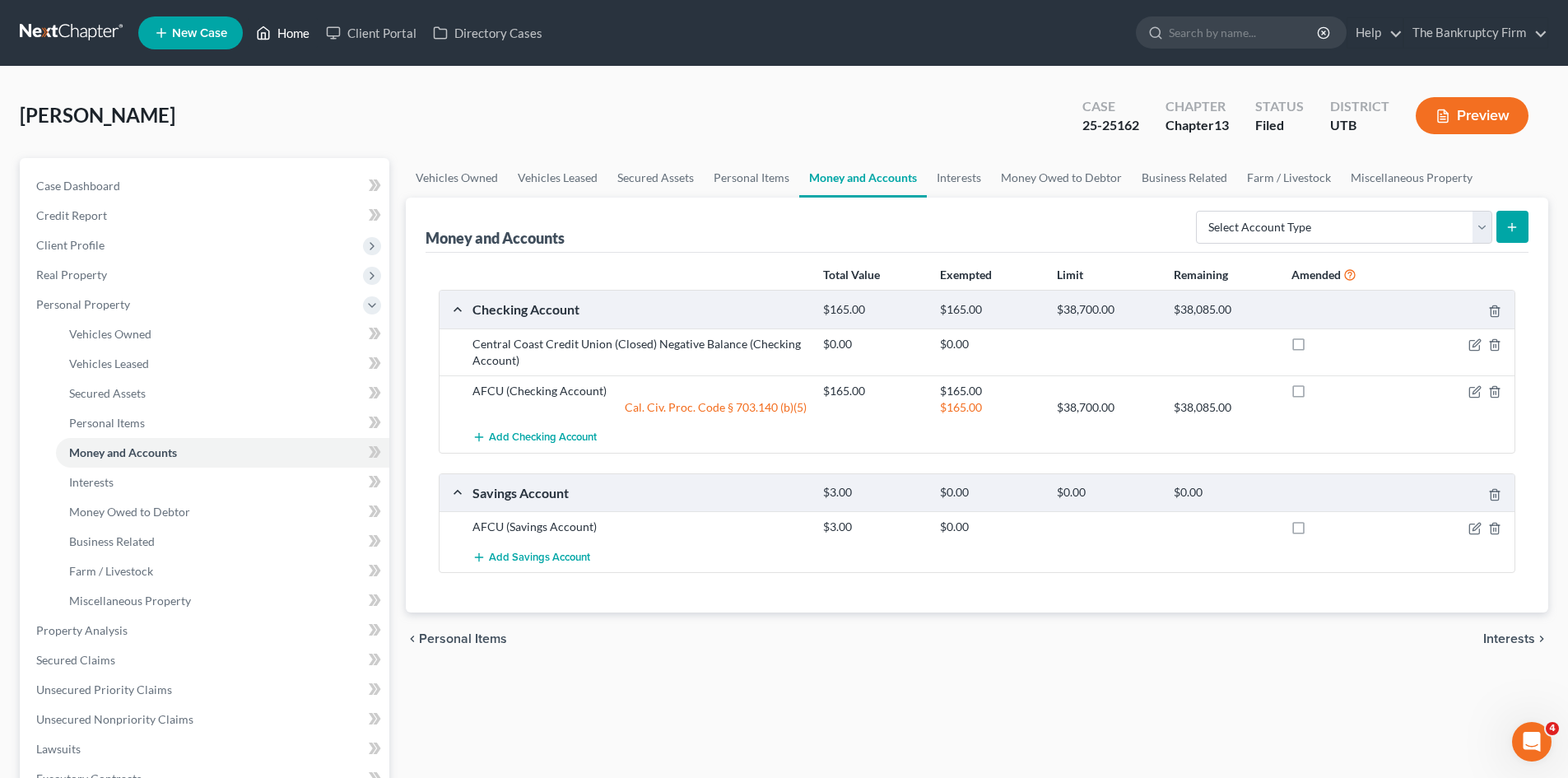
click at [292, 30] on link "Home" at bounding box center [283, 33] width 70 height 30
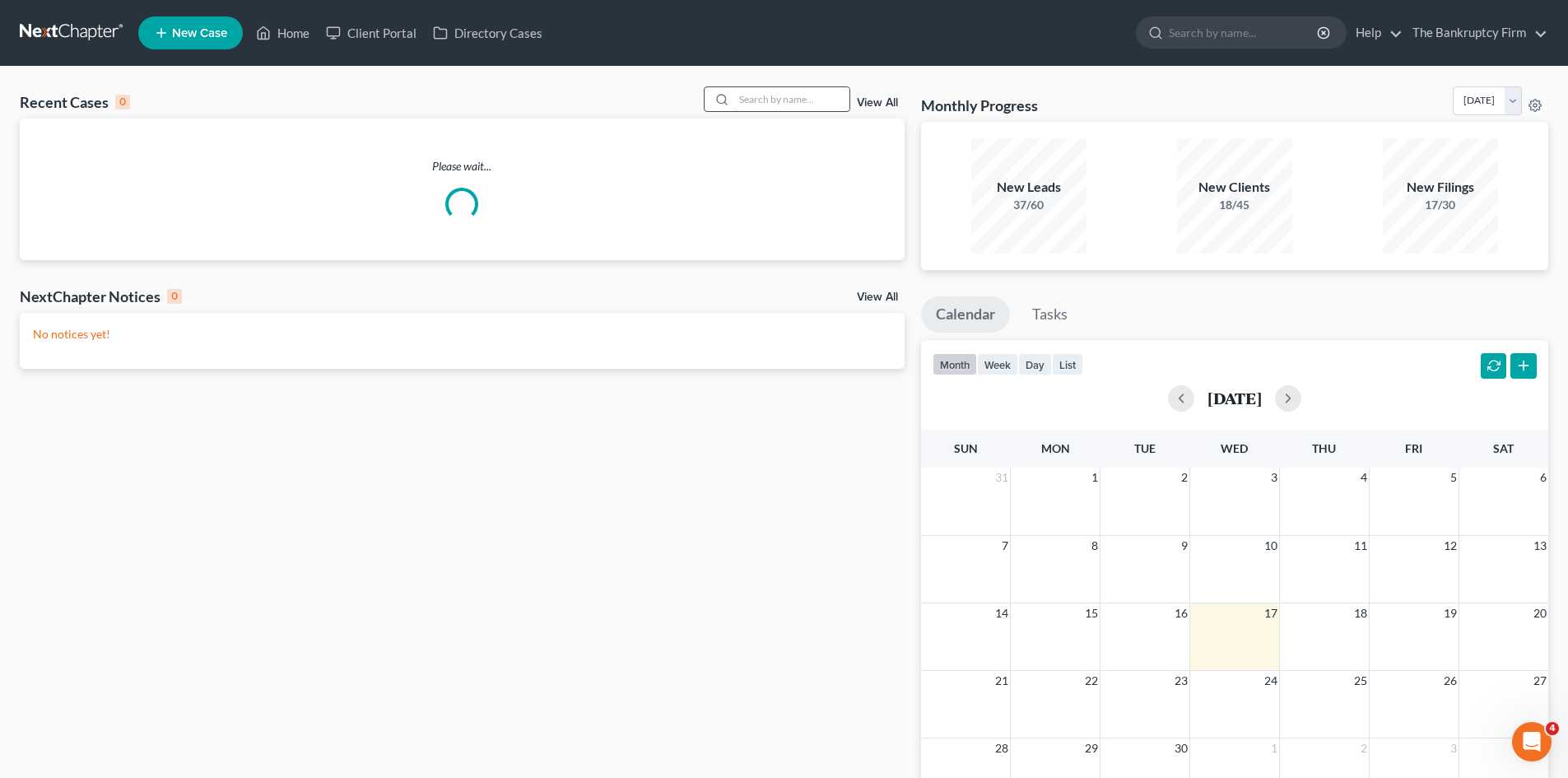
click at [769, 102] on input "search" at bounding box center [792, 99] width 115 height 24
type input "love"
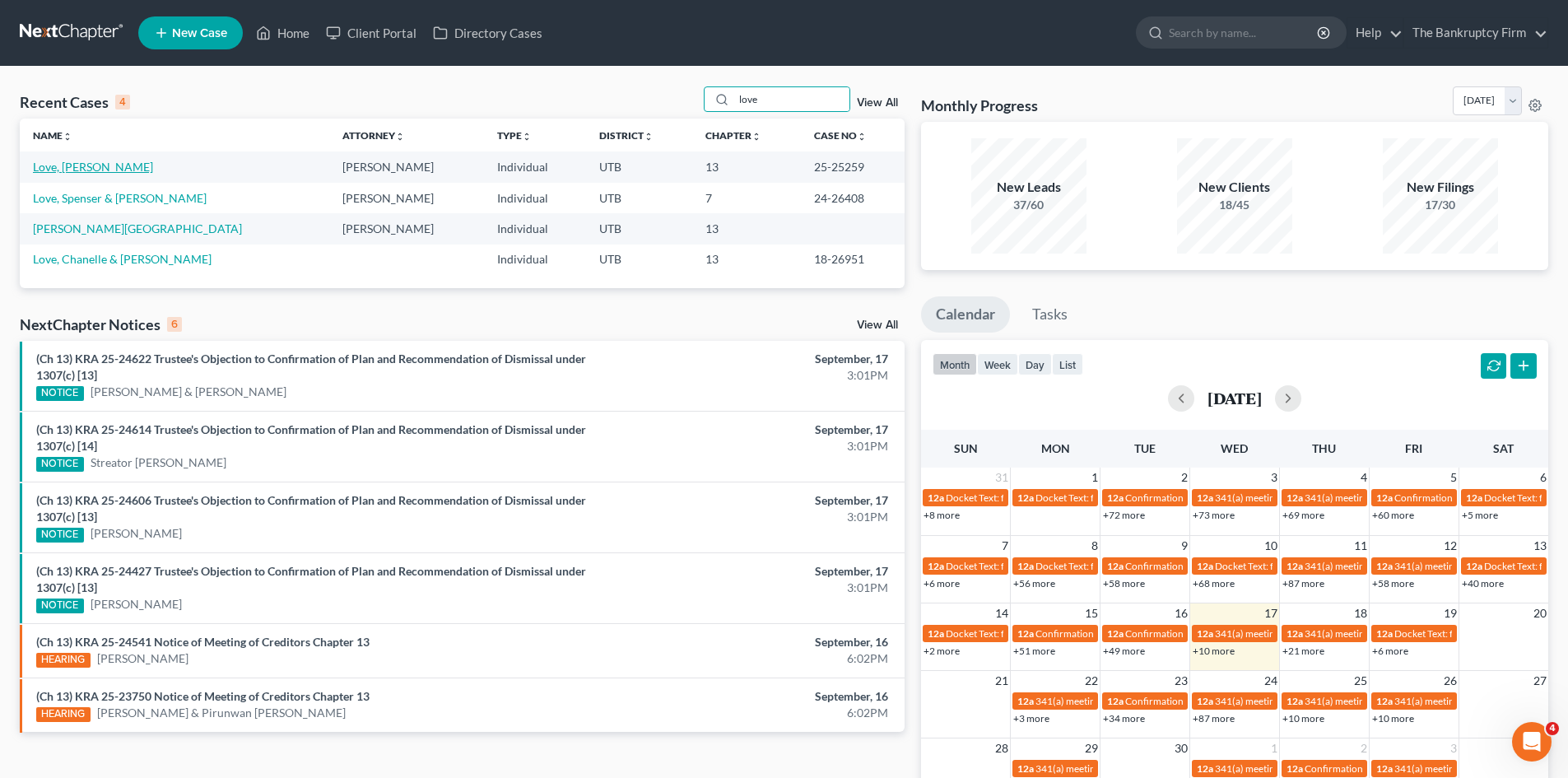
click at [77, 169] on link "Love, [PERSON_NAME]" at bounding box center [92, 167] width 120 height 14
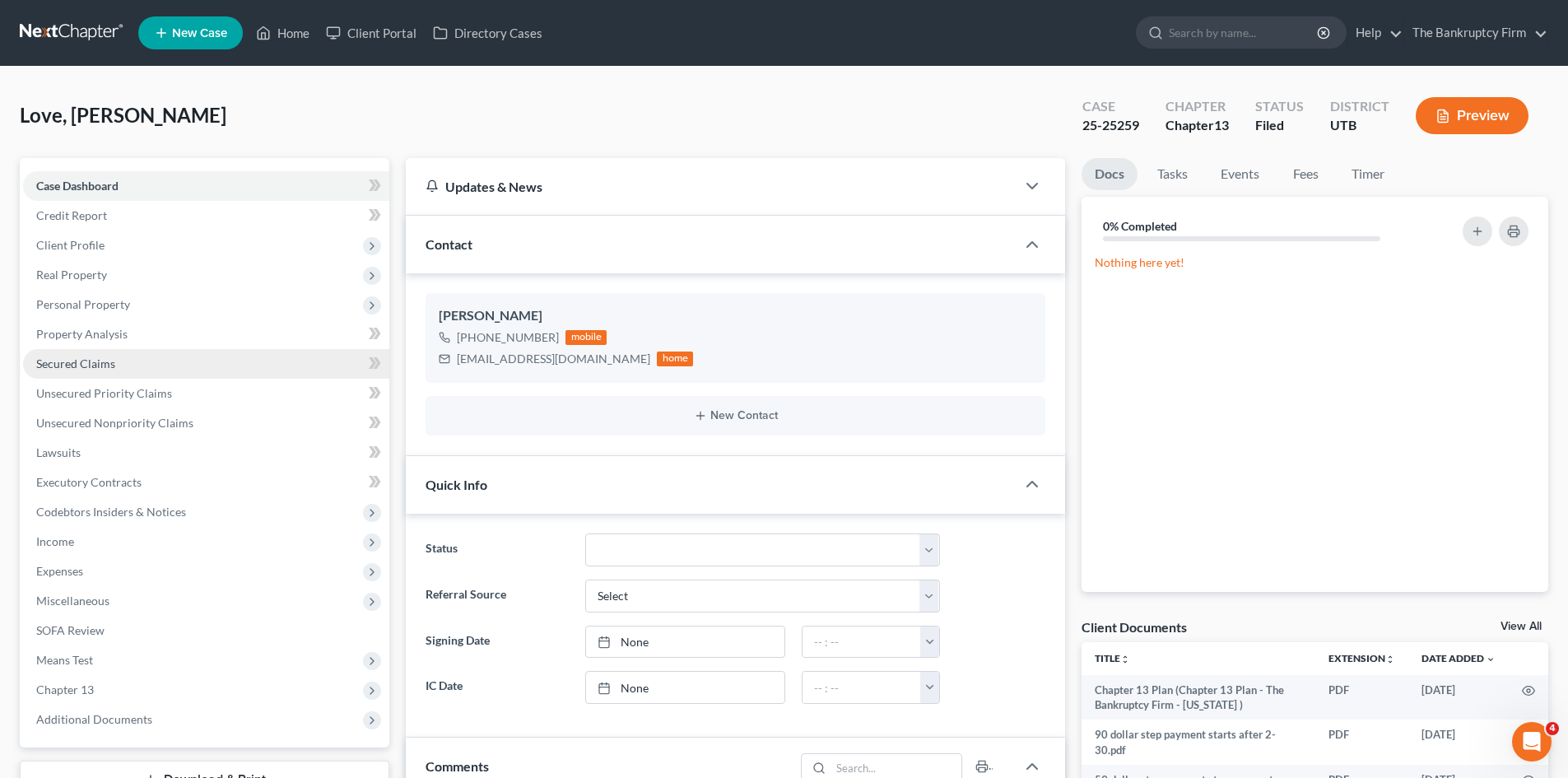
drag, startPoint x: 92, startPoint y: 305, endPoint x: 215, endPoint y: 365, distance: 136.9
click at [92, 305] on span "Personal Property" at bounding box center [82, 304] width 94 height 14
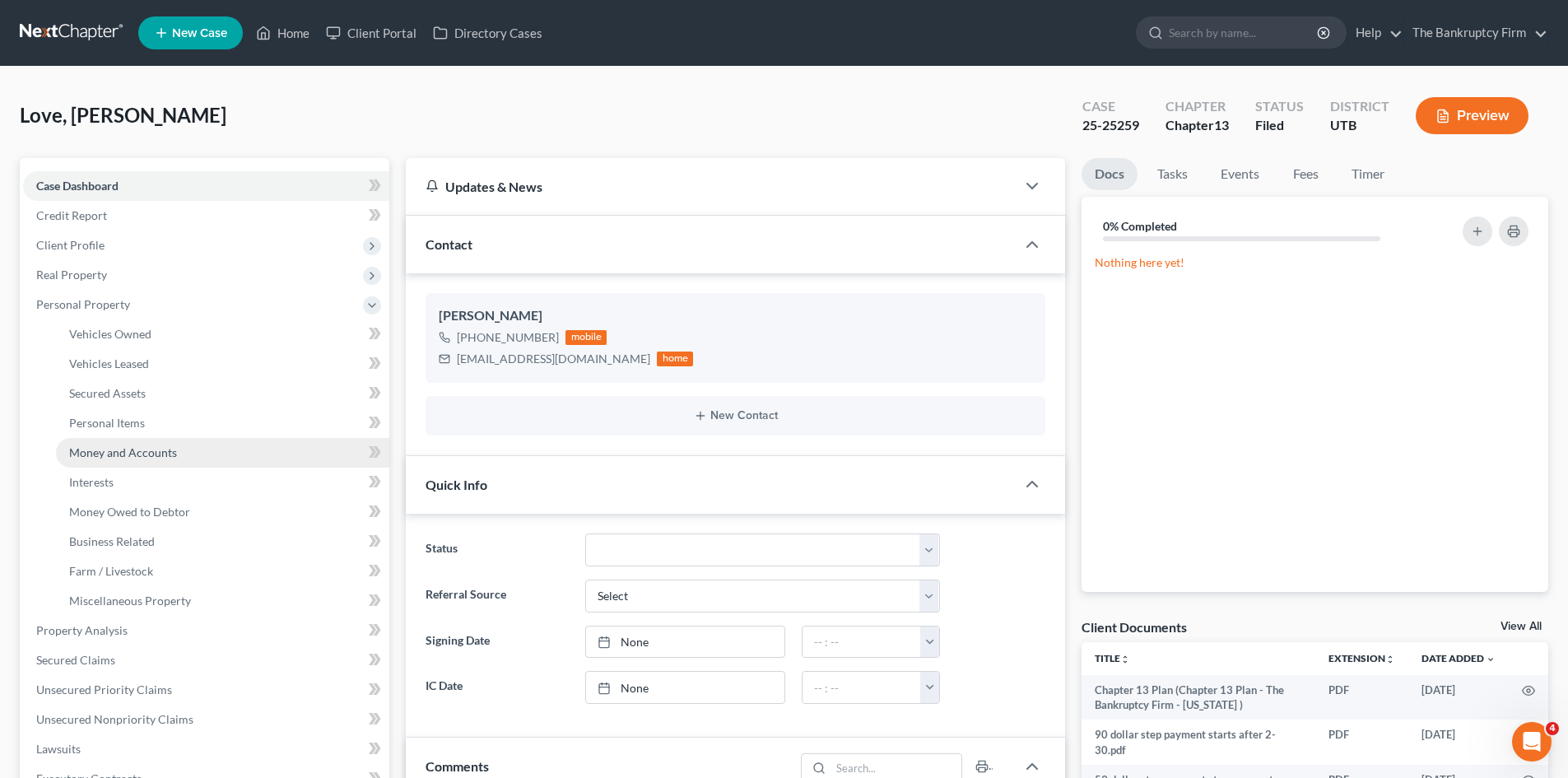
click at [128, 461] on link "Money and Accounts" at bounding box center [222, 453] width 333 height 30
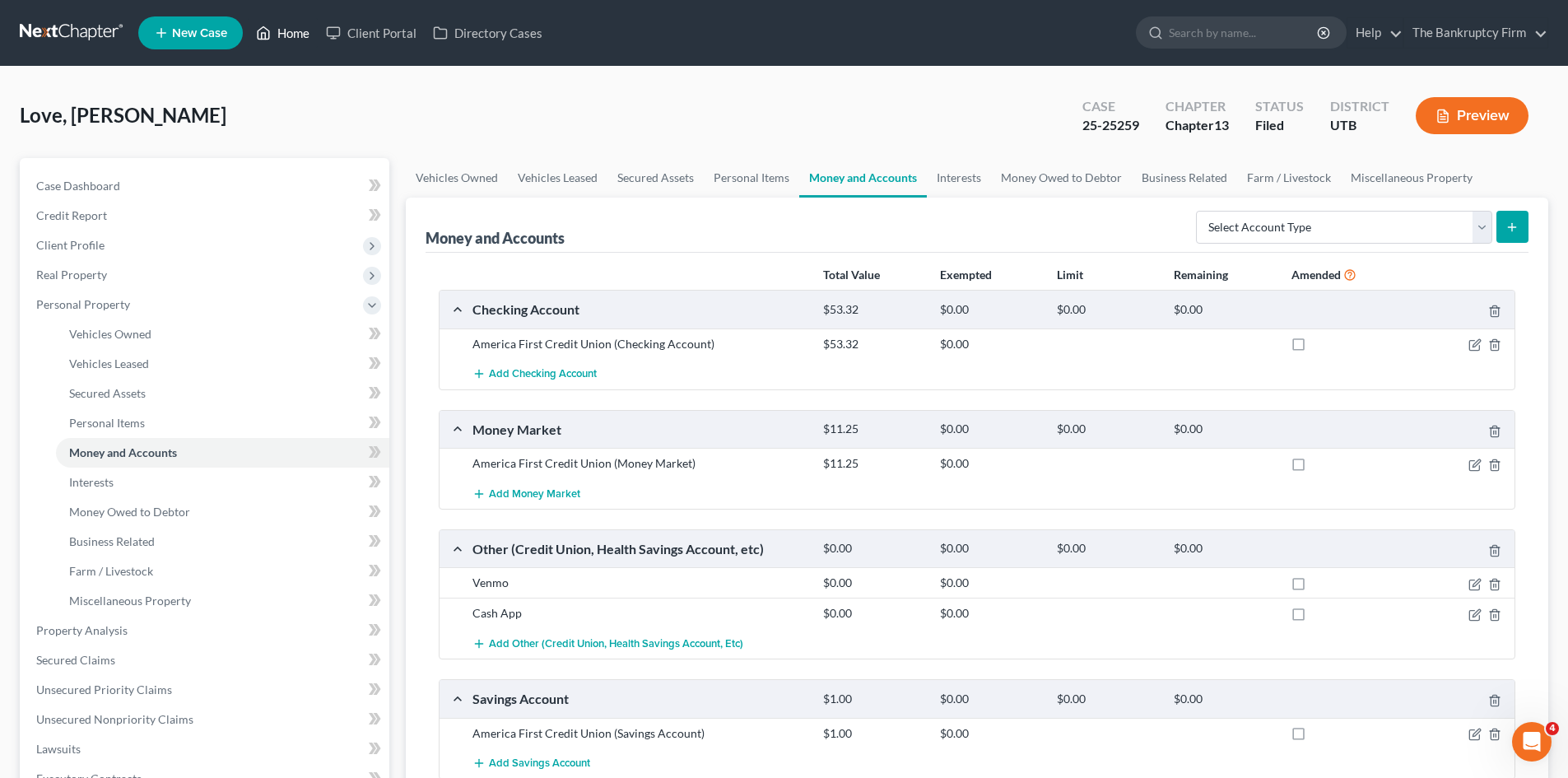
click at [292, 34] on link "Home" at bounding box center [283, 33] width 70 height 30
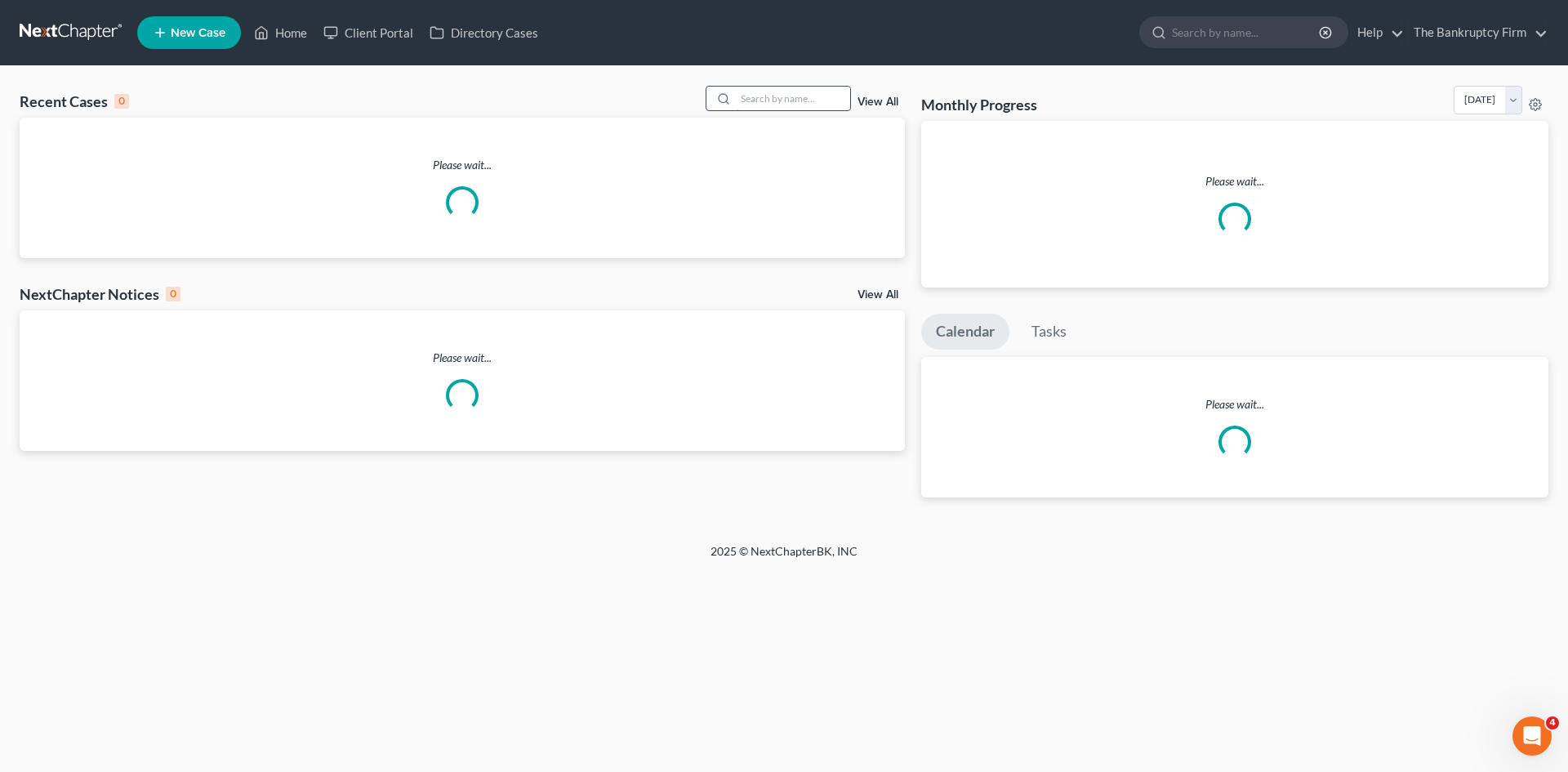
click at [774, 97] on input "search" at bounding box center [792, 98] width 114 height 24
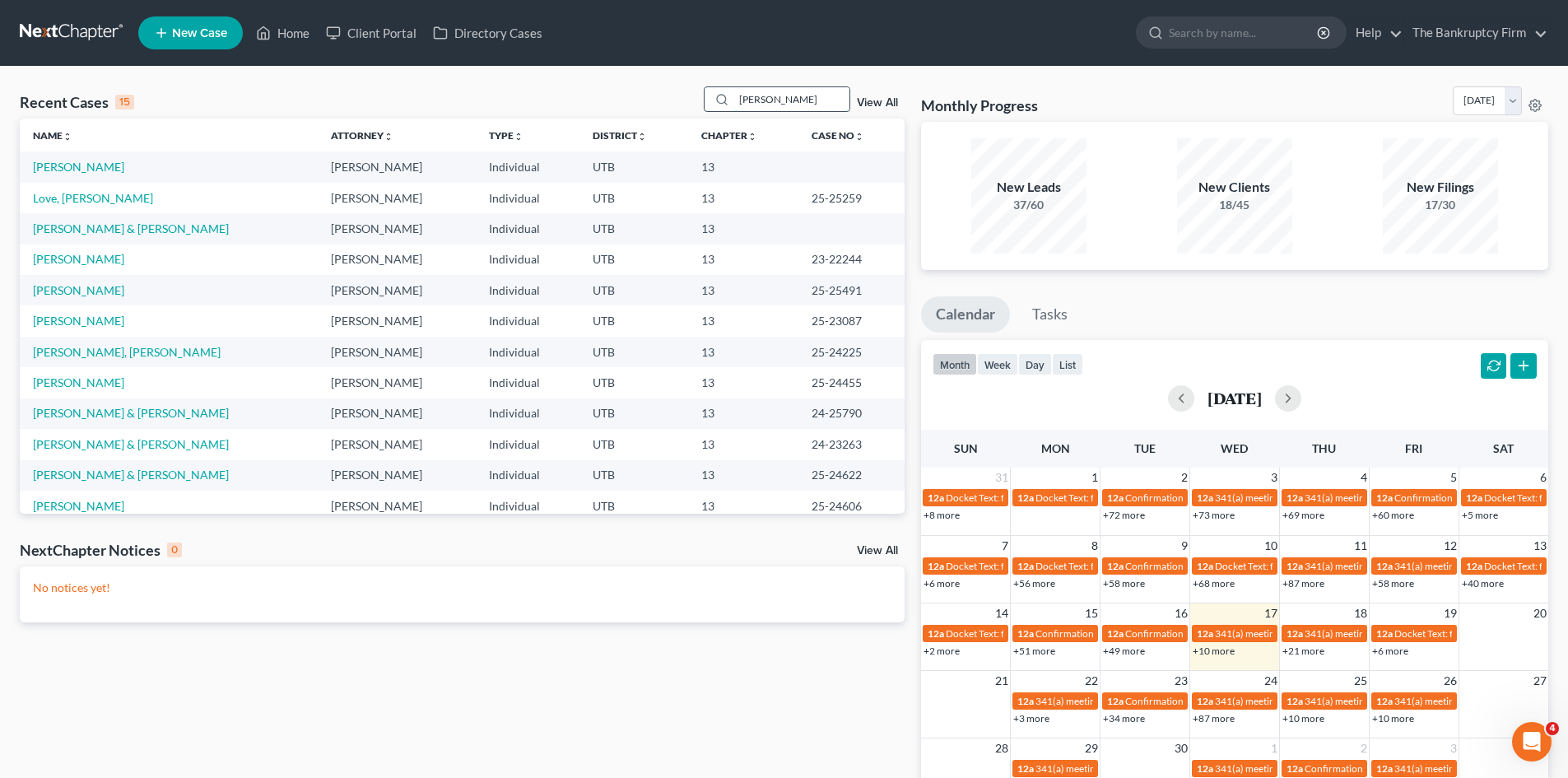
type input "[PERSON_NAME]"
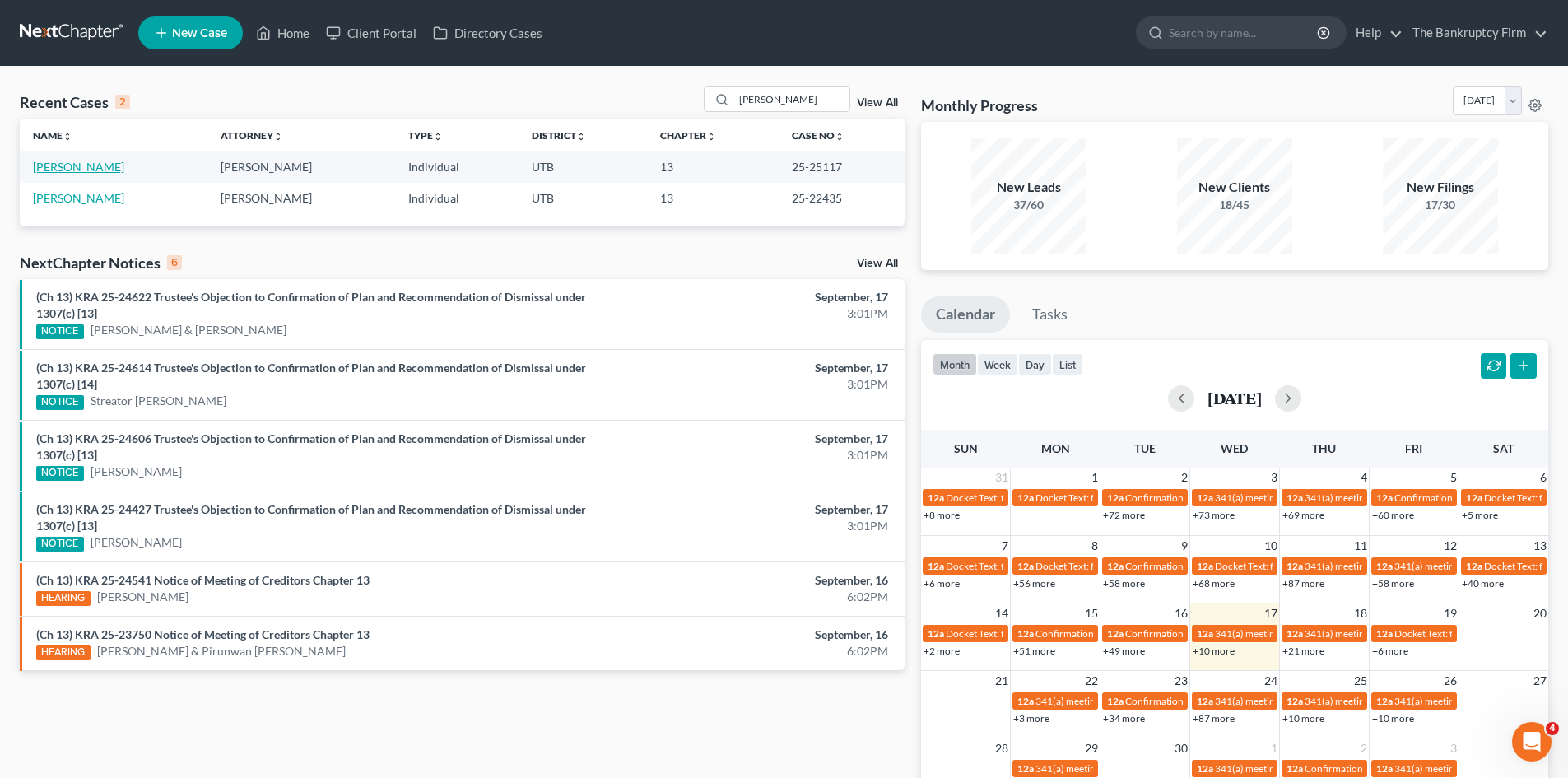
click at [65, 172] on link "[PERSON_NAME]" at bounding box center [78, 167] width 91 height 14
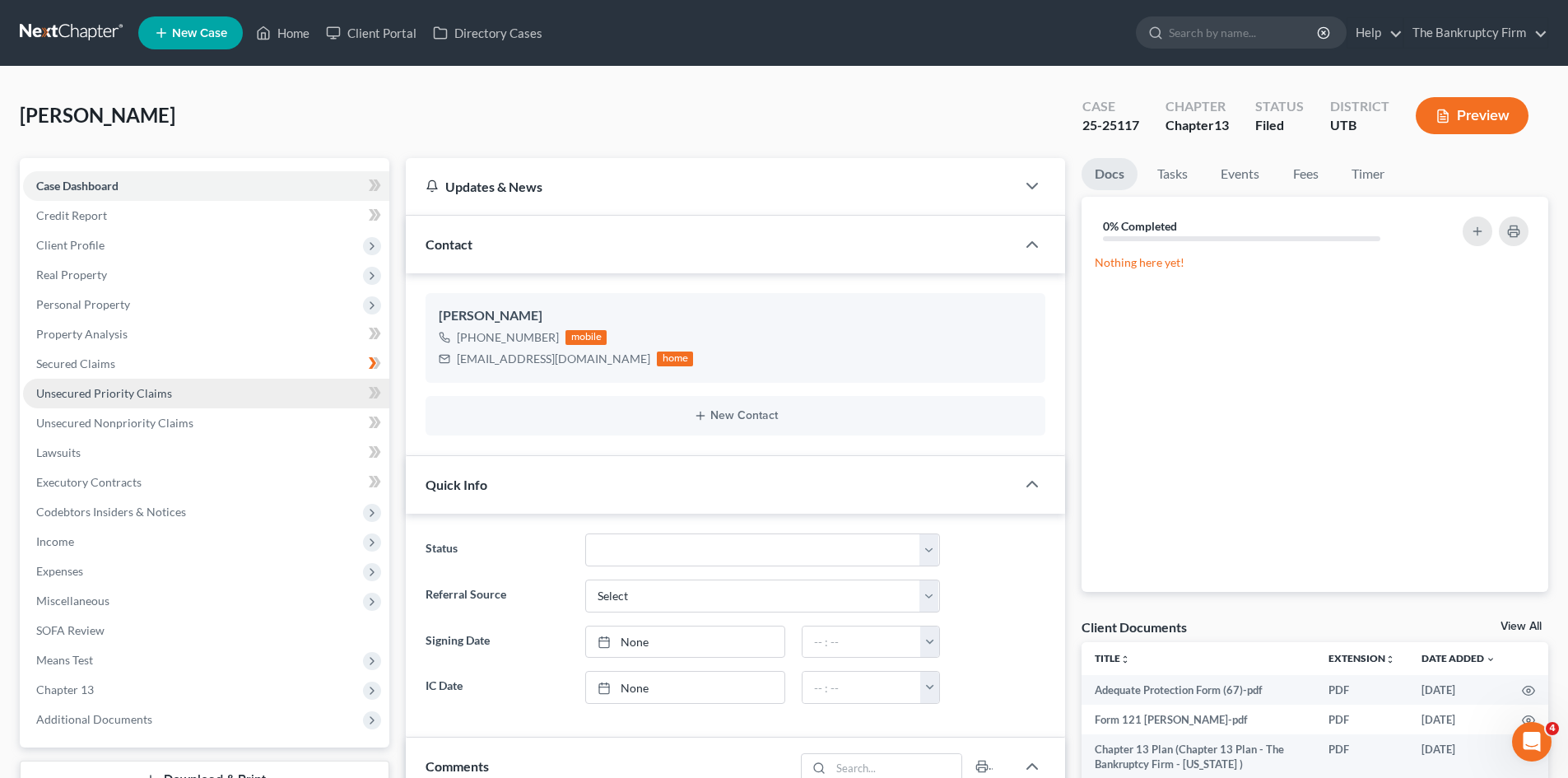
scroll to position [147, 0]
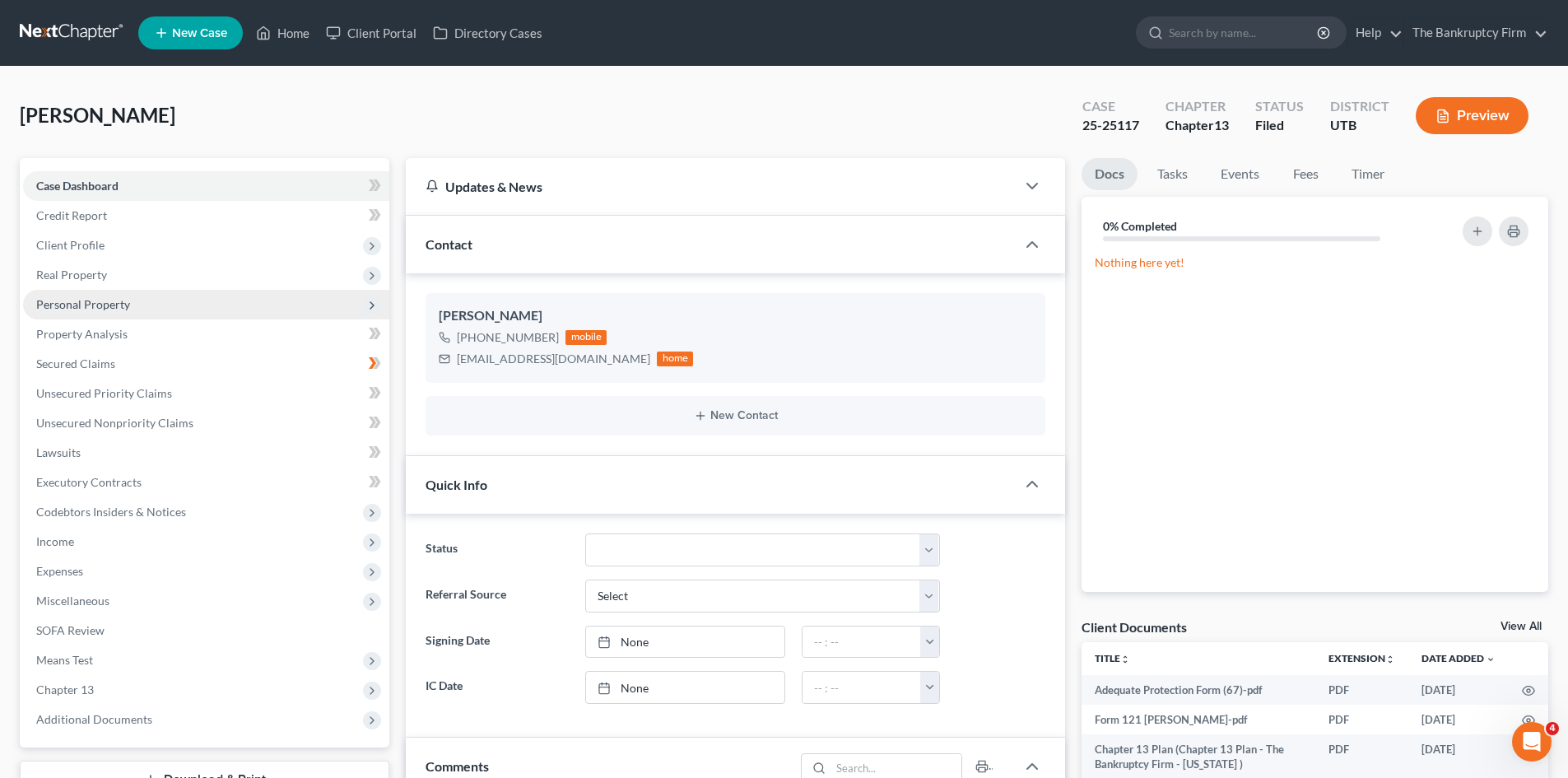
click at [105, 302] on span "Personal Property" at bounding box center [82, 304] width 94 height 14
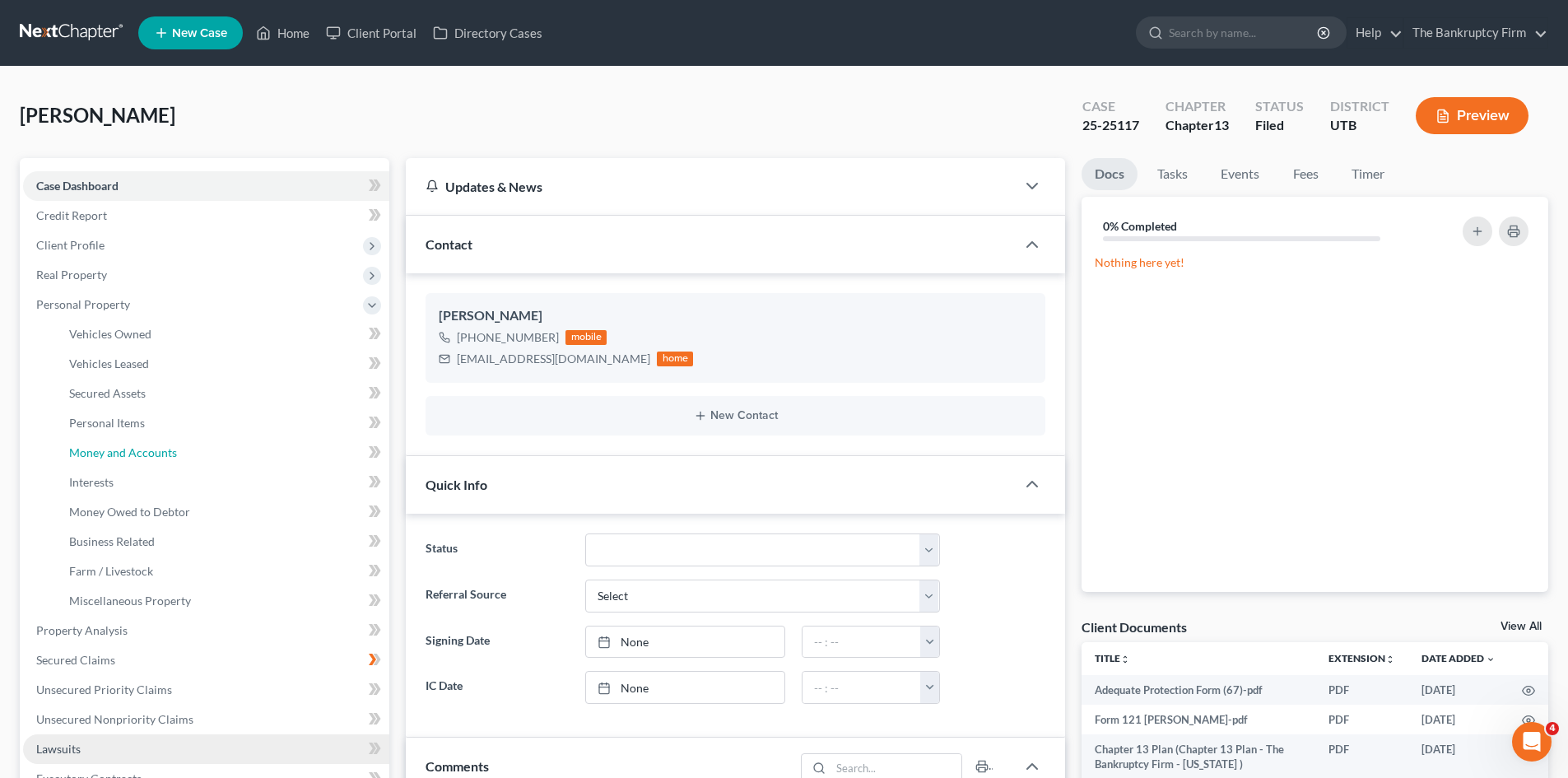
click at [152, 456] on span "Money and Accounts" at bounding box center [123, 453] width 108 height 14
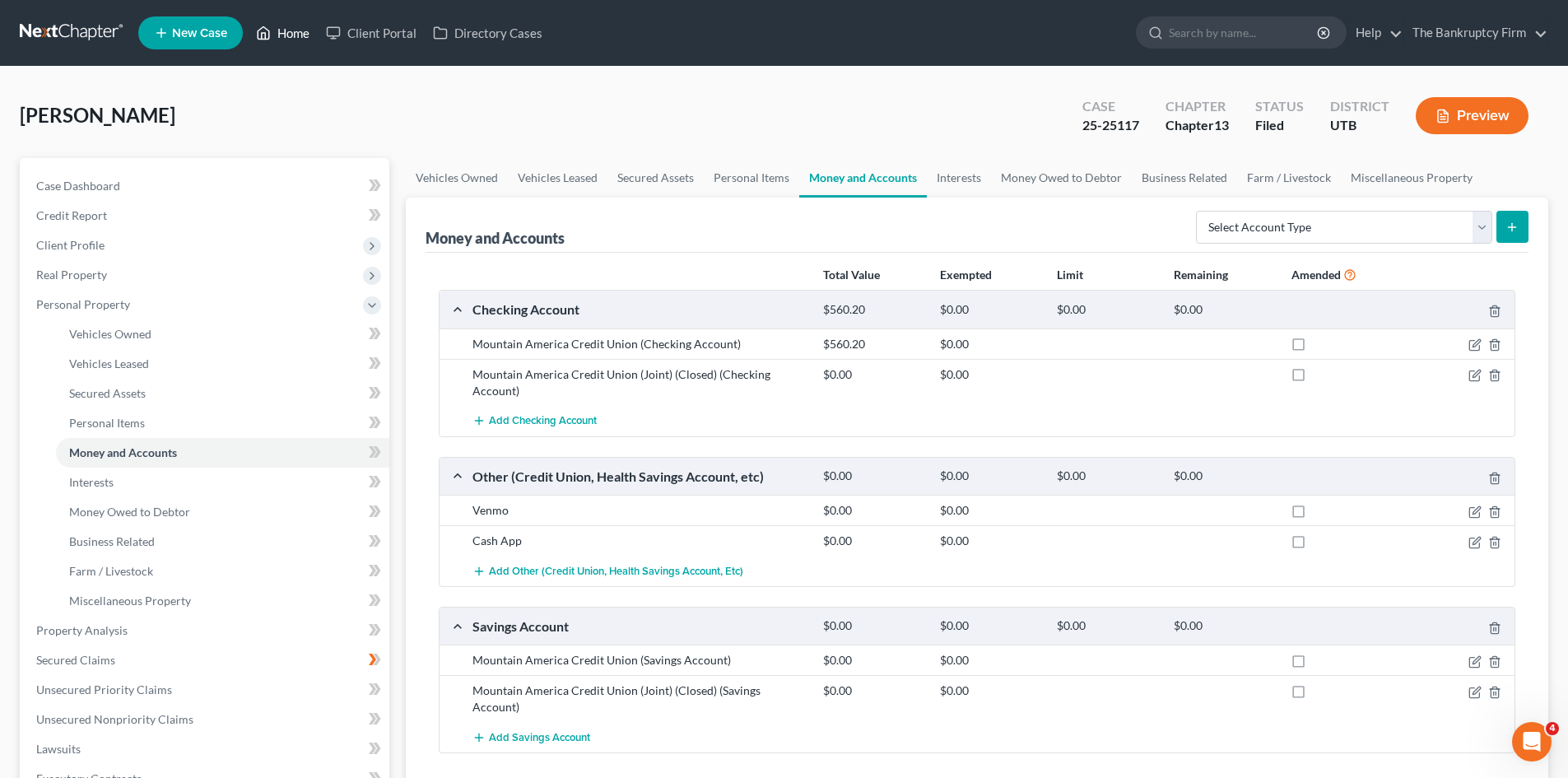
click at [284, 32] on link "Home" at bounding box center [283, 33] width 70 height 30
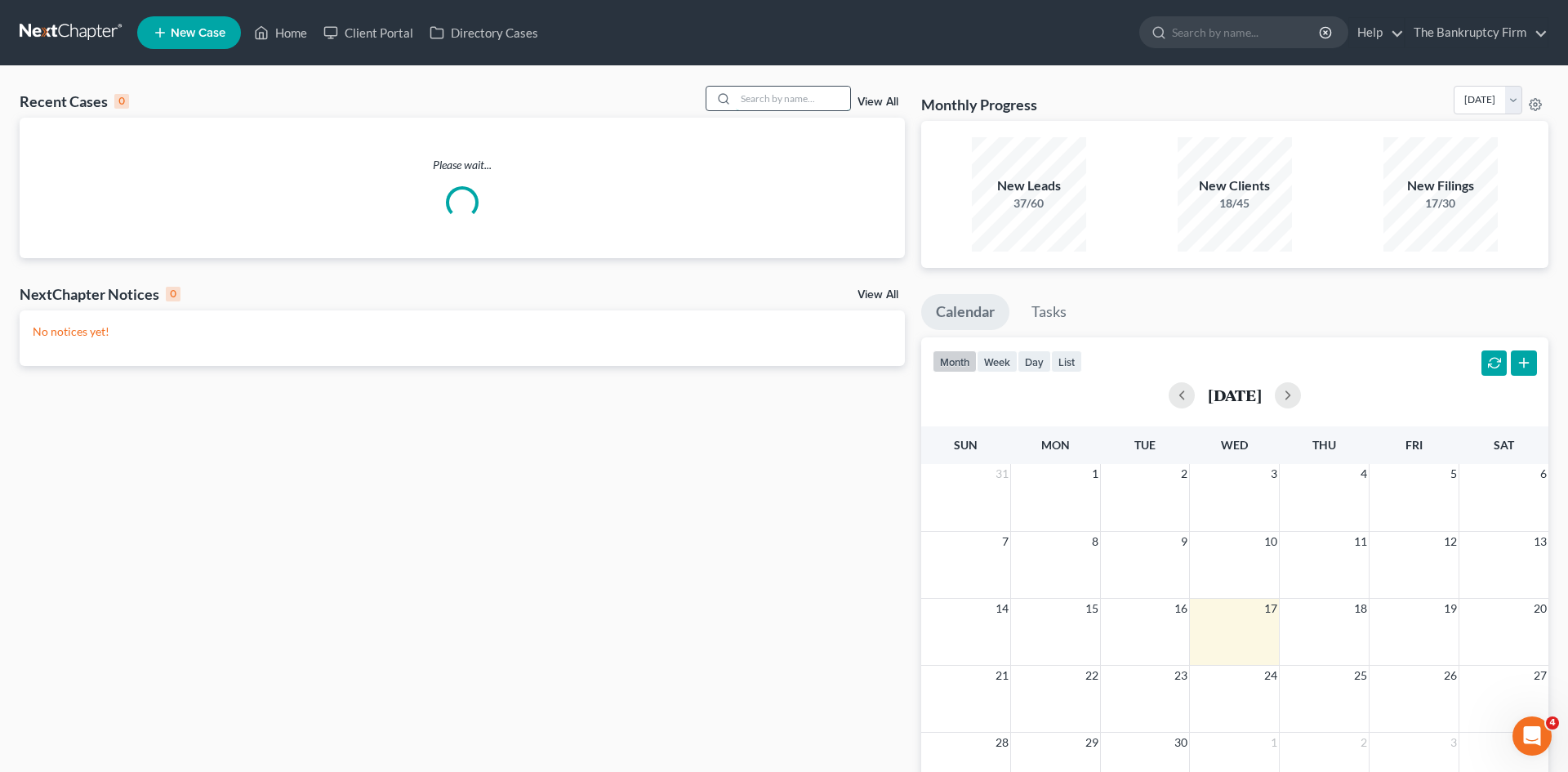
click at [773, 101] on input "search" at bounding box center [792, 98] width 114 height 24
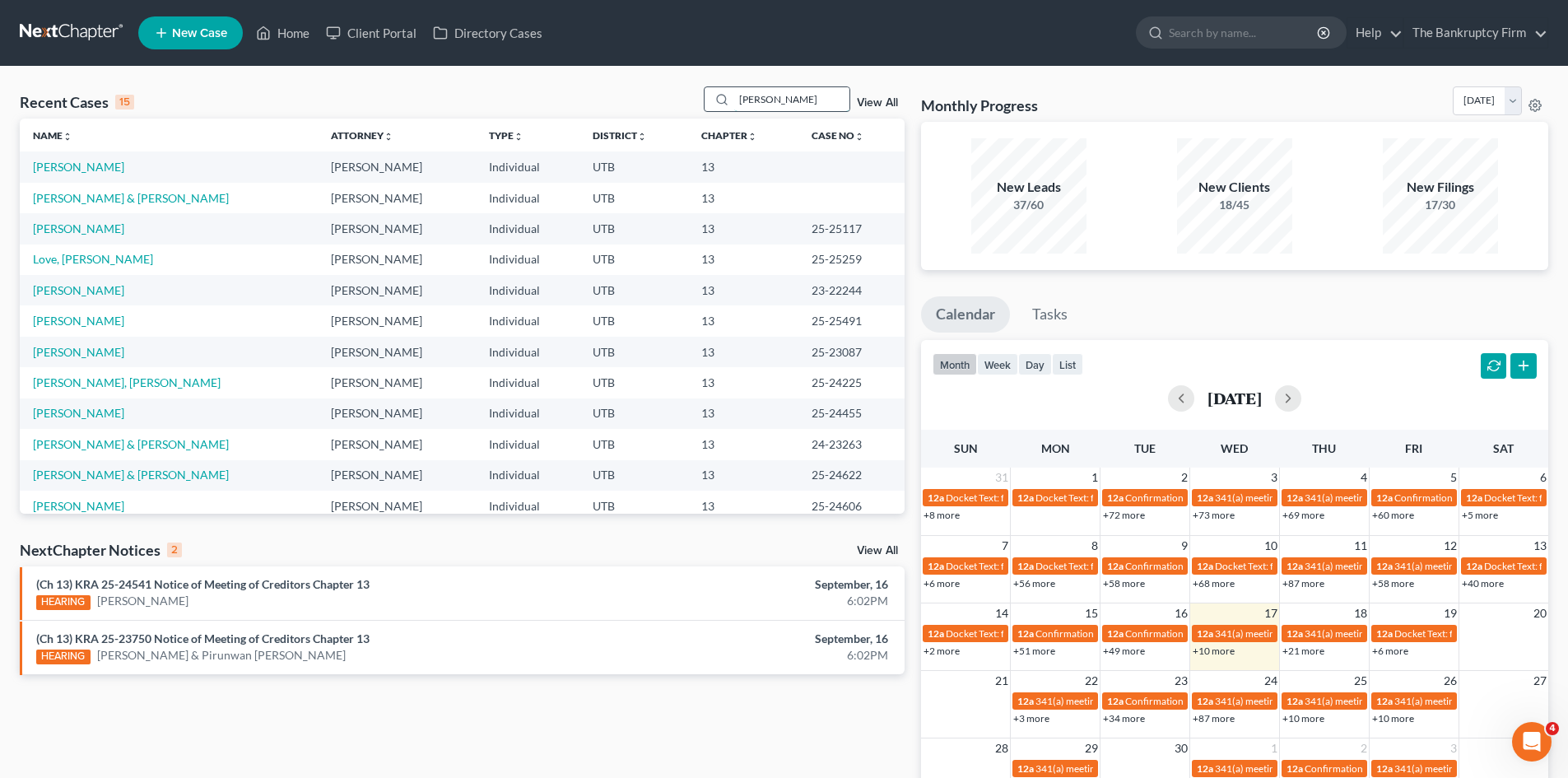
type input "[PERSON_NAME]"
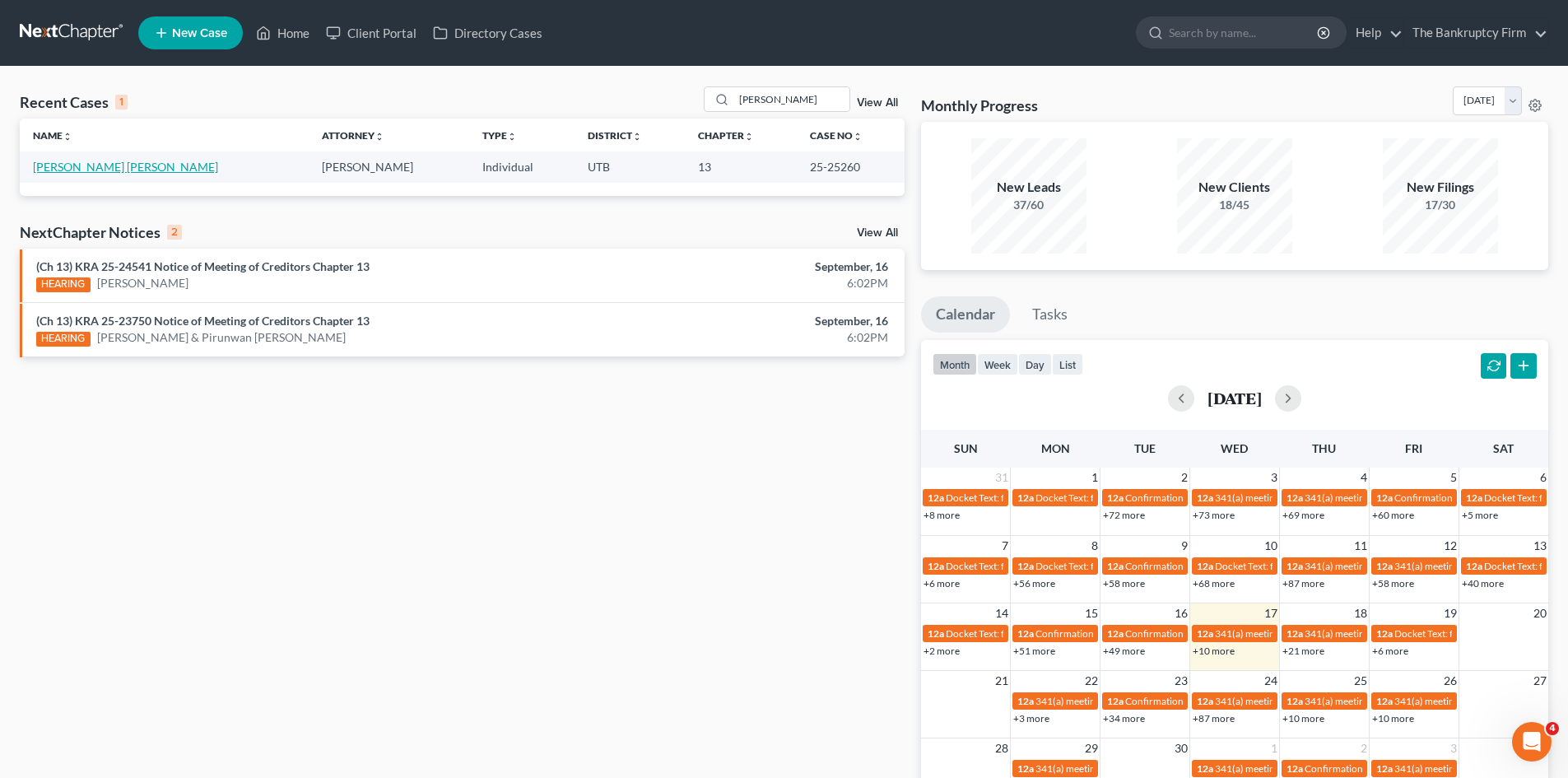
click at [74, 170] on link "[PERSON_NAME] [PERSON_NAME]" at bounding box center [125, 167] width 186 height 14
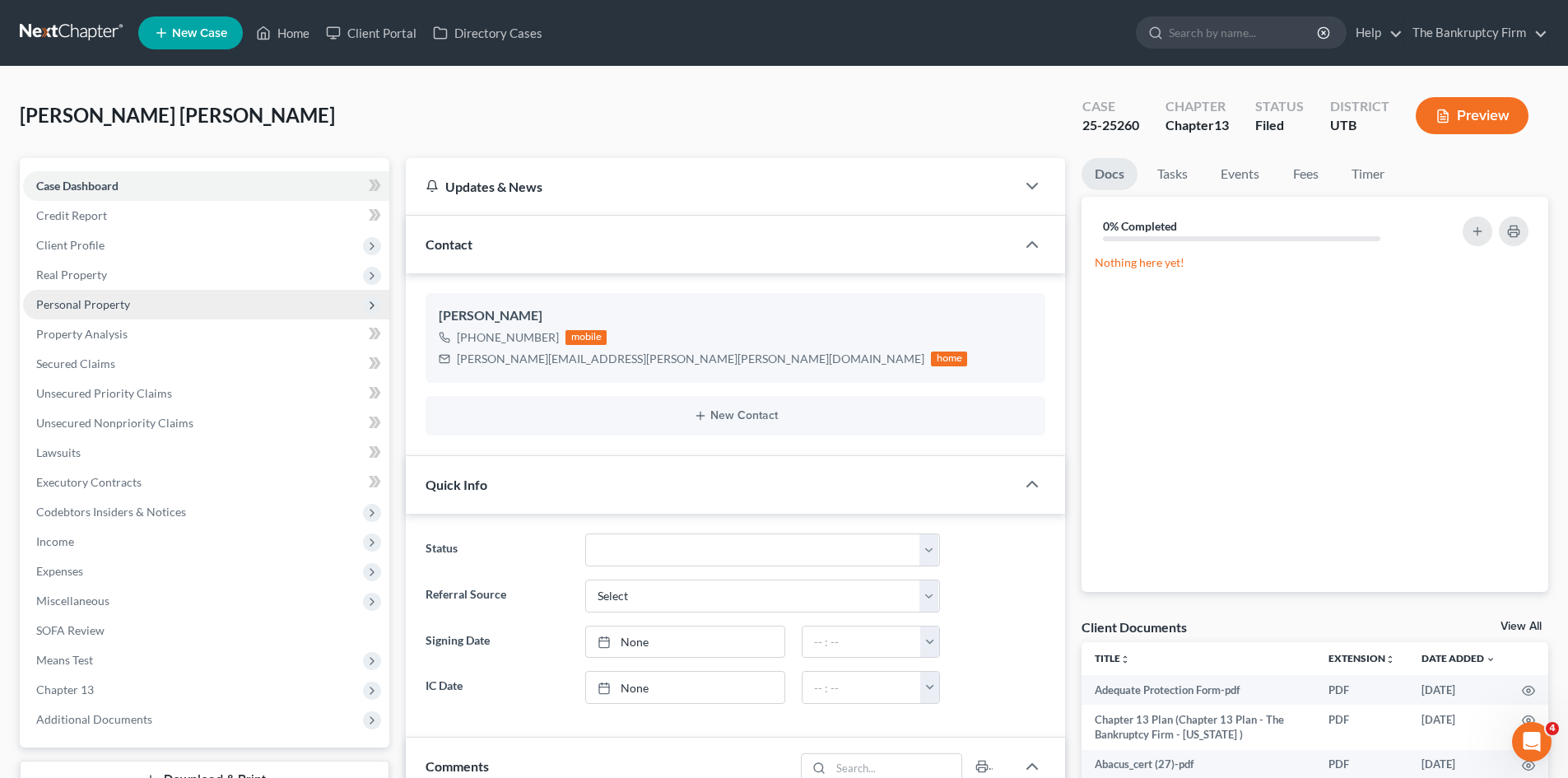
scroll to position [131, 0]
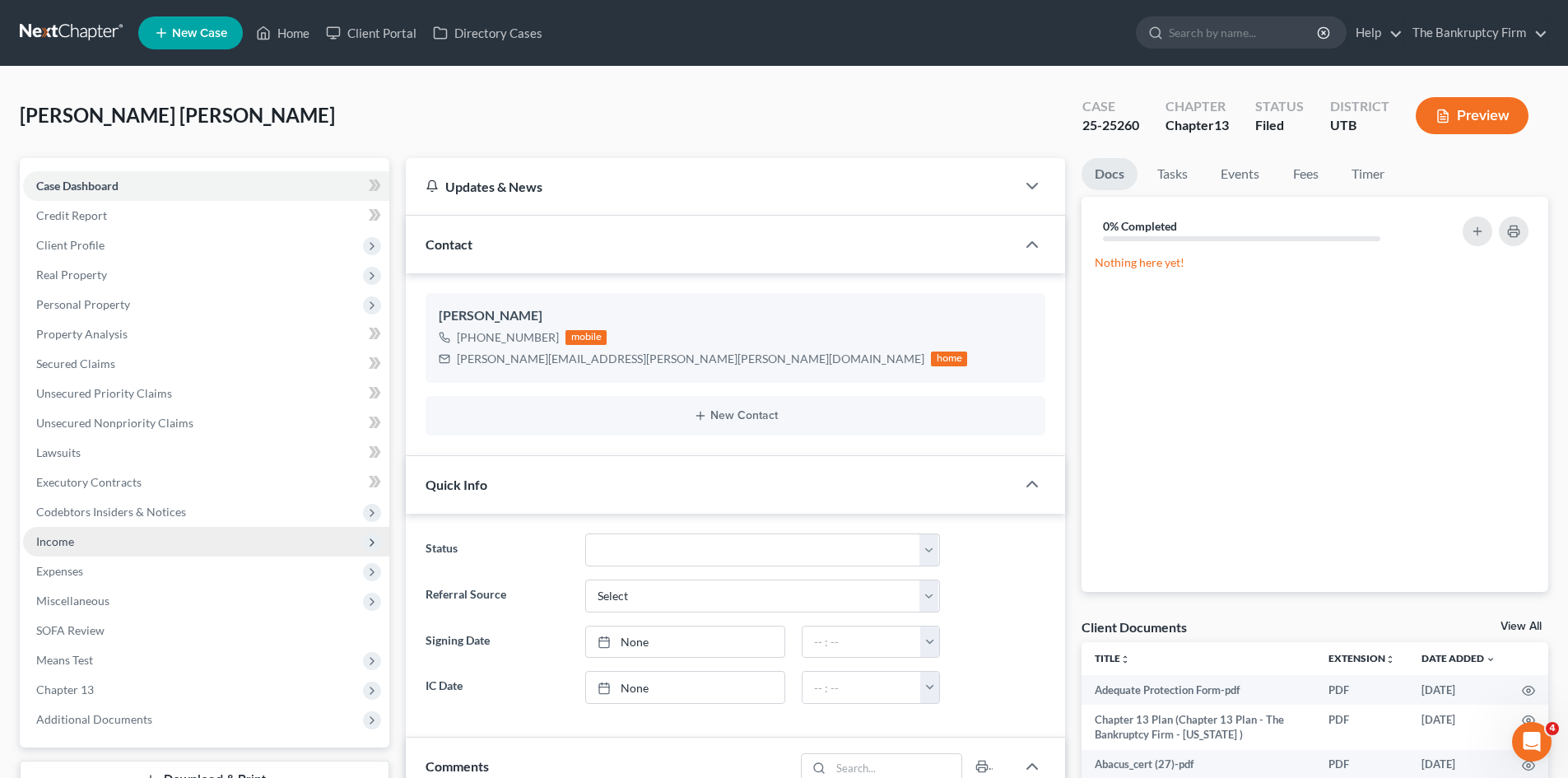
click at [52, 544] on span "Income" at bounding box center [55, 541] width 38 height 14
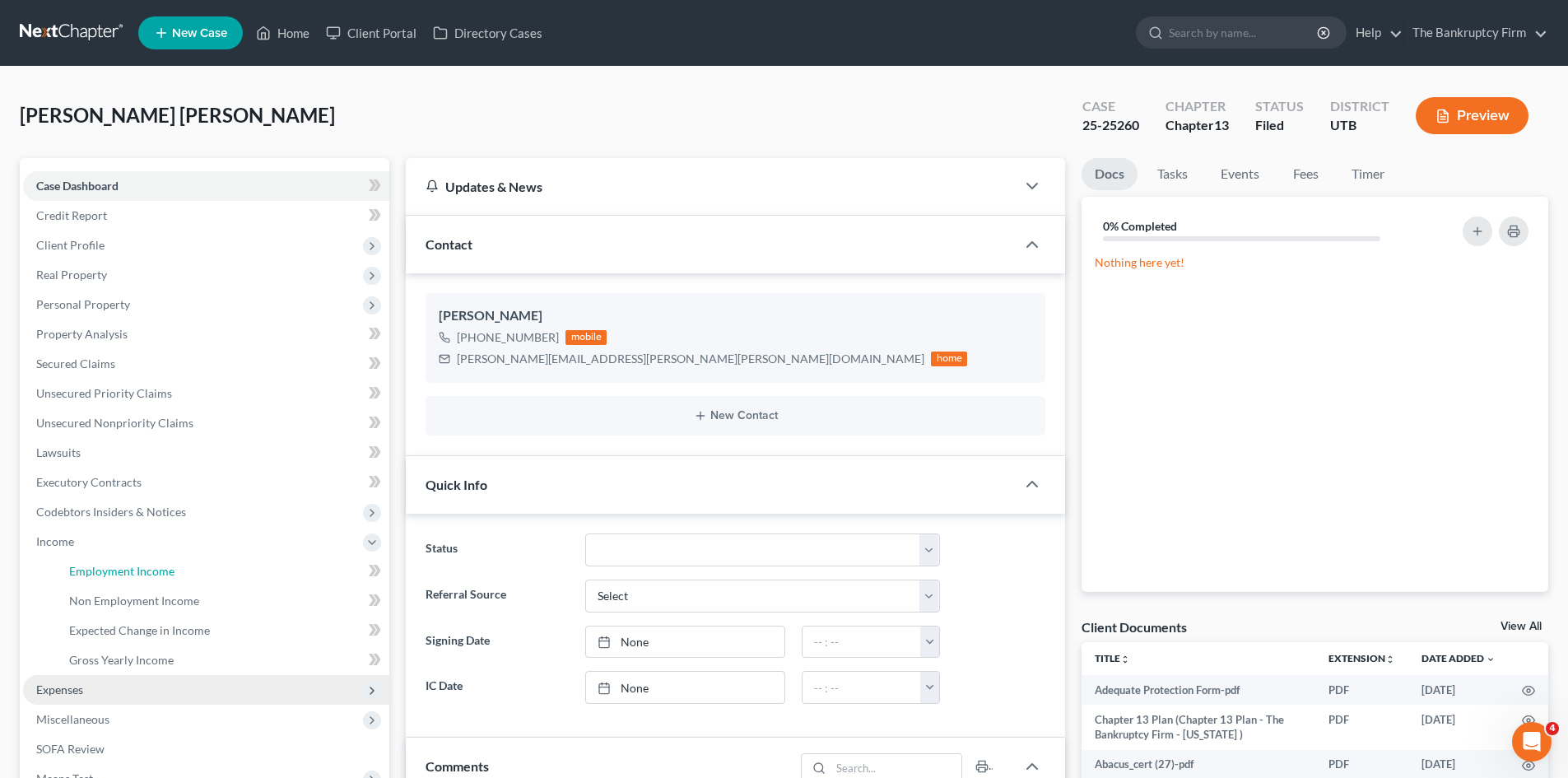
click at [103, 569] on span "Employment Income" at bounding box center [122, 571] width 105 height 14
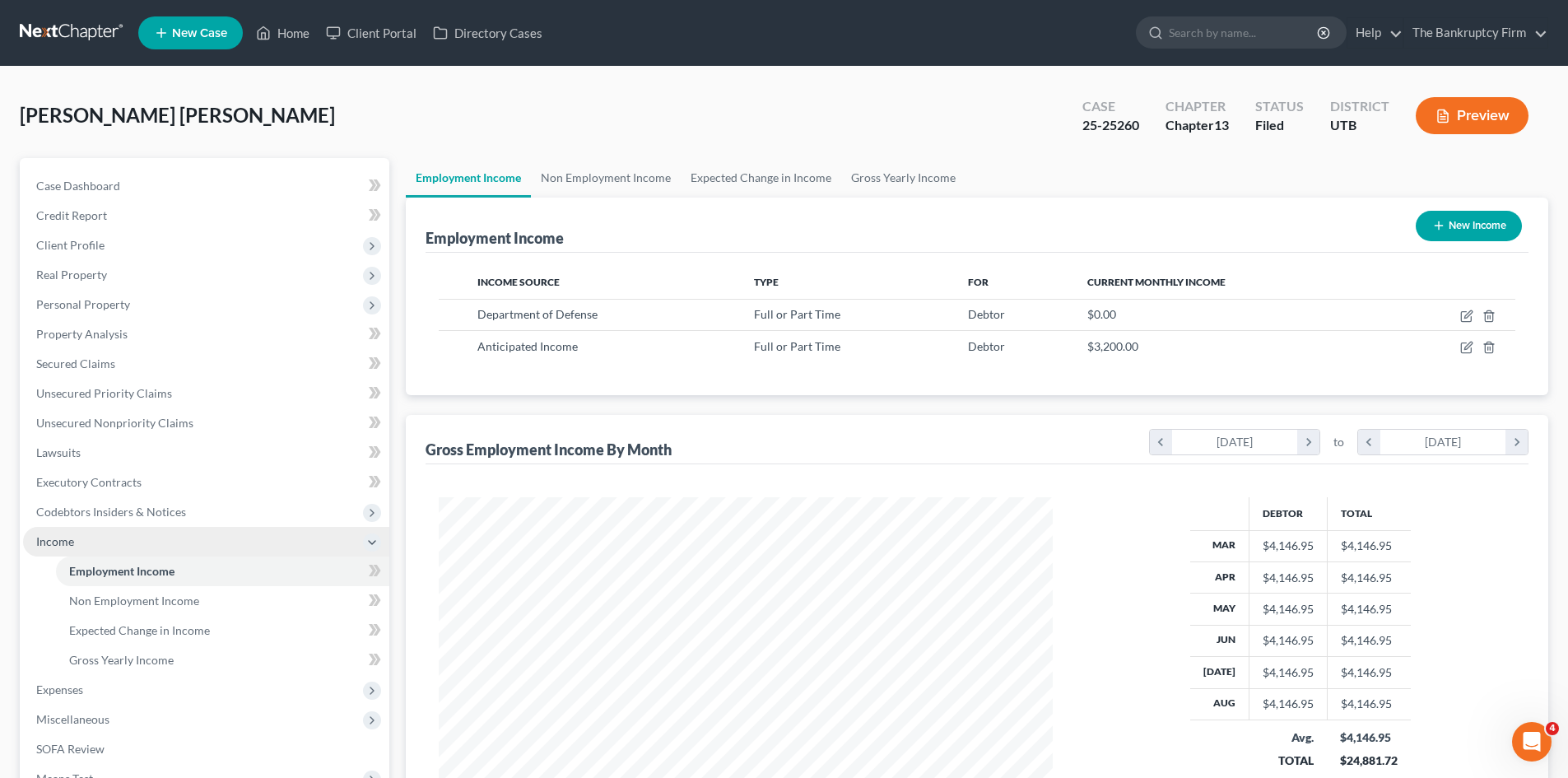
scroll to position [307, 647]
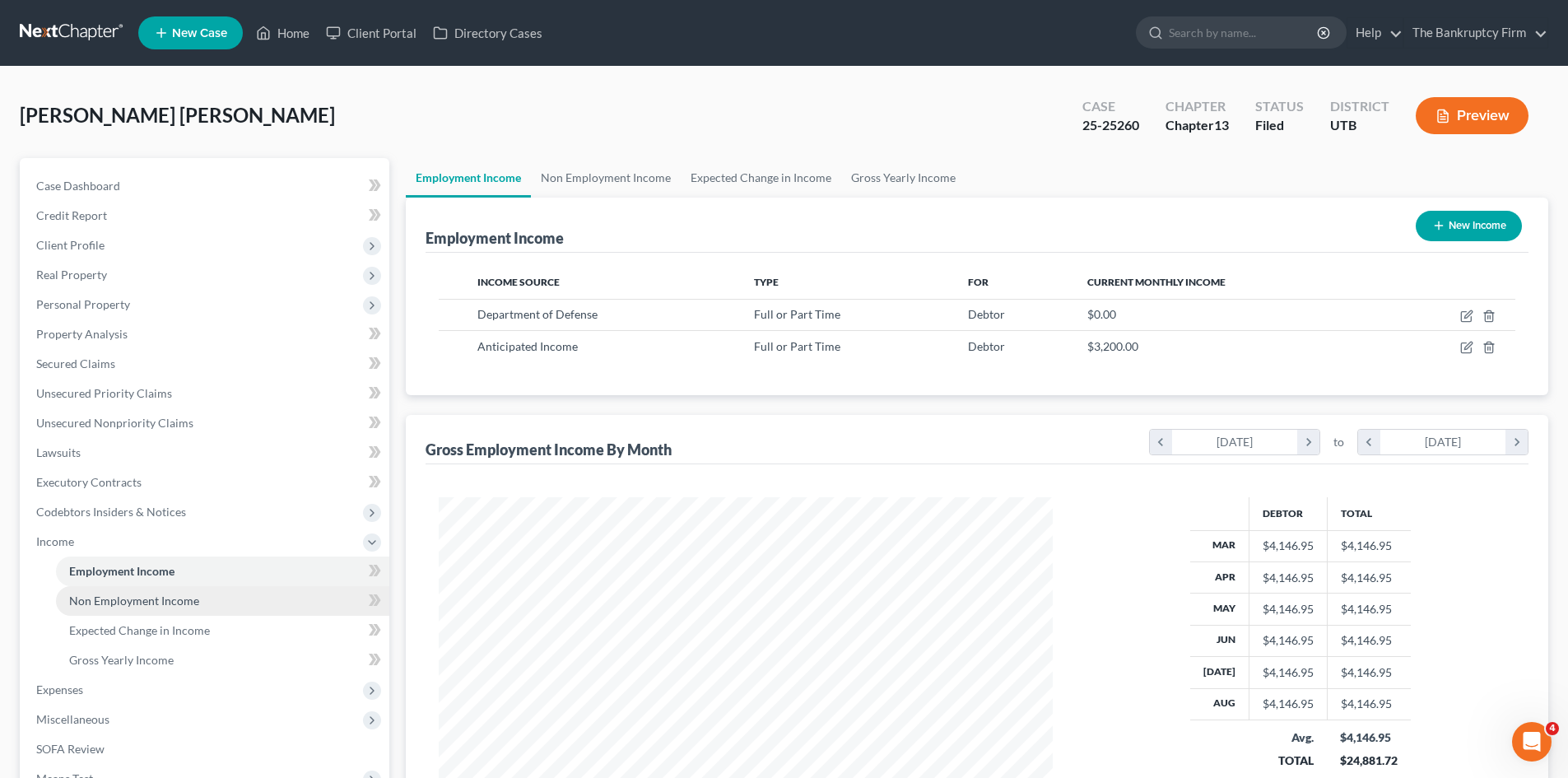
click at [164, 596] on span "Non Employment Income" at bounding box center [134, 600] width 130 height 14
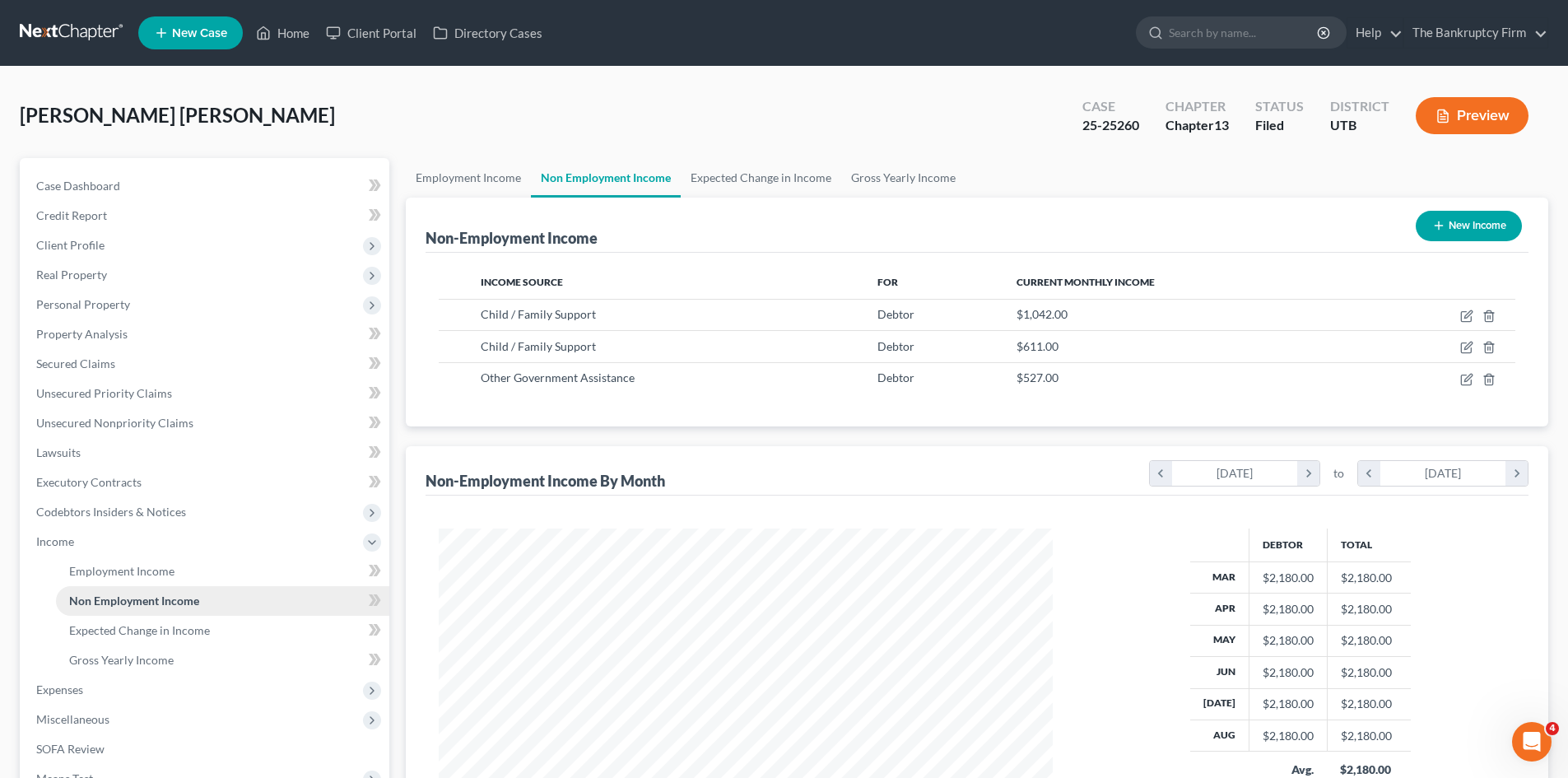
scroll to position [307, 647]
click at [113, 306] on span "Personal Property" at bounding box center [82, 304] width 94 height 14
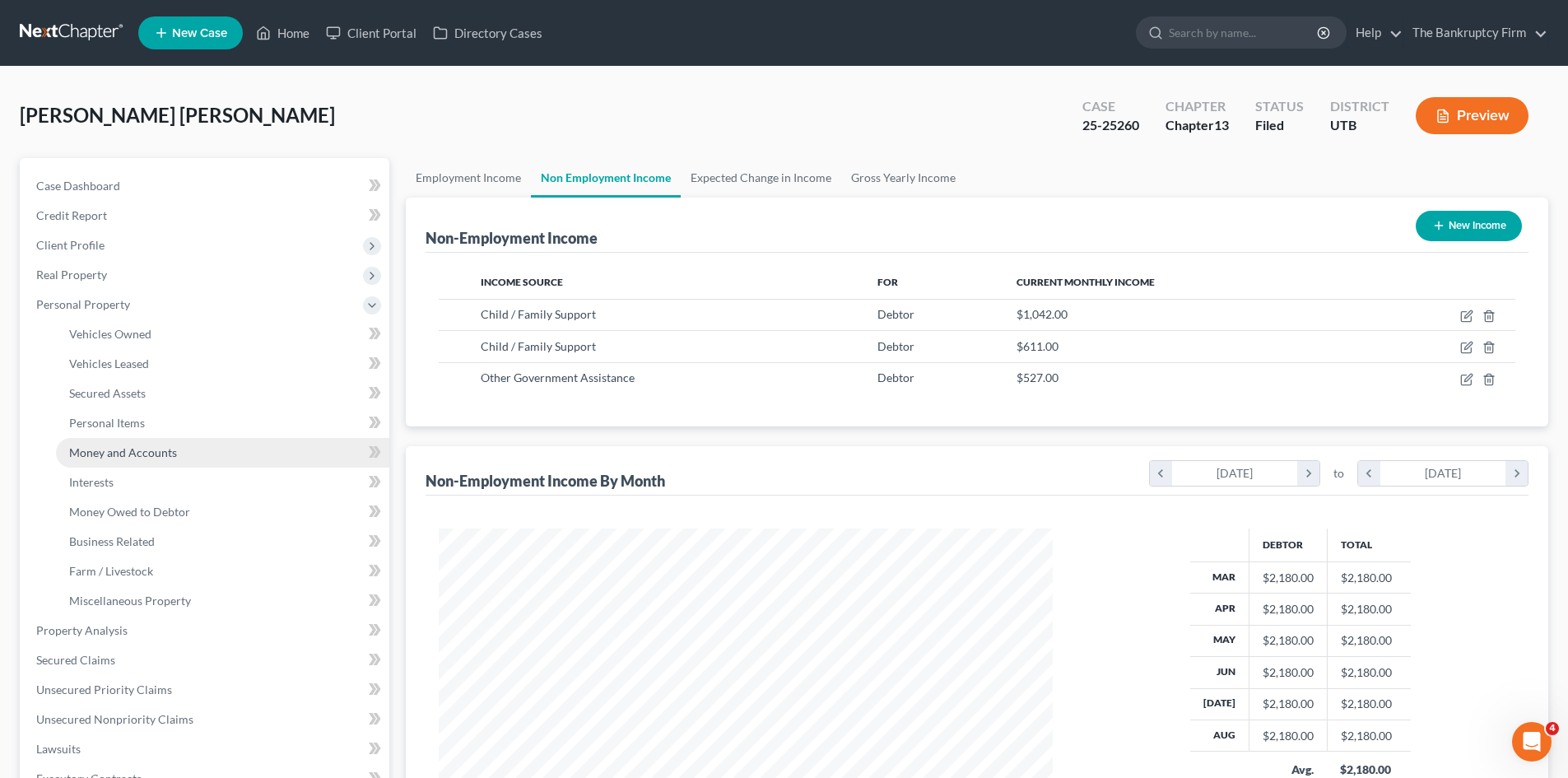
click at [147, 449] on span "Money and Accounts" at bounding box center [123, 453] width 108 height 14
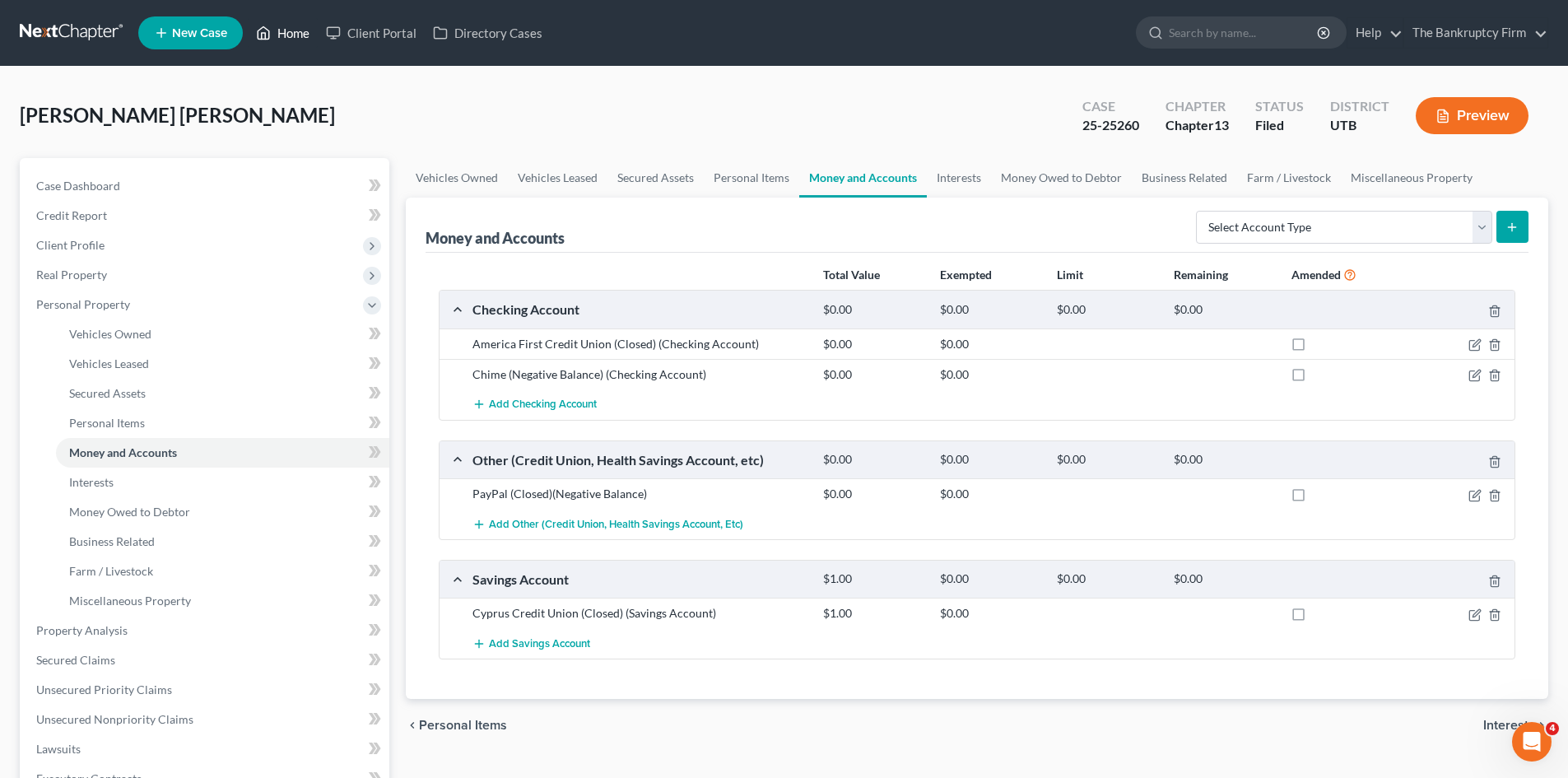
click at [297, 34] on link "Home" at bounding box center [283, 33] width 70 height 30
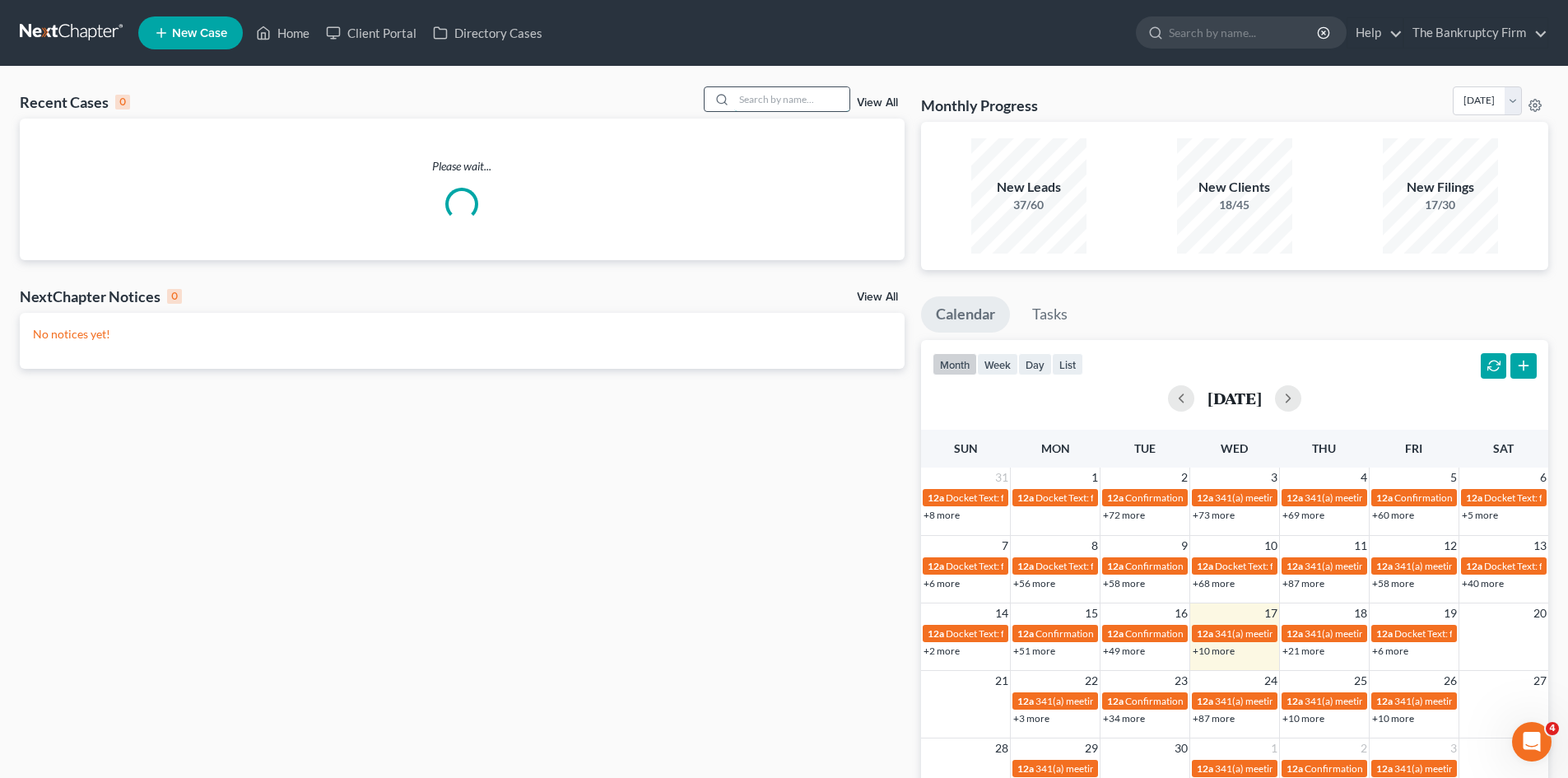
click at [760, 94] on input "search" at bounding box center [792, 99] width 115 height 24
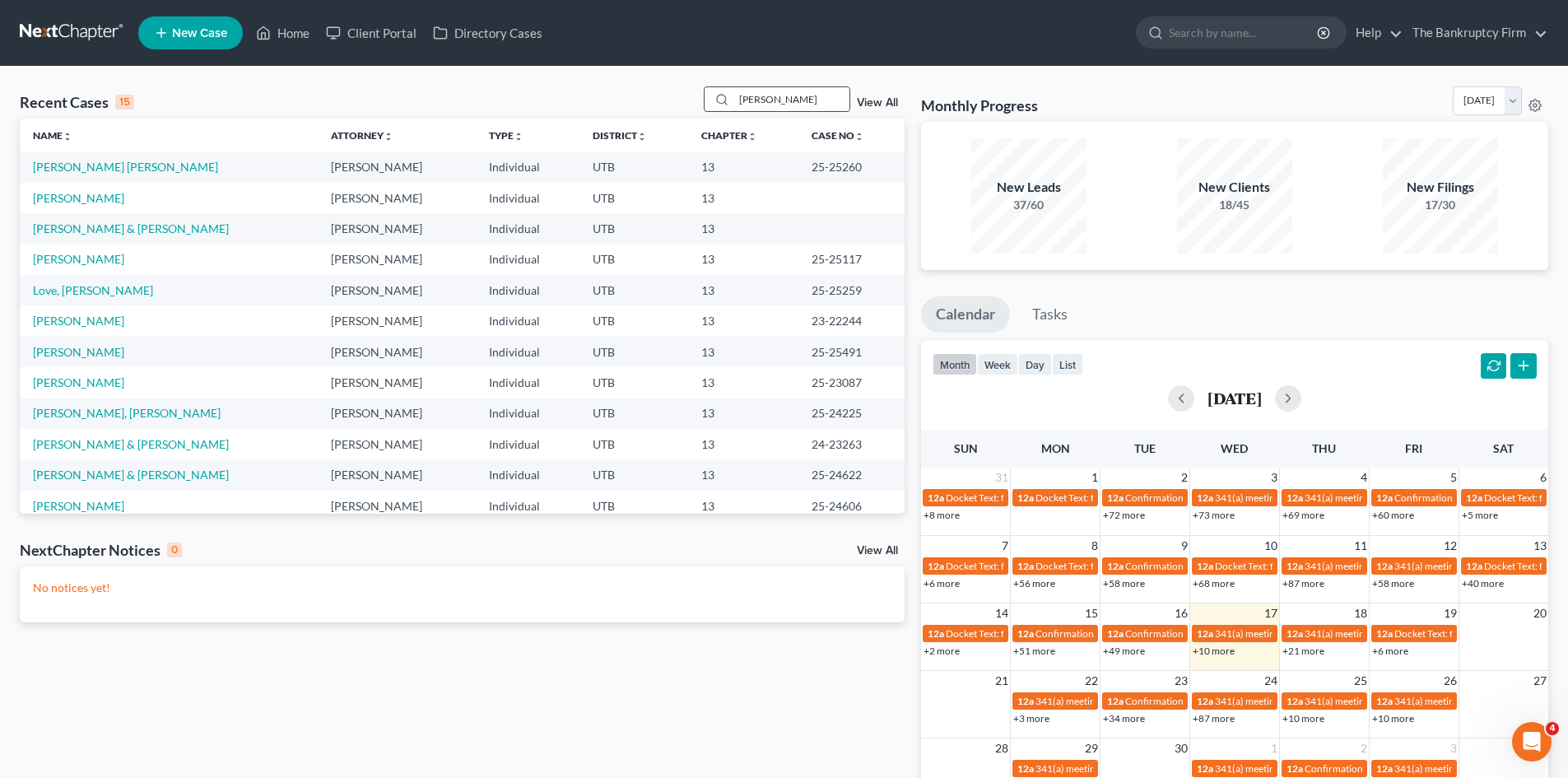
type input "[PERSON_NAME]"
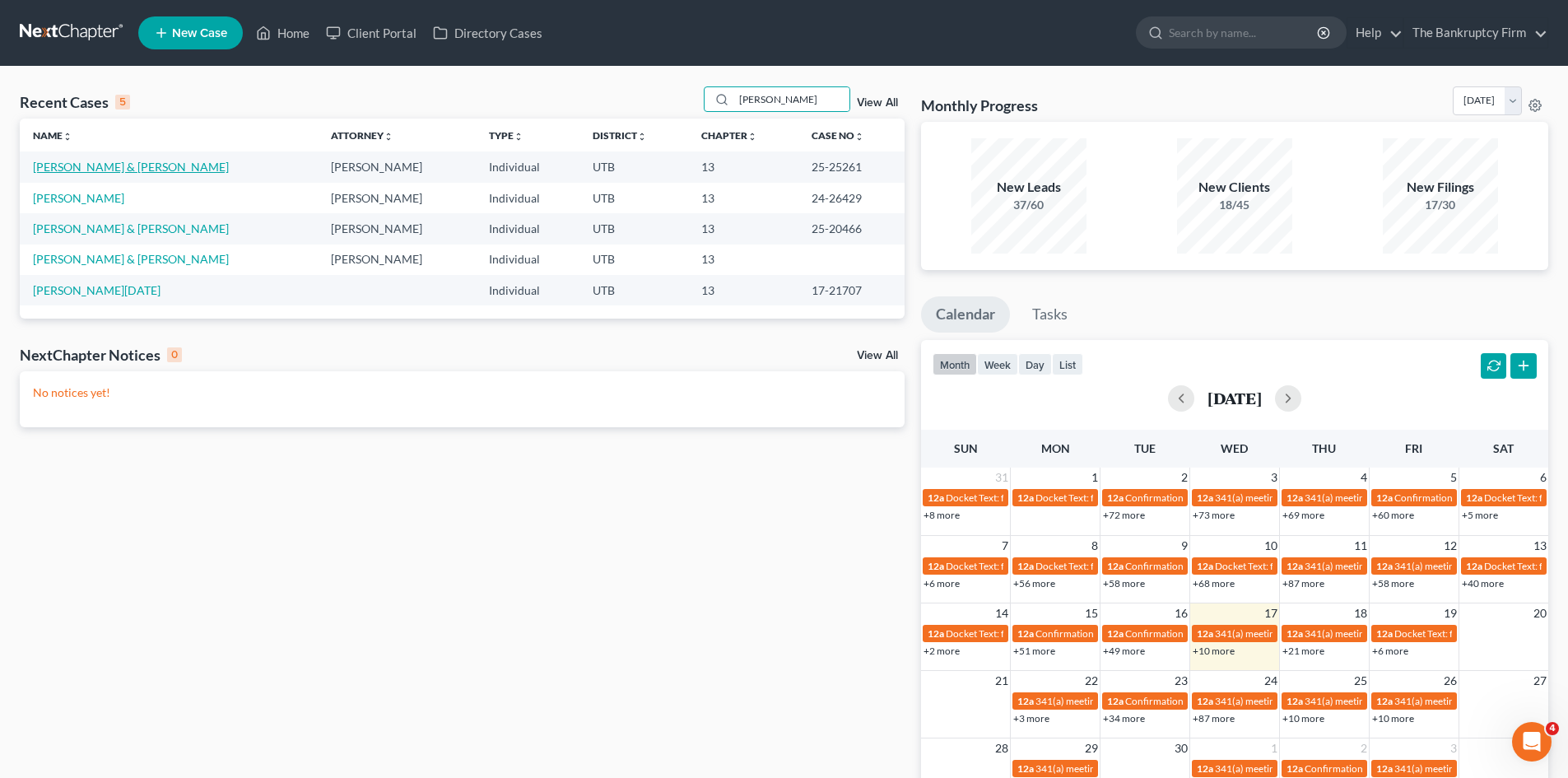
click at [85, 165] on link "[PERSON_NAME] & [PERSON_NAME]" at bounding box center [130, 167] width 196 height 14
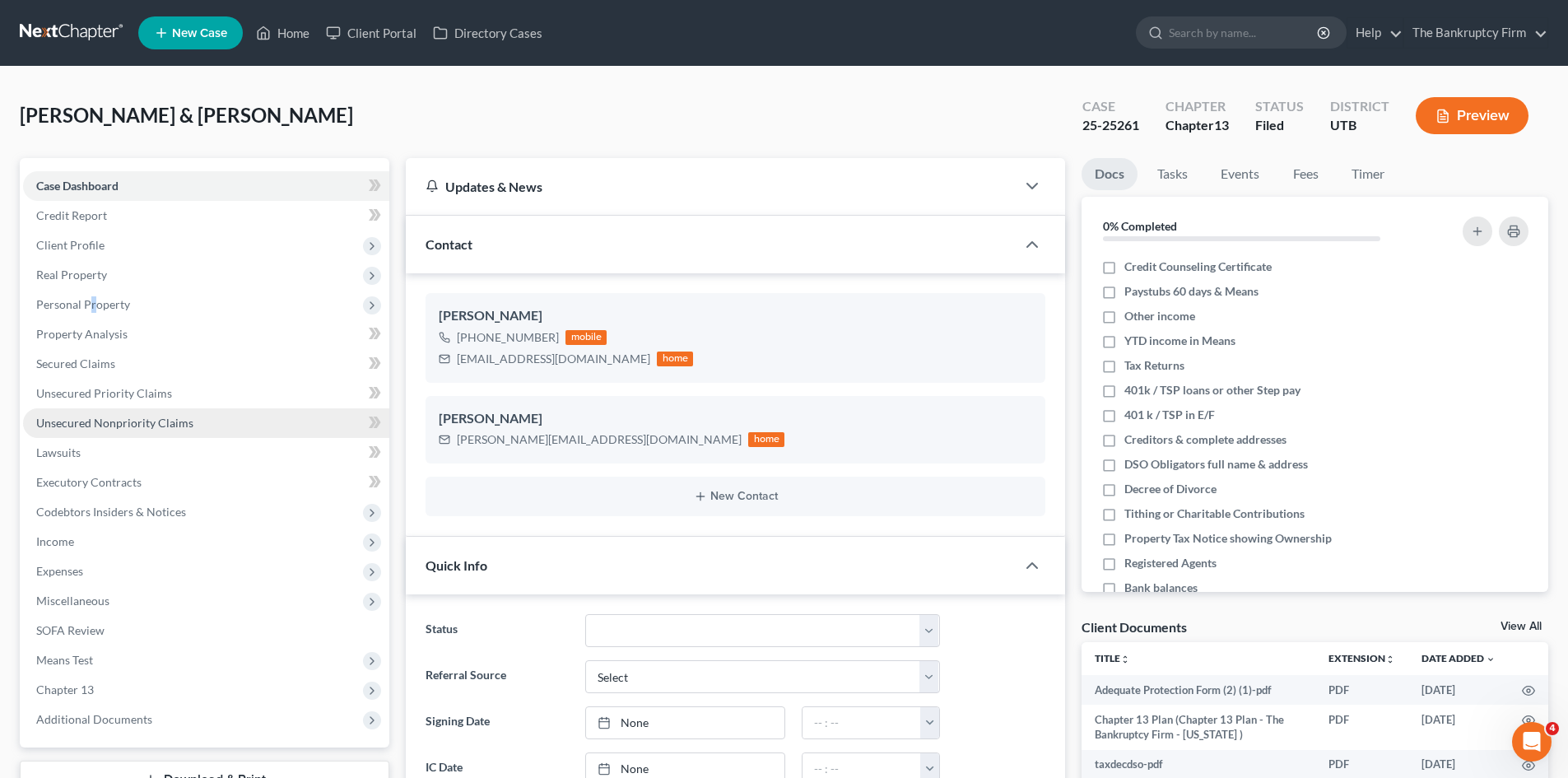
drag, startPoint x: 92, startPoint y: 297, endPoint x: 228, endPoint y: 427, distance: 188.1
click at [91, 296] on span "Personal Property" at bounding box center [205, 305] width 366 height 30
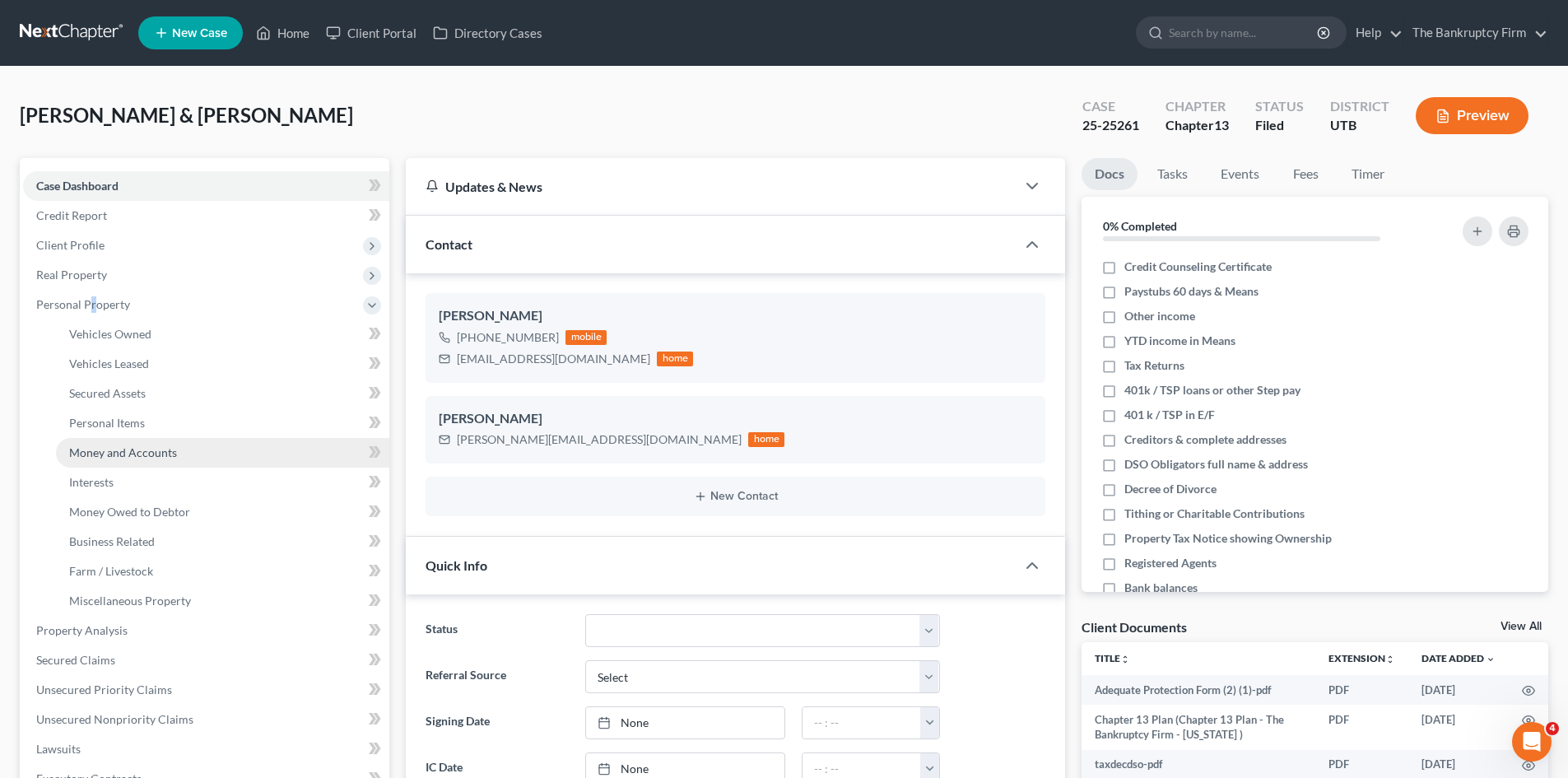
click at [176, 447] on link "Money and Accounts" at bounding box center [222, 453] width 333 height 30
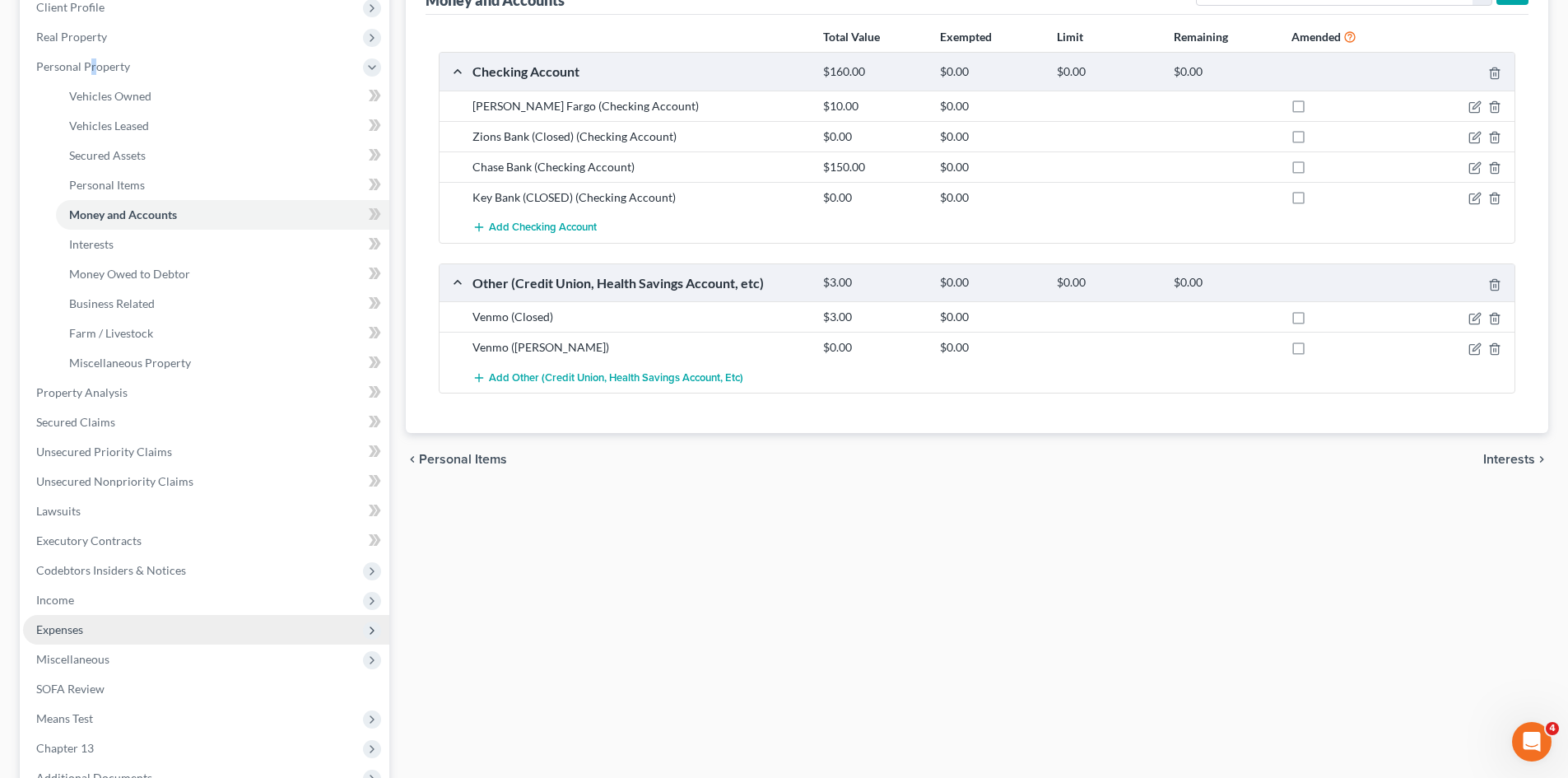
scroll to position [247, 0]
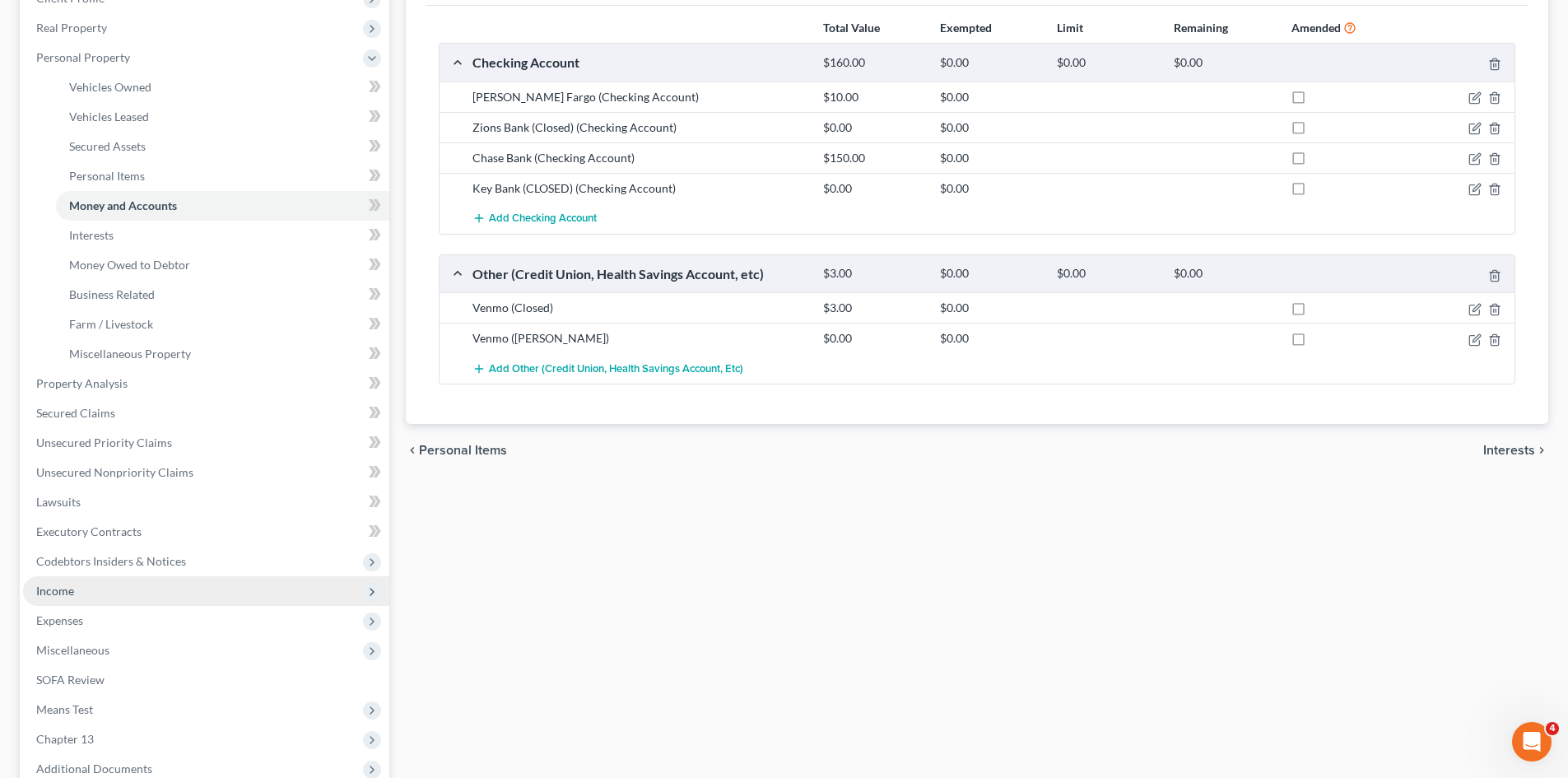
click at [59, 588] on span "Income" at bounding box center [55, 590] width 38 height 14
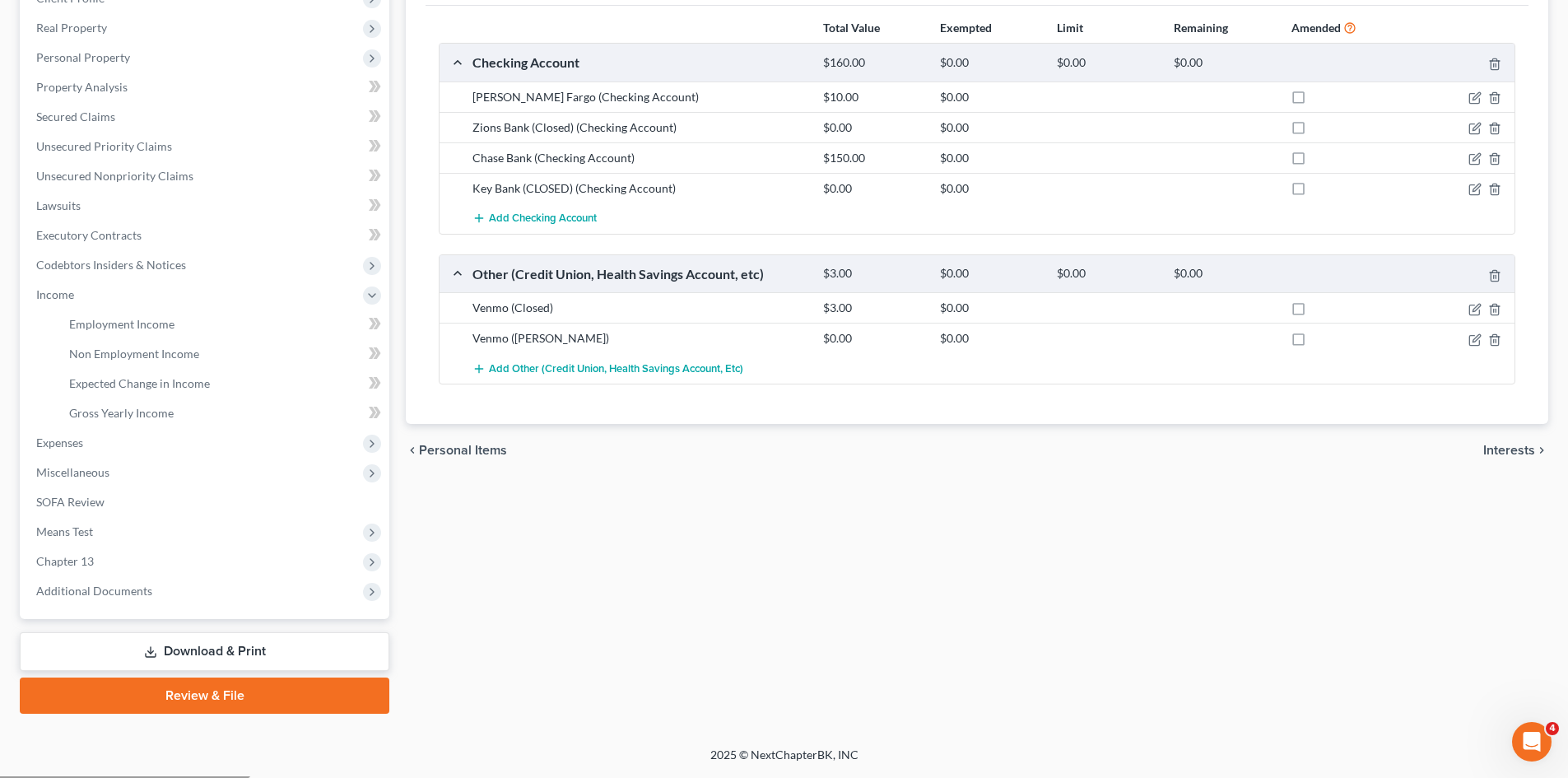
scroll to position [245, 0]
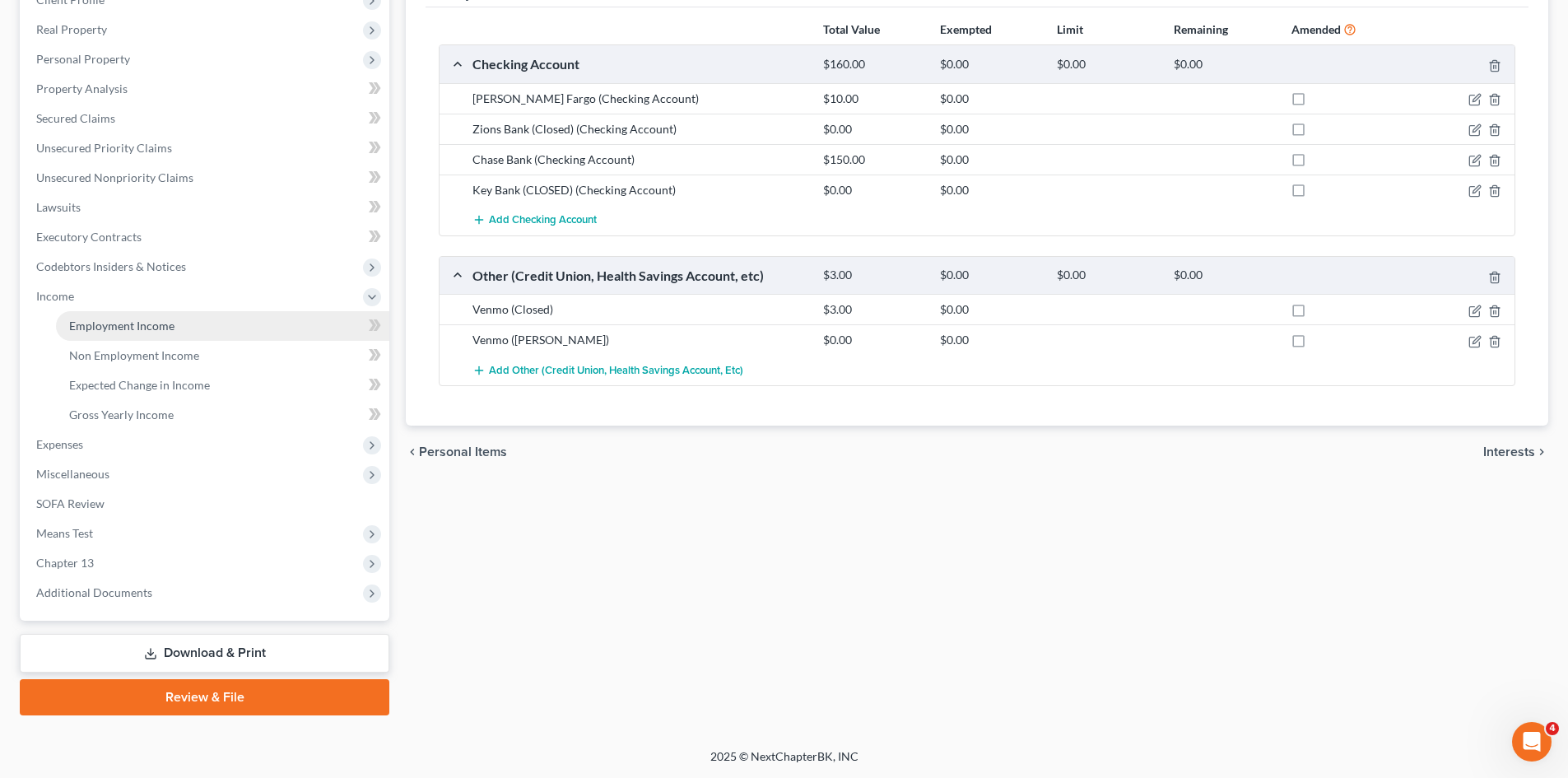
click at [99, 322] on span "Employment Income" at bounding box center [122, 325] width 105 height 14
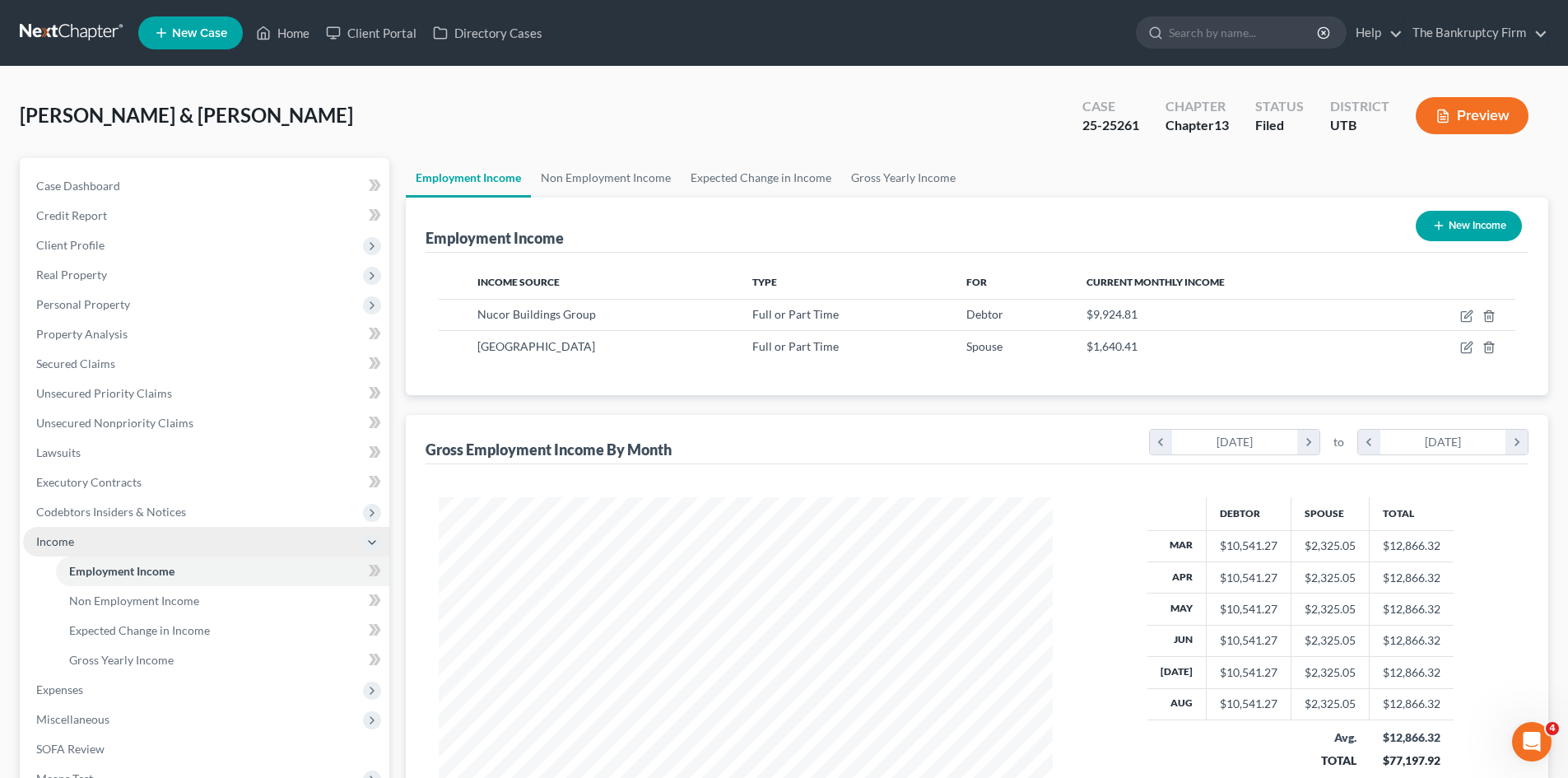
scroll to position [307, 647]
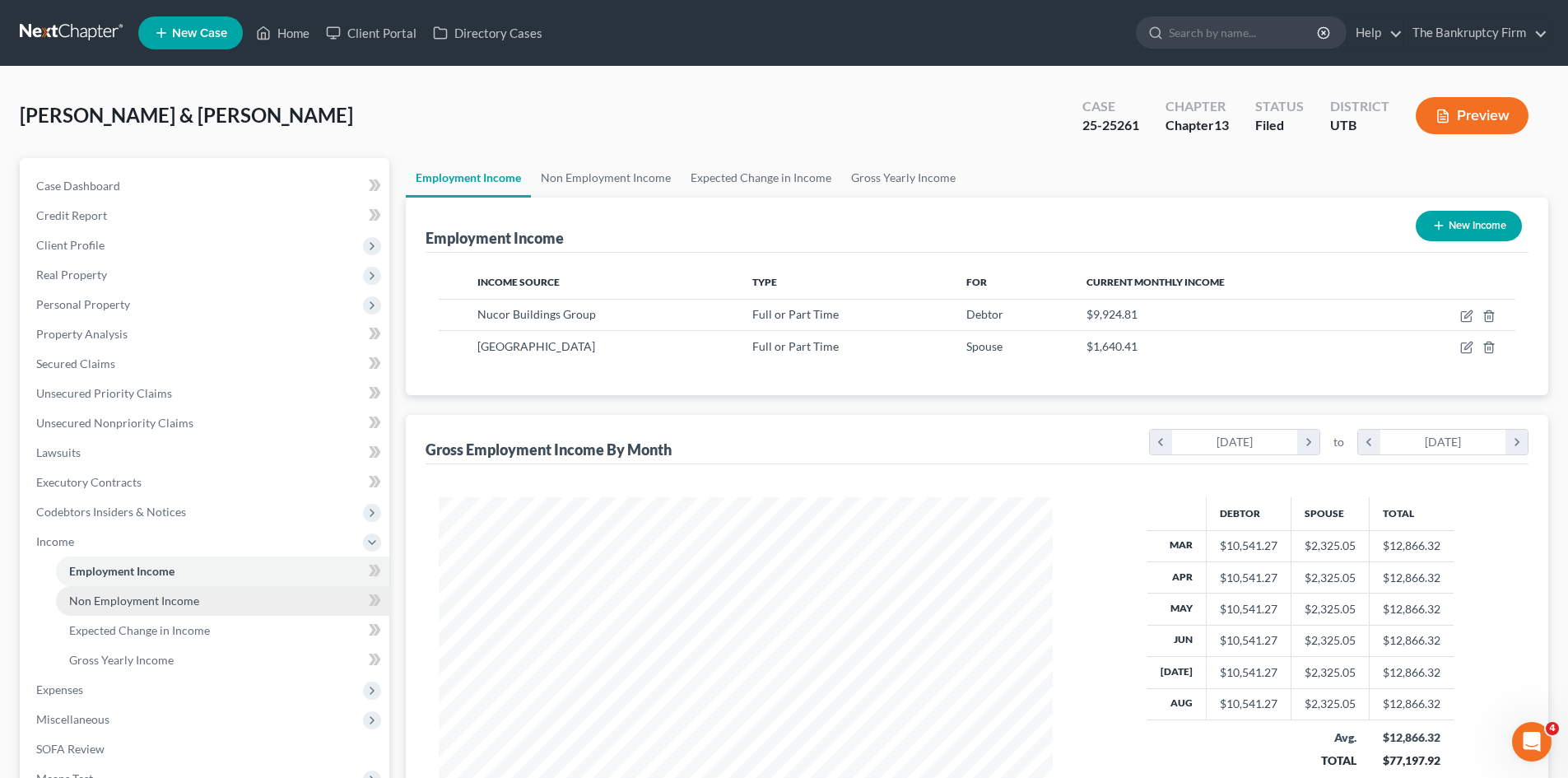
click at [173, 601] on span "Non Employment Income" at bounding box center [134, 600] width 130 height 14
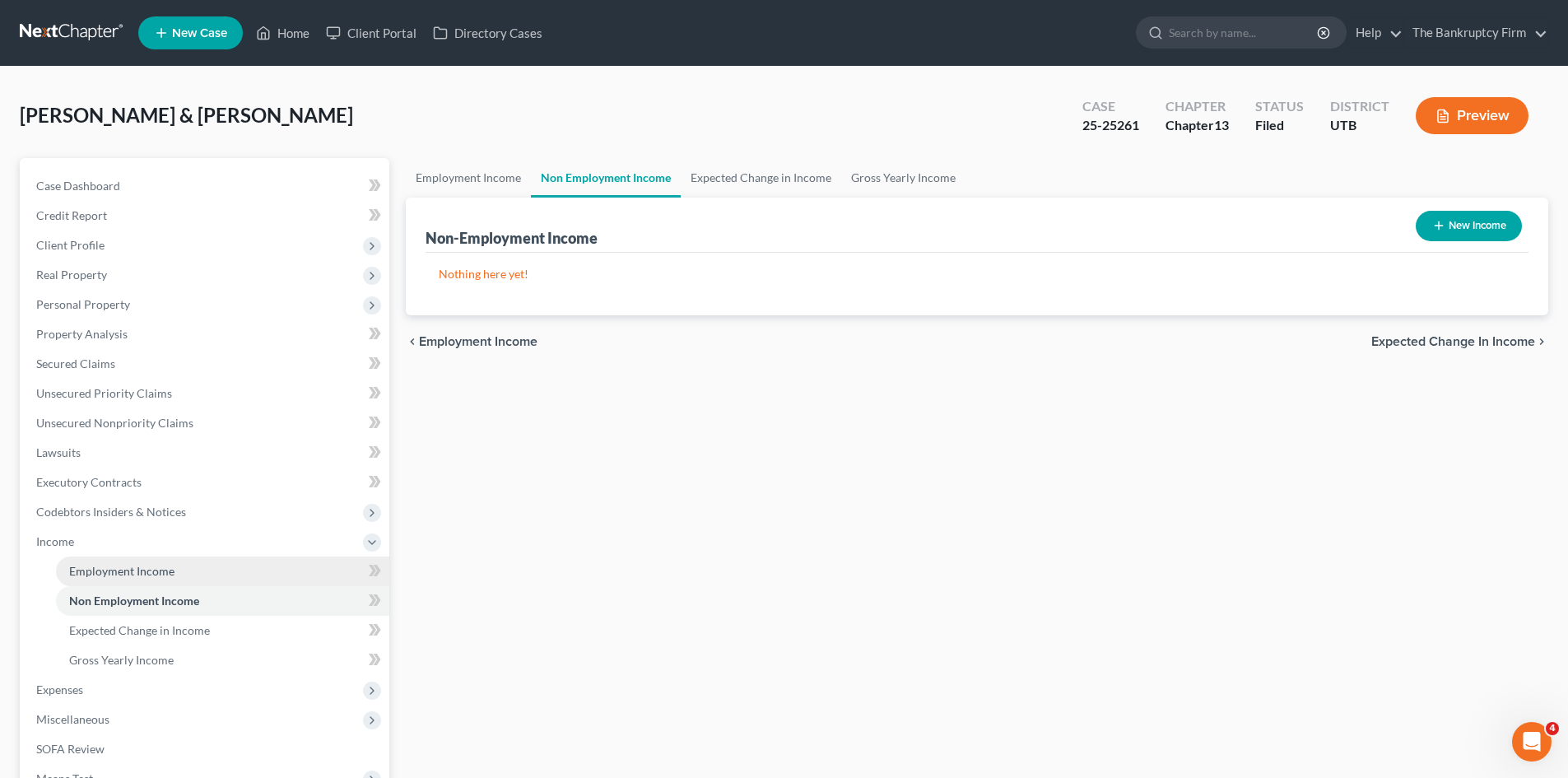
click at [154, 575] on span "Employment Income" at bounding box center [122, 571] width 105 height 14
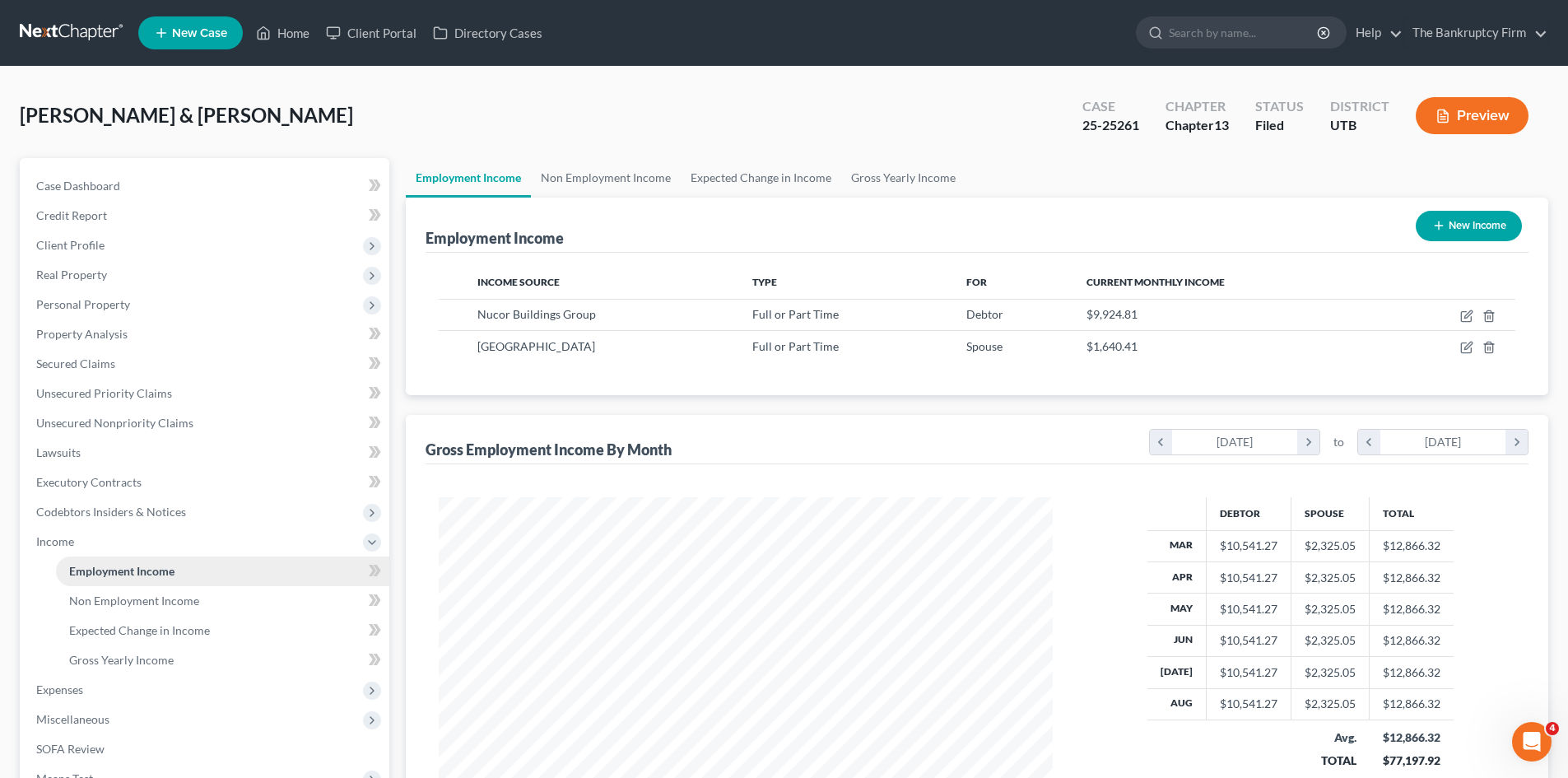
scroll to position [307, 647]
click at [297, 27] on link "Home" at bounding box center [283, 33] width 70 height 30
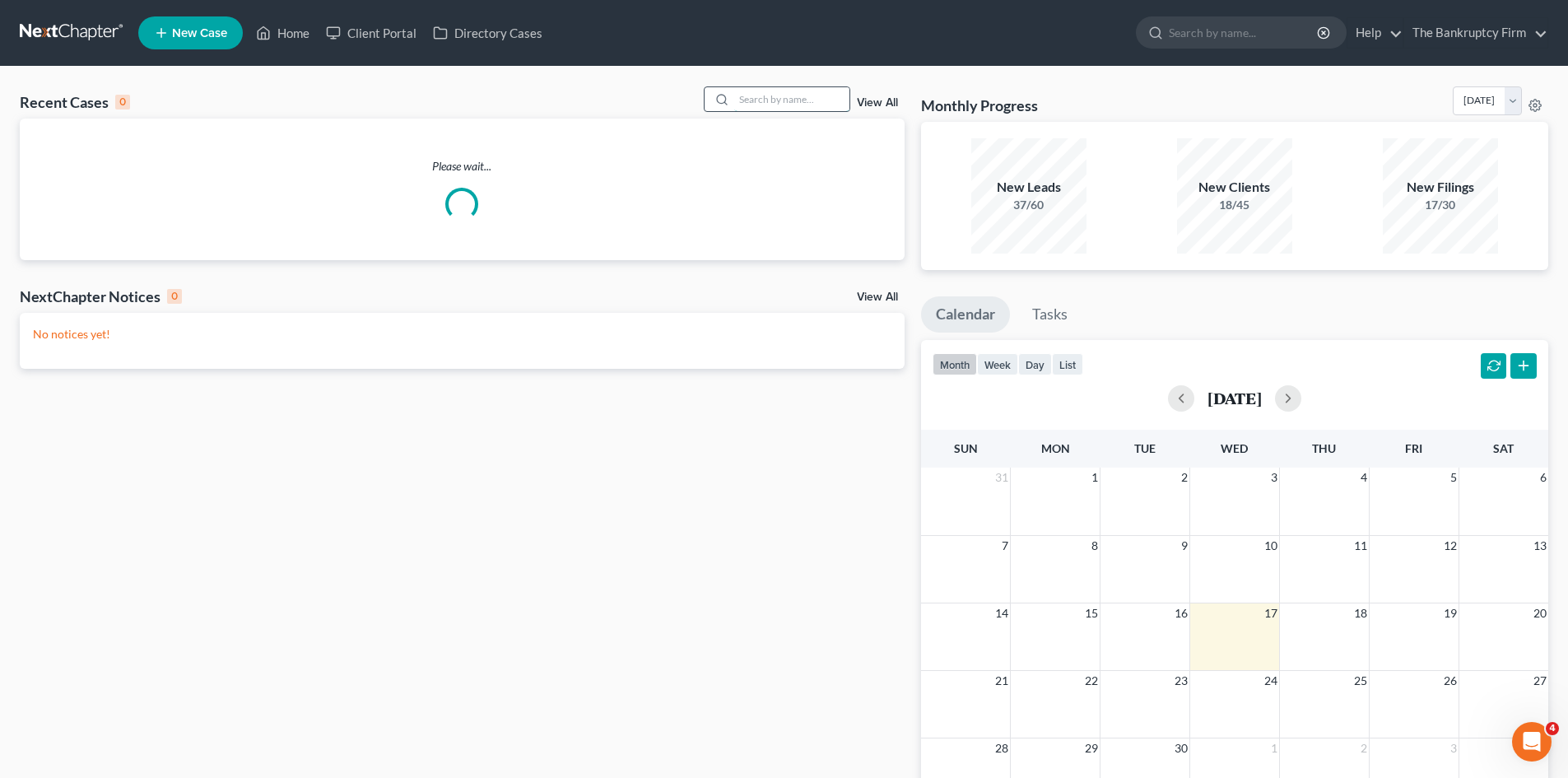
click at [765, 99] on input "search" at bounding box center [792, 99] width 115 height 24
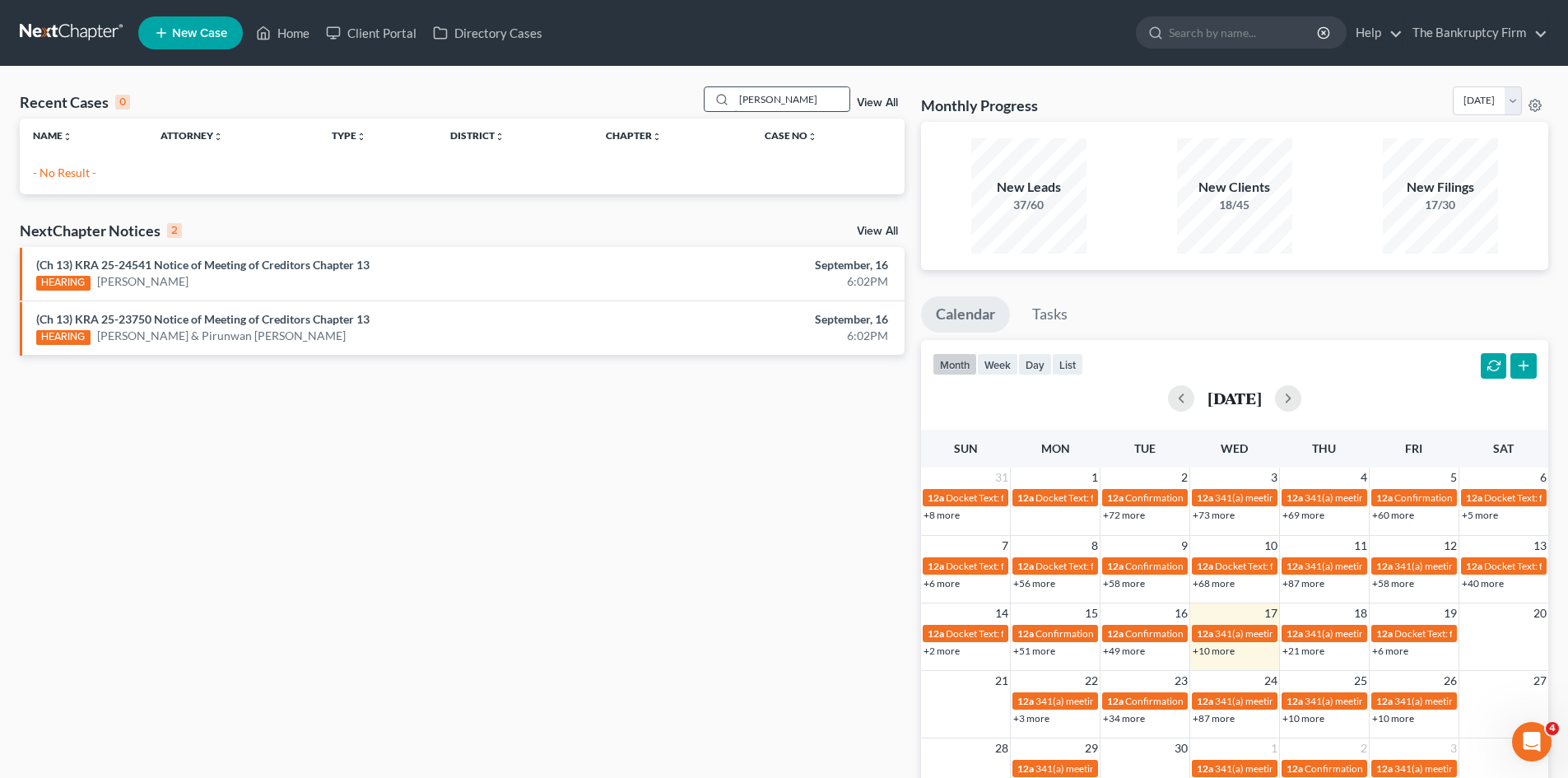
type input "[PERSON_NAME]"
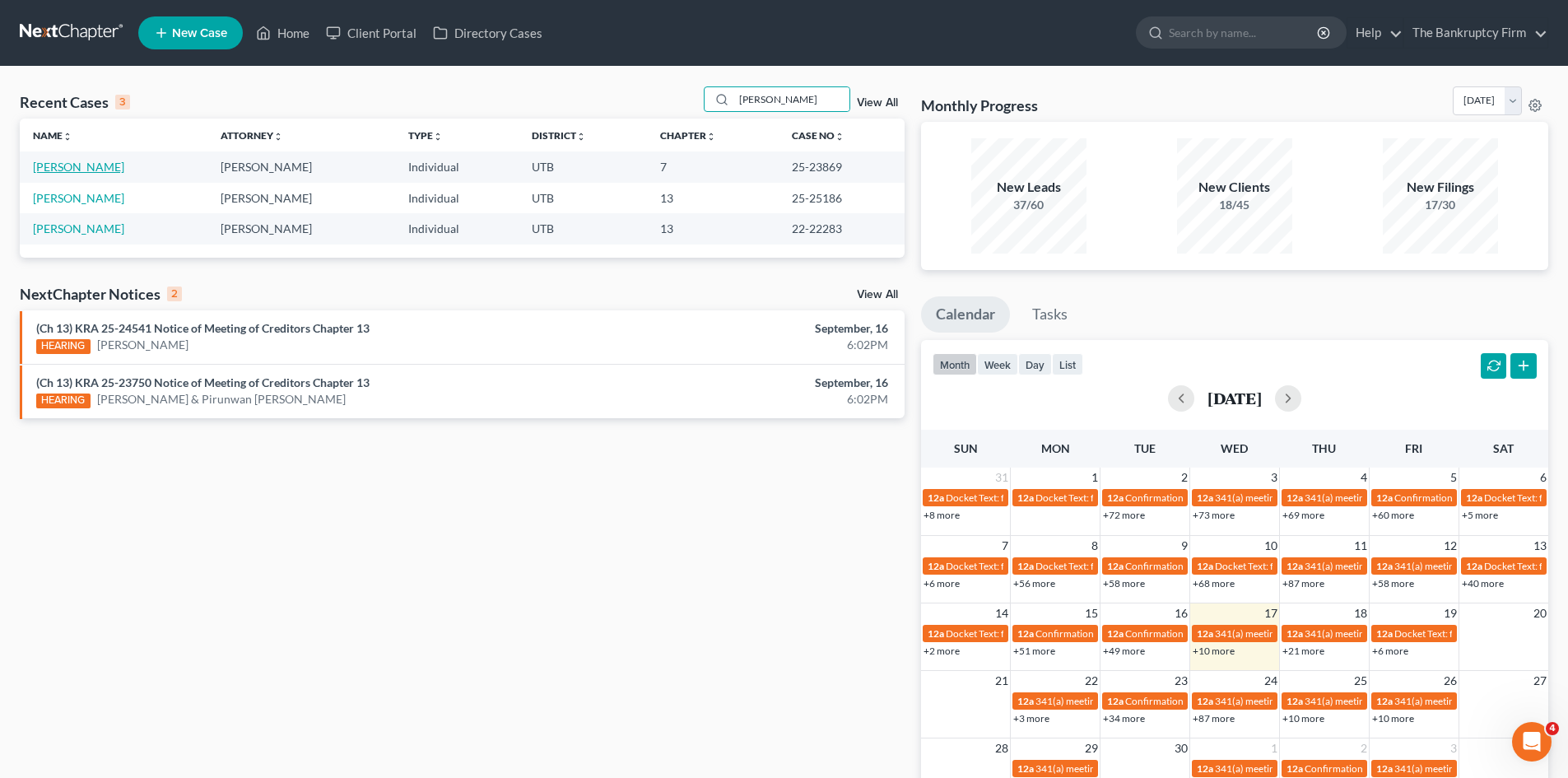
click at [62, 170] on link "[PERSON_NAME]" at bounding box center [78, 167] width 91 height 14
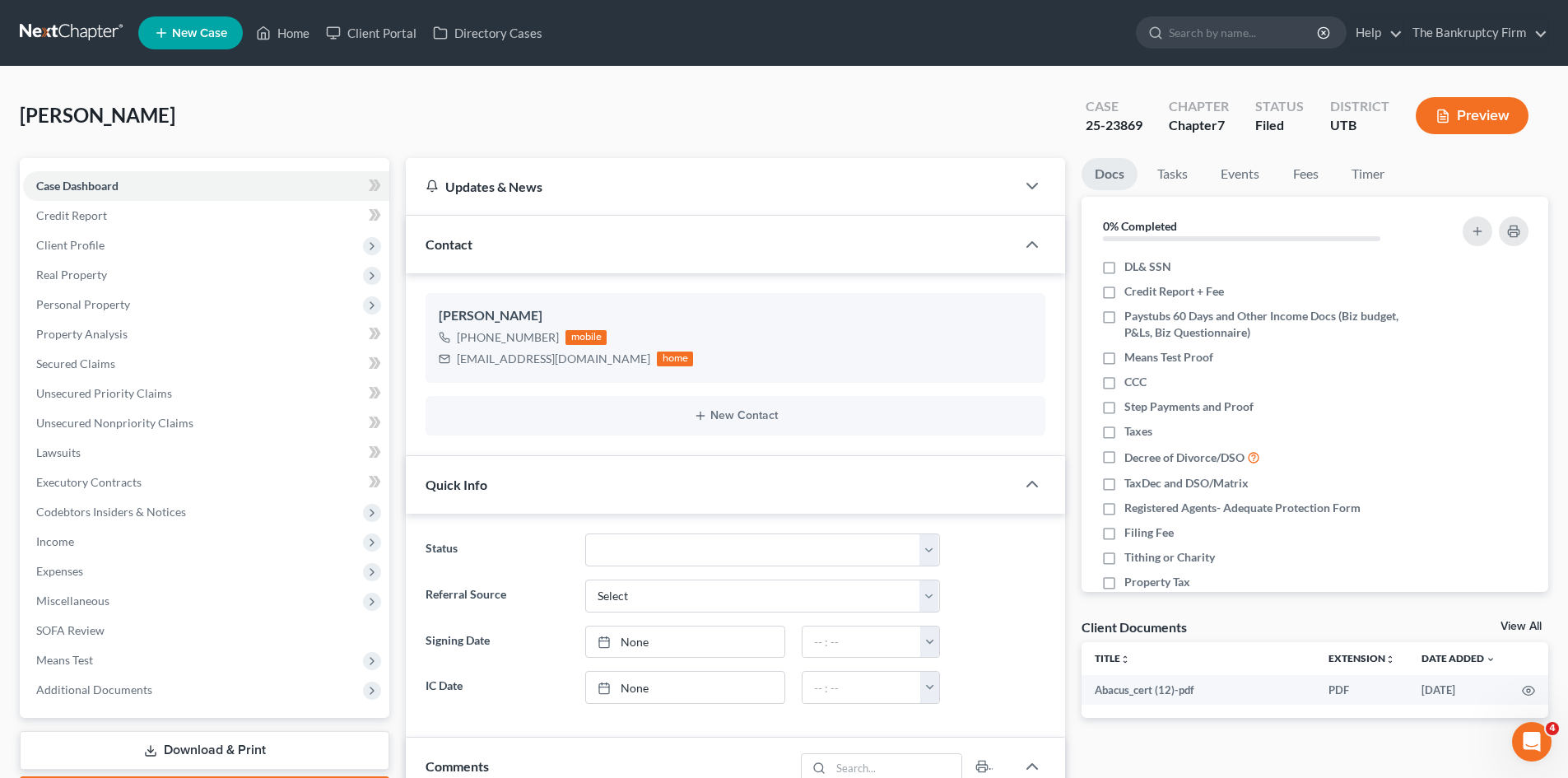
scroll to position [31, 0]
click at [288, 27] on link "Home" at bounding box center [283, 33] width 70 height 30
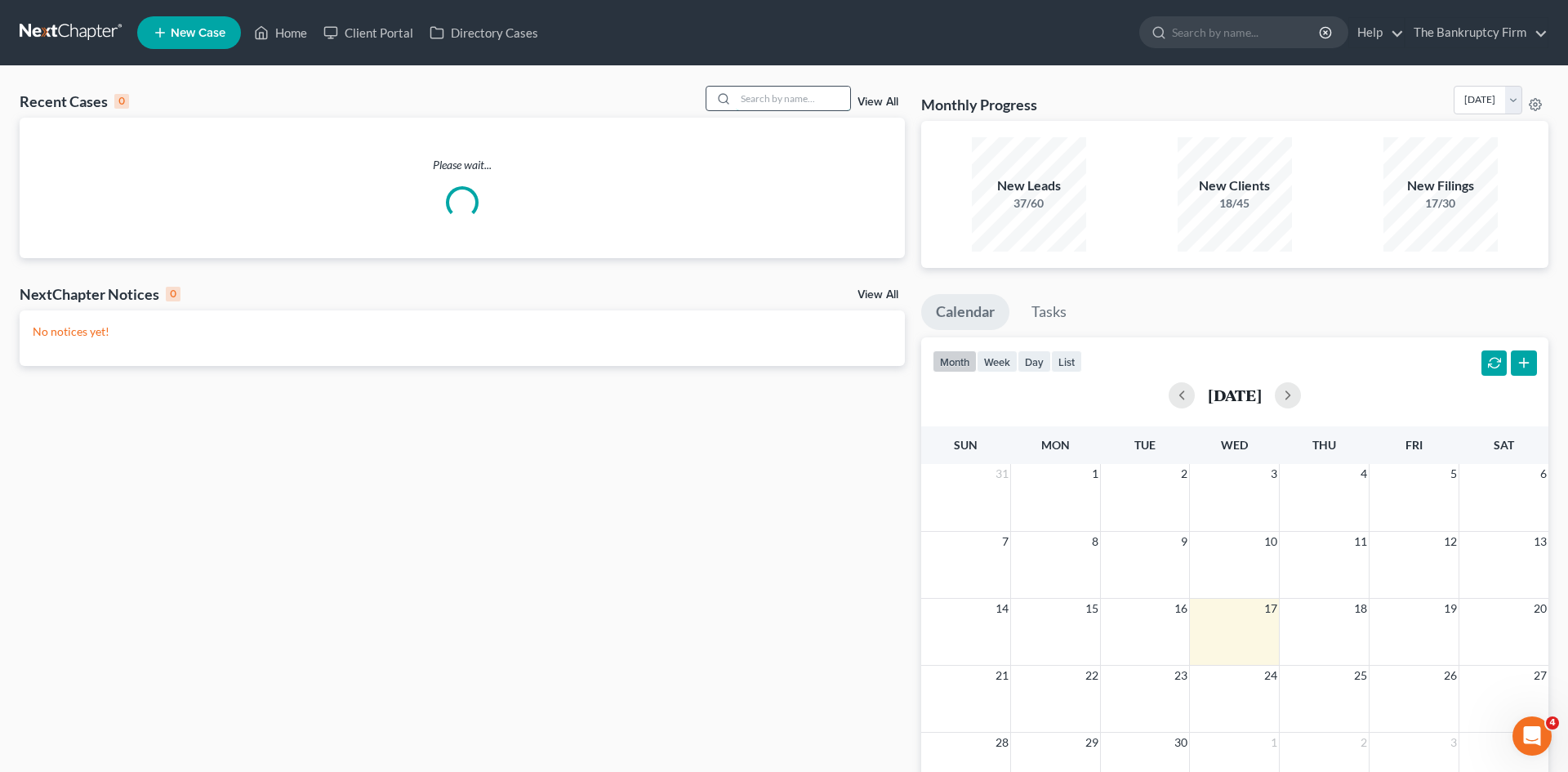
click at [787, 100] on input "search" at bounding box center [792, 98] width 114 height 24
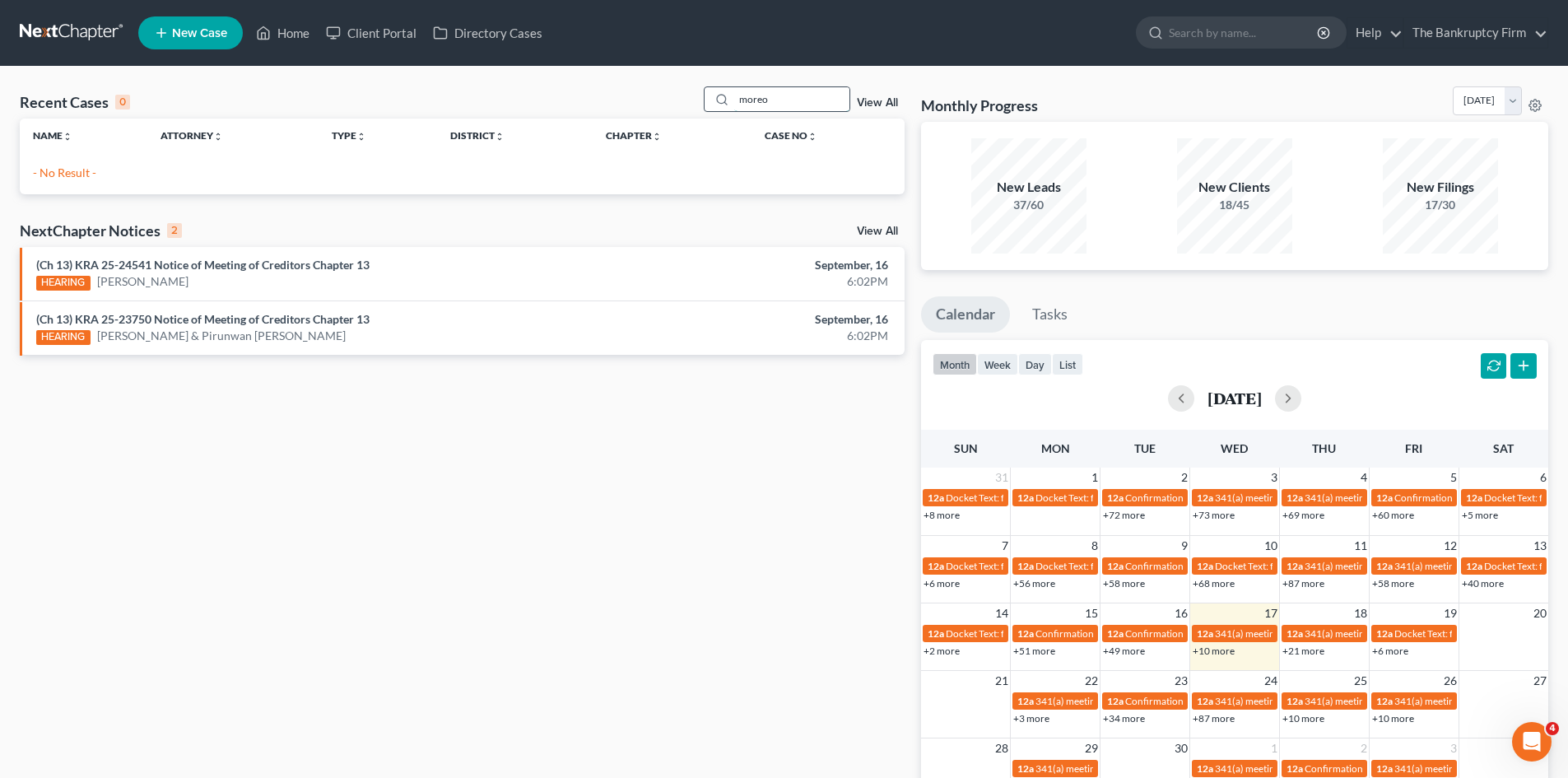
click at [776, 103] on input "moreo" at bounding box center [792, 99] width 115 height 24
type input "[PERSON_NAME]"
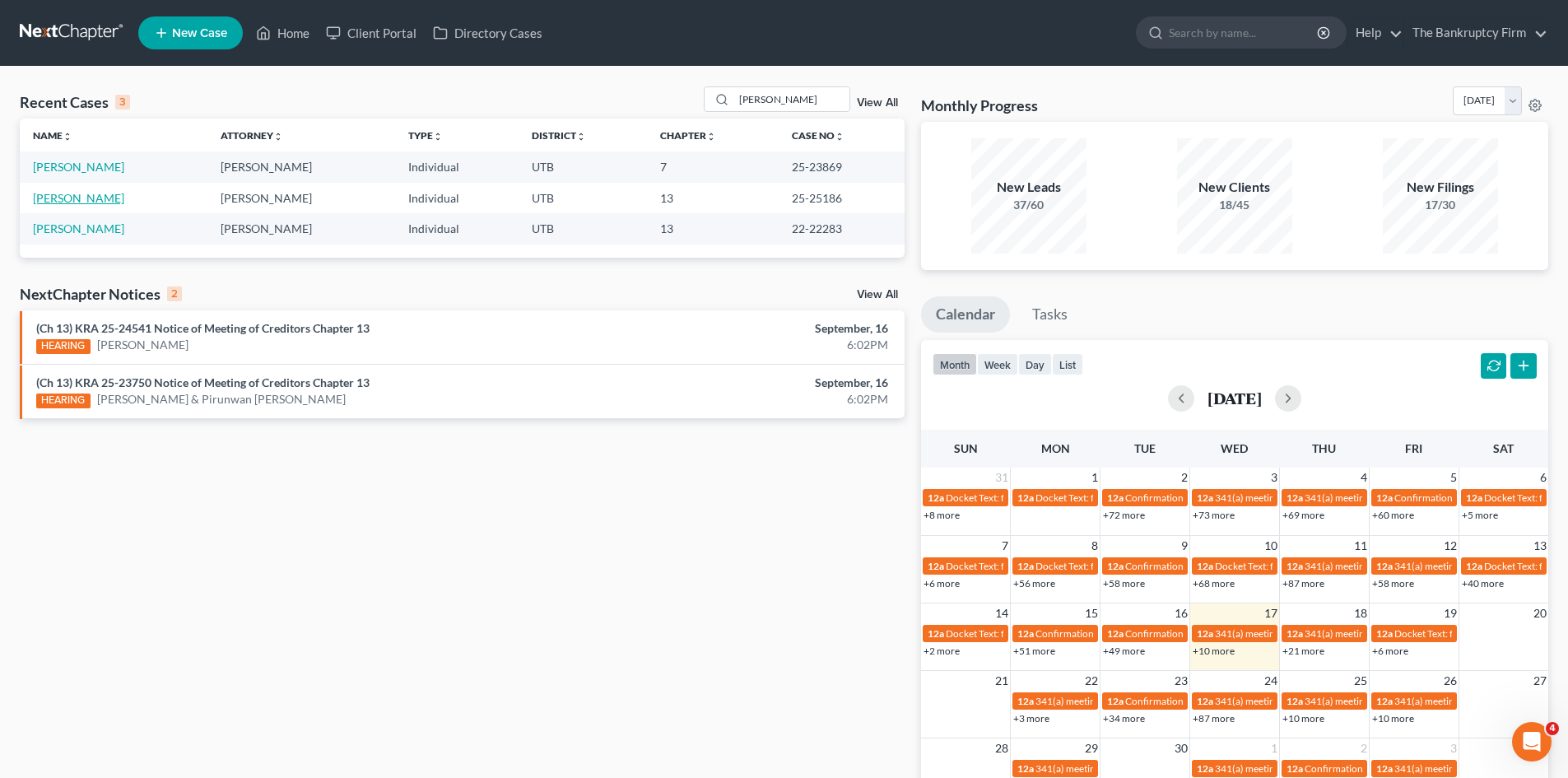
click at [71, 196] on link "[PERSON_NAME]" at bounding box center [78, 197] width 91 height 14
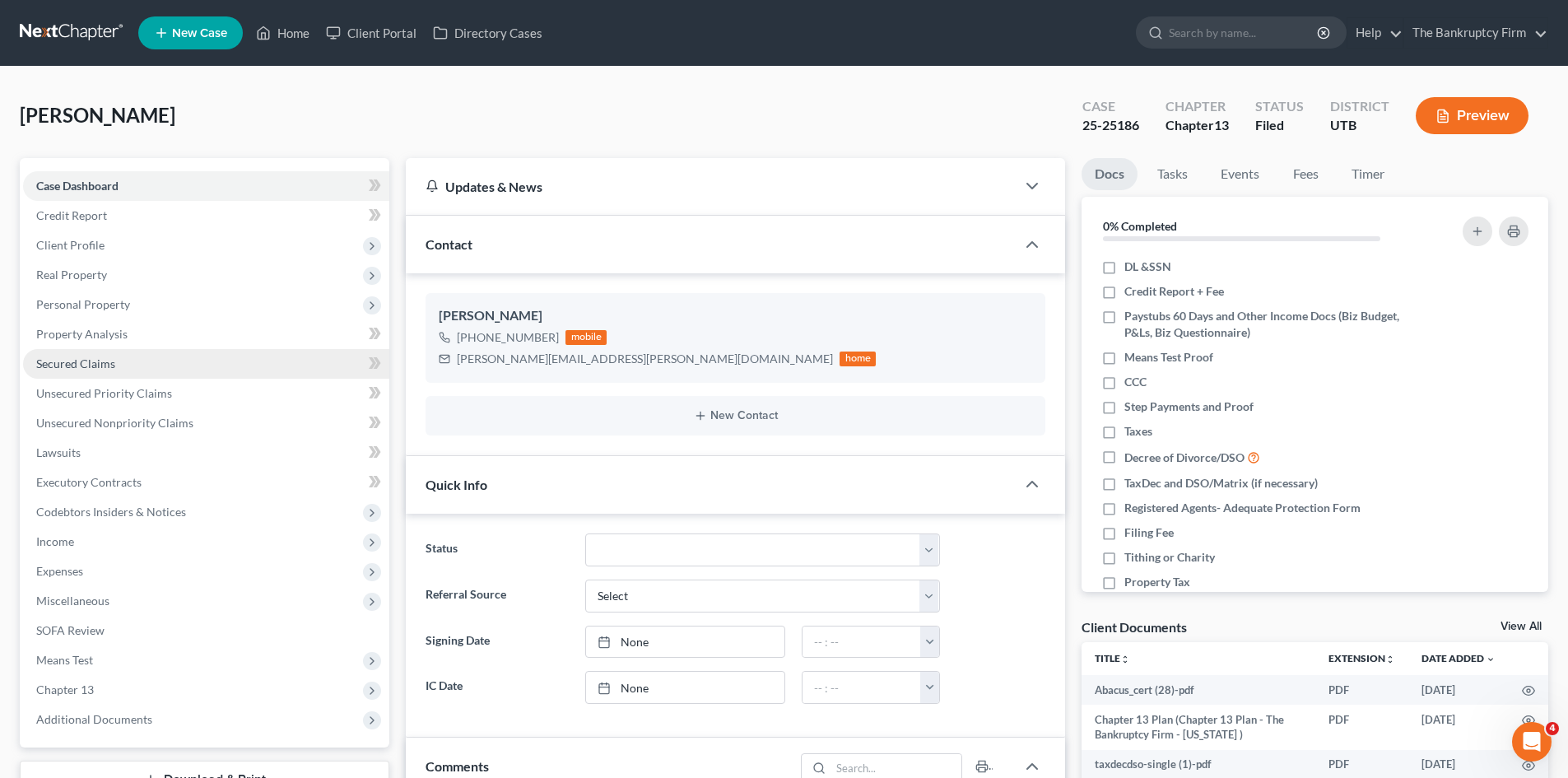
scroll to position [191, 0]
click at [46, 542] on span "Income" at bounding box center [55, 541] width 38 height 14
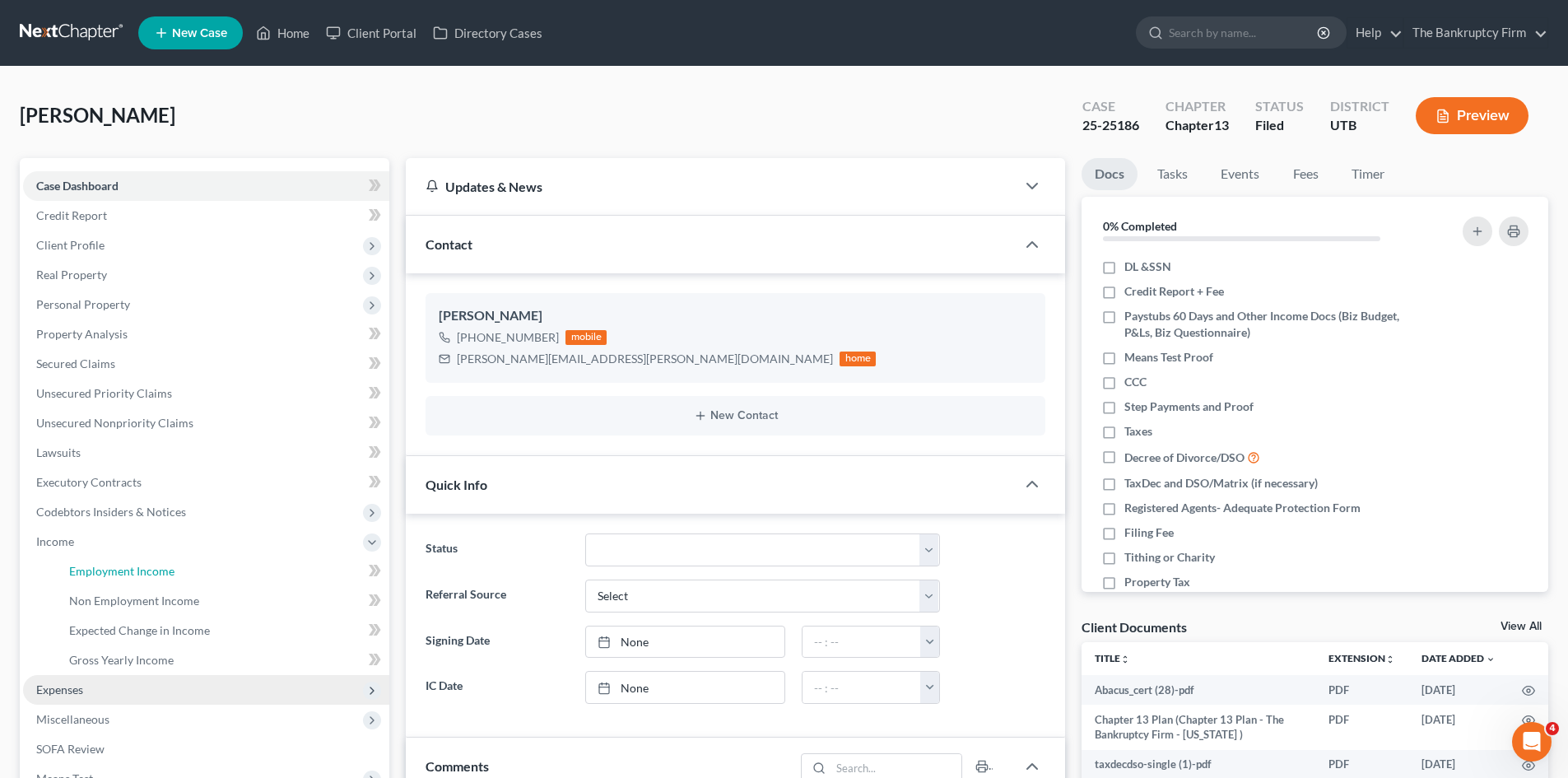
click at [104, 562] on link "Employment Income" at bounding box center [222, 572] width 333 height 30
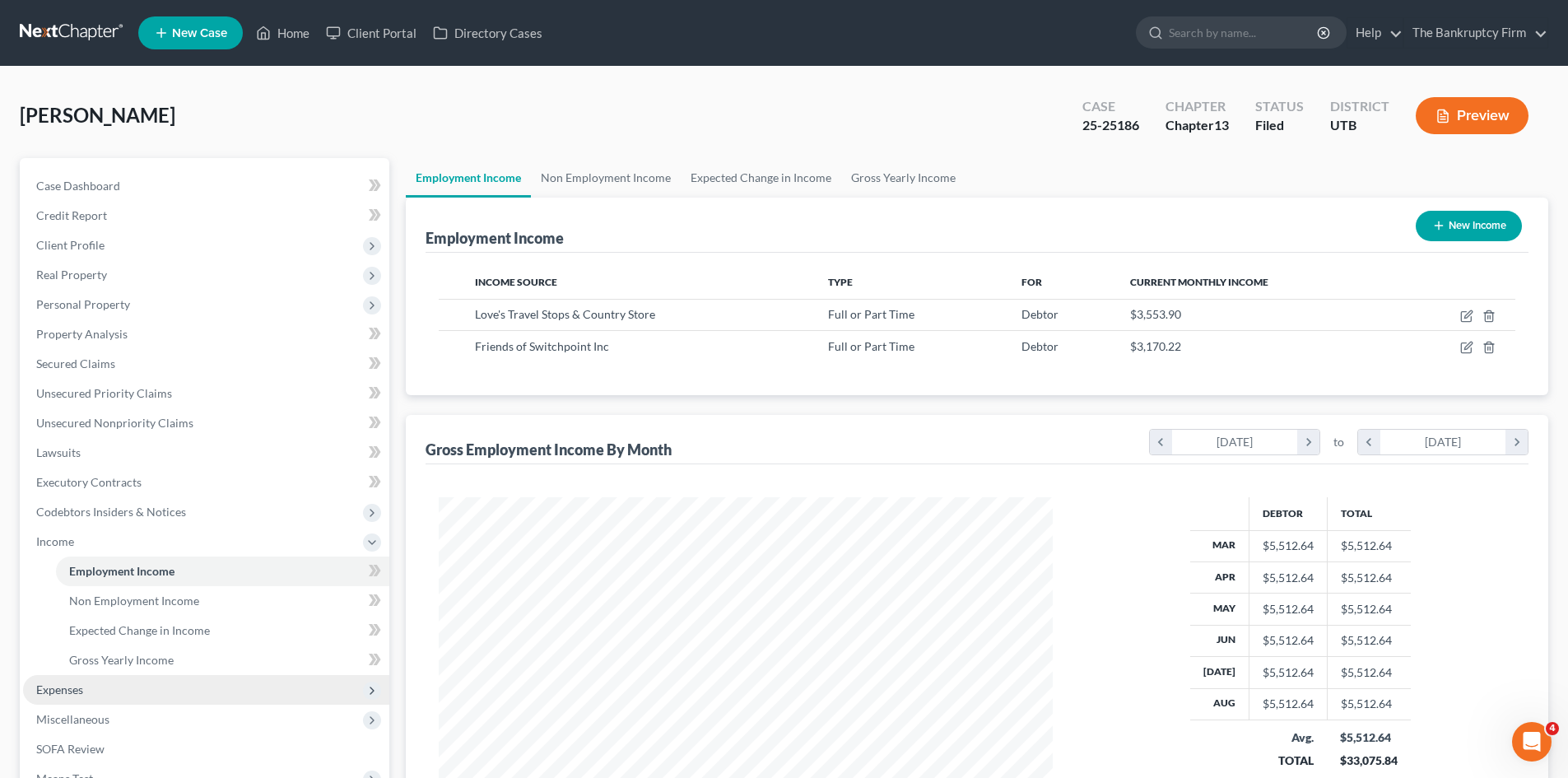
scroll to position [307, 647]
click at [96, 306] on span "Personal Property" at bounding box center [82, 304] width 94 height 14
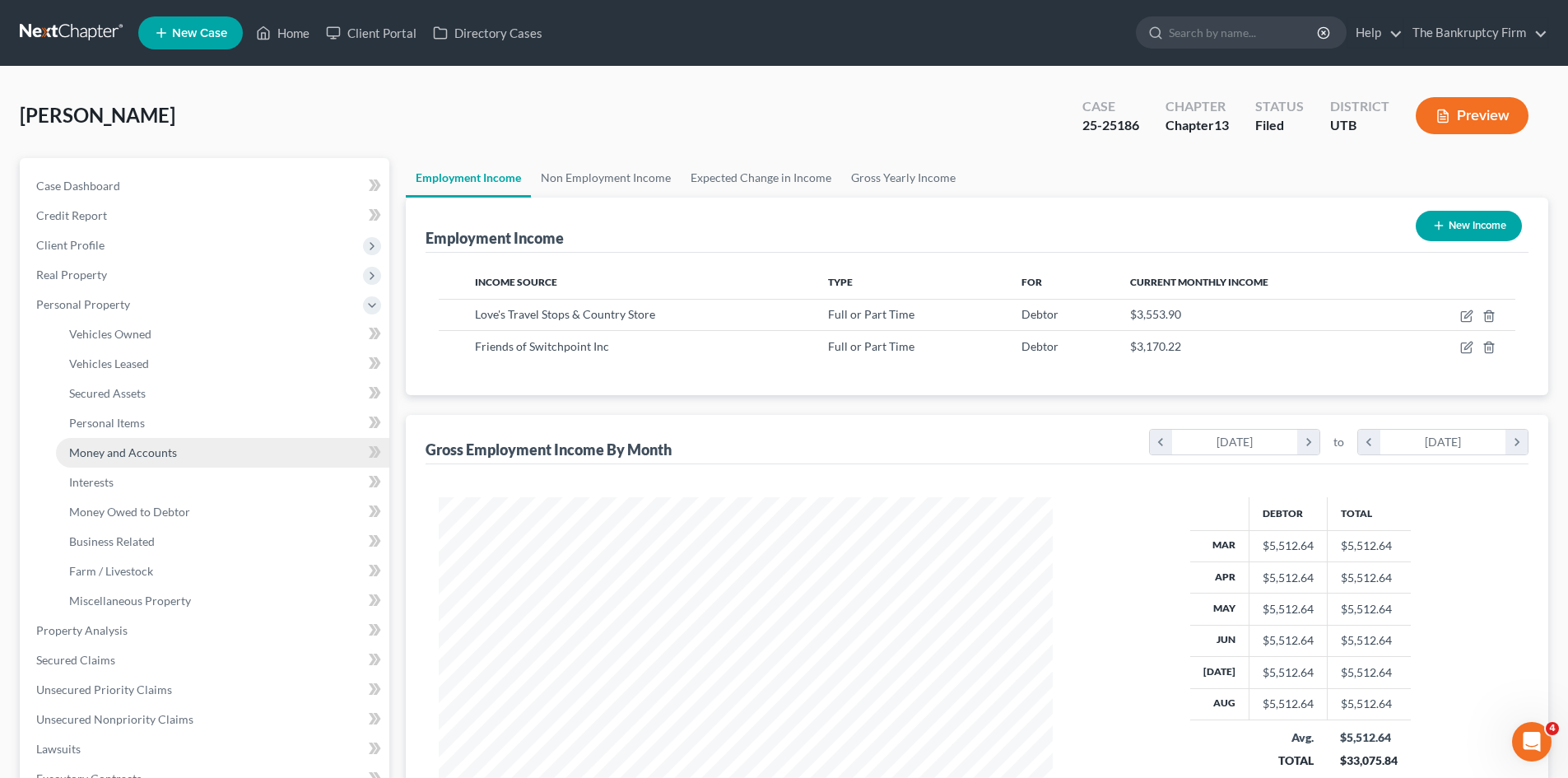
click at [157, 454] on span "Money and Accounts" at bounding box center [123, 453] width 108 height 14
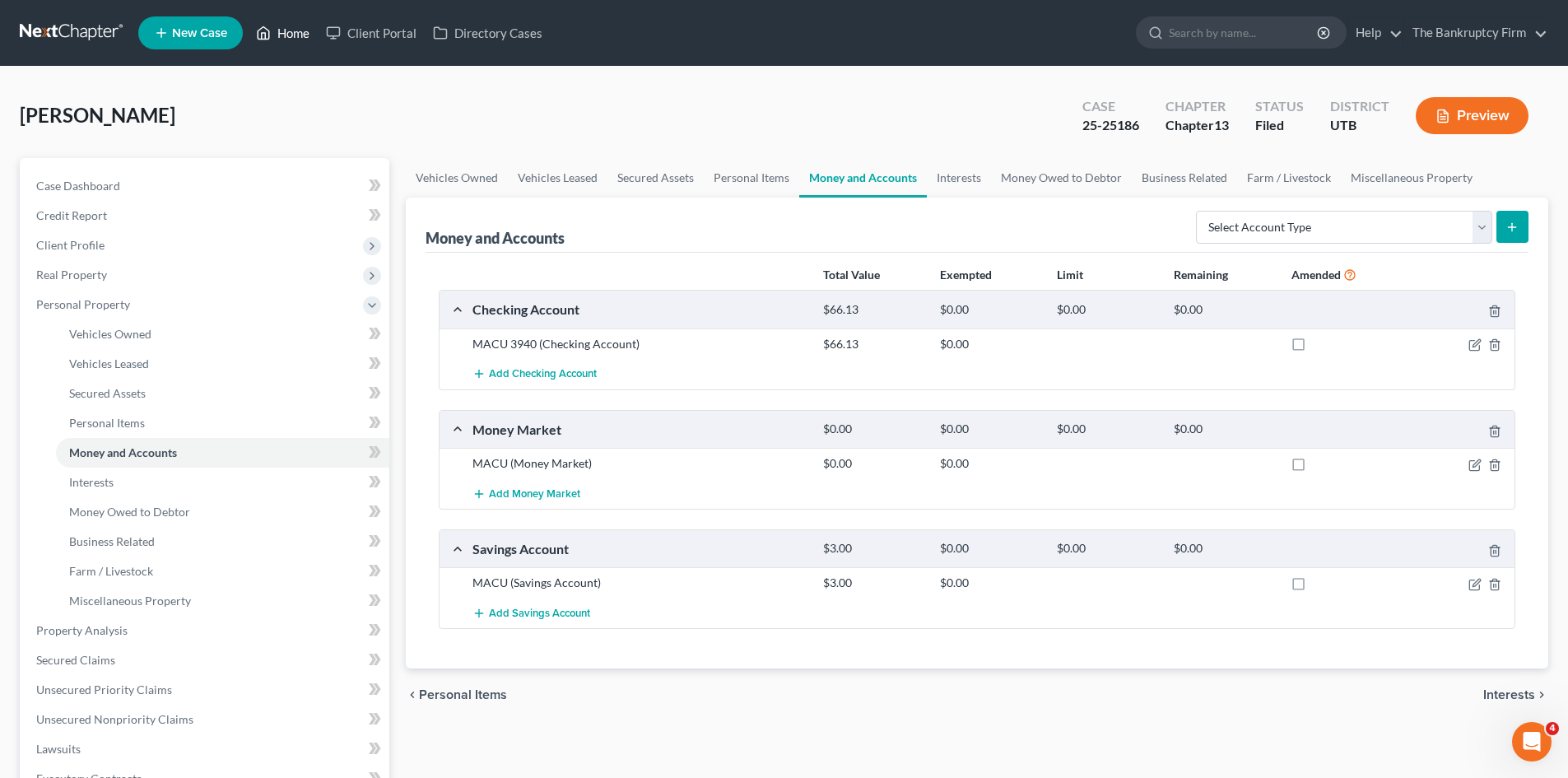
drag, startPoint x: 287, startPoint y: 27, endPoint x: 1009, endPoint y: 103, distance: 726.0
click at [287, 27] on link "Home" at bounding box center [283, 33] width 70 height 30
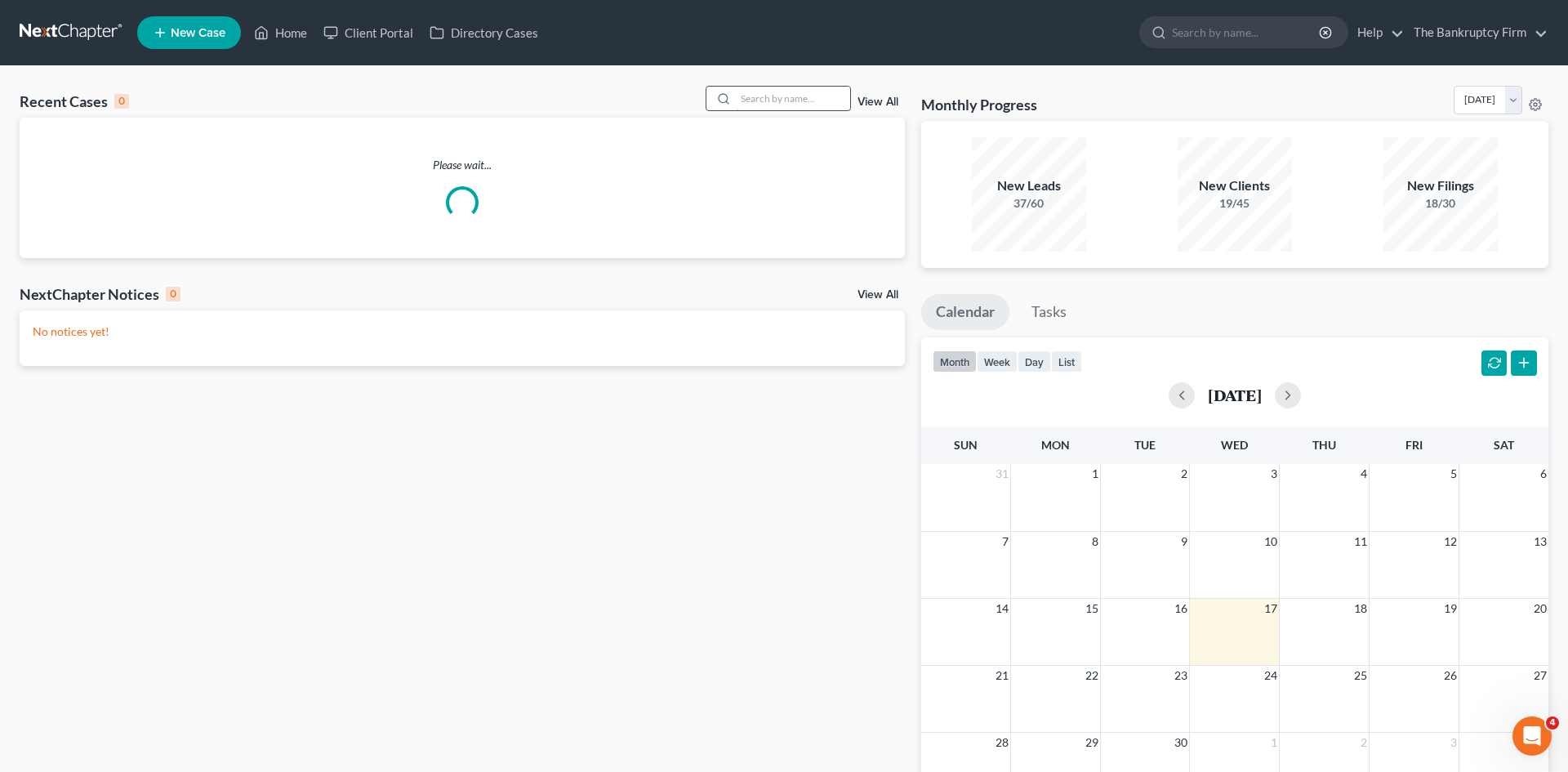
click at [764, 99] on input "search" at bounding box center [792, 98] width 114 height 24
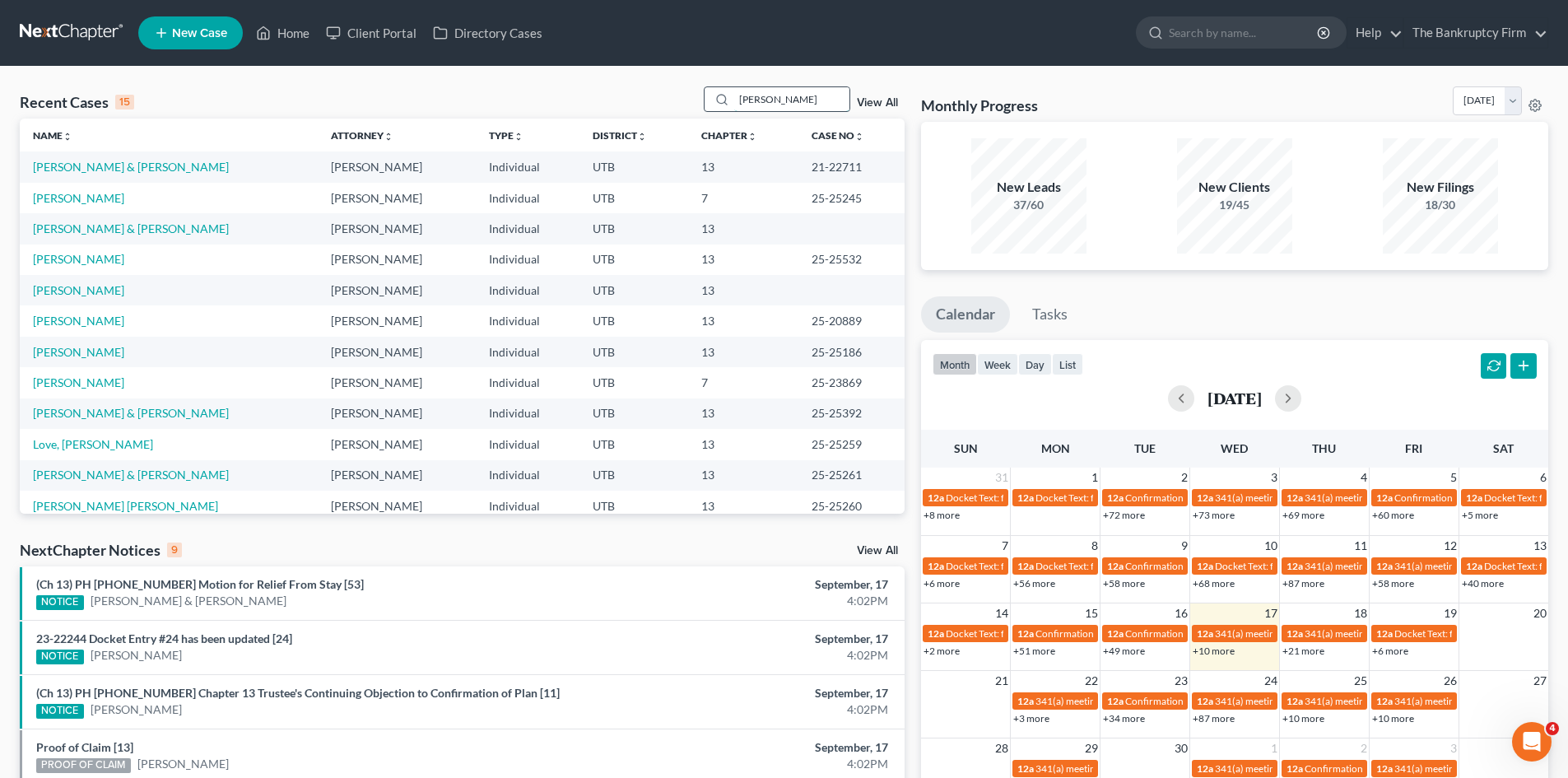
type input "[PERSON_NAME]"
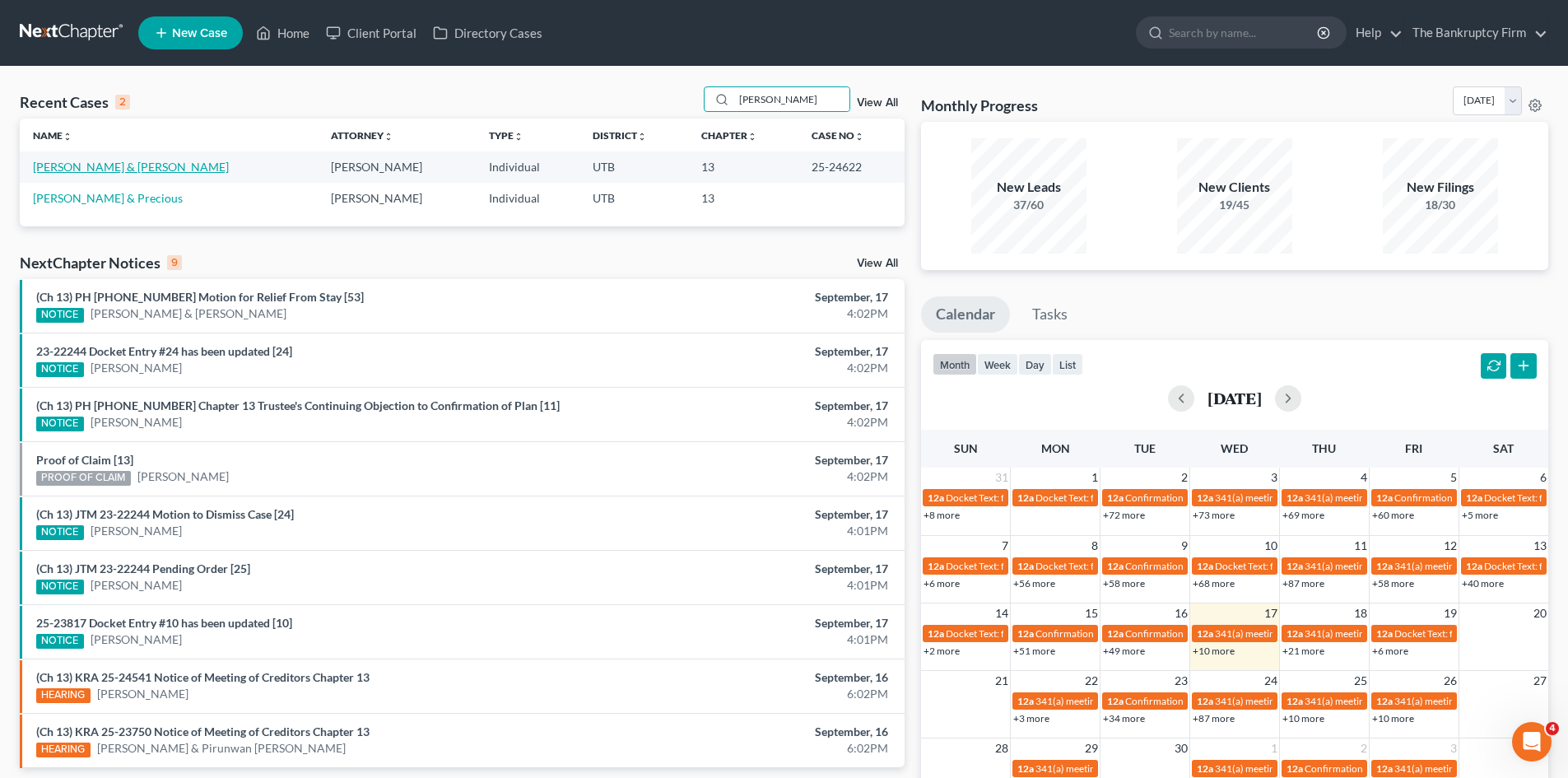
click at [59, 167] on link "[PERSON_NAME] & [PERSON_NAME]" at bounding box center [130, 167] width 196 height 14
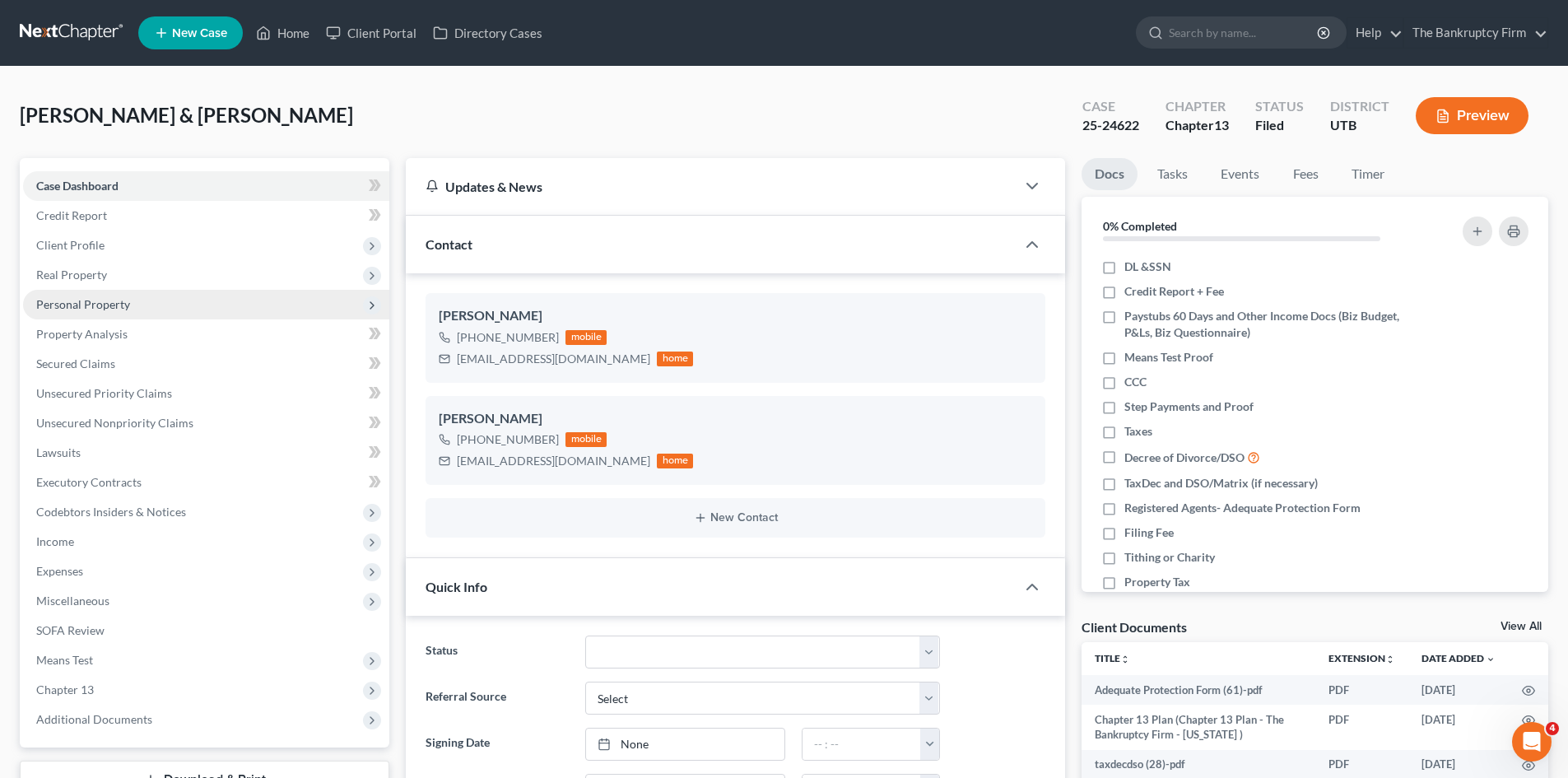
click at [65, 307] on span "Personal Property" at bounding box center [82, 304] width 94 height 14
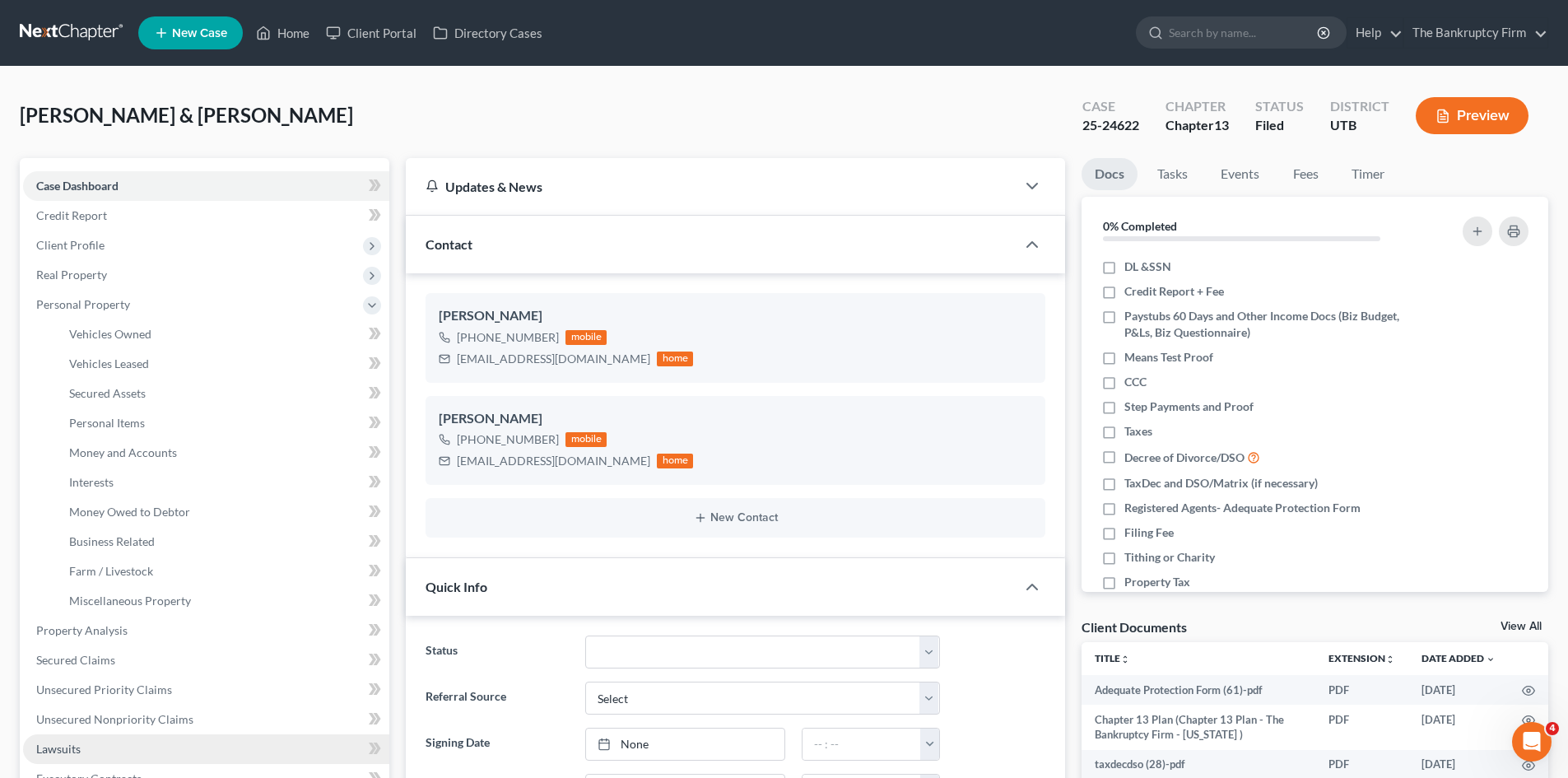
scroll to position [129, 0]
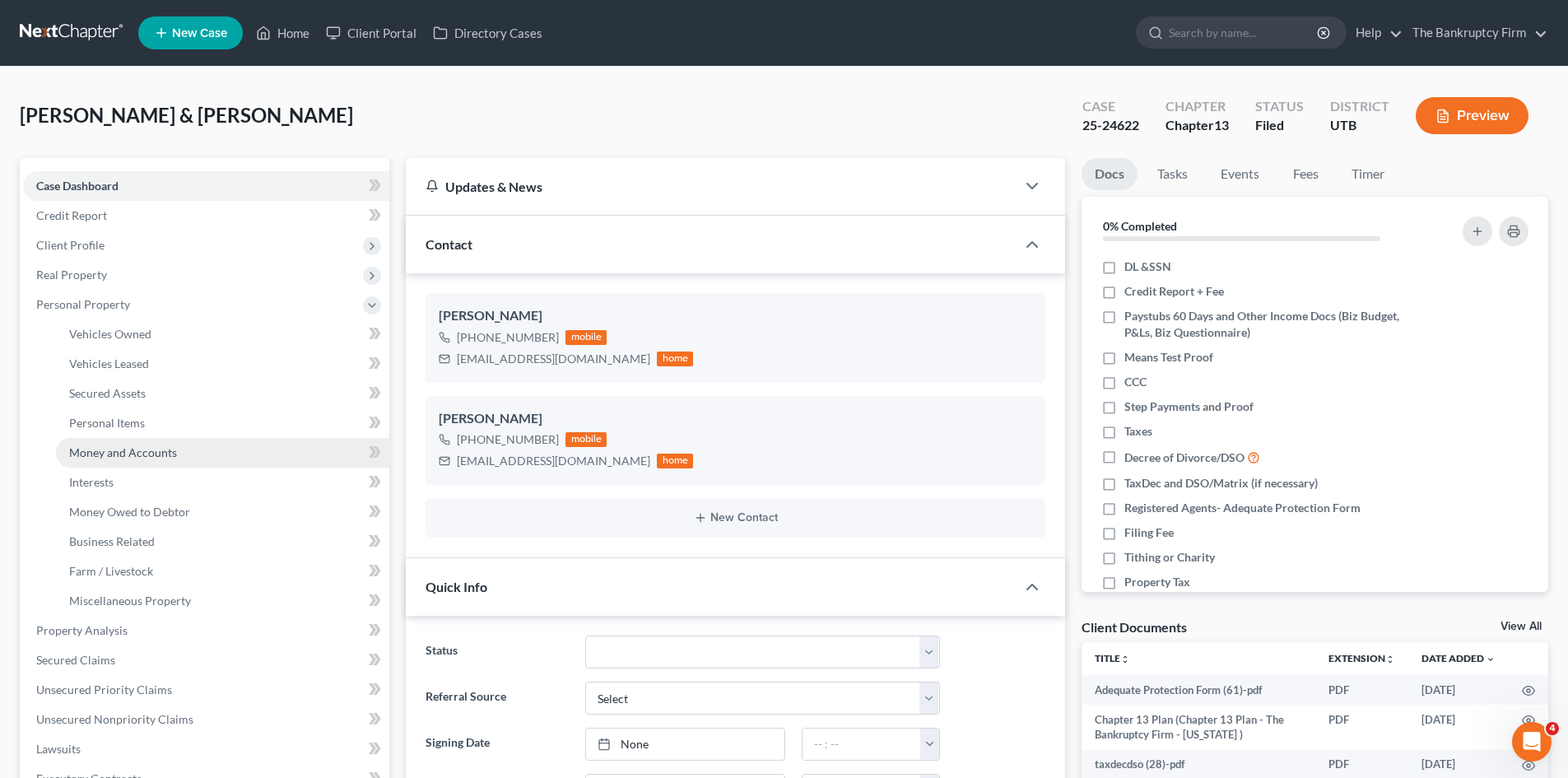
click at [179, 451] on link "Money and Accounts" at bounding box center [222, 453] width 333 height 30
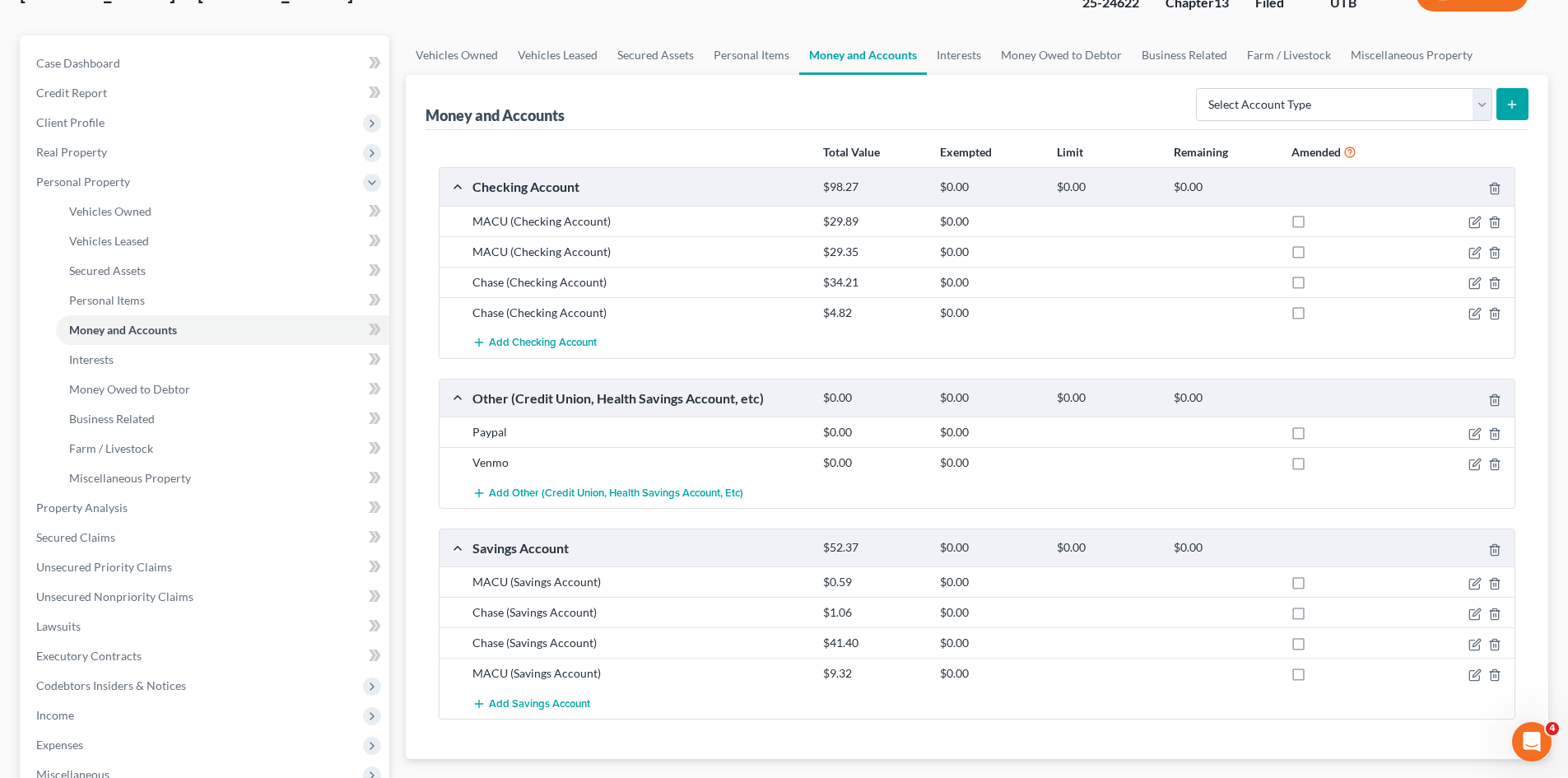
scroll to position [82, 0]
